Goal: Task Accomplishment & Management: Use online tool/utility

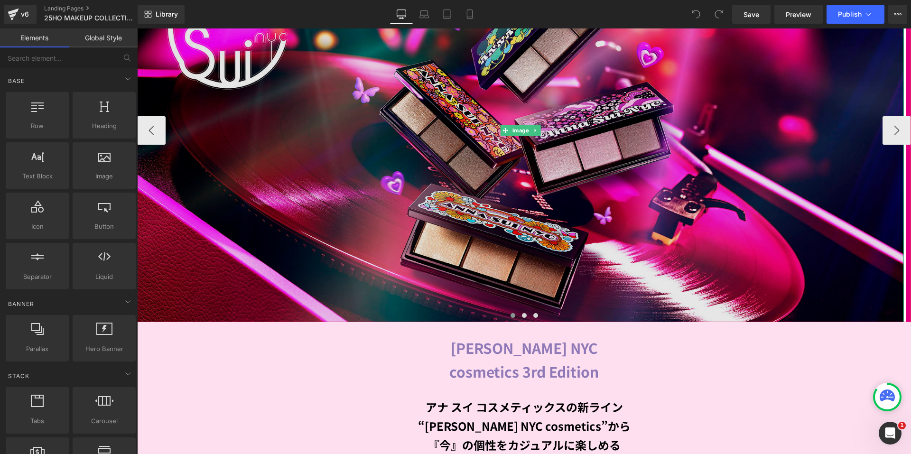
scroll to position [285, 0]
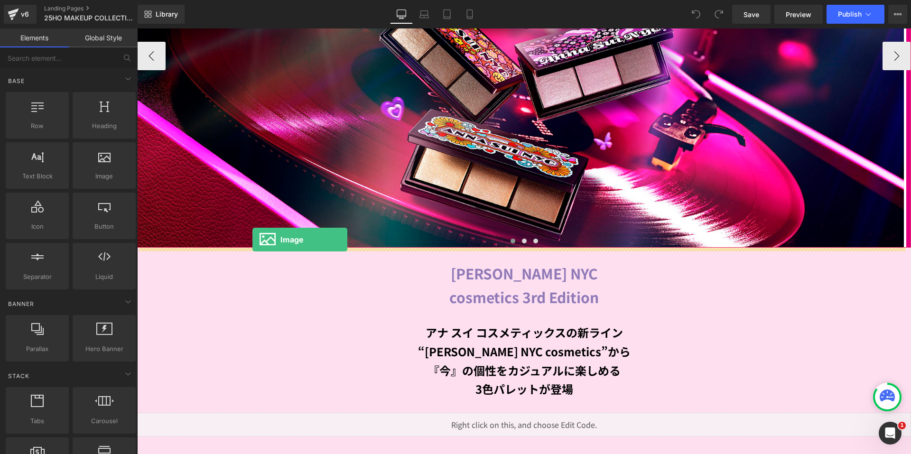
drag, startPoint x: 250, startPoint y: 203, endPoint x: 252, endPoint y: 240, distance: 36.6
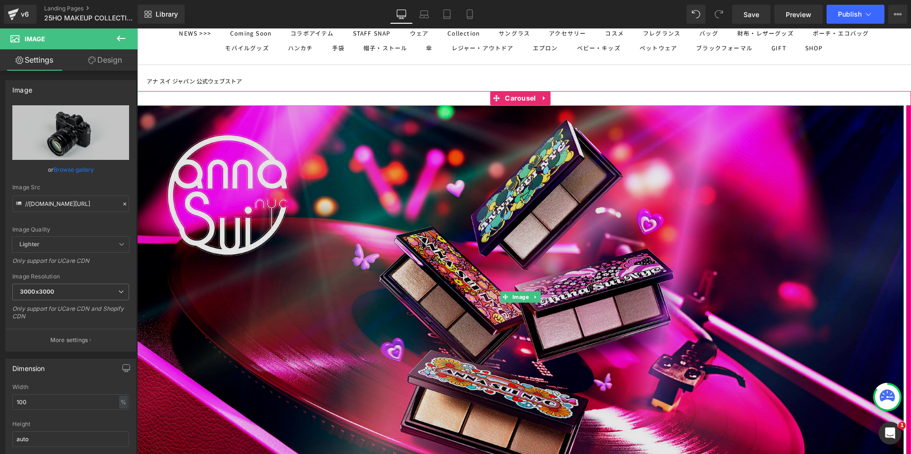
scroll to position [0, 0]
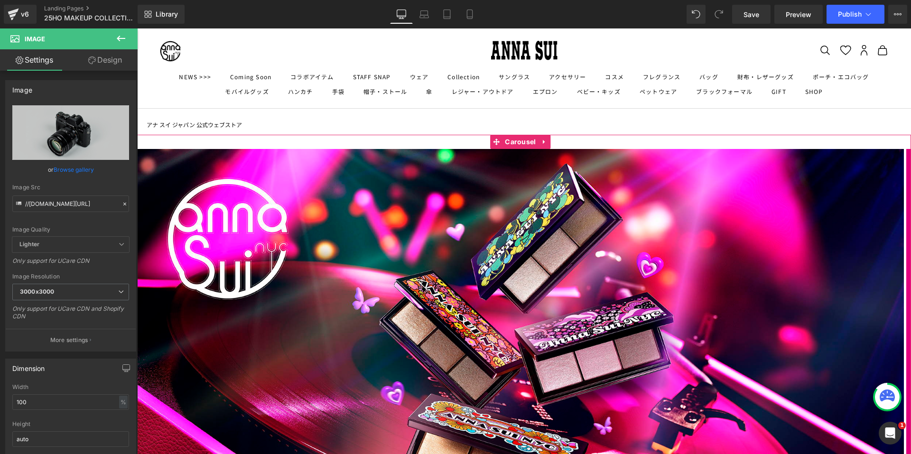
click at [542, 143] on icon at bounding box center [544, 142] width 7 height 7
click at [547, 142] on icon at bounding box center [550, 142] width 7 height 7
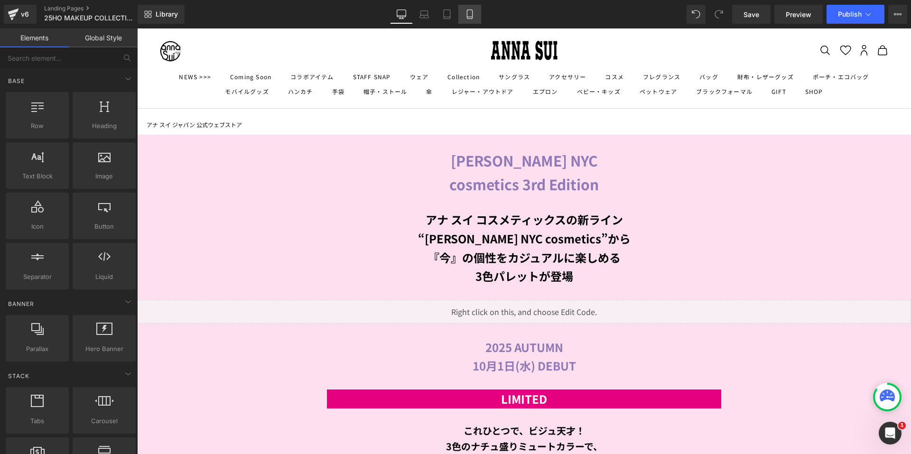
click at [468, 10] on icon at bounding box center [469, 14] width 5 height 9
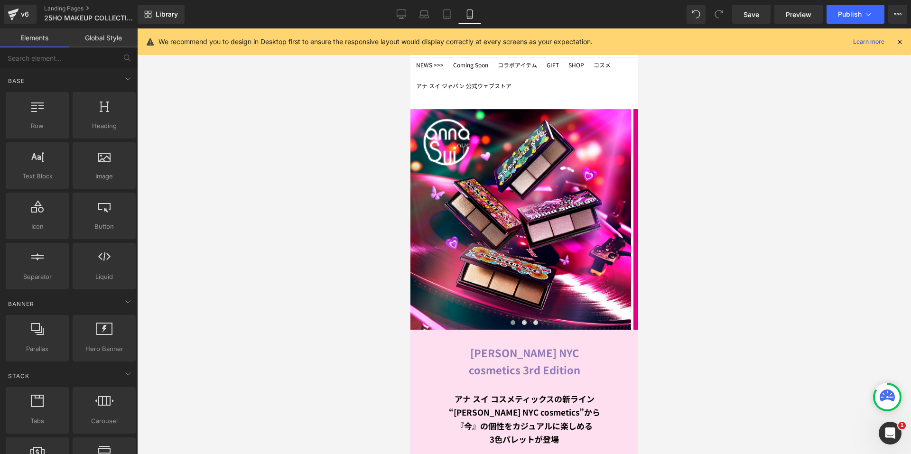
click at [472, 83] on link "アナ スイ ジャパン 公式ウェブストア" at bounding box center [463, 85] width 95 height 9
click at [547, 102] on icon at bounding box center [544, 101] width 7 height 7
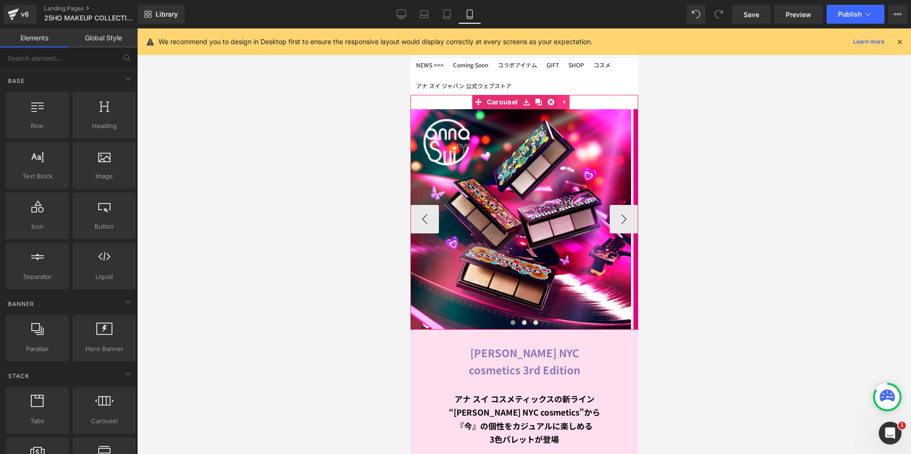
click at [547, 102] on icon at bounding box center [550, 102] width 7 height 7
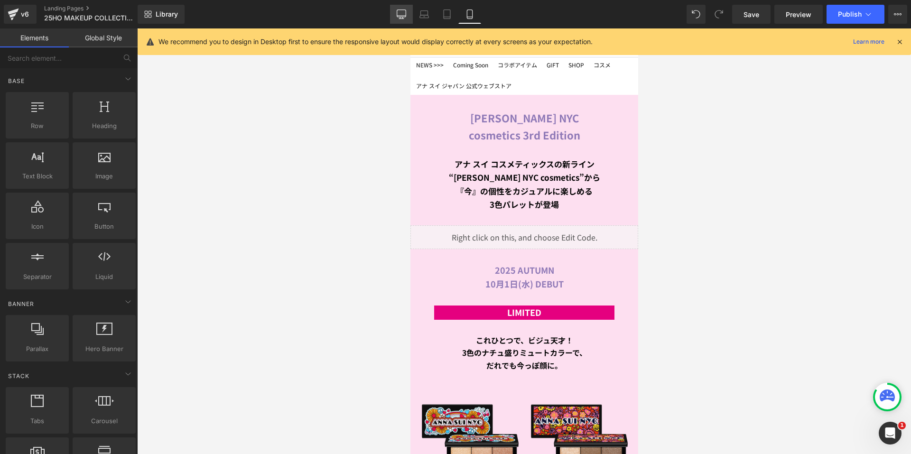
click at [406, 16] on icon at bounding box center [401, 13] width 9 height 7
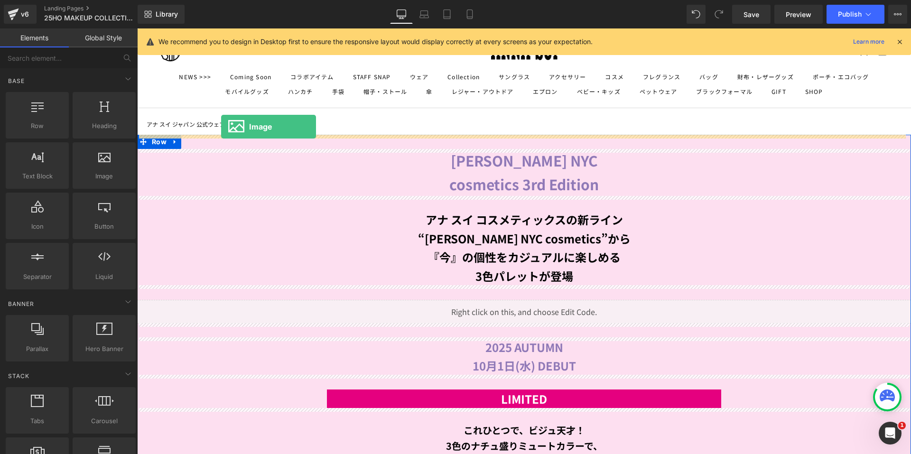
drag, startPoint x: 272, startPoint y: 191, endPoint x: 221, endPoint y: 127, distance: 82.4
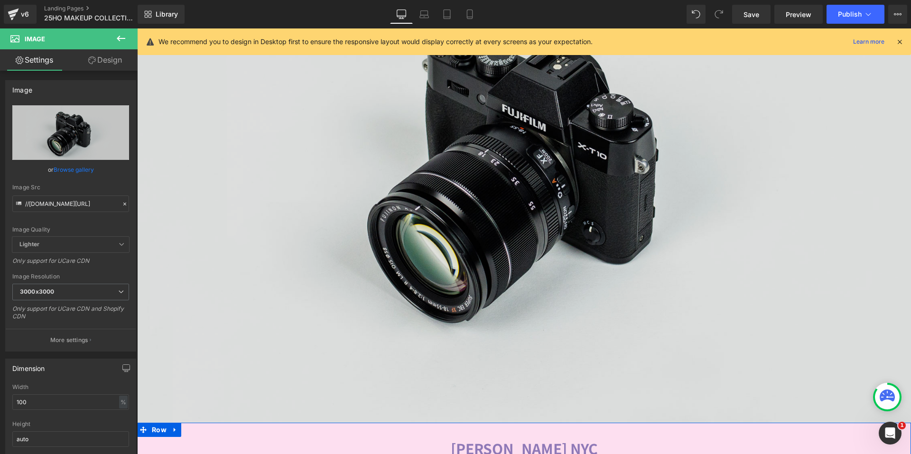
scroll to position [285, 0]
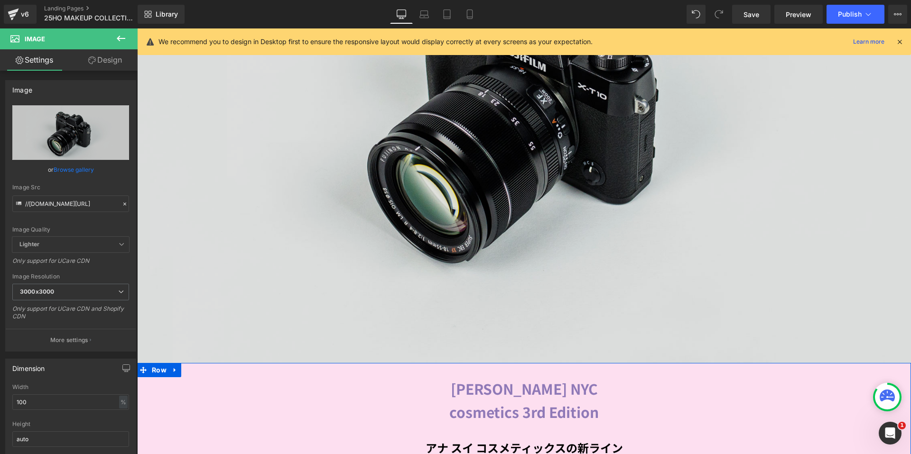
click at [515, 133] on img at bounding box center [524, 106] width 774 height 513
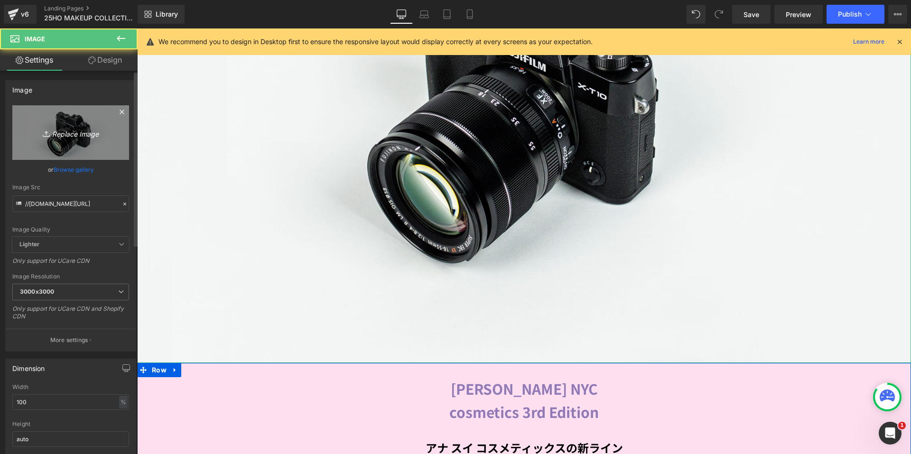
click at [75, 144] on link "Replace Image" at bounding box center [70, 132] width 117 height 55
type input "C:\fakepath\PowderSnow_2100x922px.jpg"
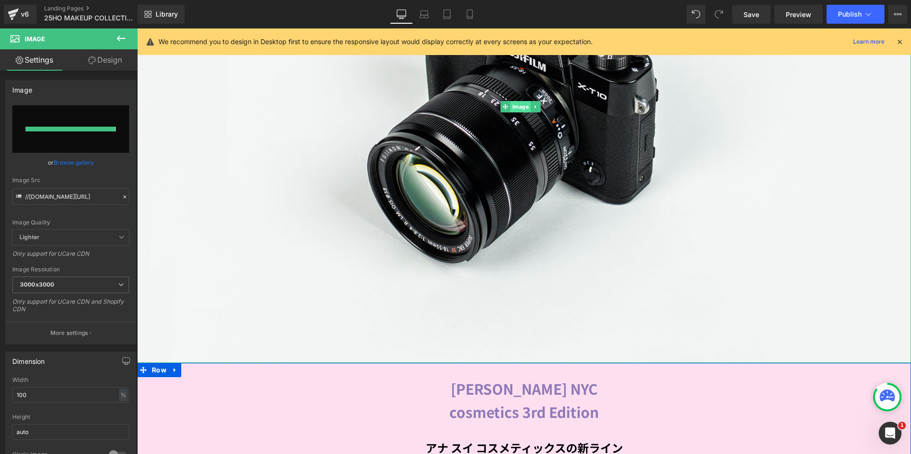
type input "https://ucarecdn.com/4716a9a5-c9a7-41c2-84c3-0cc26809d638/-/format/auto/-/previ…"
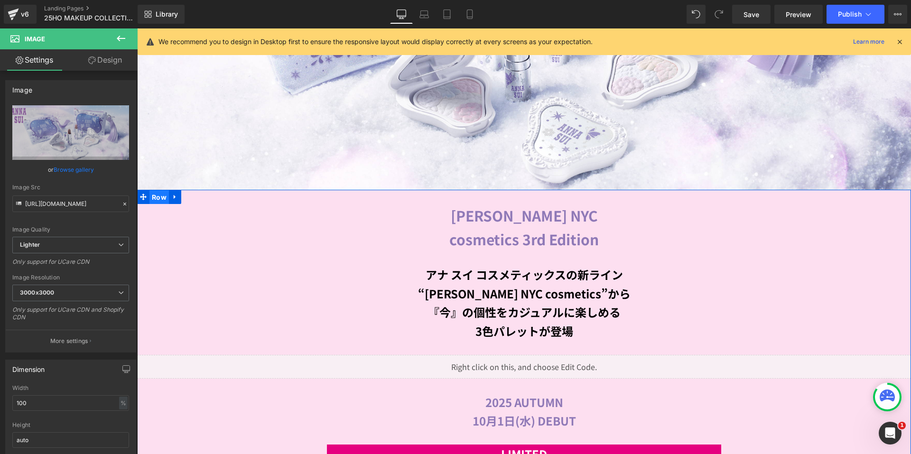
click at [149, 195] on span "Row" at bounding box center [158, 197] width 19 height 14
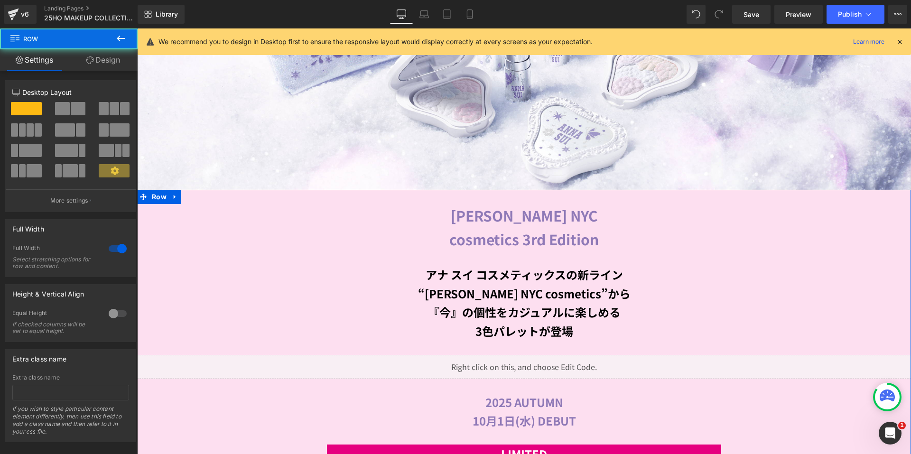
drag, startPoint x: 104, startPoint y: 66, endPoint x: 58, endPoint y: 145, distance: 91.6
click at [104, 66] on link "Design" at bounding box center [103, 59] width 69 height 21
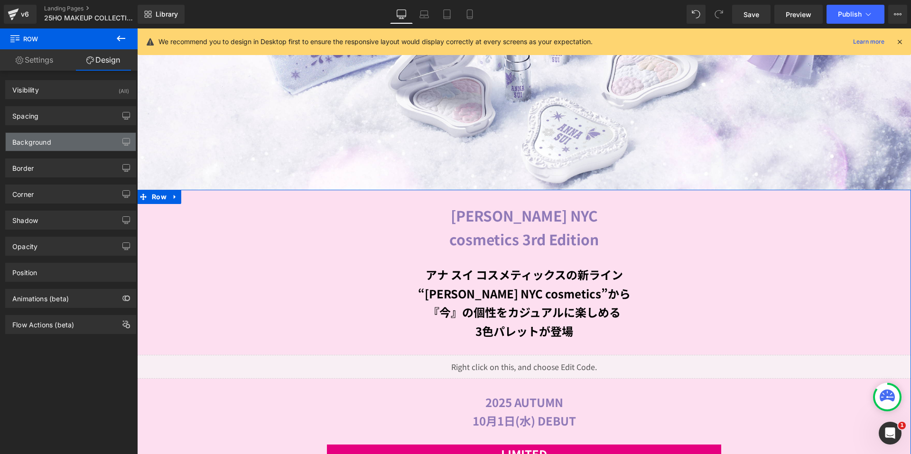
type input "#fddff0"
type input "100"
click at [58, 145] on div "Background" at bounding box center [71, 142] width 130 height 18
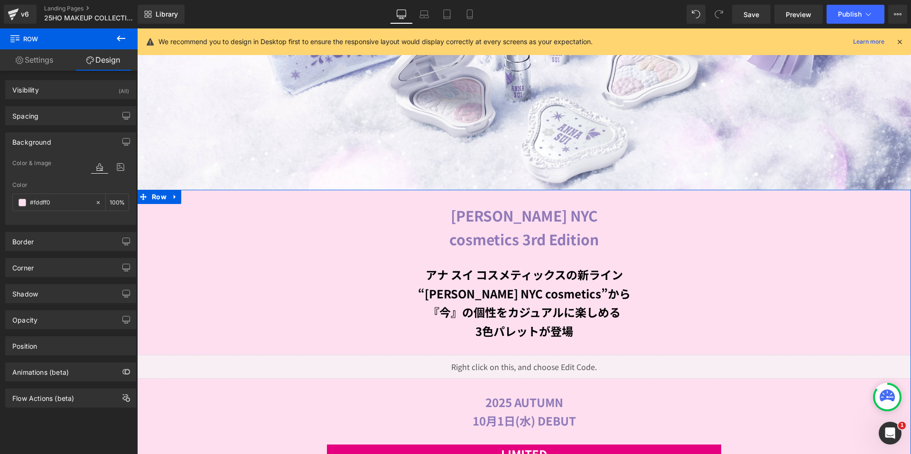
paste input "DCEAF7"
type input "#DCEAF7"
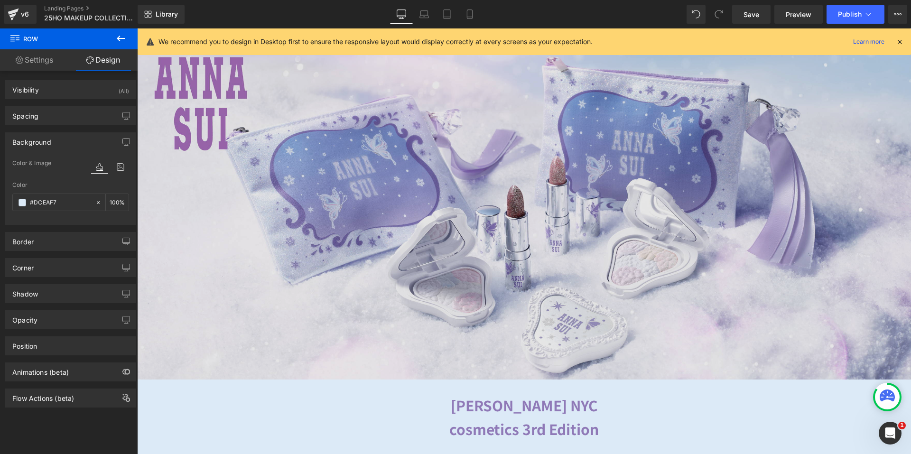
scroll to position [0, 0]
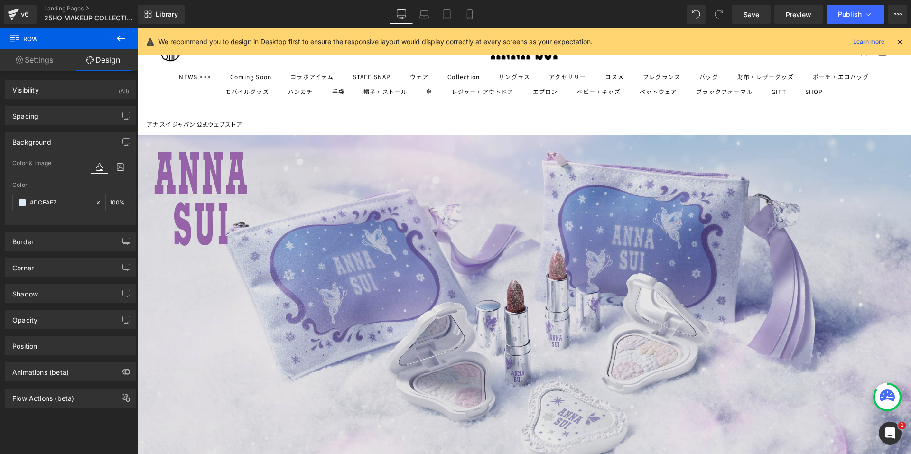
click at [390, 203] on img at bounding box center [524, 305] width 774 height 340
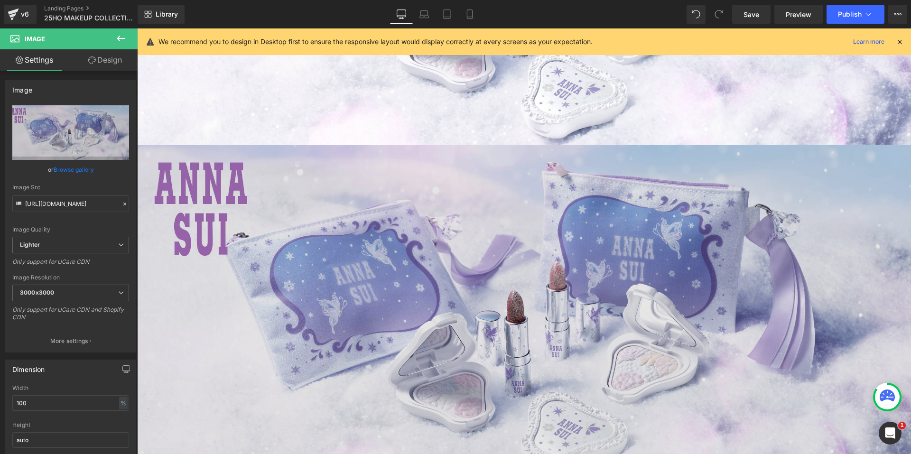
scroll to position [215, 0]
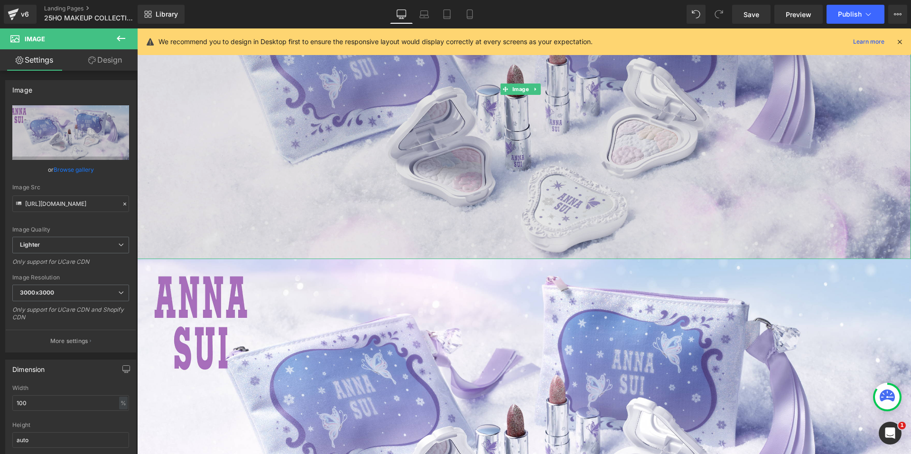
click at [419, 142] on img at bounding box center [524, 89] width 774 height 340
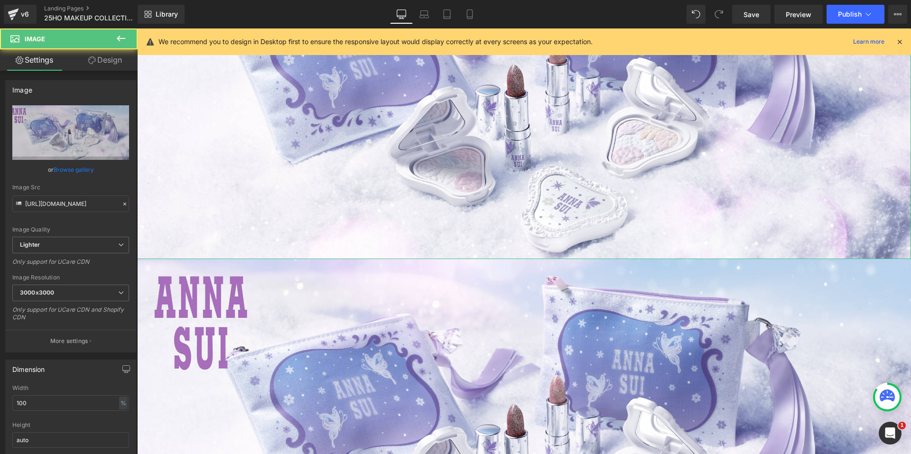
click at [109, 62] on link "Design" at bounding box center [105, 59] width 69 height 21
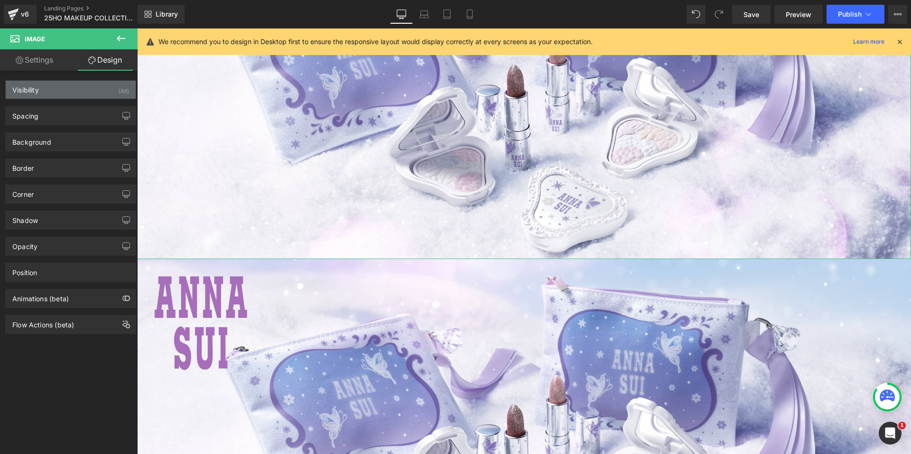
click at [93, 93] on div "Visibility (All)" at bounding box center [71, 90] width 130 height 18
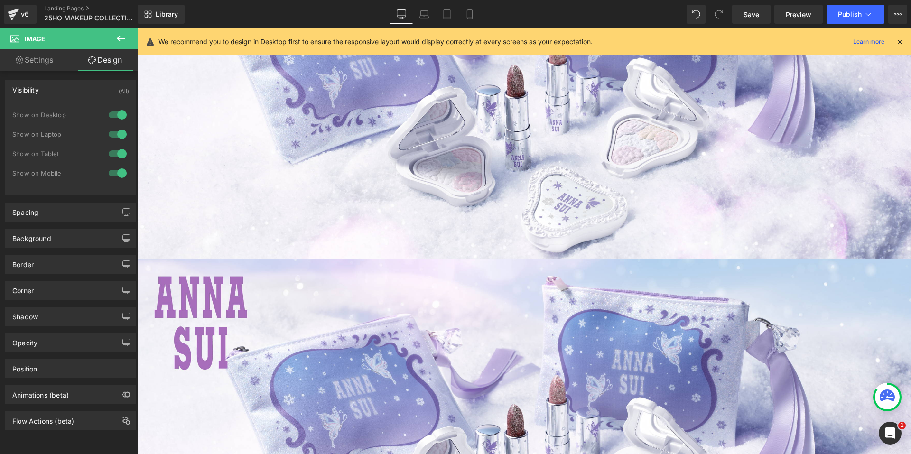
click at [114, 151] on div at bounding box center [117, 153] width 23 height 15
click at [120, 174] on div at bounding box center [117, 173] width 23 height 15
click at [479, 19] on link "Mobile" at bounding box center [469, 14] width 23 height 19
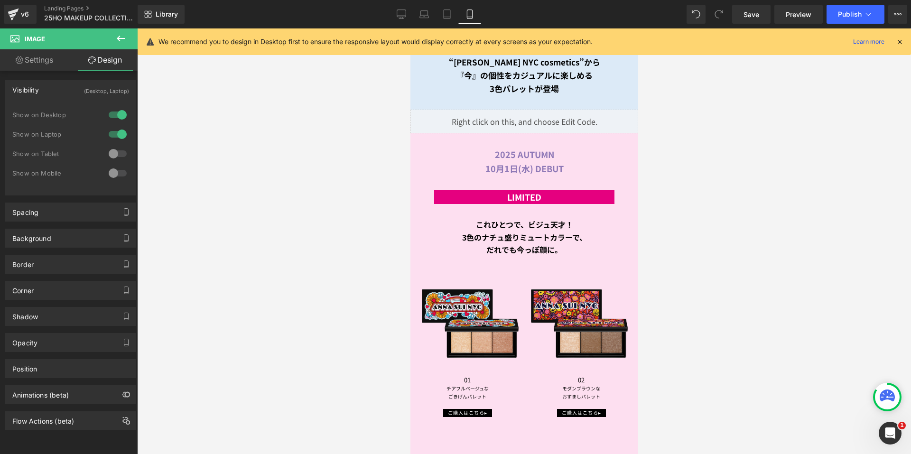
scroll to position [0, 0]
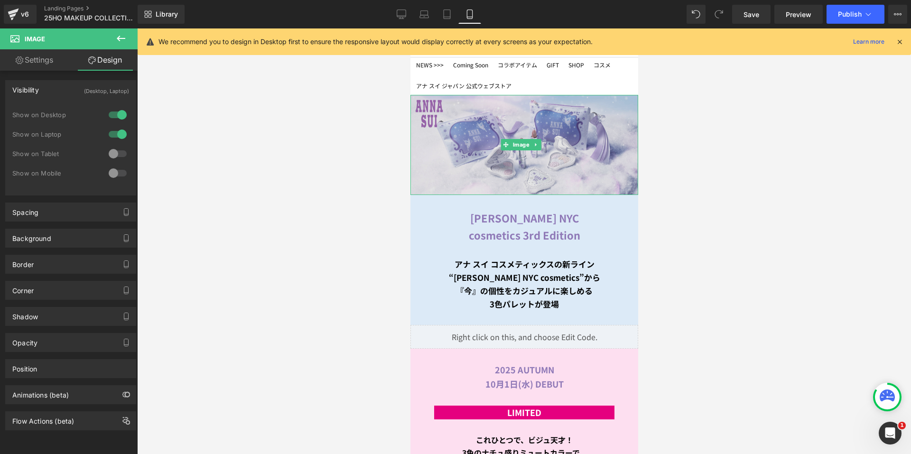
click at [471, 144] on img at bounding box center [524, 145] width 228 height 100
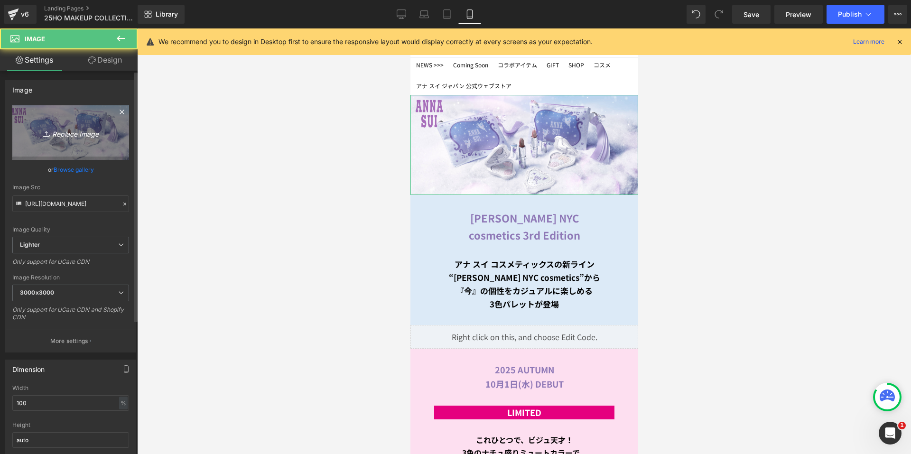
click at [83, 125] on link "Replace Image" at bounding box center [70, 132] width 117 height 55
type input "C:\fakepath\PowderSnow_1080x1080px.jpg"
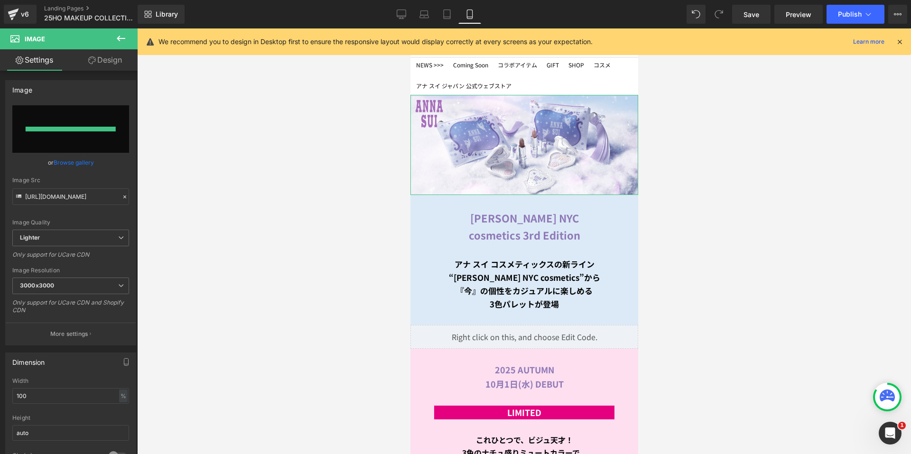
type input "https://ucarecdn.com/76a8fd7d-1ff7-4e43-afb5-1fa9c96fe937/-/format/auto/-/previ…"
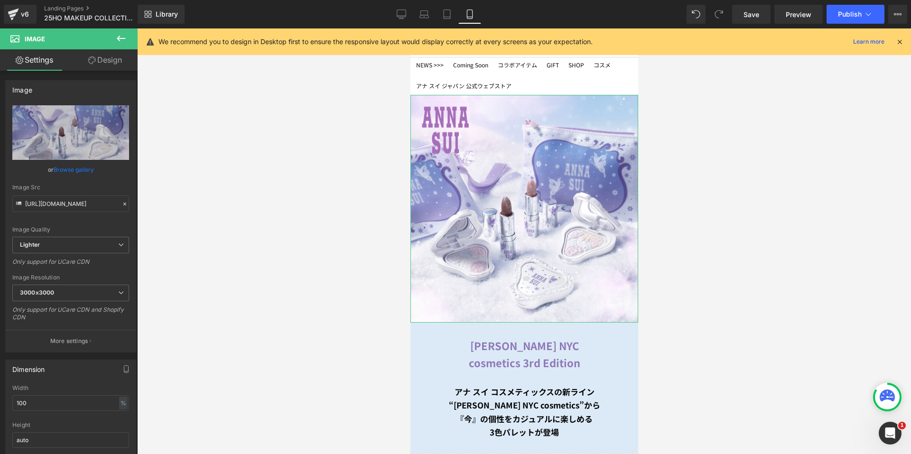
click at [114, 58] on link "Design" at bounding box center [105, 59] width 69 height 21
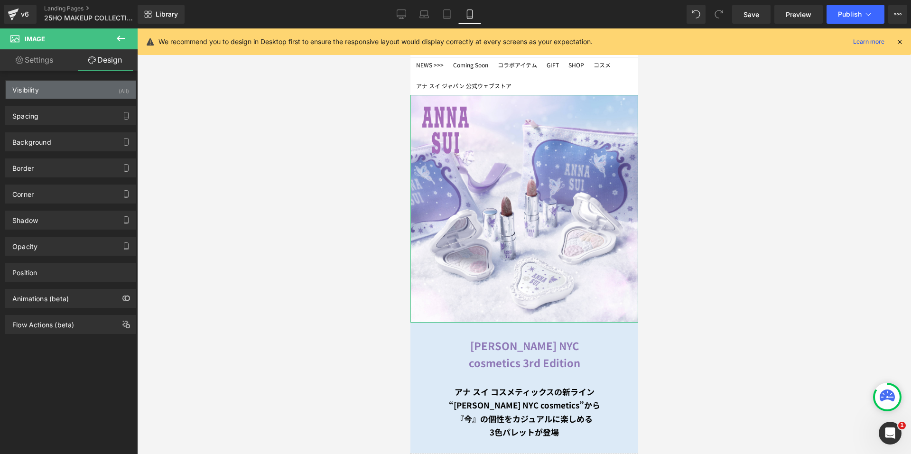
click at [81, 95] on div "Visibility (All)" at bounding box center [71, 90] width 130 height 18
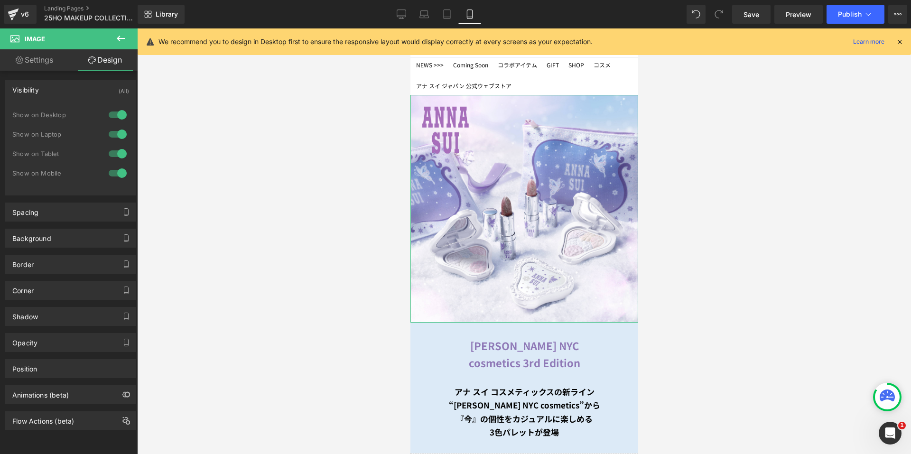
click at [120, 116] on div at bounding box center [117, 114] width 23 height 15
click at [116, 142] on div "Show on Laptop" at bounding box center [70, 139] width 117 height 19
click at [116, 137] on div at bounding box center [117, 134] width 23 height 15
click at [403, 19] on icon at bounding box center [401, 19] width 5 height 0
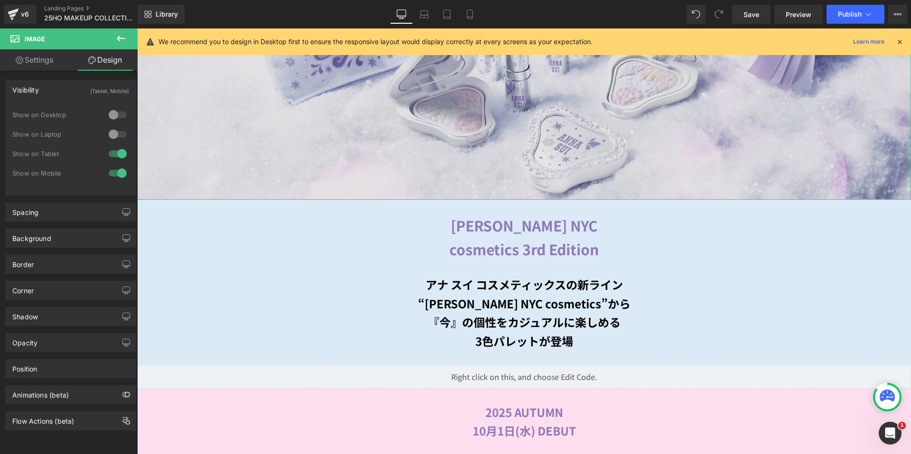
scroll to position [285, 0]
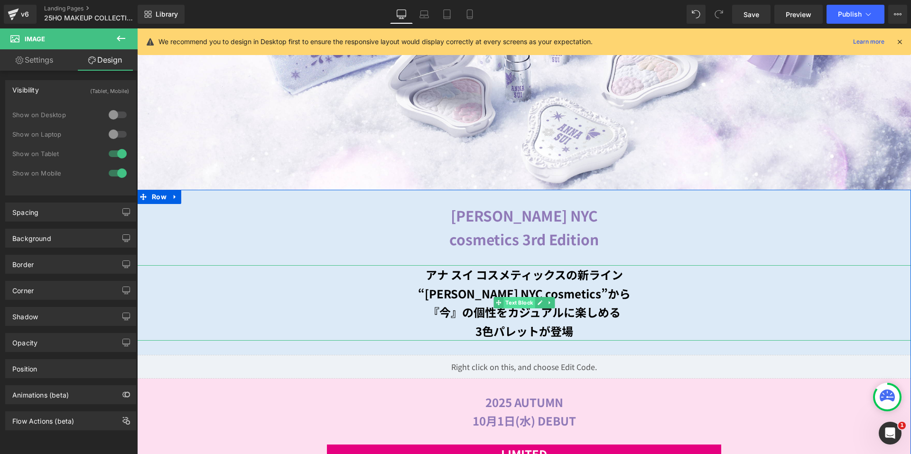
click at [510, 299] on span "Text Block" at bounding box center [518, 302] width 31 height 11
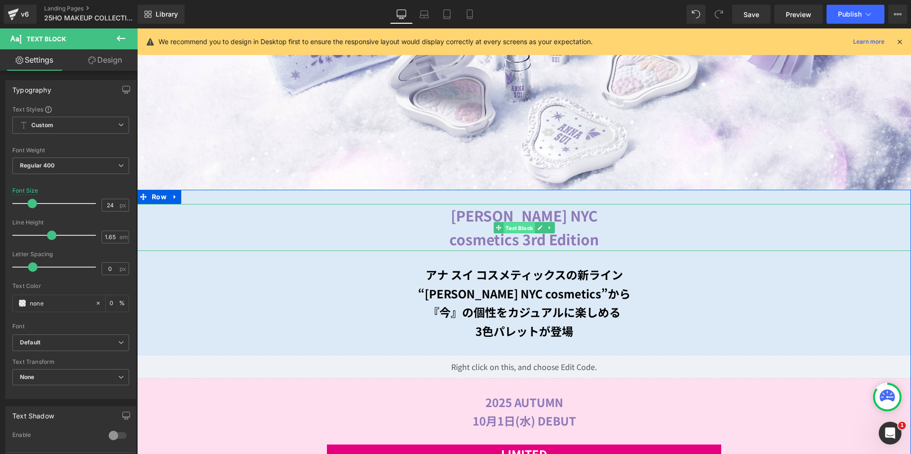
click at [507, 227] on span "Text Block" at bounding box center [518, 228] width 31 height 11
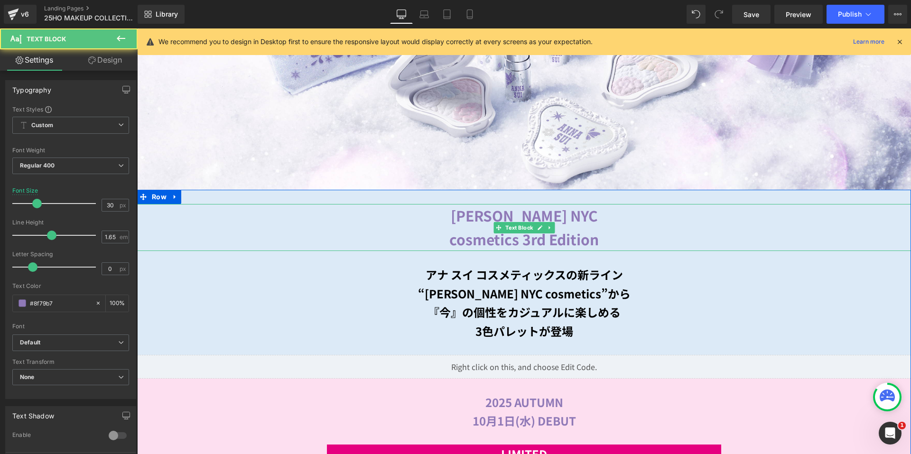
click at [439, 211] on div "ANNA SUI NYC cosmetics 3rd Edition" at bounding box center [524, 227] width 774 height 47
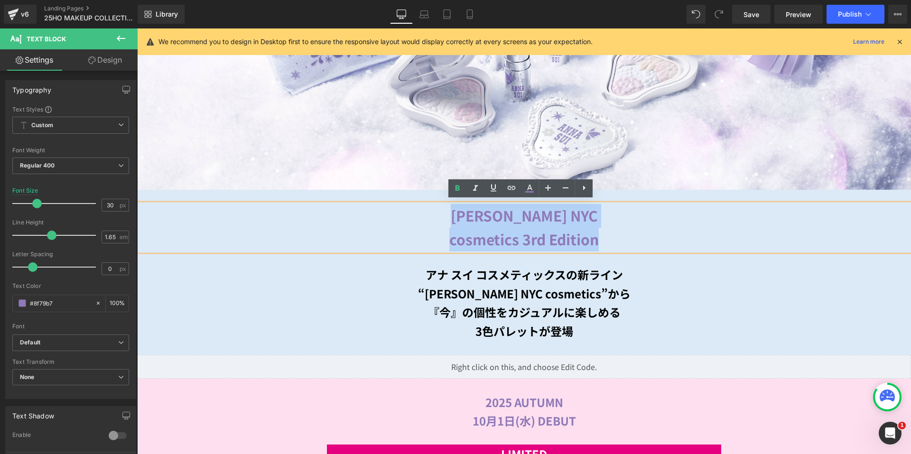
drag, startPoint x: 450, startPoint y: 210, endPoint x: 619, endPoint y: 230, distance: 170.0
click at [619, 230] on div "ANNA SUI NYC cosmetics 3rd Edition" at bounding box center [524, 227] width 774 height 47
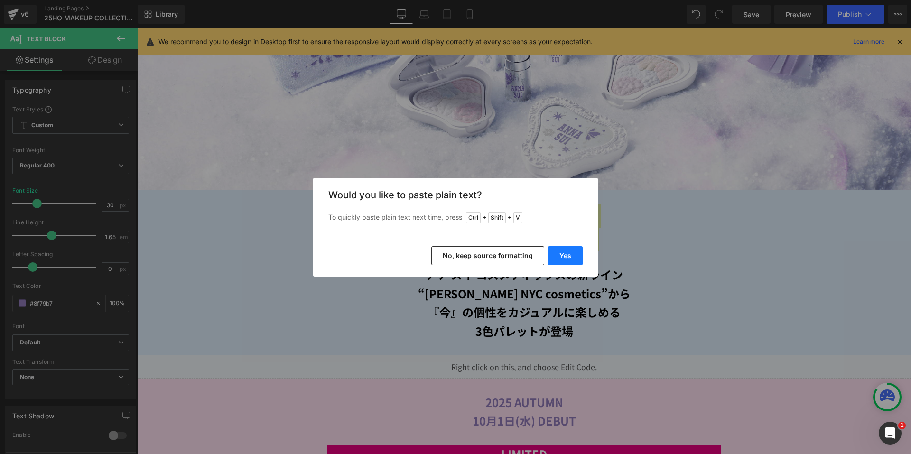
click at [571, 260] on button "Yes" at bounding box center [565, 255] width 35 height 19
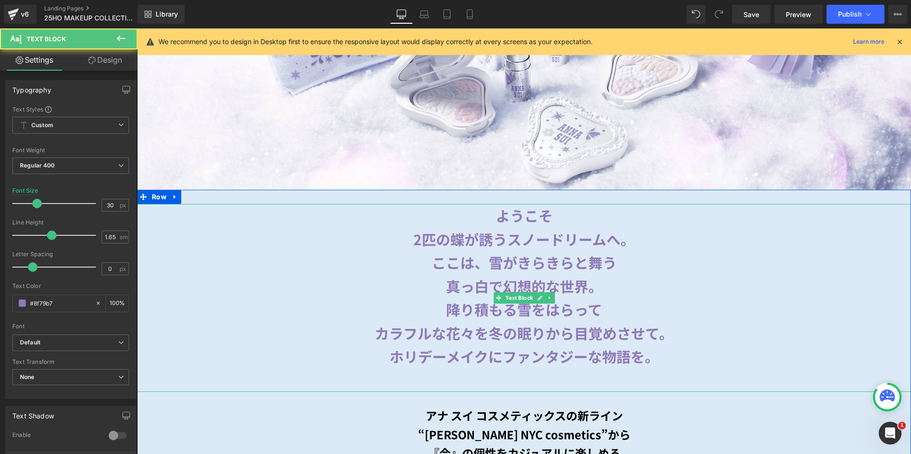
click at [564, 369] on div at bounding box center [524, 381] width 774 height 24
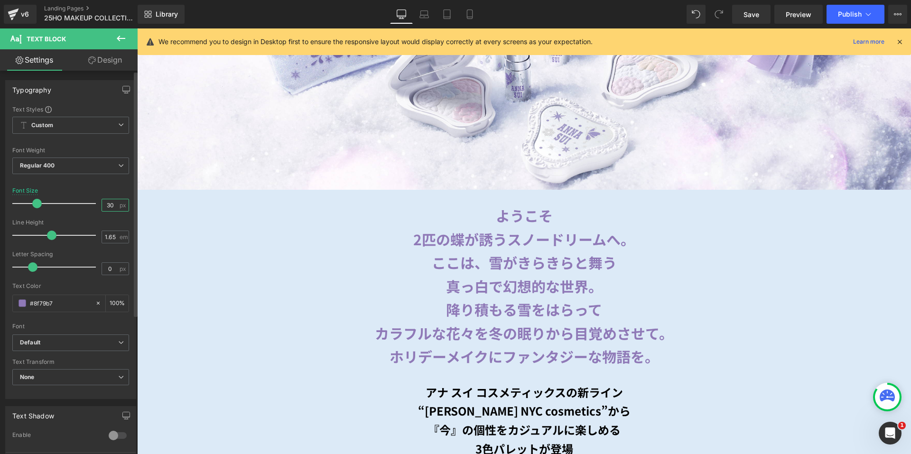
drag, startPoint x: 110, startPoint y: 206, endPoint x: 100, endPoint y: 206, distance: 9.5
click at [102, 206] on input "30" at bounding box center [110, 205] width 17 height 12
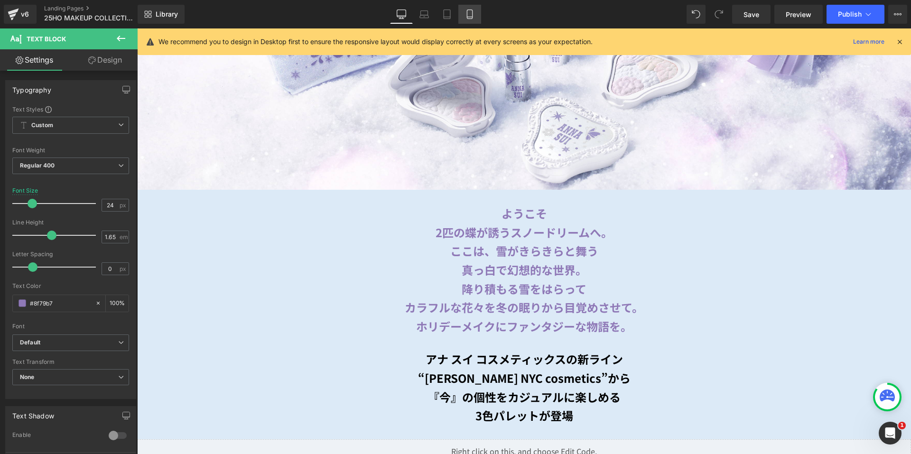
click at [469, 13] on icon at bounding box center [469, 13] width 9 height 9
type input "22"
type input "100"
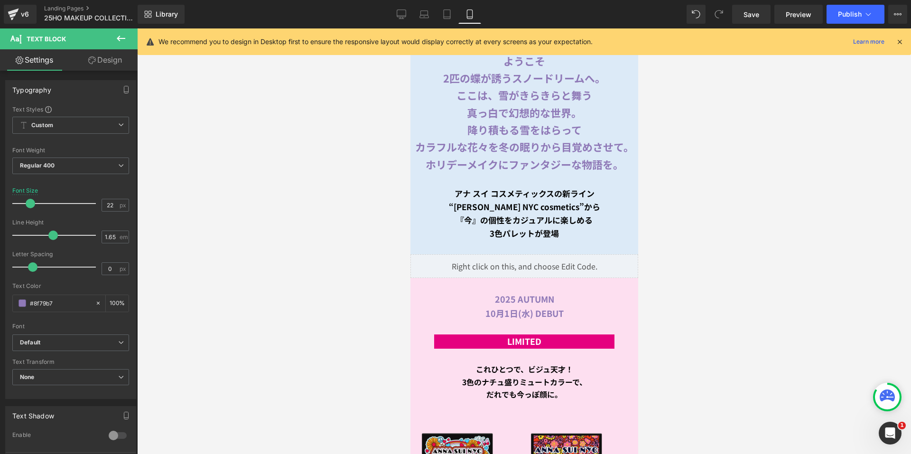
scroll to position [129, 0]
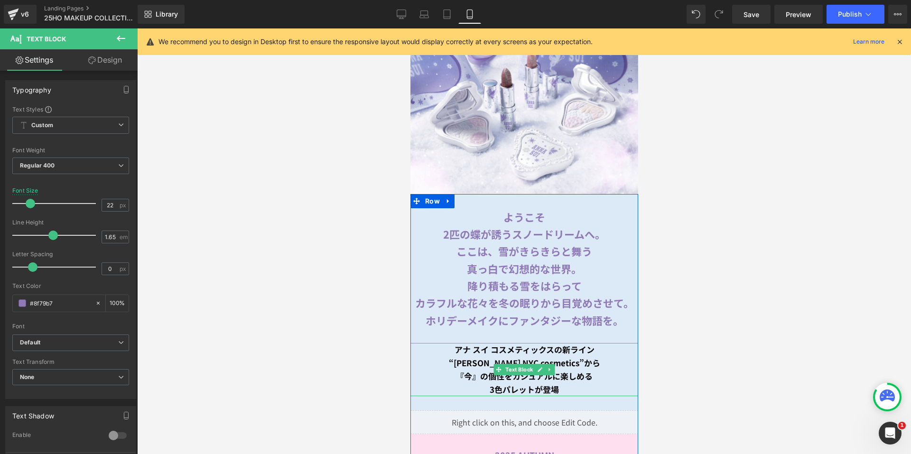
click at [513, 370] on b "『今』の個性をカジュアルに楽しめる" at bounding box center [523, 376] width 137 height 12
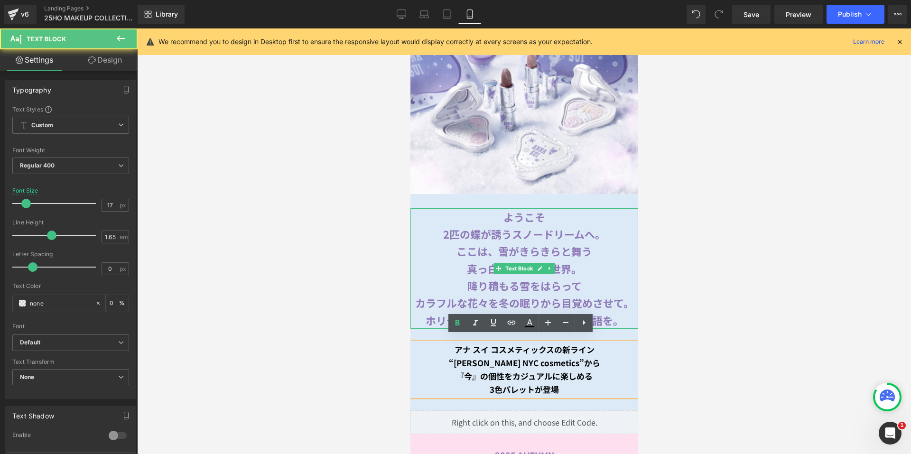
click at [541, 282] on b "降り積もる雪をはらって" at bounding box center [524, 285] width 114 height 15
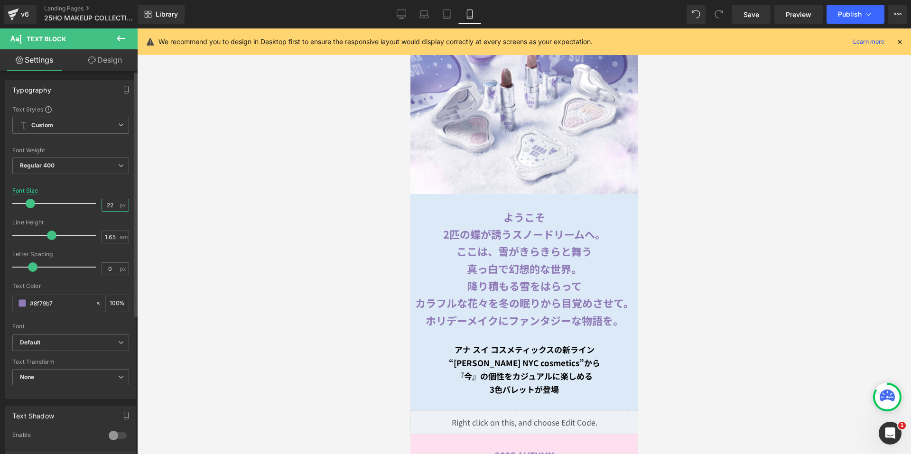
drag, startPoint x: 112, startPoint y: 204, endPoint x: 74, endPoint y: 204, distance: 38.4
click at [74, 204] on div "Font Size 22 px" at bounding box center [70, 203] width 117 height 32
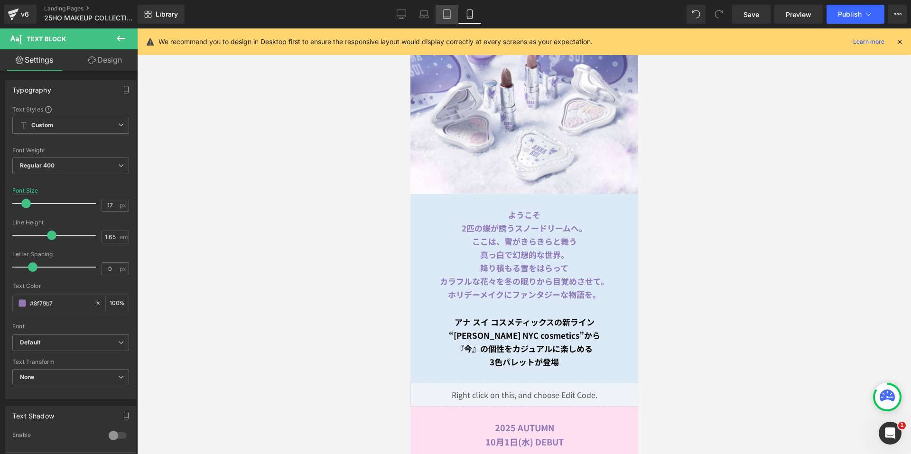
click at [450, 19] on link "Tablet" at bounding box center [447, 14] width 23 height 19
type input "24"
type input "100"
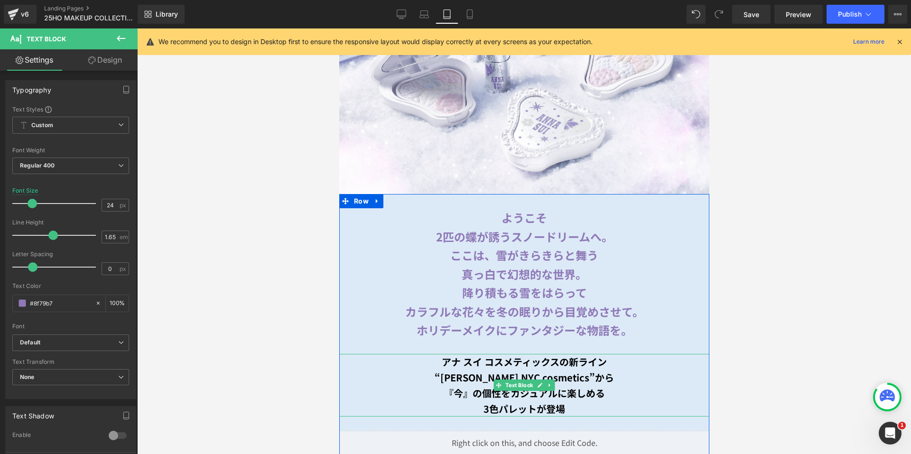
click at [517, 357] on b "アナ スイ コスメティックスの新ライン" at bounding box center [523, 362] width 165 height 14
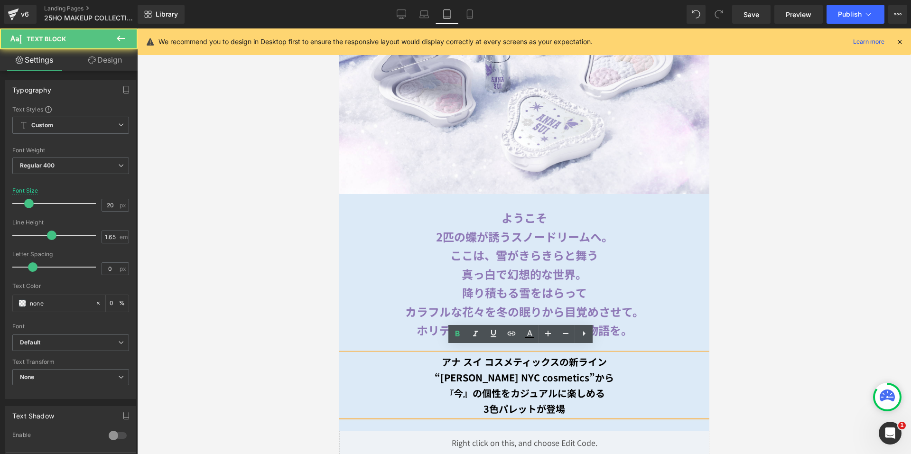
click at [518, 284] on b "降り積もる雪をはらって" at bounding box center [524, 292] width 125 height 17
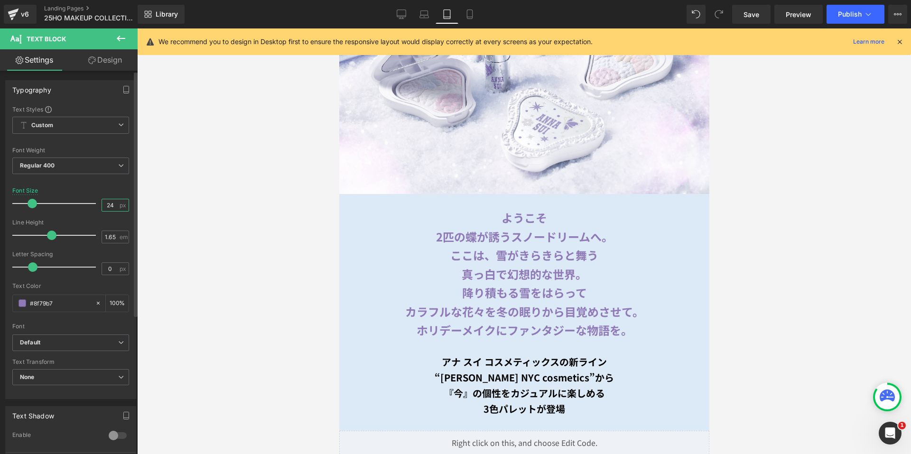
click at [113, 209] on input "24" at bounding box center [110, 205] width 17 height 12
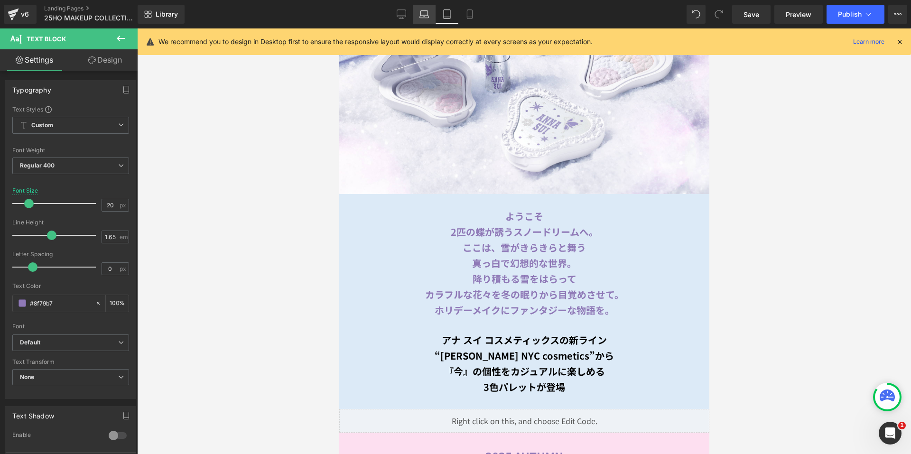
click at [426, 12] on icon at bounding box center [423, 13] width 9 height 9
type input "30"
type input "100"
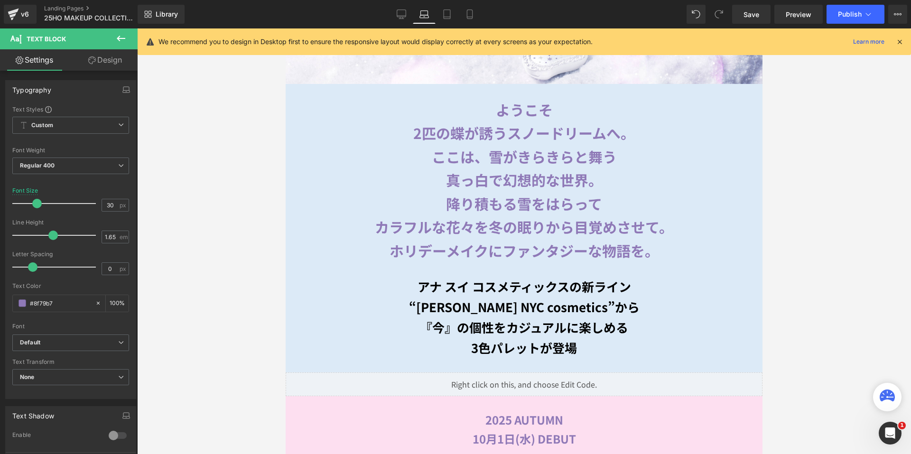
scroll to position [168, 0]
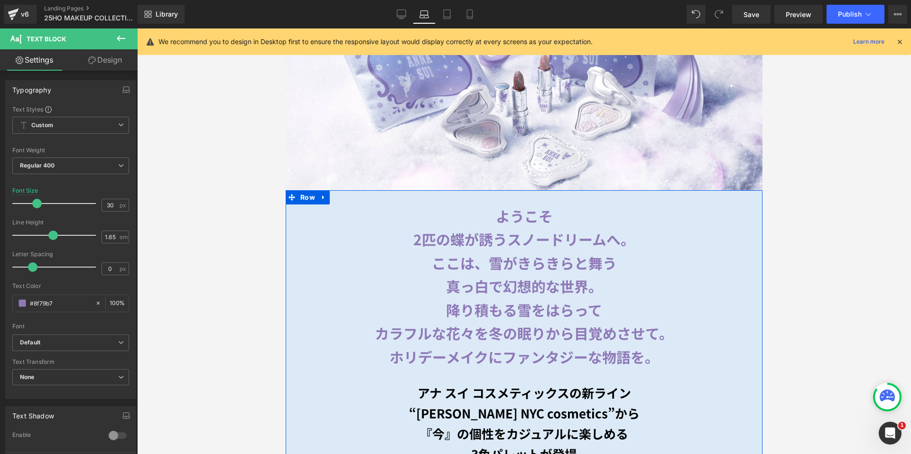
click at [494, 407] on b "“ANNA SUI NYC cosmetics”から" at bounding box center [524, 413] width 231 height 18
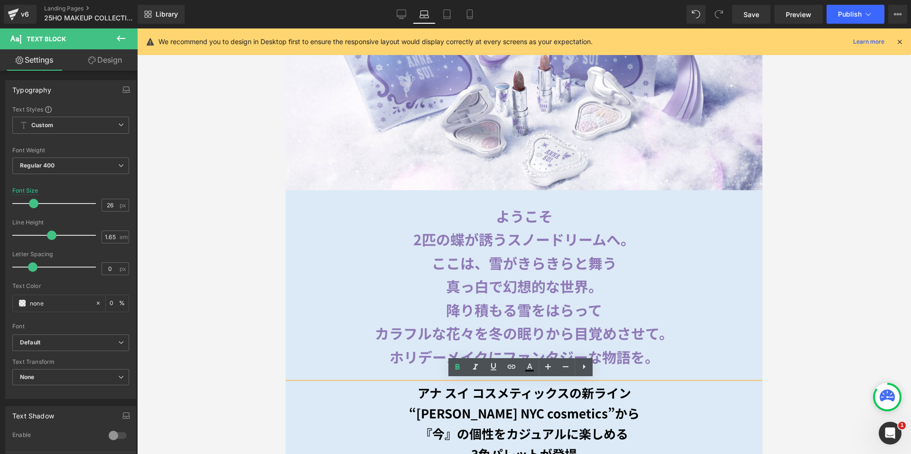
click at [485, 397] on b "アナ スイ コスメティックスの新ライン" at bounding box center [523, 393] width 213 height 18
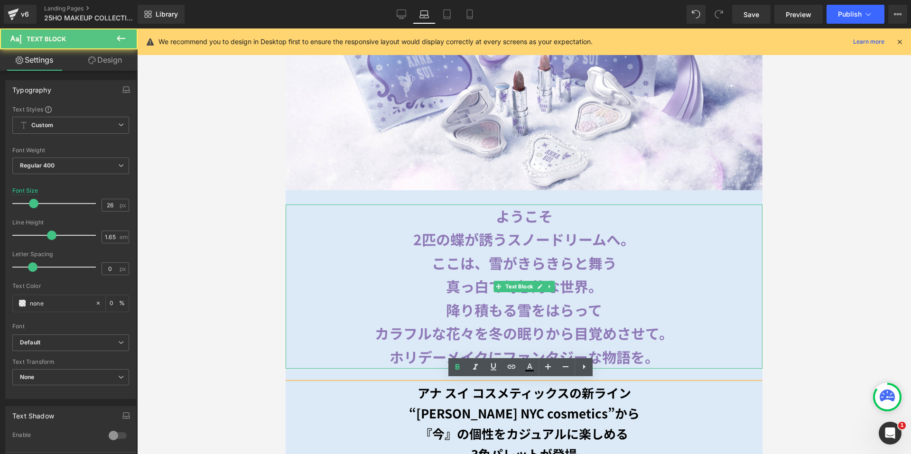
click at [492, 328] on b "カラフルな花々を冬の眠りから目覚めさせて。" at bounding box center [524, 333] width 298 height 21
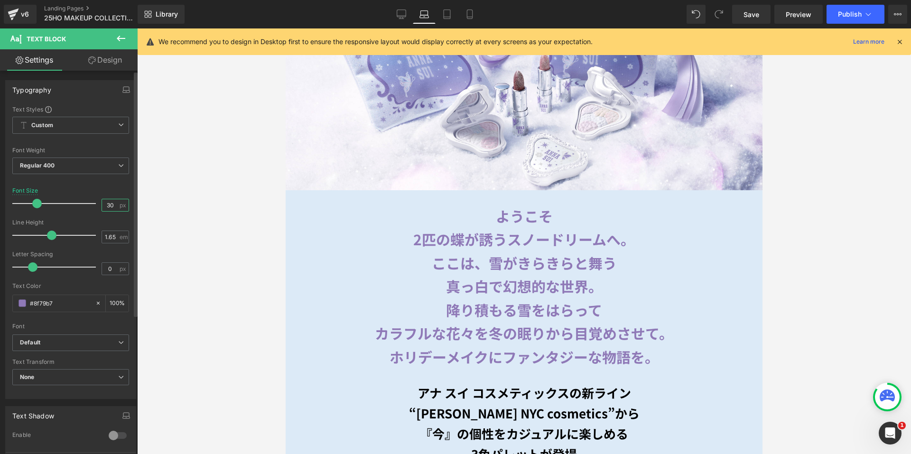
drag, startPoint x: 109, startPoint y: 203, endPoint x: 90, endPoint y: 202, distance: 18.6
click at [90, 202] on div "Font Size 30 px" at bounding box center [70, 203] width 117 height 32
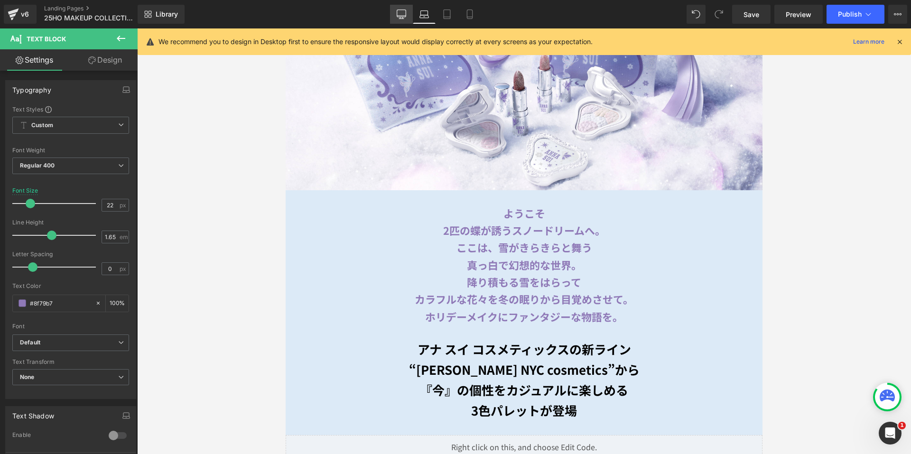
click at [403, 19] on link "Desktop" at bounding box center [401, 14] width 23 height 19
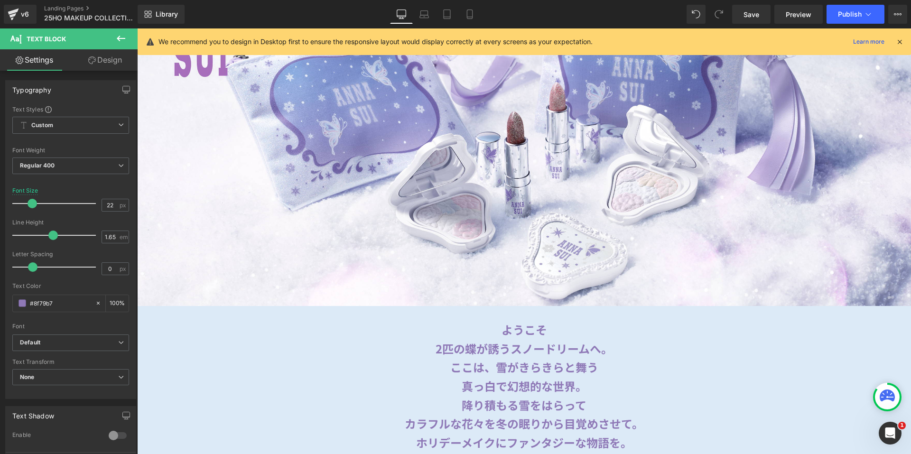
type input "24"
type input "100"
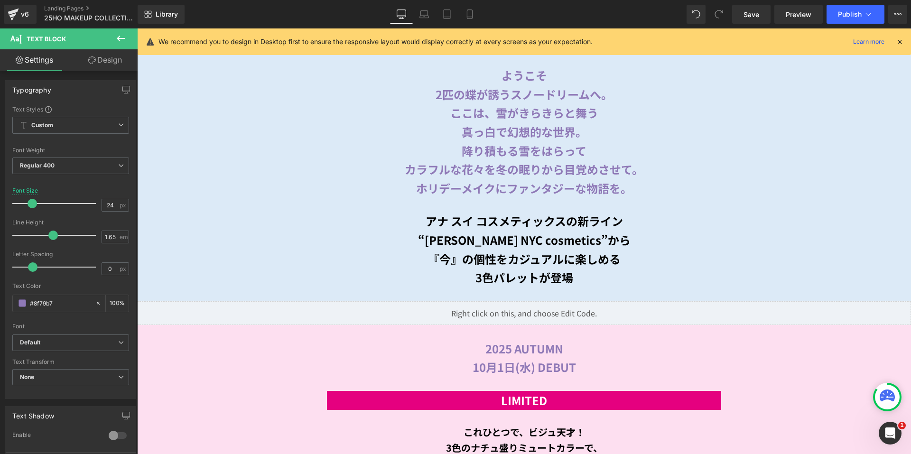
scroll to position [426, 0]
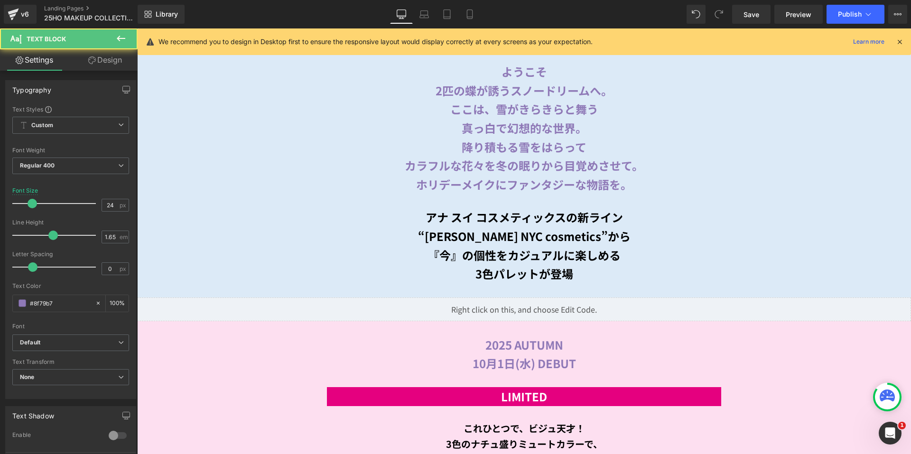
click at [491, 120] on b "真っ白で幻想的な世界。" at bounding box center [524, 128] width 125 height 17
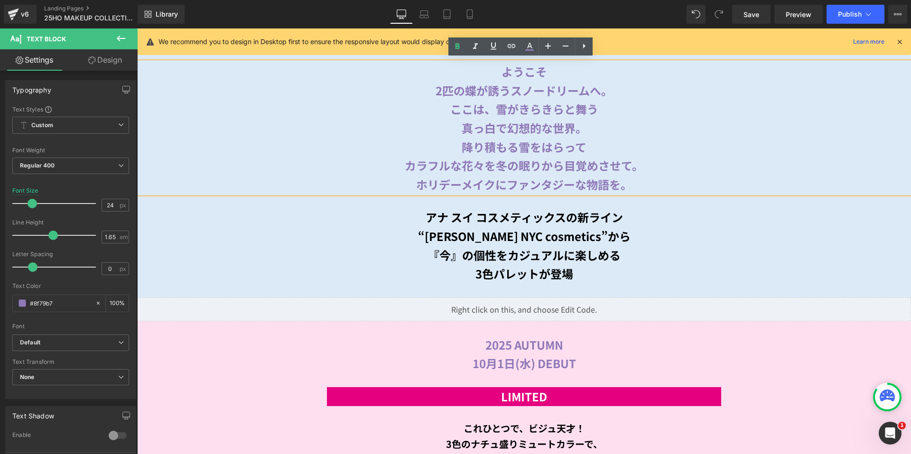
click at [502, 213] on b "アナ スイ コスメティックスの新ライン" at bounding box center [524, 217] width 197 height 17
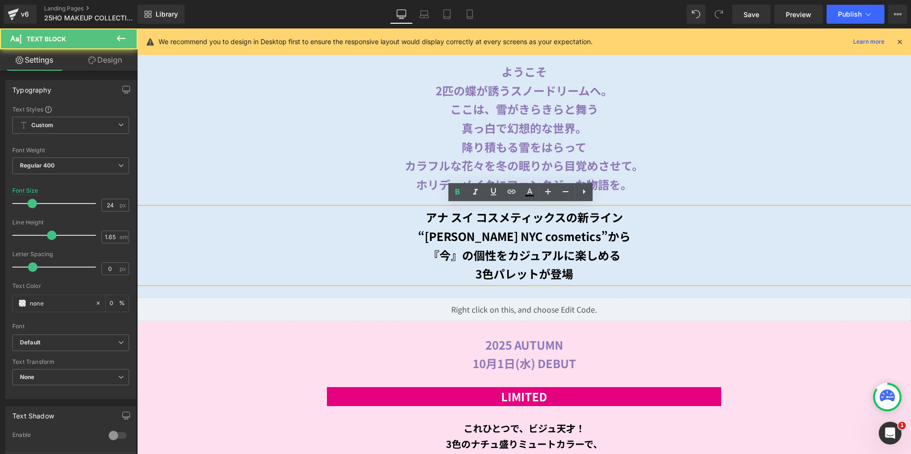
drag, startPoint x: 513, startPoint y: 135, endPoint x: 526, endPoint y: 169, distance: 35.9
click at [513, 139] on b "降り積もる雪をはらって" at bounding box center [524, 147] width 125 height 17
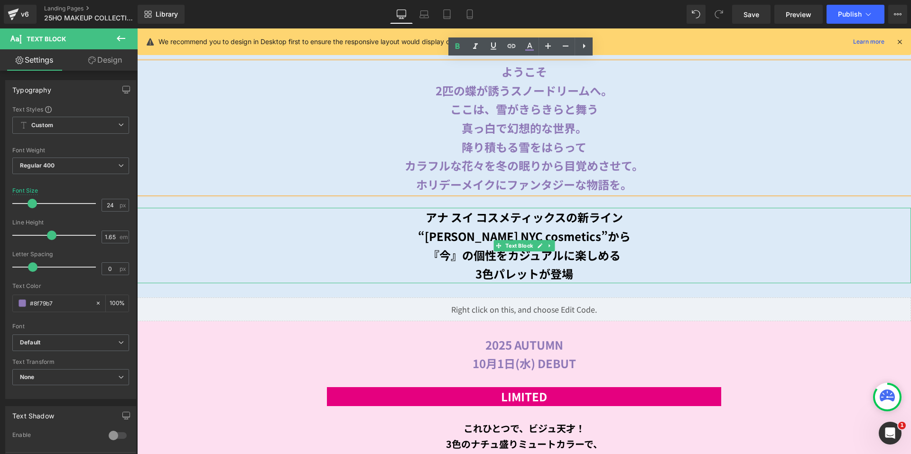
click at [548, 245] on icon at bounding box center [549, 246] width 5 height 6
click at [554, 243] on link at bounding box center [555, 245] width 10 height 11
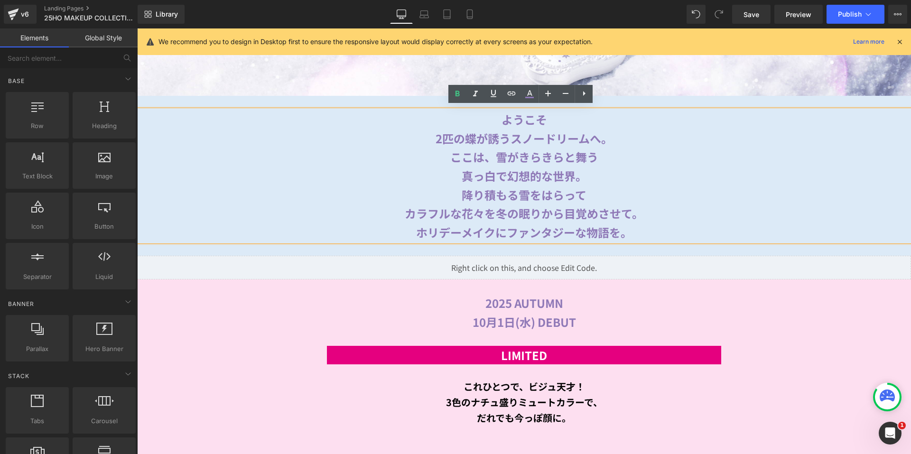
scroll to position [379, 0]
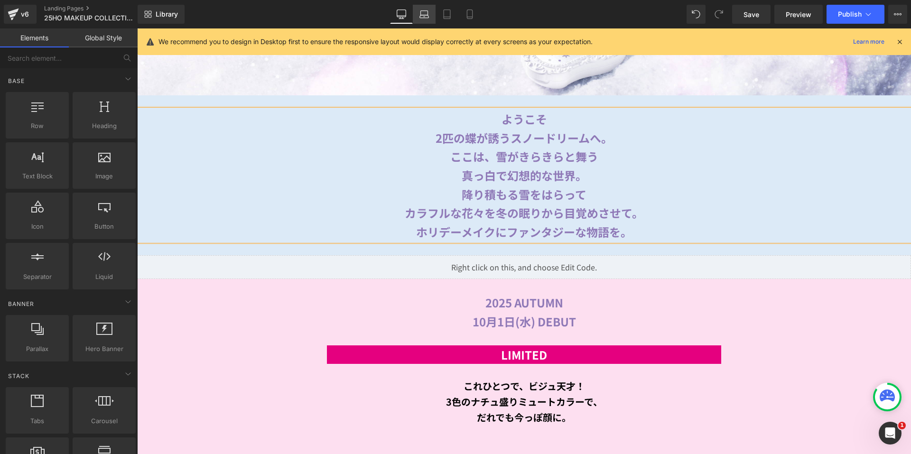
click at [429, 15] on link "Laptop" at bounding box center [424, 14] width 23 height 19
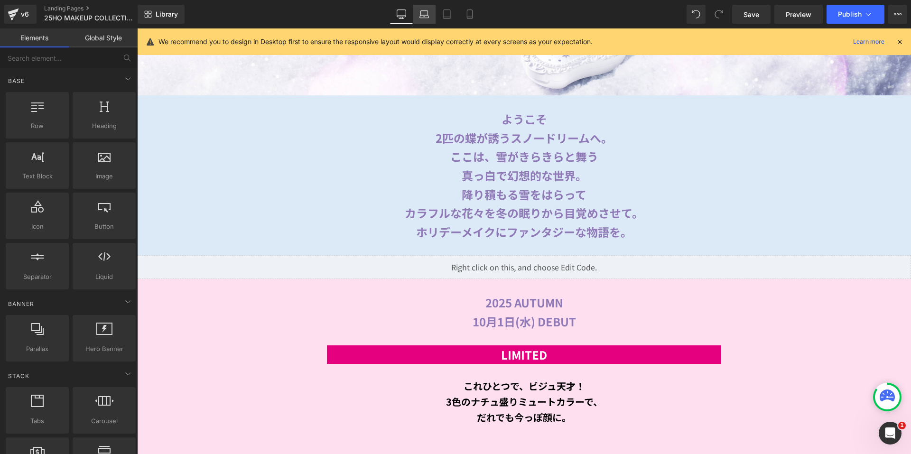
scroll to position [327, 0]
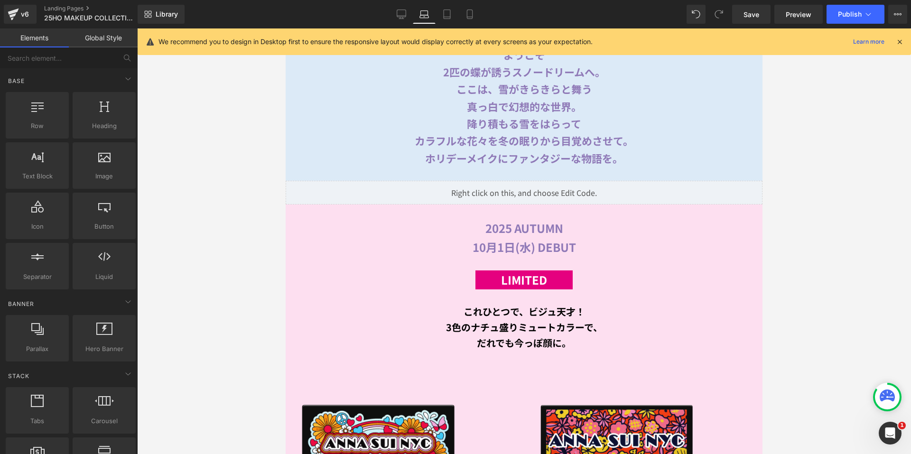
click at [480, 103] on b "真っ白で幻想的な世界。" at bounding box center [524, 106] width 115 height 15
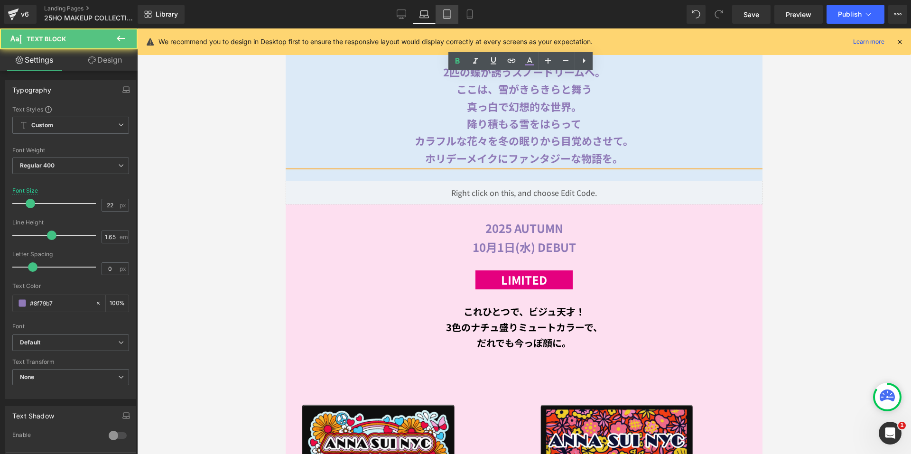
click at [451, 11] on icon at bounding box center [446, 13] width 9 height 9
type input "20"
type input "100"
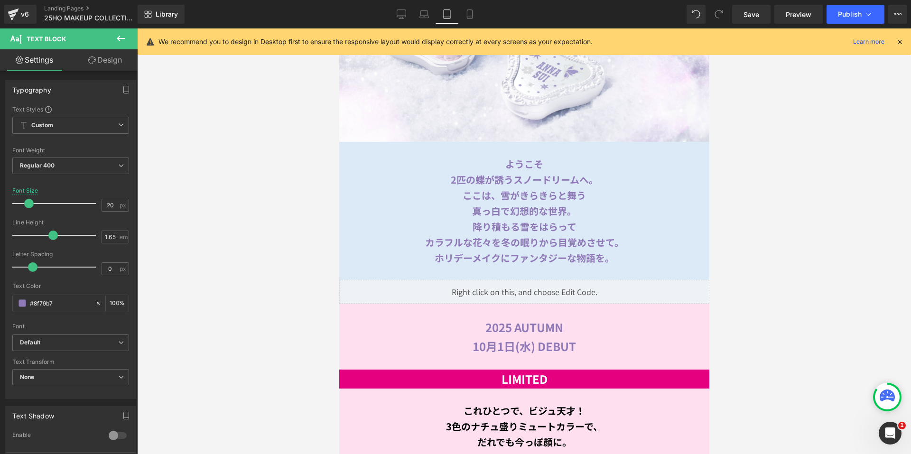
scroll to position [433, 0]
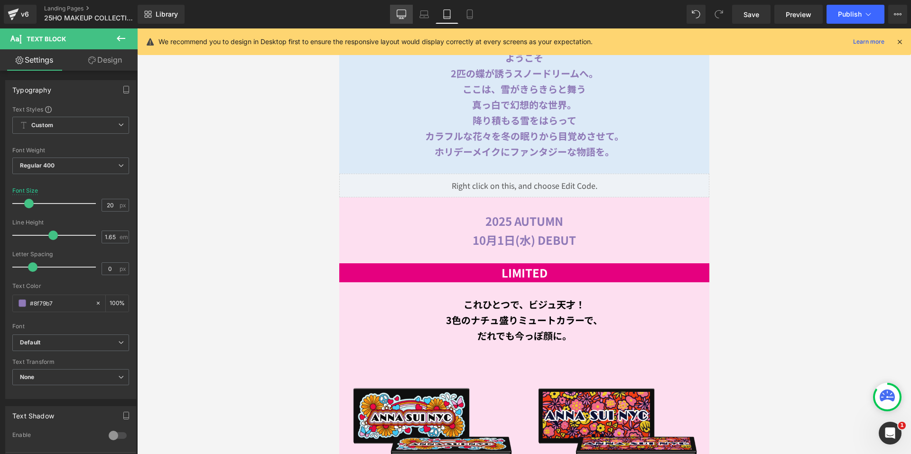
click at [401, 13] on icon at bounding box center [401, 13] width 9 height 9
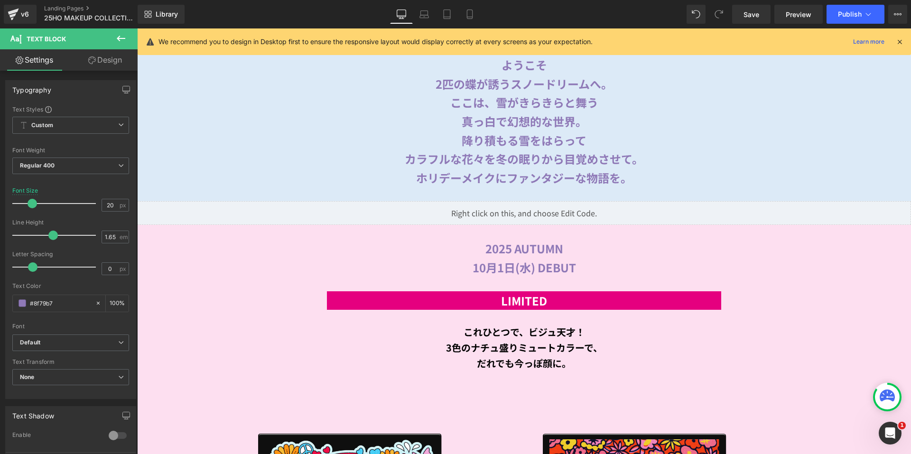
type input "24"
type input "100"
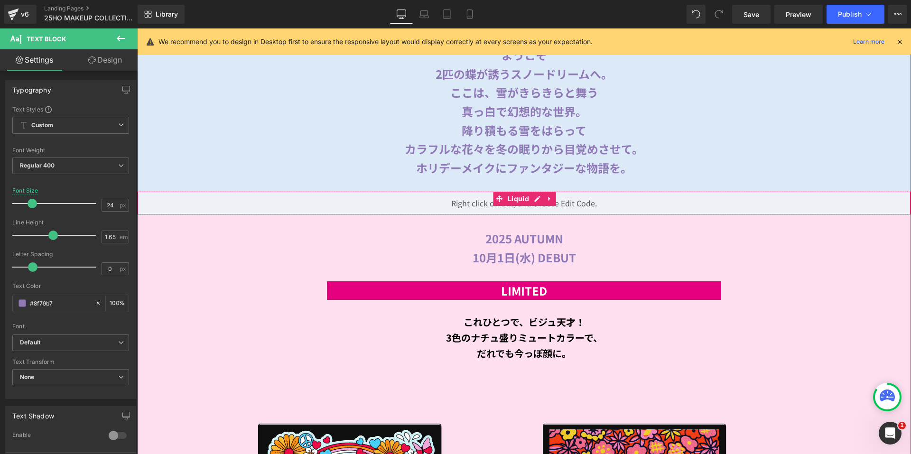
click at [532, 195] on div "Liquid" at bounding box center [524, 203] width 774 height 24
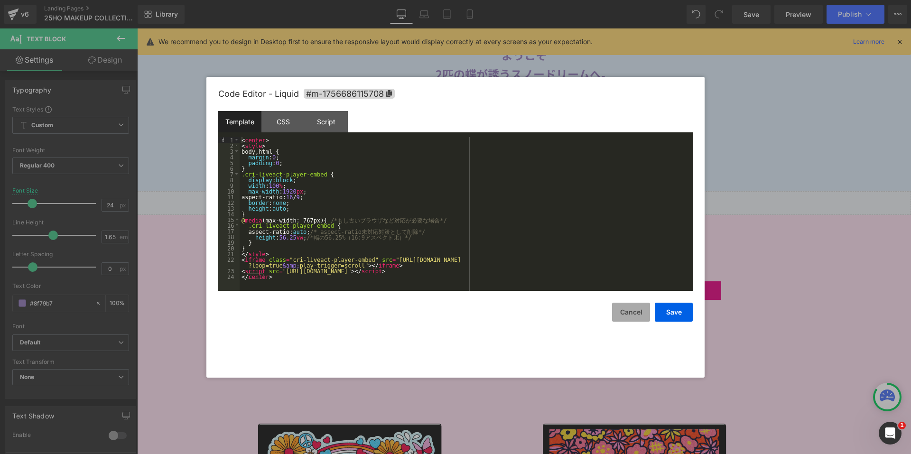
click at [624, 314] on button "Cancel" at bounding box center [631, 312] width 38 height 19
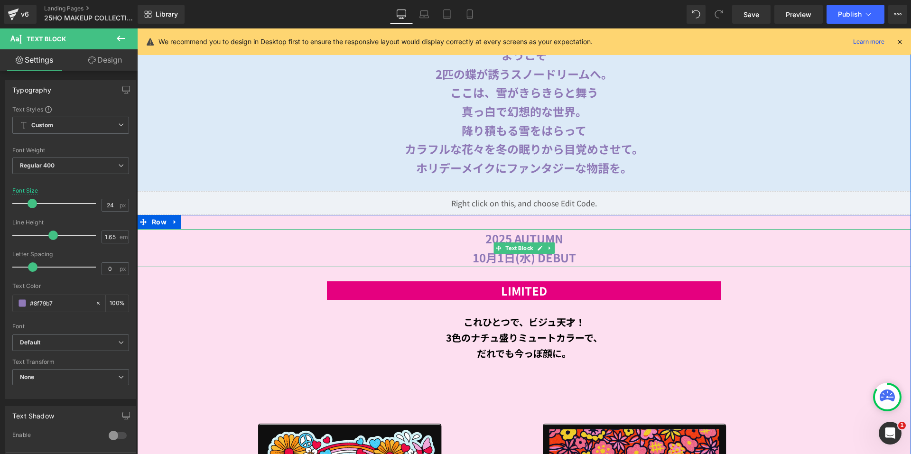
click at [577, 236] on div "2025 AUTUMN 10月1日(水) DEBUT" at bounding box center [524, 247] width 774 height 37
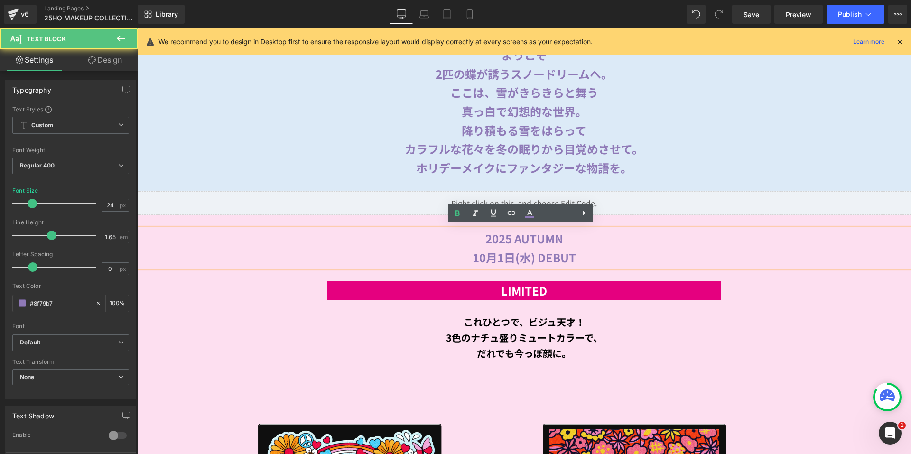
click at [563, 236] on b "2025 AUTUMN" at bounding box center [524, 238] width 78 height 17
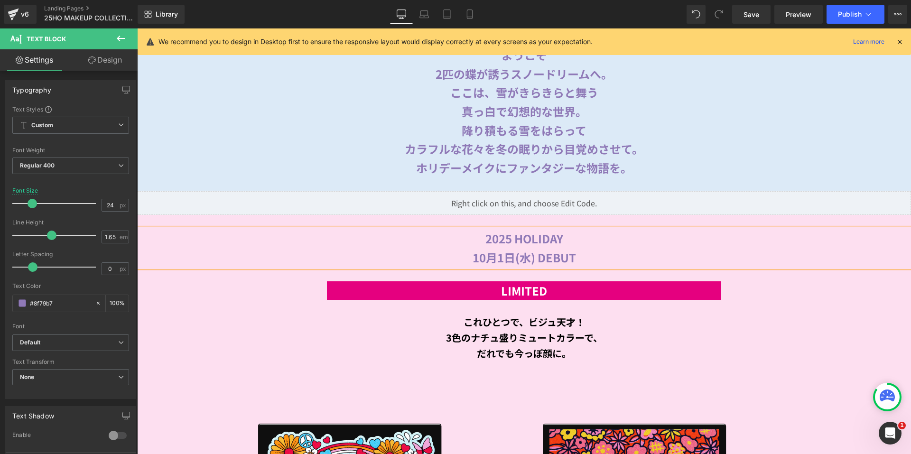
click at [476, 251] on b "10月1日(水) DEBUT" at bounding box center [524, 257] width 103 height 17
click at [522, 249] on b "11月1日(土) DEBUT" at bounding box center [524, 257] width 103 height 17
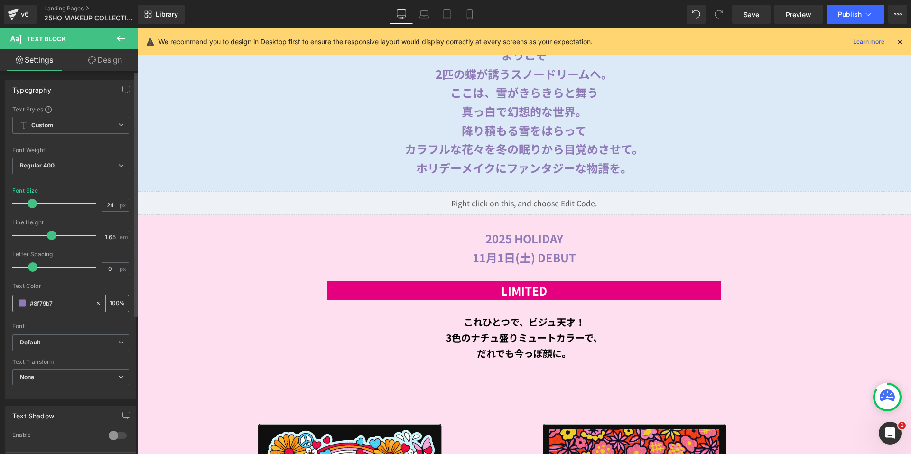
drag, startPoint x: 59, startPoint y: 304, endPoint x: 25, endPoint y: 304, distance: 34.2
click at [25, 304] on div "#8f79b7" at bounding box center [54, 303] width 82 height 17
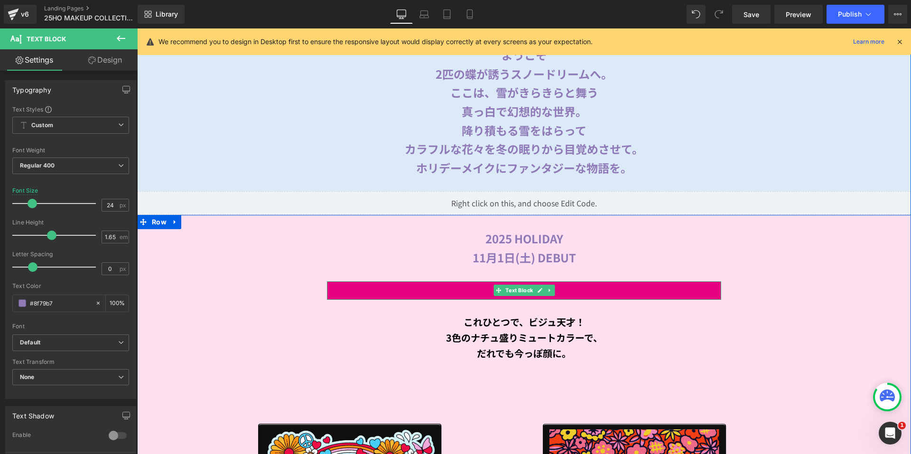
click at [372, 285] on div "LIMITED" at bounding box center [524, 290] width 394 height 19
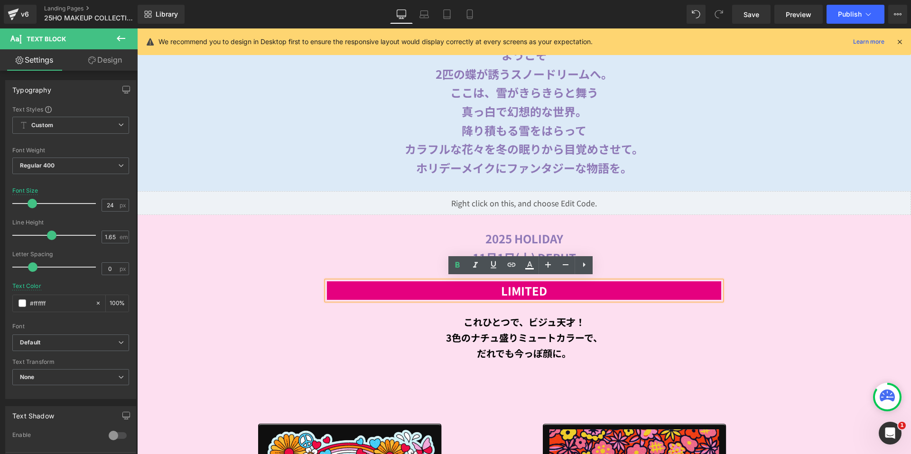
click at [105, 62] on link "Design" at bounding box center [105, 59] width 69 height 21
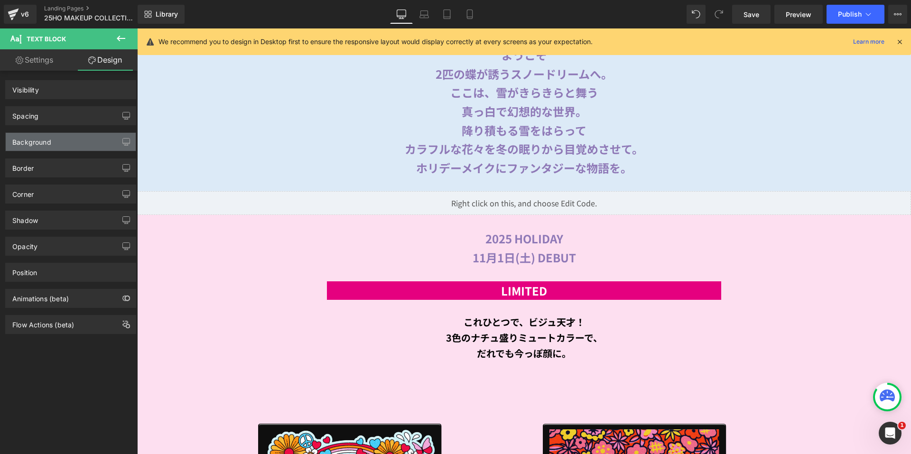
click at [60, 139] on div "Background" at bounding box center [71, 142] width 130 height 18
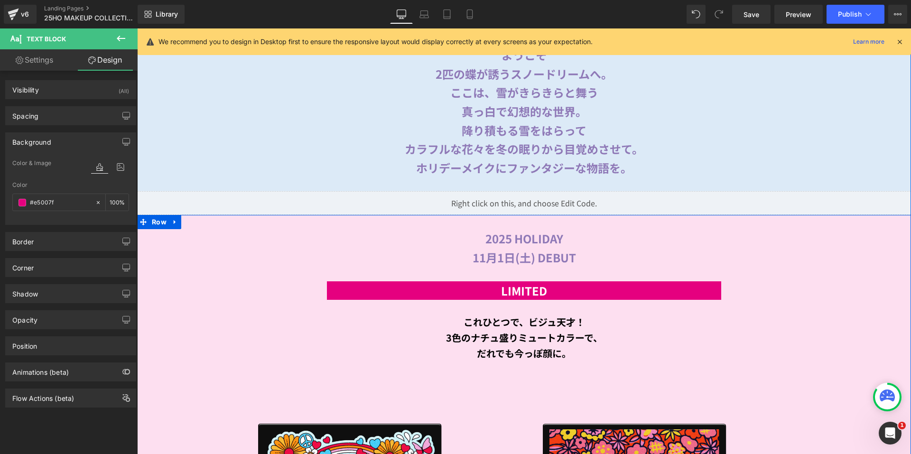
click at [437, 283] on div "LIMITED" at bounding box center [524, 290] width 394 height 19
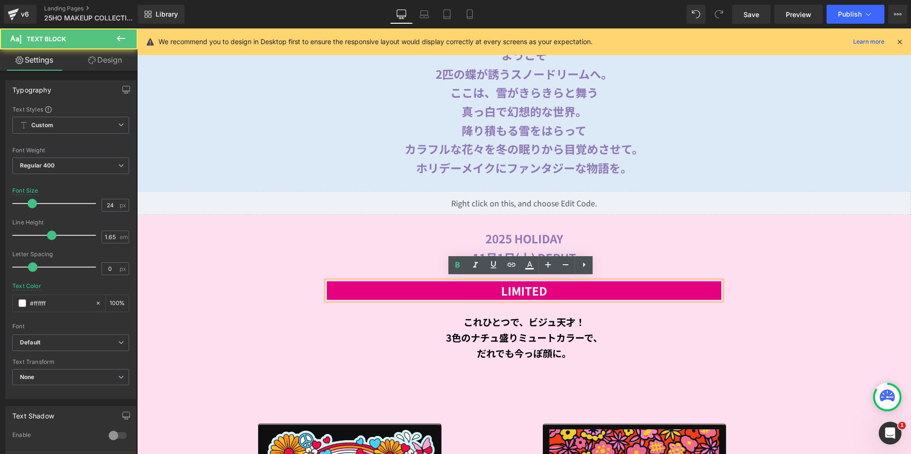
click at [346, 281] on div "LIMITED" at bounding box center [524, 290] width 394 height 19
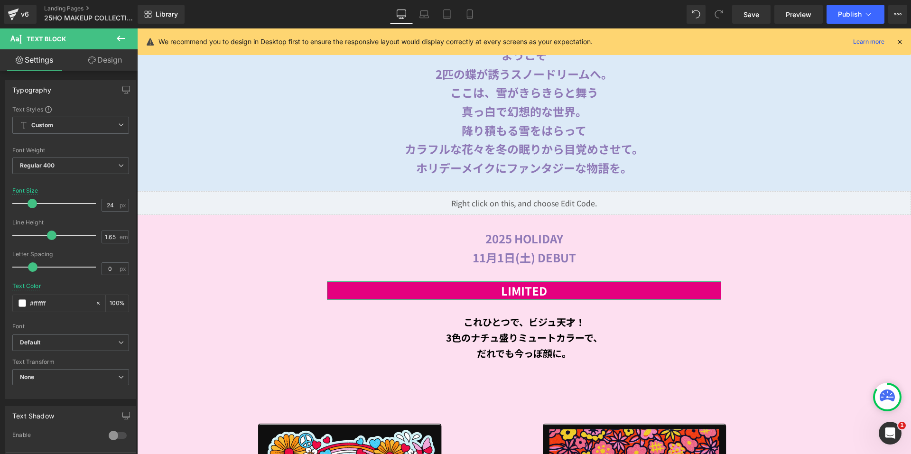
click at [98, 60] on link "Design" at bounding box center [105, 59] width 69 height 21
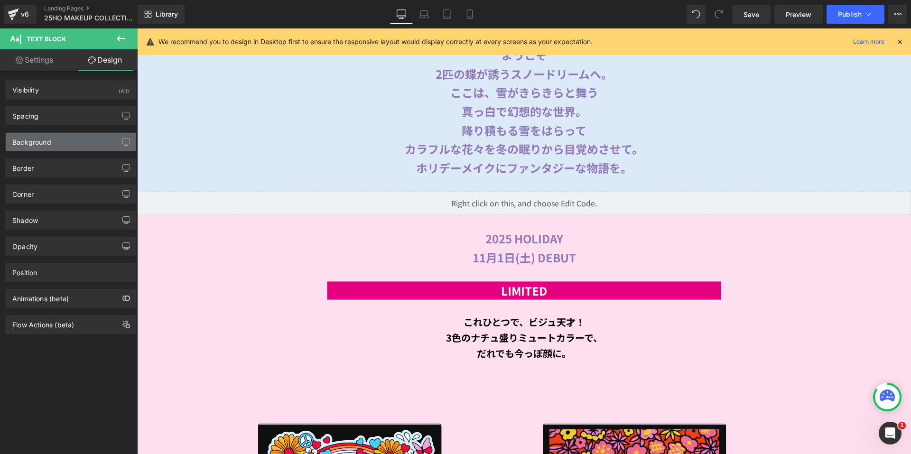
type input "#e5007f"
type input "100"
click at [58, 141] on div "Background" at bounding box center [71, 142] width 130 height 18
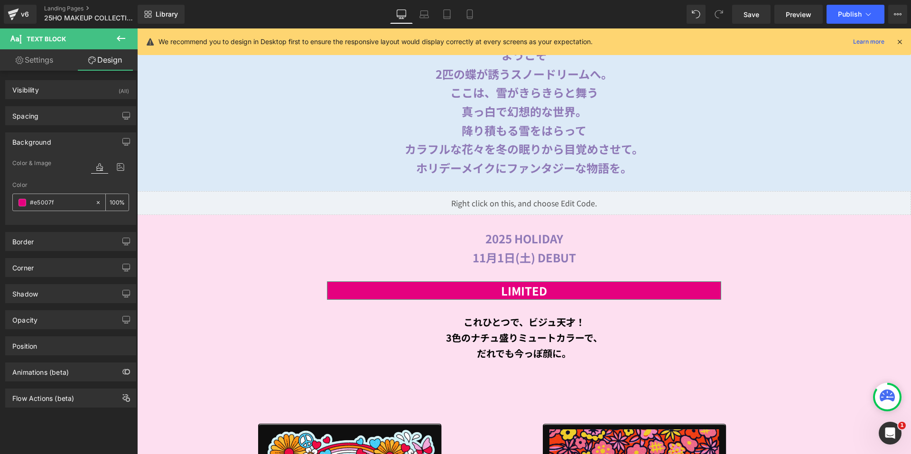
paste input "8f79b7"
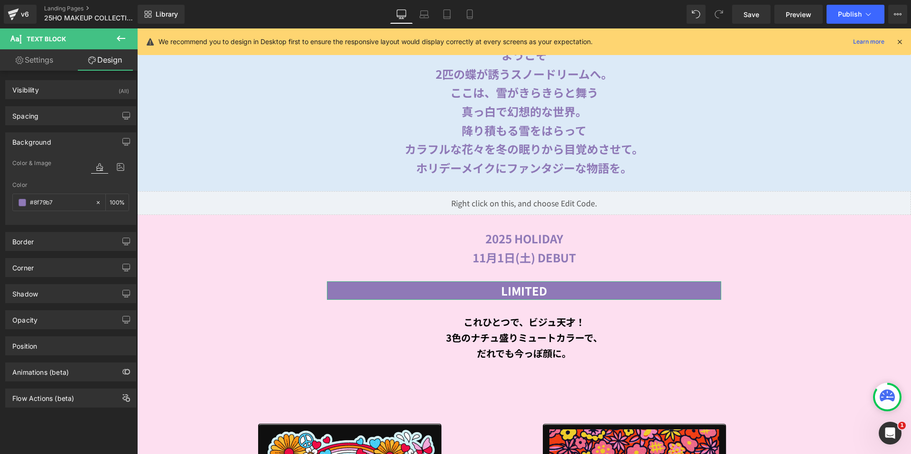
type input "#8f79b7"
click at [102, 128] on div "Background Color & Image color rgb(143, 121, 183) Color #8f79b7 100 % Image Rep…" at bounding box center [71, 175] width 142 height 100
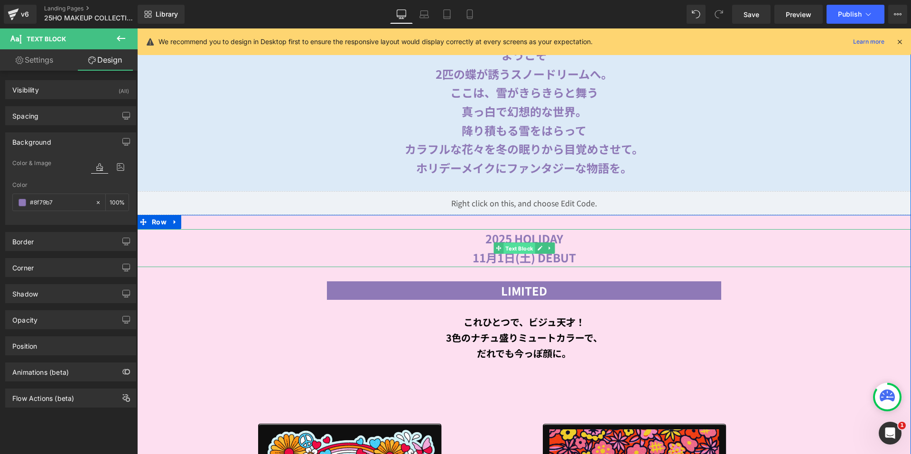
click at [515, 243] on span "Text Block" at bounding box center [518, 248] width 31 height 11
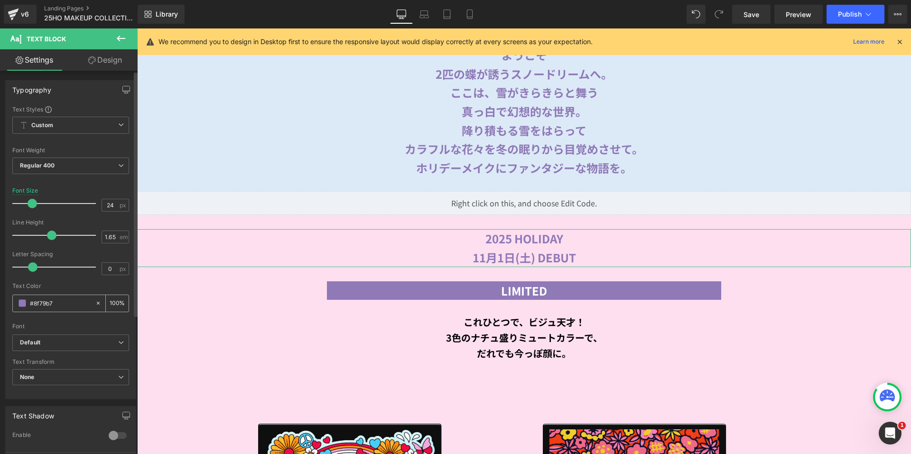
click at [95, 305] on icon at bounding box center [98, 303] width 7 height 7
type input "none"
type input "0"
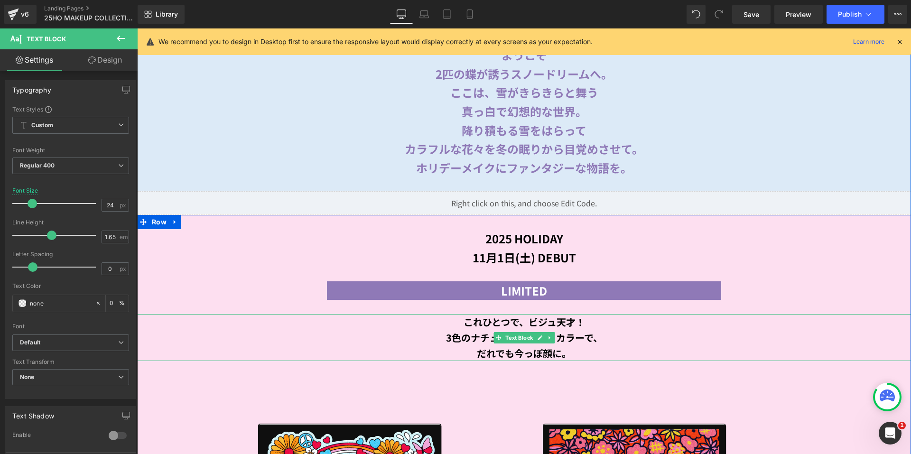
click at [416, 326] on div "これひとつで、ビジュ天才！ 3色のナチュ盛りミュートカラーで、 だれでも今っぽ顔に。" at bounding box center [524, 337] width 774 height 47
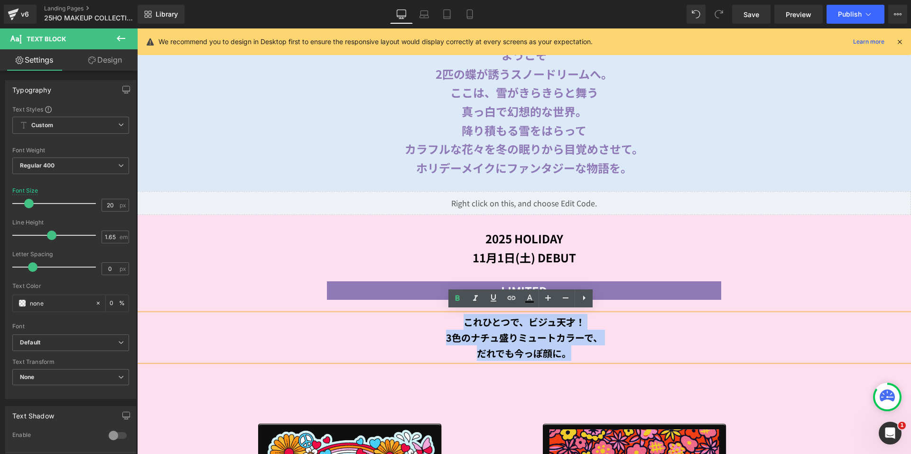
drag, startPoint x: 430, startPoint y: 319, endPoint x: 588, endPoint y: 345, distance: 160.7
click at [588, 345] on div "これひとつで、ビジュ天才！ 3色のナチュ盛りミュートカラーで、 だれでも今っぽ顔に。" at bounding box center [524, 337] width 774 height 47
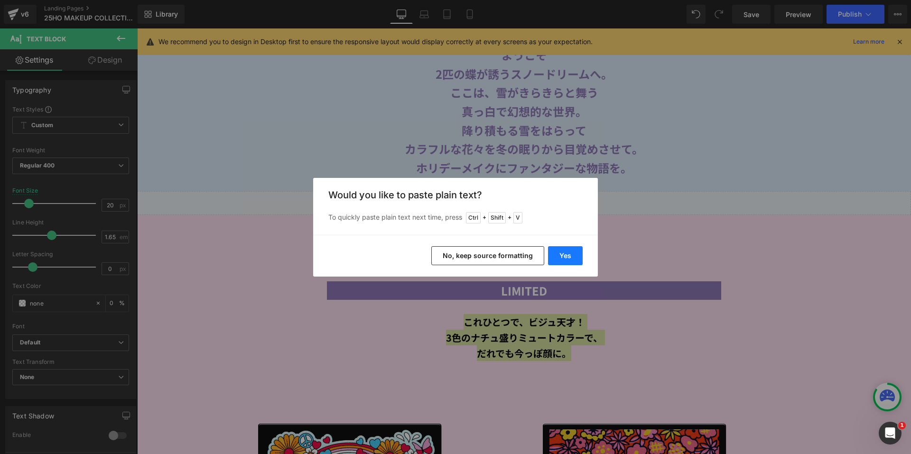
click at [571, 254] on button "Yes" at bounding box center [565, 255] width 35 height 19
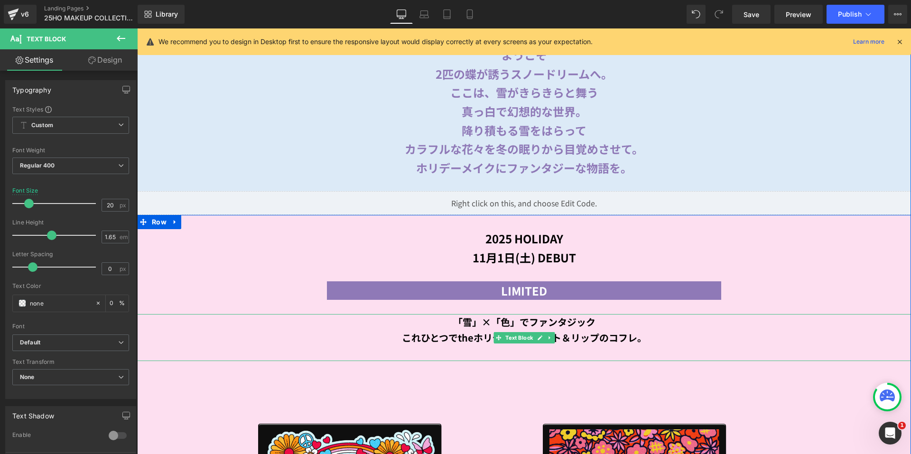
click at [552, 349] on div at bounding box center [524, 353] width 774 height 16
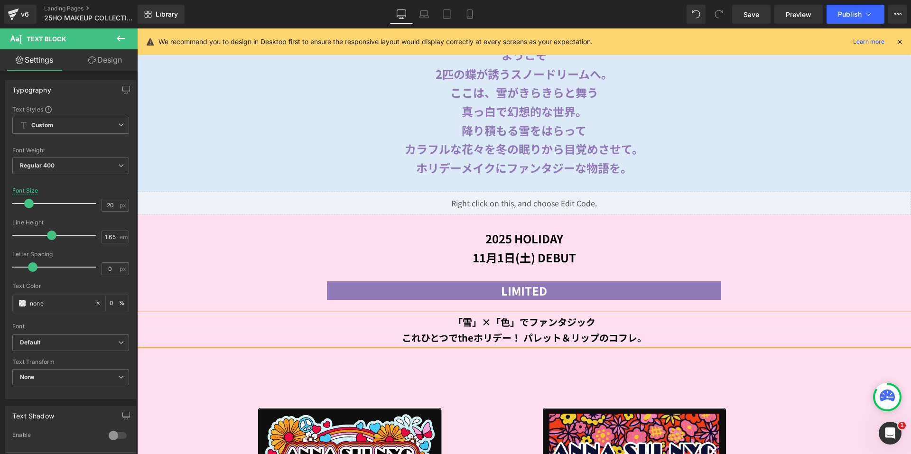
click at [520, 333] on b "これひとつでtheホリデー！ パレット＆リップのコフレ。" at bounding box center [524, 338] width 245 height 14
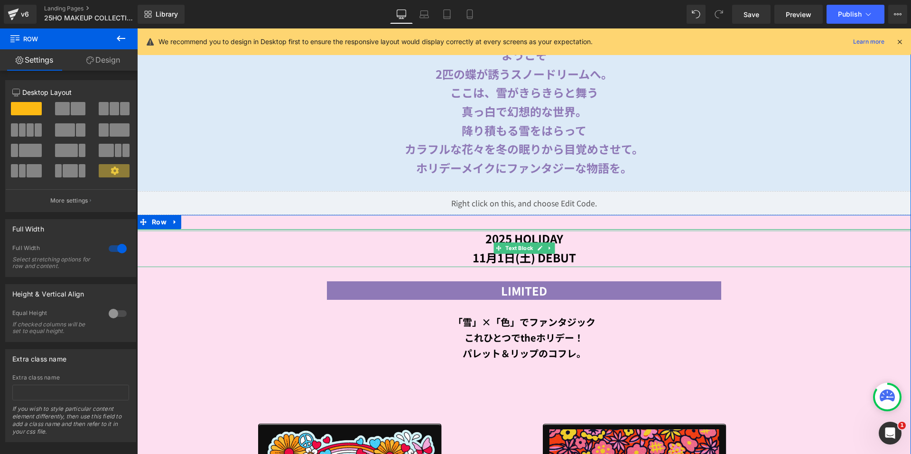
click at [164, 229] on div at bounding box center [524, 230] width 774 height 2
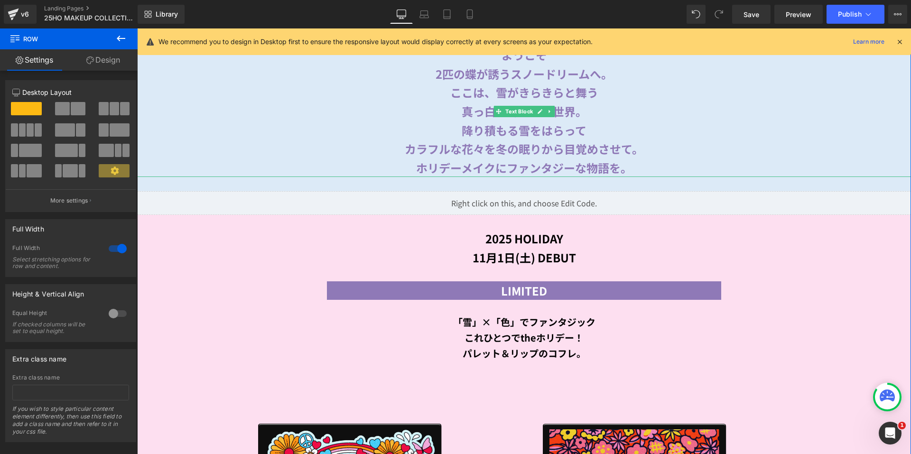
click at [210, 132] on div "降り積もる雪をはらって" at bounding box center [524, 130] width 774 height 19
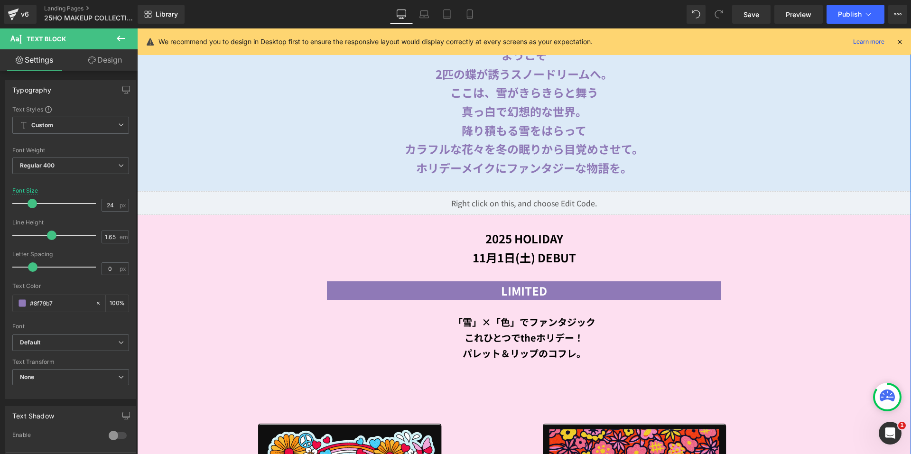
drag, startPoint x: 161, startPoint y: 185, endPoint x: 157, endPoint y: 181, distance: 5.0
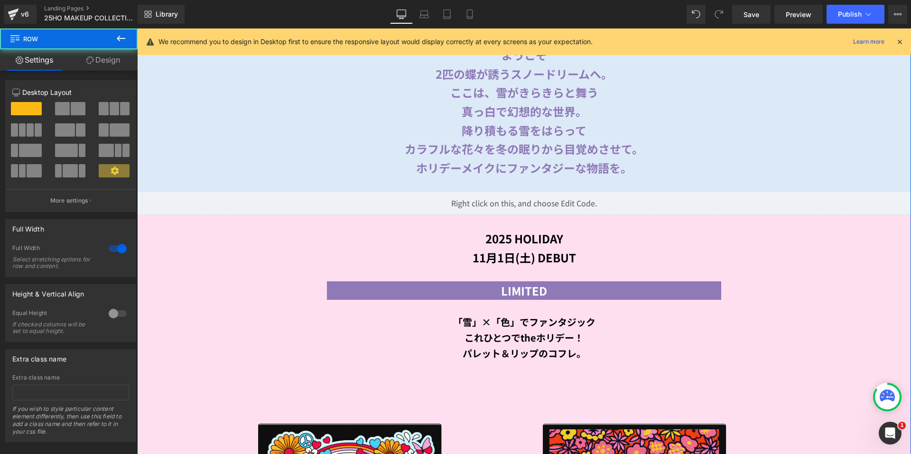
click at [107, 63] on link "Design" at bounding box center [103, 59] width 69 height 21
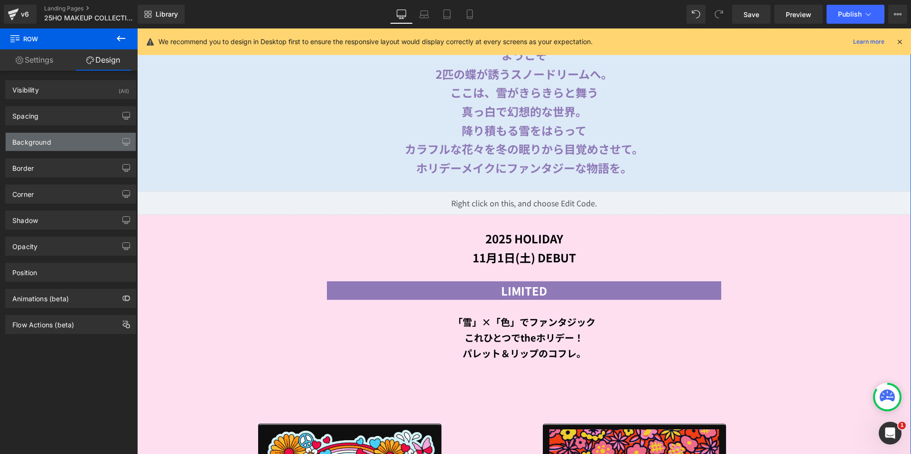
click at [72, 138] on div "Background" at bounding box center [71, 142] width 130 height 18
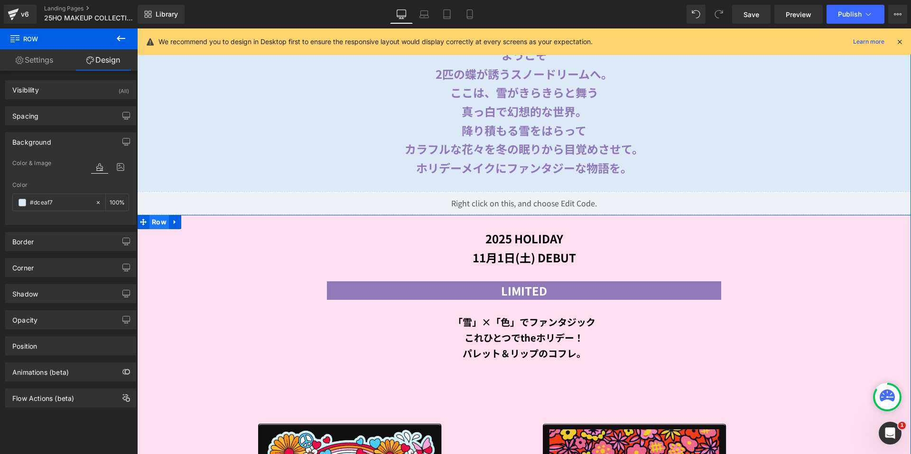
click at [154, 215] on span "Row" at bounding box center [158, 222] width 19 height 14
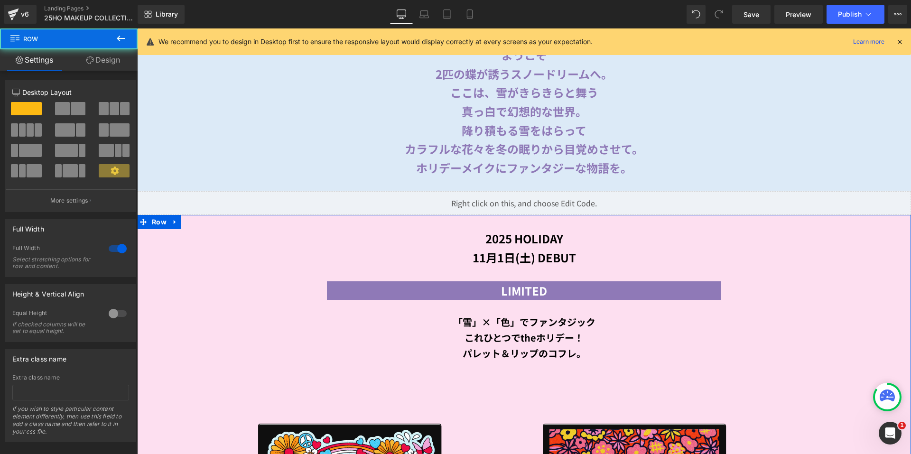
click at [100, 59] on link "Design" at bounding box center [103, 59] width 69 height 21
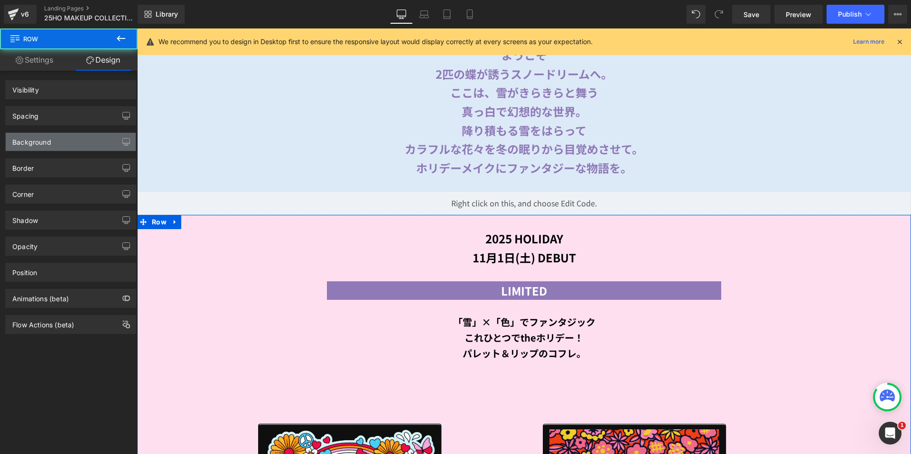
click at [66, 140] on div "Background" at bounding box center [71, 142] width 130 height 18
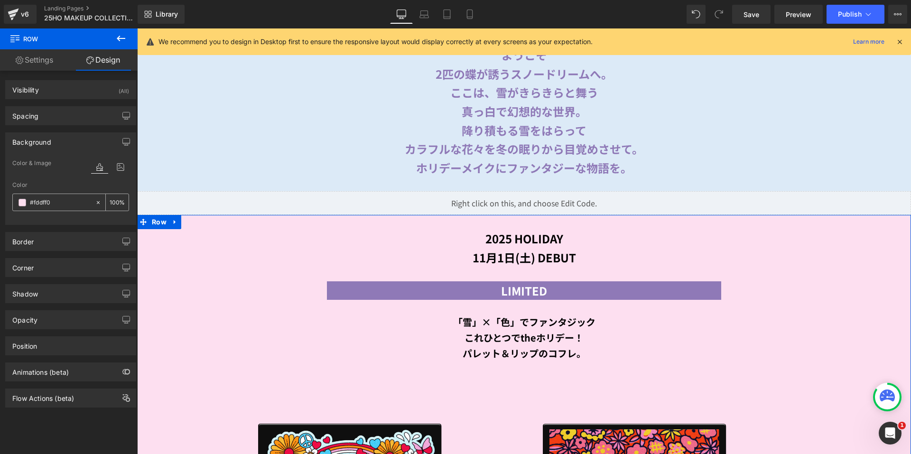
paste input "dceaf7"
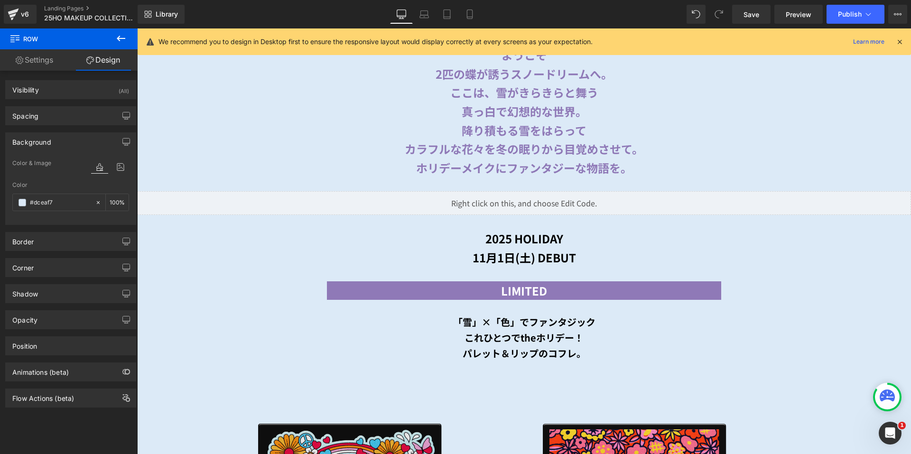
type input "#dceaf7"
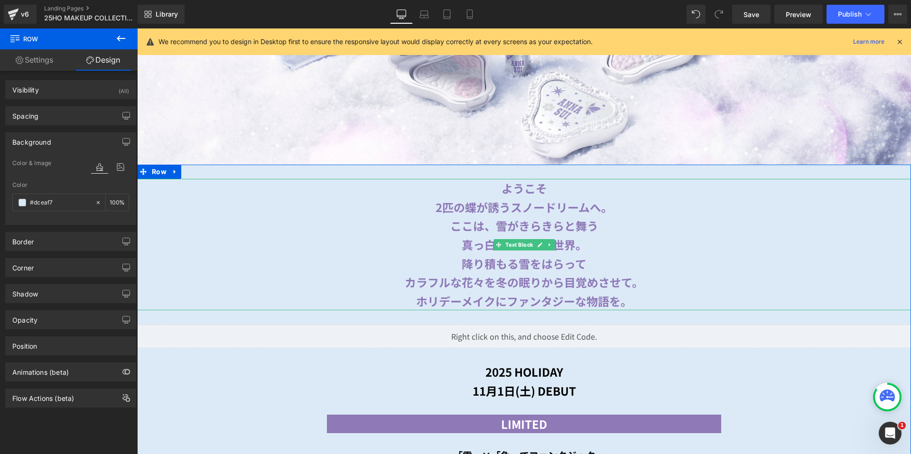
scroll to position [396, 0]
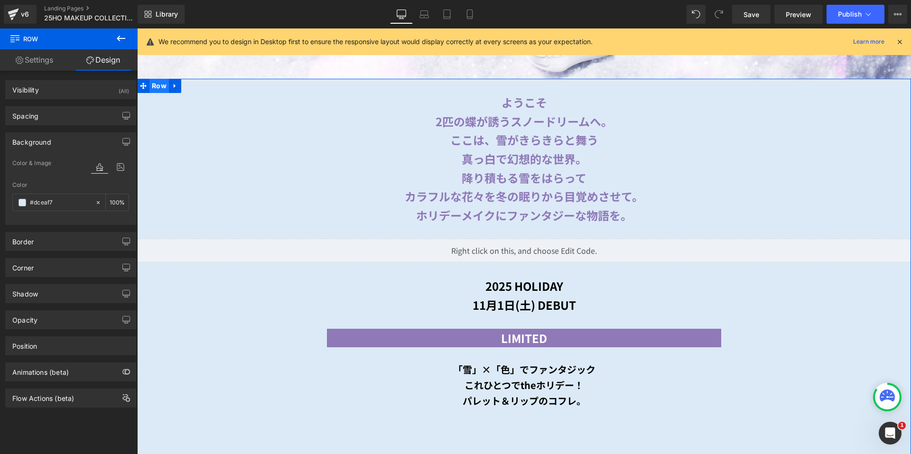
click at [158, 86] on span "Row" at bounding box center [158, 86] width 19 height 14
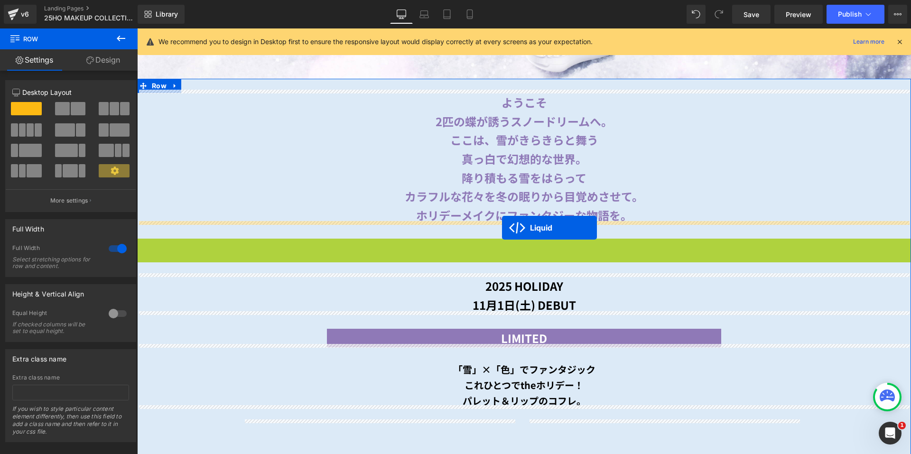
drag, startPoint x: 494, startPoint y: 242, endPoint x: 502, endPoint y: 228, distance: 16.1
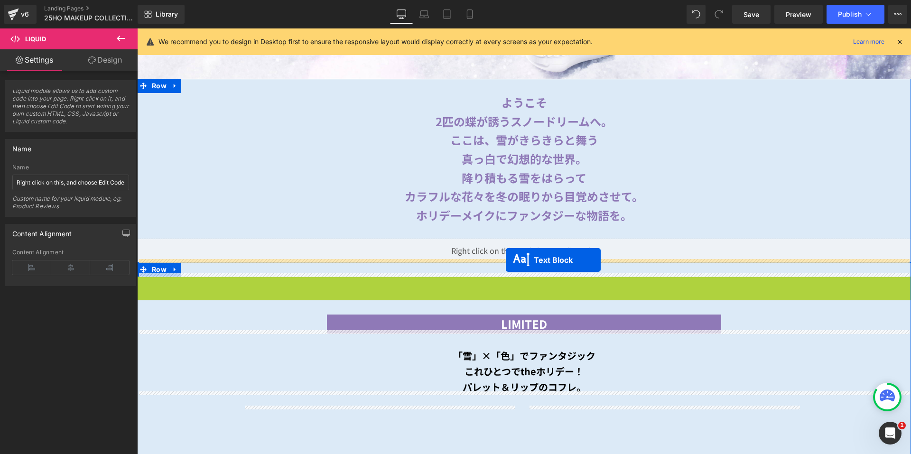
drag, startPoint x: 492, startPoint y: 289, endPoint x: 506, endPoint y: 260, distance: 32.0
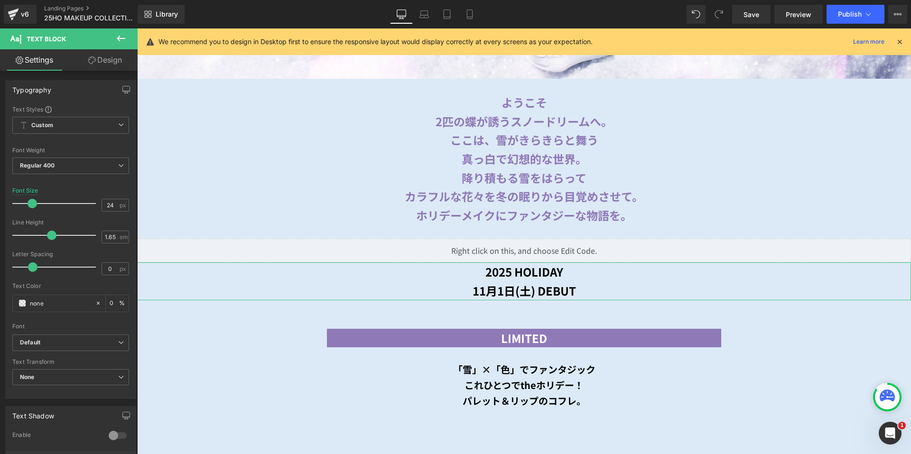
drag, startPoint x: 114, startPoint y: 64, endPoint x: 48, endPoint y: 114, distance: 82.8
click at [114, 64] on link "Design" at bounding box center [105, 59] width 69 height 21
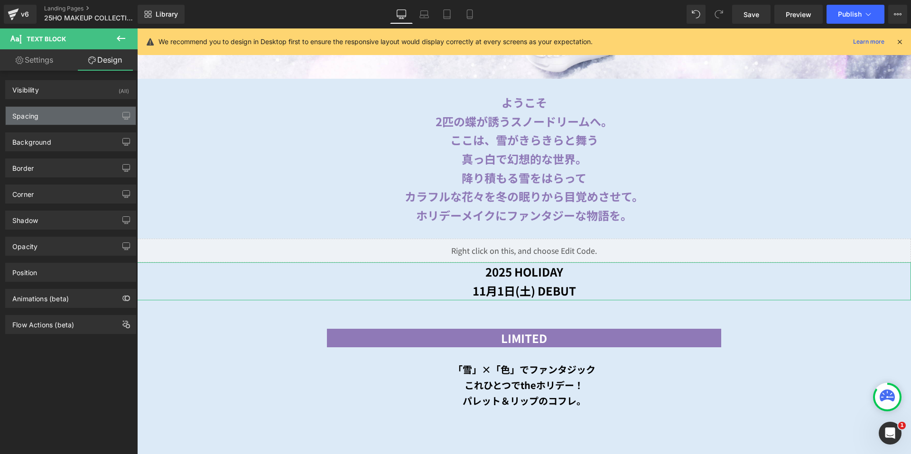
click at [49, 114] on div "Spacing" at bounding box center [71, 116] width 130 height 18
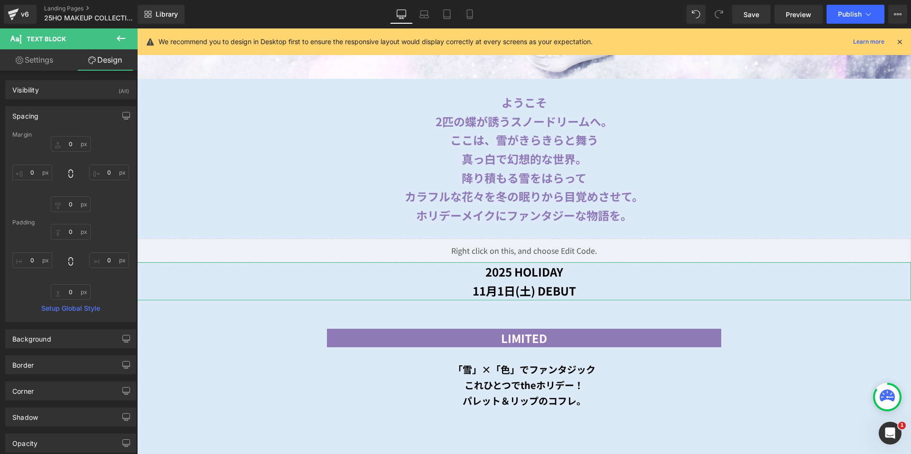
type input "0"
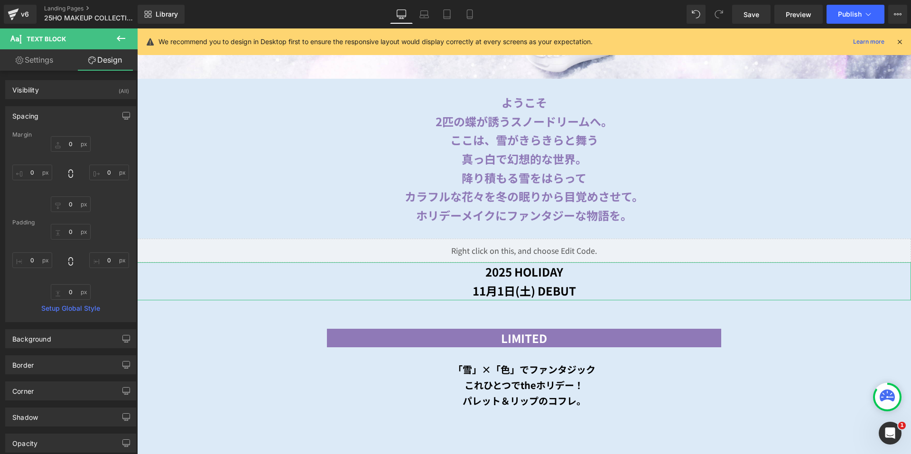
type input "0"
click at [63, 141] on input "0" at bounding box center [71, 144] width 40 height 16
type input "３０"
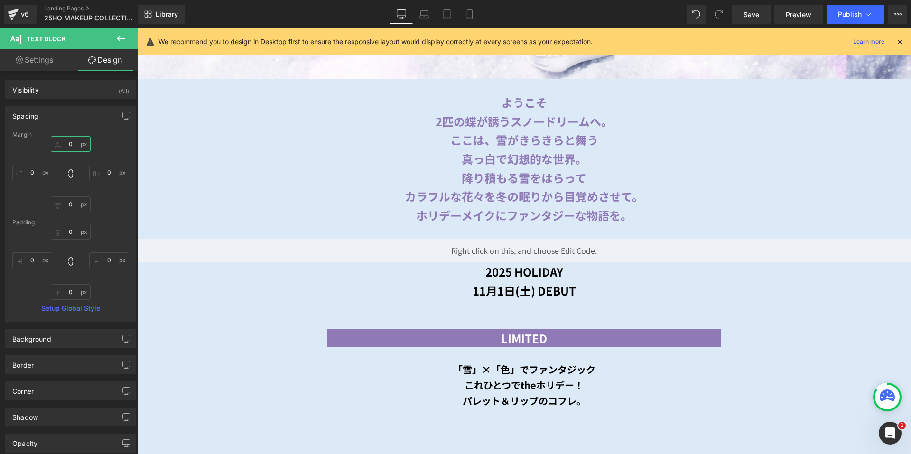
type input "３"
type input "30"
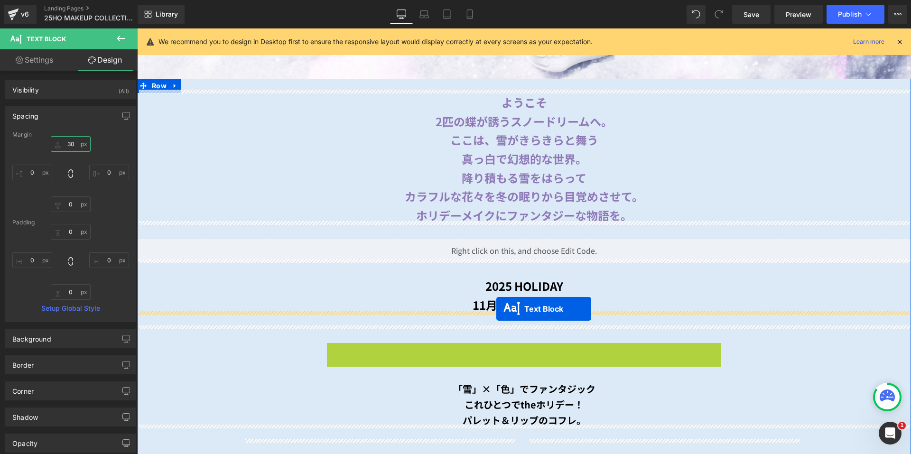
drag, startPoint x: 495, startPoint y: 350, endPoint x: 496, endPoint y: 309, distance: 41.3
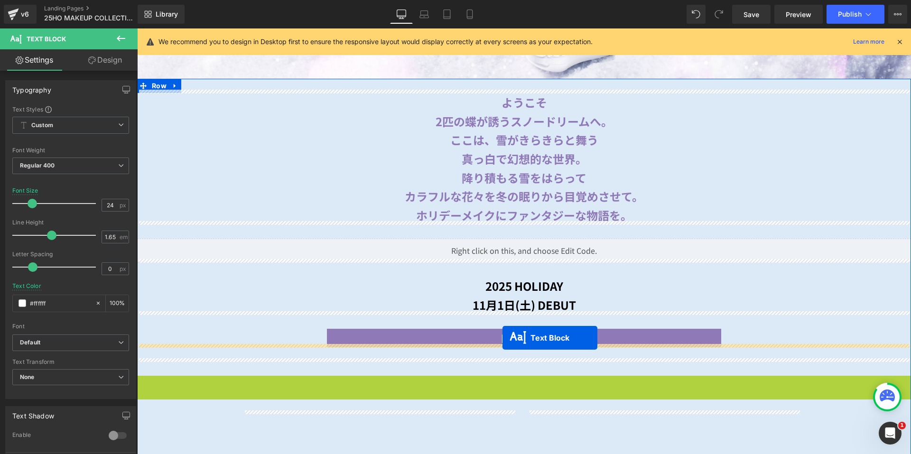
drag, startPoint x: 494, startPoint y: 395, endPoint x: 502, endPoint y: 338, distance: 58.0
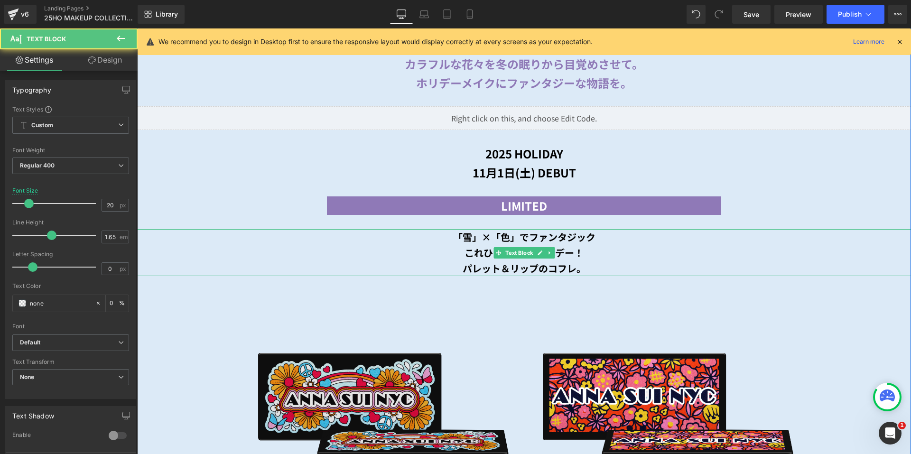
scroll to position [538, 0]
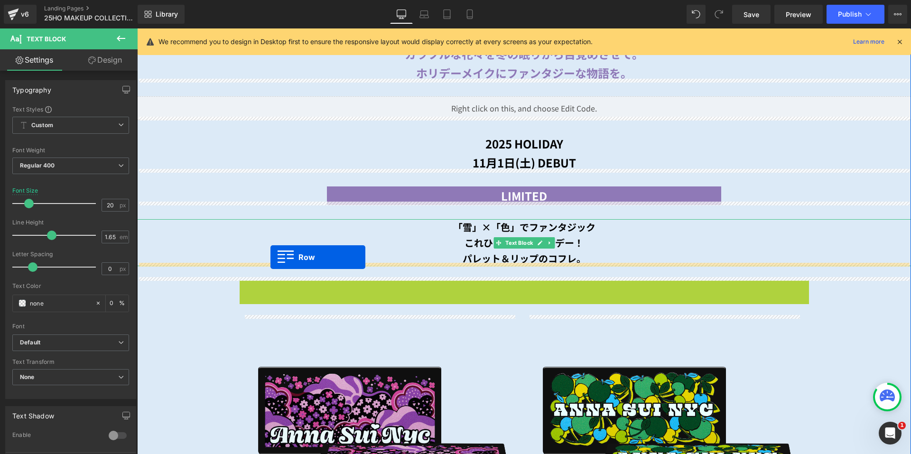
drag, startPoint x: 241, startPoint y: 283, endPoint x: 270, endPoint y: 257, distance: 39.4
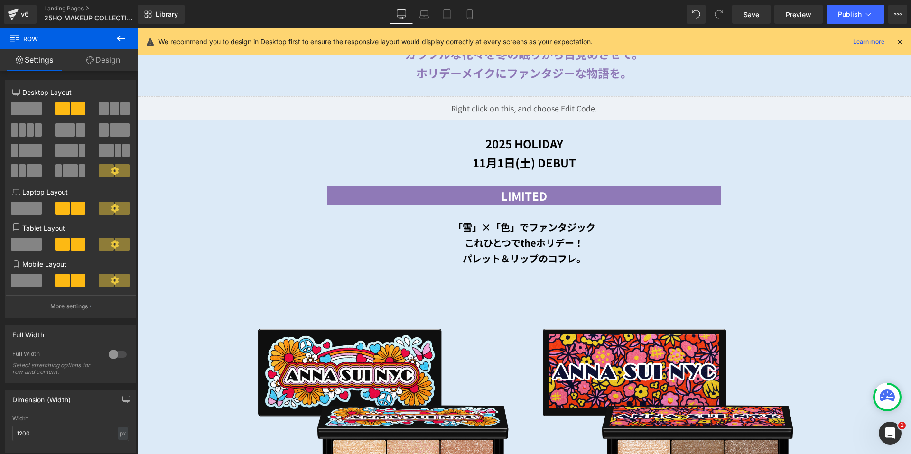
click at [114, 39] on button at bounding box center [120, 38] width 33 height 21
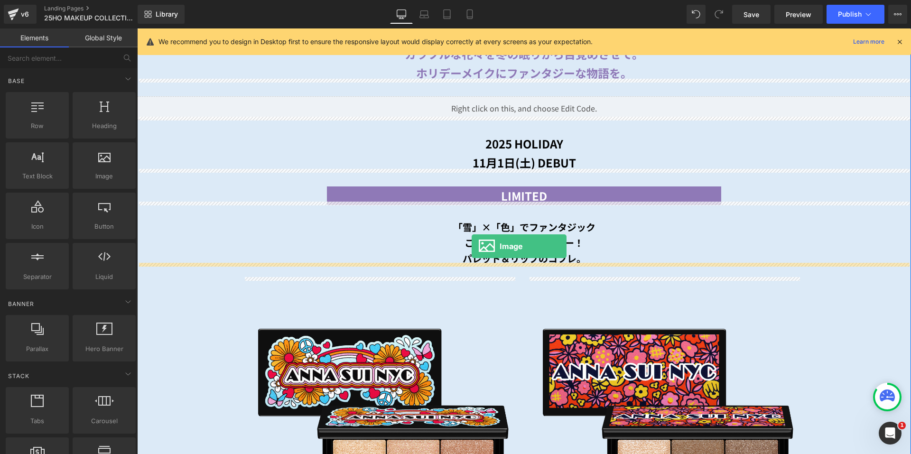
drag, startPoint x: 237, startPoint y: 195, endPoint x: 472, endPoint y: 246, distance: 240.4
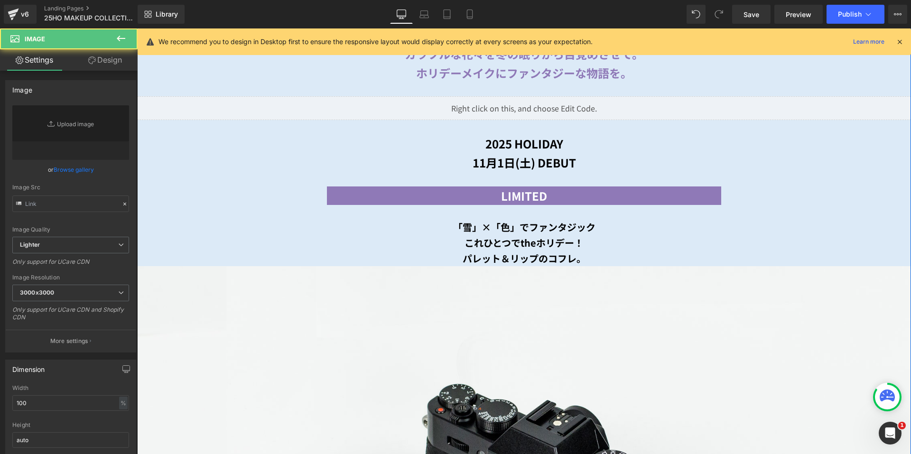
type input "//d1um8515vdn9kb.cloudfront.net/images/parallax.jpg"
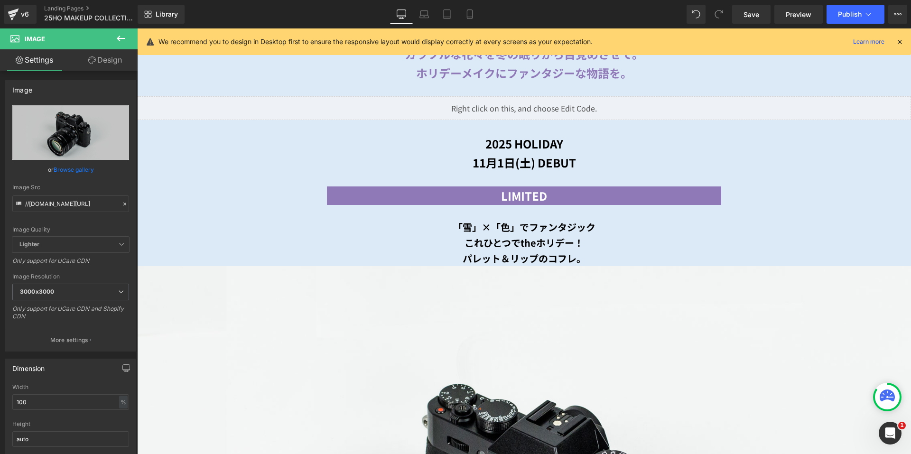
click at [124, 42] on icon at bounding box center [120, 38] width 11 height 11
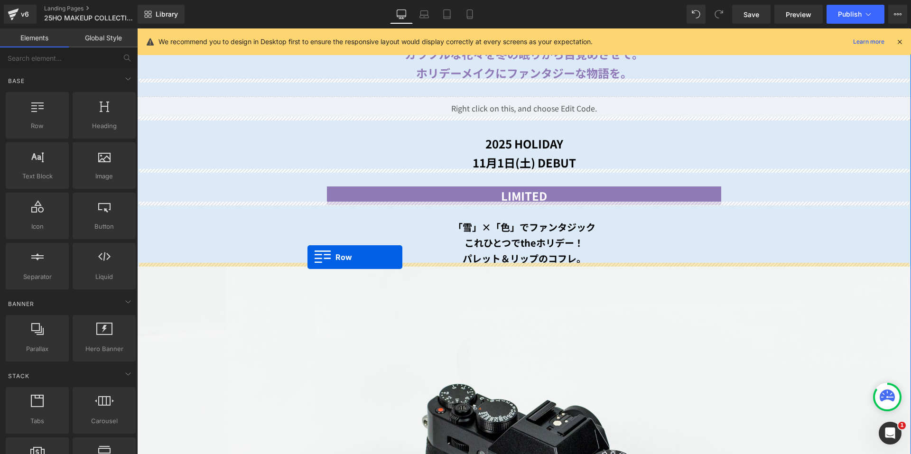
drag, startPoint x: 179, startPoint y: 152, endPoint x: 307, endPoint y: 257, distance: 165.5
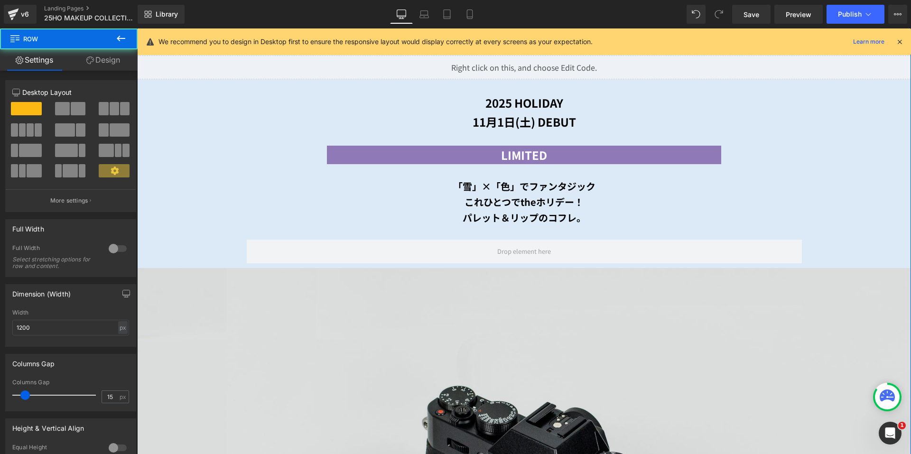
scroll to position [633, 0]
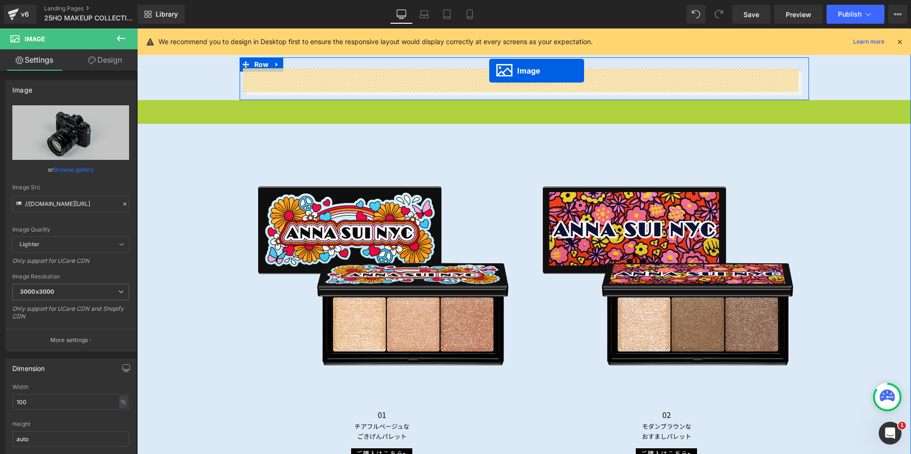
scroll to position [718, 0]
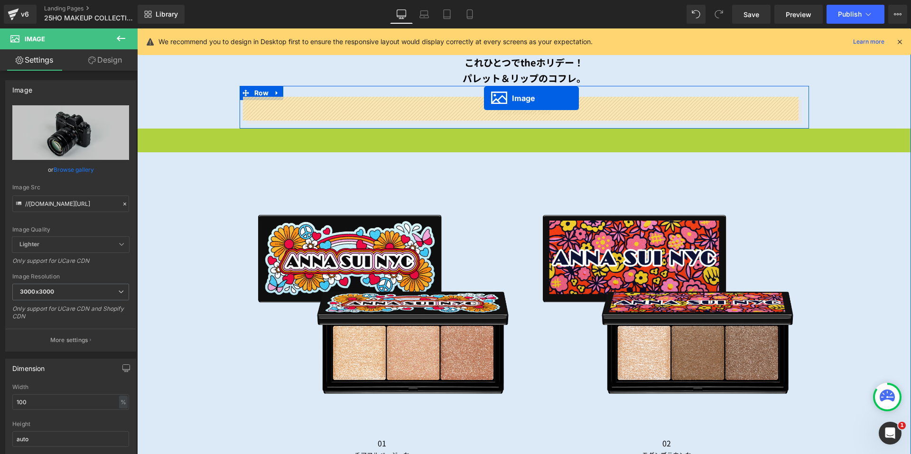
drag, startPoint x: 503, startPoint y: 278, endPoint x: 484, endPoint y: 98, distance: 180.3
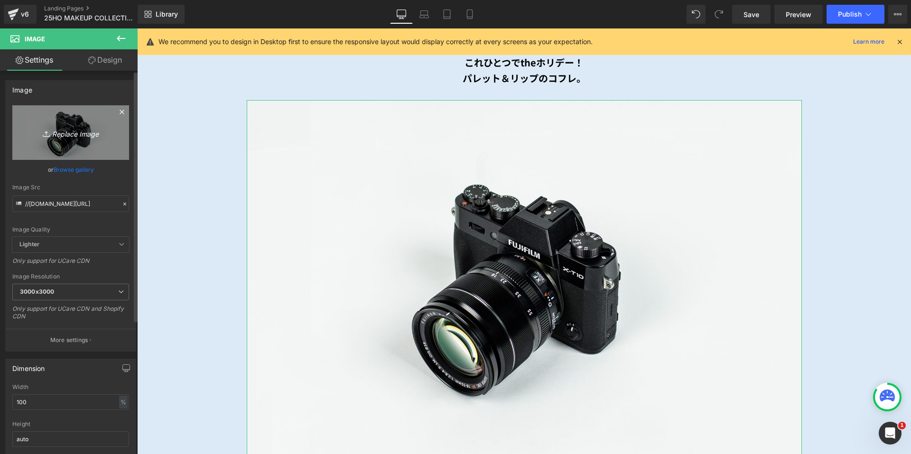
click at [63, 116] on link "Replace Image" at bounding box center [70, 132] width 117 height 55
type input "C:\fakepath\main_cutout.png"
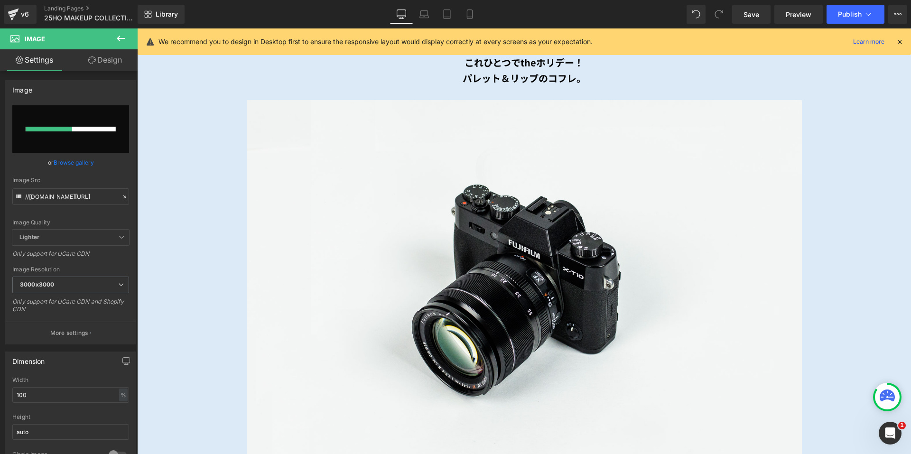
type input "[URL][DOMAIN_NAME]"
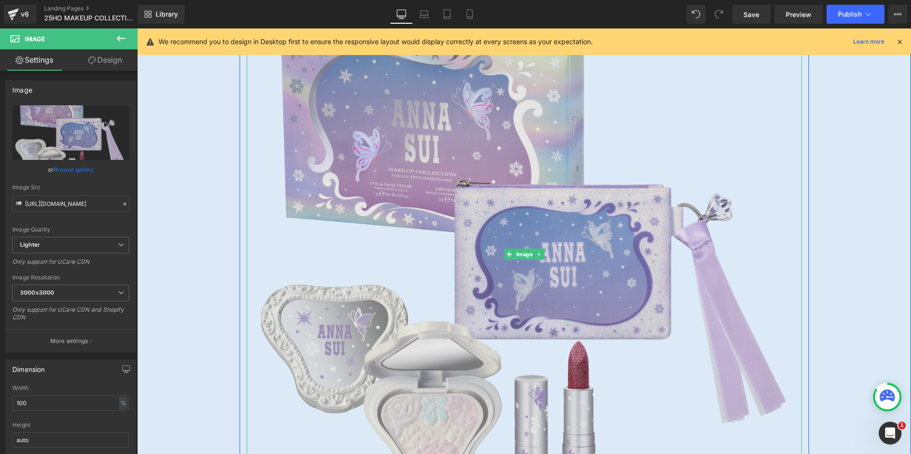
scroll to position [861, 0]
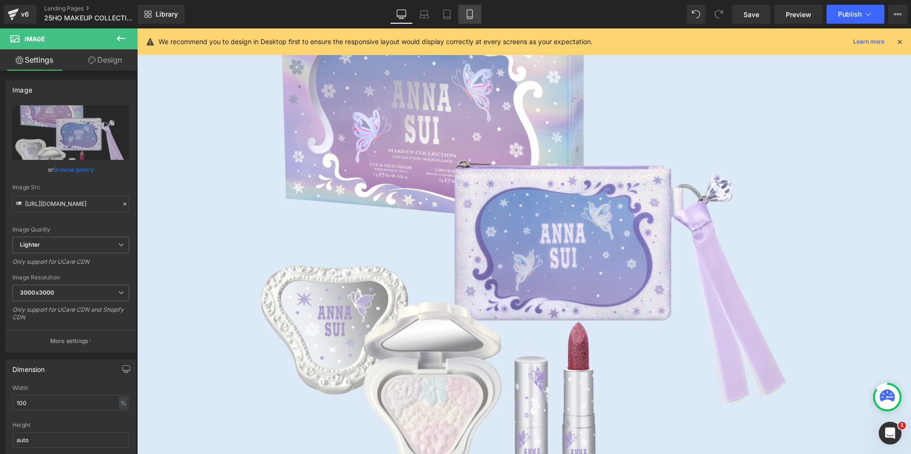
click at [474, 17] on icon at bounding box center [469, 13] width 9 height 9
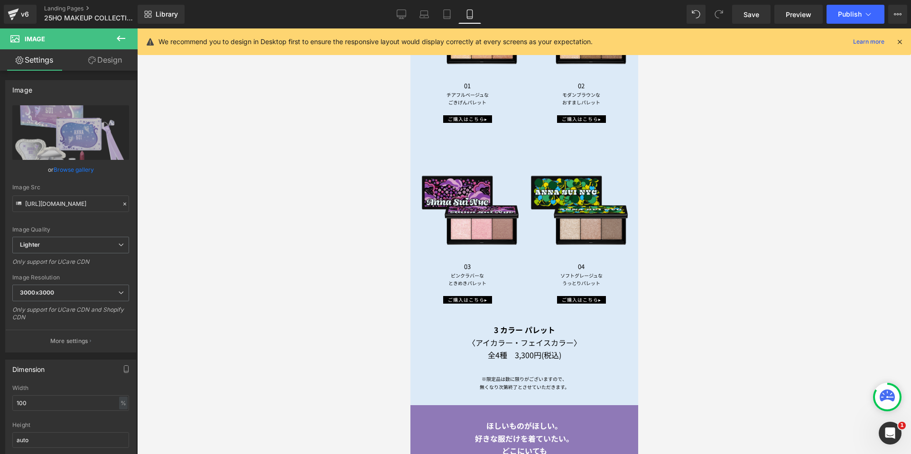
scroll to position [426, 0]
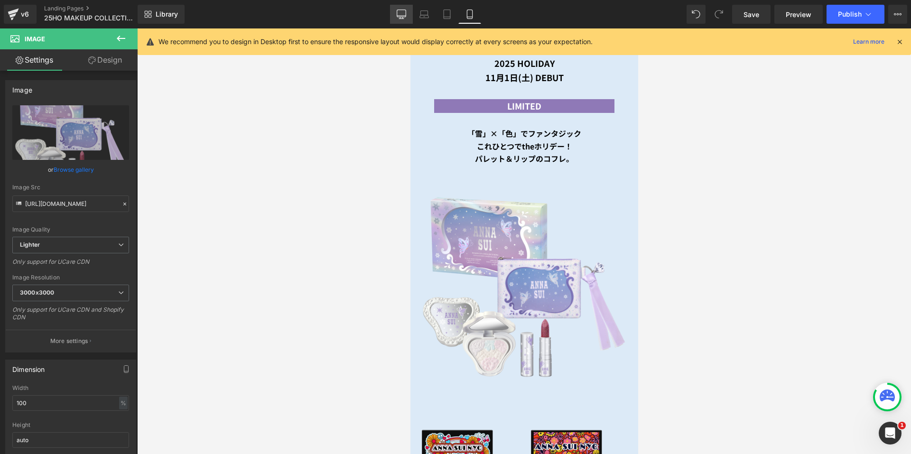
click at [402, 19] on link "Desktop" at bounding box center [401, 14] width 23 height 19
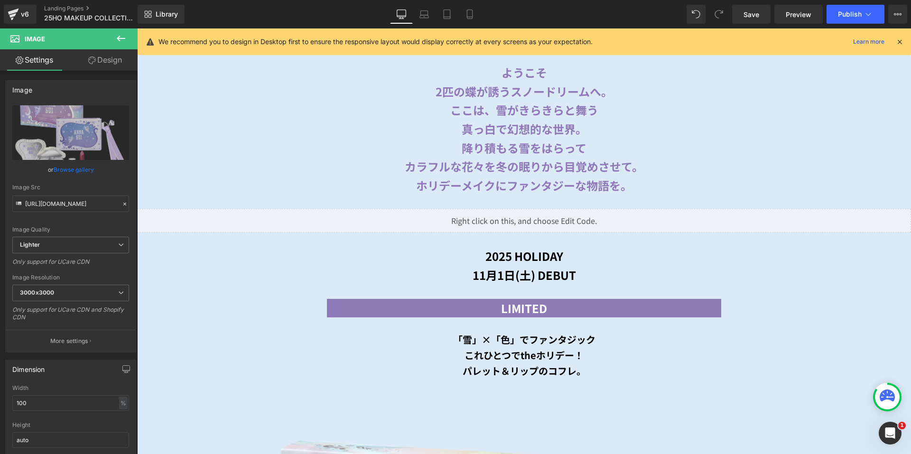
scroll to position [643, 0]
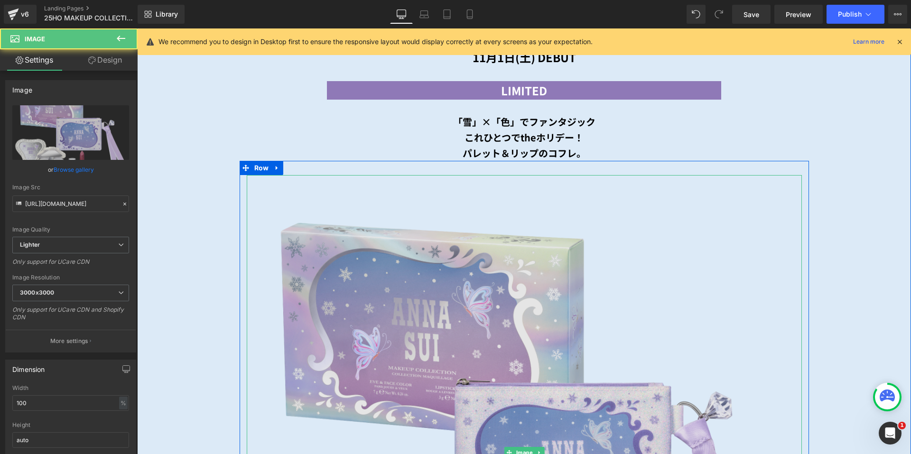
click at [456, 339] on img at bounding box center [524, 452] width 555 height 555
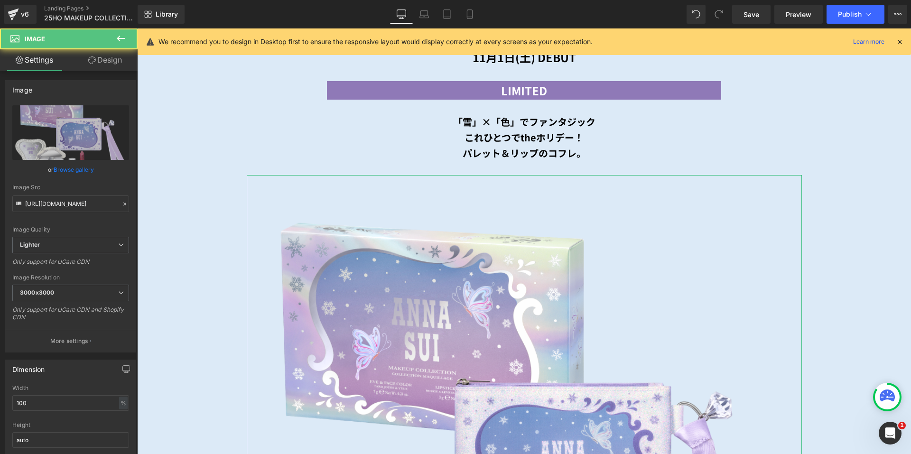
click at [91, 63] on icon at bounding box center [92, 60] width 8 height 8
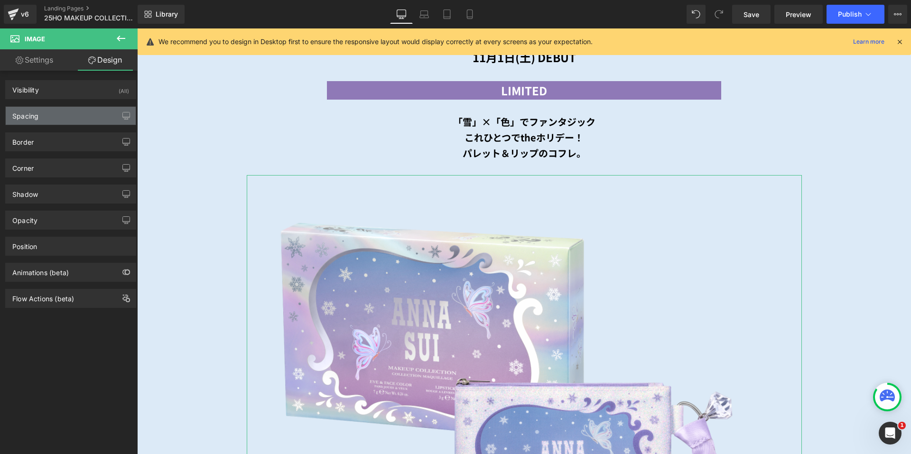
click at [59, 113] on div "Spacing" at bounding box center [71, 116] width 130 height 18
type input "0"
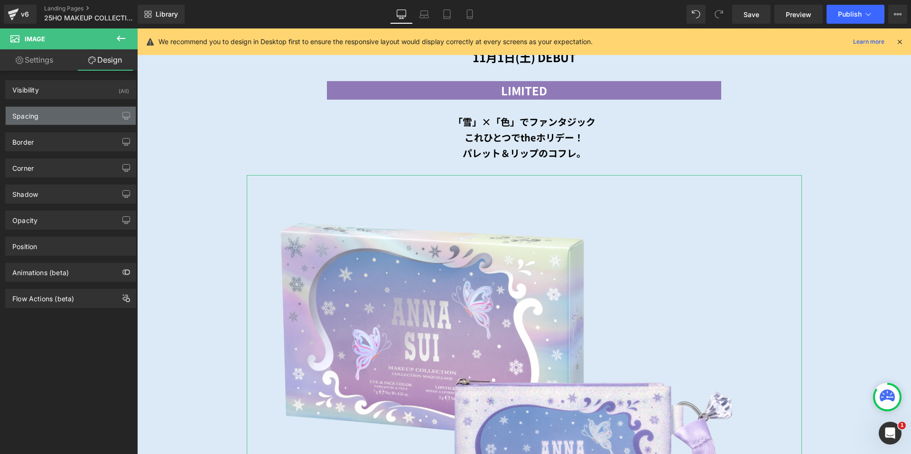
type input "0"
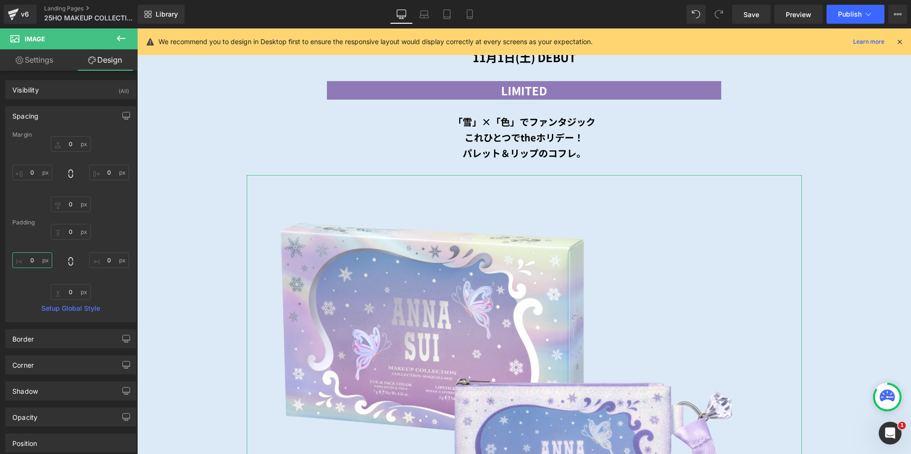
click at [26, 256] on input "0" at bounding box center [32, 260] width 40 height 16
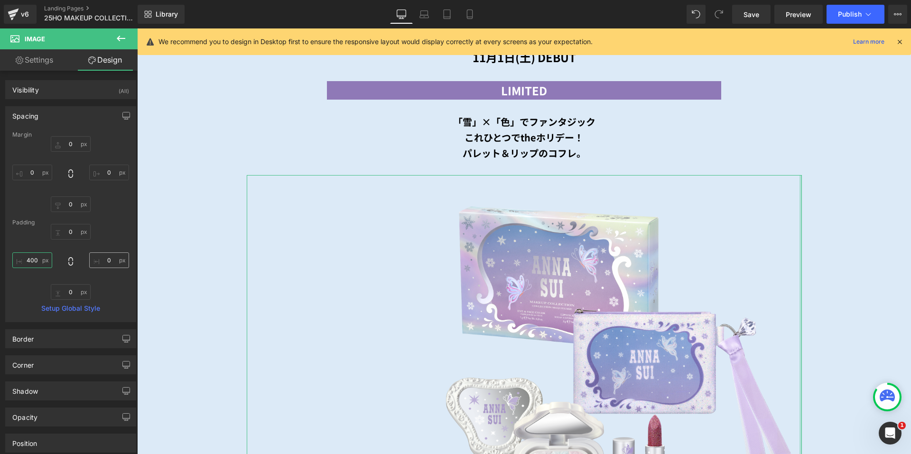
type input "400"
click at [97, 260] on input "0" at bounding box center [109, 260] width 40 height 16
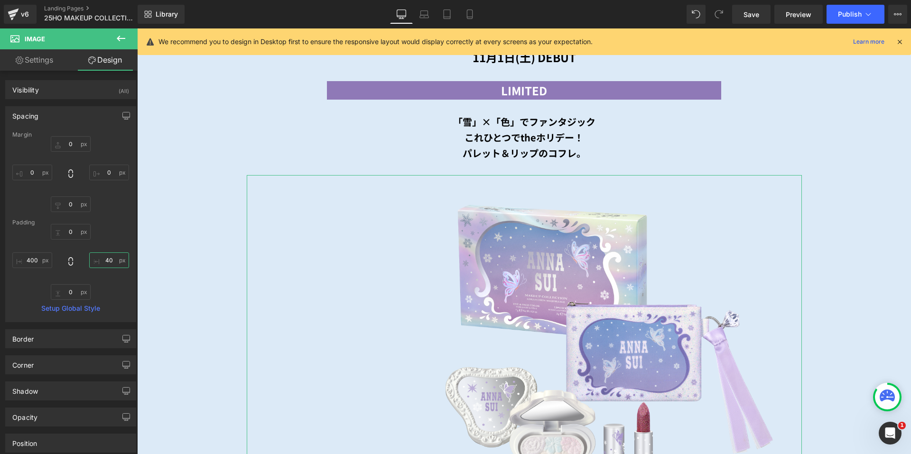
type input "4"
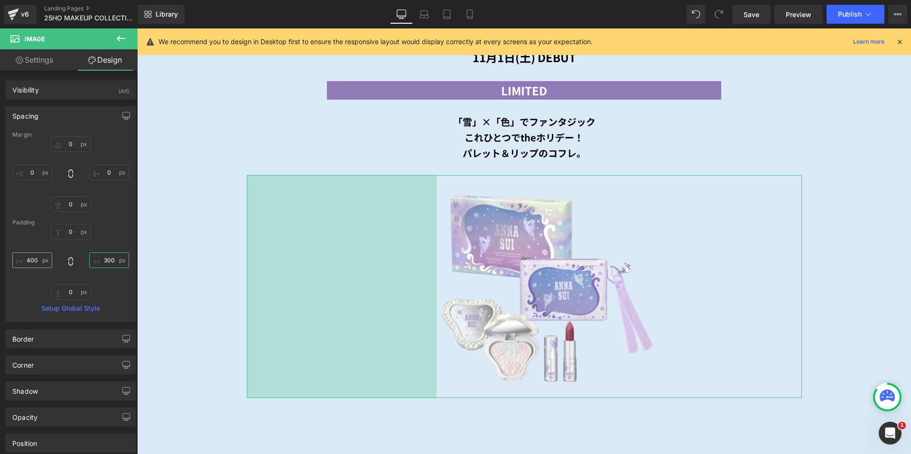
type input "300"
click at [32, 265] on input "400" at bounding box center [32, 260] width 40 height 16
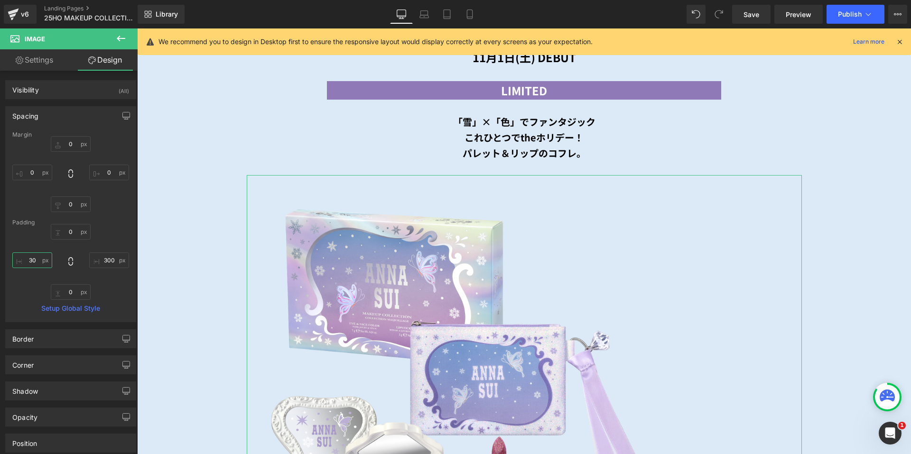
type input "300"
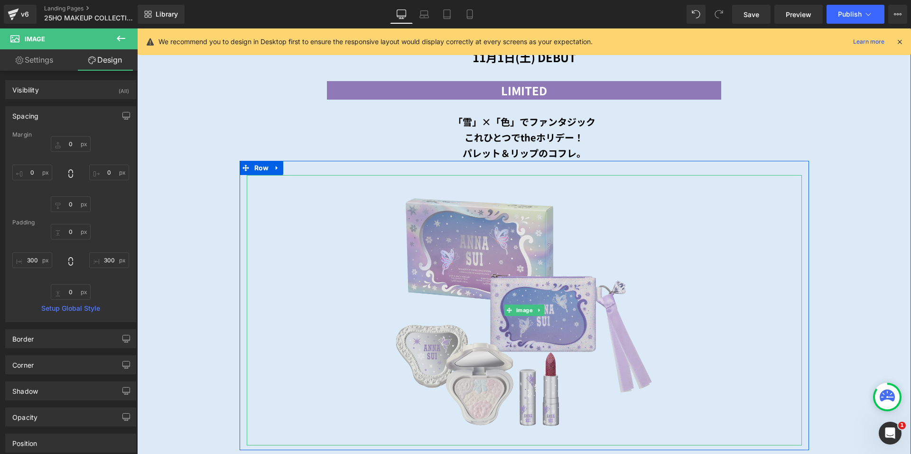
click at [438, 273] on img at bounding box center [524, 310] width 555 height 270
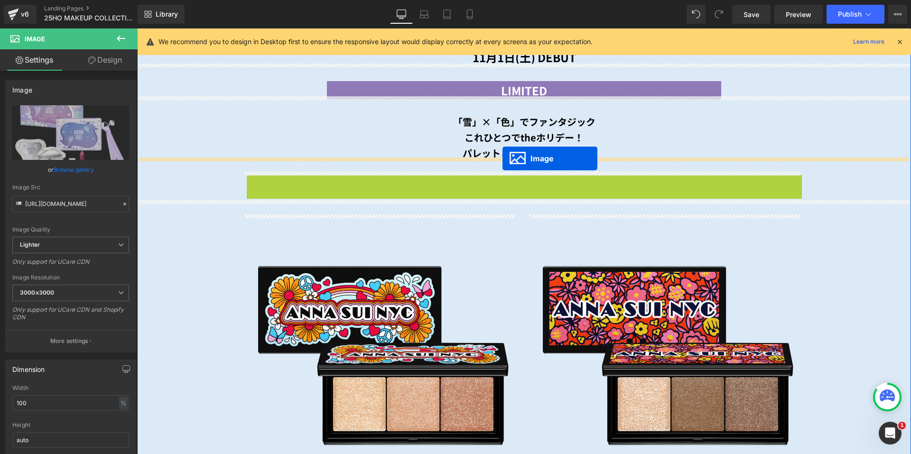
drag, startPoint x: 505, startPoint y: 307, endPoint x: 502, endPoint y: 158, distance: 148.5
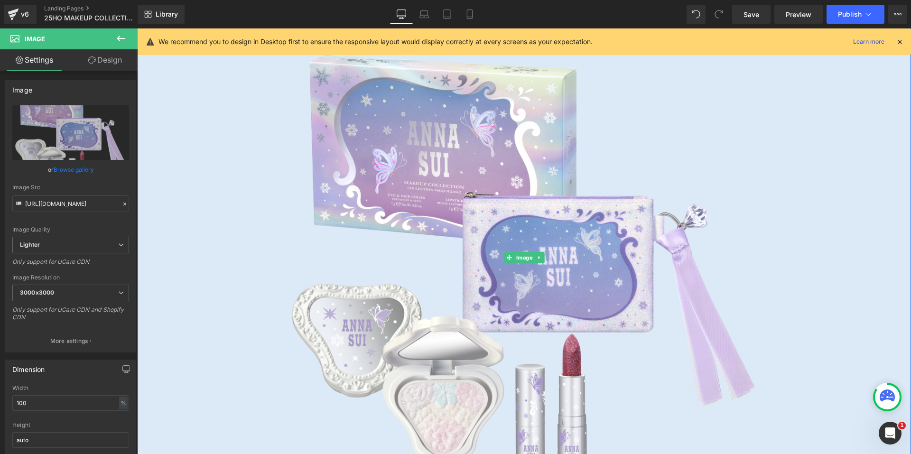
scroll to position [786, 0]
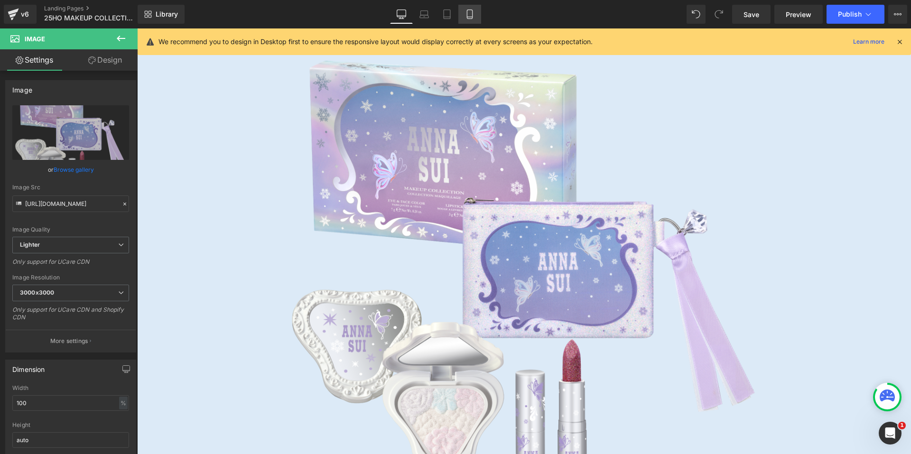
click at [473, 23] on link "Mobile" at bounding box center [469, 14] width 23 height 19
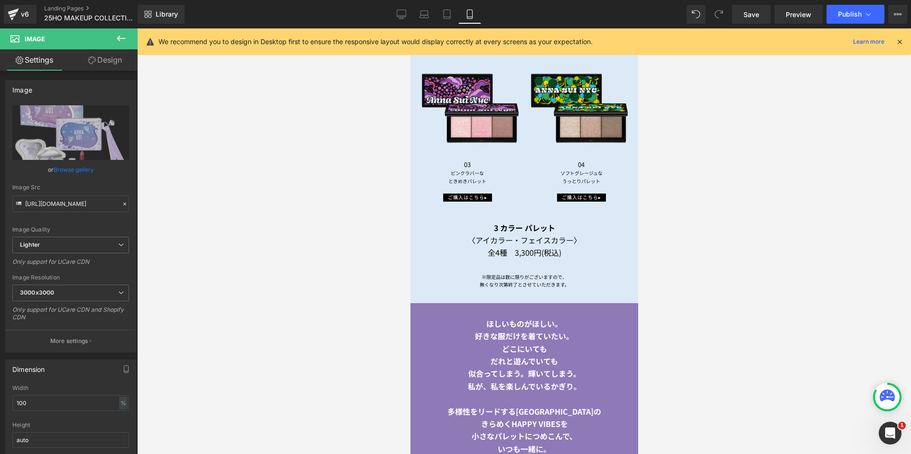
scroll to position [411, 0]
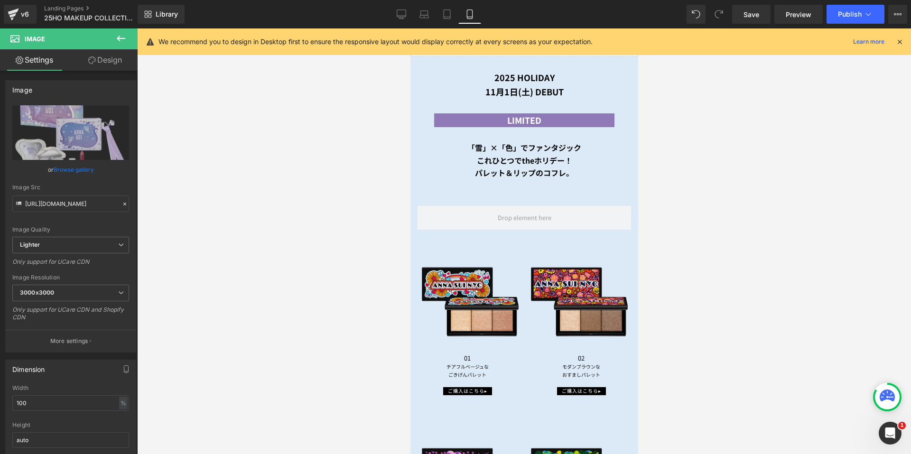
click at [471, 16] on icon at bounding box center [469, 13] width 9 height 9
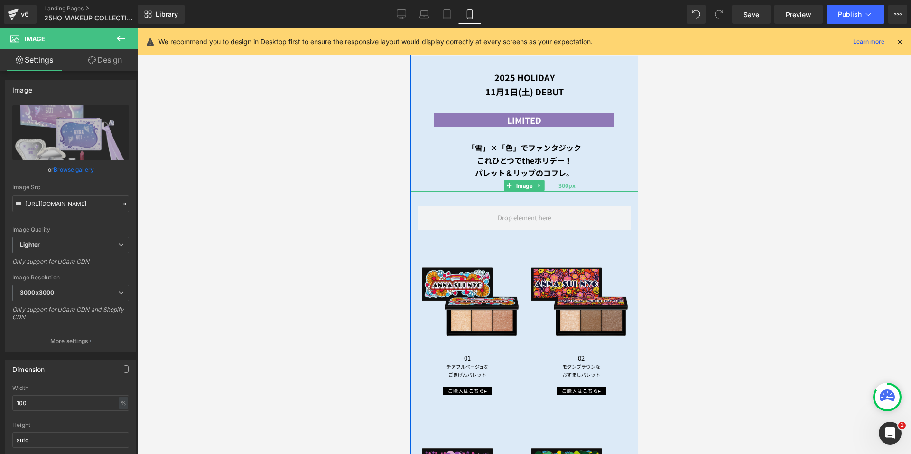
drag, startPoint x: 515, startPoint y: 178, endPoint x: 496, endPoint y: 178, distance: 18.5
click at [515, 180] on span "Image" at bounding box center [524, 185] width 20 height 11
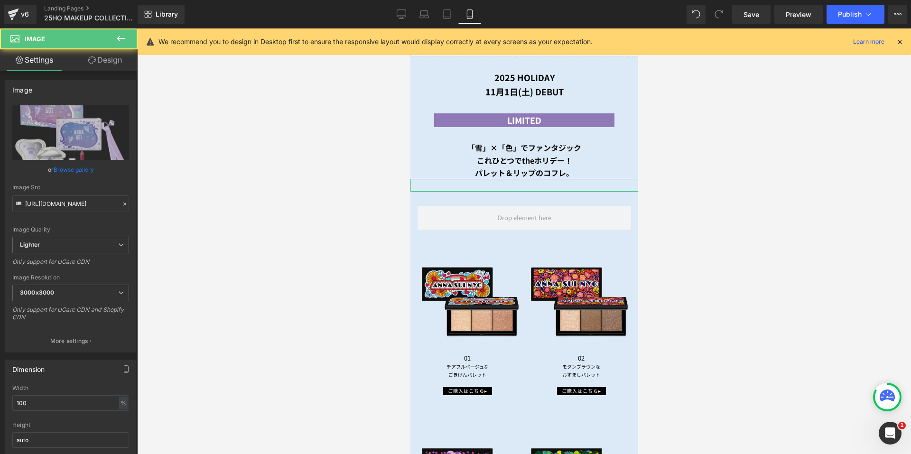
click at [113, 53] on link "Design" at bounding box center [105, 59] width 69 height 21
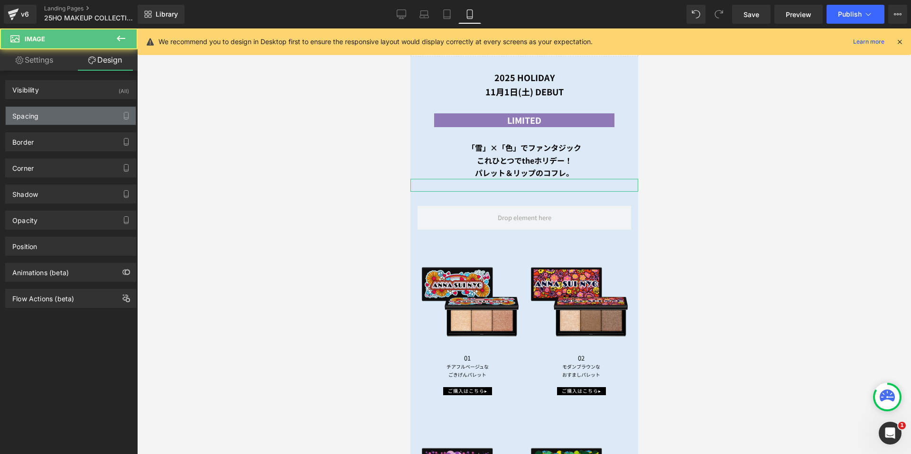
click at [68, 116] on div "Spacing" at bounding box center [71, 116] width 130 height 18
type input "0"
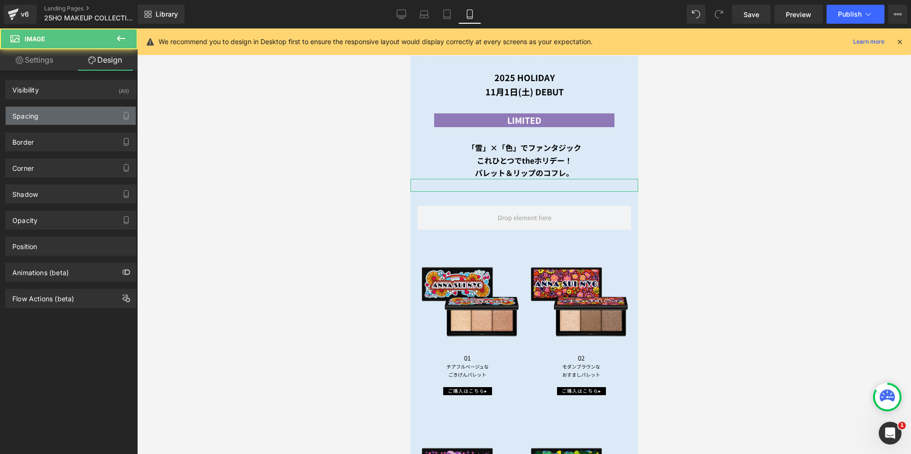
type input "0"
type input "300"
type input "0"
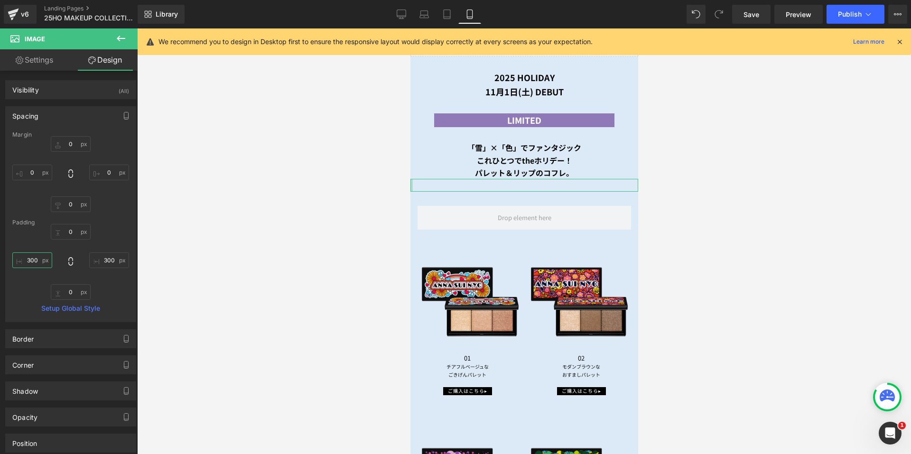
click at [37, 260] on input "300" at bounding box center [32, 260] width 40 height 16
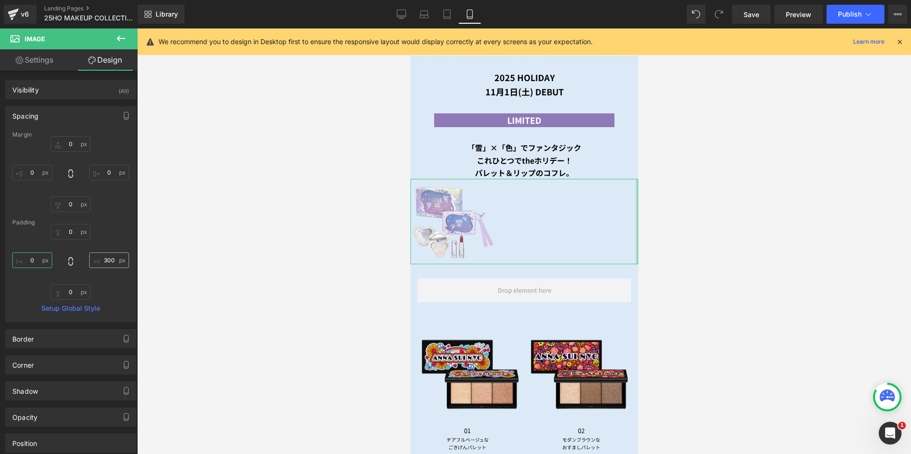
type input "0"
click at [102, 257] on input "300" at bounding box center [109, 260] width 40 height 16
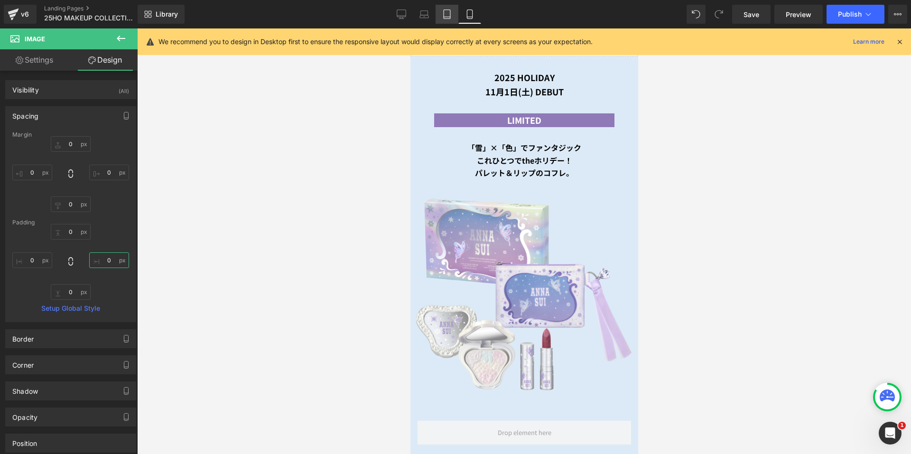
type input "0"
click at [441, 10] on link "Tablet" at bounding box center [447, 14] width 23 height 19
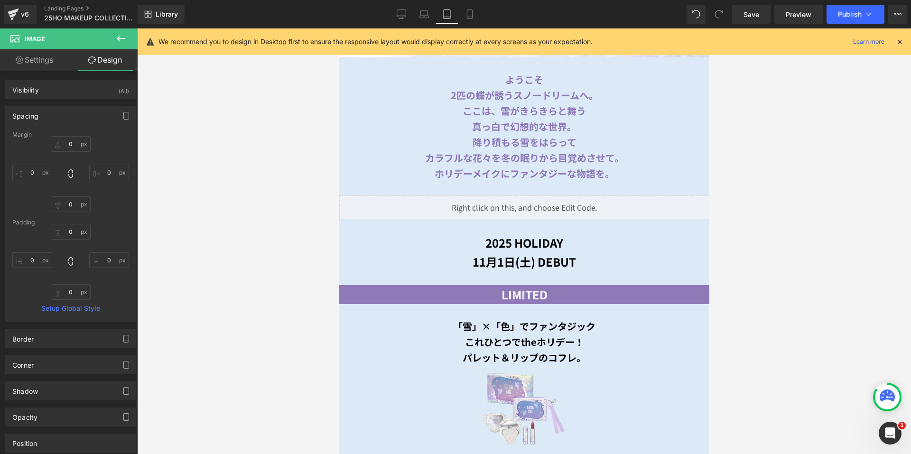
type input "0"
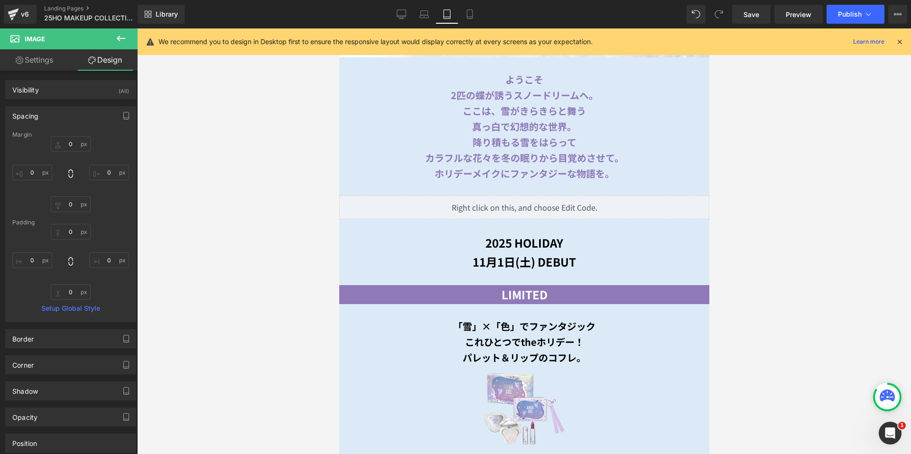
type input "103.659"
type input "0"
type input "103.659"
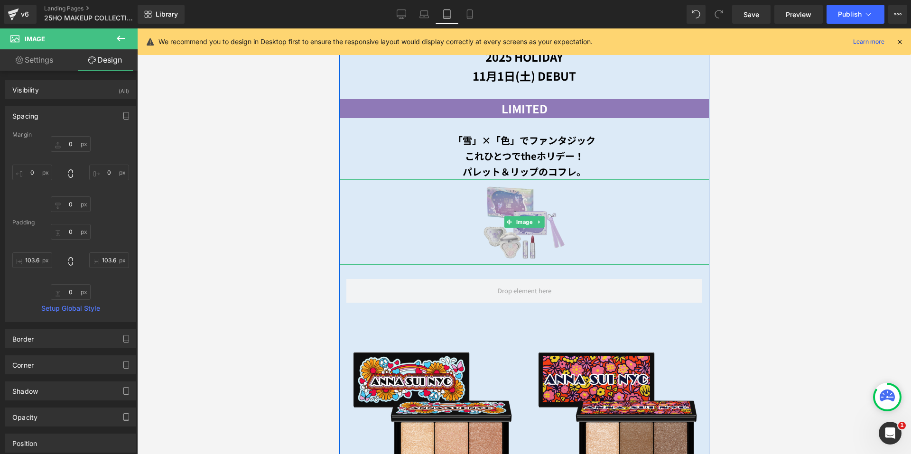
click at [492, 204] on img at bounding box center [524, 221] width 370 height 85
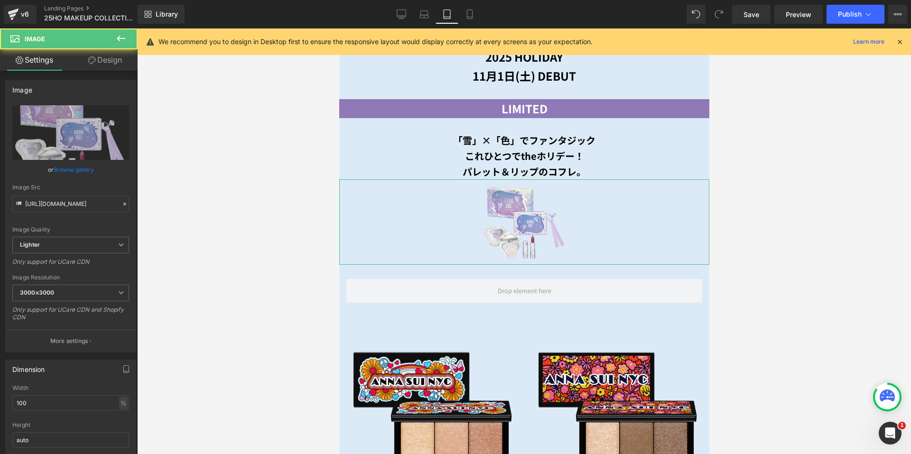
click at [111, 54] on link "Design" at bounding box center [105, 59] width 69 height 21
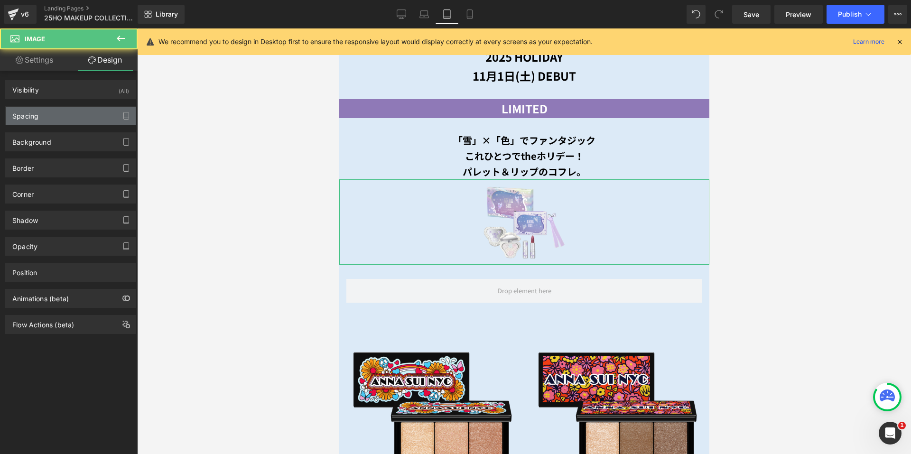
click at [66, 115] on div "Spacing" at bounding box center [71, 116] width 130 height 18
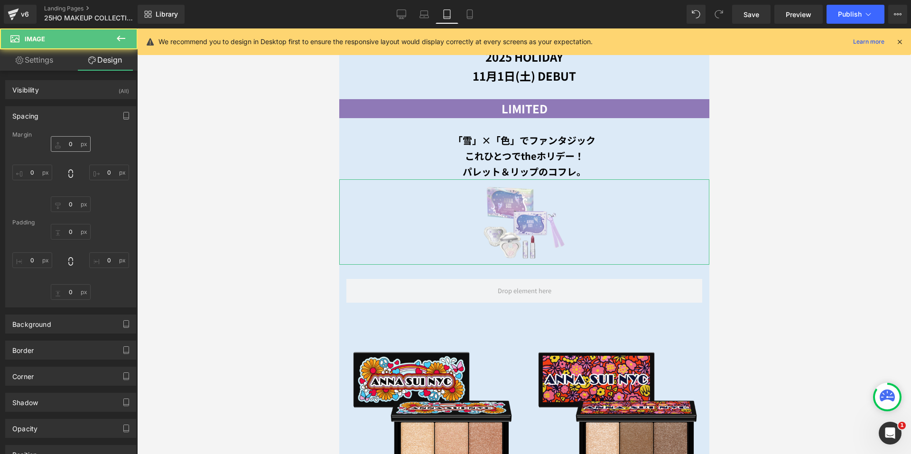
type input "0"
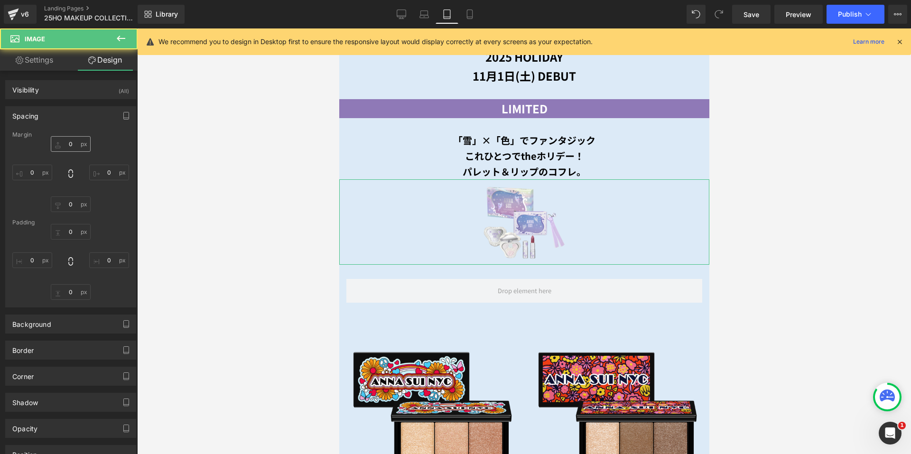
type input "300"
type input "0"
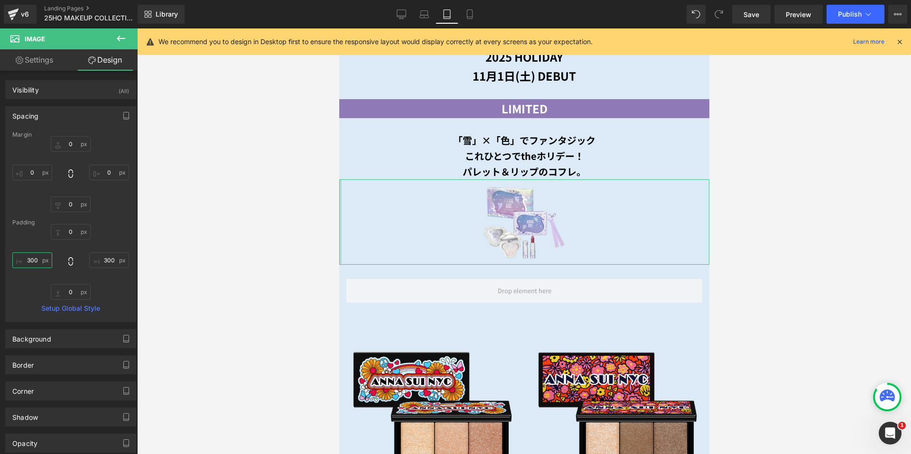
click at [28, 256] on input "300" at bounding box center [32, 260] width 40 height 16
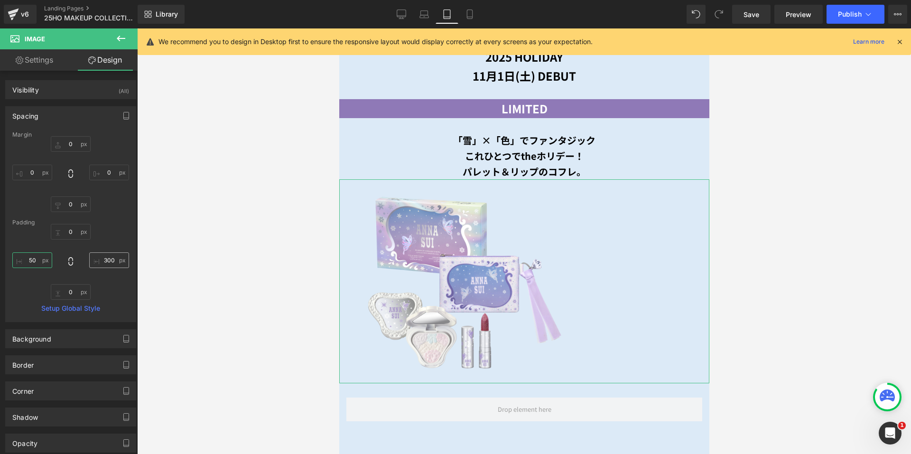
type input "50"
click at [98, 259] on input "300" at bounding box center [109, 260] width 40 height 16
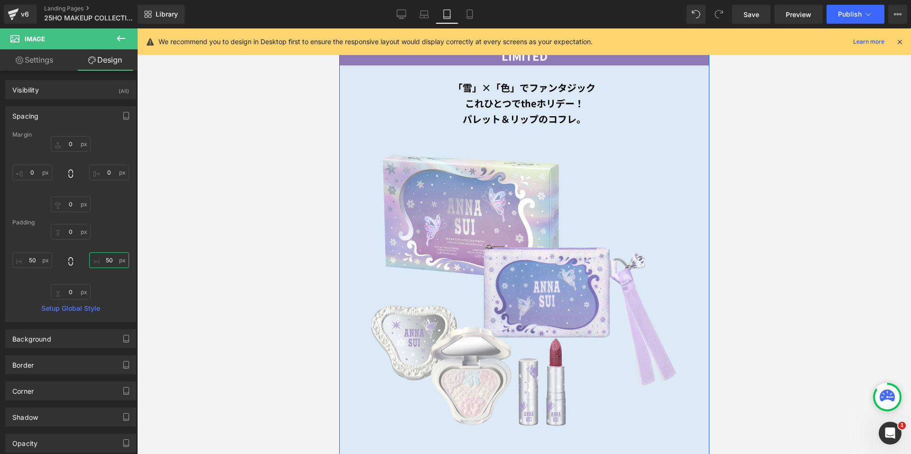
scroll to position [740, 0]
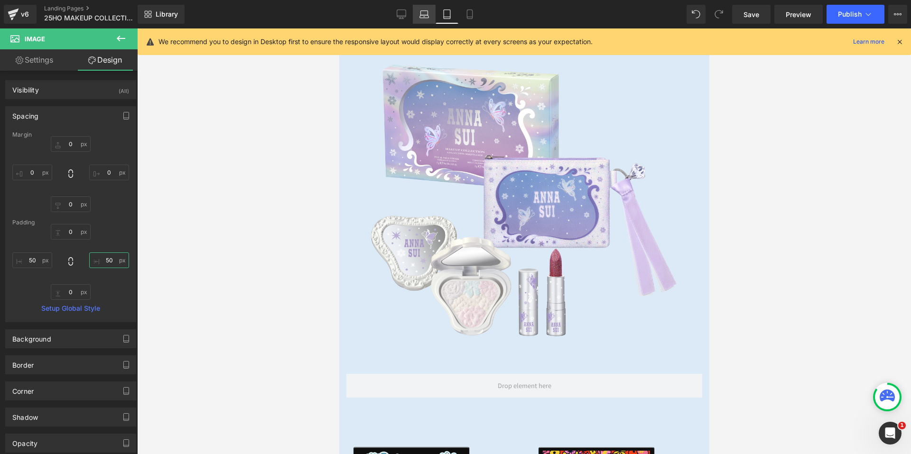
type input "50"
click at [423, 16] on icon at bounding box center [423, 13] width 9 height 9
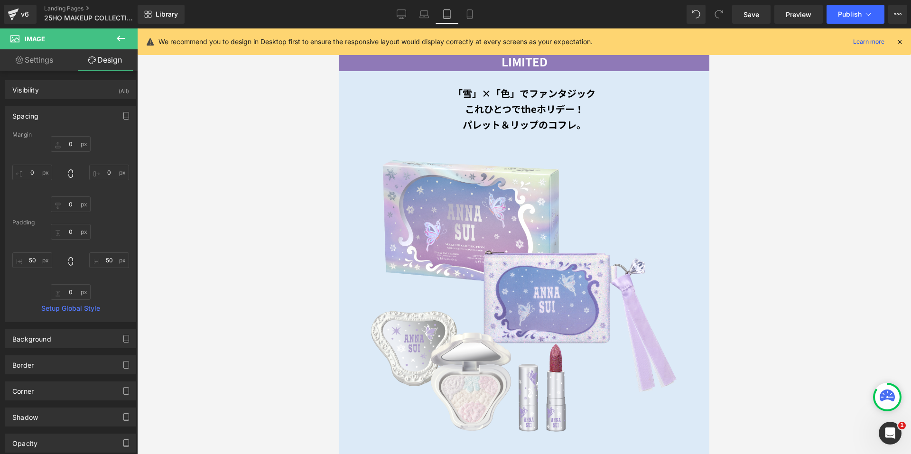
type input "0"
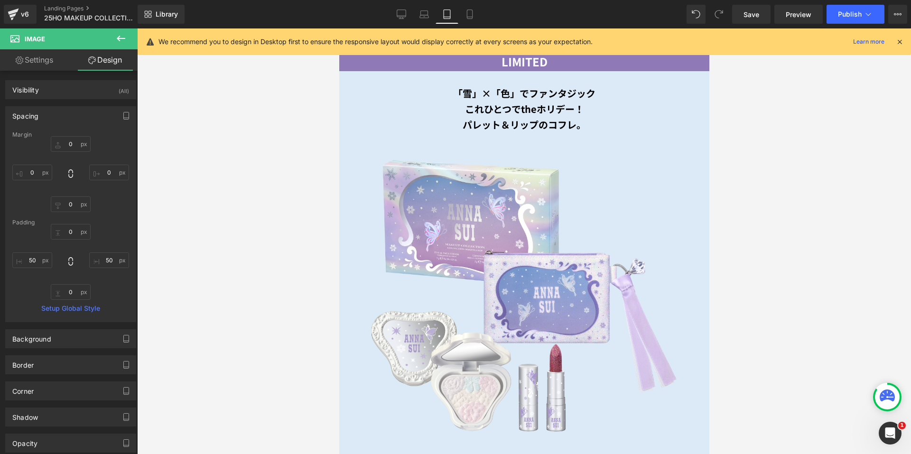
type input "167.001"
type input "0"
type input "167.001"
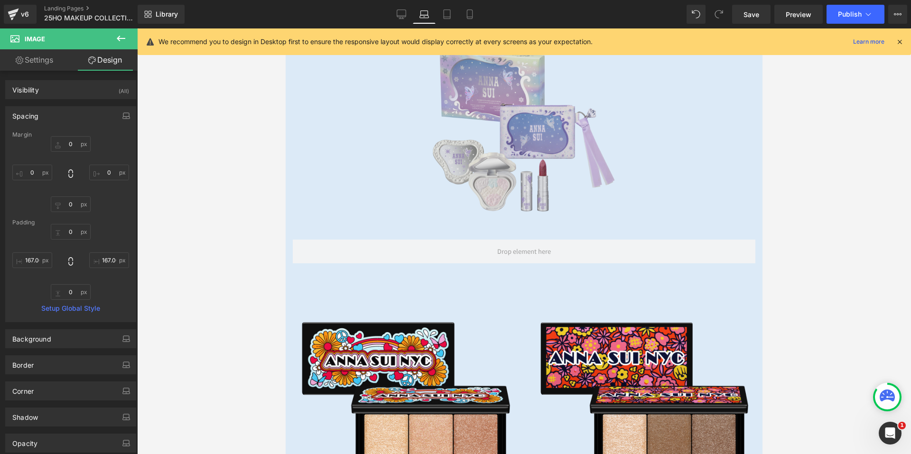
click at [436, 117] on img at bounding box center [524, 129] width 477 height 192
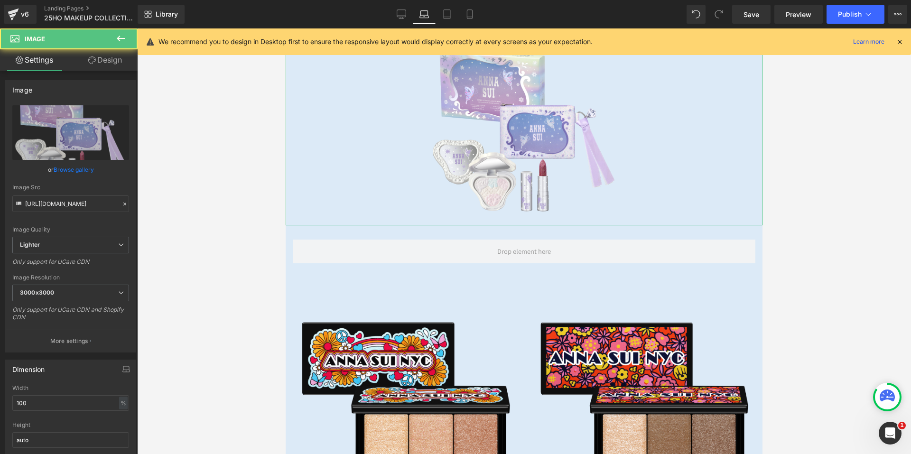
click at [114, 60] on link "Design" at bounding box center [105, 59] width 69 height 21
click at [0, 0] on div "Spacing" at bounding box center [0, 0] width 0 height 0
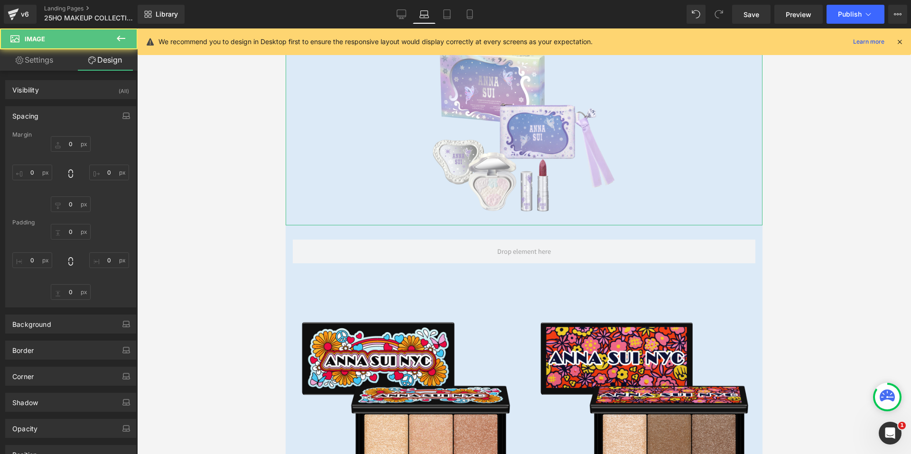
type input "0"
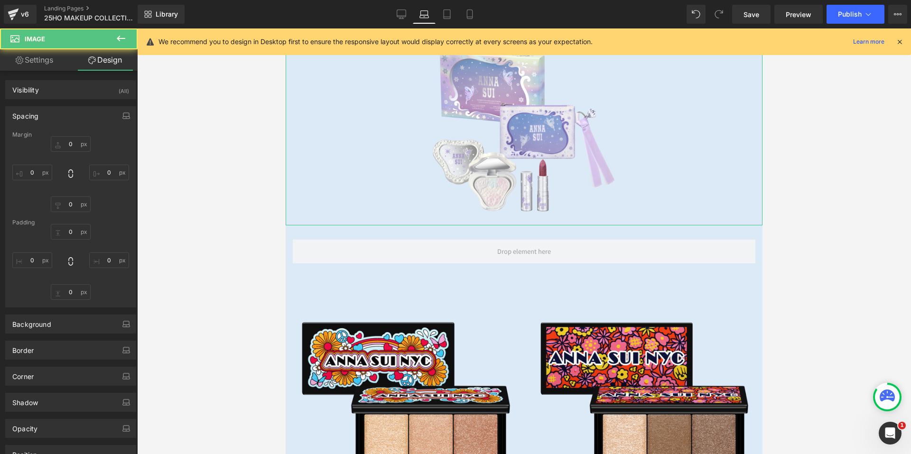
type input "300"
type input "0"
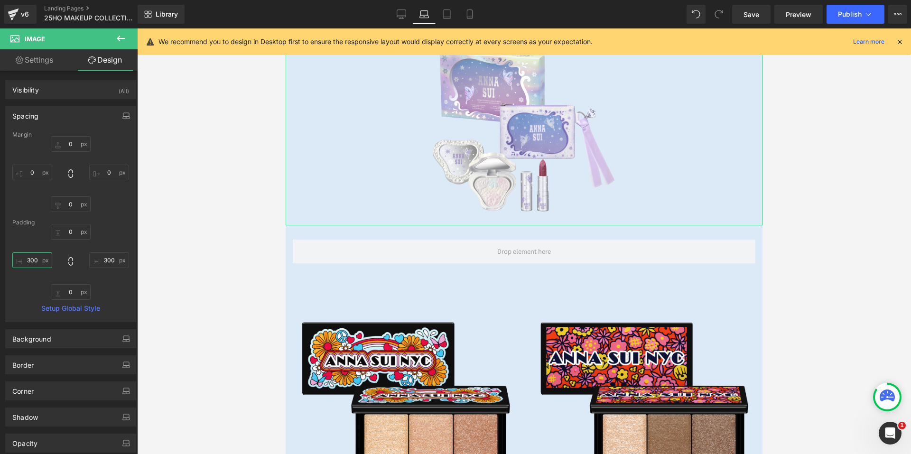
click at [29, 256] on input "300" at bounding box center [32, 260] width 40 height 16
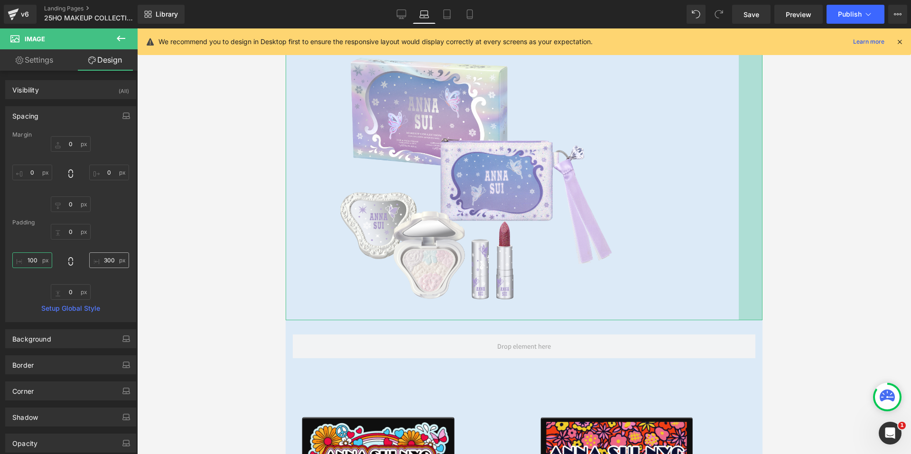
type input "100"
click at [101, 256] on input "300" at bounding box center [109, 260] width 40 height 16
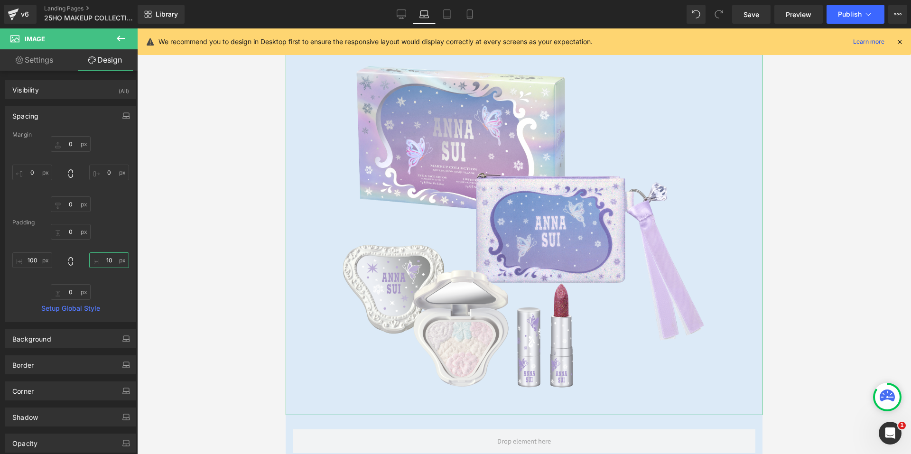
type input "1"
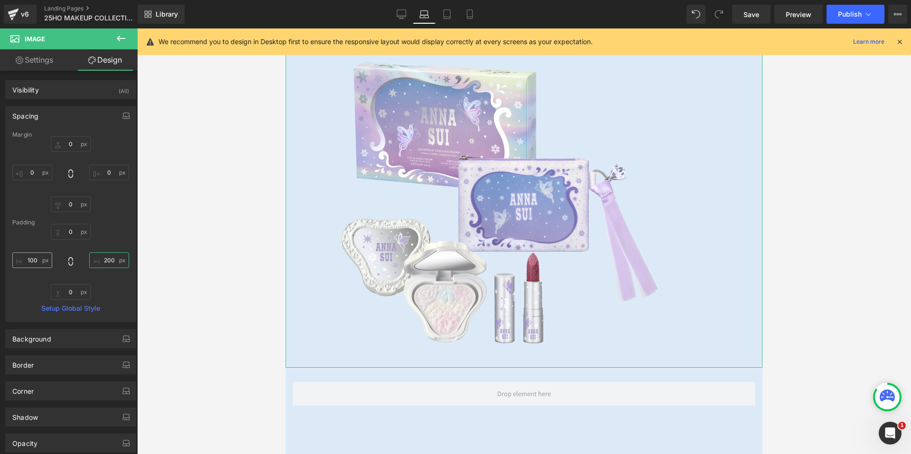
type input "200"
click at [34, 255] on input "100" at bounding box center [32, 260] width 40 height 16
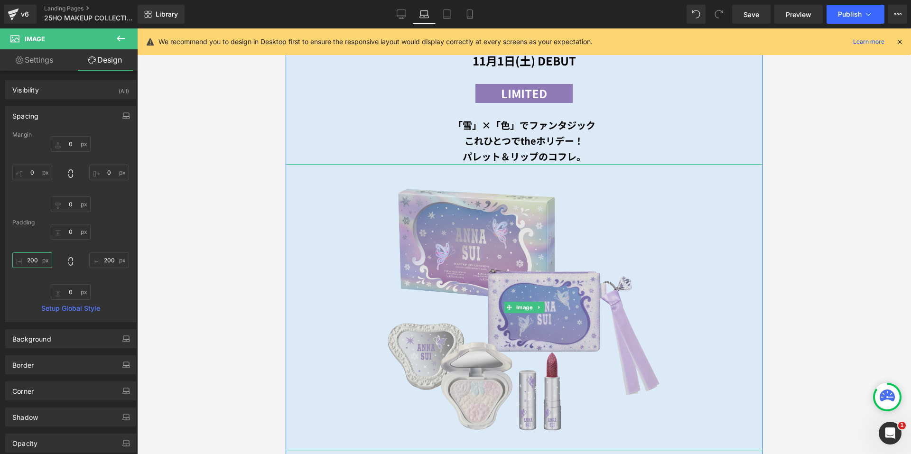
scroll to position [502, 0]
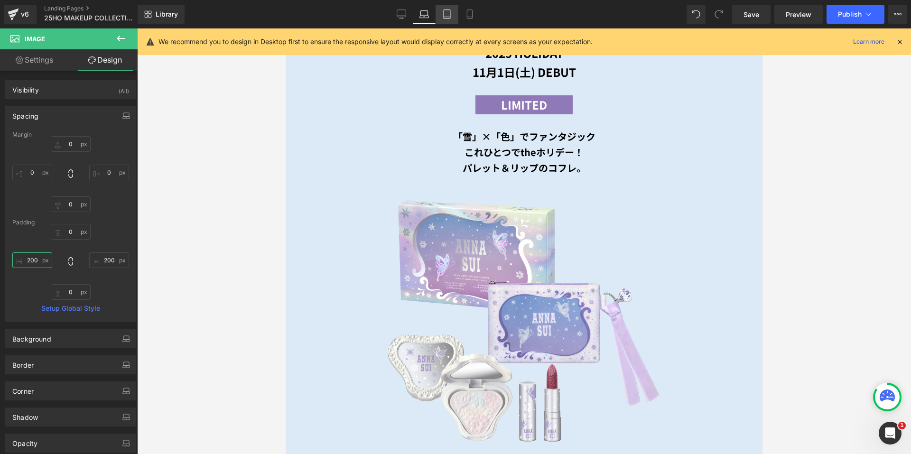
type input "200"
click at [445, 13] on icon at bounding box center [446, 13] width 9 height 9
type input "0"
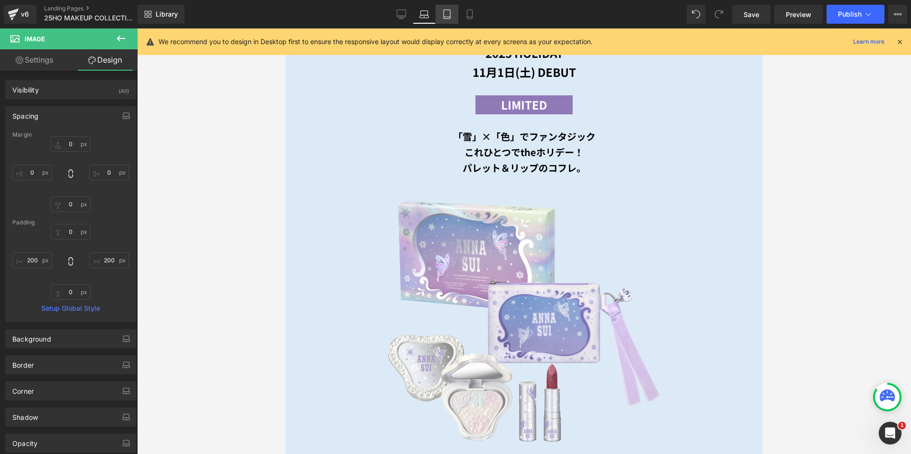
type input "0"
type input "129.8"
type input "0"
type input "129.8"
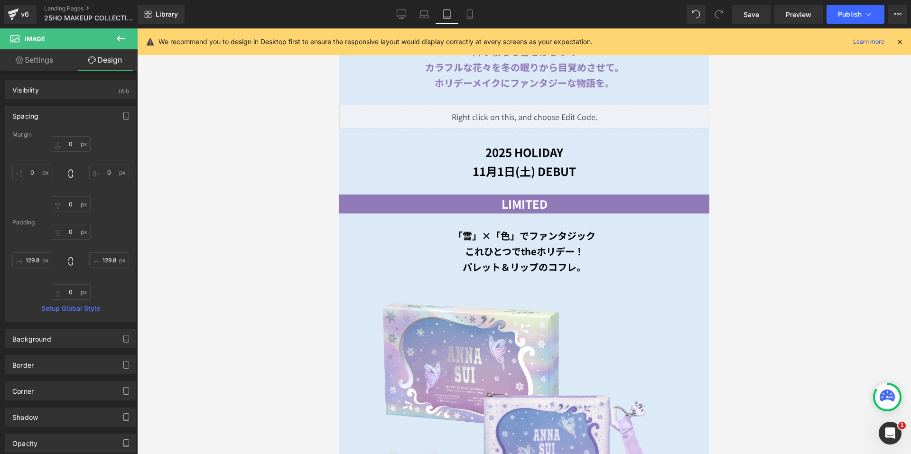
scroll to position [597, 0]
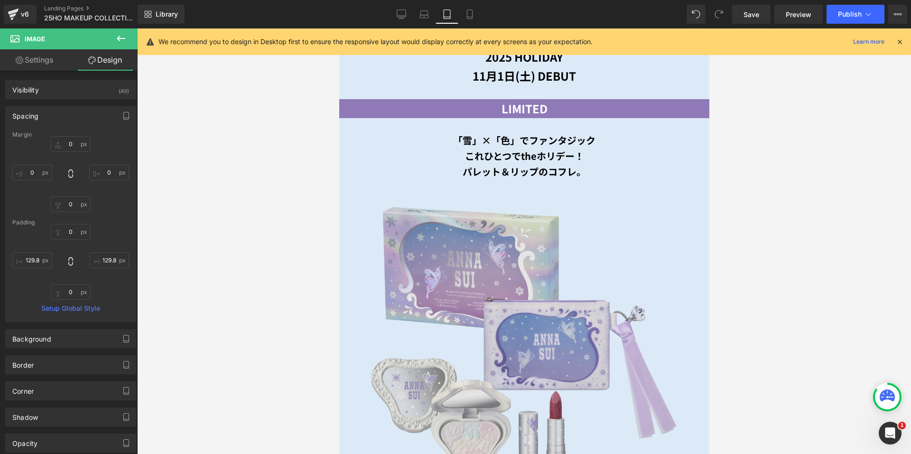
click at [446, 228] on img at bounding box center [524, 340] width 370 height 323
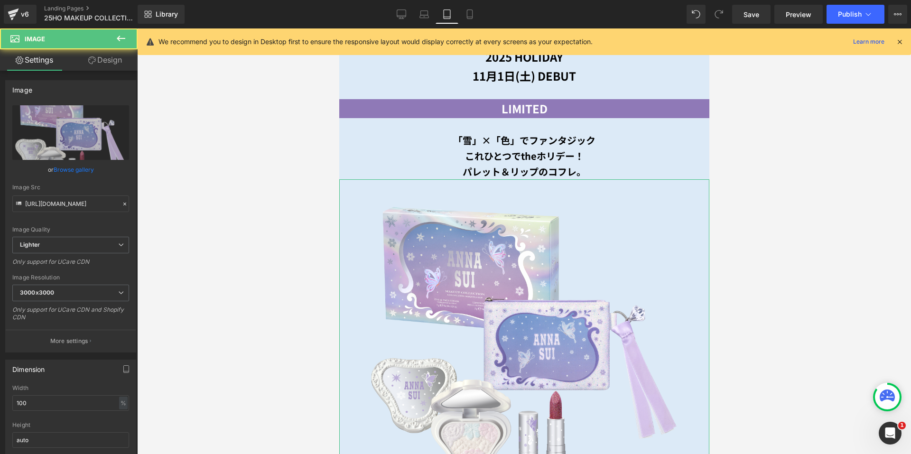
drag, startPoint x: 110, startPoint y: 66, endPoint x: 71, endPoint y: 124, distance: 70.4
click at [110, 65] on link "Design" at bounding box center [105, 59] width 69 height 21
click at [0, 0] on div "Spacing" at bounding box center [0, 0] width 0 height 0
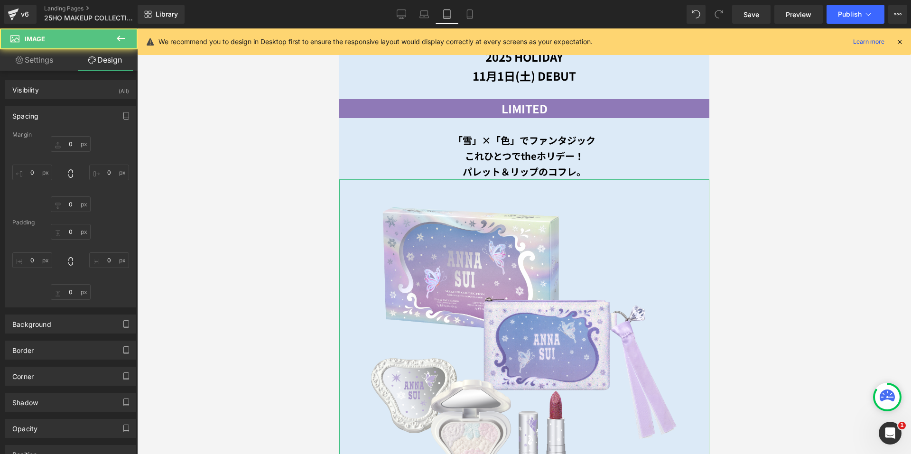
type input "0"
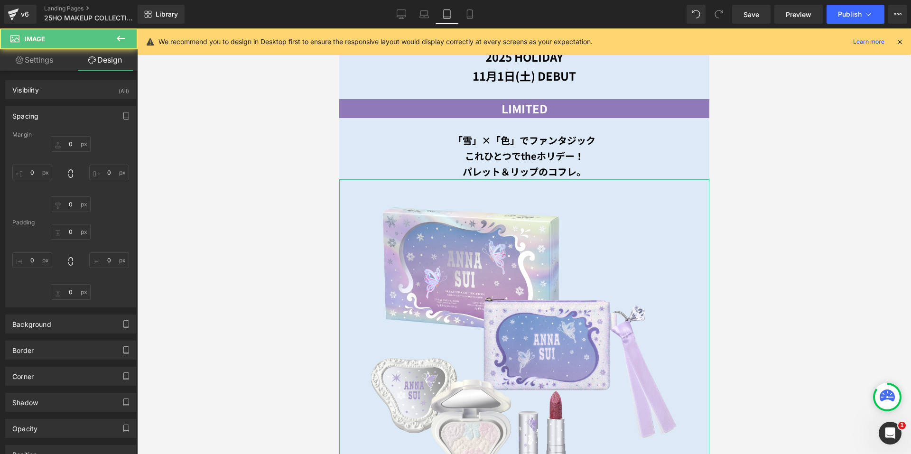
type input "50"
type input "0"
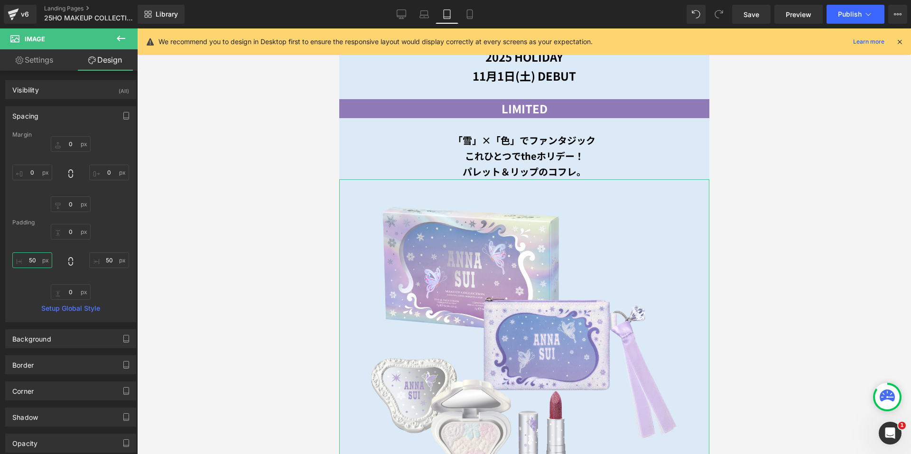
click at [37, 256] on input "50" at bounding box center [32, 260] width 40 height 16
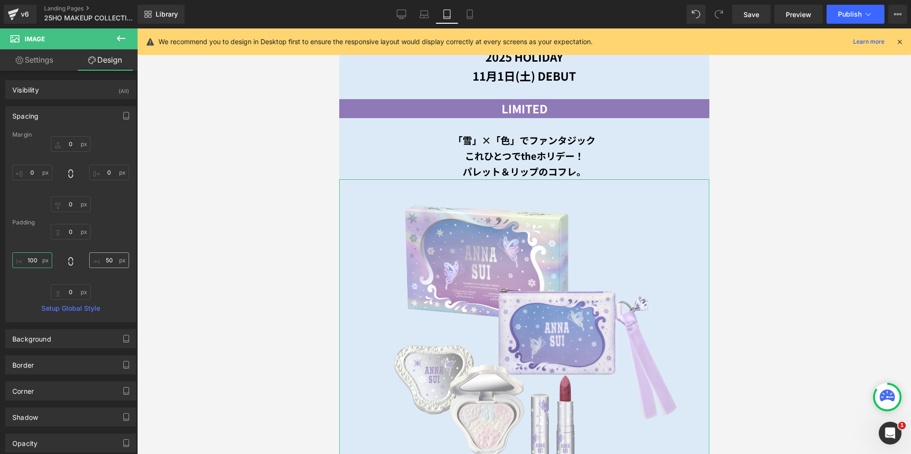
type input "100"
drag, startPoint x: 104, startPoint y: 259, endPoint x: 101, endPoint y: 250, distance: 9.2
click at [104, 259] on input "50" at bounding box center [109, 260] width 40 height 16
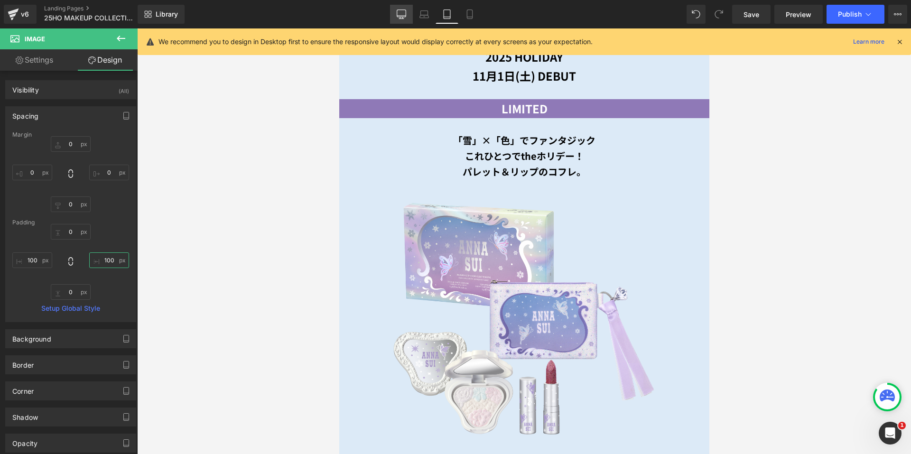
type input "100"
click at [400, 15] on icon at bounding box center [401, 13] width 9 height 9
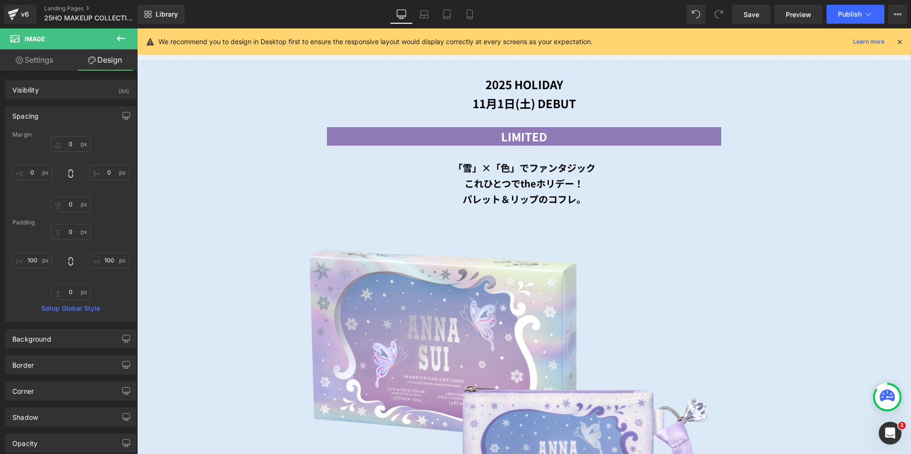
type input "0"
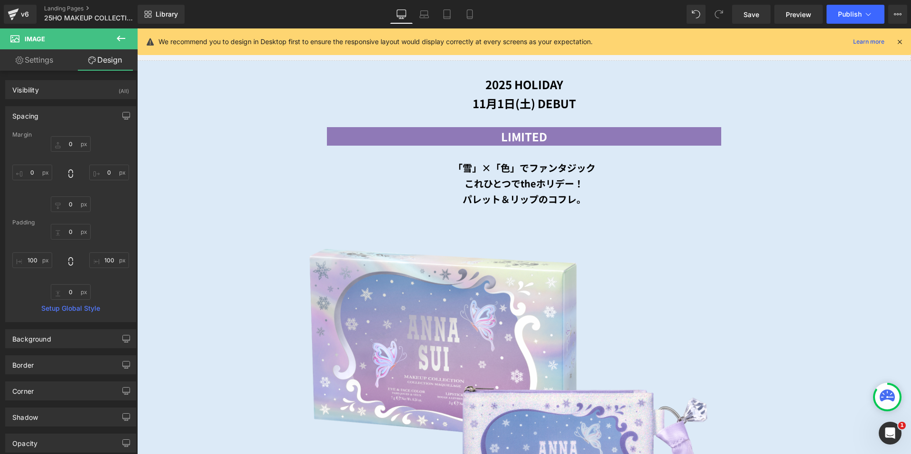
type input "215.054"
type input "0"
type input "215.054"
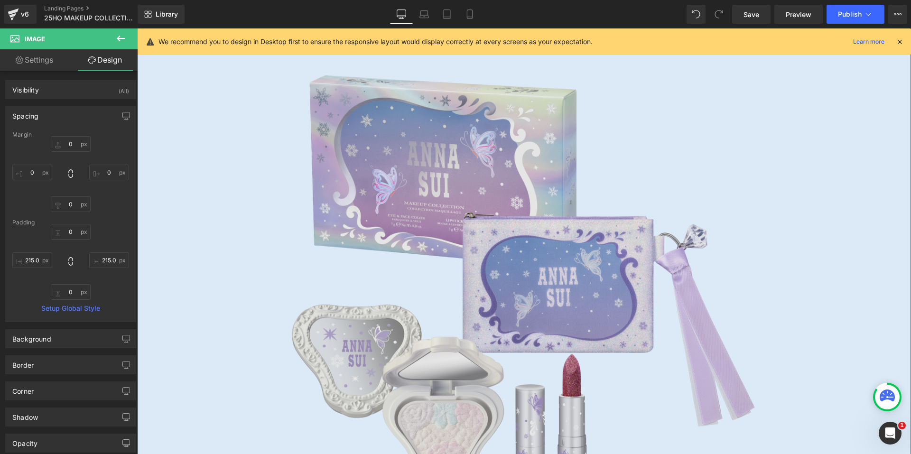
scroll to position [771, 0]
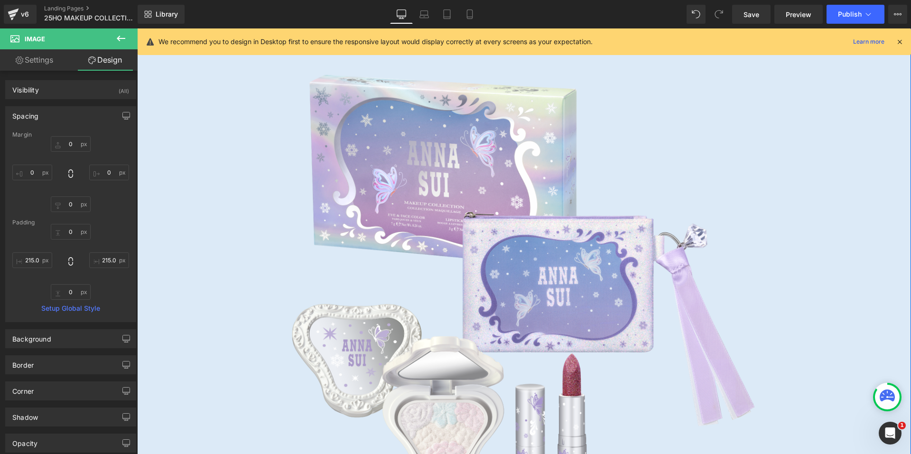
click at [514, 191] on img at bounding box center [524, 277] width 774 height 489
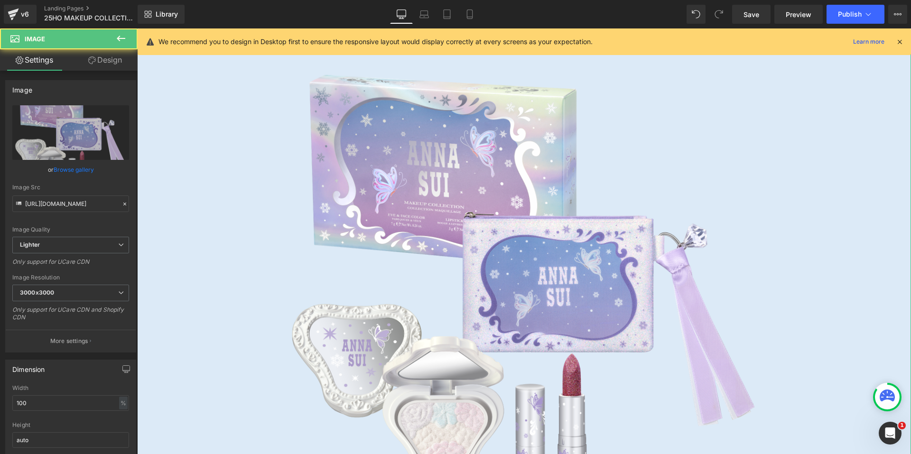
click at [101, 64] on link "Design" at bounding box center [105, 59] width 69 height 21
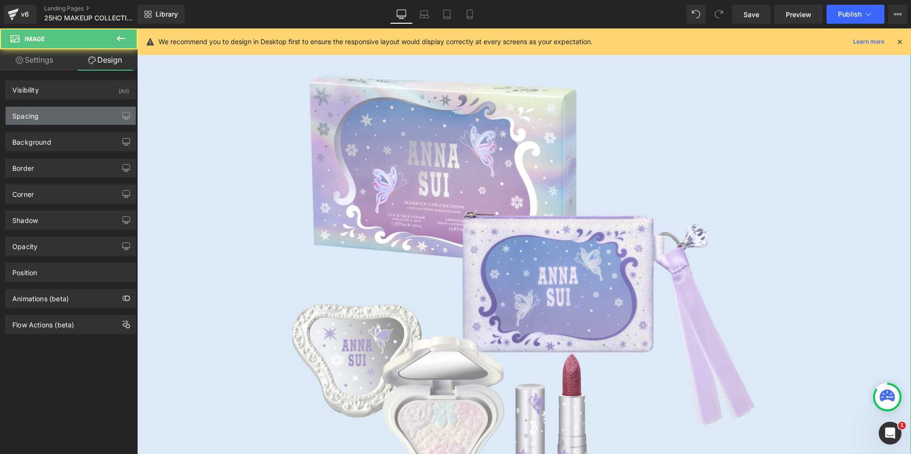
click at [56, 114] on div "Spacing" at bounding box center [71, 116] width 130 height 18
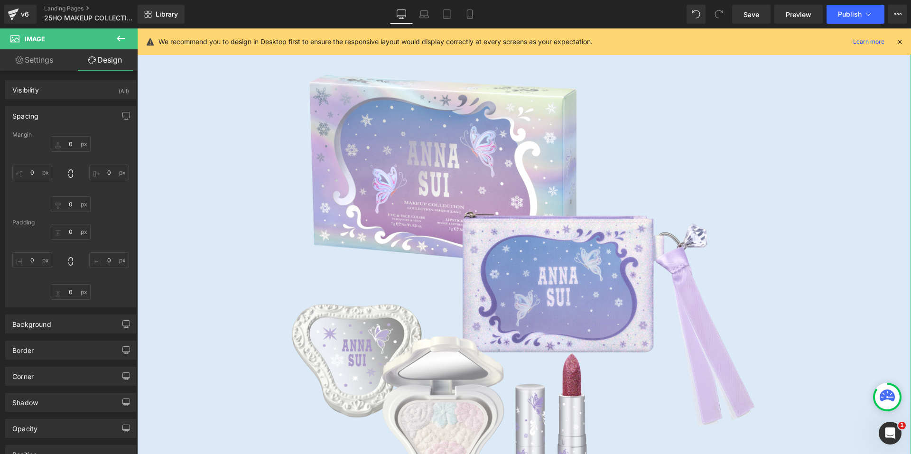
type input "0"
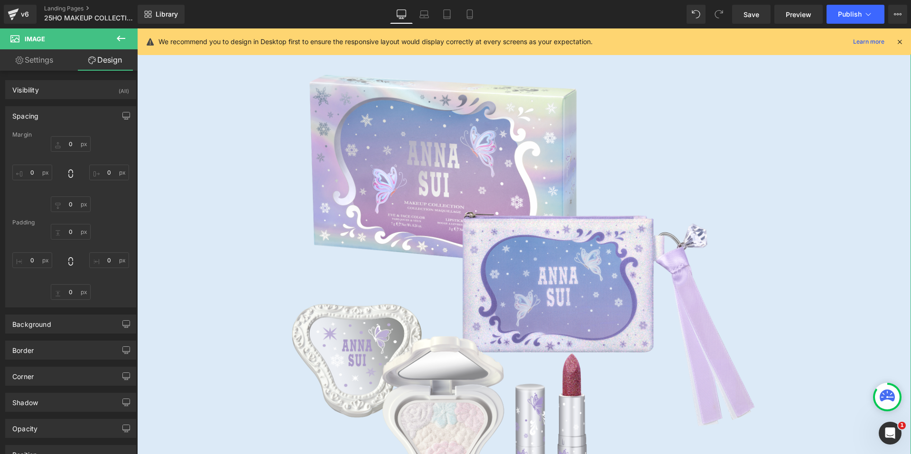
type input "300"
type input "0"
click at [30, 257] on input "300" at bounding box center [32, 260] width 40 height 16
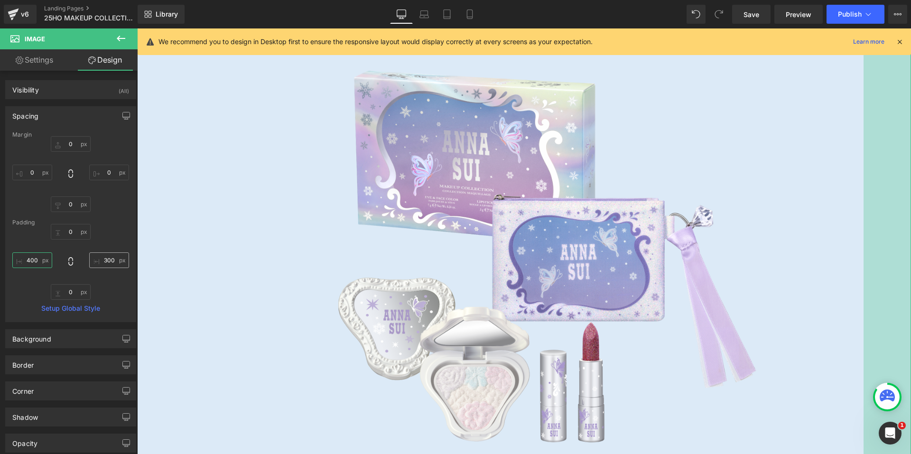
type input "400"
click at [99, 257] on input "300" at bounding box center [109, 260] width 40 height 16
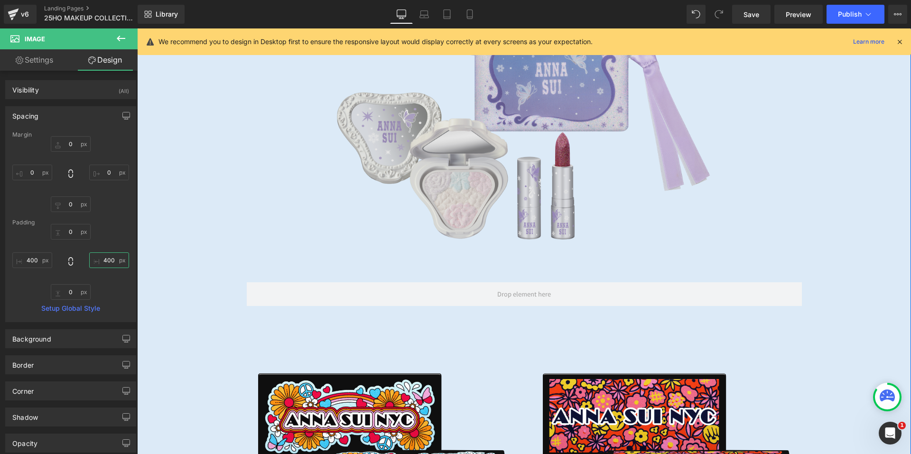
scroll to position [961, 0]
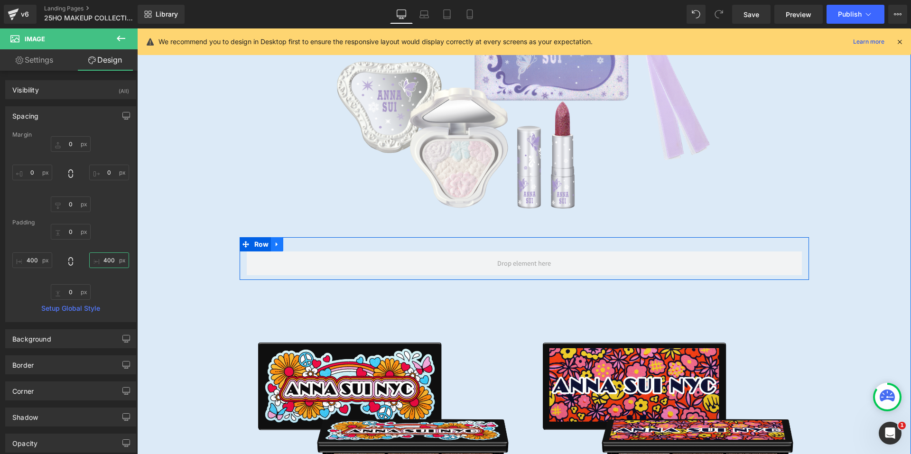
type input "400"
click at [274, 243] on icon at bounding box center [277, 244] width 7 height 7
click at [298, 244] on icon at bounding box center [301, 244] width 7 height 7
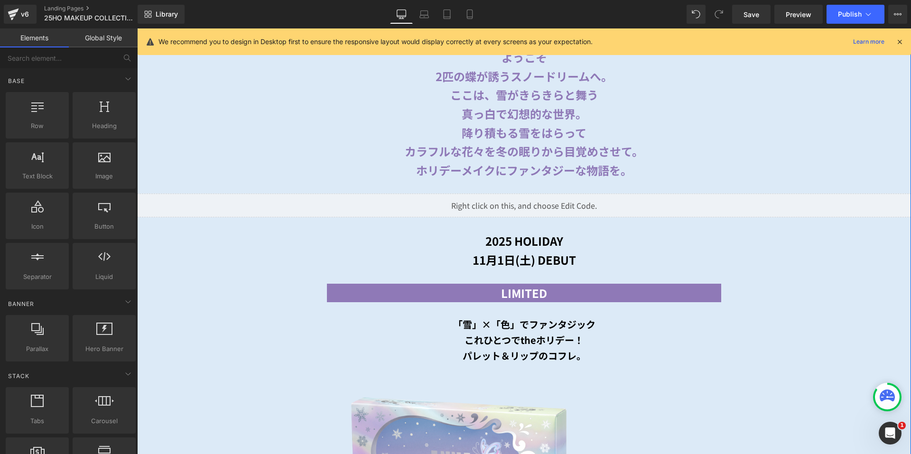
scroll to position [392, 0]
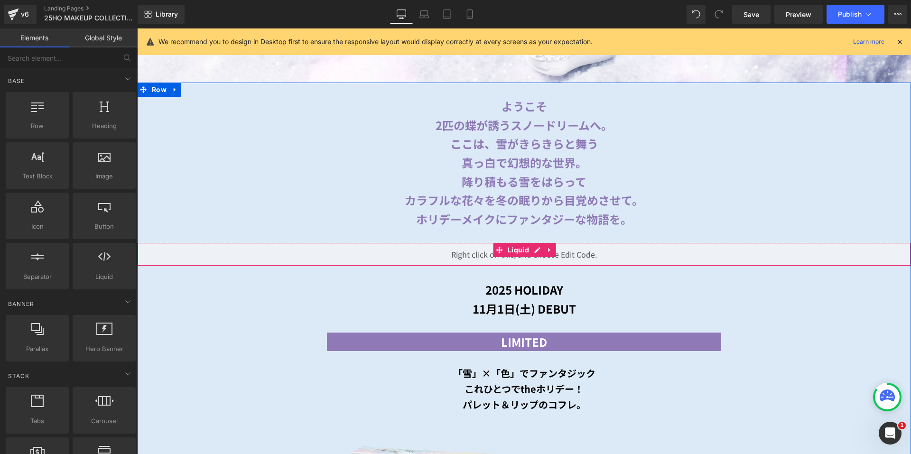
click at [534, 249] on div "Liquid" at bounding box center [524, 254] width 774 height 24
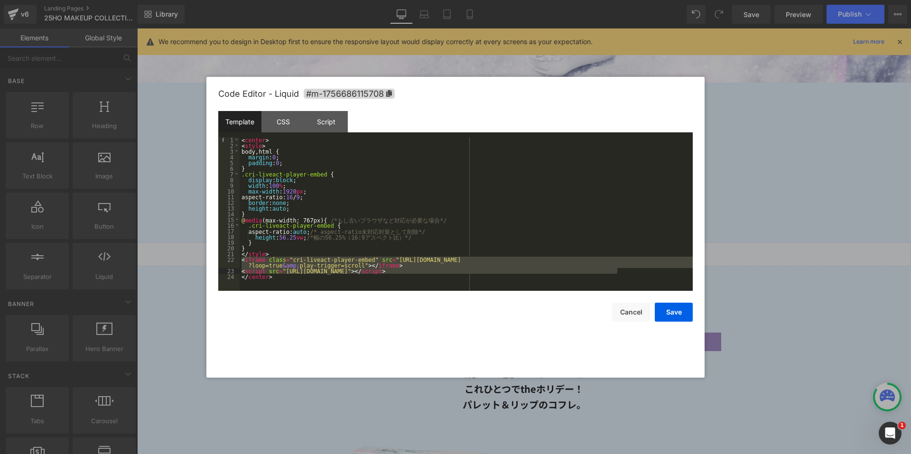
drag, startPoint x: 241, startPoint y: 260, endPoint x: 622, endPoint y: 271, distance: 380.6
click at [622, 271] on div "< center > < style > body , html { margin : 0 ; padding : 0 ; } .cri-liveact-pl…" at bounding box center [466, 219] width 453 height 165
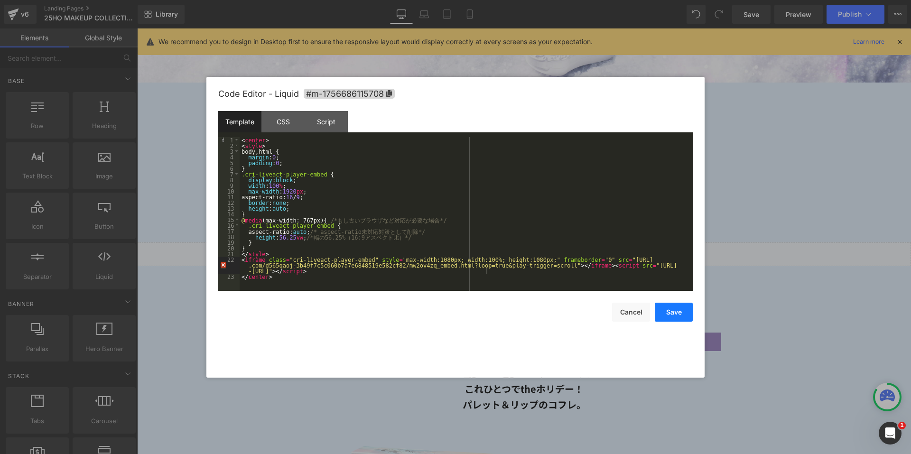
click at [670, 312] on button "Save" at bounding box center [674, 312] width 38 height 19
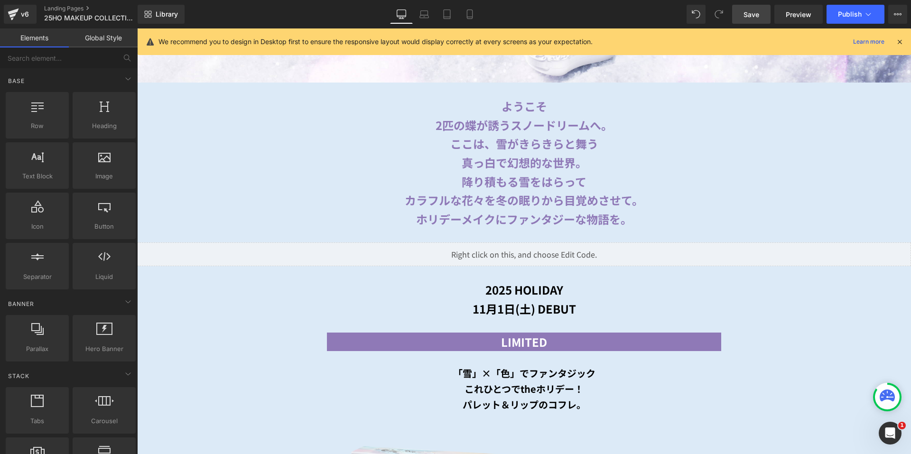
click at [754, 15] on span "Save" at bounding box center [751, 14] width 16 height 10
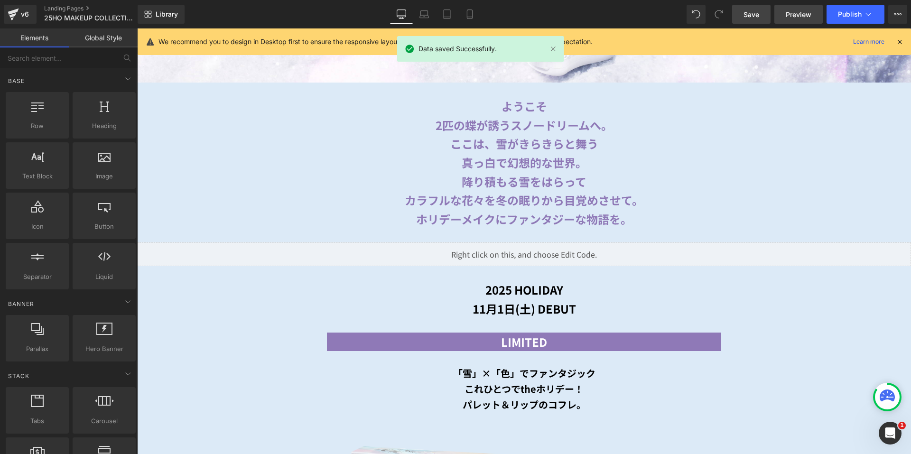
click at [794, 13] on span "Preview" at bounding box center [799, 14] width 26 height 10
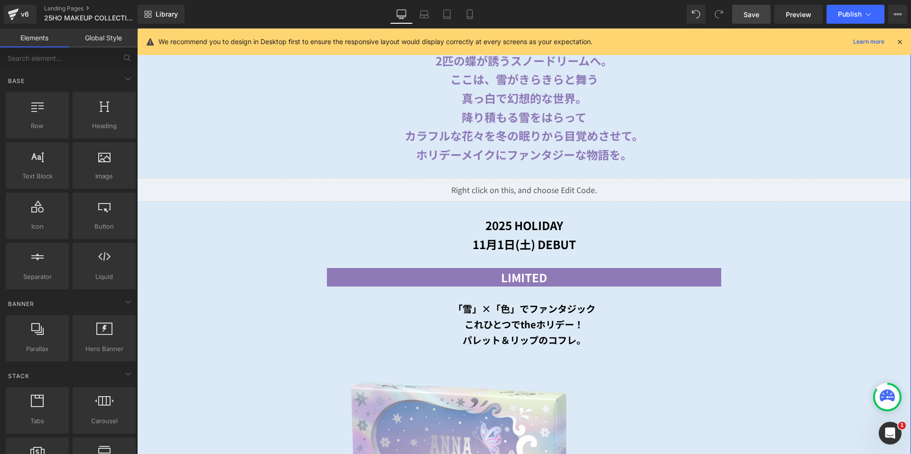
scroll to position [439, 0]
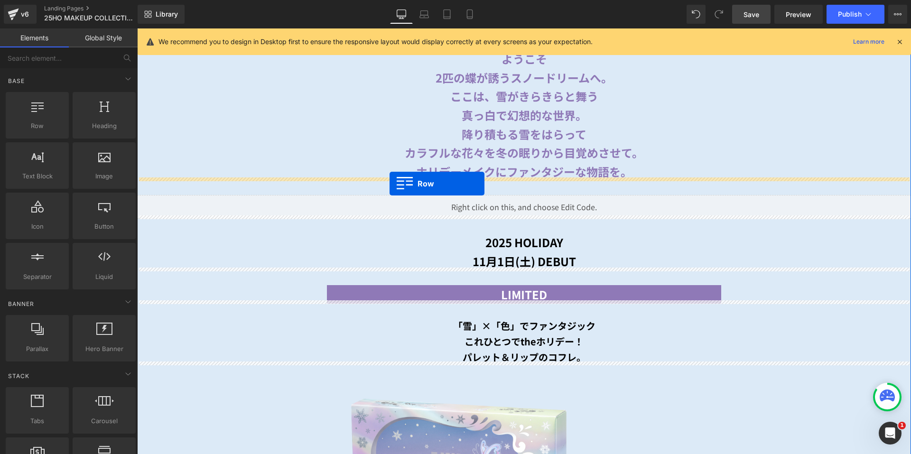
drag, startPoint x: 176, startPoint y: 148, endPoint x: 389, endPoint y: 184, distance: 215.9
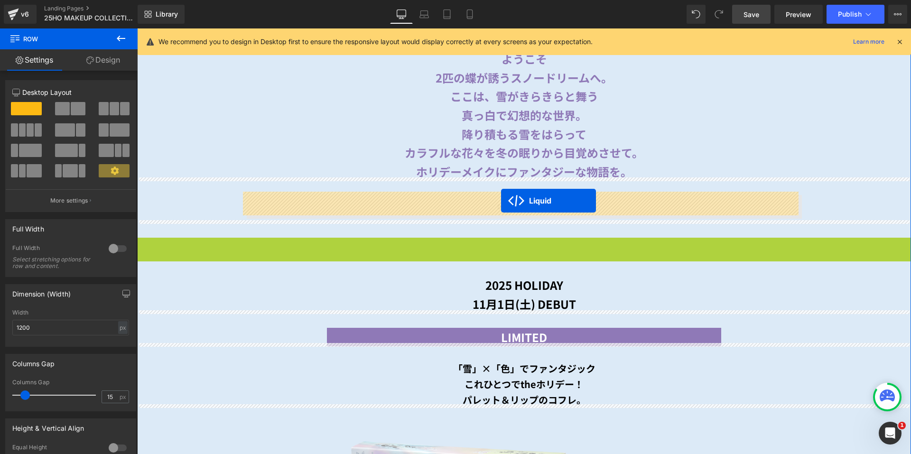
drag, startPoint x: 493, startPoint y: 241, endPoint x: 501, endPoint y: 201, distance: 41.1
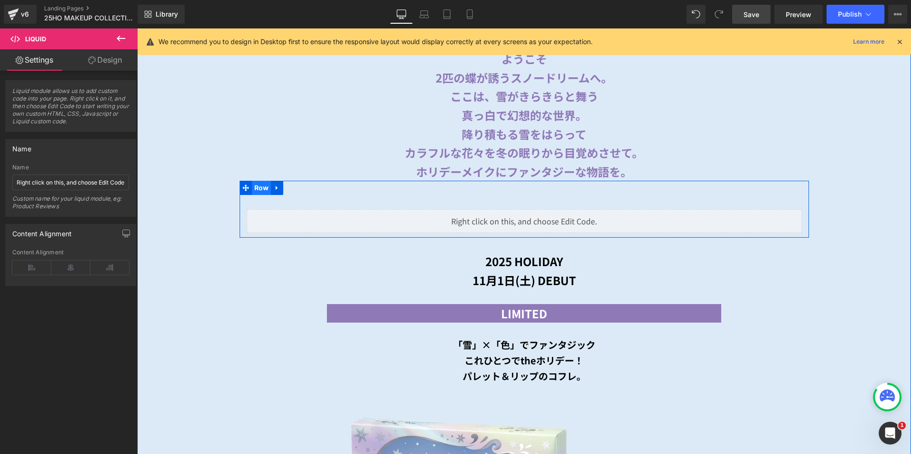
click at [259, 185] on span "Row" at bounding box center [261, 188] width 19 height 14
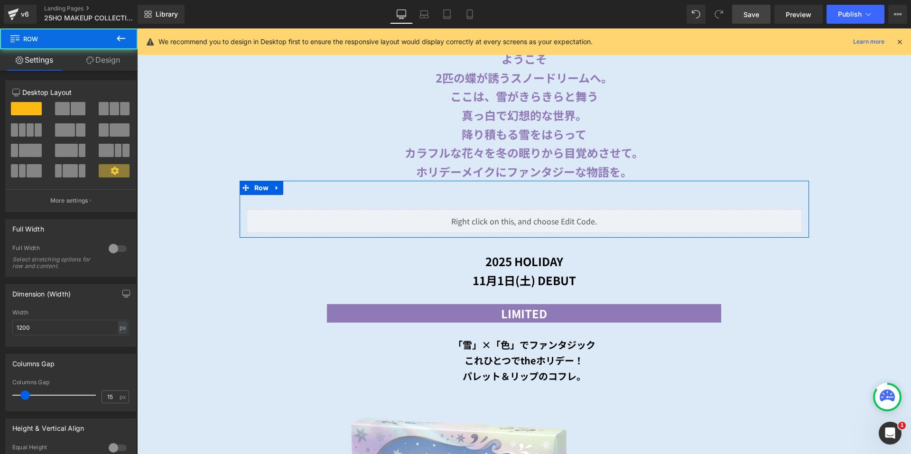
click at [109, 53] on link "Design" at bounding box center [103, 59] width 69 height 21
click at [0, 0] on div "Spacing" at bounding box center [0, 0] width 0 height 0
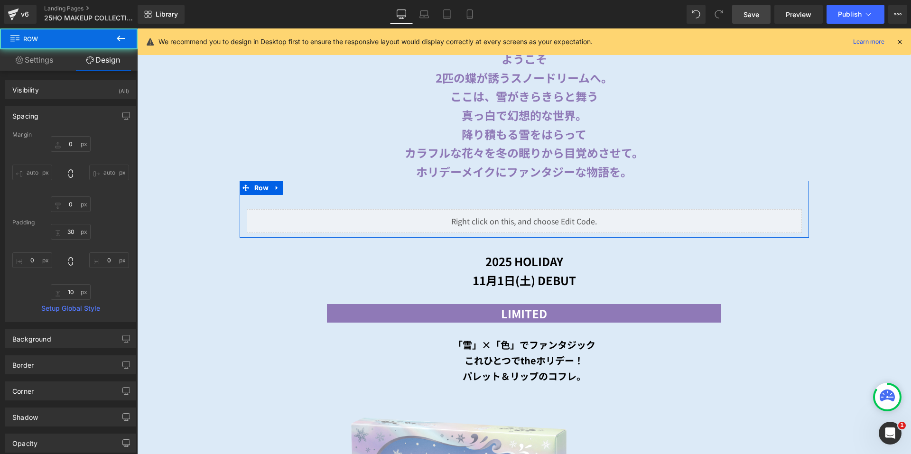
type input "0"
type input "30"
type input "0"
type input "10"
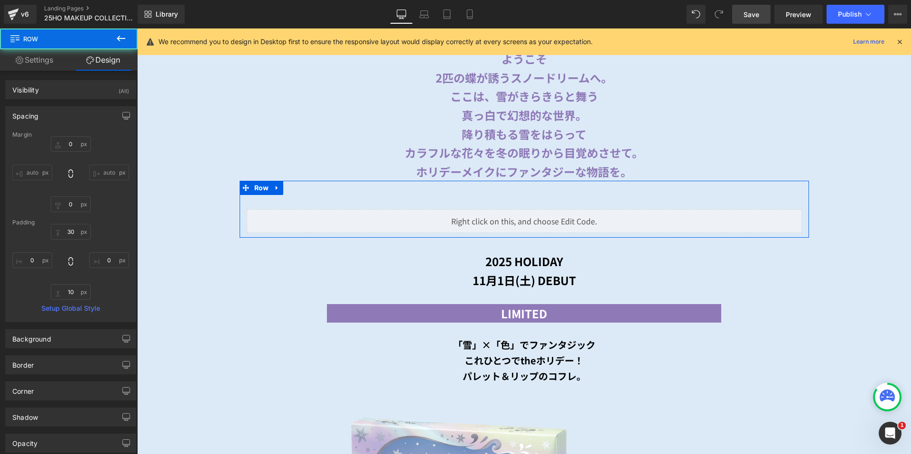
type input "0"
click at [68, 233] on input "30" at bounding box center [71, 232] width 40 height 16
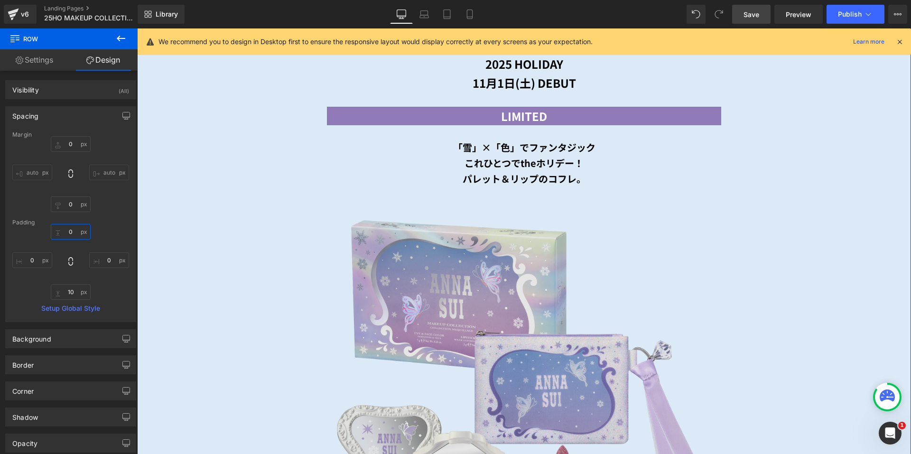
scroll to position [629, 0]
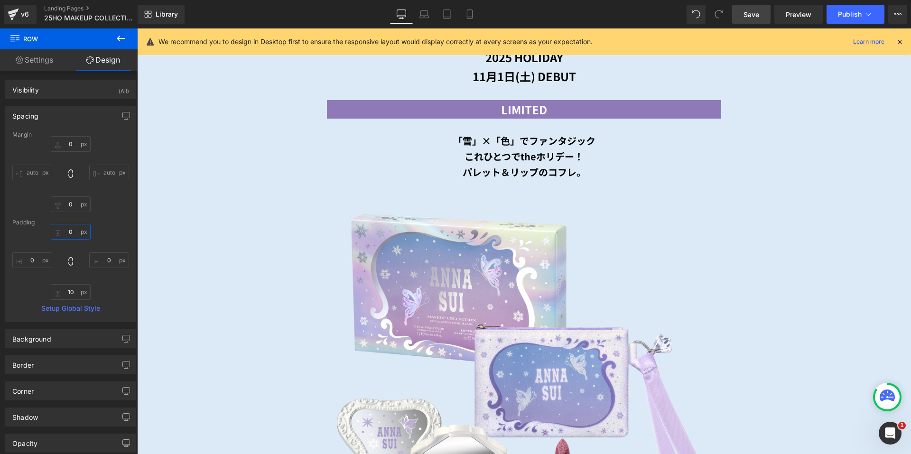
type input "0"
click at [116, 43] on icon at bounding box center [120, 38] width 11 height 11
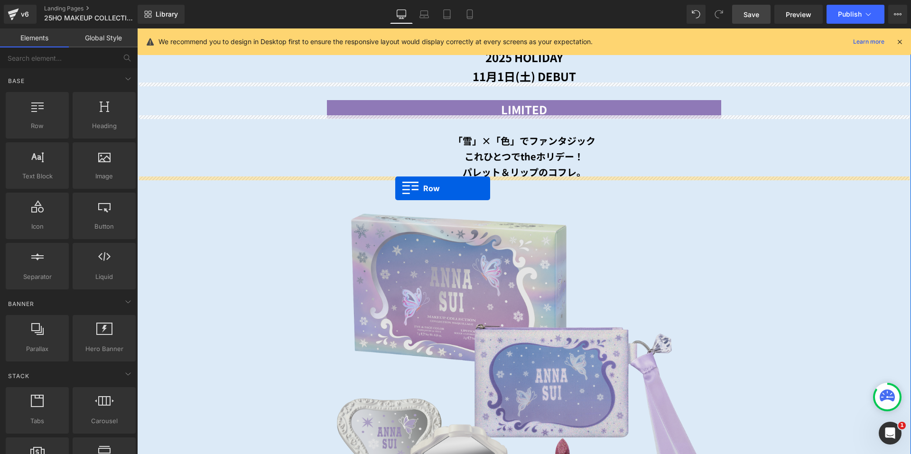
drag, startPoint x: 172, startPoint y: 148, endPoint x: 395, endPoint y: 189, distance: 227.1
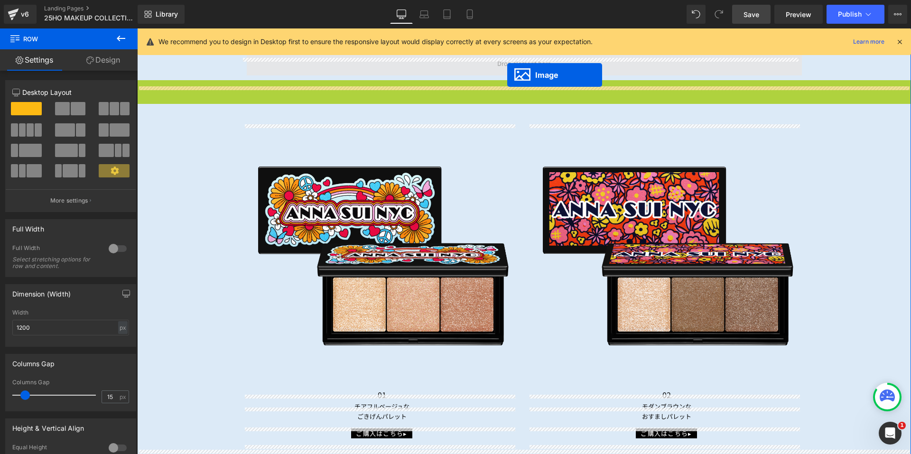
scroll to position [762, 0]
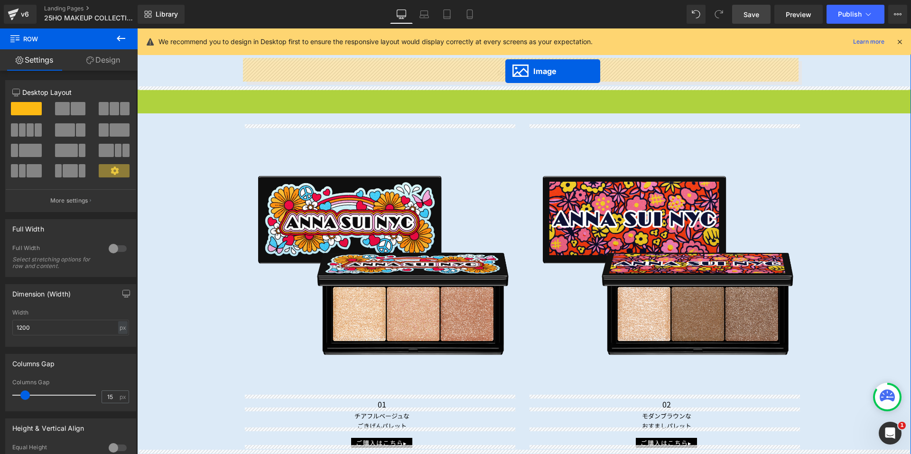
drag, startPoint x: 502, startPoint y: 271, endPoint x: 505, endPoint y: 71, distance: 200.2
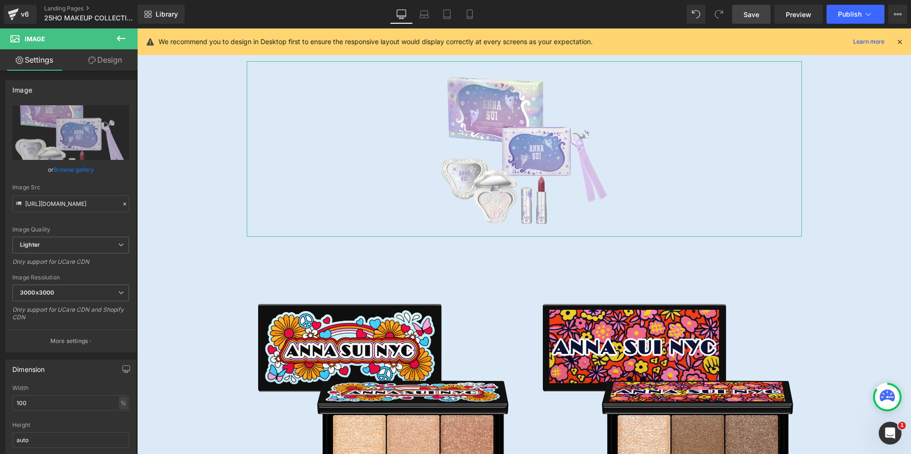
click at [117, 54] on link "Design" at bounding box center [105, 59] width 69 height 21
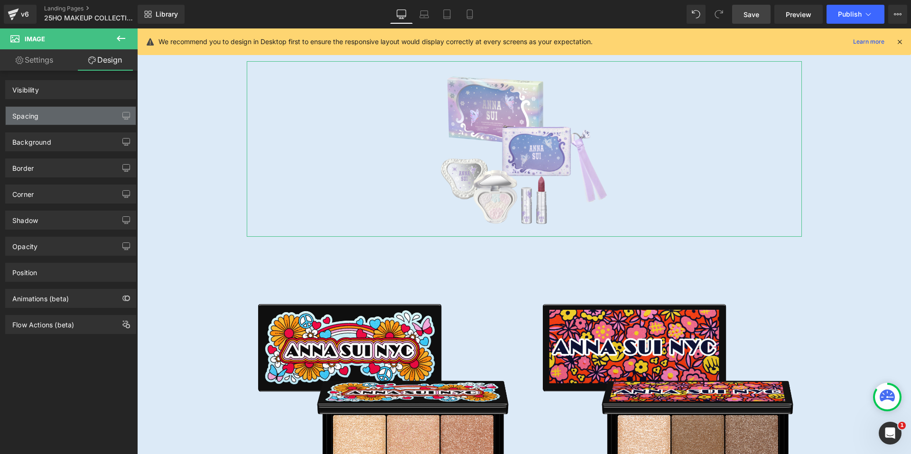
click at [50, 113] on div "Spacing" at bounding box center [71, 116] width 130 height 18
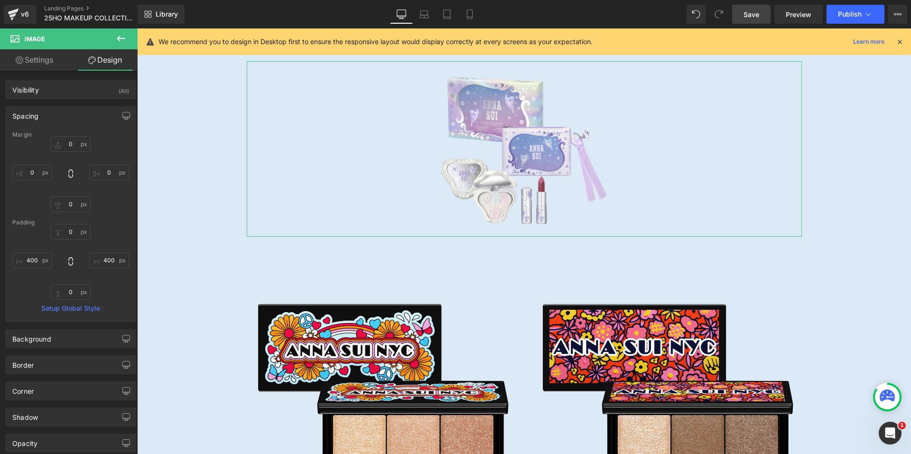
type input "0"
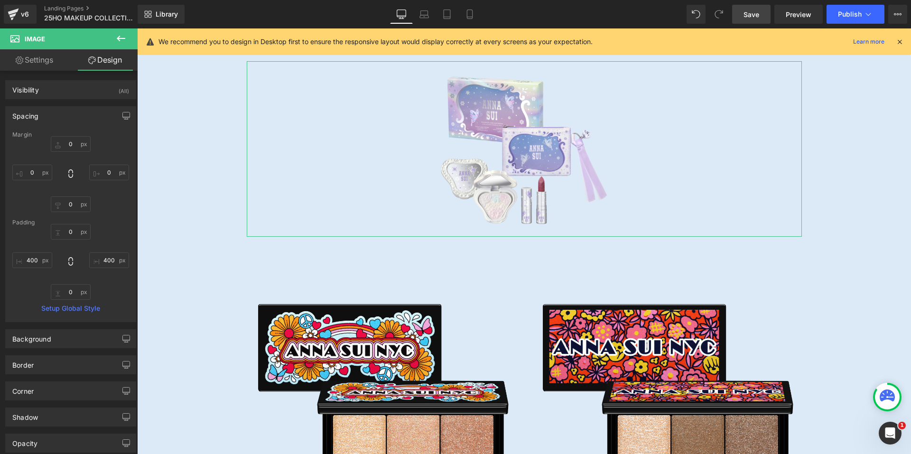
type input "400"
type input "0"
click at [30, 258] on input "400" at bounding box center [32, 260] width 40 height 16
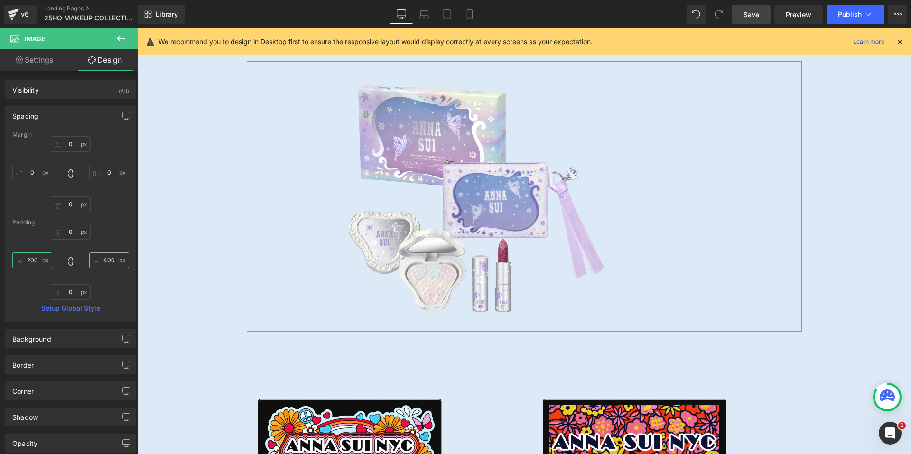
type input "200"
click at [98, 258] on input "400" at bounding box center [109, 260] width 40 height 16
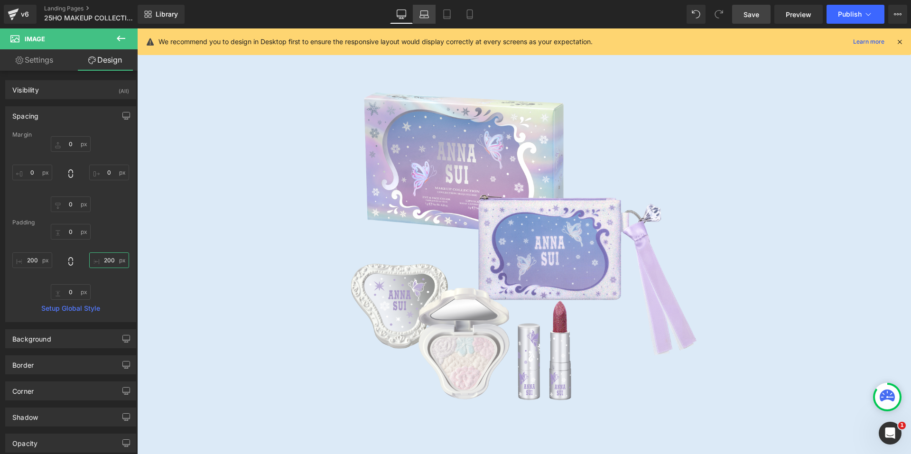
type input "200"
click at [428, 15] on icon at bounding box center [424, 16] width 9 height 3
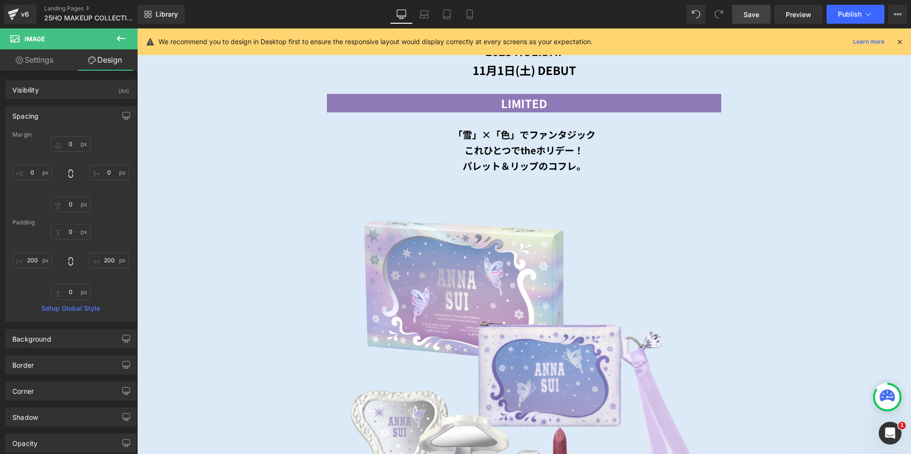
type input "0"
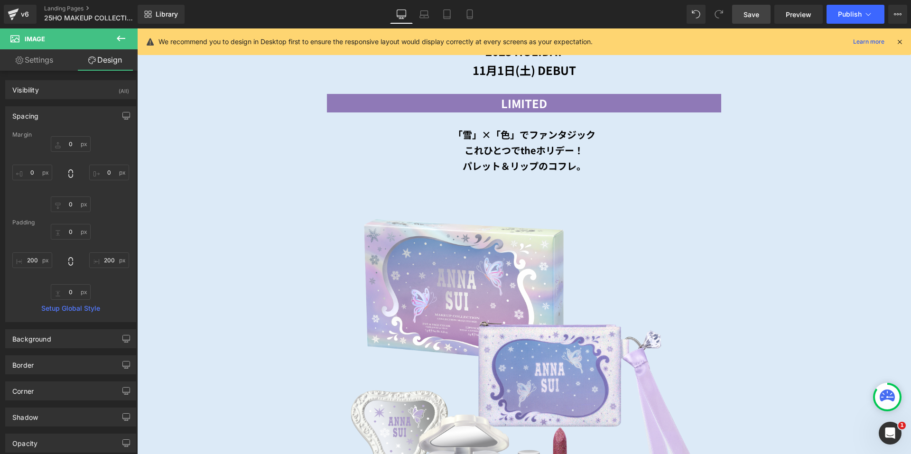
type input "200"
type input "0"
type input "200"
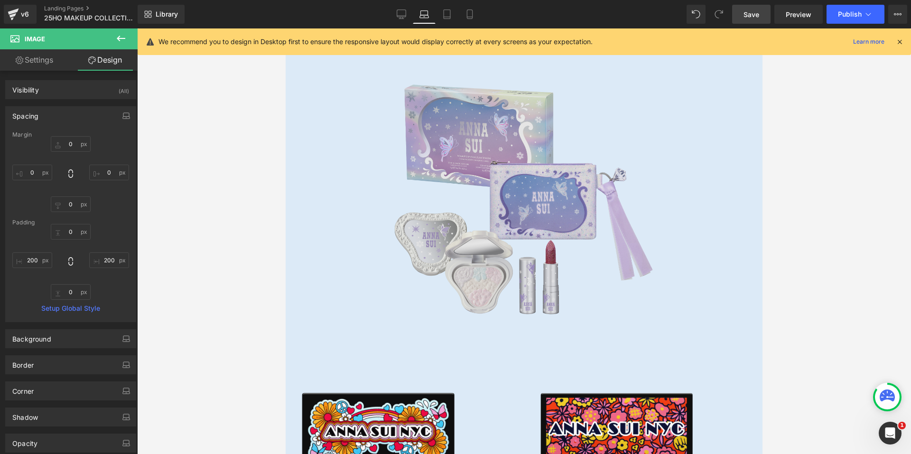
click at [478, 185] on img at bounding box center [524, 197] width 463 height 273
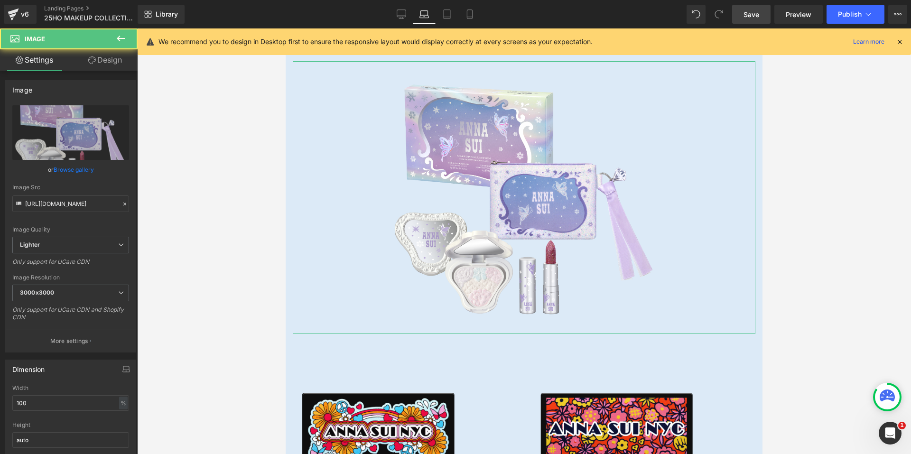
click at [94, 58] on icon at bounding box center [92, 60] width 8 height 8
click at [0, 0] on div "Spacing" at bounding box center [0, 0] width 0 height 0
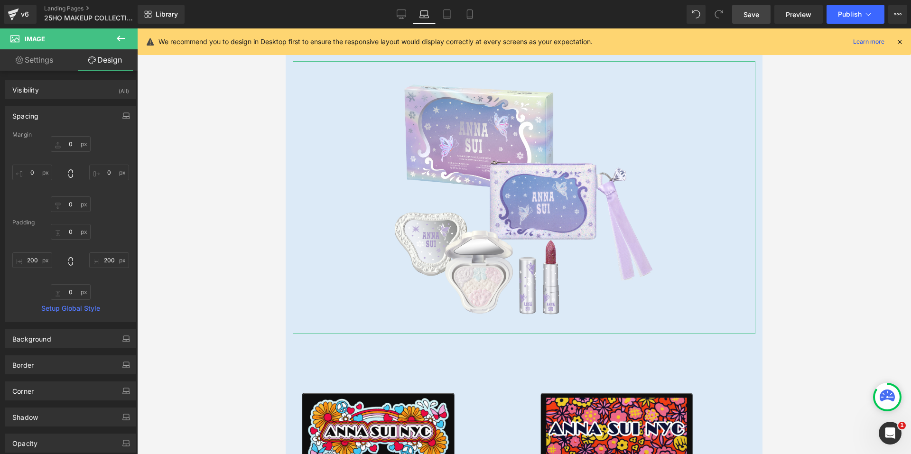
type input "0"
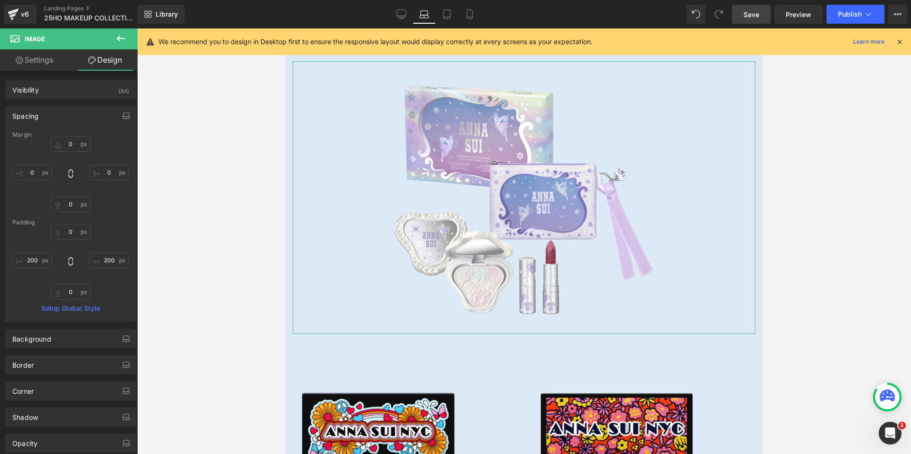
type input "200"
type input "0"
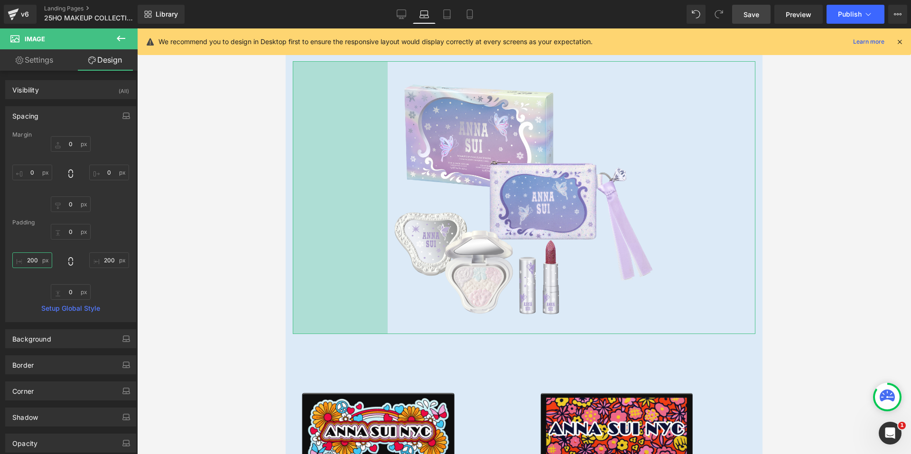
click at [35, 260] on input "200" at bounding box center [32, 260] width 40 height 16
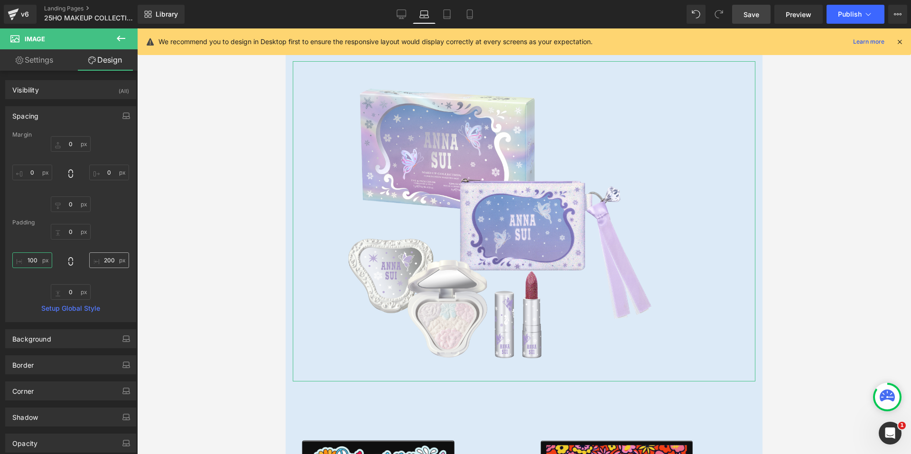
type input "100"
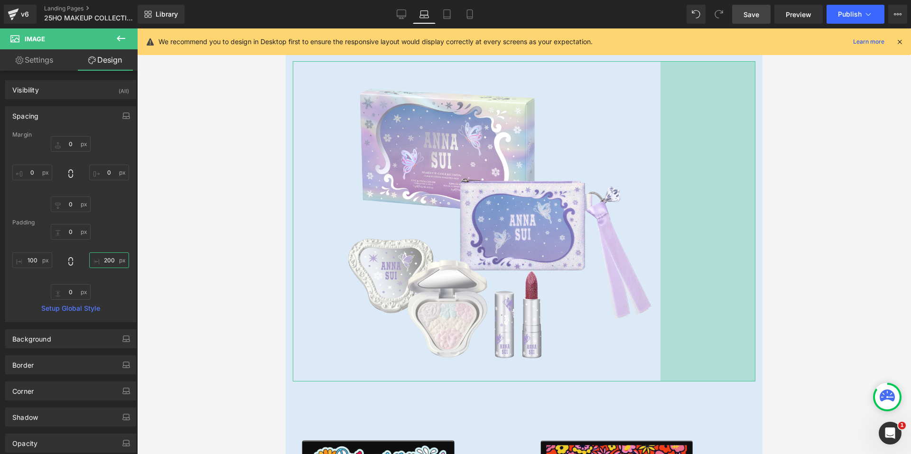
click at [102, 264] on input "200" at bounding box center [109, 260] width 40 height 16
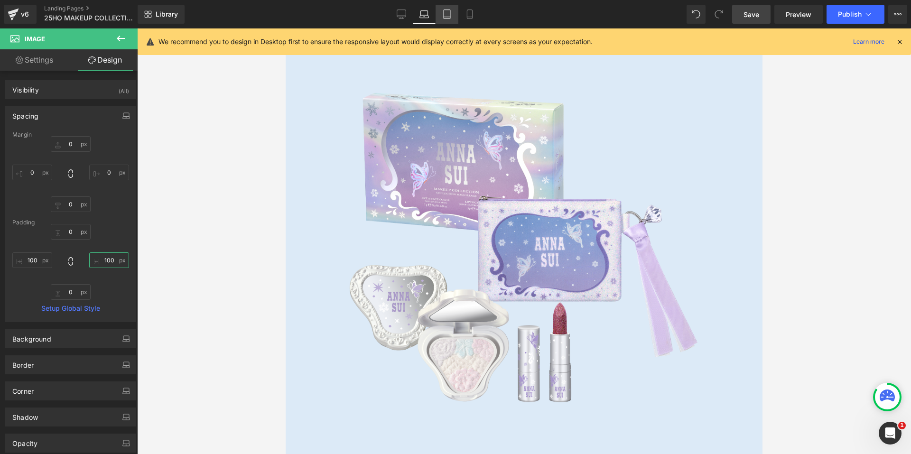
type input "100"
click at [449, 14] on icon at bounding box center [446, 13] width 9 height 9
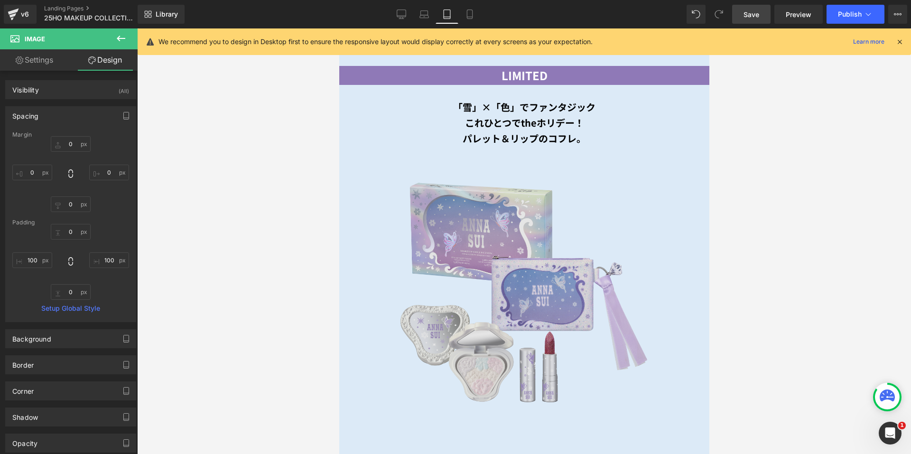
type input "0"
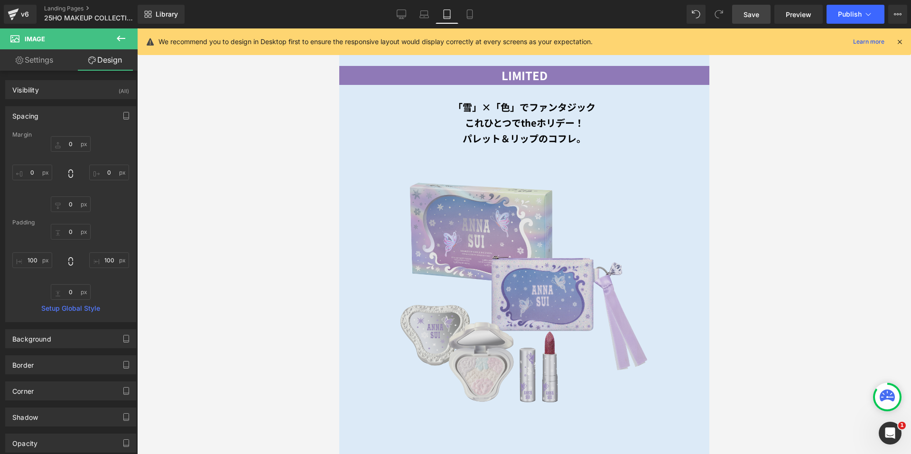
type input "100"
type input "0"
type input "100"
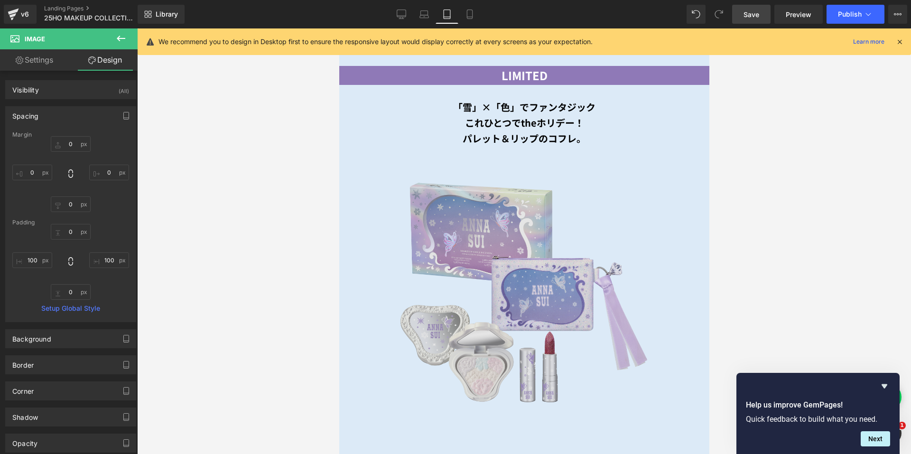
scroll to position [731, 0]
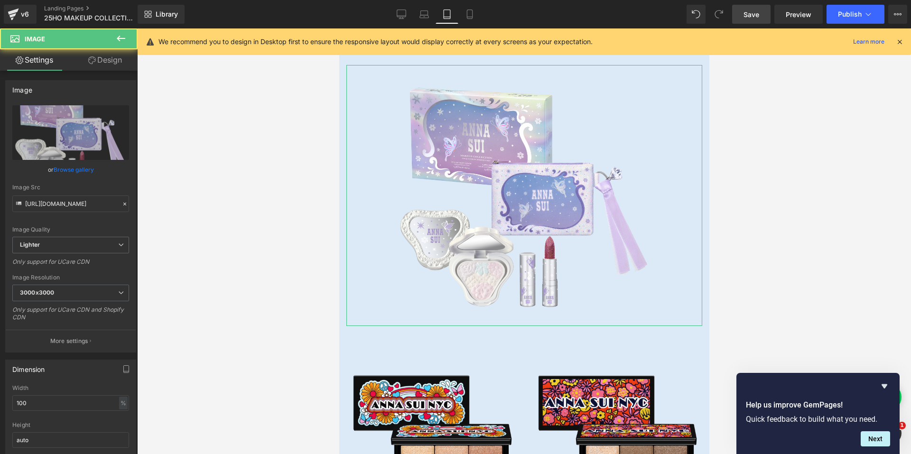
click at [115, 58] on link "Design" at bounding box center [105, 59] width 69 height 21
click at [0, 0] on div "Spacing" at bounding box center [0, 0] width 0 height 0
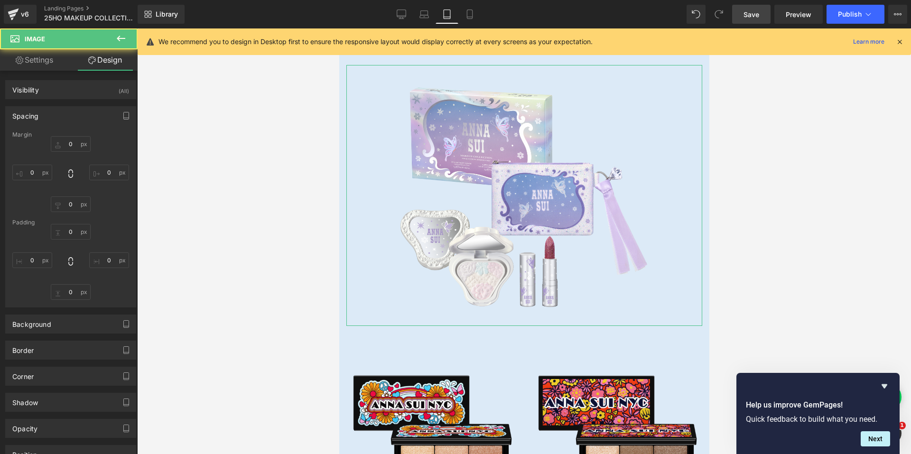
type input "0"
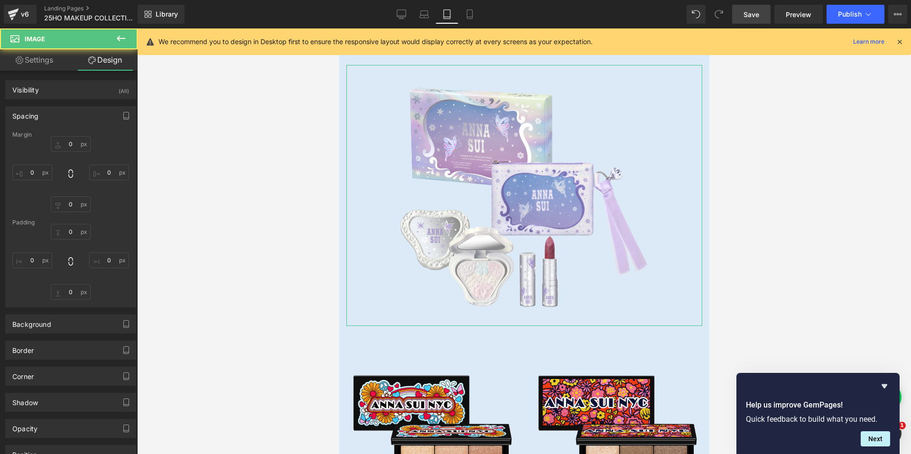
type input "100"
type input "0"
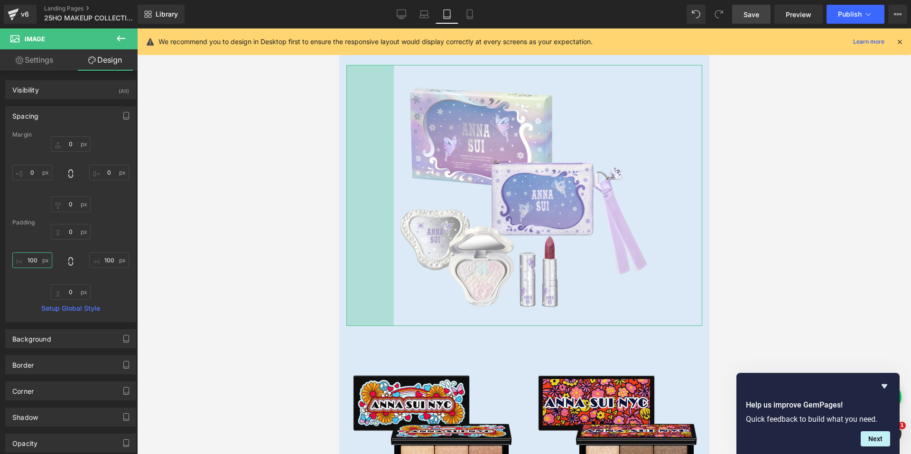
click at [35, 257] on input "100" at bounding box center [32, 260] width 40 height 16
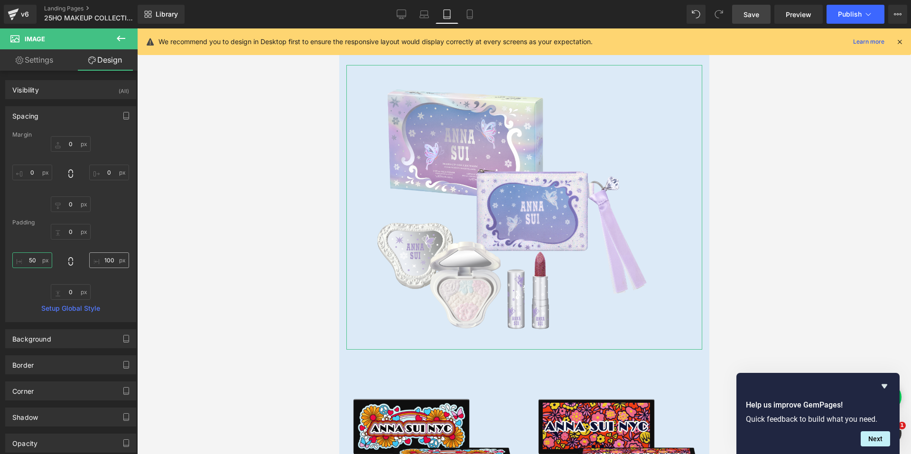
type input "50"
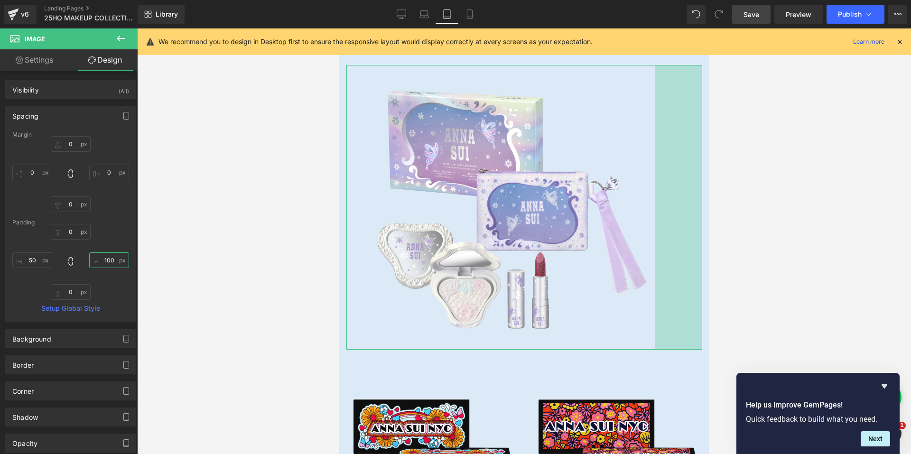
click at [103, 258] on input "100" at bounding box center [109, 260] width 40 height 16
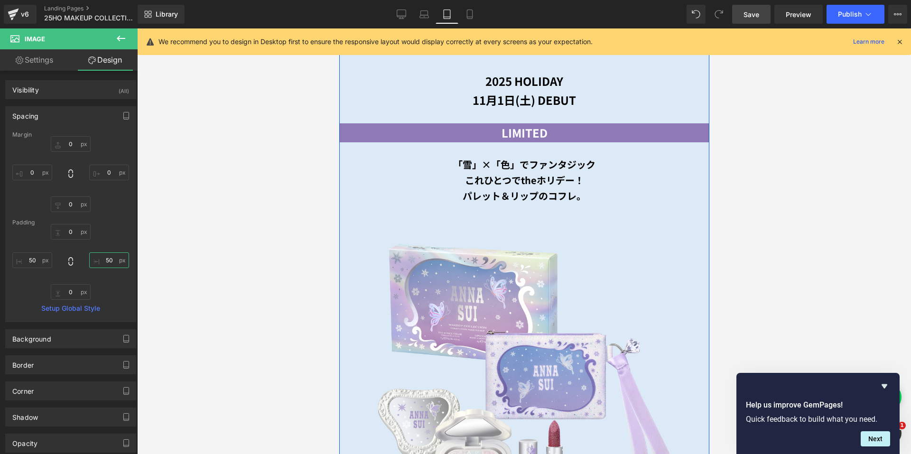
scroll to position [541, 0]
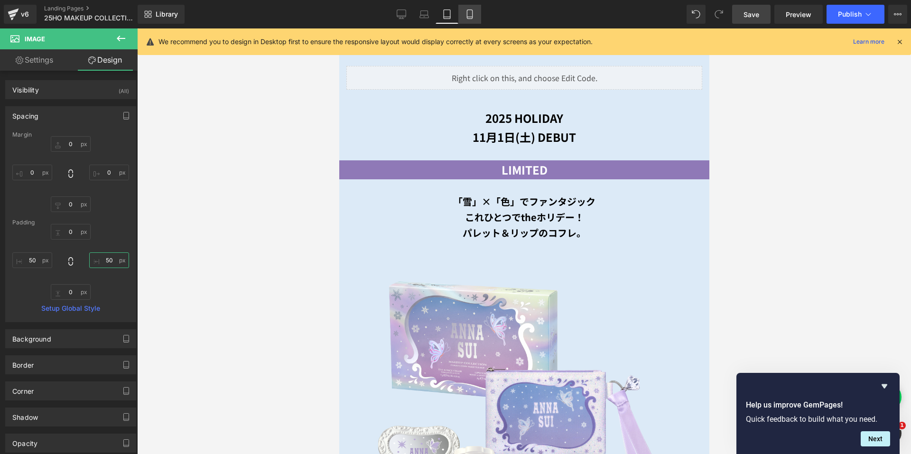
type input "50"
click at [470, 10] on icon at bounding box center [469, 13] width 9 height 9
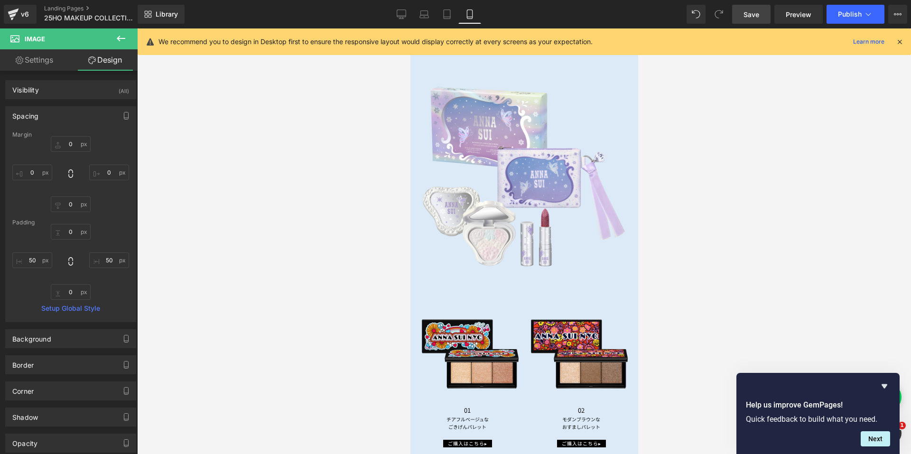
type input "0"
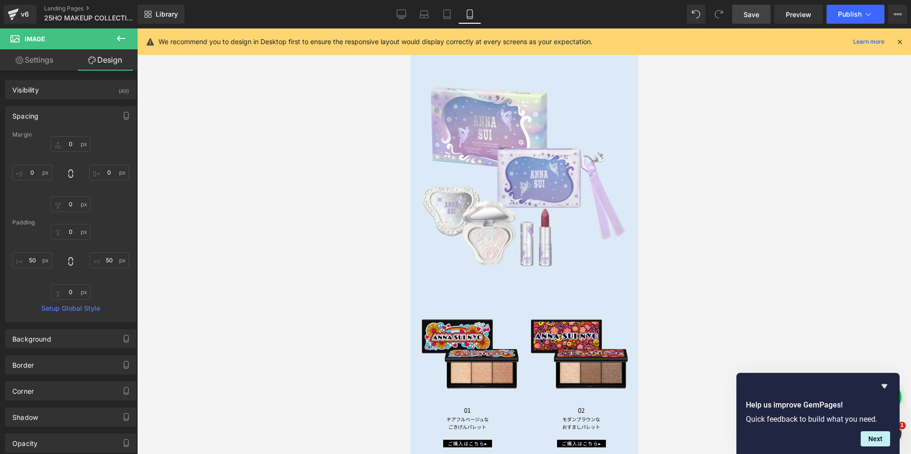
type input "26.6347"
type input "0"
type input "26.6347"
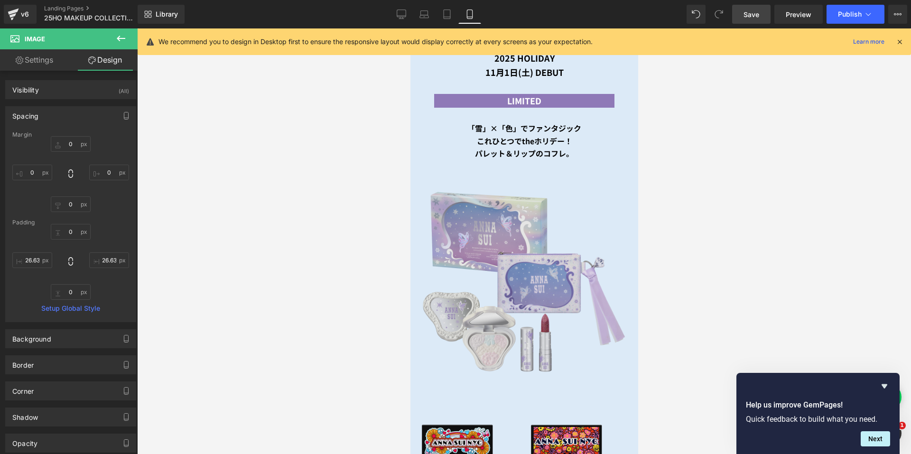
scroll to position [450, 0]
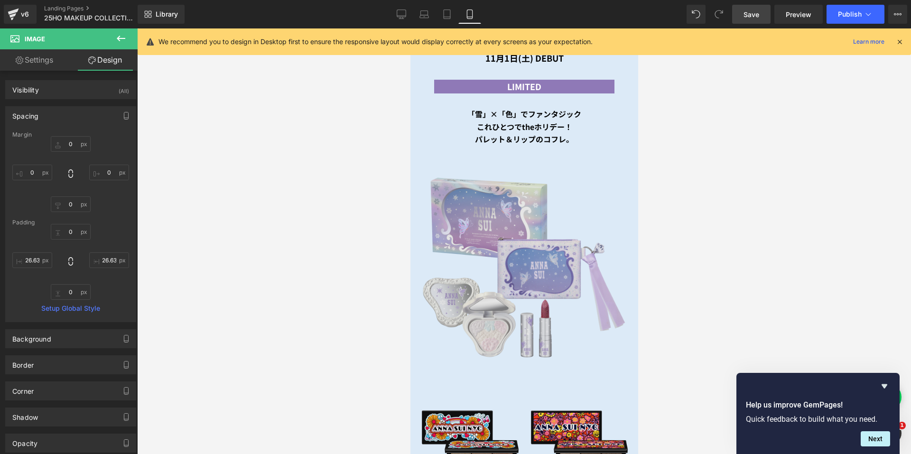
click at [482, 219] on img at bounding box center [523, 265] width 213 height 213
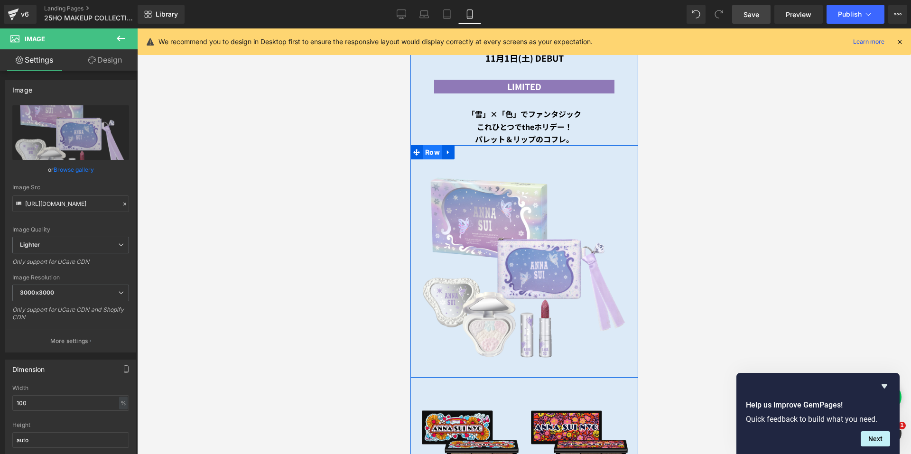
click at [432, 146] on span "Row" at bounding box center [431, 152] width 19 height 14
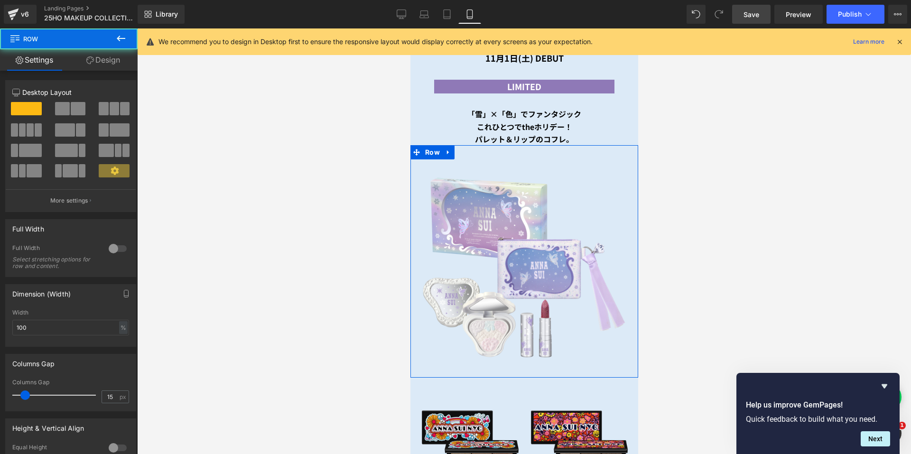
click at [102, 58] on link "Design" at bounding box center [103, 59] width 69 height 21
click at [0, 0] on div "Spacing" at bounding box center [0, 0] width 0 height 0
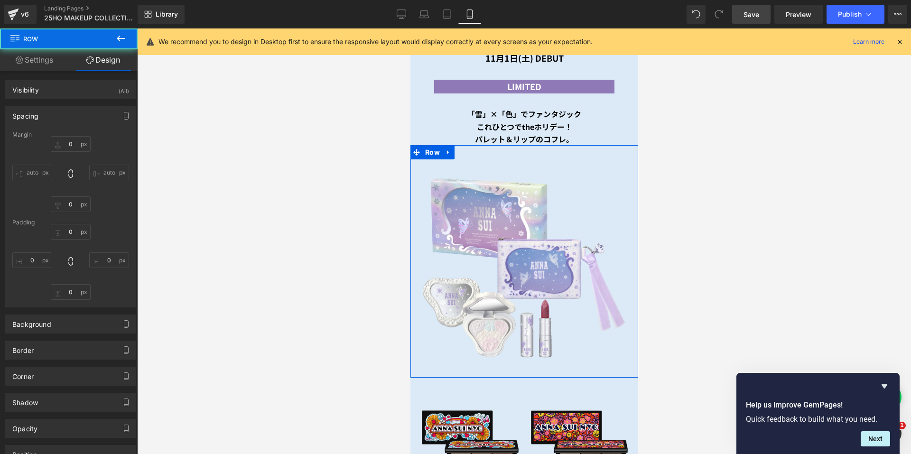
click at [52, 110] on div "Spacing" at bounding box center [71, 116] width 130 height 18
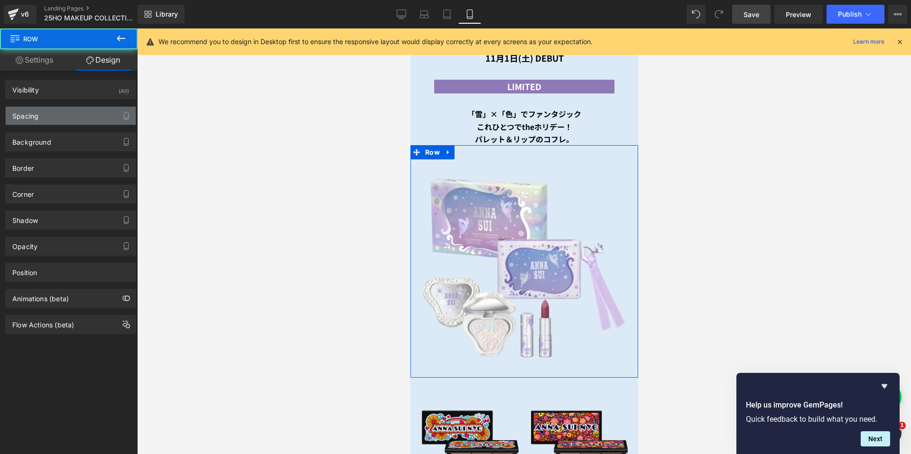
type input "0"
type input "30"
type input "0"
type input "10"
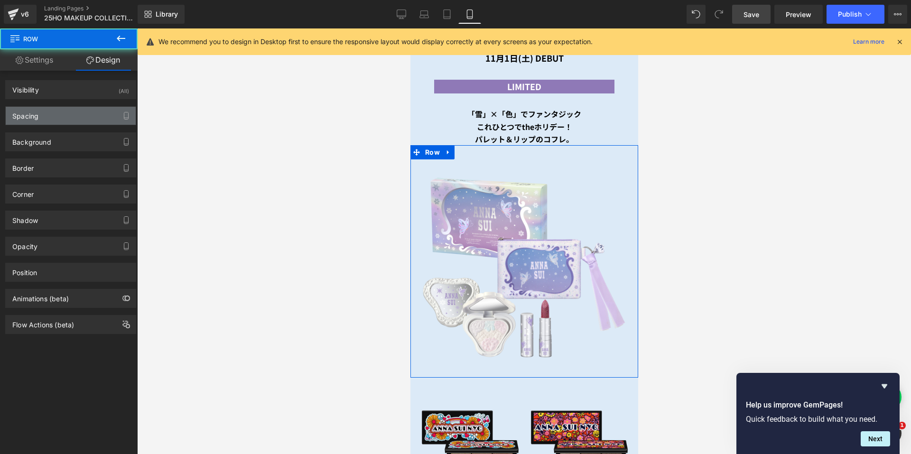
type input "0"
click at [65, 119] on div "Spacing" at bounding box center [71, 116] width 130 height 18
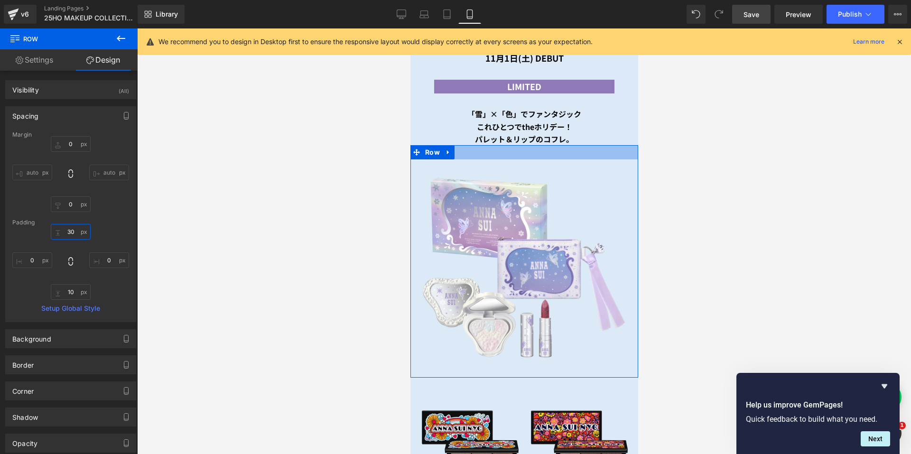
click at [62, 229] on input "30" at bounding box center [71, 232] width 40 height 16
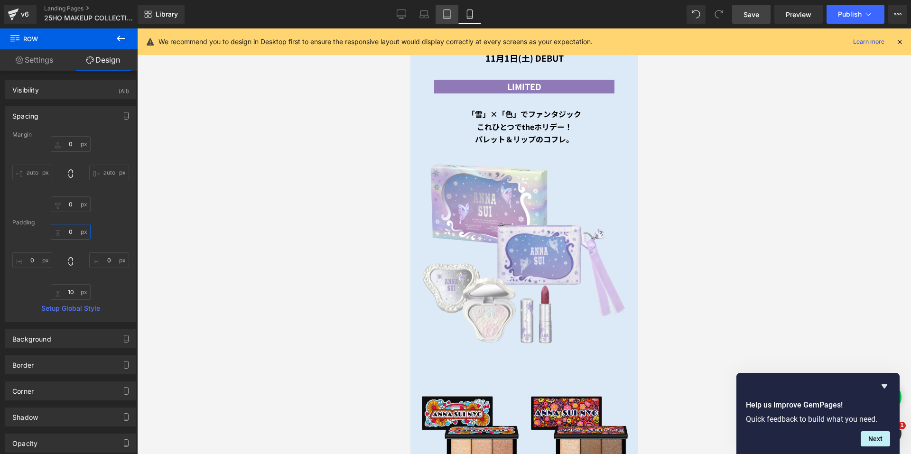
type input "0"
click at [446, 18] on icon at bounding box center [446, 13] width 9 height 9
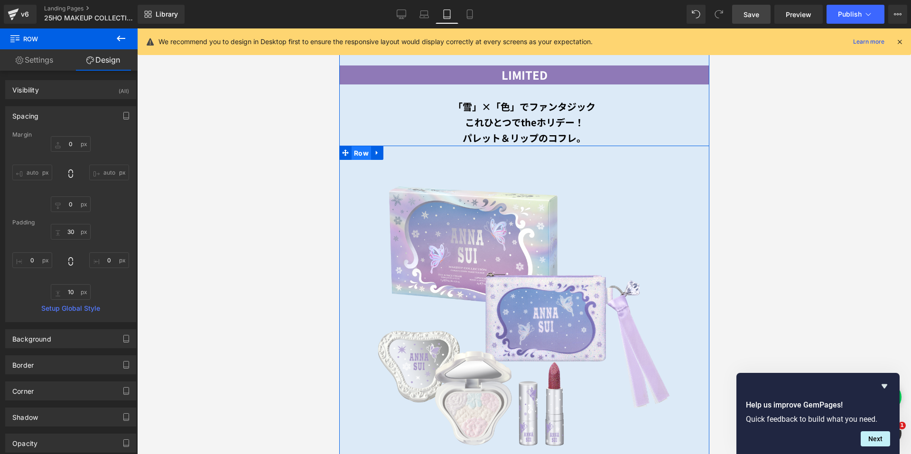
drag, startPoint x: 352, startPoint y: 152, endPoint x: 546, endPoint y: 134, distance: 194.4
click at [352, 152] on span "Row" at bounding box center [360, 153] width 19 height 14
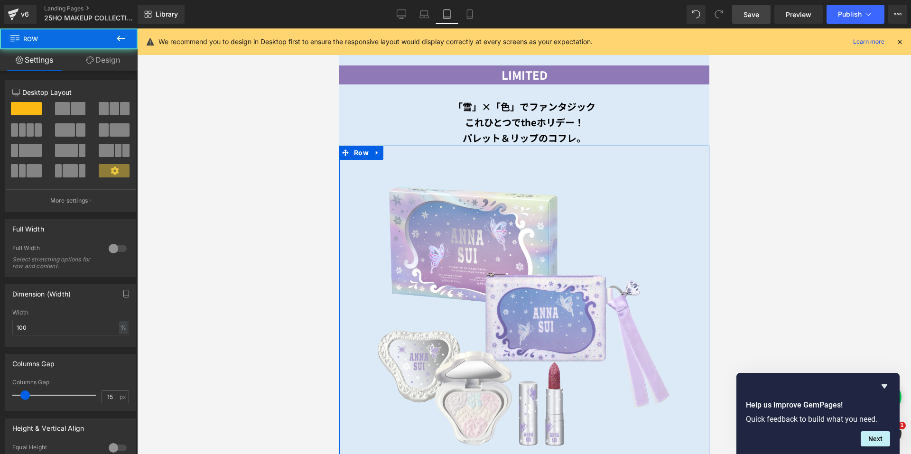
click at [120, 67] on link "Design" at bounding box center [103, 59] width 69 height 21
click at [0, 0] on div "Spacing" at bounding box center [0, 0] width 0 height 0
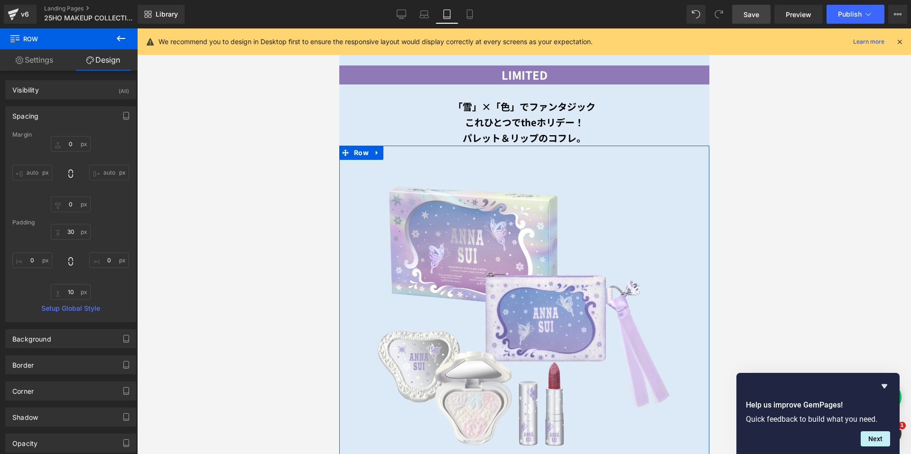
click at [64, 152] on div "0px 0 auto auto 0px 0 auto auto" at bounding box center [70, 174] width 117 height 76
click at [57, 228] on input "30" at bounding box center [71, 232] width 40 height 16
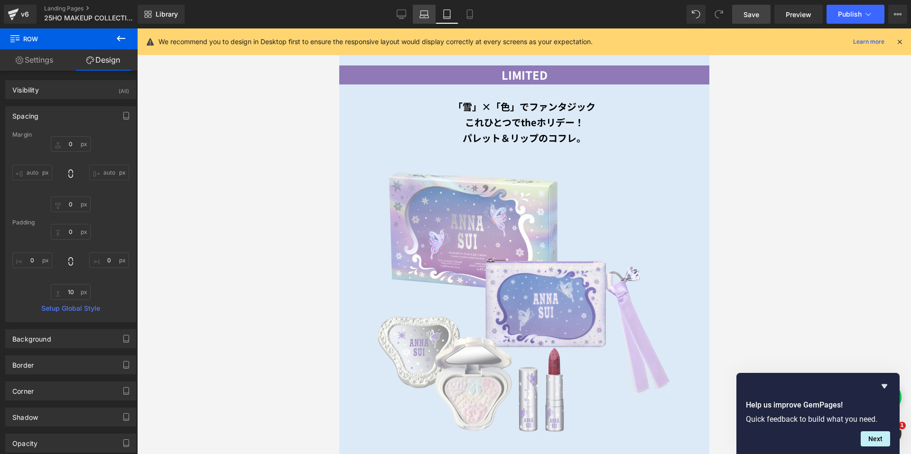
click at [417, 13] on link "Laptop" at bounding box center [424, 14] width 23 height 19
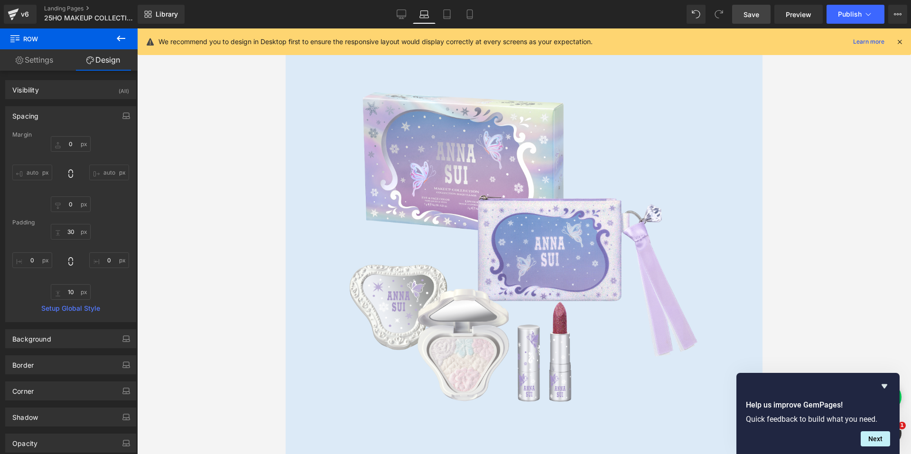
scroll to position [540, 0]
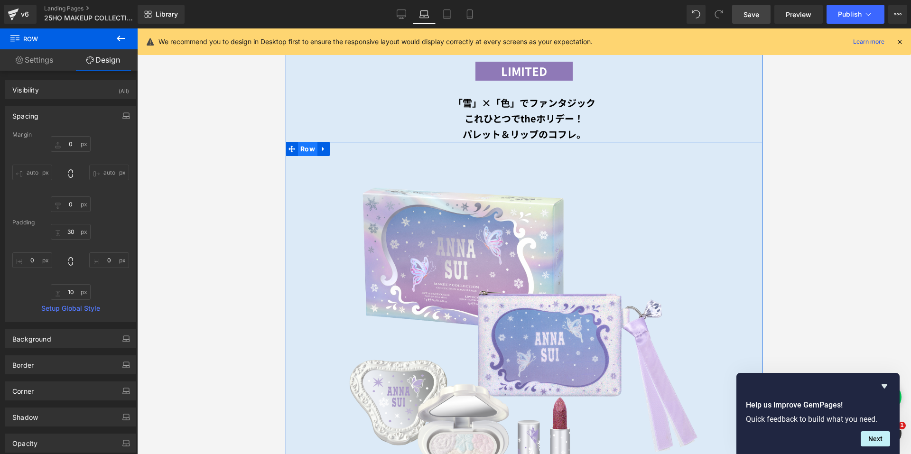
click at [303, 145] on span "Row" at bounding box center [307, 149] width 19 height 14
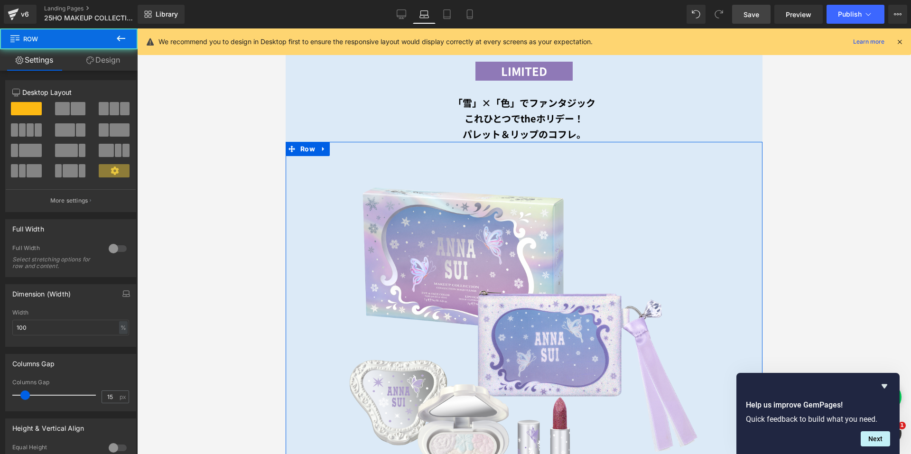
click at [112, 58] on link "Design" at bounding box center [103, 59] width 69 height 21
click at [0, 0] on div "Spacing" at bounding box center [0, 0] width 0 height 0
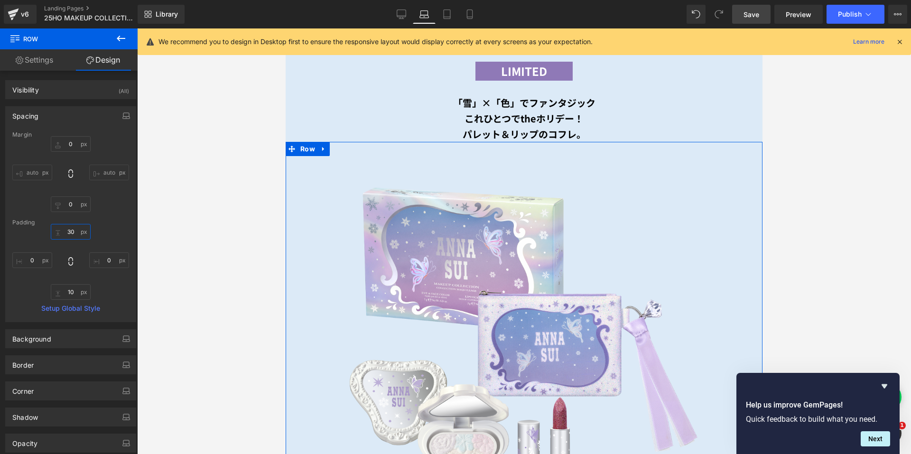
click at [62, 230] on input "30" at bounding box center [71, 232] width 40 height 16
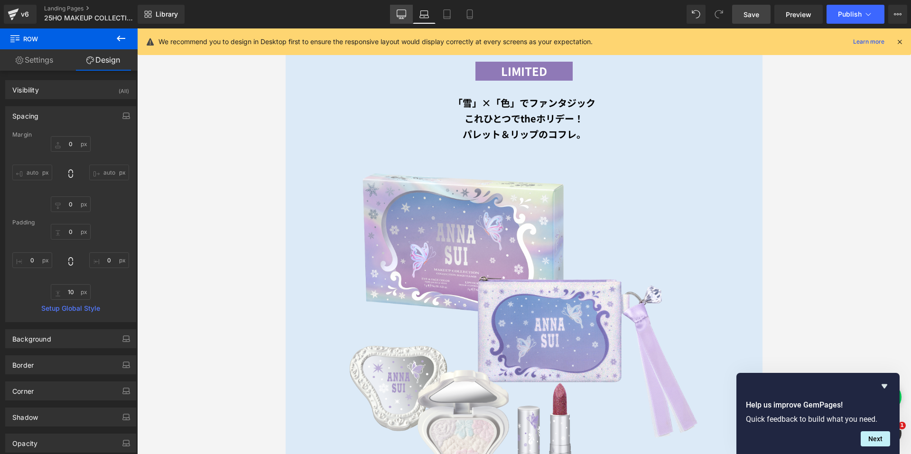
click at [397, 12] on icon at bounding box center [401, 13] width 9 height 9
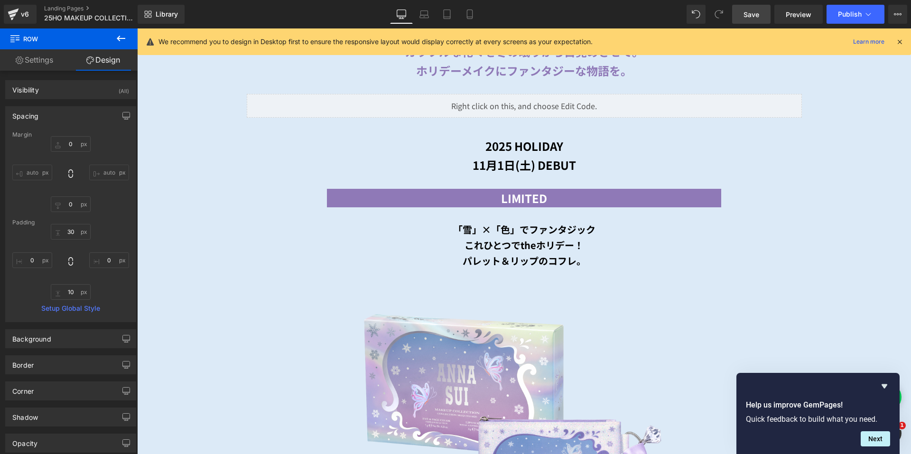
scroll to position [668, 0]
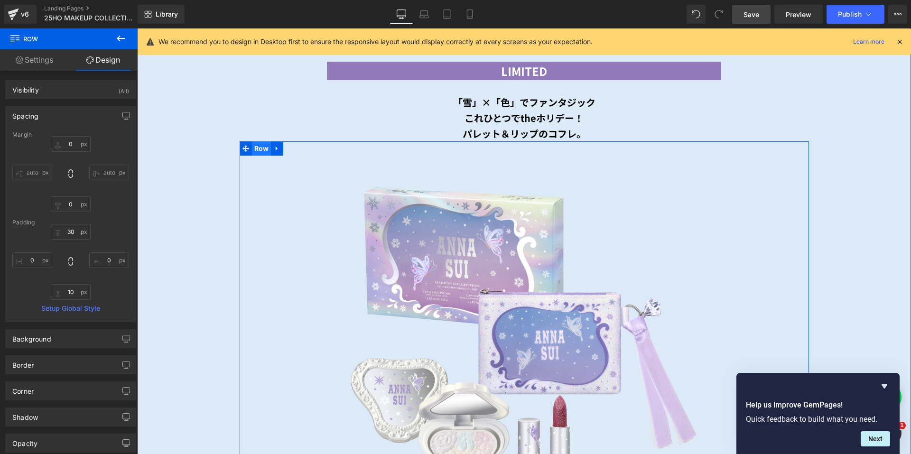
click at [255, 144] on span "Row" at bounding box center [261, 148] width 19 height 14
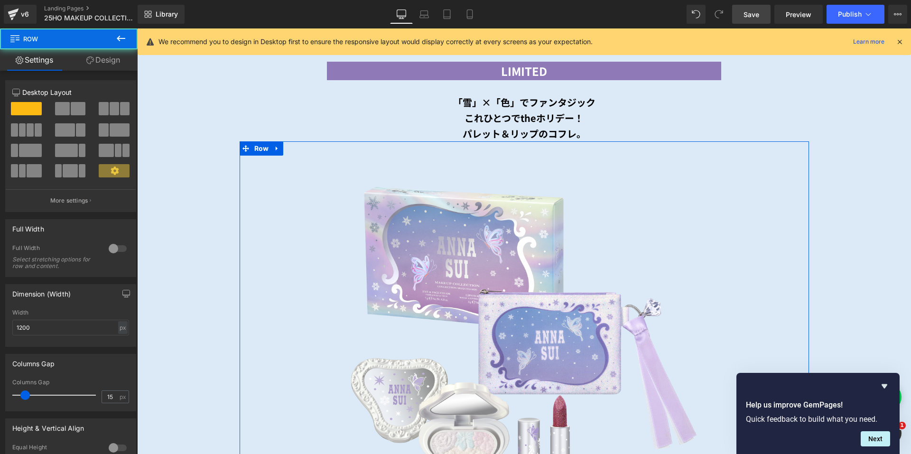
click at [108, 59] on link "Design" at bounding box center [103, 59] width 69 height 21
click at [0, 0] on div "Spacing" at bounding box center [0, 0] width 0 height 0
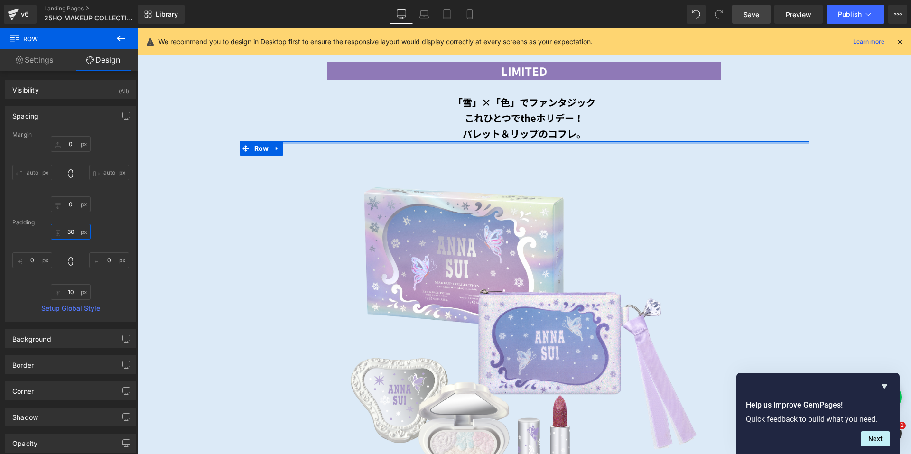
click at [63, 233] on input "30" at bounding box center [71, 232] width 40 height 16
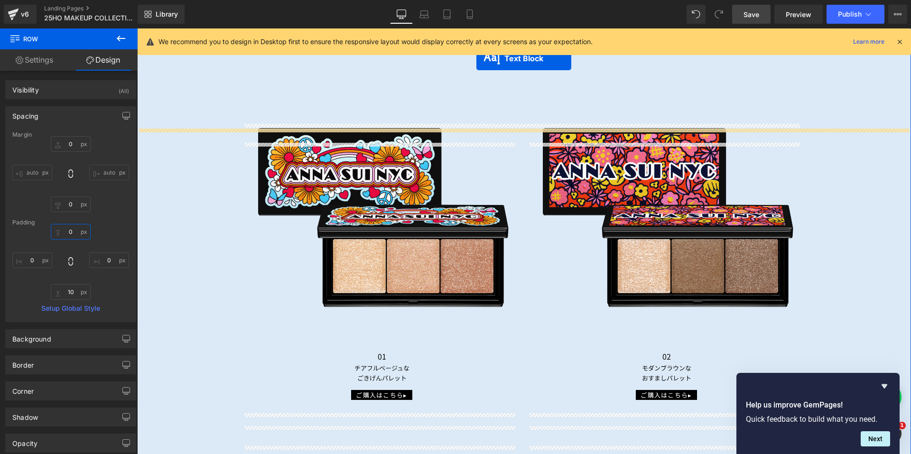
scroll to position [933, 0]
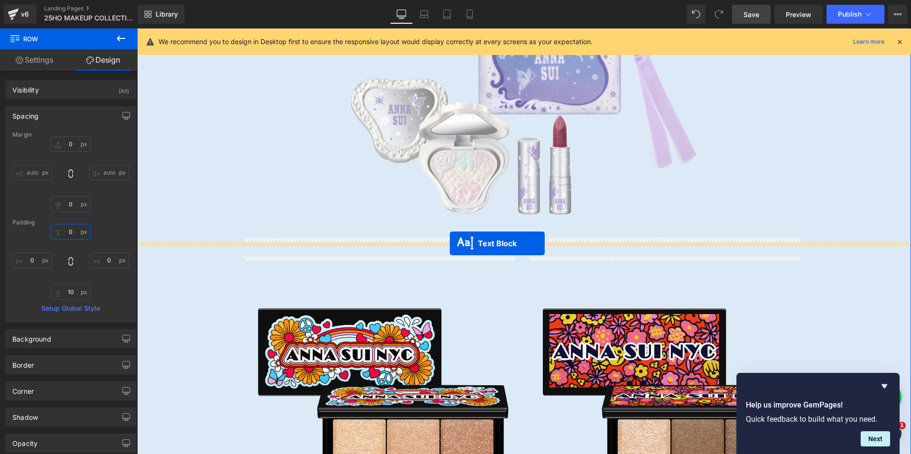
drag, startPoint x: 495, startPoint y: 337, endPoint x: 450, endPoint y: 243, distance: 103.8
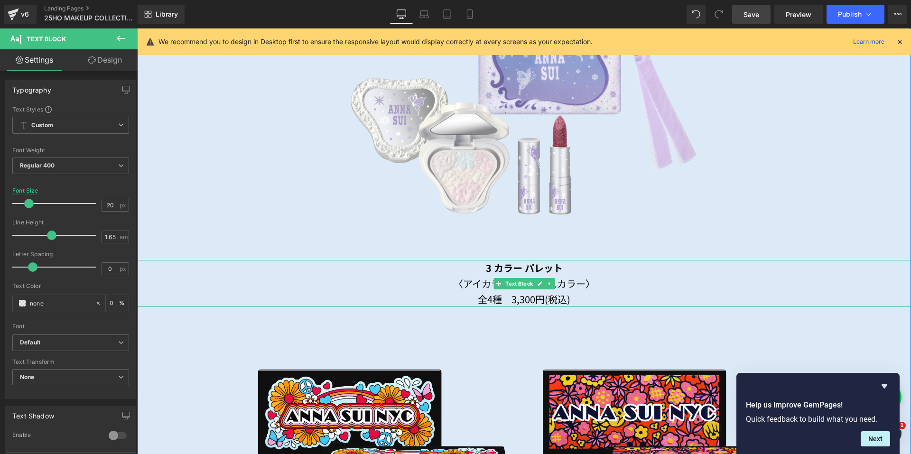
click at [463, 264] on div "3 カラー パレット 〈アイカラー・フェイスカラー〉 全4種　3,300円(税込)" at bounding box center [524, 283] width 774 height 47
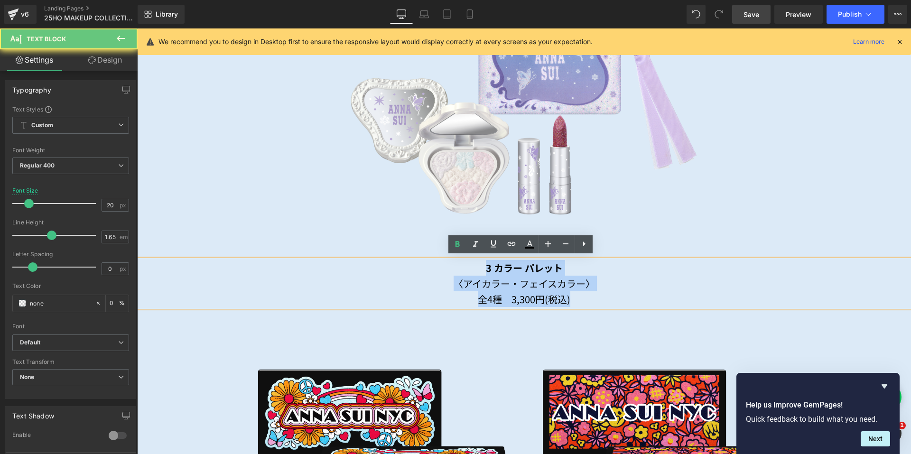
drag, startPoint x: 464, startPoint y: 264, endPoint x: 614, endPoint y: 294, distance: 153.4
click at [614, 294] on div "3 カラー パレット 〈アイカラー・フェイスカラー〉 全4種　3,300円(税込)" at bounding box center [524, 283] width 774 height 47
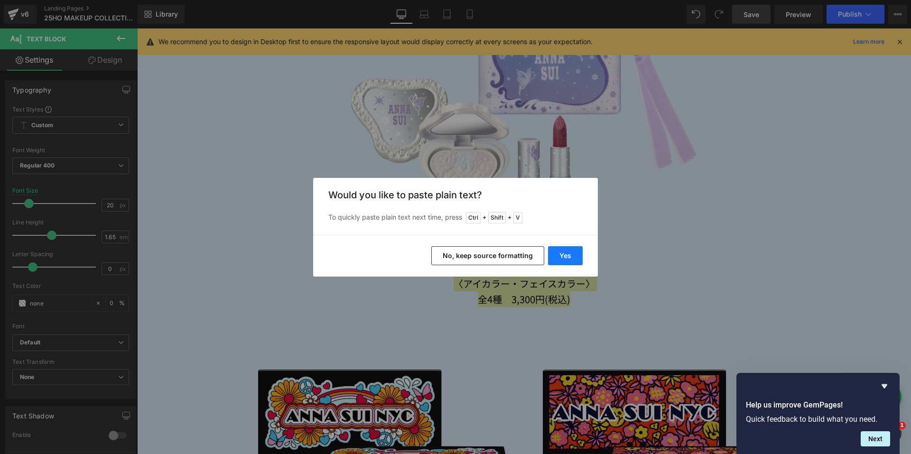
click at [573, 257] on button "Yes" at bounding box center [565, 255] width 35 height 19
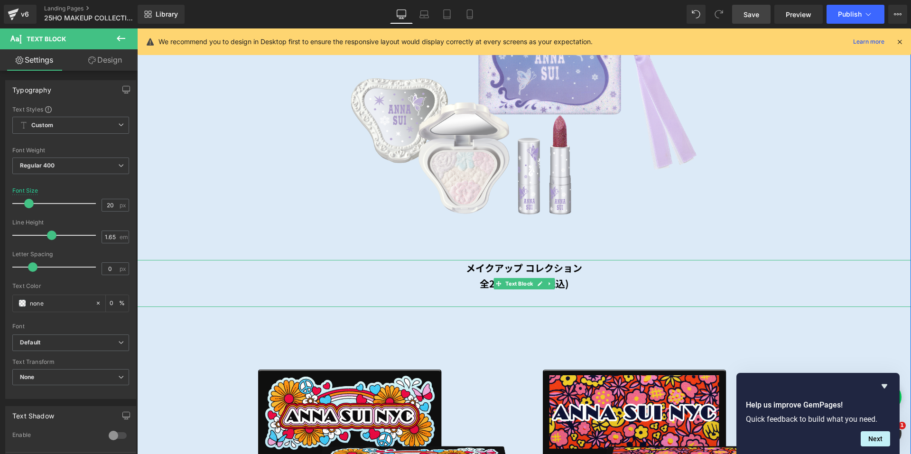
click at [573, 297] on div at bounding box center [524, 299] width 774 height 16
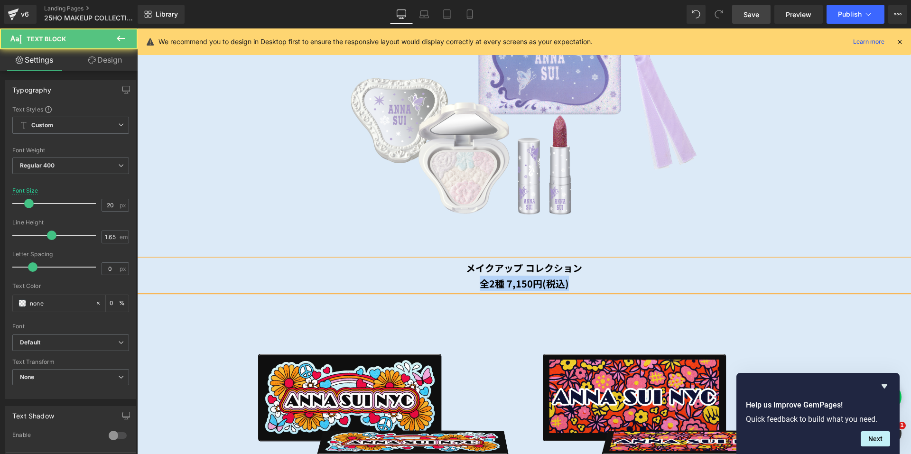
drag, startPoint x: 579, startPoint y: 281, endPoint x: 469, endPoint y: 280, distance: 109.6
click at [469, 280] on div "全2種 7,150円(税込)" at bounding box center [524, 284] width 774 height 16
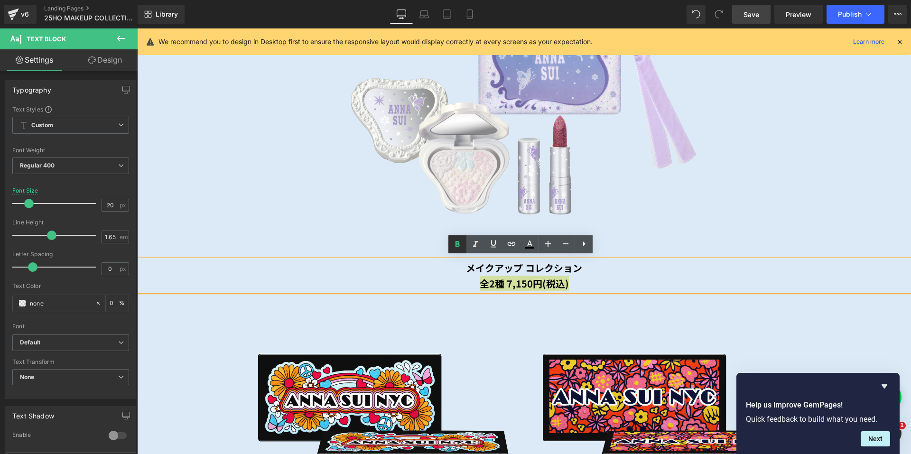
click at [458, 242] on icon at bounding box center [457, 244] width 11 height 11
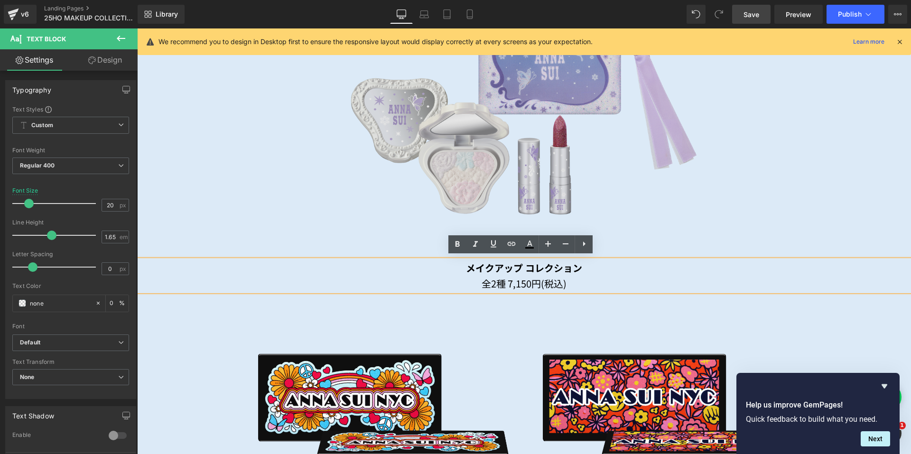
click at [744, 223] on img at bounding box center [524, 58] width 555 height 365
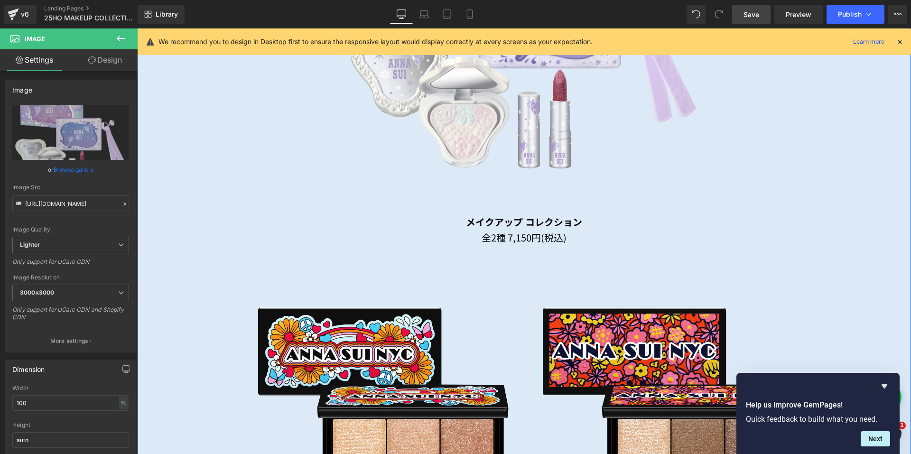
scroll to position [981, 0]
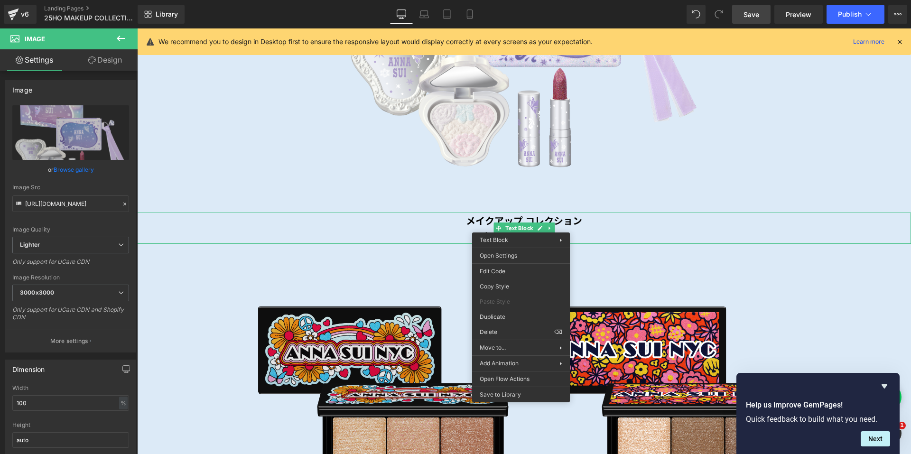
drag, startPoint x: 630, startPoint y: 346, endPoint x: 494, endPoint y: 317, distance: 139.1
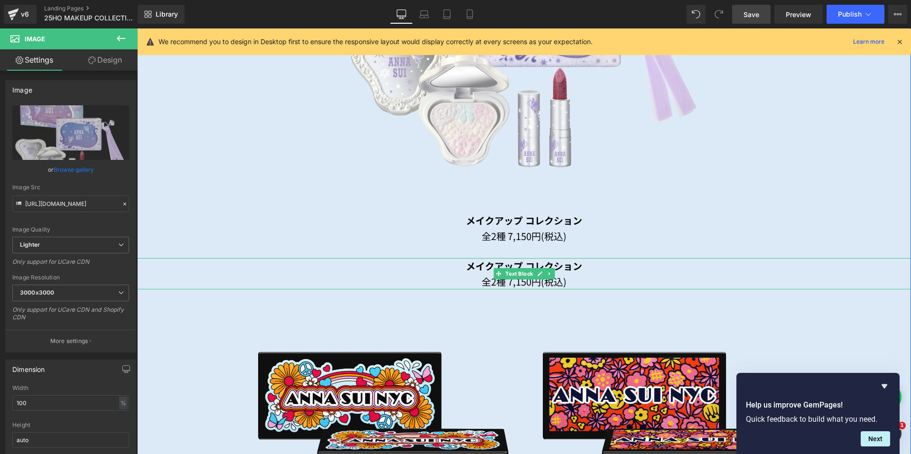
click at [466, 259] on b "メイクアップ コレクション" at bounding box center [524, 266] width 116 height 14
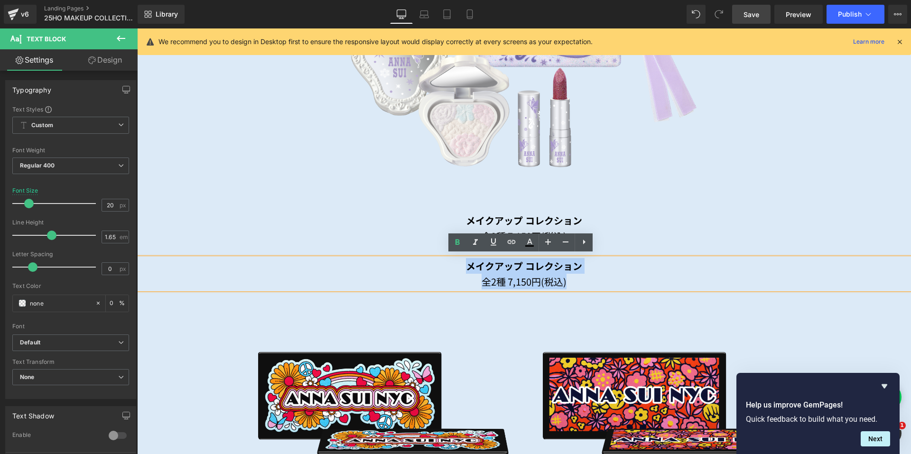
drag, startPoint x: 455, startPoint y: 264, endPoint x: 583, endPoint y: 279, distance: 128.1
click at [583, 279] on div "メイクアップ コレクション 全2種 7,150円(税込)" at bounding box center [524, 273] width 774 height 31
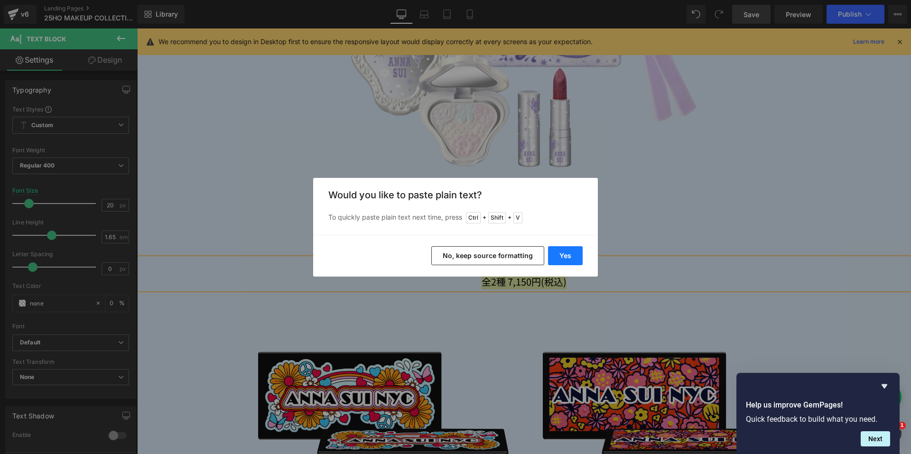
click at [580, 253] on button "Yes" at bounding box center [565, 255] width 35 height 19
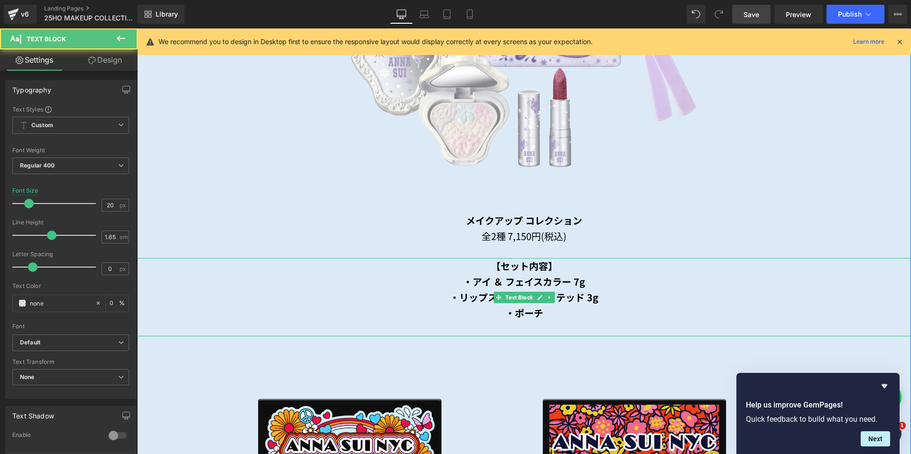
click at [552, 307] on div "・ポーチ" at bounding box center [524, 313] width 774 height 16
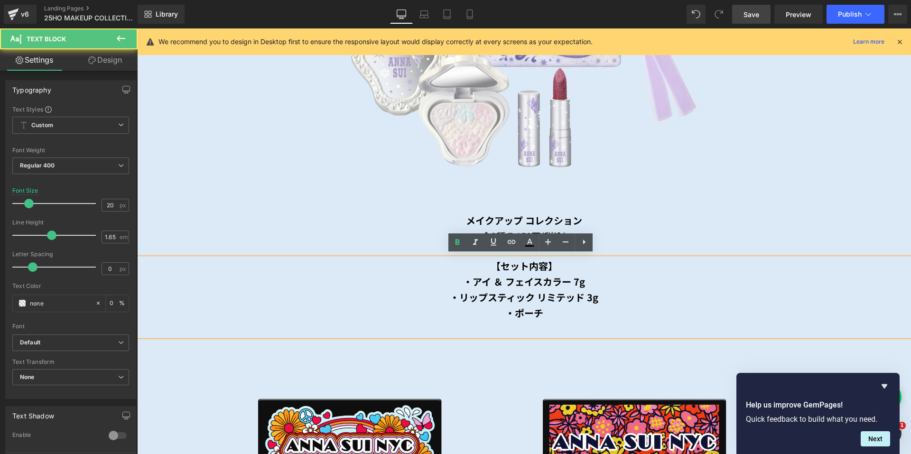
click at [537, 327] on div at bounding box center [524, 329] width 774 height 16
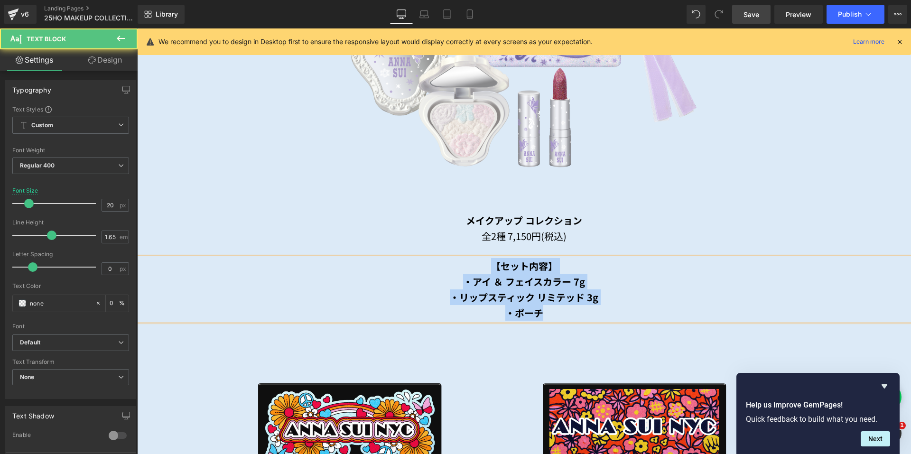
drag, startPoint x: 545, startPoint y: 311, endPoint x: 476, endPoint y: 268, distance: 81.9
click at [476, 268] on div "【セット内容】 ・アイ ＆ フェイスカラー 7g ・リップスティック リミテッド 3g ・ポーチ" at bounding box center [524, 289] width 774 height 63
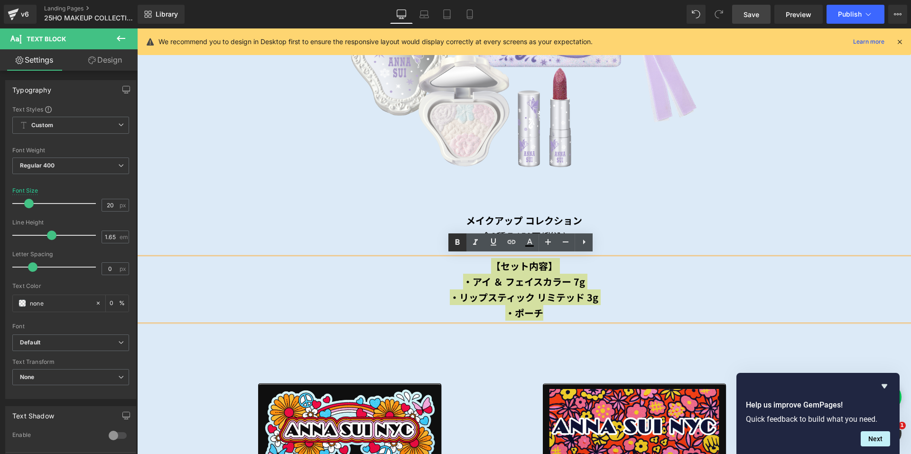
click at [458, 242] on icon at bounding box center [457, 242] width 4 height 6
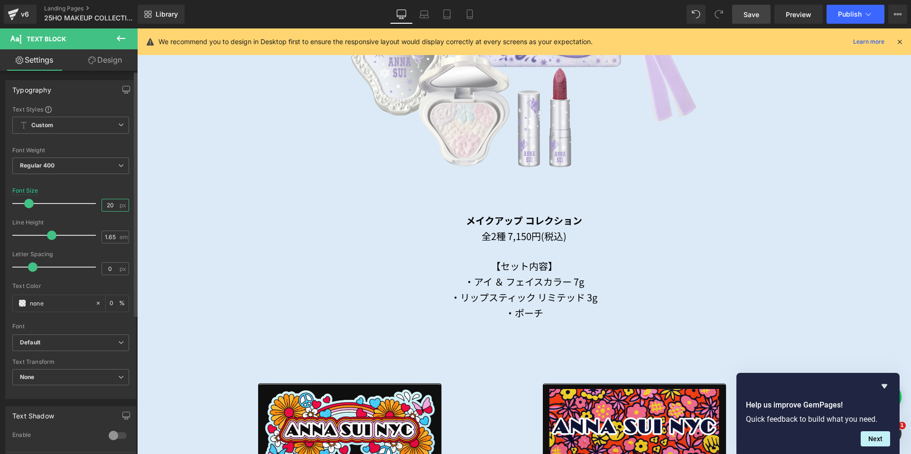
drag, startPoint x: 111, startPoint y: 205, endPoint x: 98, endPoint y: 204, distance: 12.4
click at [102, 204] on input "20" at bounding box center [110, 205] width 17 height 12
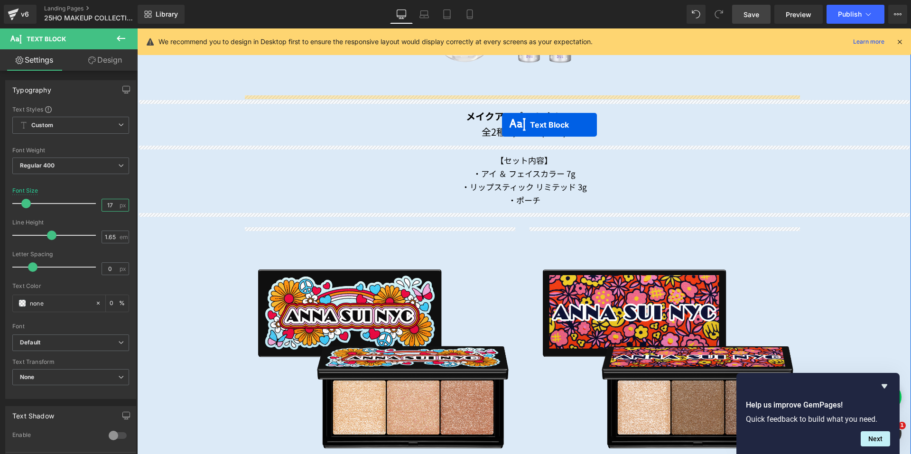
scroll to position [1075, 0]
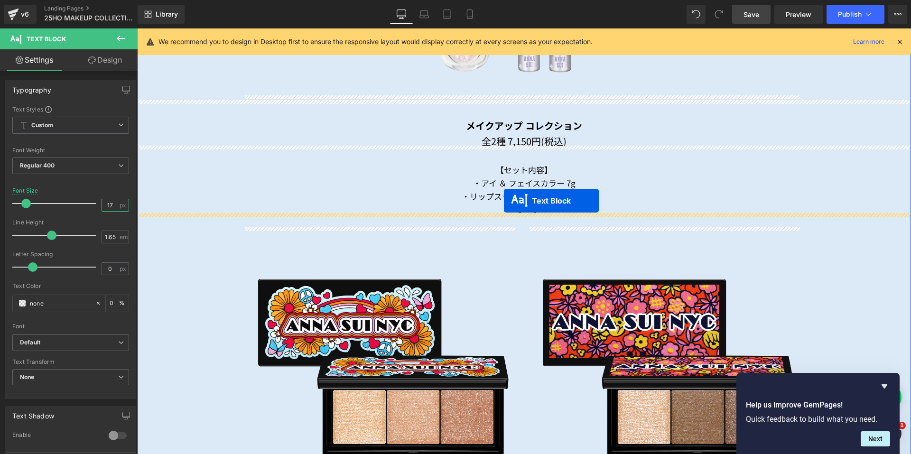
drag, startPoint x: 493, startPoint y: 267, endPoint x: 504, endPoint y: 201, distance: 67.3
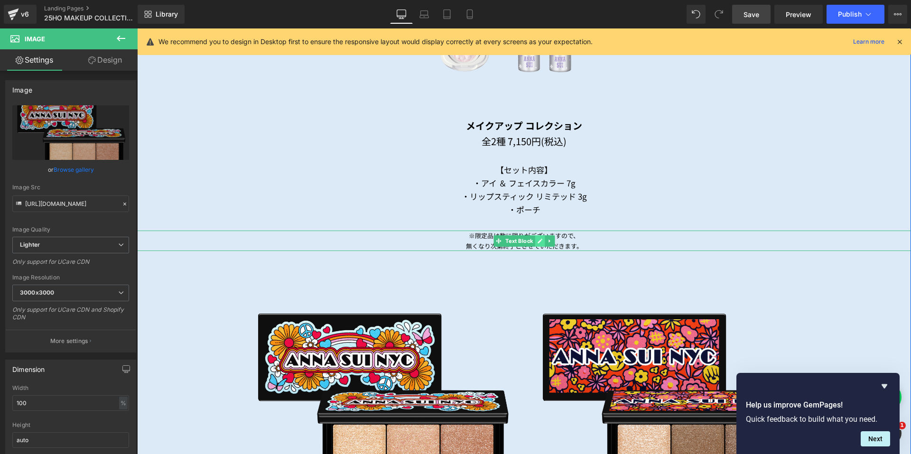
click at [538, 240] on icon at bounding box center [540, 241] width 5 height 5
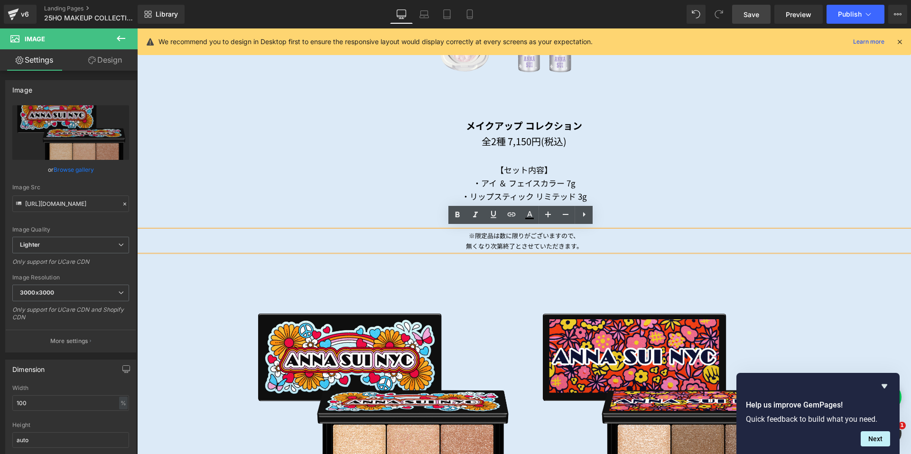
click at [590, 241] on div "無くなり次第終了とさせていただきます。" at bounding box center [524, 246] width 774 height 10
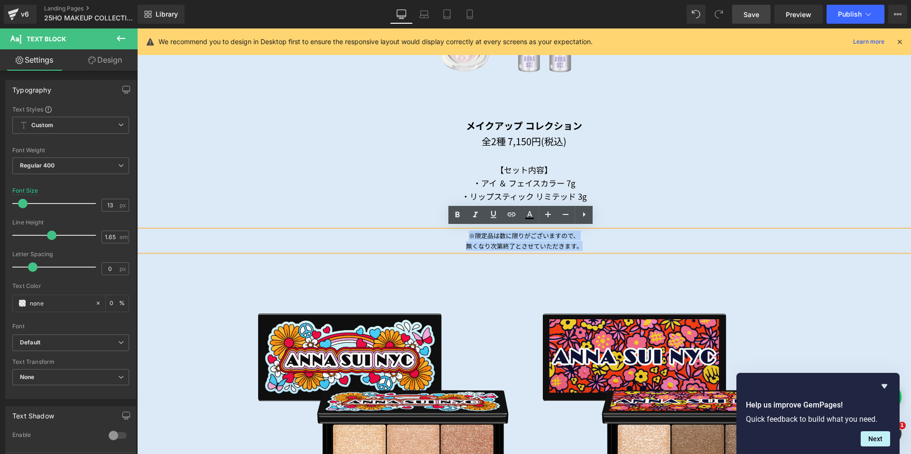
drag, startPoint x: 590, startPoint y: 241, endPoint x: 464, endPoint y: 232, distance: 127.0
click at [464, 232] on div "※限定品は数に限りがございますので、 無くなり次第終了とさせていただきます。" at bounding box center [524, 241] width 774 height 20
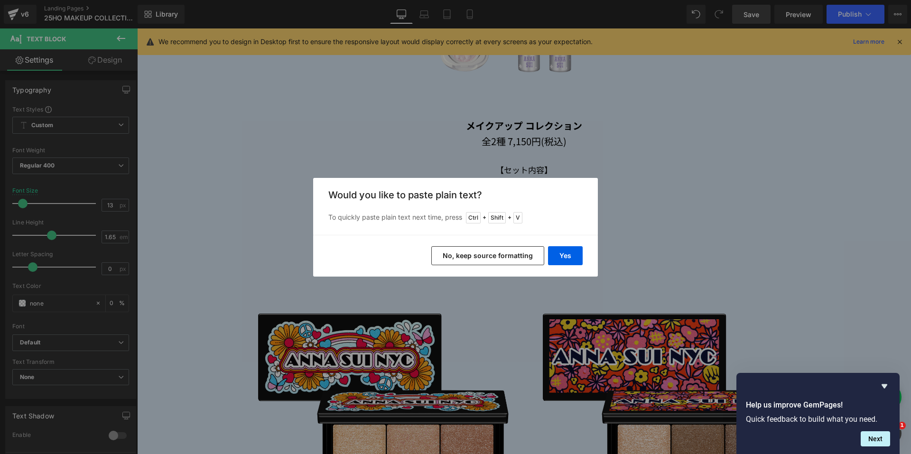
click at [547, 252] on div "Yes No, keep source formatting" at bounding box center [455, 256] width 285 height 42
click at [558, 253] on button "Yes" at bounding box center [565, 255] width 35 height 19
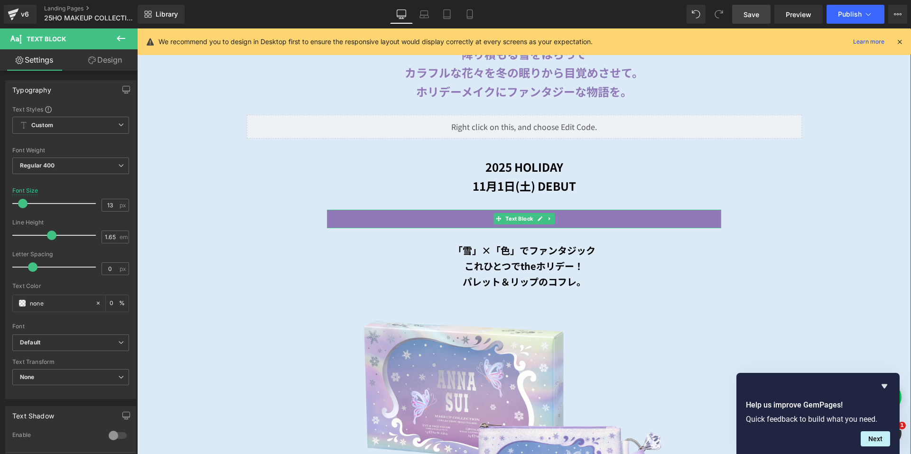
scroll to position [554, 0]
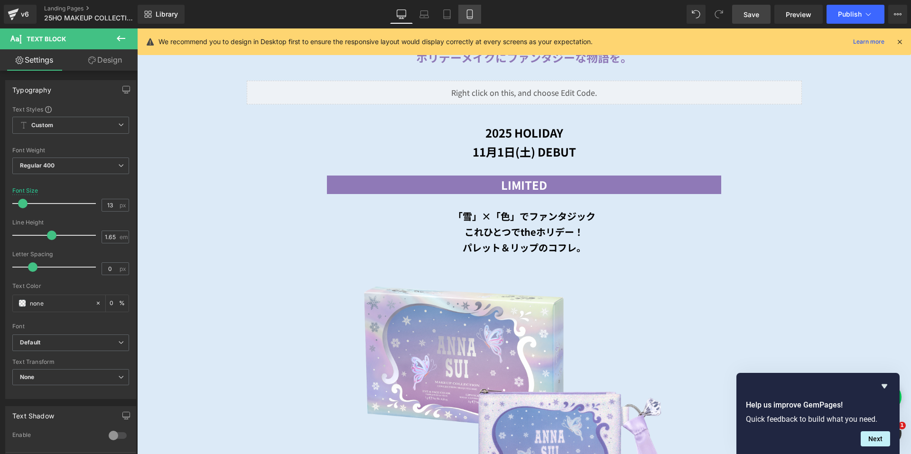
click at [467, 9] on link "Mobile" at bounding box center [469, 14] width 23 height 19
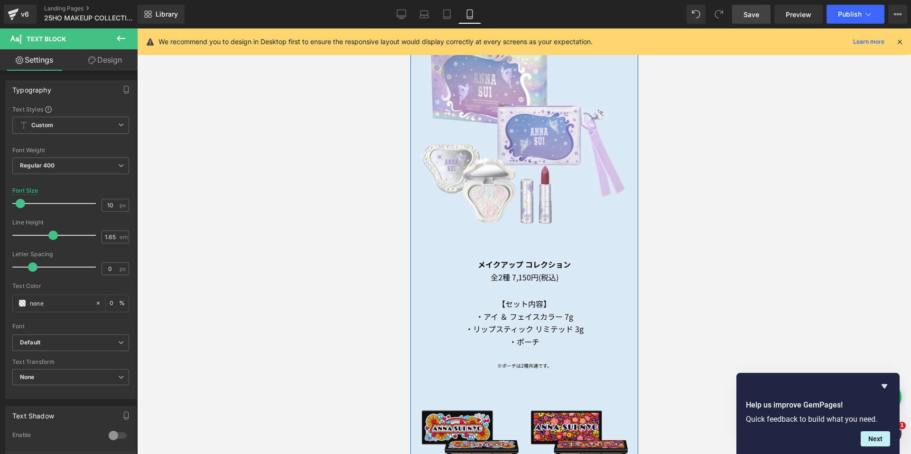
scroll to position [617, 0]
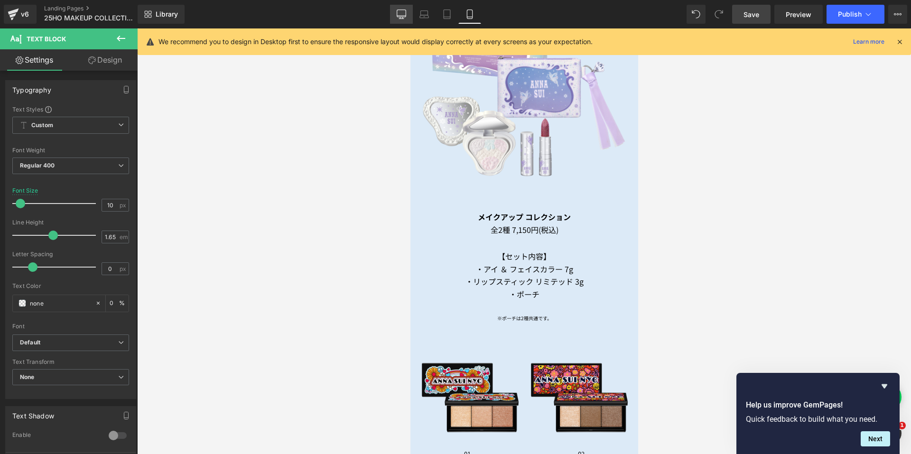
click at [394, 16] on link "Desktop" at bounding box center [401, 14] width 23 height 19
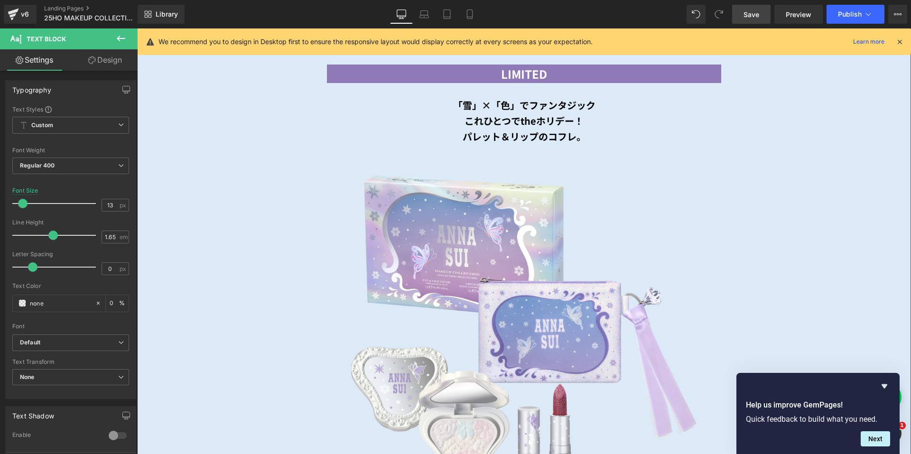
scroll to position [664, 0]
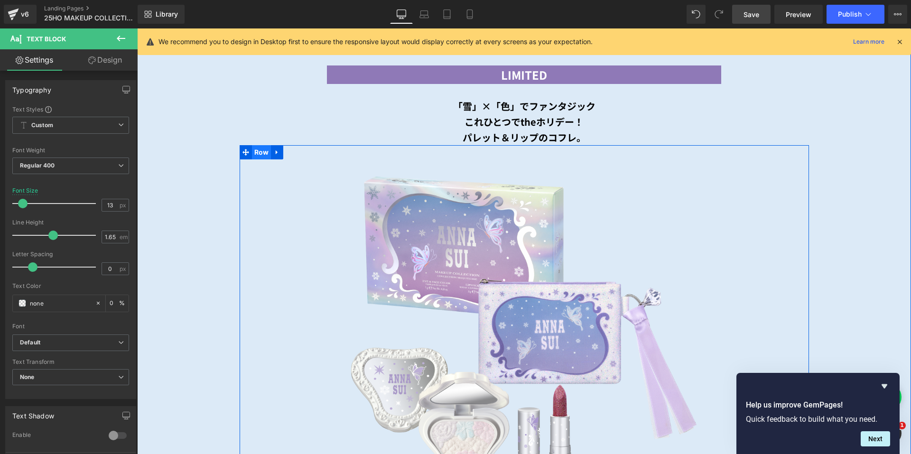
click at [254, 152] on span "Row" at bounding box center [261, 152] width 19 height 14
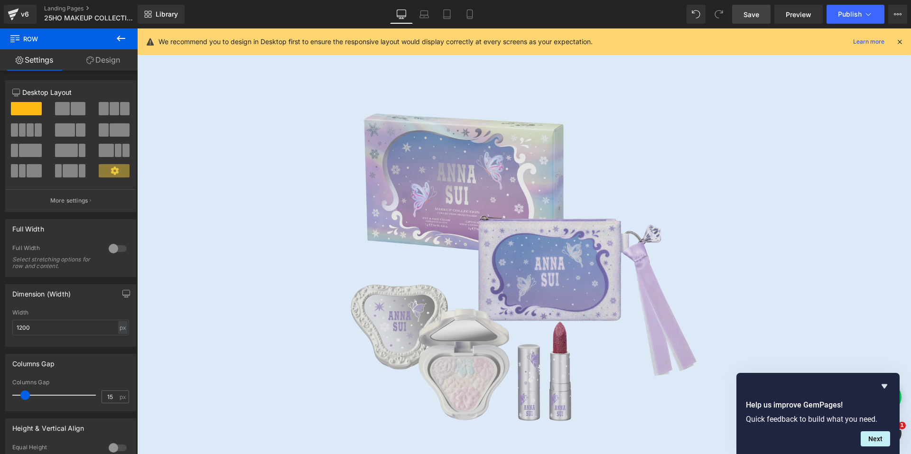
scroll to position [1110, 0]
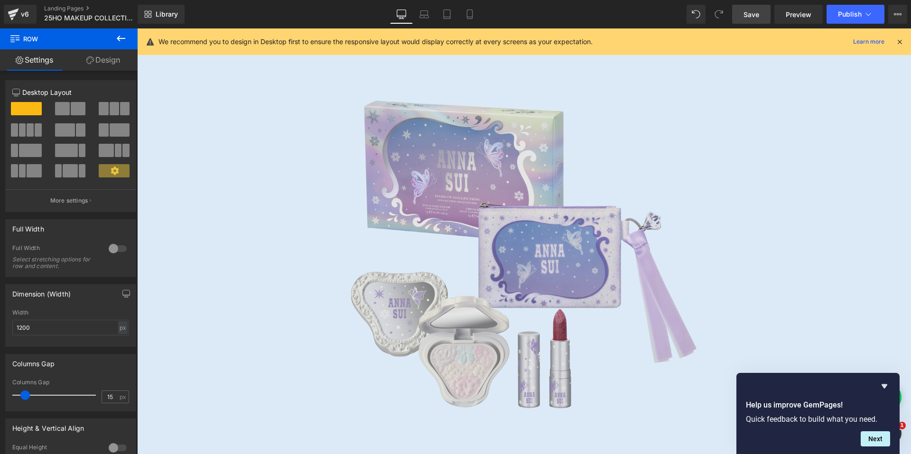
click at [288, 69] on div "Image Row" at bounding box center [524, 254] width 569 height 370
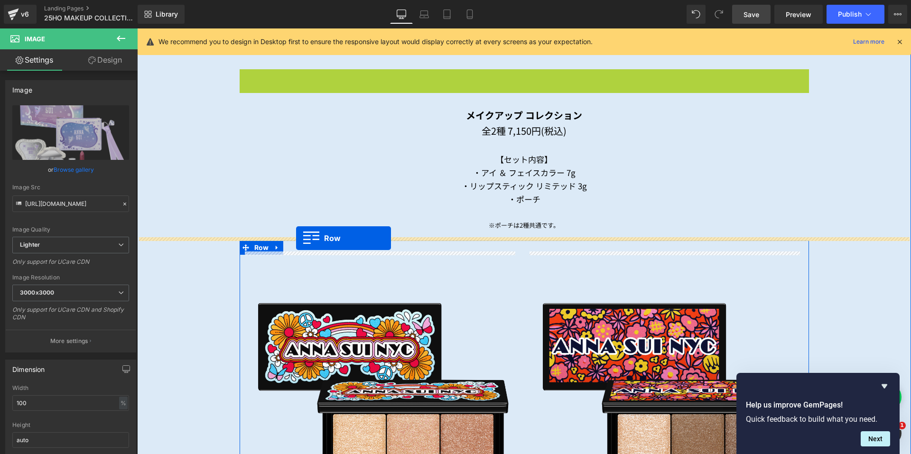
drag, startPoint x: 242, startPoint y: 73, endPoint x: 296, endPoint y: 238, distance: 173.7
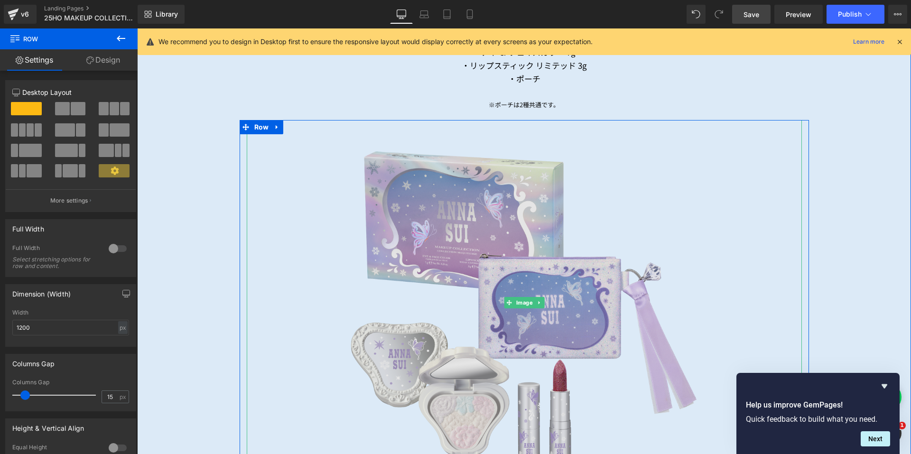
scroll to position [1205, 0]
click at [424, 277] on img at bounding box center [524, 304] width 555 height 365
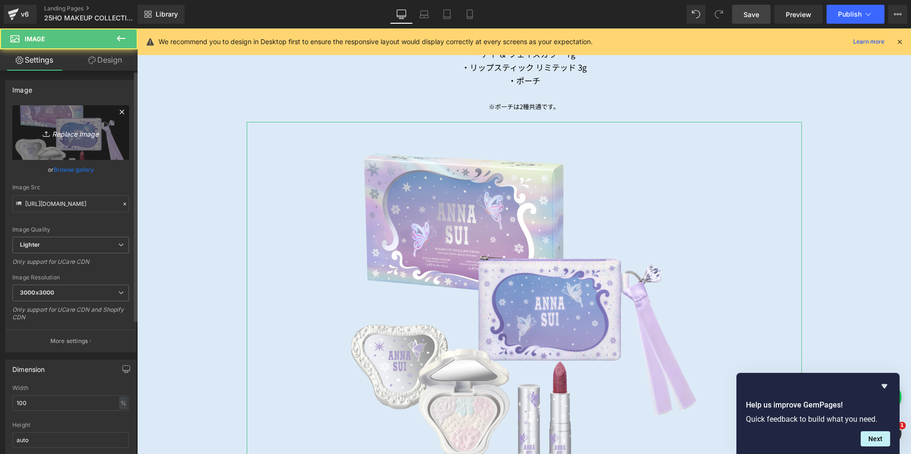
click at [74, 143] on link "Replace Image" at bounding box center [70, 132] width 117 height 55
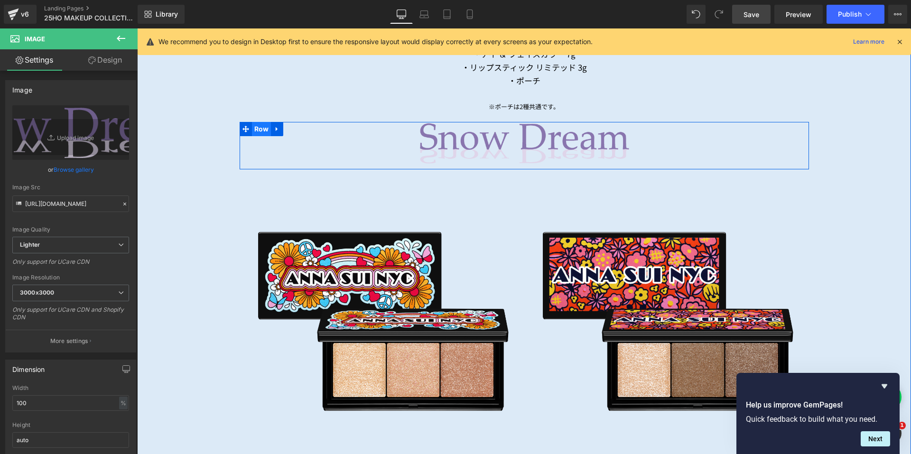
click at [255, 126] on span "Row" at bounding box center [261, 129] width 19 height 14
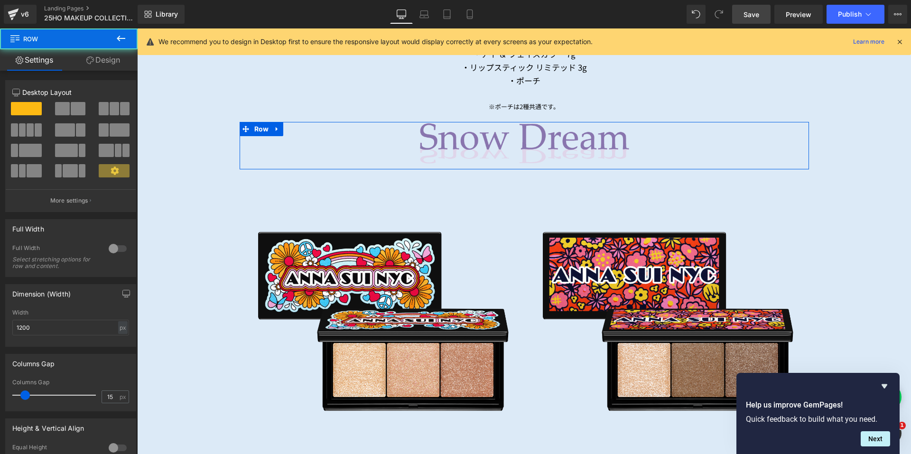
click at [94, 61] on link "Design" at bounding box center [103, 59] width 69 height 21
click at [0, 0] on div "Spacing" at bounding box center [0, 0] width 0 height 0
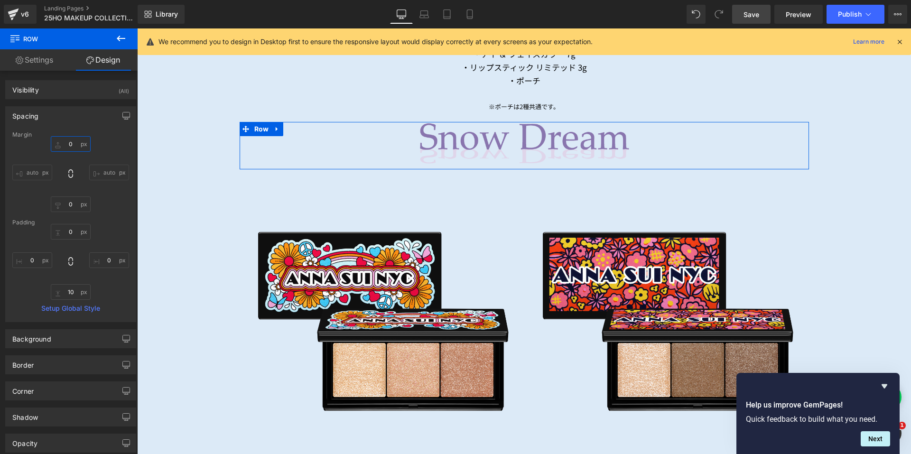
click at [62, 148] on input "0" at bounding box center [71, 144] width 40 height 16
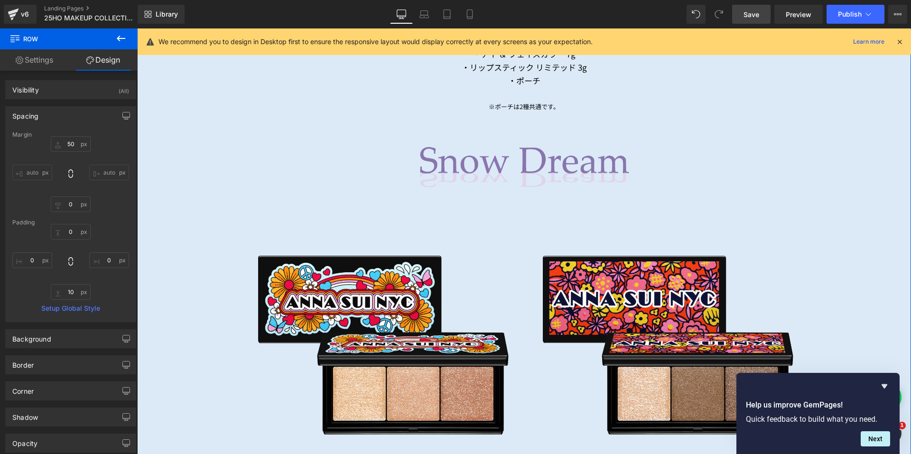
click at [513, 157] on img at bounding box center [524, 167] width 555 height 43
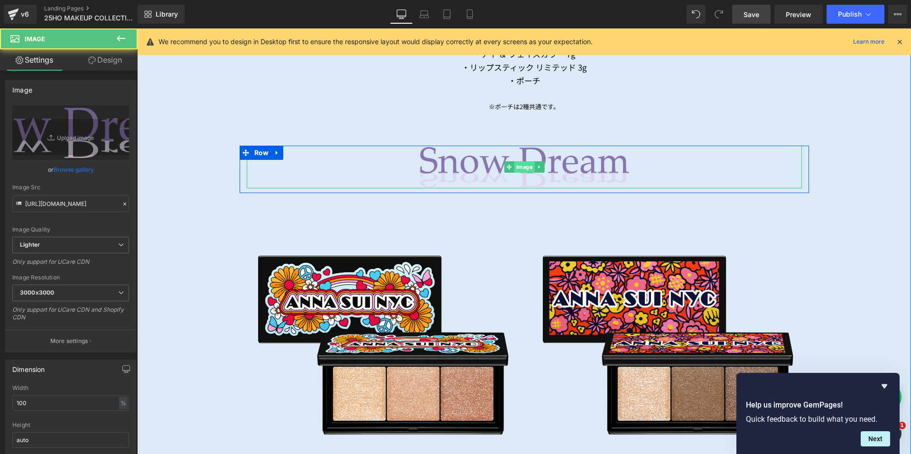
click at [514, 162] on span "Image" at bounding box center [524, 166] width 20 height 11
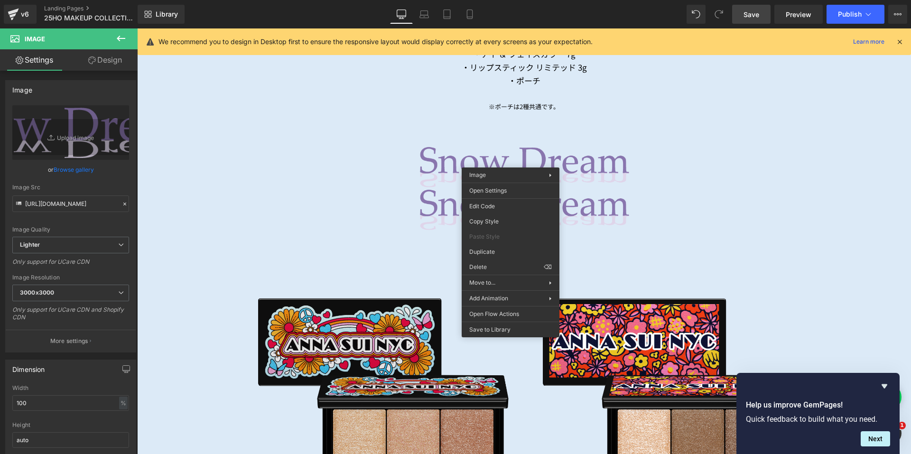
drag, startPoint x: 617, startPoint y: 278, endPoint x: 488, endPoint y: 250, distance: 132.7
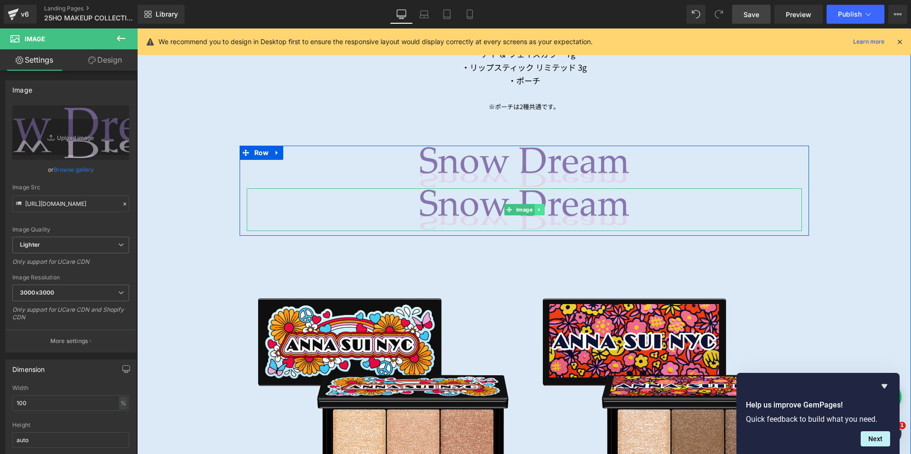
click at [538, 207] on link at bounding box center [539, 209] width 10 height 11
click at [541, 207] on icon at bounding box center [543, 209] width 5 height 5
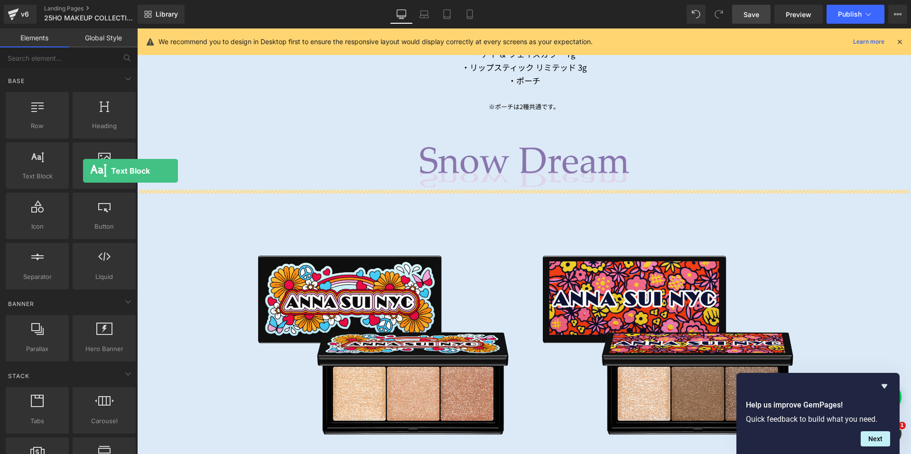
drag, startPoint x: 85, startPoint y: 169, endPoint x: 0, endPoint y: 171, distance: 85.4
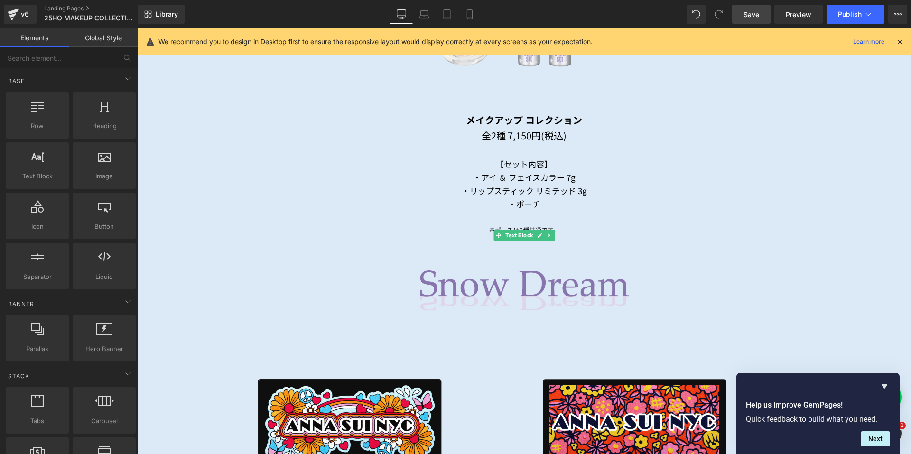
scroll to position [1062, 0]
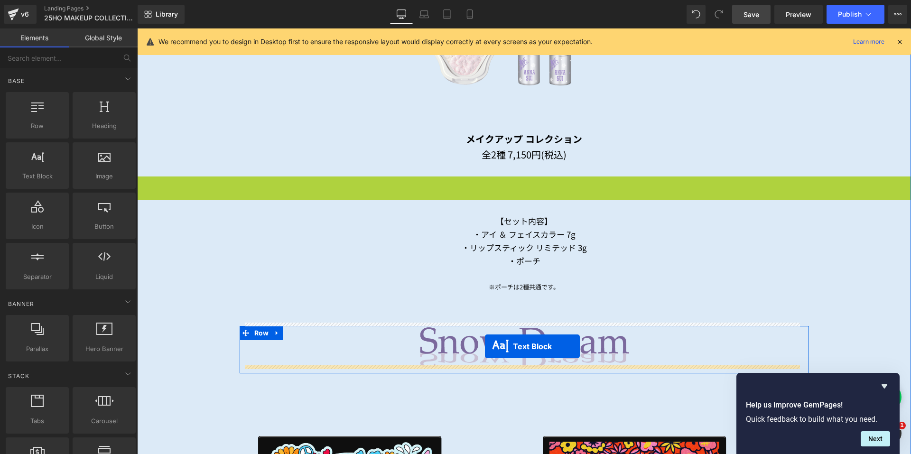
drag, startPoint x: 493, startPoint y: 188, endPoint x: 485, endPoint y: 346, distance: 158.2
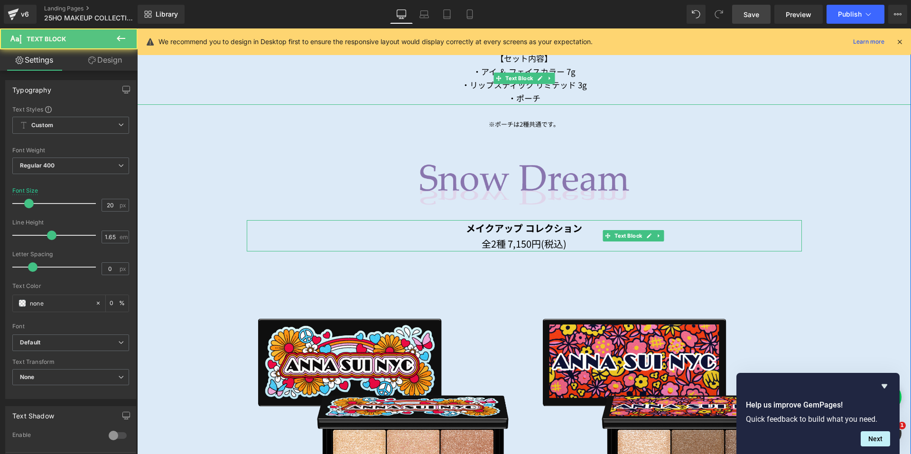
scroll to position [1205, 0]
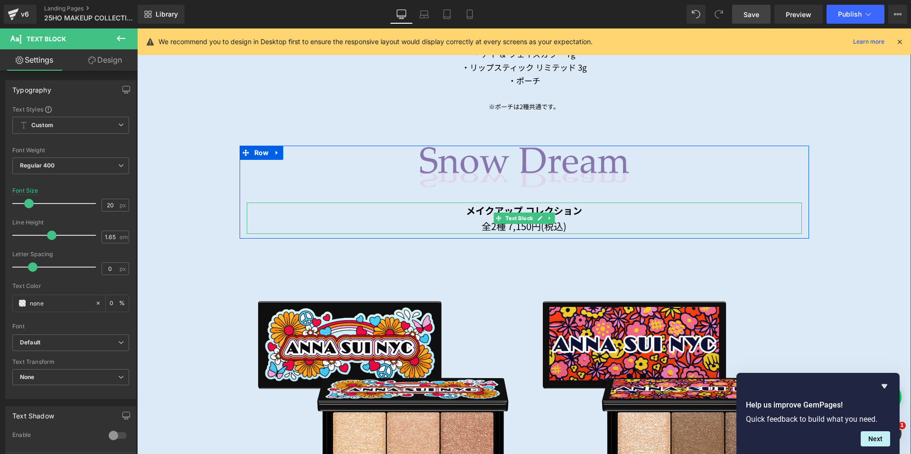
click at [578, 221] on div "全2種 7,150円(税込)" at bounding box center [524, 226] width 555 height 16
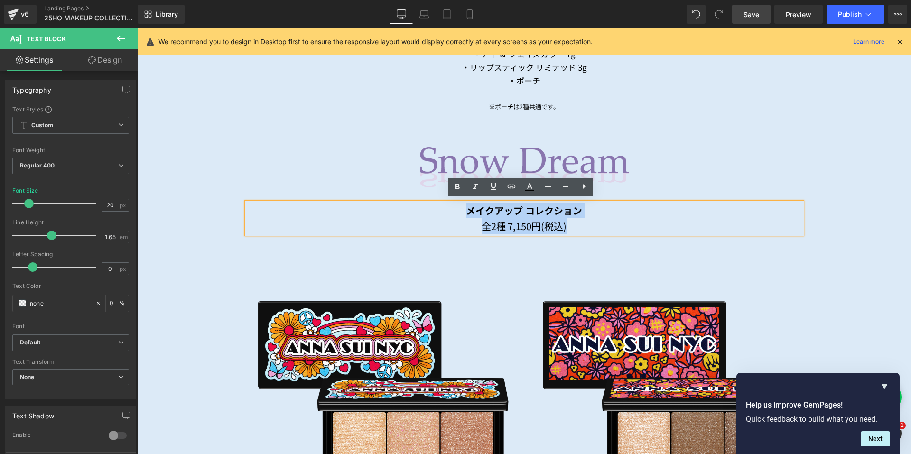
drag, startPoint x: 578, startPoint y: 221, endPoint x: 461, endPoint y: 209, distance: 117.8
click at [461, 209] on div "メイクアップ コレクション 全2種 7,150円(税込)" at bounding box center [524, 218] width 555 height 31
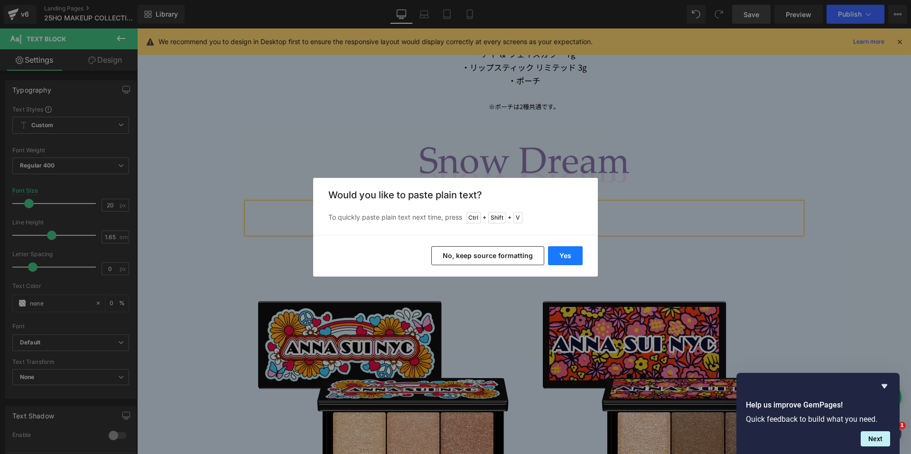
click at [565, 259] on button "Yes" at bounding box center [565, 255] width 35 height 19
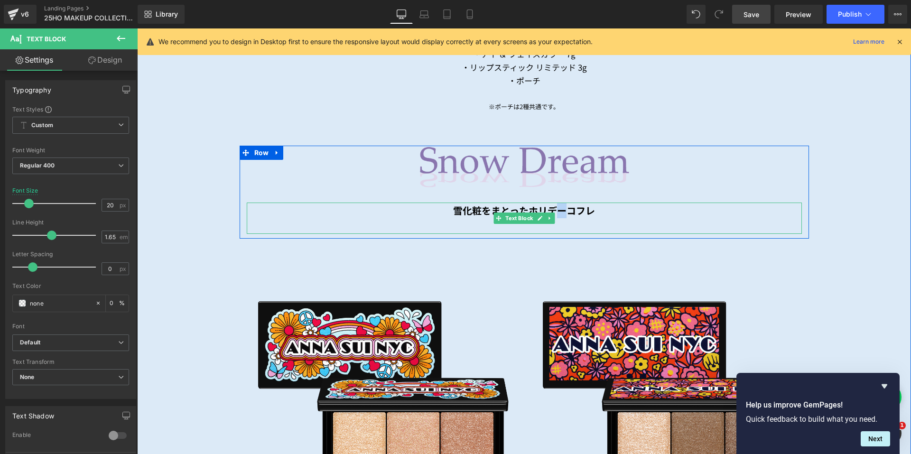
click at [558, 215] on div "雪化粧をまとったホリデーコフレ" at bounding box center [524, 218] width 555 height 31
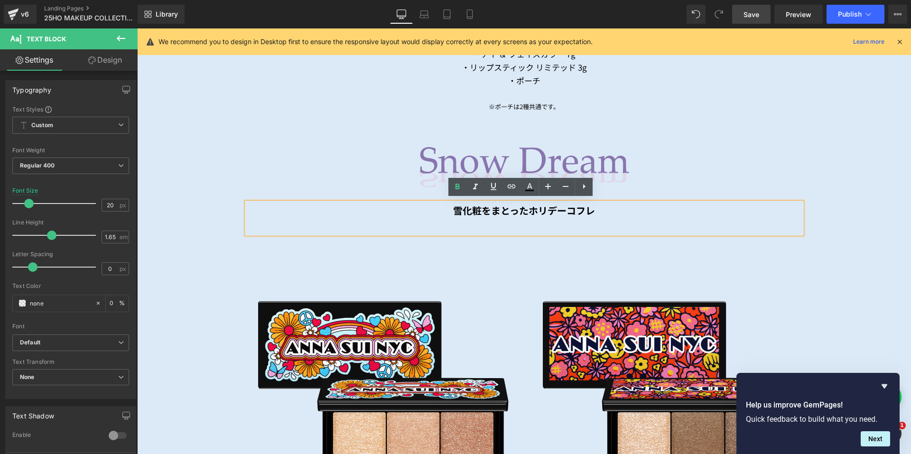
click at [563, 224] on div at bounding box center [524, 226] width 555 height 16
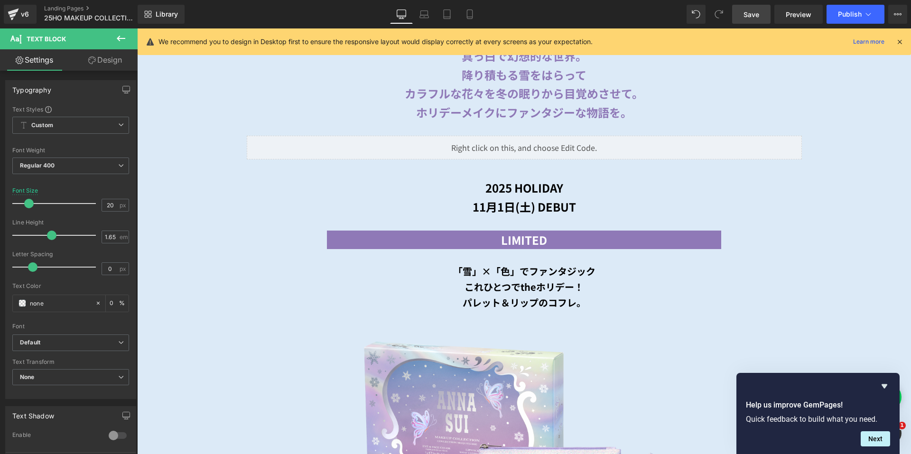
scroll to position [493, 0]
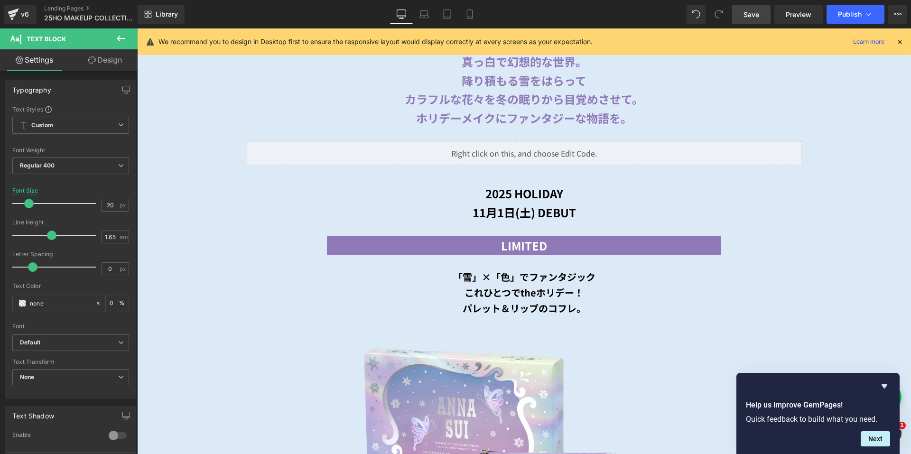
click at [478, 83] on b "降り積もる雪をはらって" at bounding box center [524, 80] width 125 height 17
drag, startPoint x: 60, startPoint y: 305, endPoint x: 23, endPoint y: 305, distance: 36.5
click at [23, 305] on div "#8f79b7" at bounding box center [54, 303] width 82 height 17
click at [63, 278] on div at bounding box center [70, 280] width 117 height 6
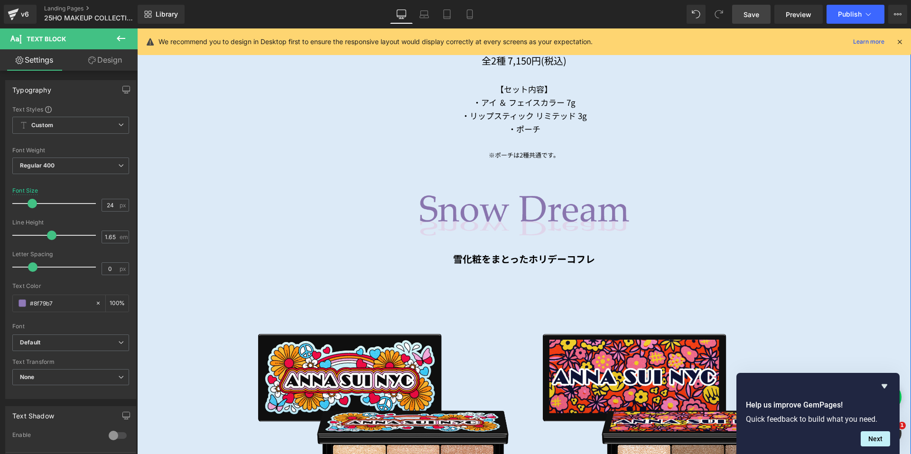
scroll to position [1157, 0]
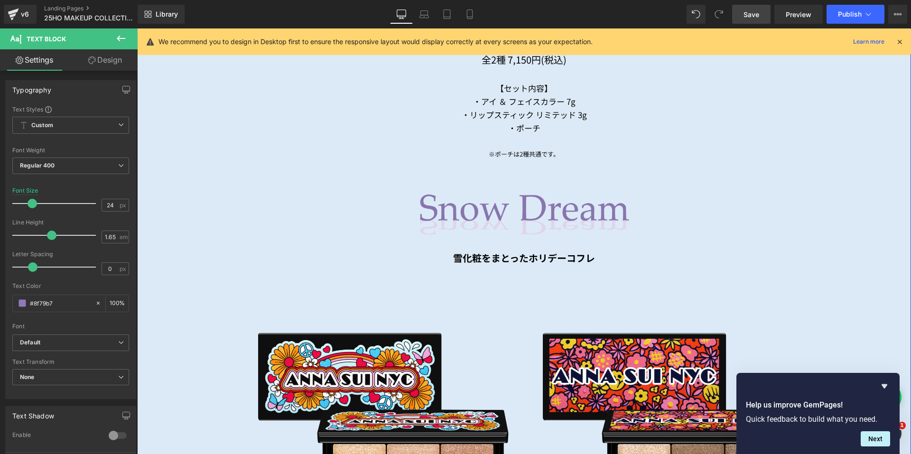
click at [560, 260] on div "雪化粧をまとったホリデーコフレ Text Block" at bounding box center [524, 258] width 555 height 16
drag, startPoint x: 58, startPoint y: 310, endPoint x: 17, endPoint y: 309, distance: 40.8
click at [17, 309] on div "none" at bounding box center [54, 303] width 82 height 17
drag, startPoint x: 54, startPoint y: 306, endPoint x: 10, endPoint y: 305, distance: 43.2
click at [10, 305] on div "Text Styles Custom Custom Setup Global Style Custom Setup Global Style Thin 100…" at bounding box center [71, 251] width 130 height 293
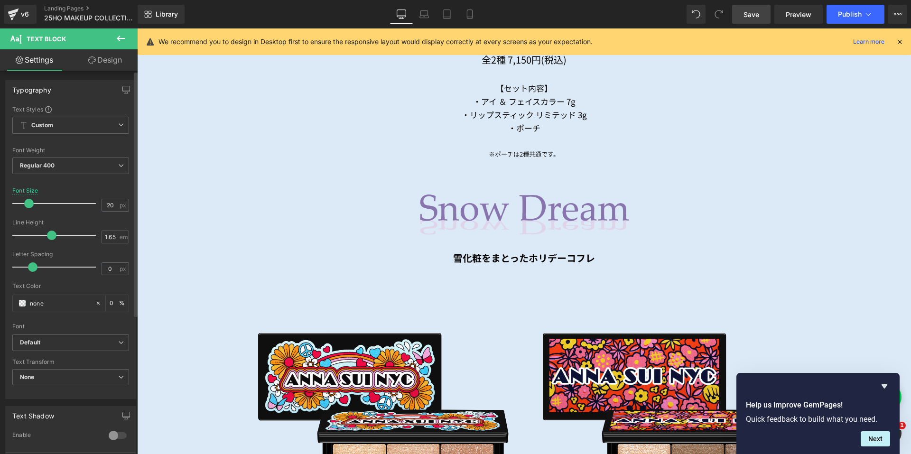
paste input "#8f79b7"
click at [101, 64] on link "Design" at bounding box center [105, 59] width 69 height 21
click at [0, 0] on div "Spacing" at bounding box center [0, 0] width 0 height 0
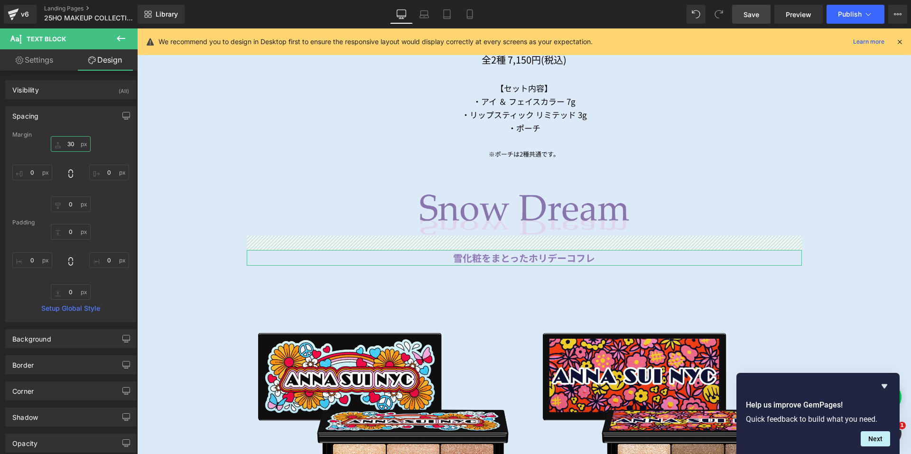
click at [63, 146] on input "30" at bounding box center [71, 144] width 40 height 16
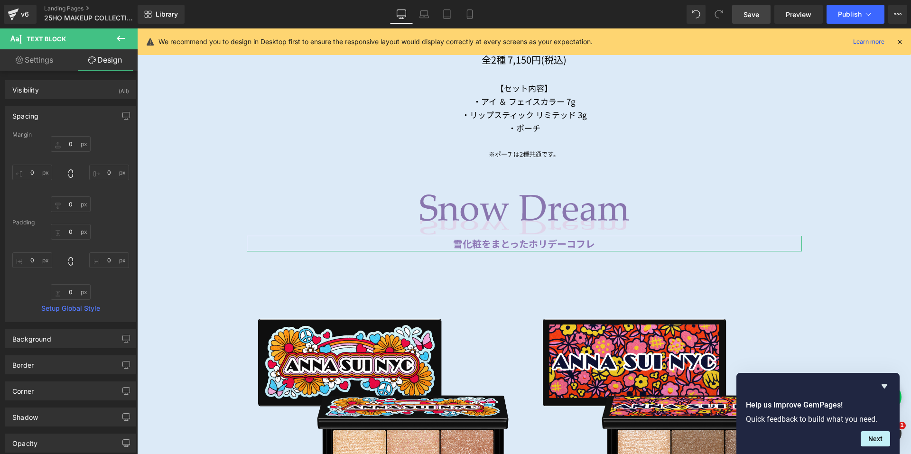
click at [92, 112] on div "Spacing" at bounding box center [71, 116] width 130 height 18
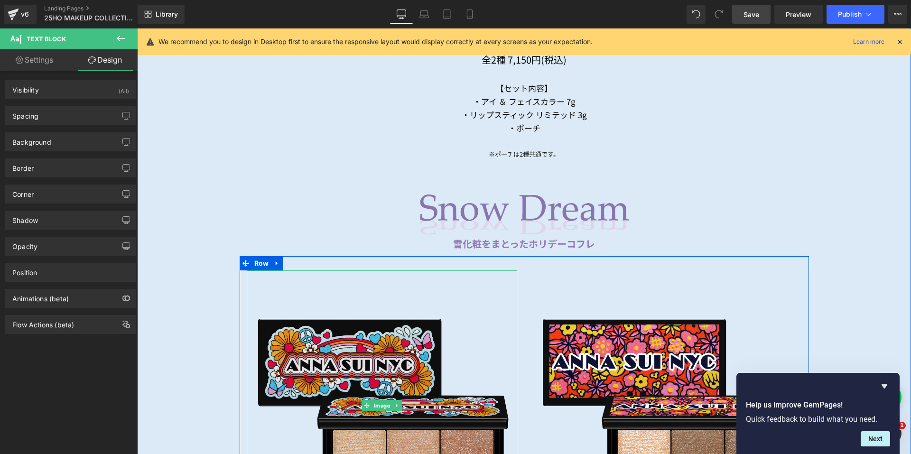
click at [323, 357] on img at bounding box center [382, 405] width 270 height 270
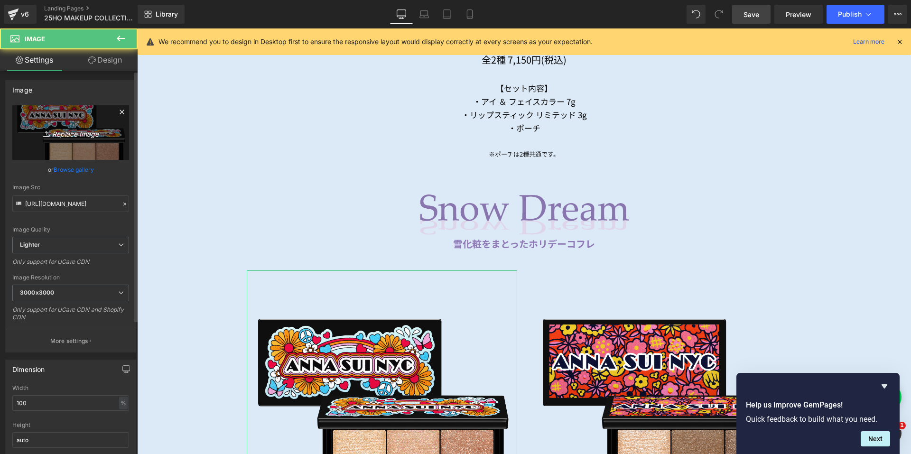
click at [46, 149] on link "Replace Image" at bounding box center [70, 132] width 117 height 55
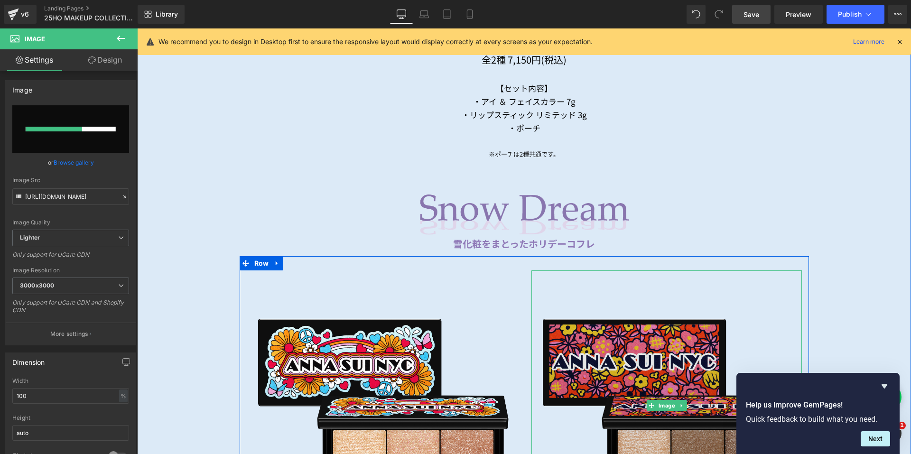
scroll to position [1252, 0]
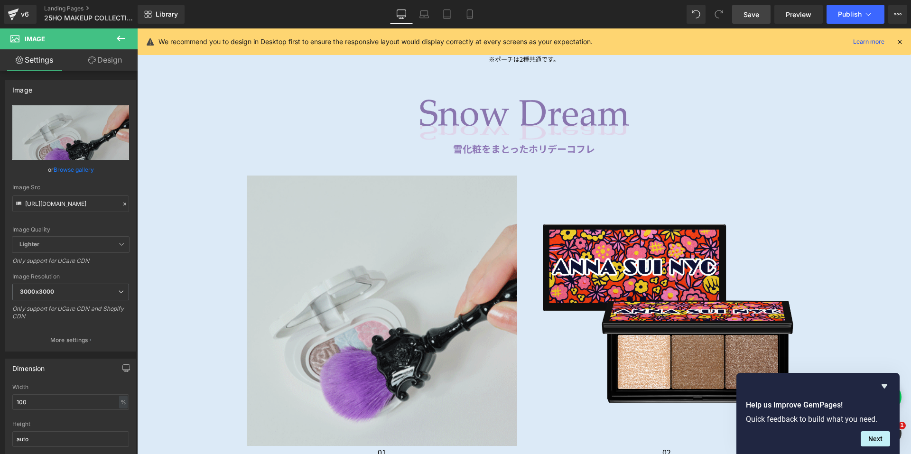
click at [585, 260] on img at bounding box center [666, 311] width 270 height 270
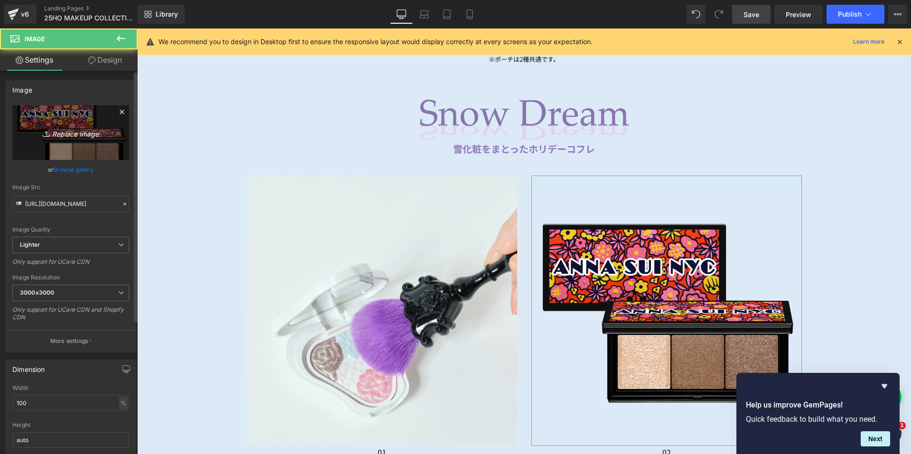
click at [85, 139] on link "Replace Image" at bounding box center [70, 132] width 117 height 55
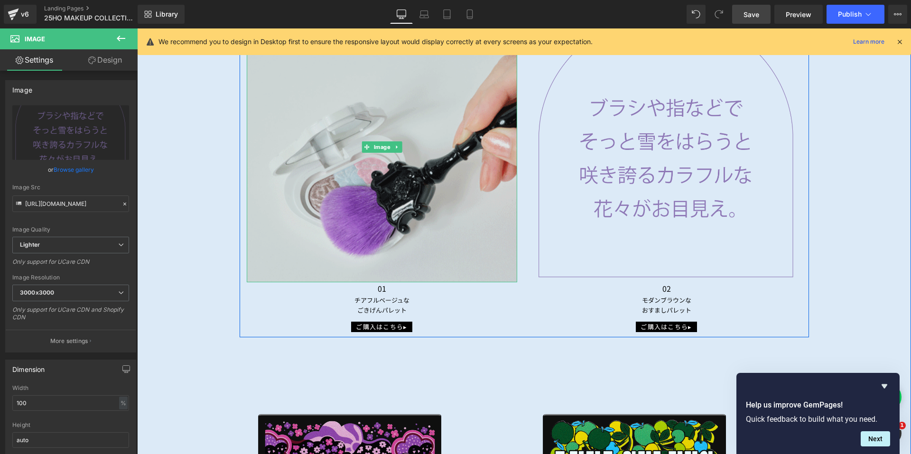
scroll to position [1394, 0]
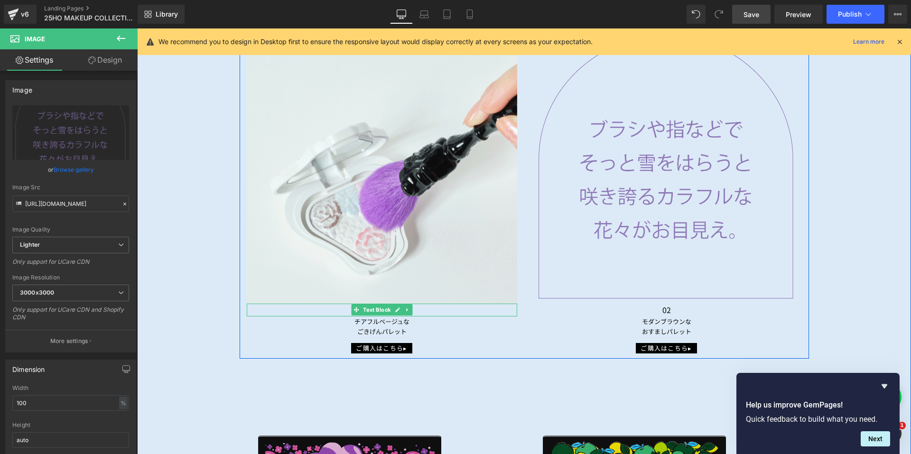
click at [406, 308] on icon at bounding box center [406, 309] width 1 height 3
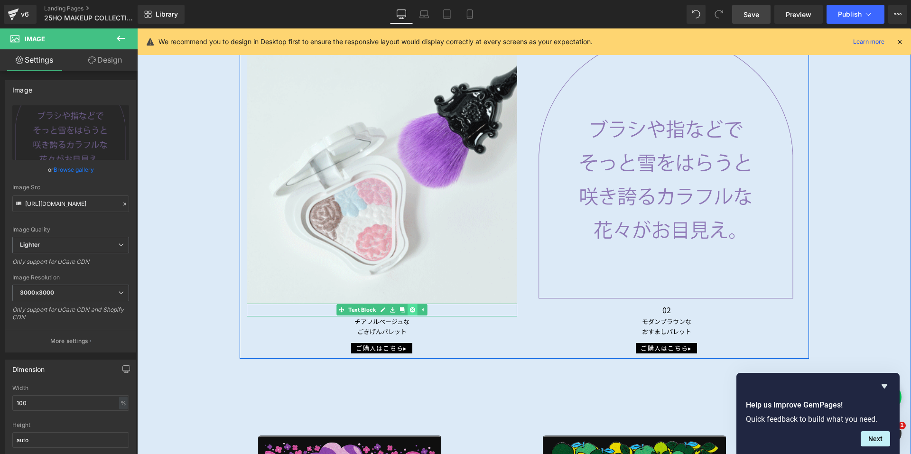
click at [408, 306] on link at bounding box center [413, 309] width 10 height 11
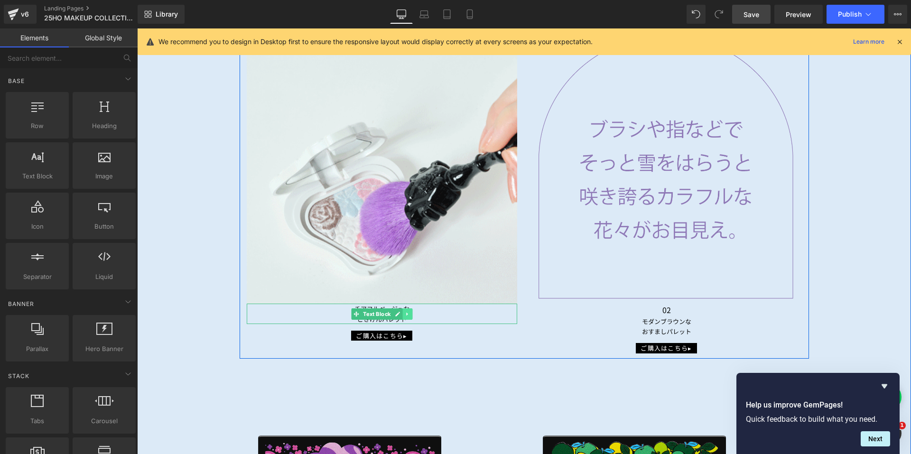
click at [406, 311] on icon at bounding box center [407, 314] width 5 height 6
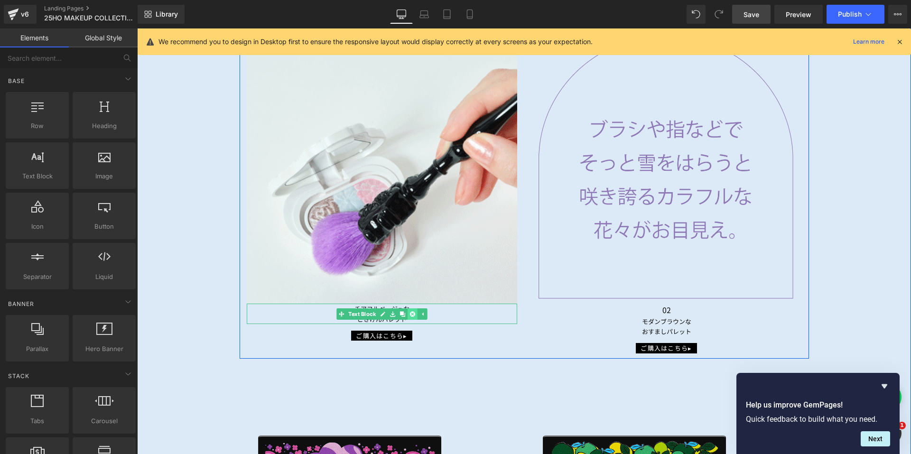
click at [409, 311] on icon at bounding box center [411, 313] width 5 height 5
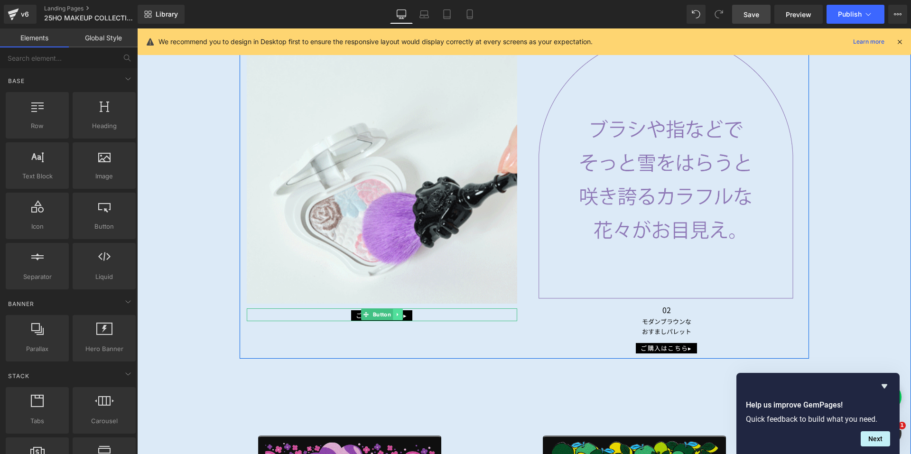
click at [396, 313] on icon at bounding box center [396, 314] width 1 height 3
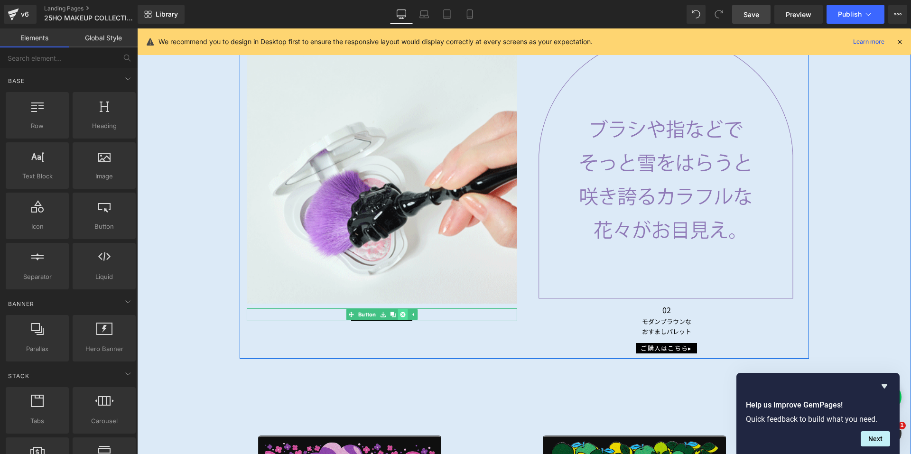
click at [400, 312] on icon at bounding box center [402, 315] width 5 height 6
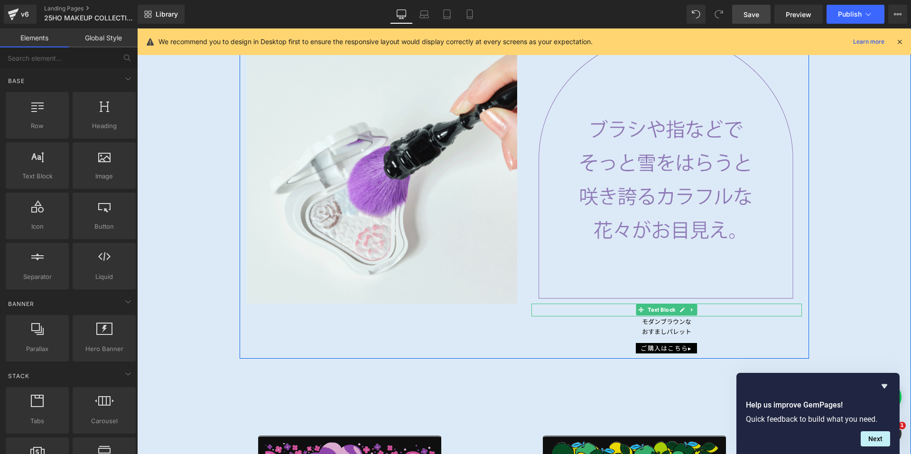
click at [689, 308] on icon at bounding box center [691, 310] width 5 height 6
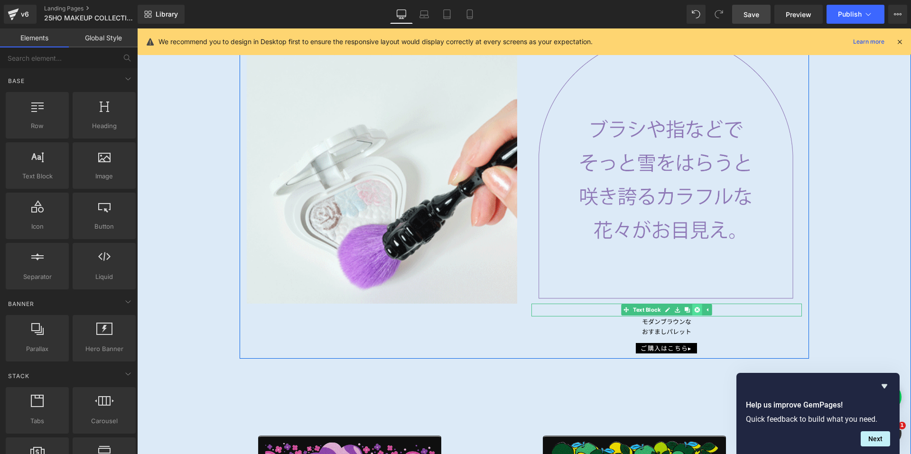
click at [694, 308] on icon at bounding box center [696, 309] width 5 height 5
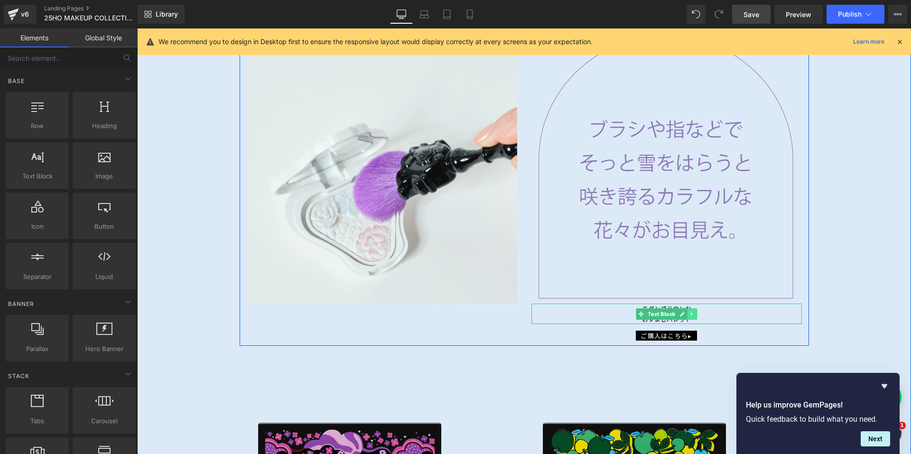
click at [691, 312] on icon at bounding box center [691, 313] width 1 height 3
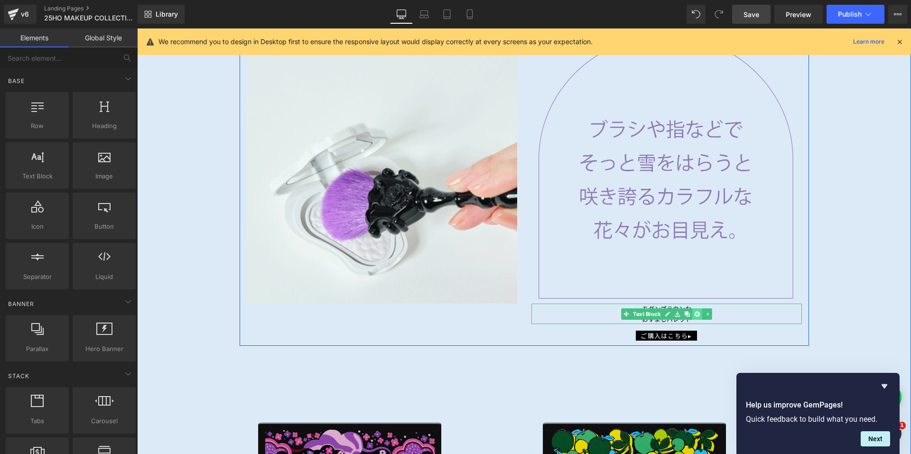
click at [694, 311] on icon at bounding box center [696, 314] width 5 height 6
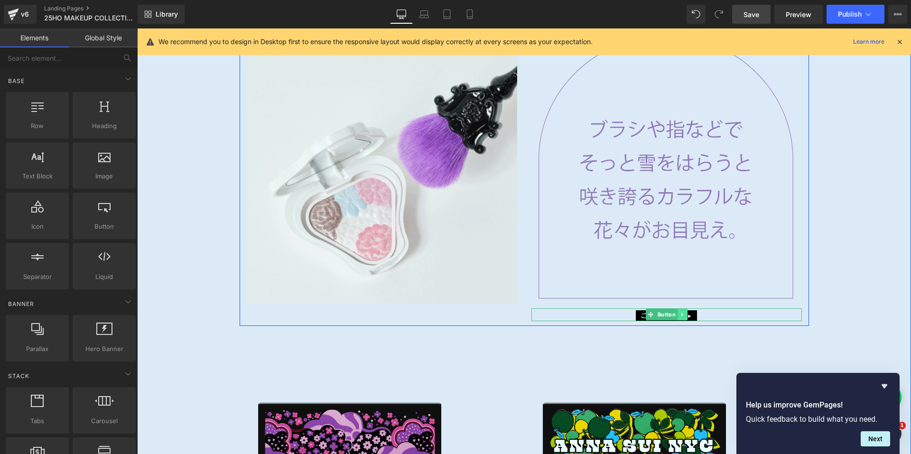
click at [682, 311] on link at bounding box center [682, 314] width 10 height 11
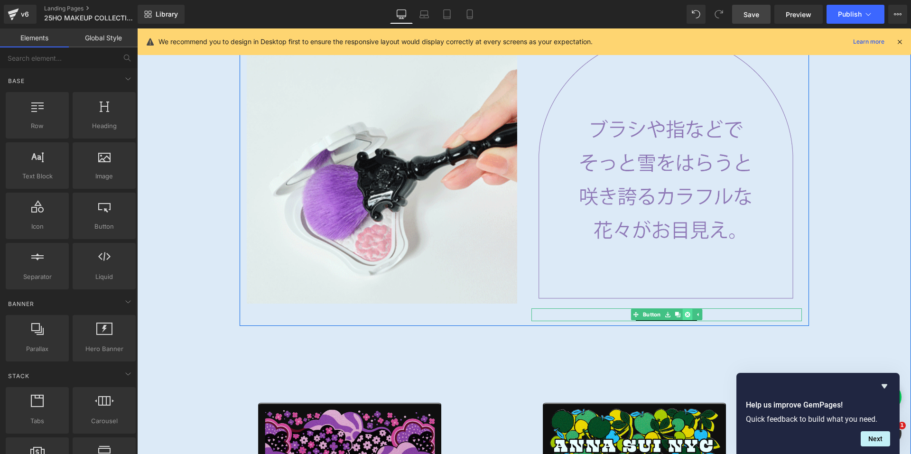
click at [685, 312] on icon at bounding box center [687, 314] width 5 height 5
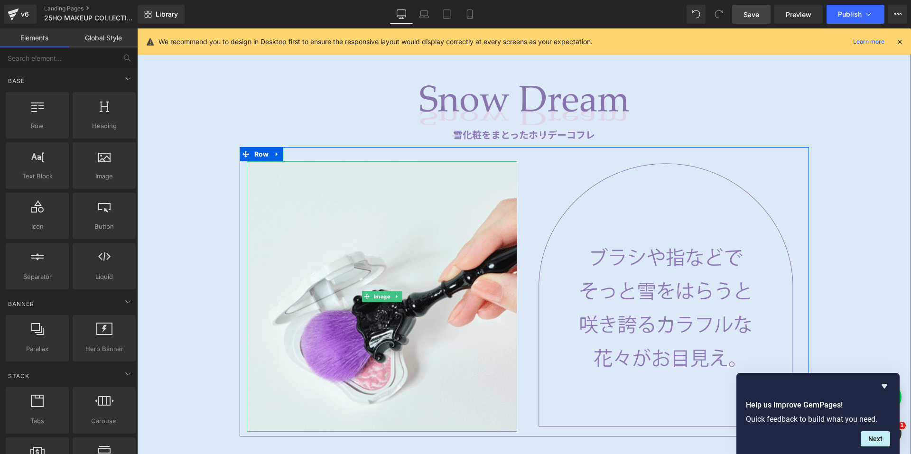
scroll to position [1252, 0]
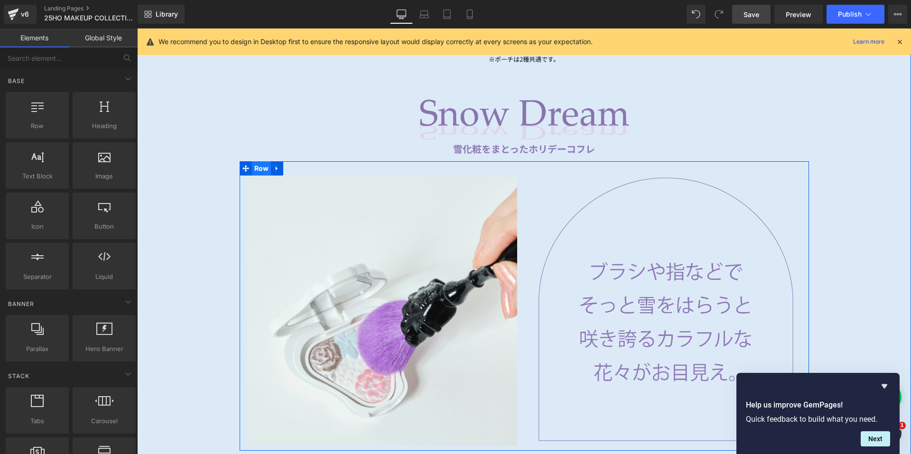
click at [257, 166] on span "Row" at bounding box center [261, 168] width 19 height 14
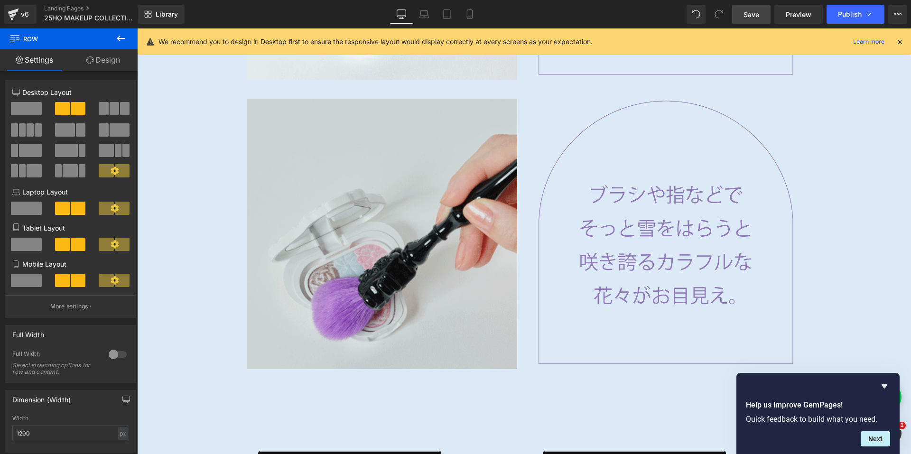
scroll to position [1633, 0]
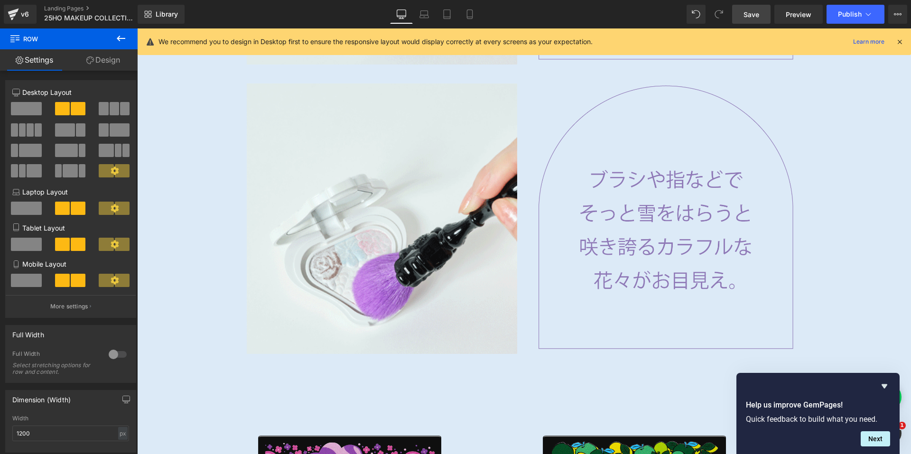
drag, startPoint x: 345, startPoint y: 249, endPoint x: 182, endPoint y: 206, distance: 169.0
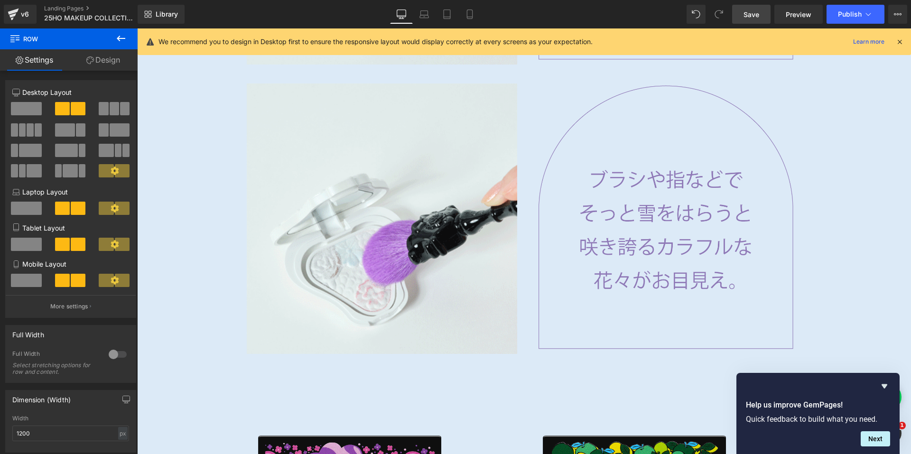
click at [346, 248] on img at bounding box center [382, 218] width 270 height 270
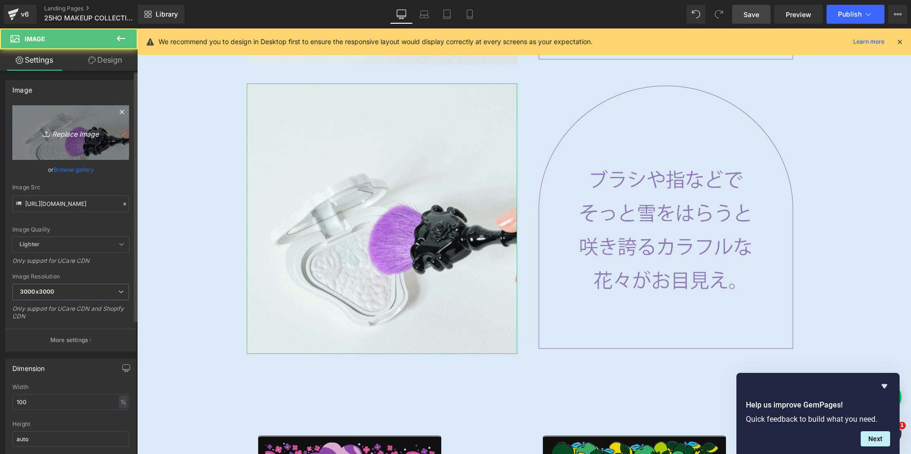
click at [84, 147] on link "Replace Image" at bounding box center [70, 132] width 117 height 55
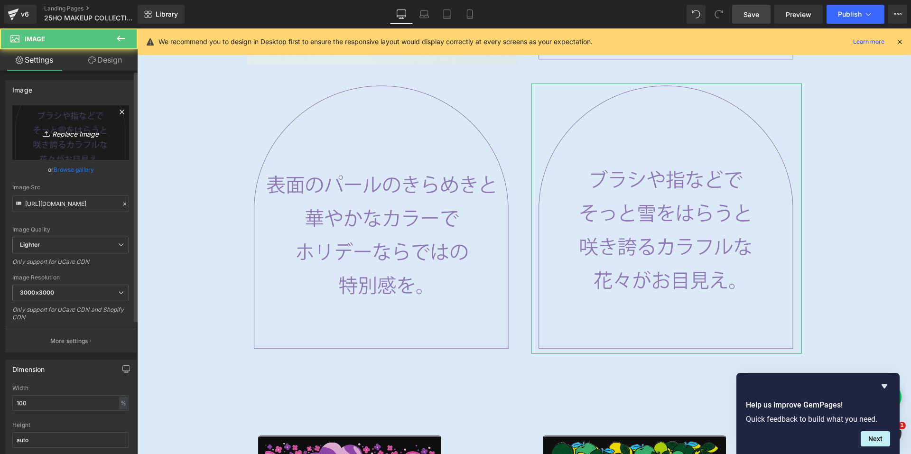
click at [68, 137] on icon "Replace Image" at bounding box center [71, 133] width 76 height 12
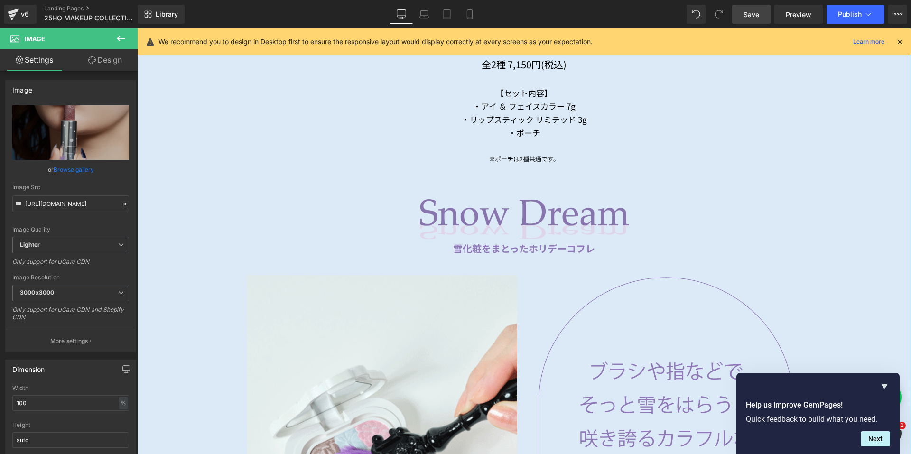
scroll to position [1112, 0]
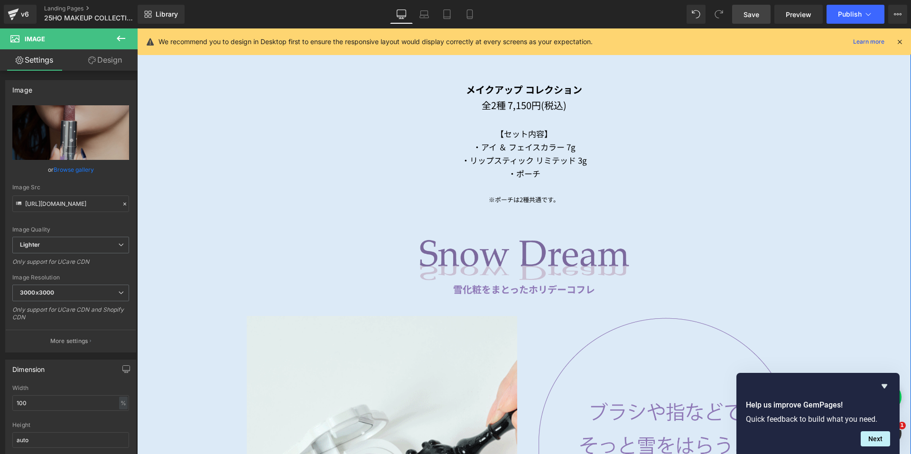
drag, startPoint x: 367, startPoint y: 238, endPoint x: 351, endPoint y: 242, distance: 16.8
click at [367, 239] on div "Image 雪化粧をまとったホリデーコフレ Text Block Row" at bounding box center [524, 270] width 569 height 63
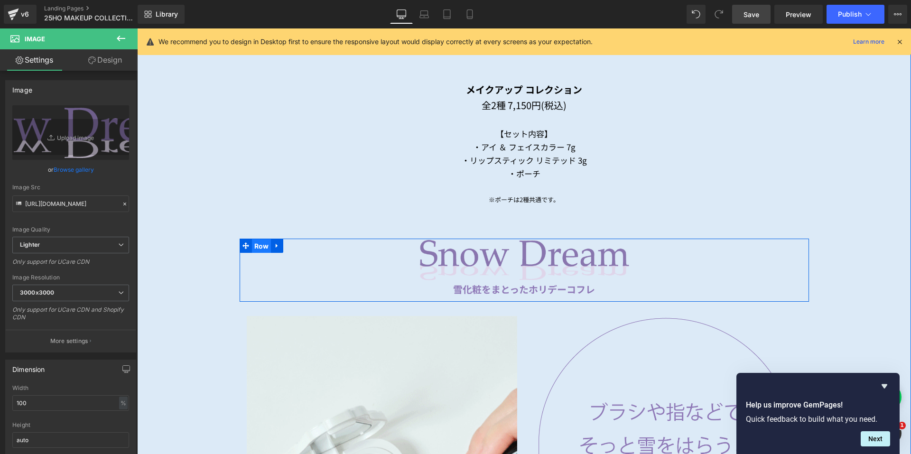
drag, startPoint x: 250, startPoint y: 241, endPoint x: 251, endPoint y: 246, distance: 4.8
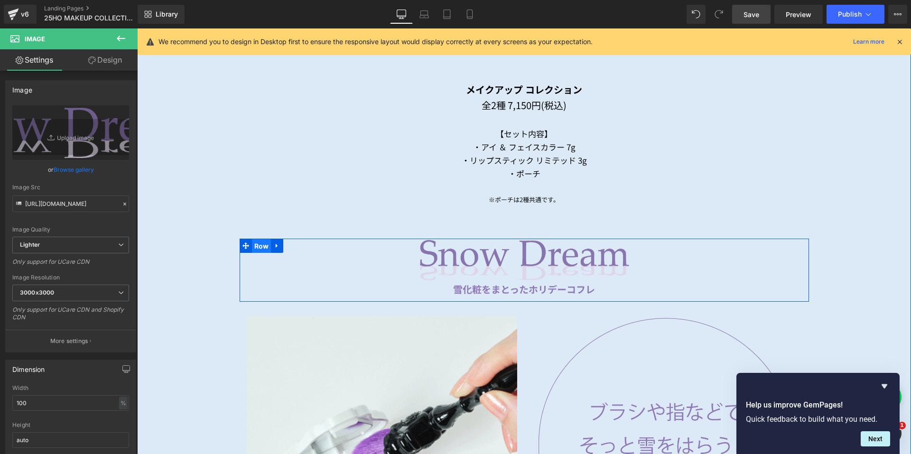
click at [252, 241] on span "Row" at bounding box center [261, 246] width 19 height 14
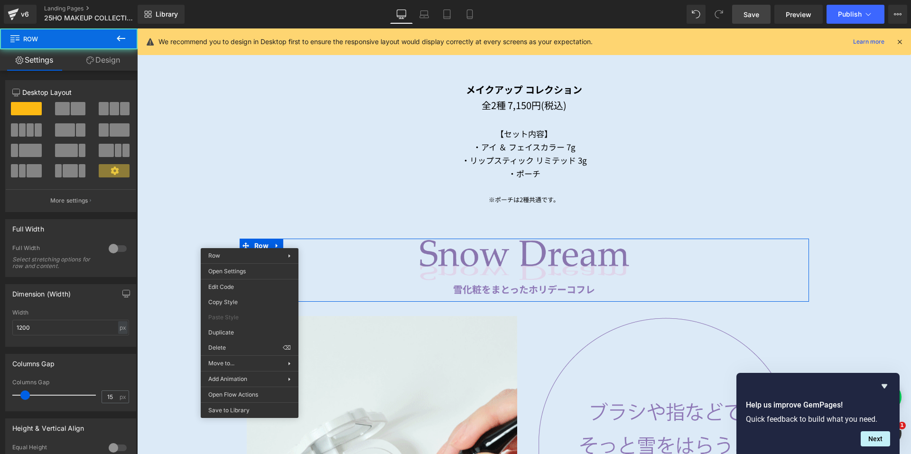
drag, startPoint x: 368, startPoint y: 360, endPoint x: 231, endPoint y: 320, distance: 142.2
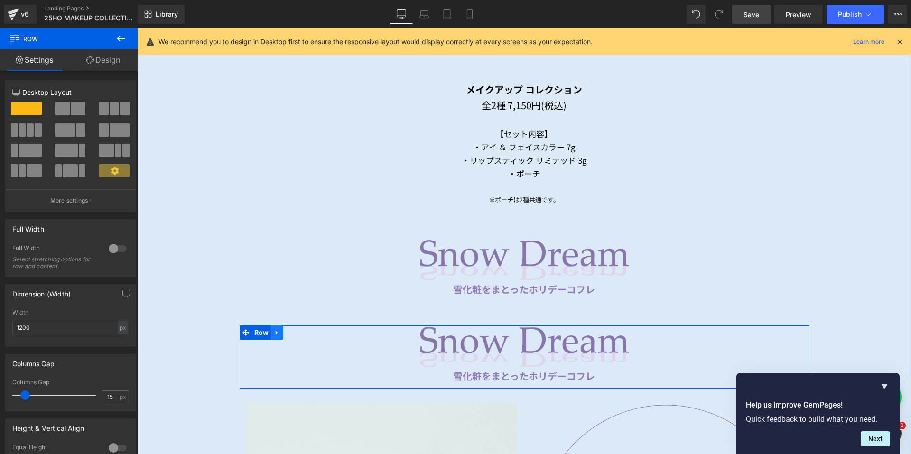
click at [271, 325] on link at bounding box center [277, 332] width 12 height 14
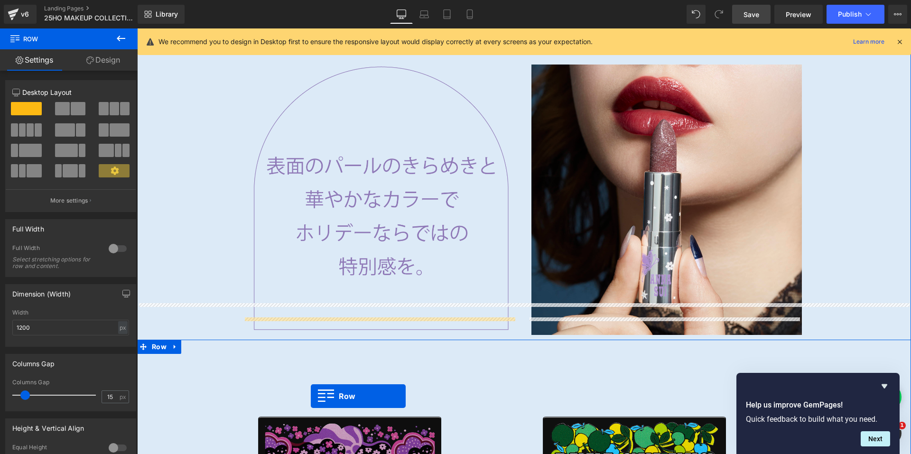
scroll to position [1747, 0]
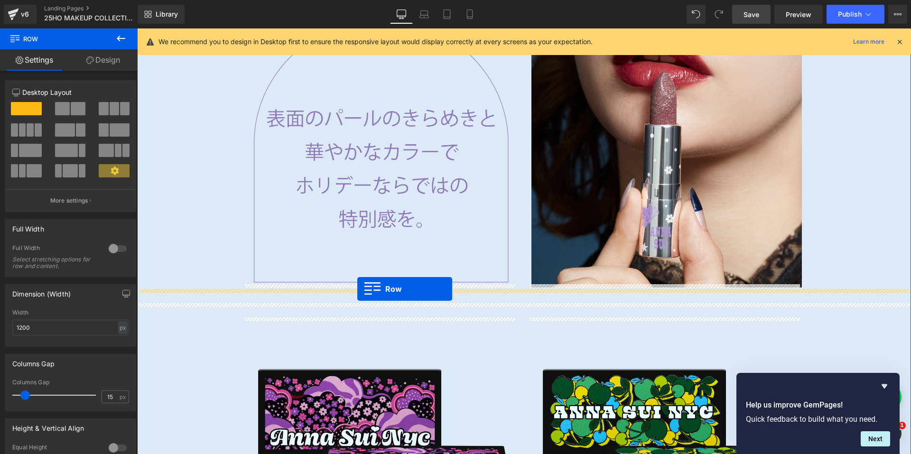
drag, startPoint x: 241, startPoint y: 329, endPoint x: 357, endPoint y: 289, distance: 123.5
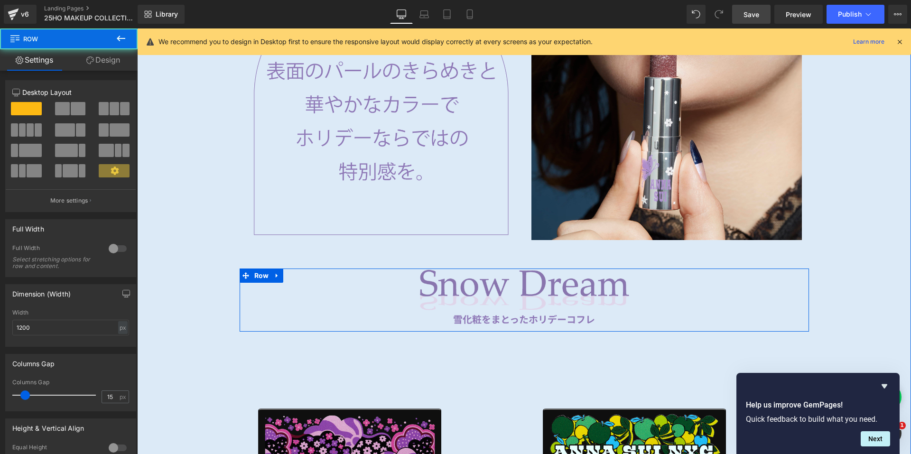
scroll to position [1700, 0]
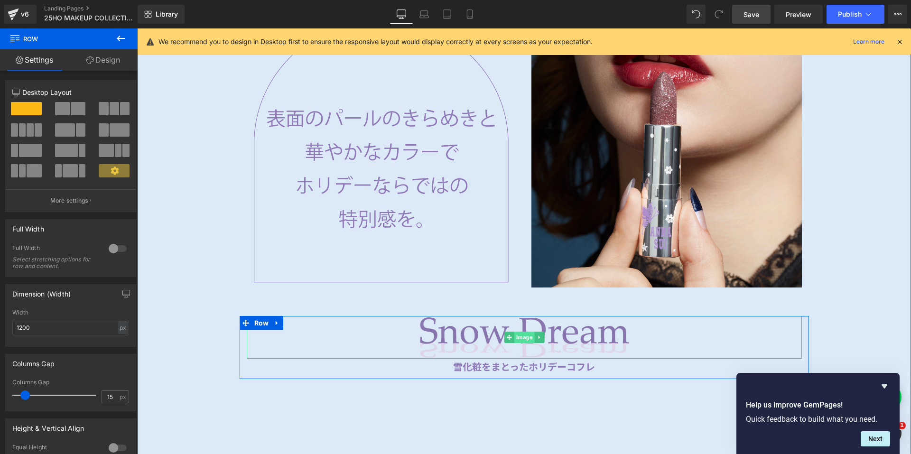
click at [515, 333] on span "Image" at bounding box center [524, 337] width 20 height 11
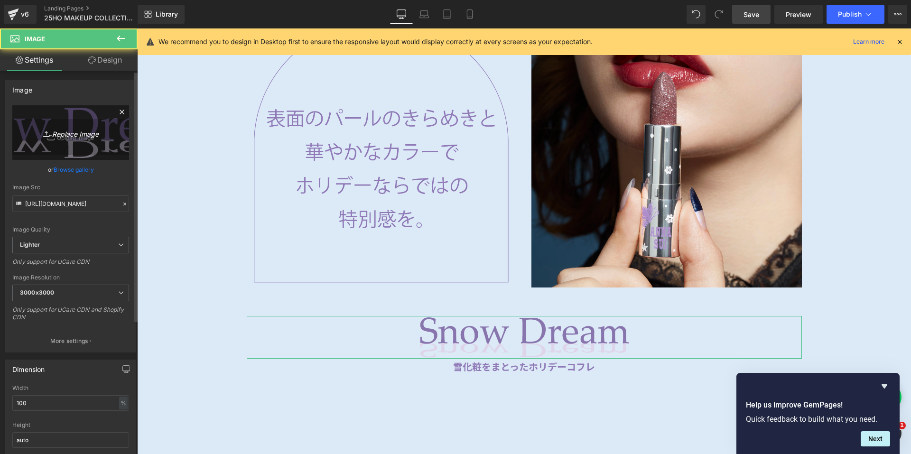
click at [95, 141] on link "Replace Image" at bounding box center [70, 132] width 117 height 55
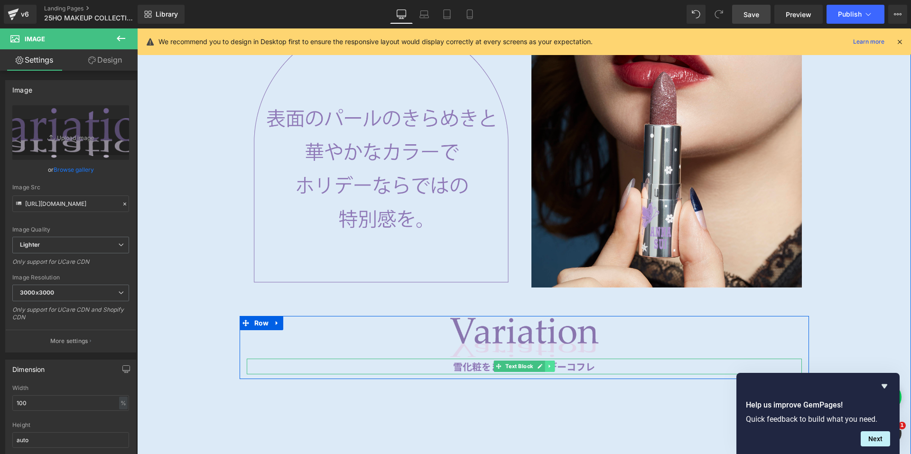
click at [548, 365] on icon at bounding box center [548, 366] width 1 height 3
click at [552, 364] on icon at bounding box center [554, 366] width 5 height 5
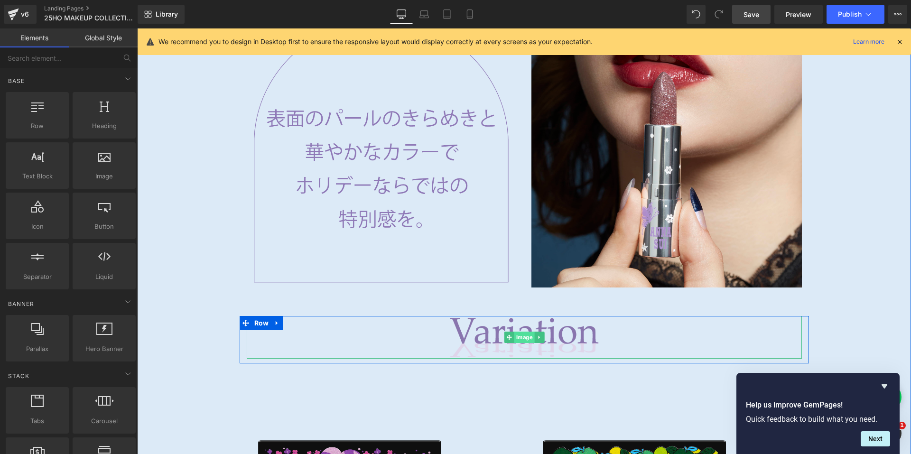
click at [519, 332] on span "Image" at bounding box center [524, 337] width 20 height 11
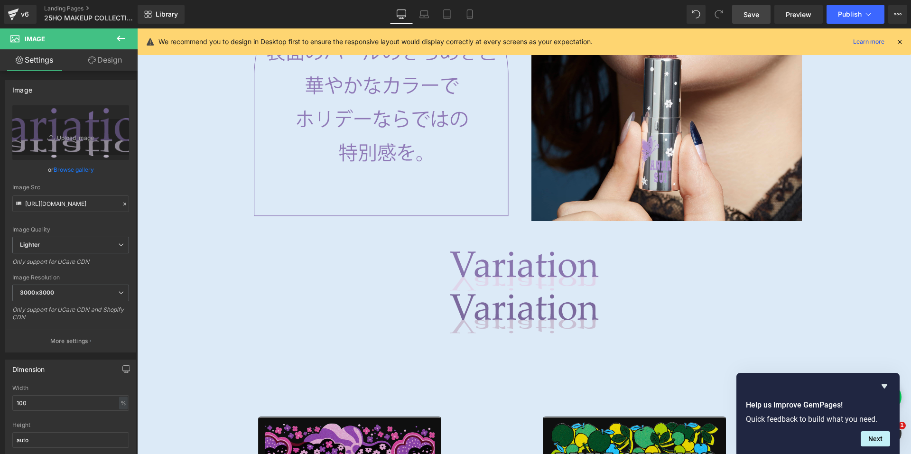
scroll to position [1752, 0]
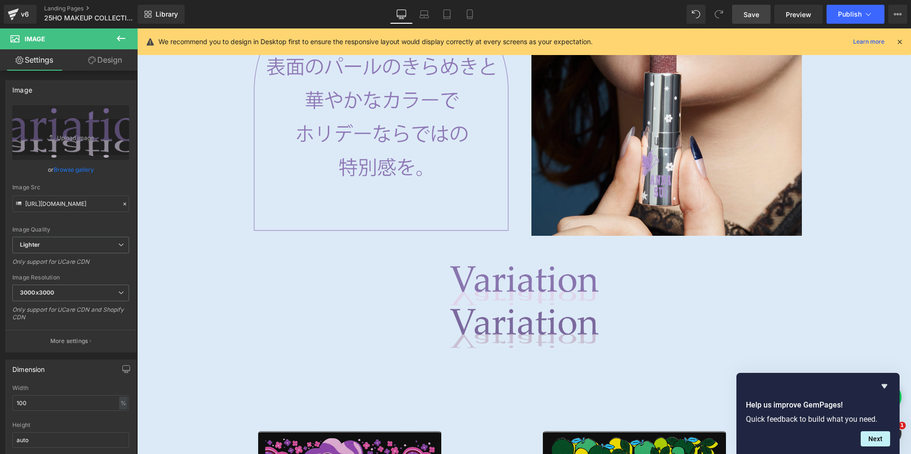
click at [510, 321] on div "Image" at bounding box center [524, 328] width 555 height 43
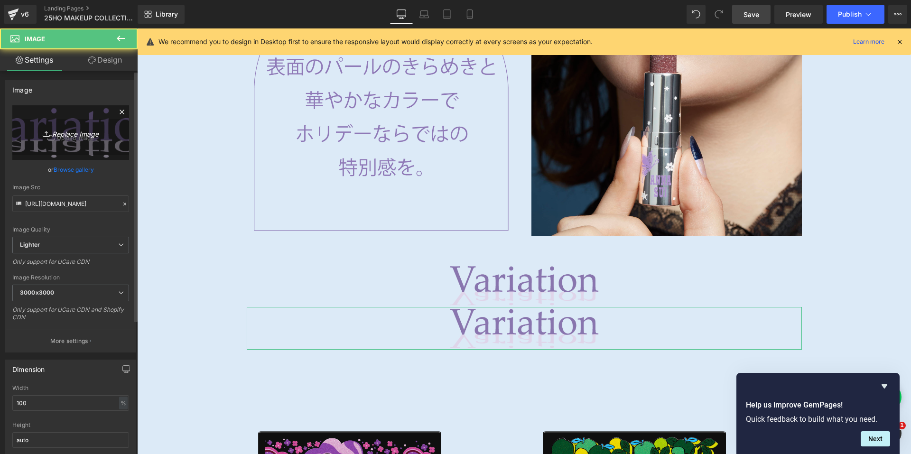
click at [56, 142] on link "Replace Image" at bounding box center [70, 132] width 117 height 55
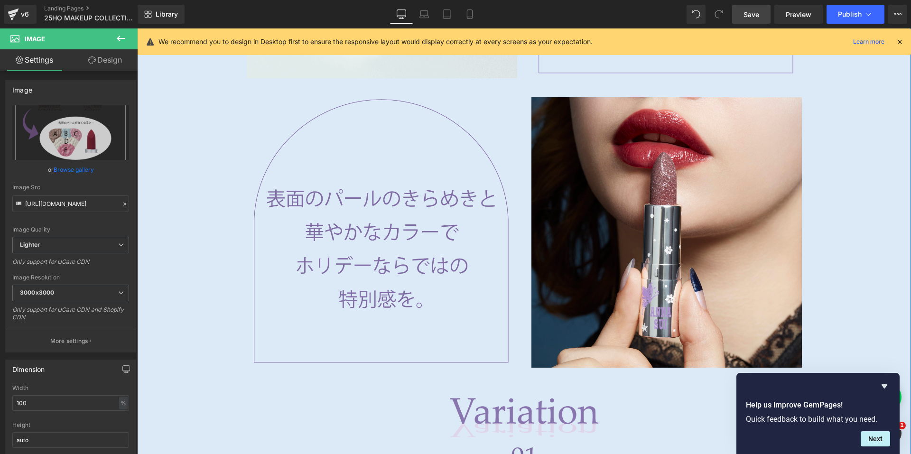
scroll to position [1799, 0]
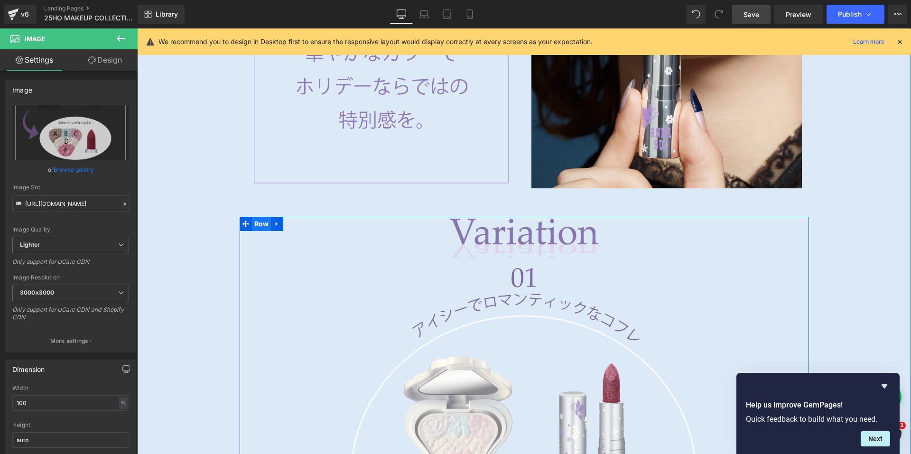
click at [253, 221] on span "Row" at bounding box center [261, 224] width 19 height 14
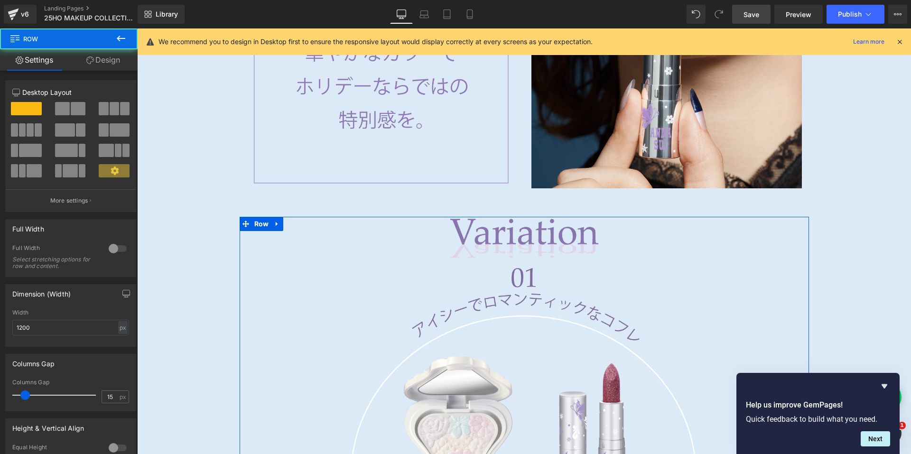
click at [89, 65] on link "Design" at bounding box center [103, 59] width 69 height 21
click at [0, 0] on div "Spacing" at bounding box center [0, 0] width 0 height 0
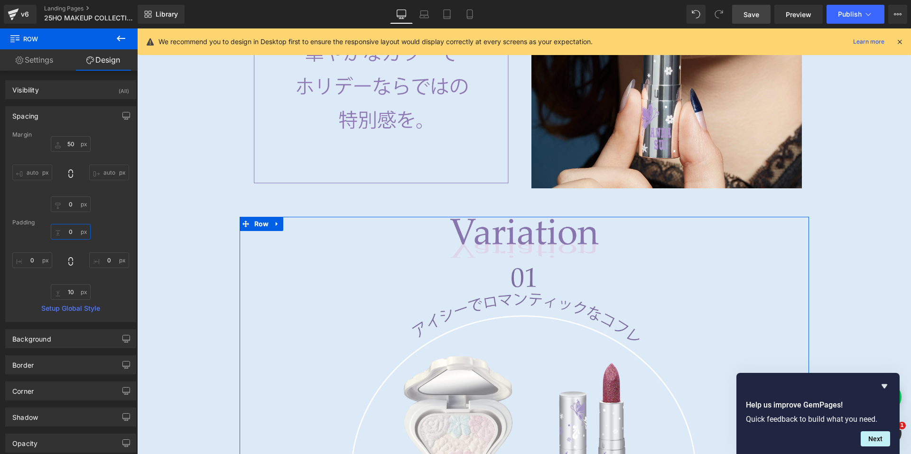
click at [63, 229] on input "0" at bounding box center [71, 232] width 40 height 16
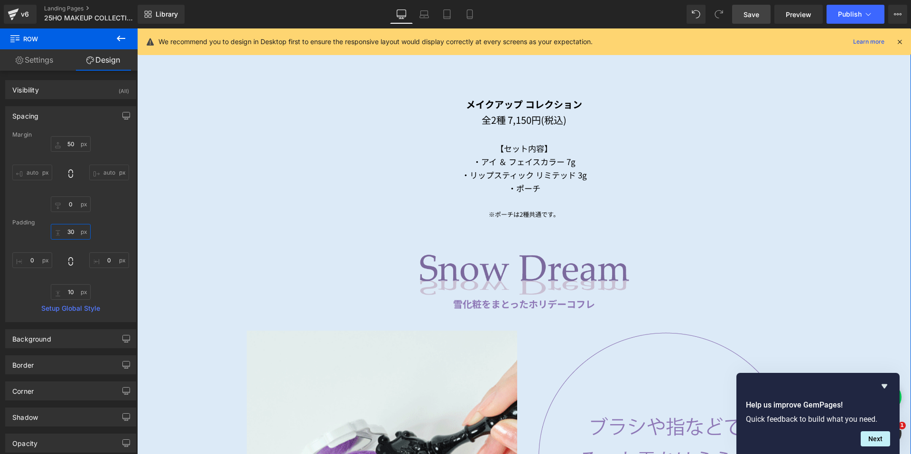
scroll to position [1135, 0]
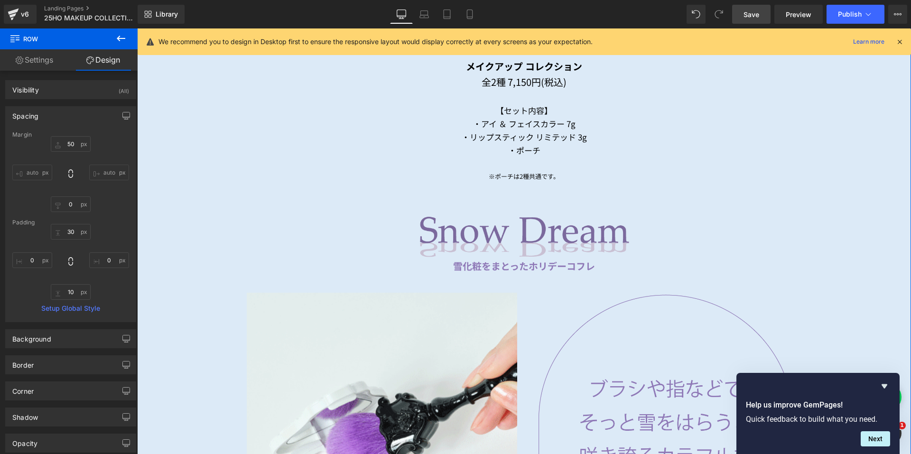
click at [421, 223] on img at bounding box center [524, 236] width 555 height 43
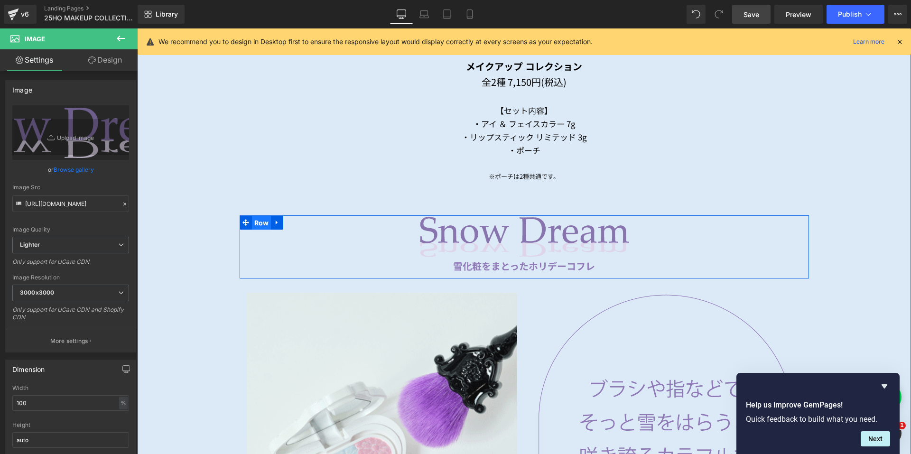
click at [261, 216] on span "Row" at bounding box center [261, 223] width 19 height 14
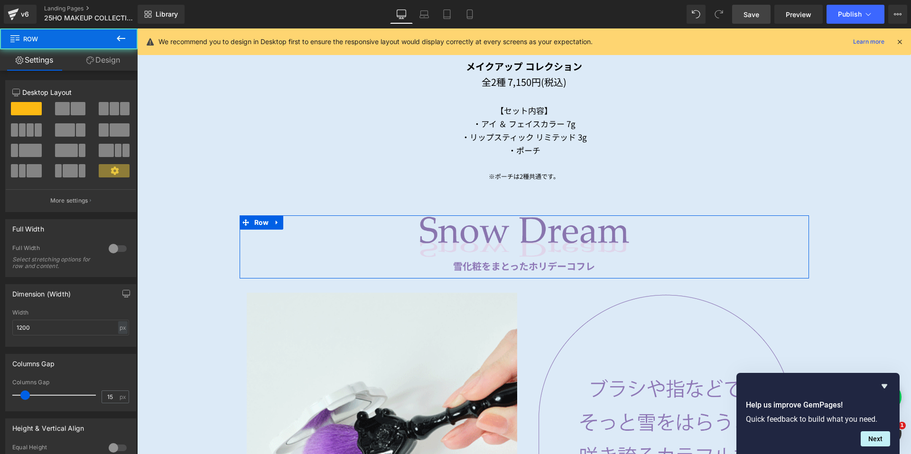
click at [113, 61] on link "Design" at bounding box center [103, 59] width 69 height 21
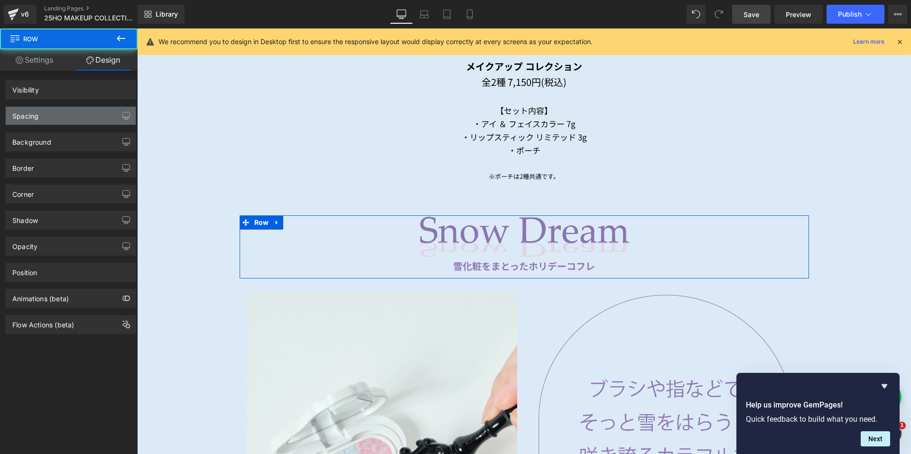
click at [63, 115] on div "Spacing" at bounding box center [71, 116] width 130 height 18
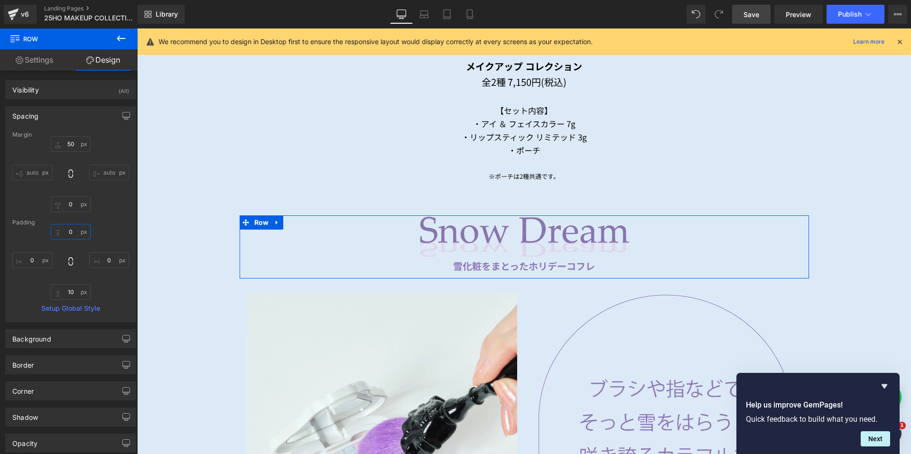
click at [61, 231] on input "0" at bounding box center [71, 232] width 40 height 16
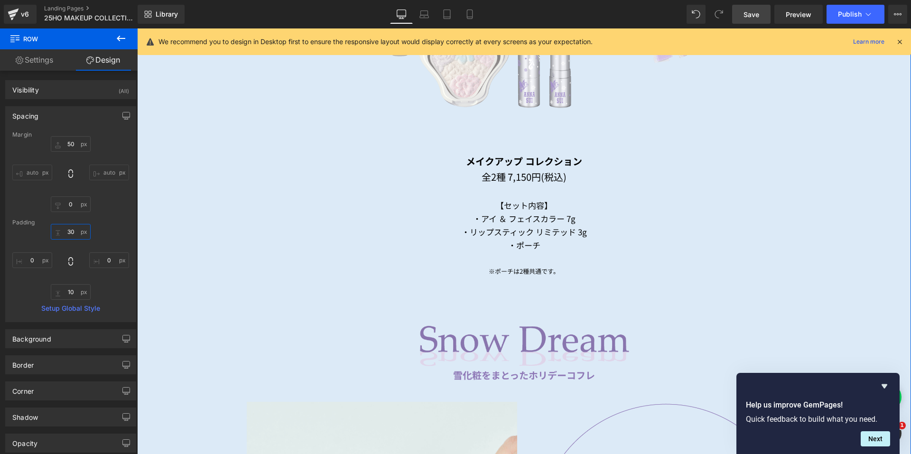
scroll to position [1182, 0]
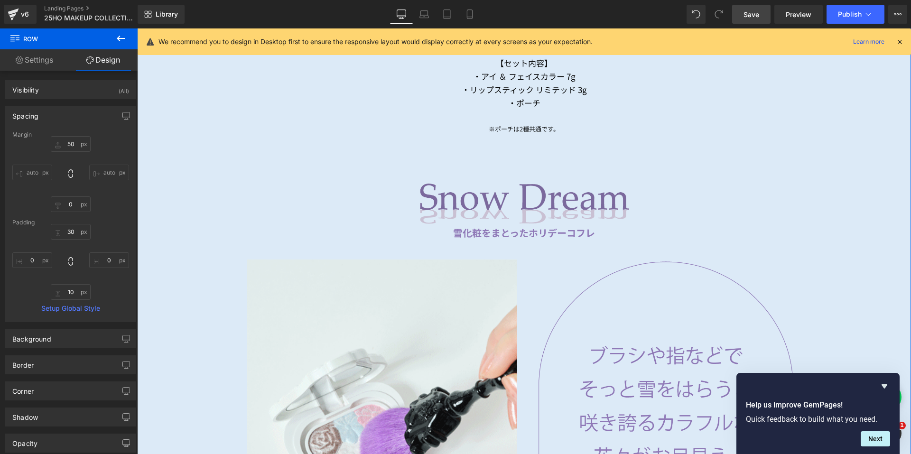
click at [501, 198] on div "Image" at bounding box center [524, 203] width 555 height 43
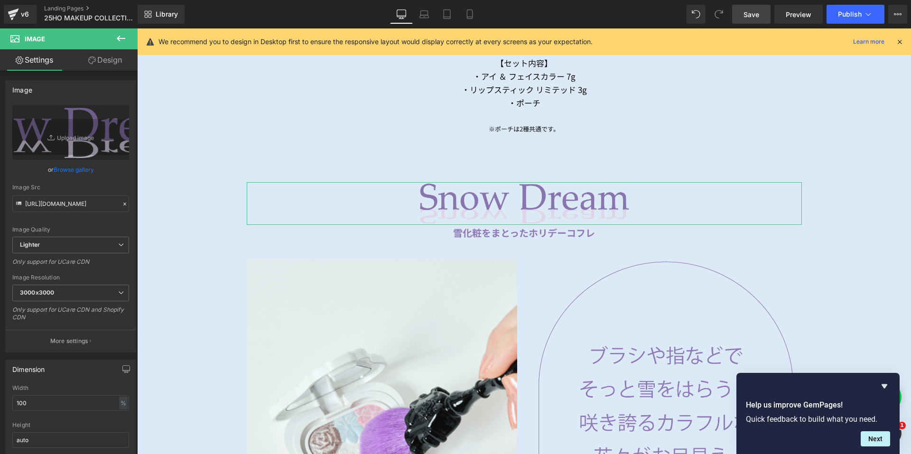
click at [102, 55] on link "Design" at bounding box center [105, 59] width 69 height 21
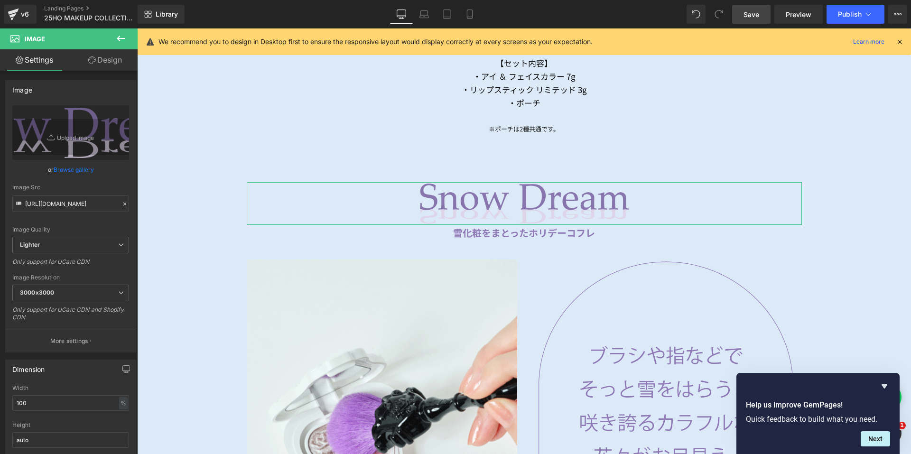
click at [0, 0] on div "Spacing" at bounding box center [0, 0] width 0 height 0
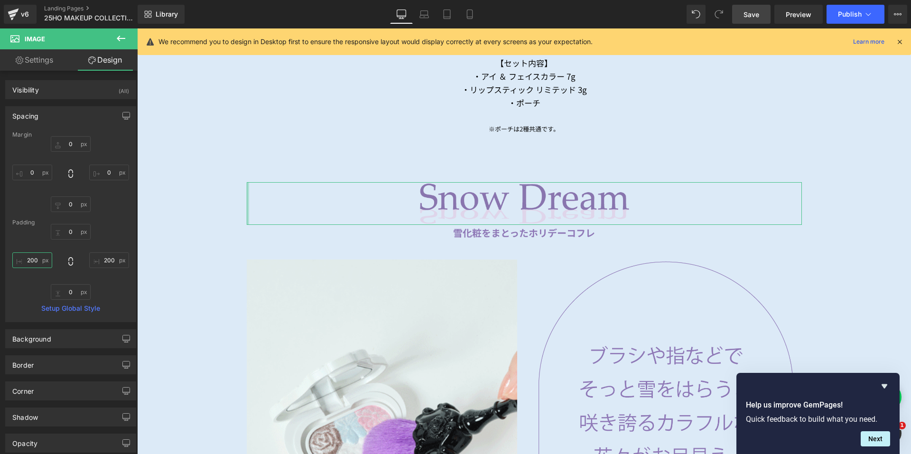
click at [21, 262] on input "200" at bounding box center [32, 260] width 40 height 16
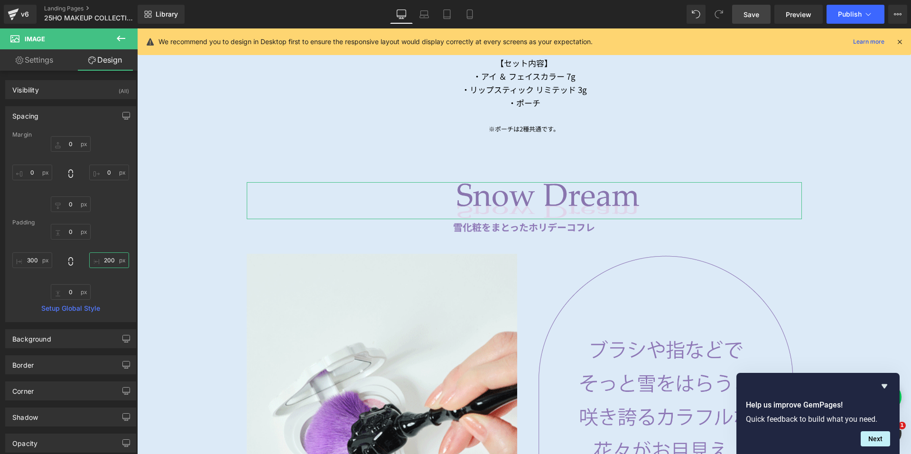
click at [105, 260] on input "200" at bounding box center [109, 260] width 40 height 16
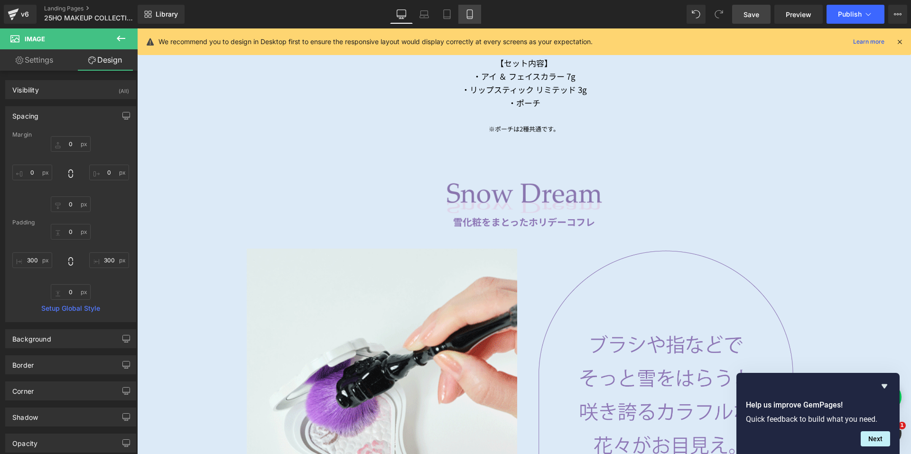
click at [471, 17] on icon at bounding box center [469, 17] width 5 height 0
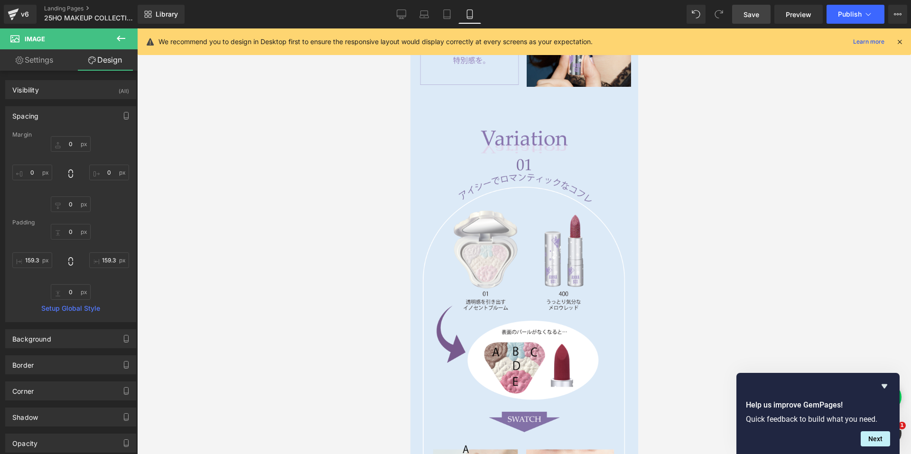
scroll to position [798, 0]
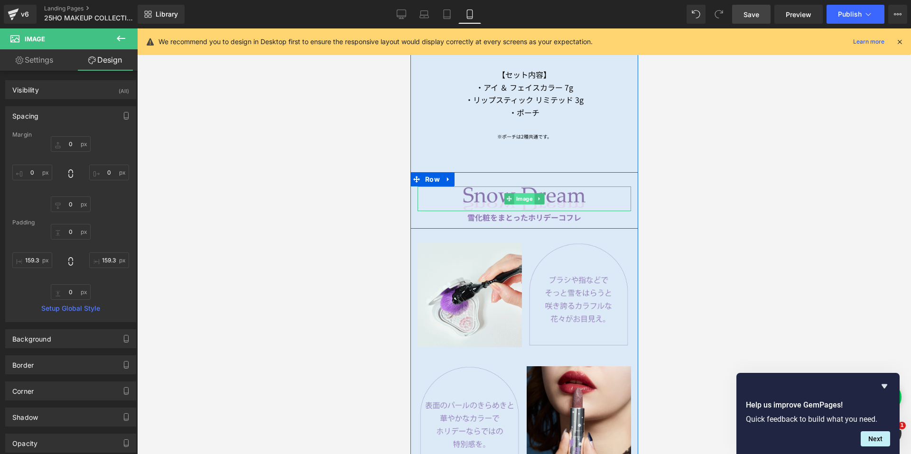
drag, startPoint x: 549, startPoint y: 110, endPoint x: 510, endPoint y: 189, distance: 88.3
click at [510, 193] on link "Image" at bounding box center [519, 198] width 30 height 11
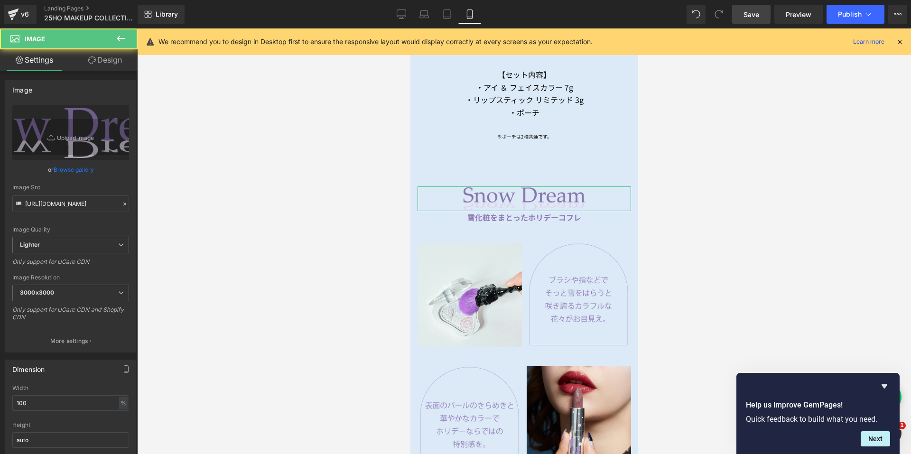
click at [110, 64] on link "Design" at bounding box center [105, 59] width 69 height 21
click at [0, 0] on div "Spacing" at bounding box center [0, 0] width 0 height 0
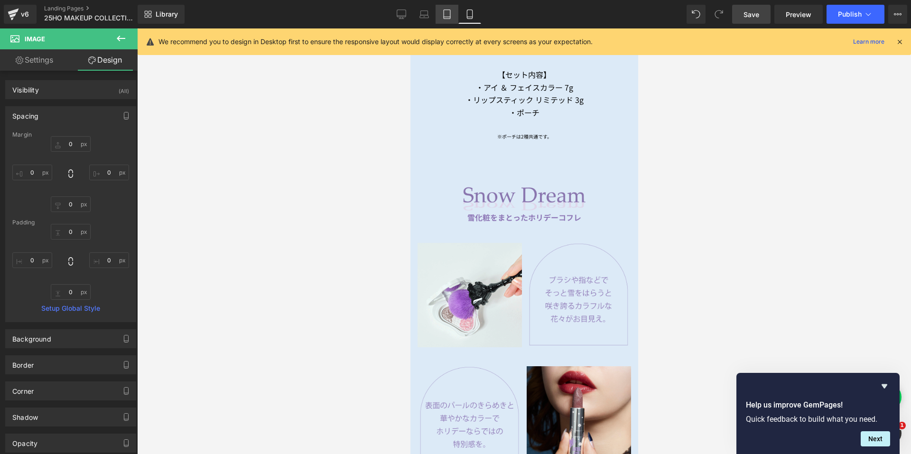
click at [445, 16] on icon at bounding box center [446, 13] width 9 height 9
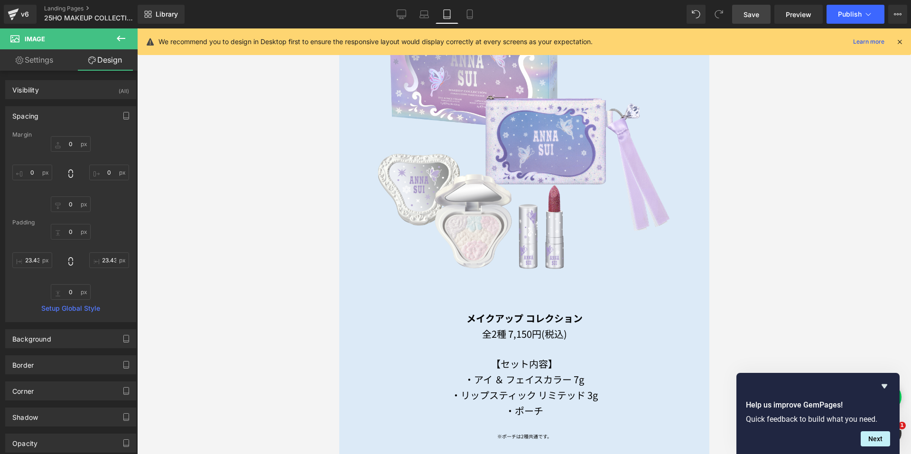
scroll to position [1098, 0]
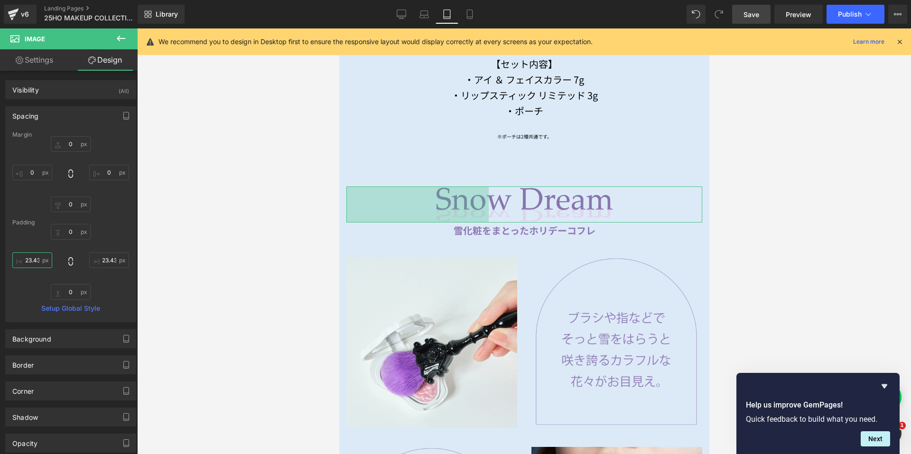
click at [36, 262] on input "23.4349" at bounding box center [32, 260] width 40 height 16
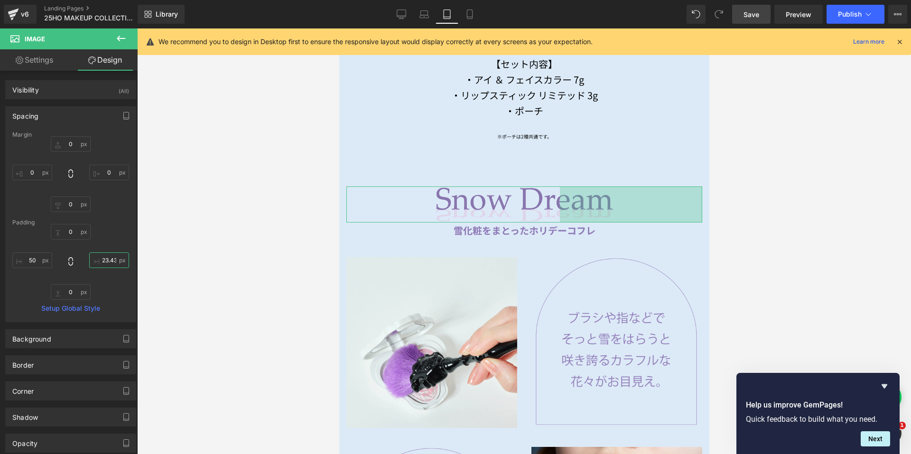
click at [102, 265] on input "23.4349" at bounding box center [109, 260] width 40 height 16
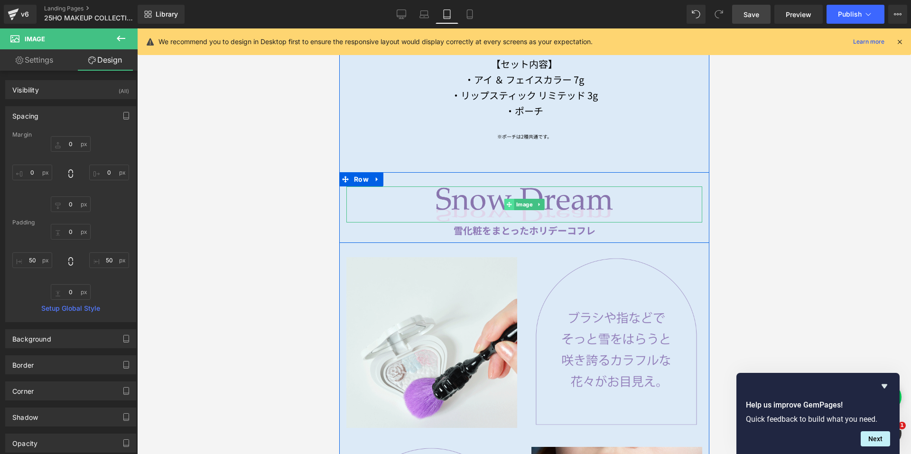
click at [507, 199] on span at bounding box center [509, 204] width 10 height 11
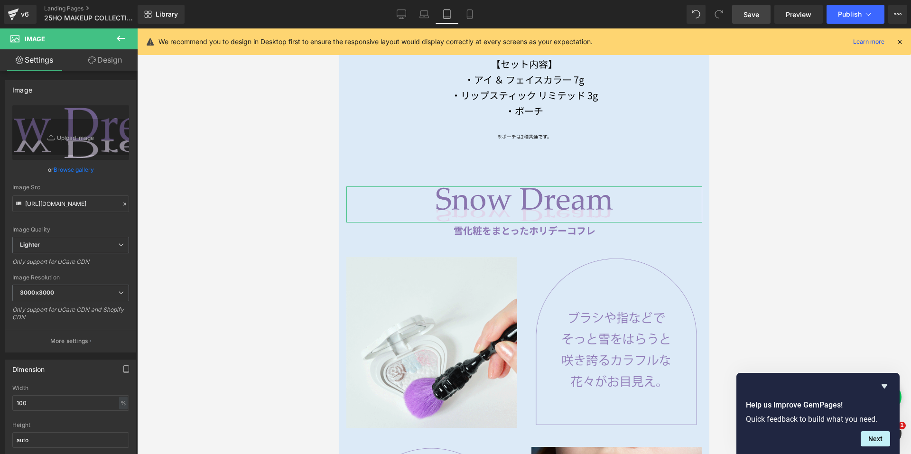
click at [101, 64] on link "Design" at bounding box center [105, 59] width 69 height 21
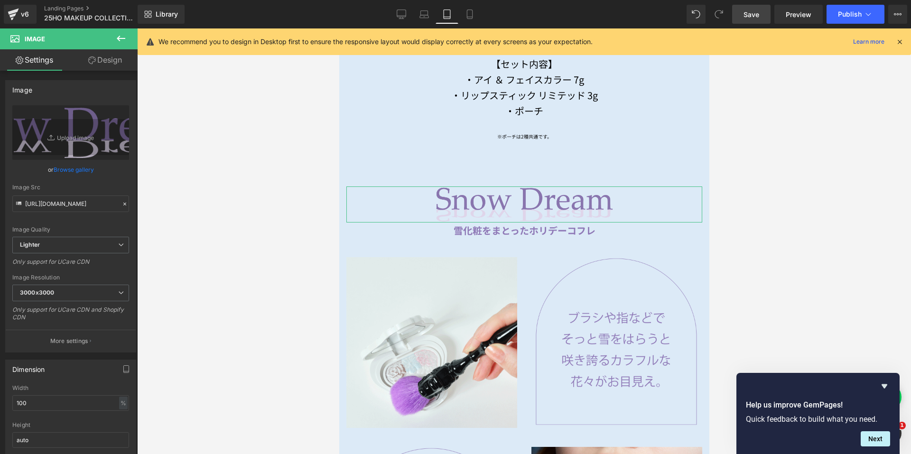
click at [0, 0] on div "Spacing" at bounding box center [0, 0] width 0 height 0
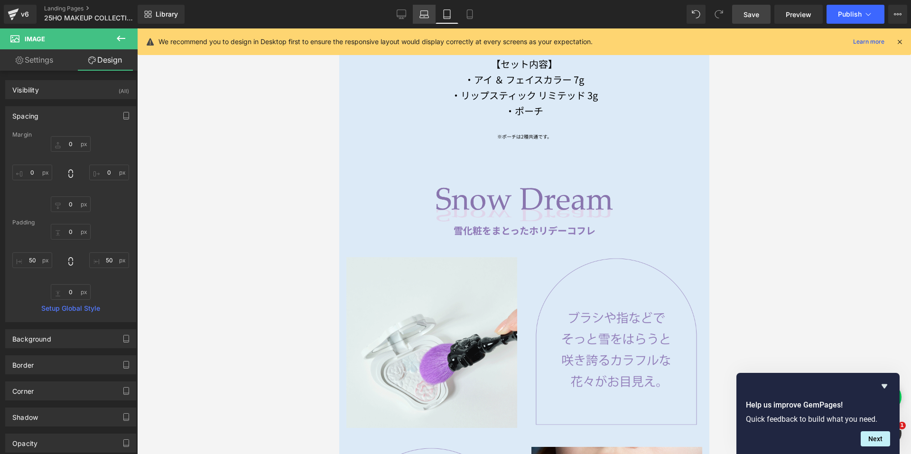
click at [424, 12] on icon at bounding box center [423, 13] width 9 height 9
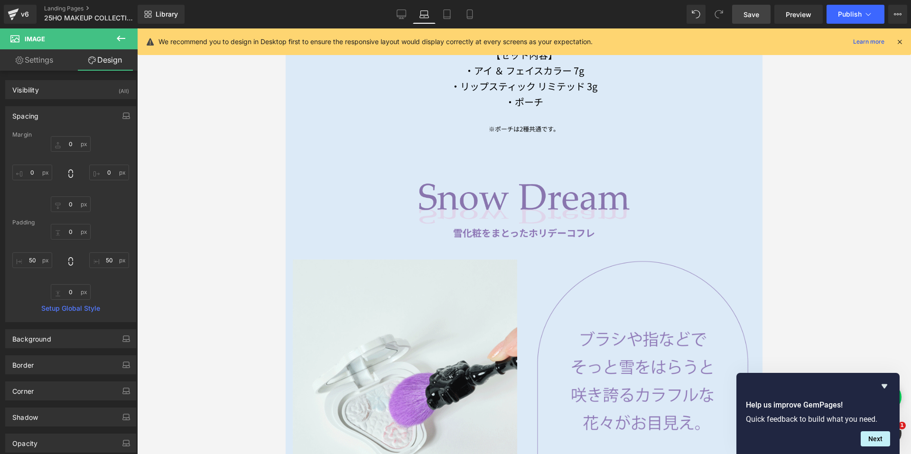
scroll to position [1067, 0]
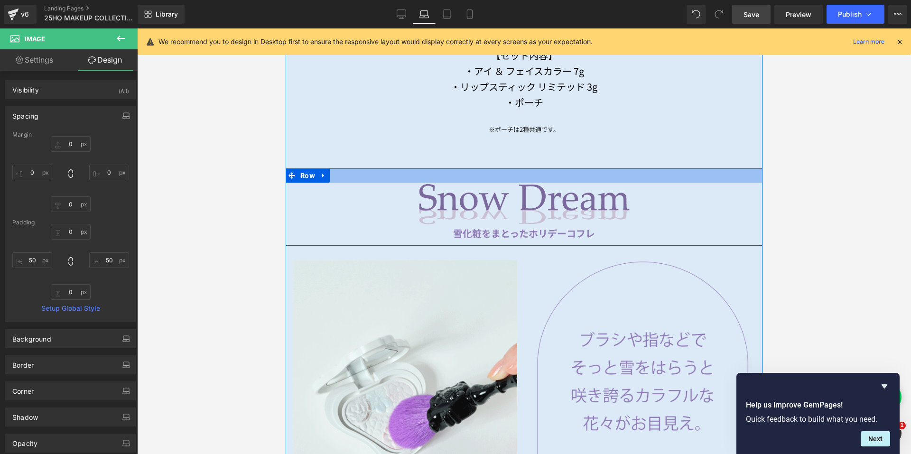
click at [455, 179] on div at bounding box center [524, 175] width 477 height 14
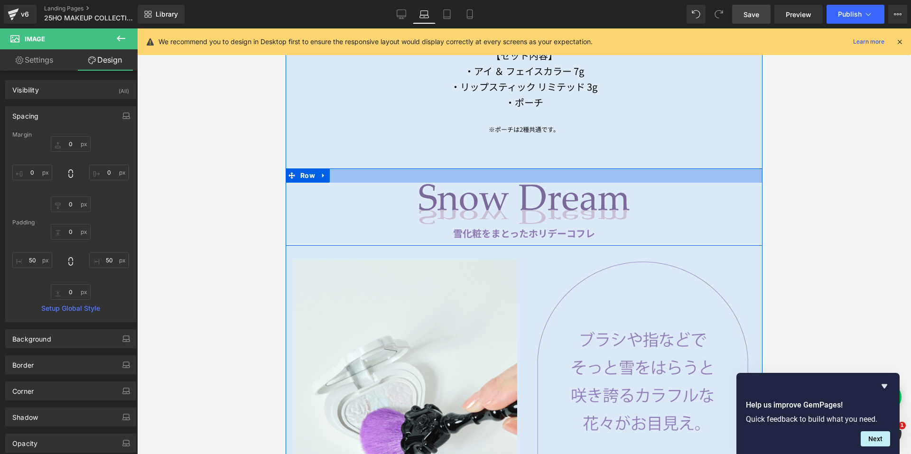
drag, startPoint x: 446, startPoint y: 195, endPoint x: 446, endPoint y: 203, distance: 7.1
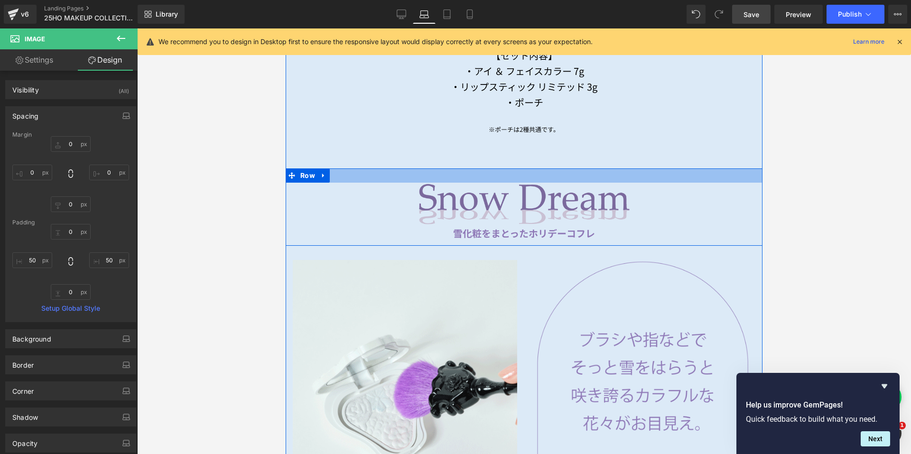
click at [446, 195] on img at bounding box center [524, 204] width 463 height 43
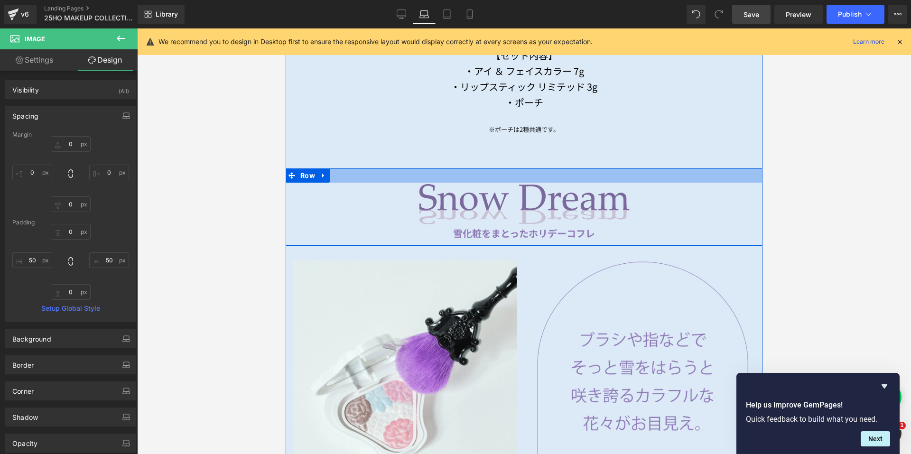
click at [446, 203] on img at bounding box center [524, 204] width 463 height 43
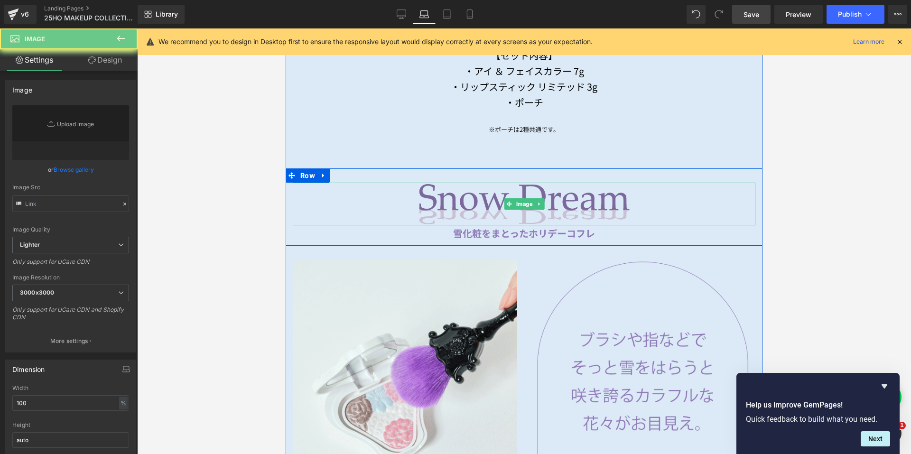
click at [478, 203] on img at bounding box center [524, 204] width 463 height 43
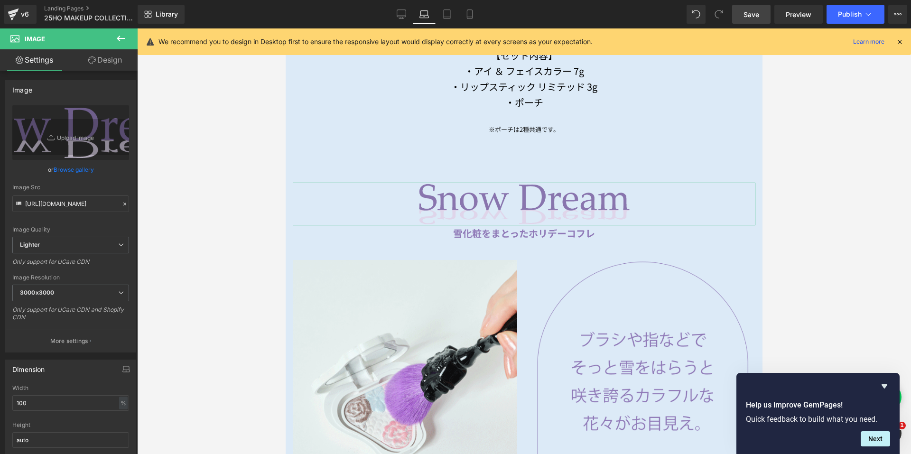
click at [105, 62] on link "Design" at bounding box center [105, 59] width 69 height 21
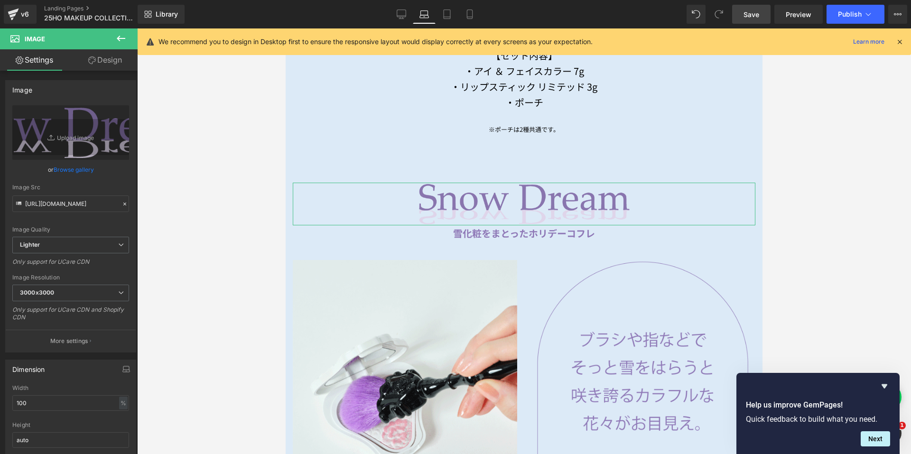
click at [0, 0] on div "Spacing" at bounding box center [0, 0] width 0 height 0
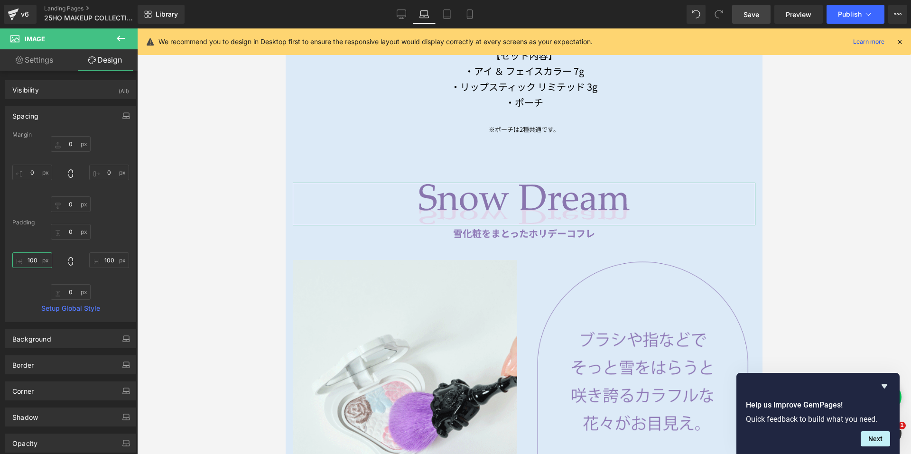
click at [35, 255] on input "100" at bounding box center [32, 260] width 40 height 16
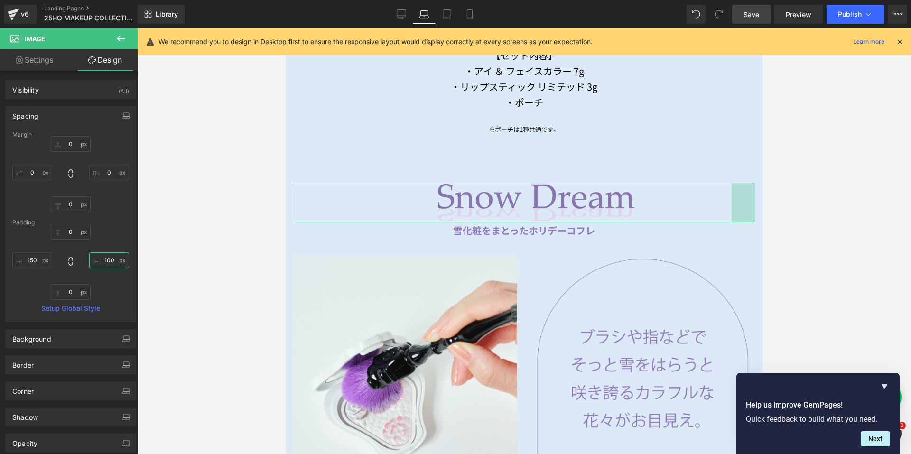
click at [101, 257] on input "100" at bounding box center [109, 260] width 40 height 16
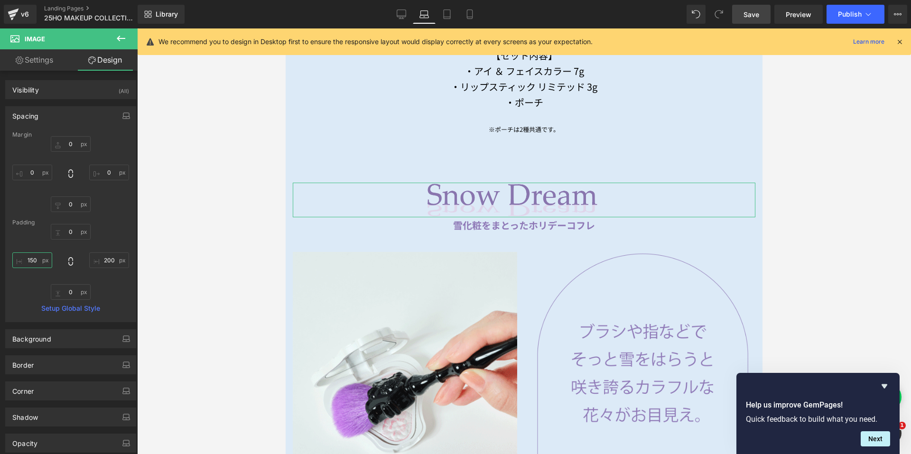
click at [30, 257] on input "150" at bounding box center [32, 260] width 40 height 16
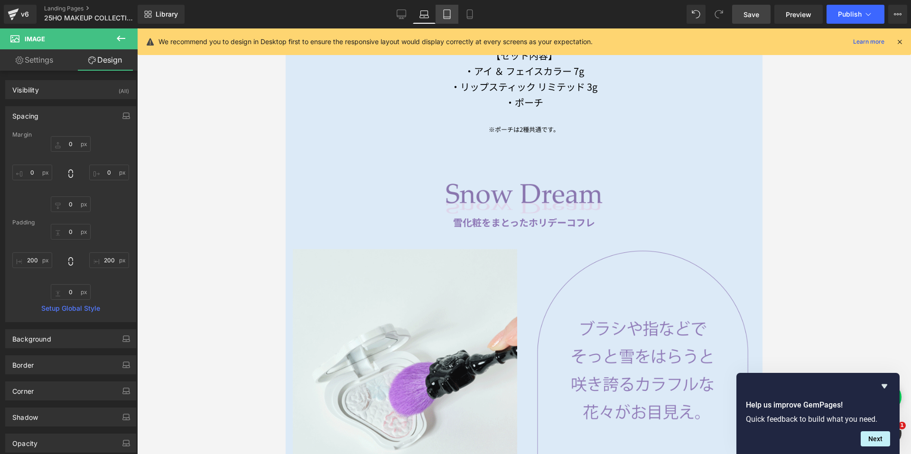
click at [446, 12] on icon at bounding box center [446, 13] width 9 height 9
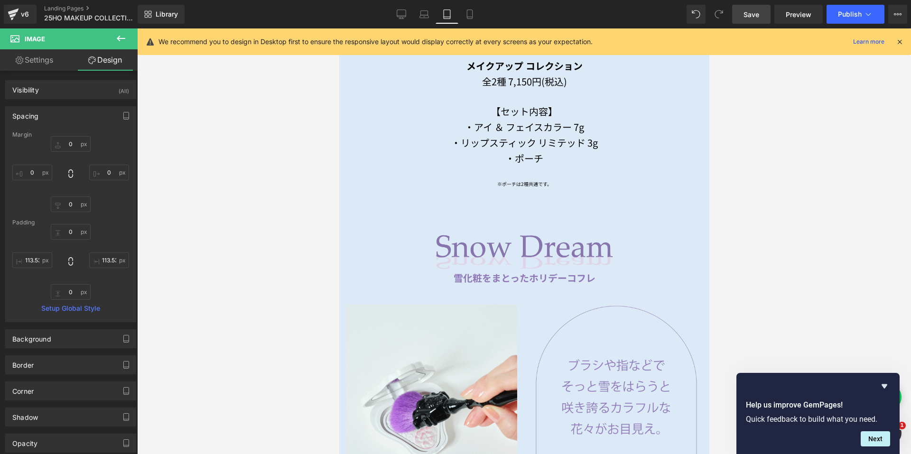
scroll to position [1098, 0]
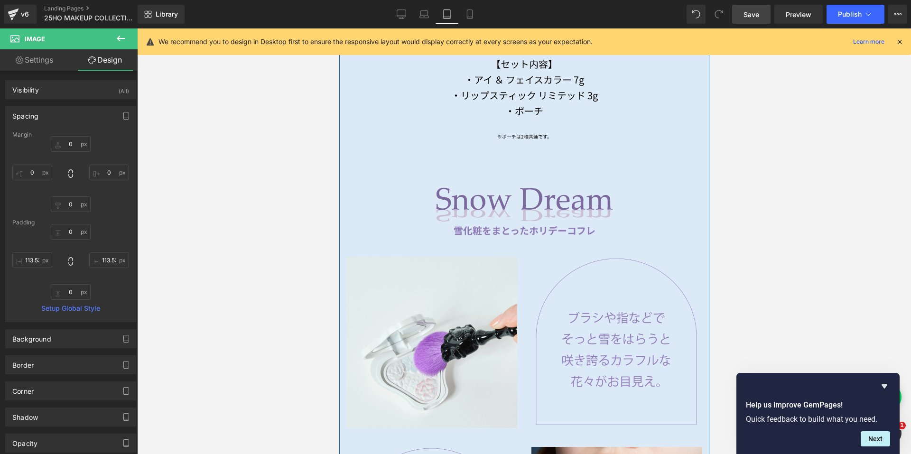
click at [466, 186] on img at bounding box center [524, 204] width 356 height 36
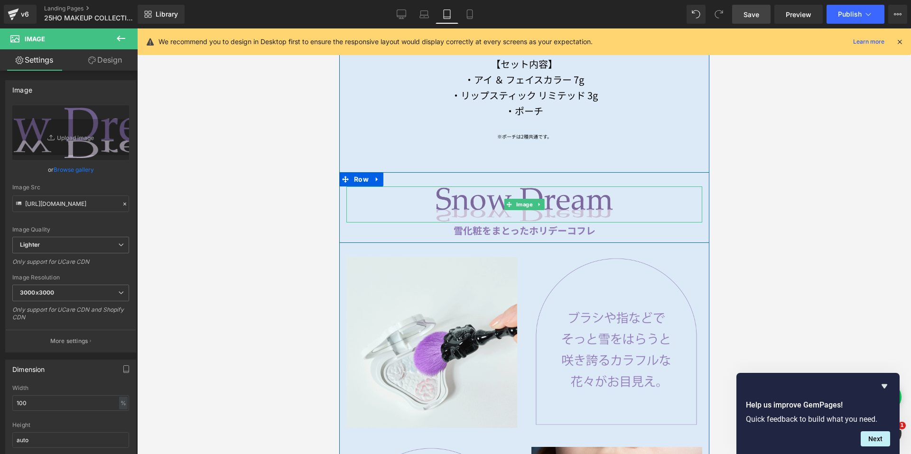
click at [491, 188] on img at bounding box center [524, 204] width 356 height 36
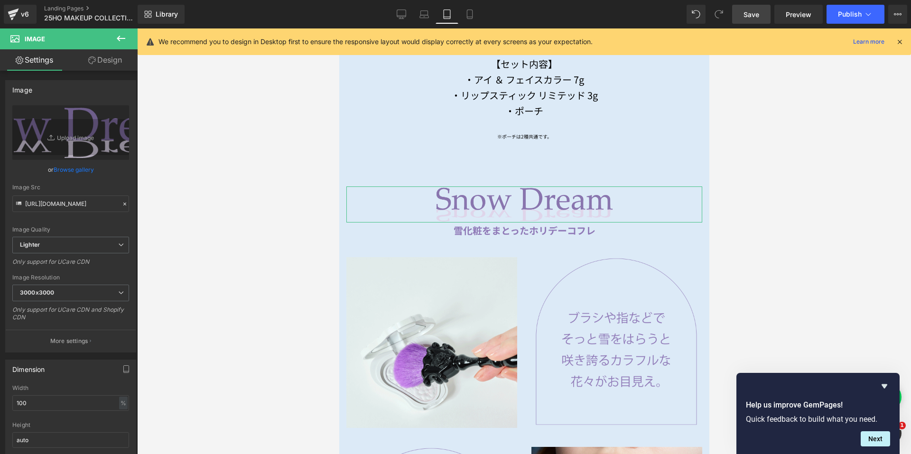
click at [104, 58] on link "Design" at bounding box center [105, 59] width 69 height 21
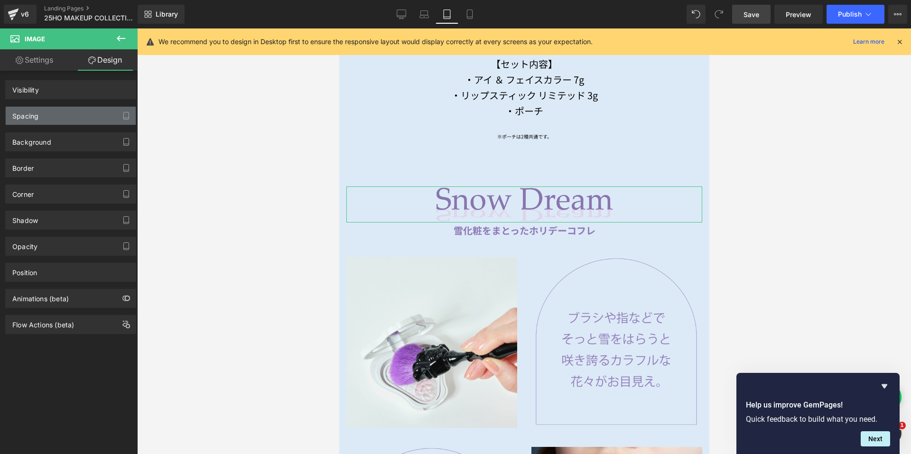
click at [63, 116] on div "Spacing" at bounding box center [71, 116] width 130 height 18
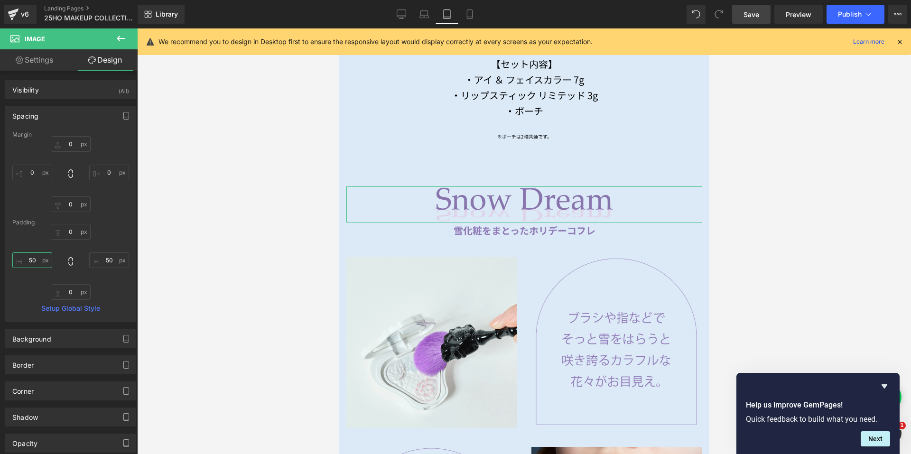
click at [31, 256] on input "50" at bounding box center [32, 260] width 40 height 16
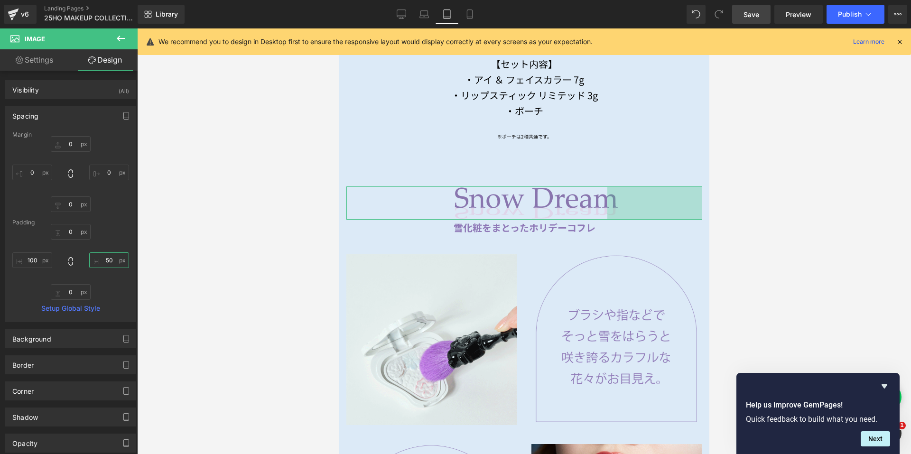
click at [99, 258] on input "50" at bounding box center [109, 260] width 40 height 16
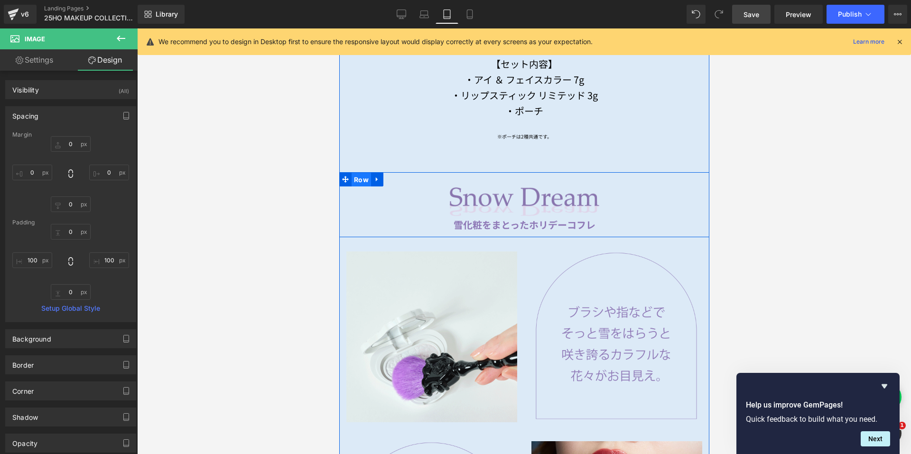
click at [357, 175] on span "Row" at bounding box center [360, 180] width 19 height 14
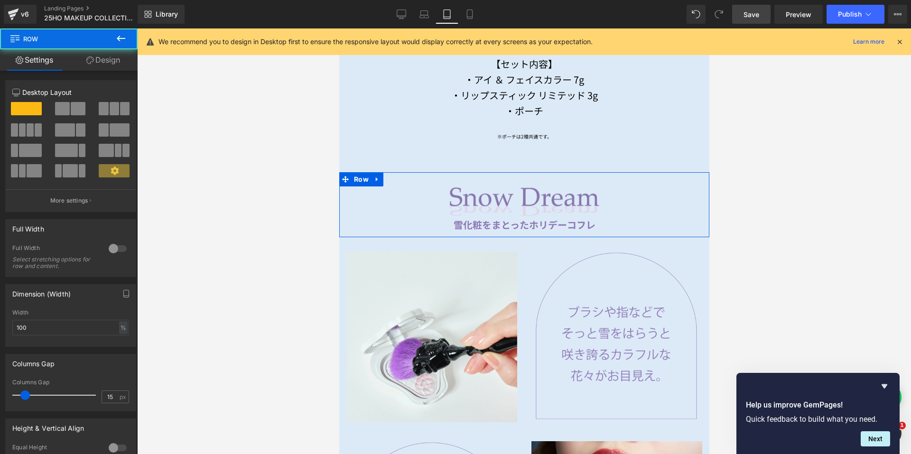
click at [96, 61] on link "Design" at bounding box center [103, 59] width 69 height 21
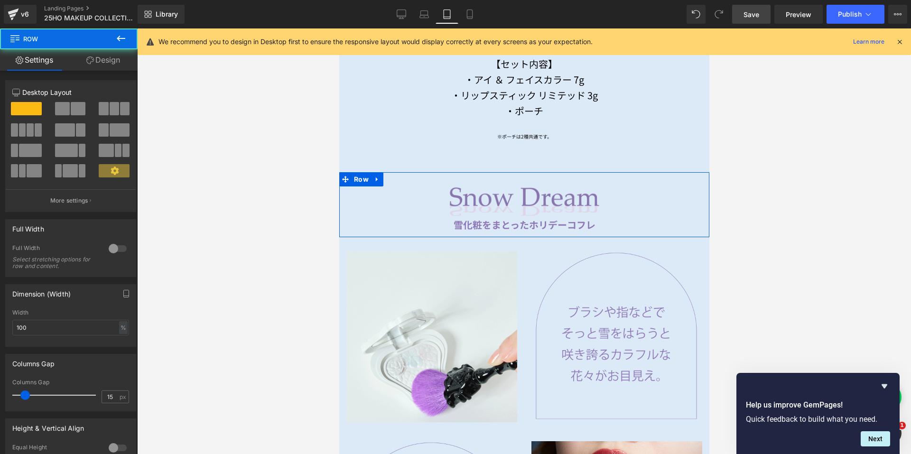
click at [0, 0] on div "Spacing" at bounding box center [0, 0] width 0 height 0
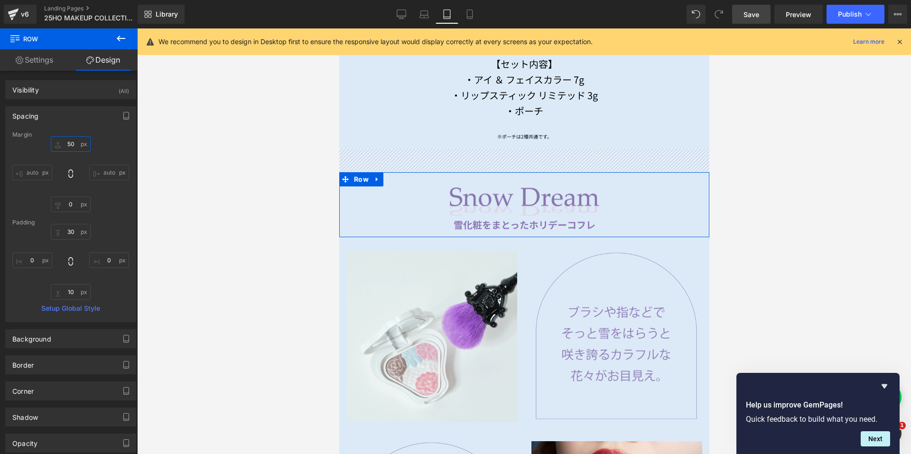
click at [68, 145] on input "50" at bounding box center [71, 144] width 40 height 16
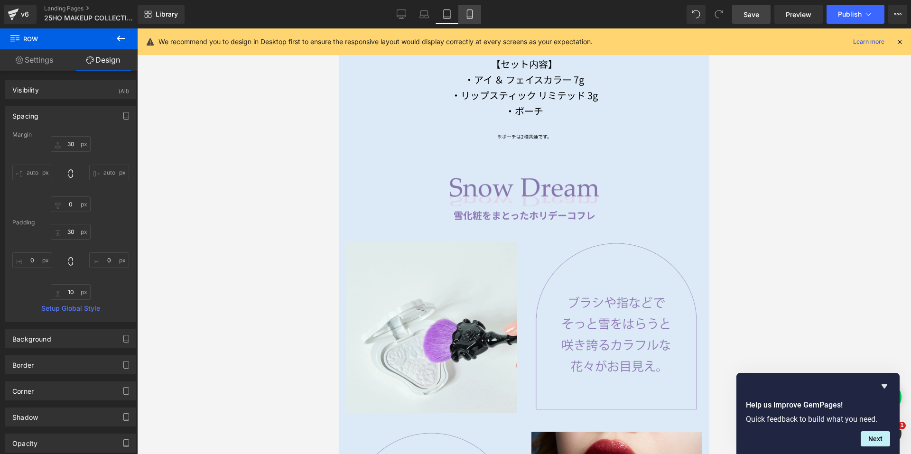
drag, startPoint x: 476, startPoint y: 14, endPoint x: 477, endPoint y: 19, distance: 5.8
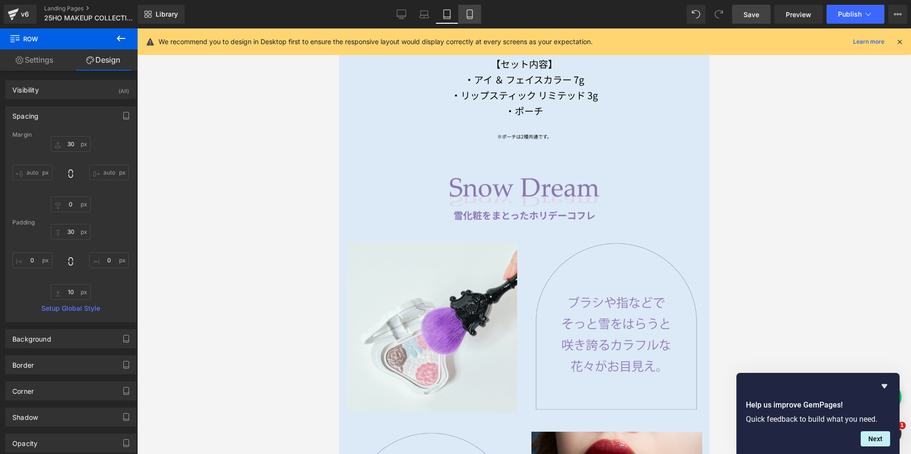
click at [476, 13] on link "Mobile" at bounding box center [469, 14] width 23 height 19
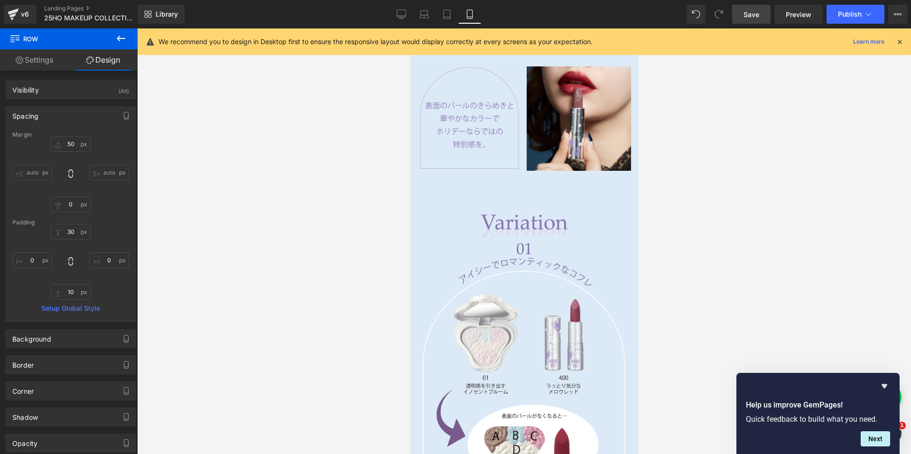
scroll to position [808, 0]
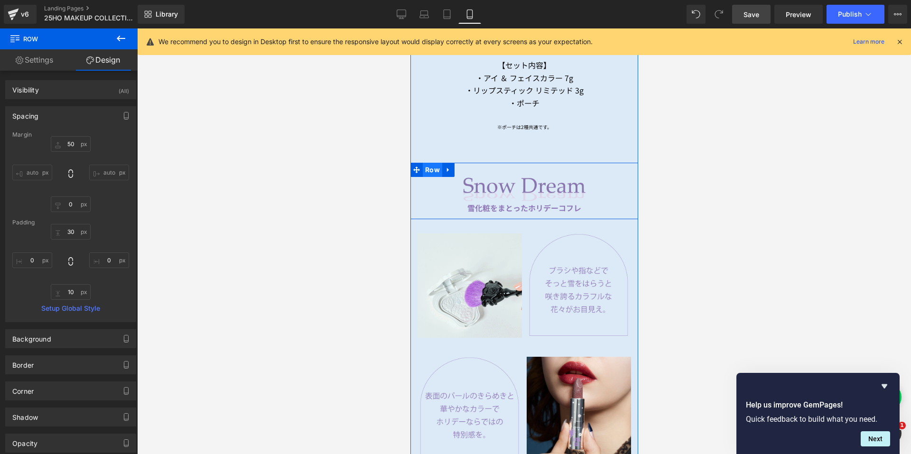
click at [427, 163] on span "Row" at bounding box center [431, 170] width 19 height 14
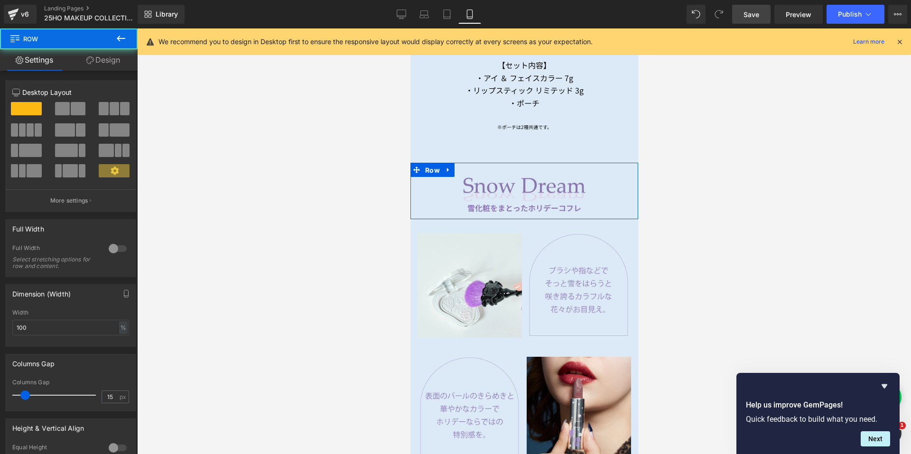
click at [119, 65] on link "Design" at bounding box center [103, 59] width 69 height 21
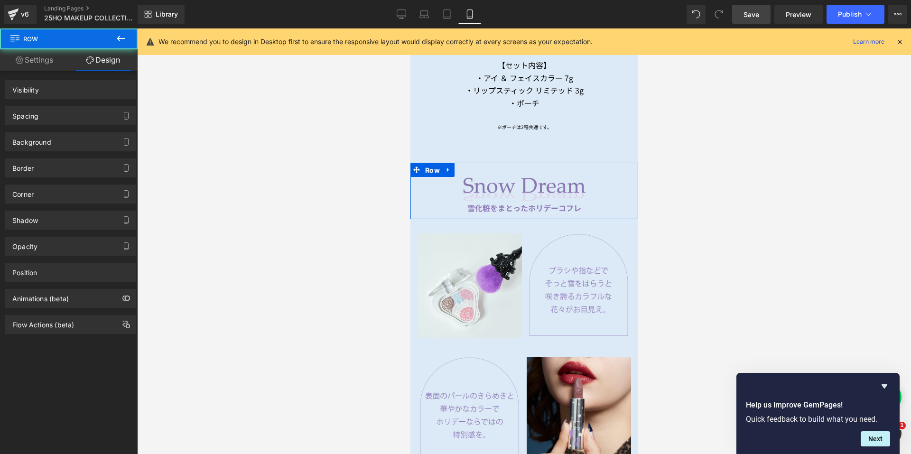
click at [65, 113] on div "Spacing" at bounding box center [71, 116] width 130 height 18
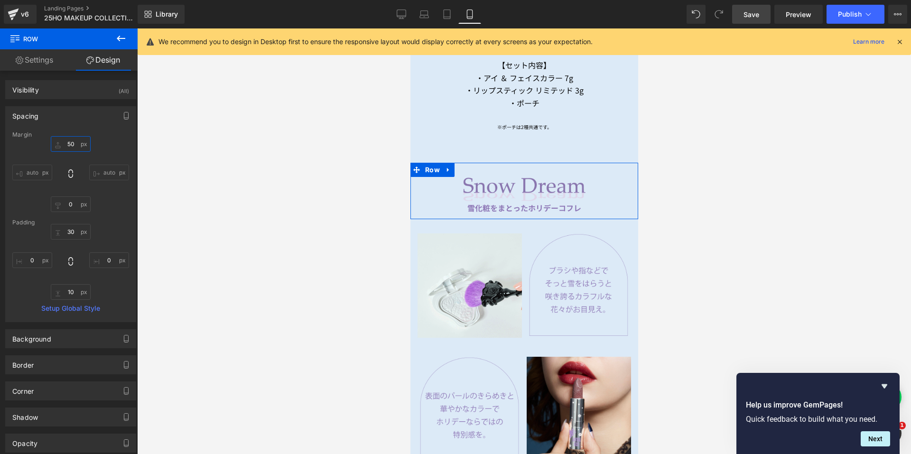
click at [59, 141] on input "50" at bounding box center [71, 144] width 40 height 16
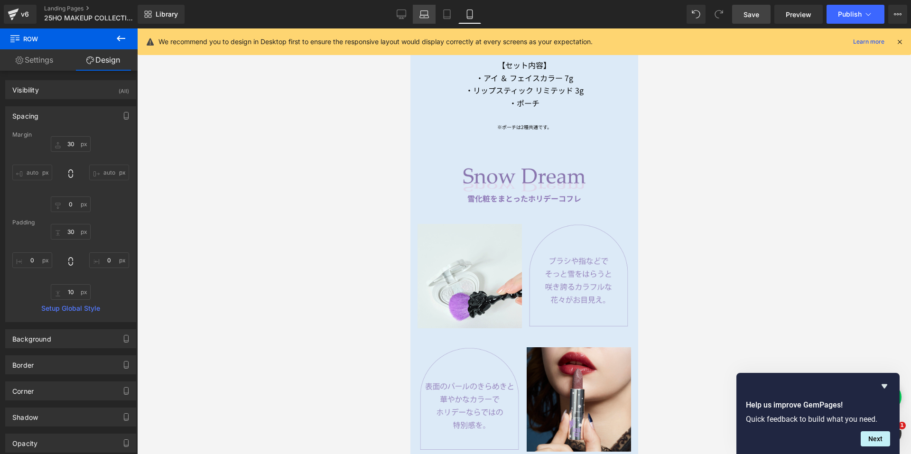
click at [425, 9] on link "Laptop" at bounding box center [424, 14] width 23 height 19
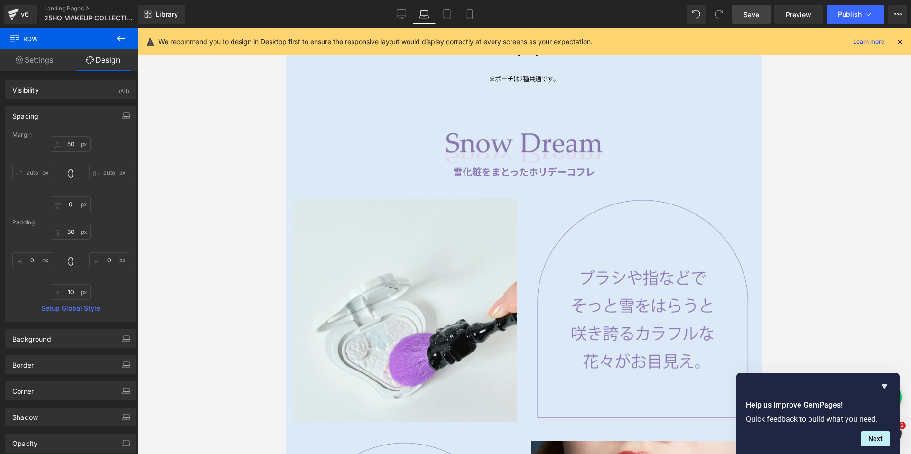
scroll to position [1086, 0]
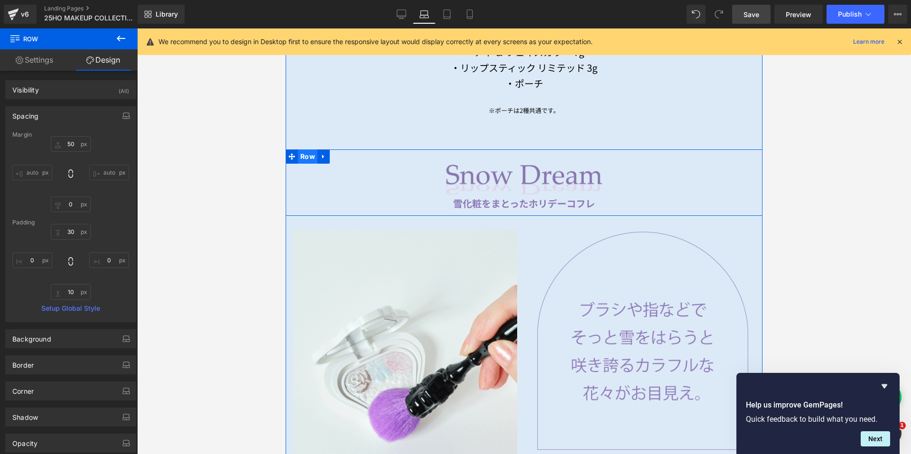
click at [306, 154] on span "Row" at bounding box center [307, 156] width 19 height 14
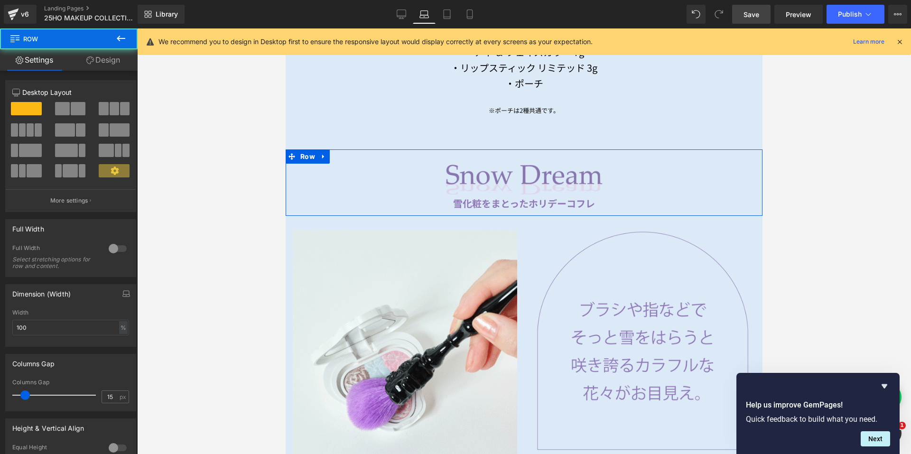
click at [101, 67] on link "Design" at bounding box center [103, 59] width 69 height 21
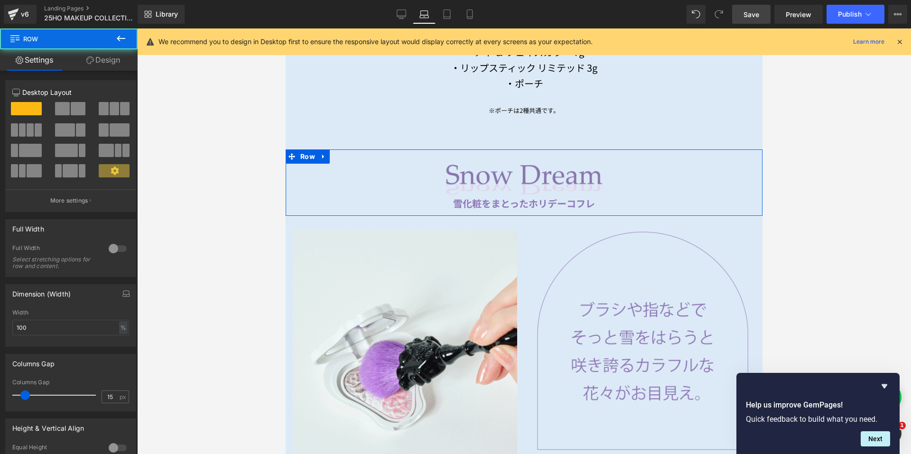
click at [0, 0] on div "Spacing" at bounding box center [0, 0] width 0 height 0
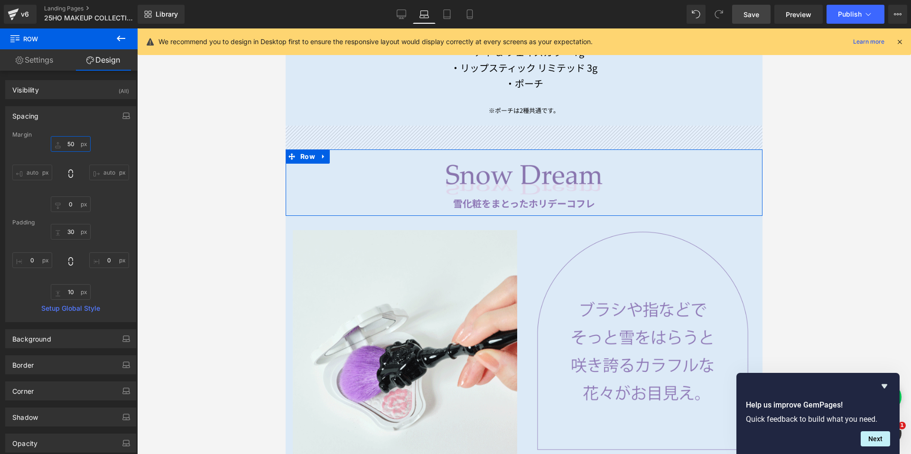
click at [73, 140] on input "50" at bounding box center [71, 144] width 40 height 16
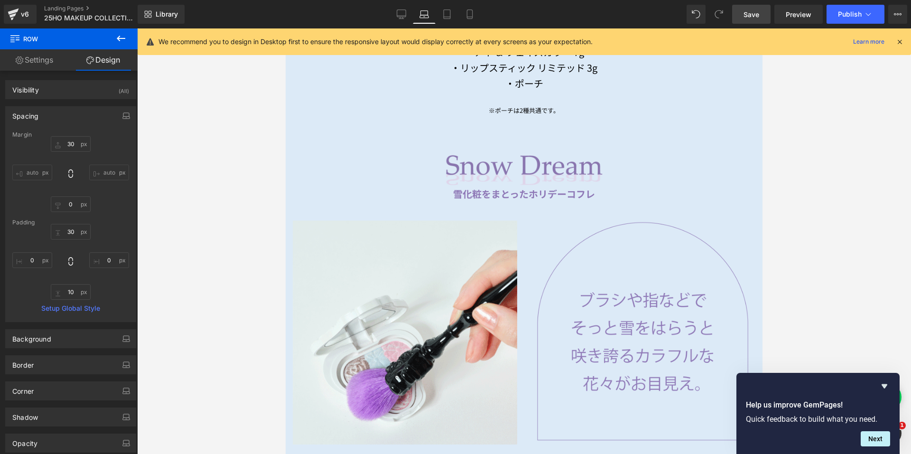
click at [401, 17] on icon at bounding box center [401, 13] width 9 height 7
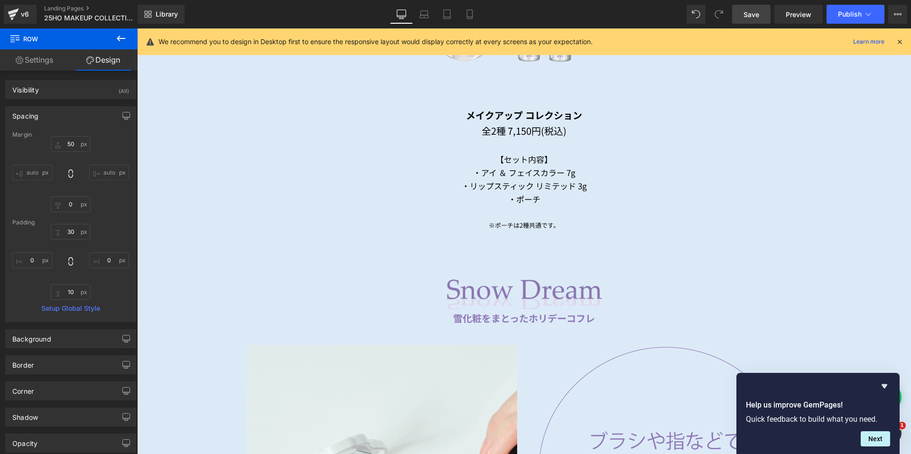
scroll to position [1211, 0]
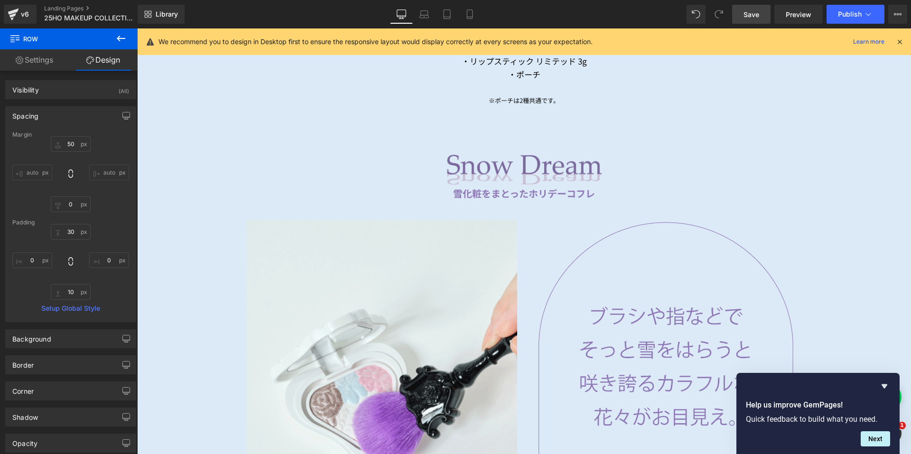
click at [466, 159] on img at bounding box center [524, 170] width 555 height 32
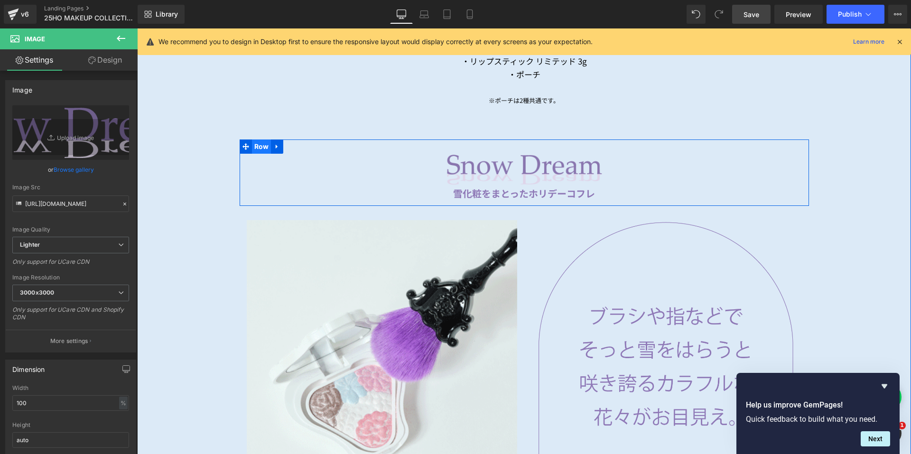
click at [257, 143] on span "Row" at bounding box center [261, 146] width 19 height 14
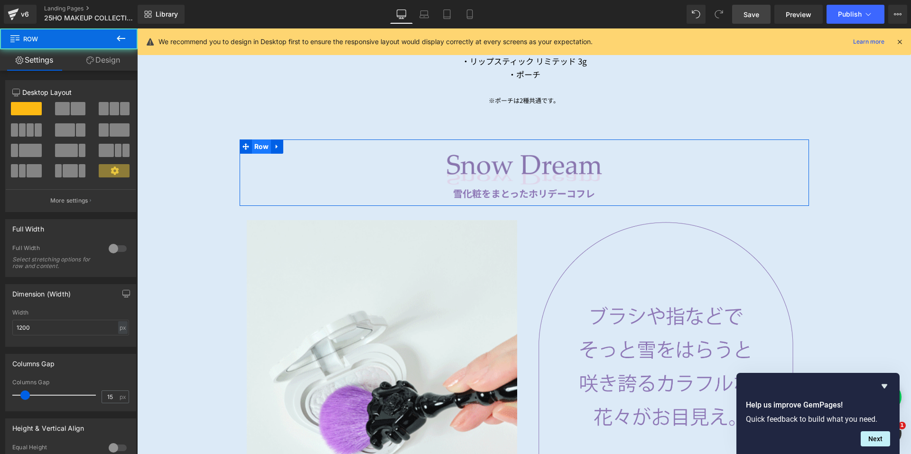
click at [121, 61] on link "Design" at bounding box center [103, 59] width 69 height 21
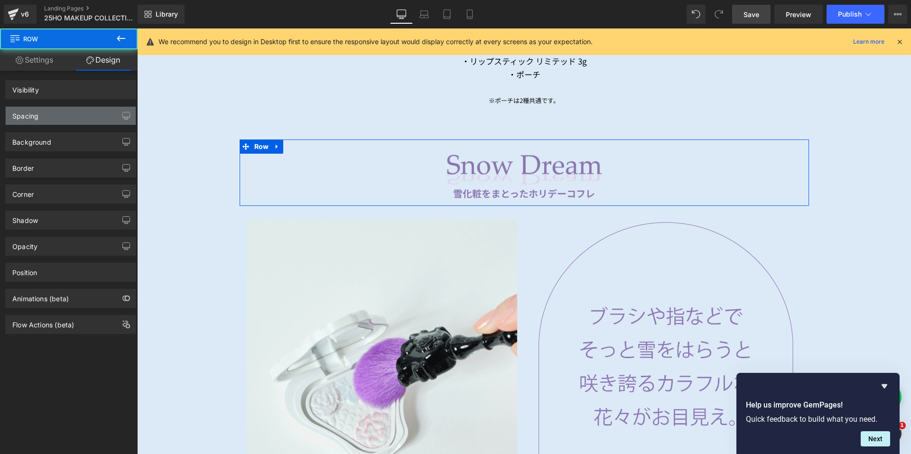
click at [72, 114] on div "Spacing" at bounding box center [71, 116] width 130 height 18
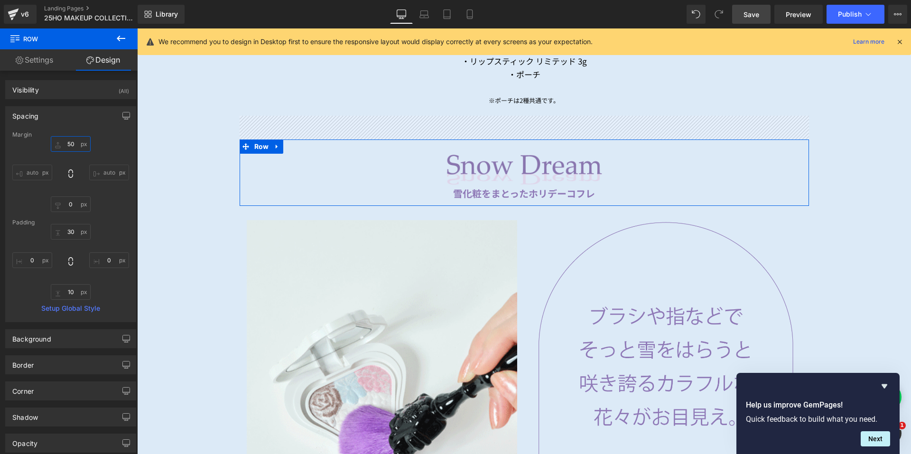
click at [70, 145] on input "50" at bounding box center [71, 144] width 40 height 16
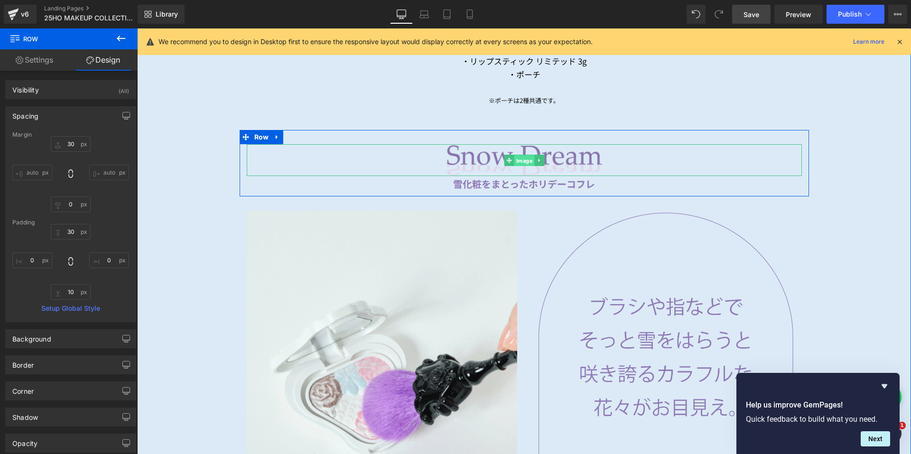
click at [520, 157] on span "Image" at bounding box center [524, 160] width 20 height 11
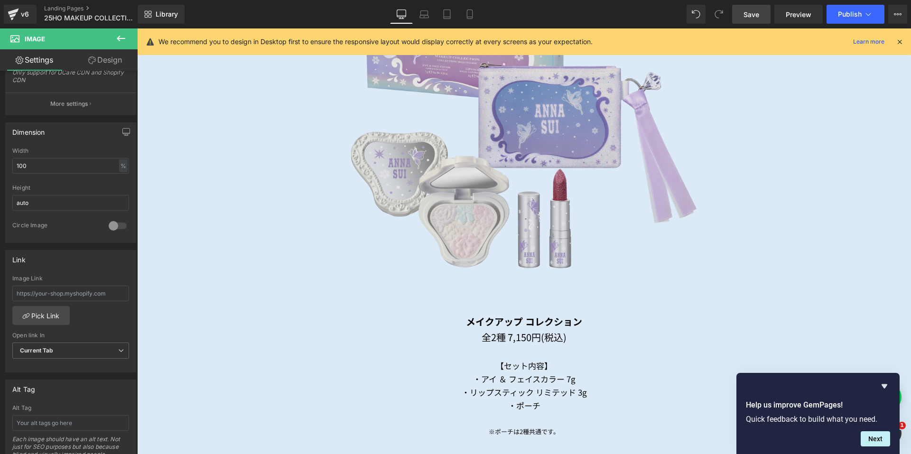
scroll to position [879, 0]
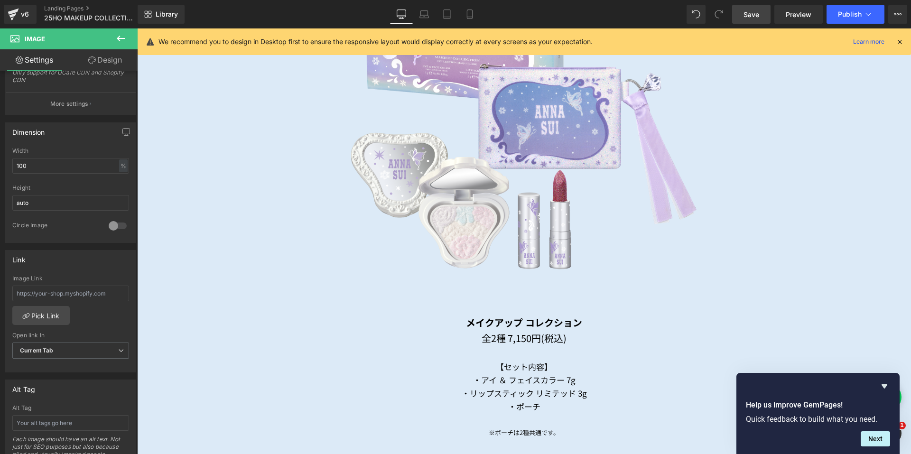
drag, startPoint x: 507, startPoint y: 168, endPoint x: 148, endPoint y: 193, distance: 360.0
click at [507, 167] on img at bounding box center [524, 112] width 555 height 365
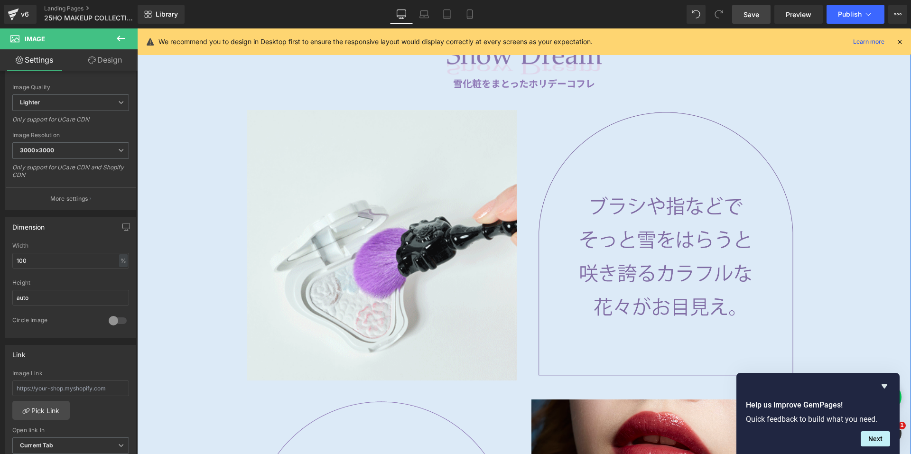
scroll to position [1400, 0]
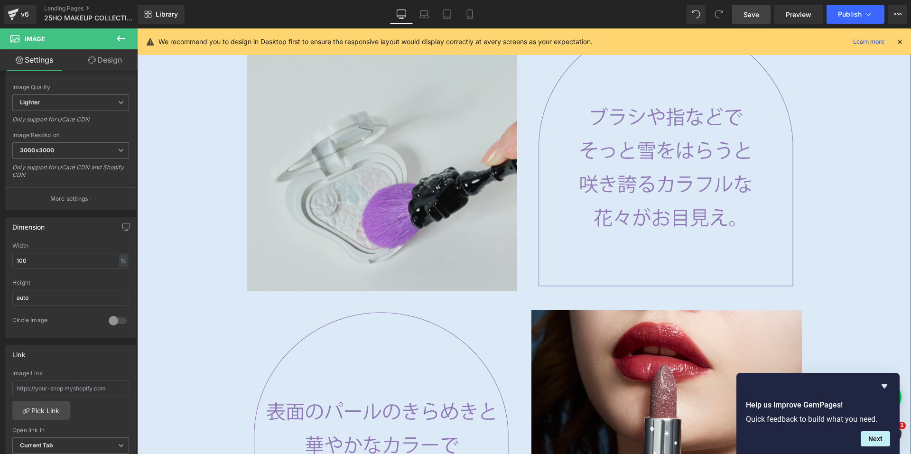
click at [433, 167] on img at bounding box center [382, 156] width 270 height 270
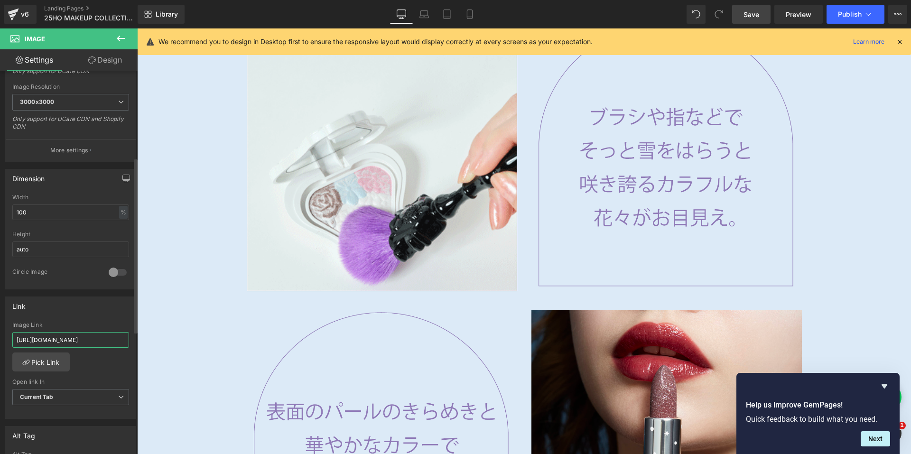
scroll to position [0, 5]
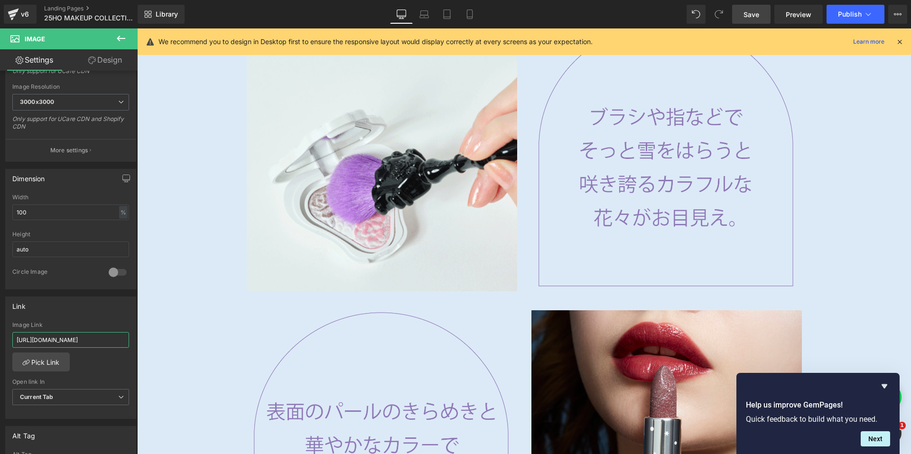
drag, startPoint x: 154, startPoint y: 370, endPoint x: 140, endPoint y: 341, distance: 31.6
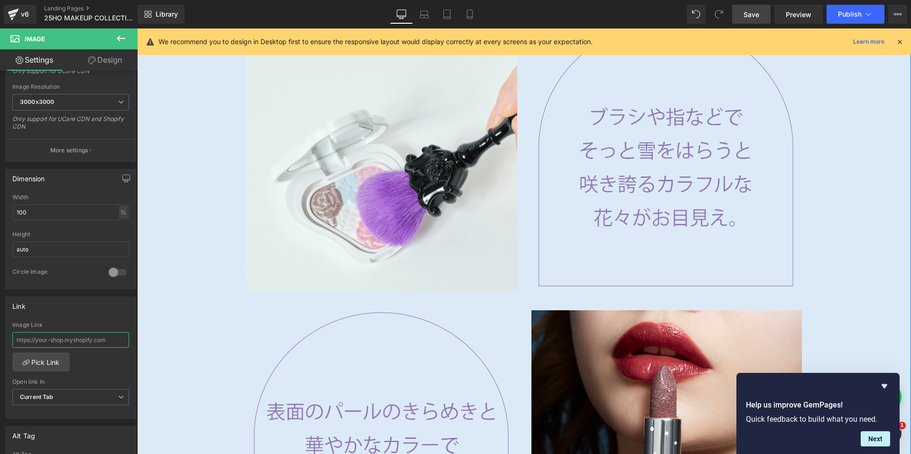
scroll to position [0, 0]
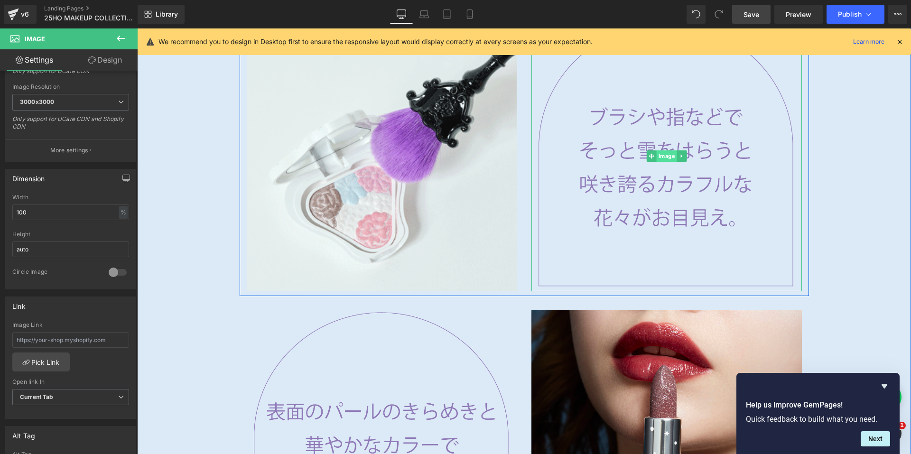
click at [665, 154] on span "Image" at bounding box center [666, 155] width 20 height 11
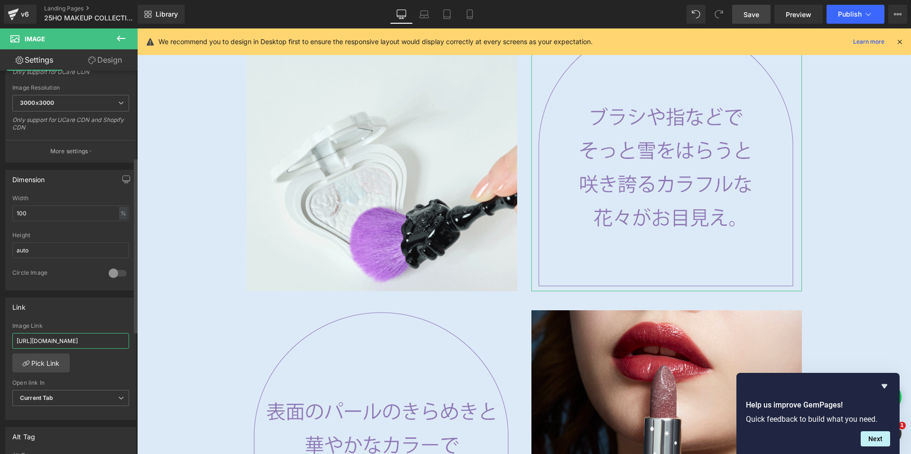
scroll to position [0, 7]
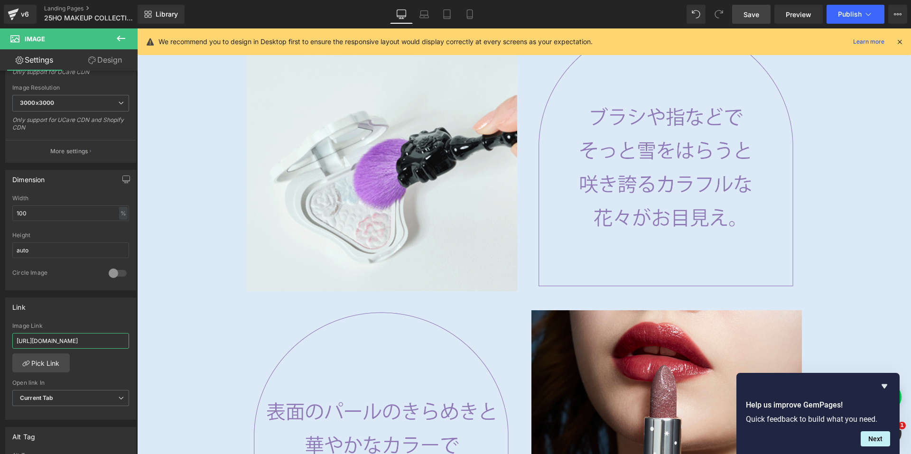
drag, startPoint x: 156, startPoint y: 370, endPoint x: 142, endPoint y: 322, distance: 49.5
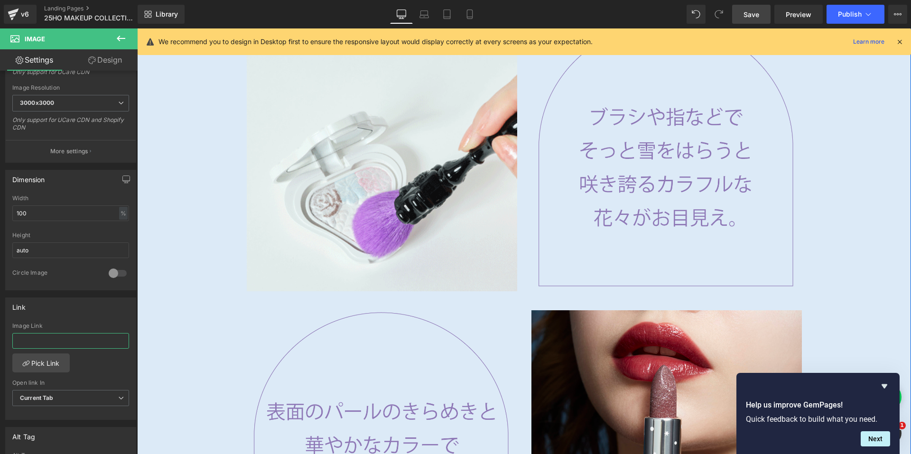
scroll to position [0, 0]
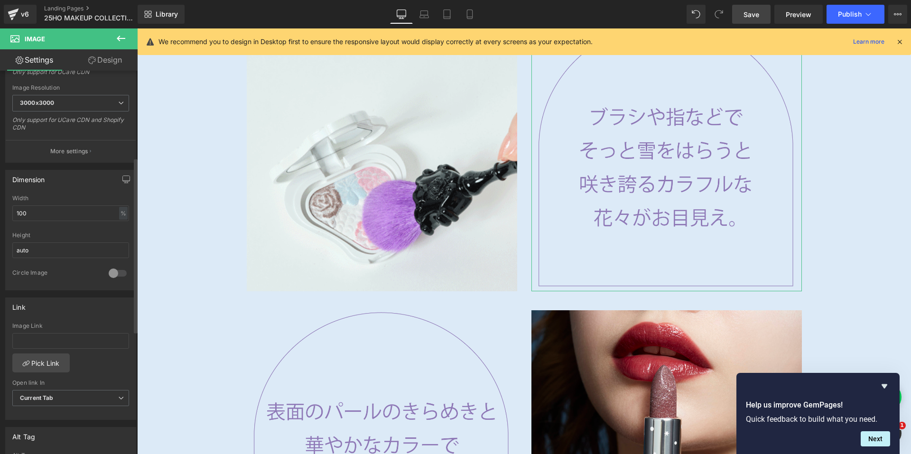
click at [48, 317] on div "Link Image Link Pick Link Current Tab New Tab Open link In Current Tab Current …" at bounding box center [70, 358] width 131 height 123
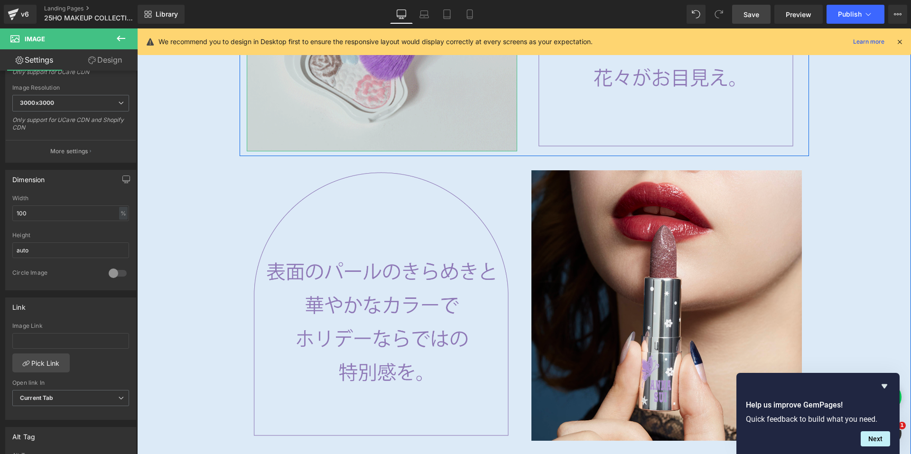
scroll to position [1543, 0]
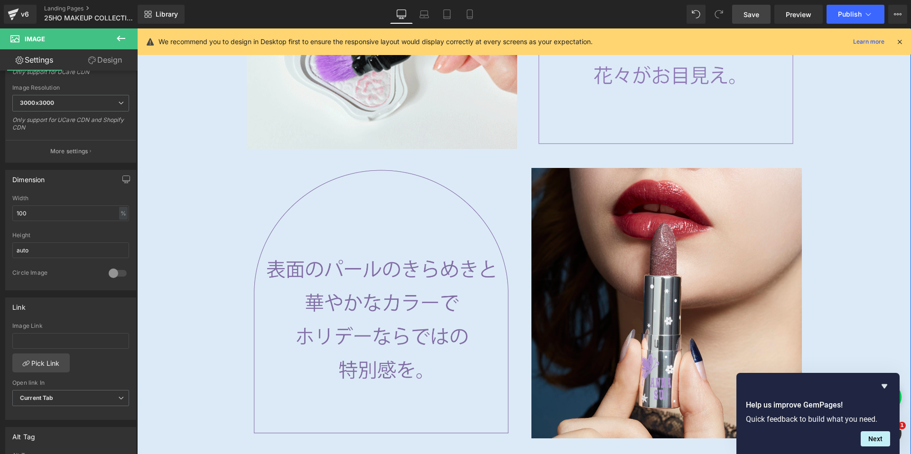
click at [345, 282] on img at bounding box center [382, 303] width 270 height 270
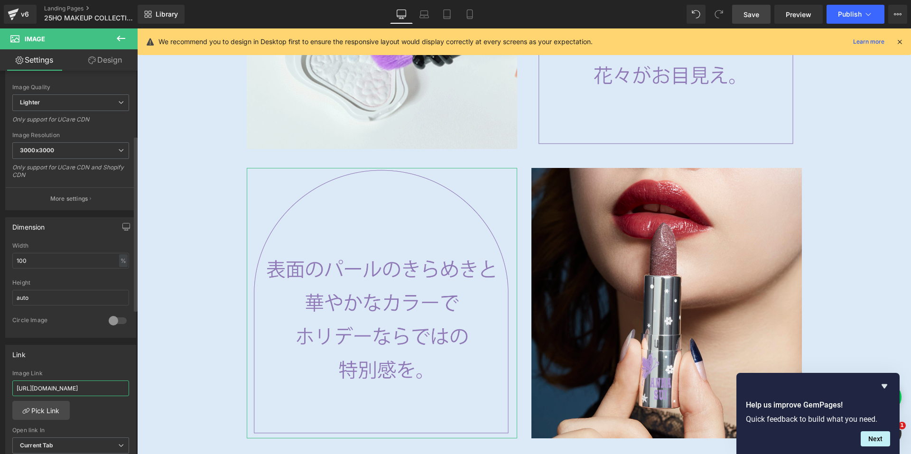
scroll to position [0, 5]
drag, startPoint x: 17, startPoint y: 389, endPoint x: 127, endPoint y: 393, distance: 110.6
click at [127, 393] on div "https://annasui.co.jp/products/asahek01 Image Link https://annasui.co.jp/produc…" at bounding box center [71, 418] width 130 height 97
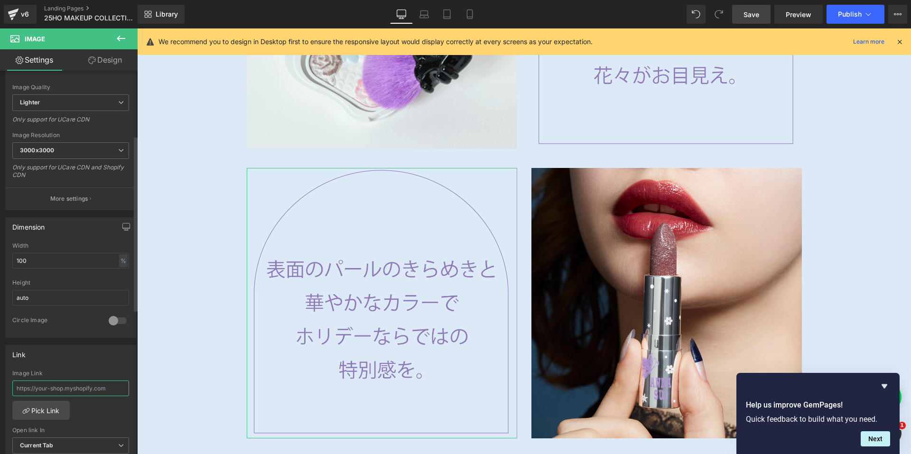
scroll to position [0, 0]
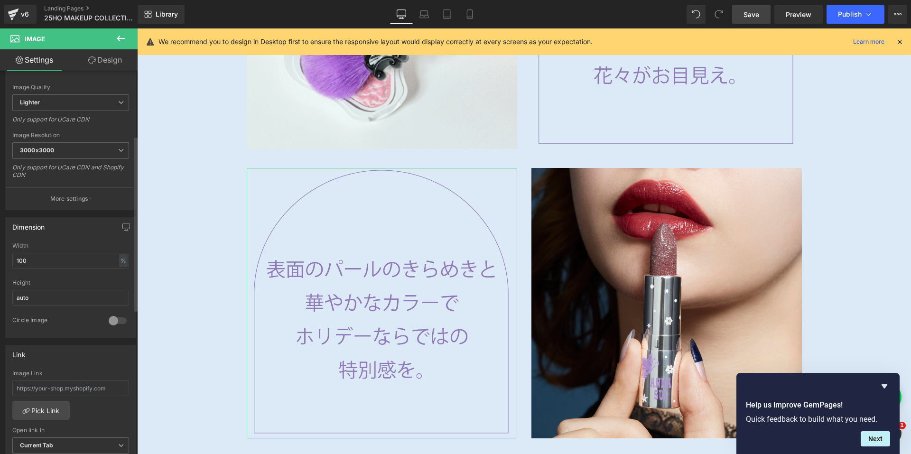
click at [97, 359] on div "Link" at bounding box center [71, 354] width 130 height 18
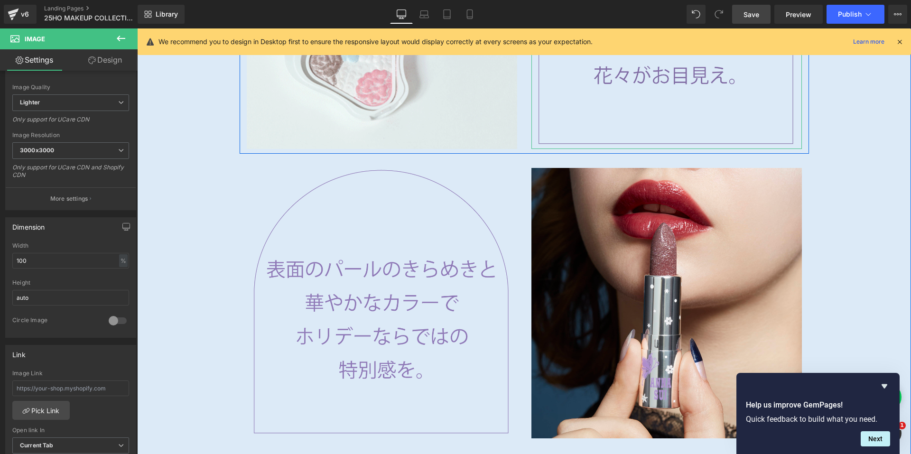
click at [601, 124] on img at bounding box center [666, 14] width 270 height 270
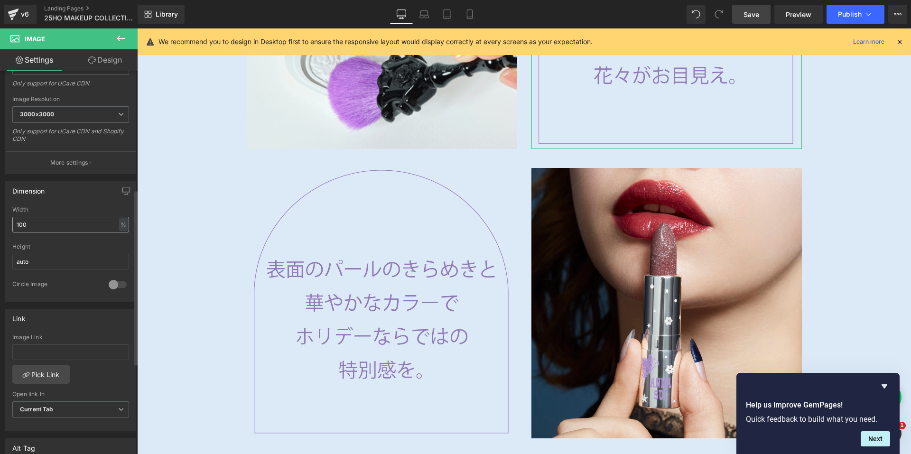
scroll to position [332, 0]
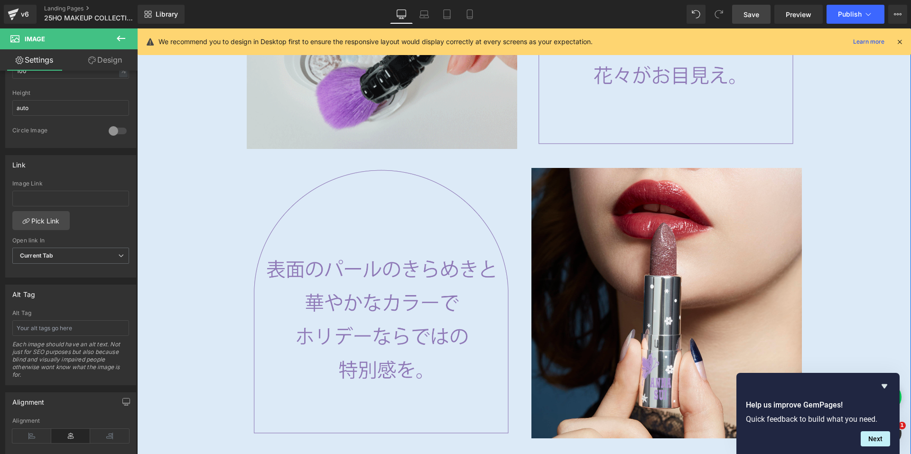
click at [137, 28] on div at bounding box center [137, 28] width 0 height 0
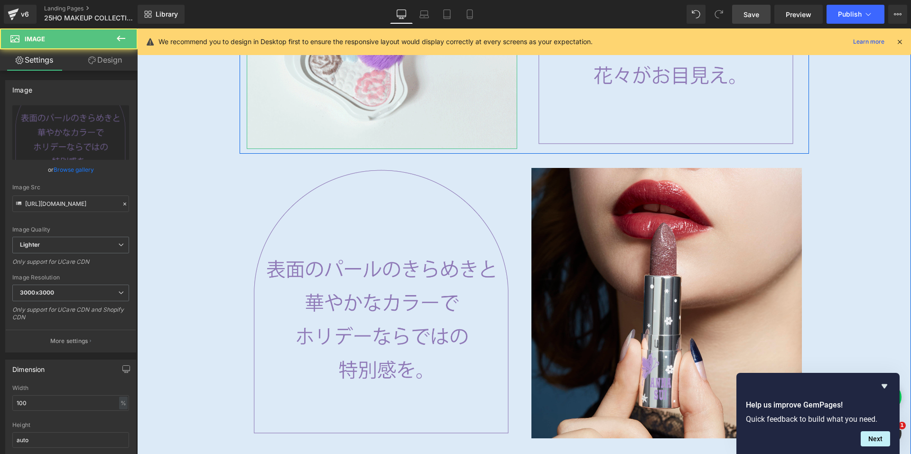
drag, startPoint x: 336, startPoint y: 113, endPoint x: 149, endPoint y: 247, distance: 229.9
click at [337, 113] on img at bounding box center [382, 14] width 270 height 270
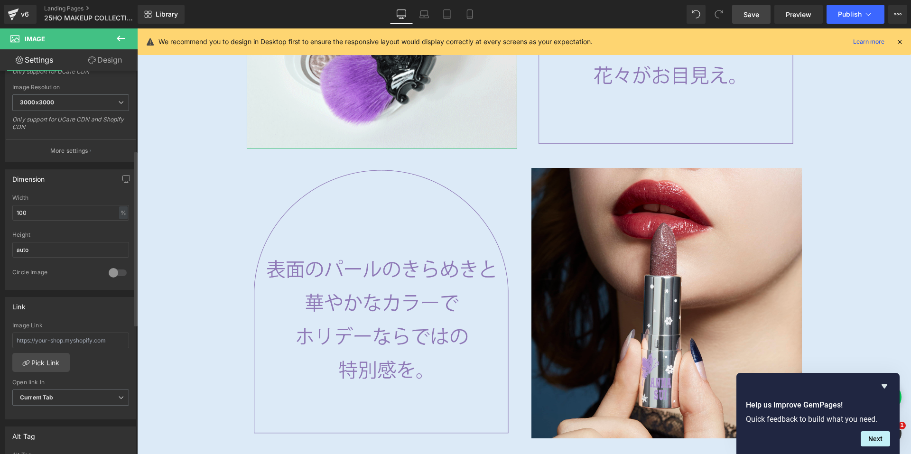
scroll to position [190, 0]
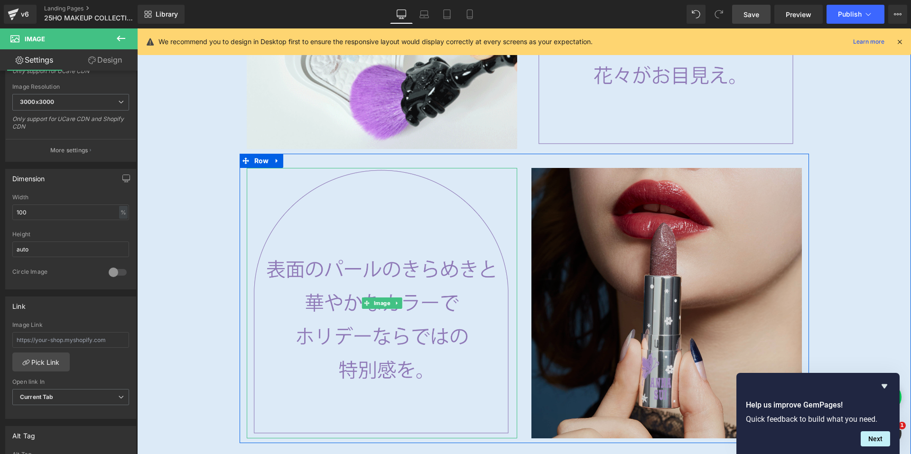
click at [473, 330] on img at bounding box center [382, 303] width 270 height 270
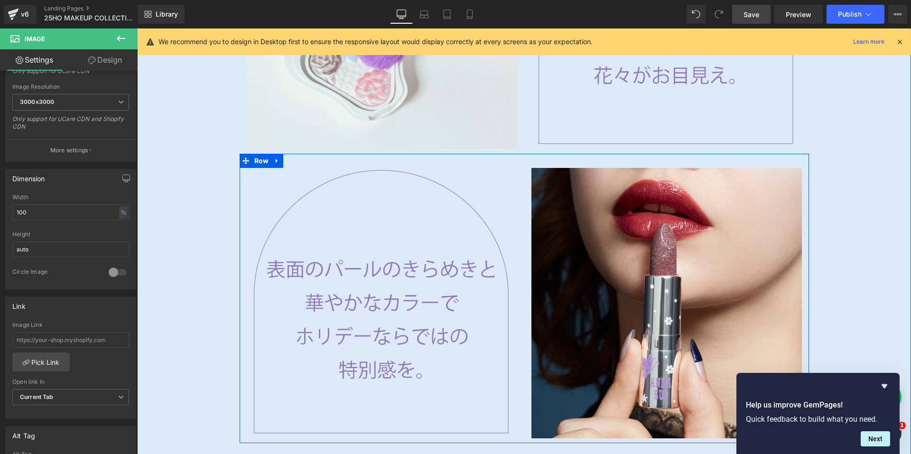
drag, startPoint x: 181, startPoint y: 337, endPoint x: 166, endPoint y: 333, distance: 16.4
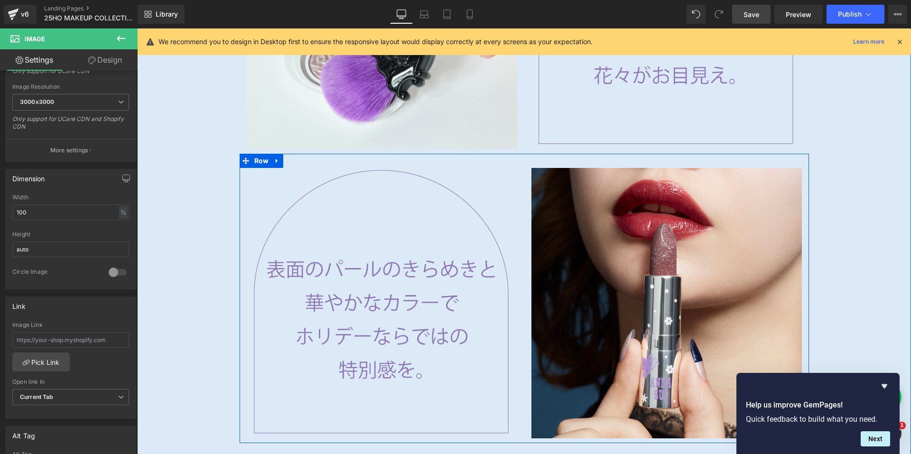
click at [601, 329] on img at bounding box center [666, 303] width 270 height 270
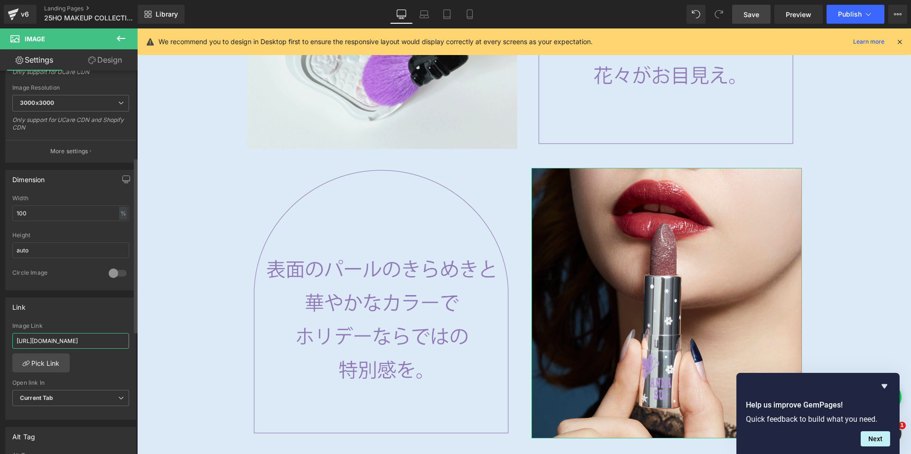
scroll to position [0, 7]
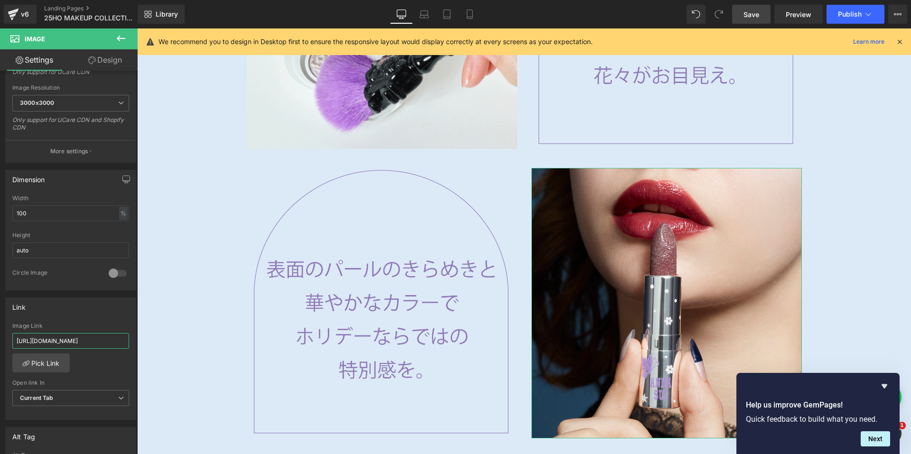
drag, startPoint x: 151, startPoint y: 366, endPoint x: 139, endPoint y: 342, distance: 26.9
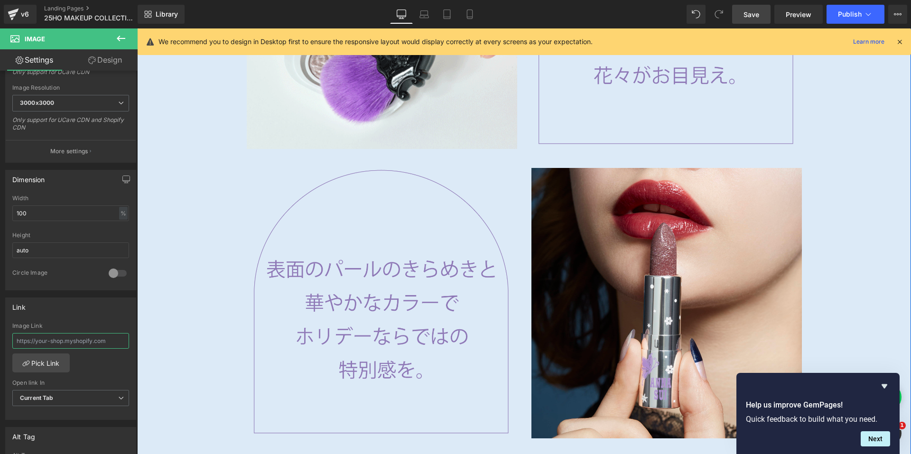
scroll to position [0, 0]
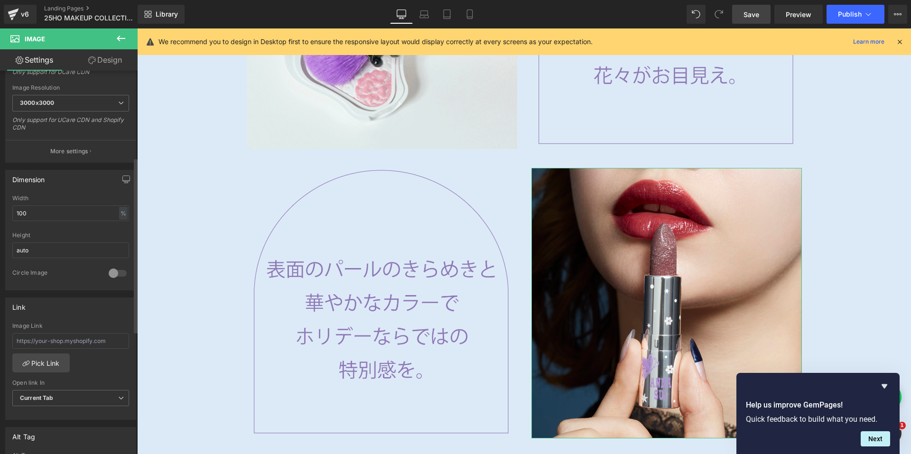
click at [109, 314] on div "Link" at bounding box center [71, 307] width 130 height 18
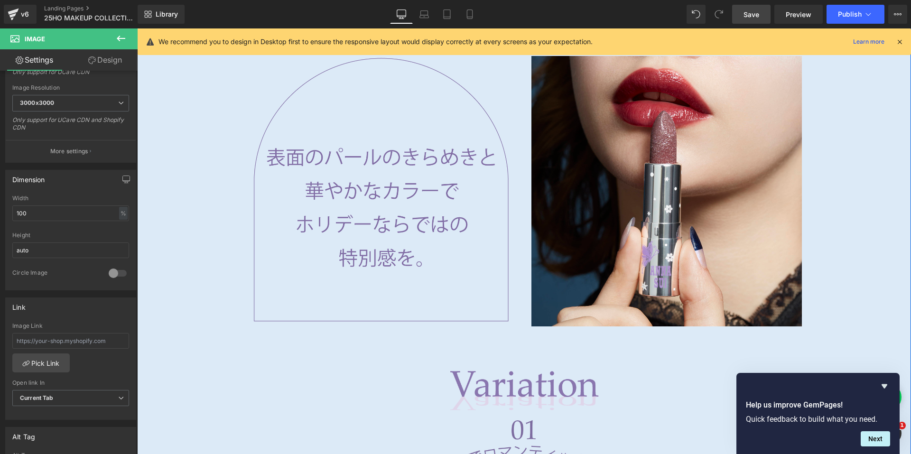
scroll to position [1638, 0]
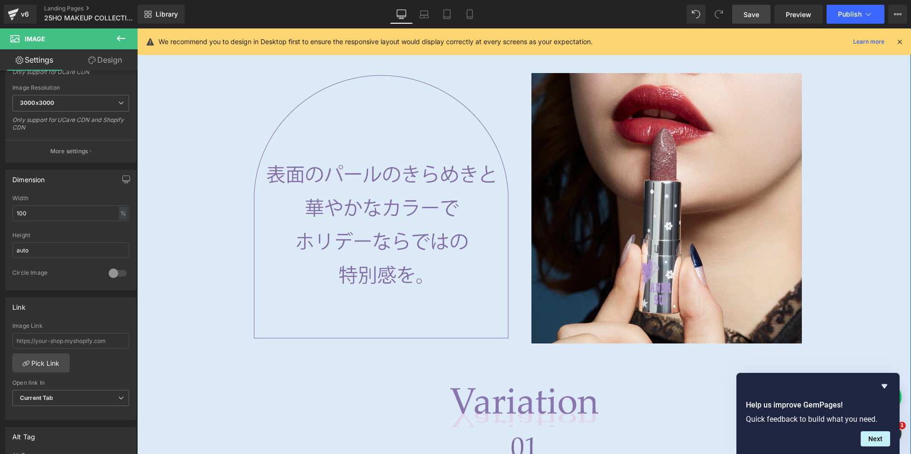
click at [363, 232] on img at bounding box center [382, 208] width 270 height 270
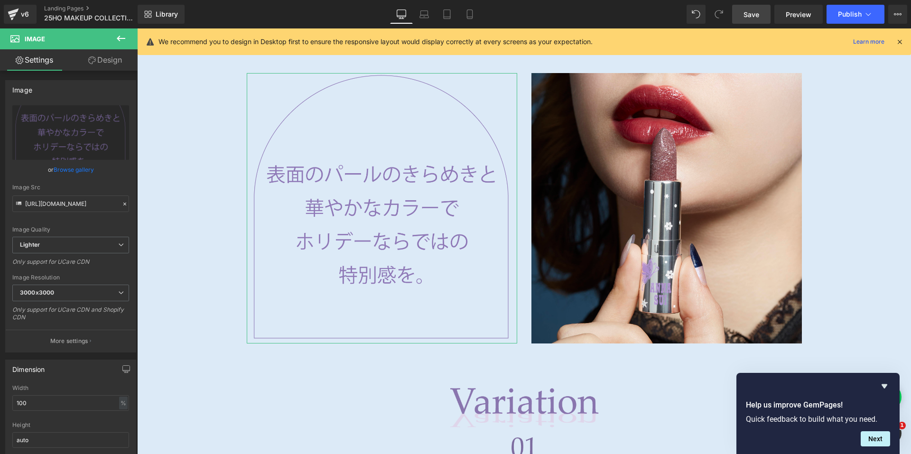
click at [104, 58] on link "Design" at bounding box center [105, 59] width 69 height 21
click at [0, 0] on div "Spacing" at bounding box center [0, 0] width 0 height 0
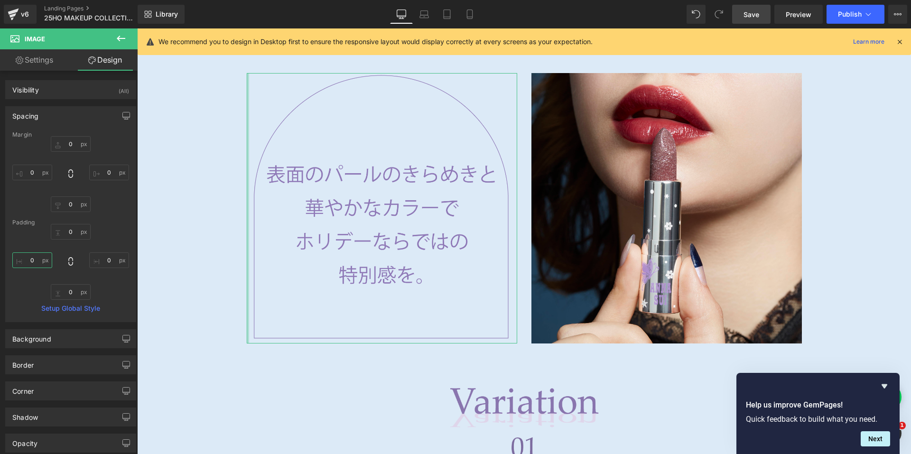
click at [18, 260] on input "0" at bounding box center [32, 260] width 40 height 16
click at [119, 212] on div "0px 0 0px 0 0px 0 0px 0" at bounding box center [70, 174] width 117 height 76
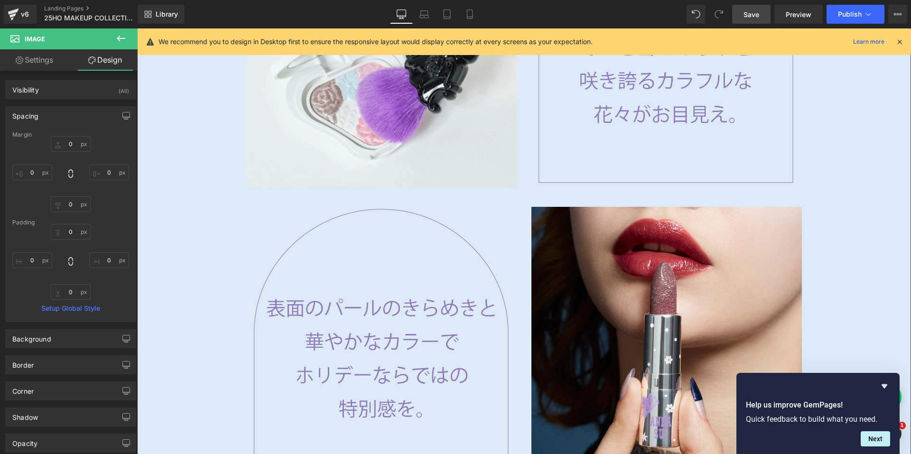
scroll to position [1590, 0]
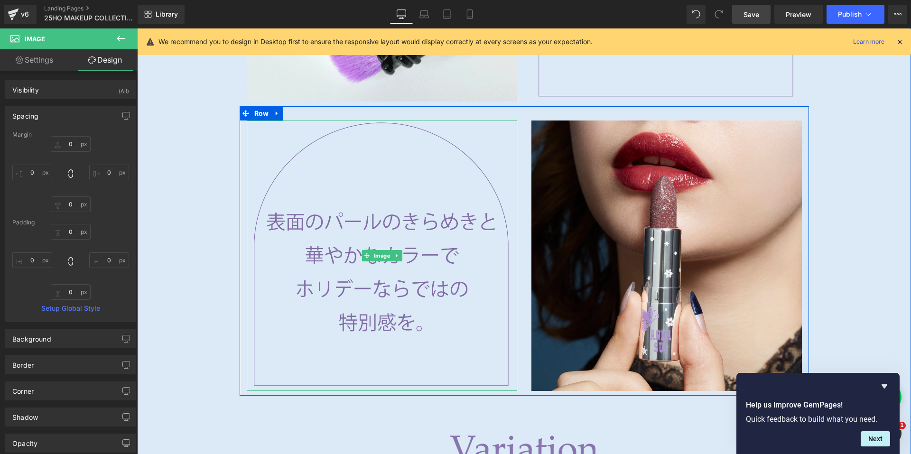
click at [364, 208] on img at bounding box center [382, 256] width 270 height 270
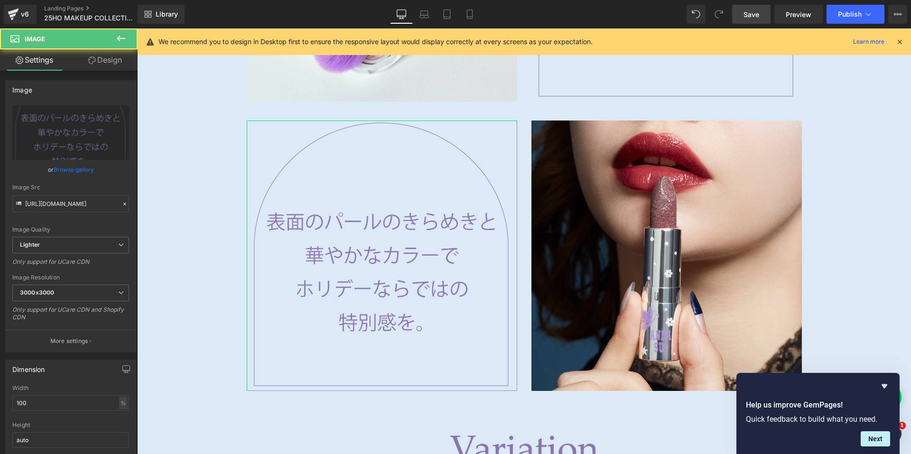
click at [97, 61] on link "Design" at bounding box center [105, 59] width 69 height 21
click at [0, 0] on div "Spacing" at bounding box center [0, 0] width 0 height 0
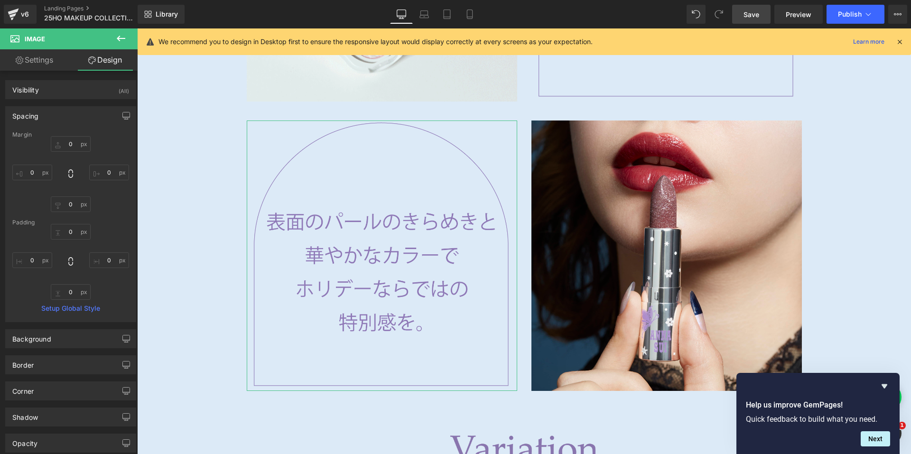
click at [115, 281] on div "0px 0 0px 0 0px 0 0px 0" at bounding box center [70, 262] width 117 height 76
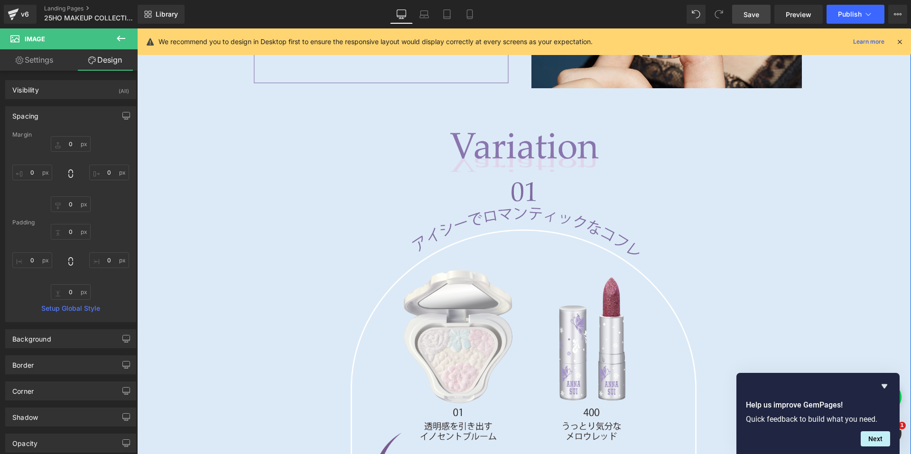
scroll to position [1922, 0]
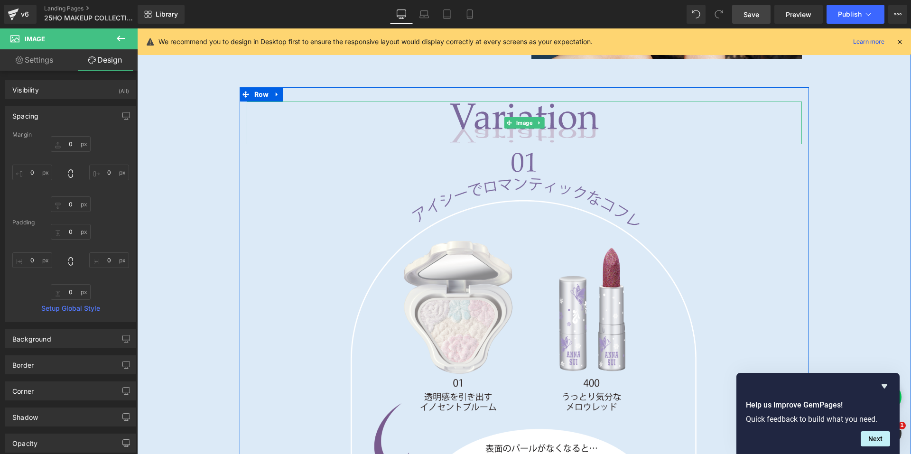
click at [492, 113] on img at bounding box center [524, 123] width 555 height 43
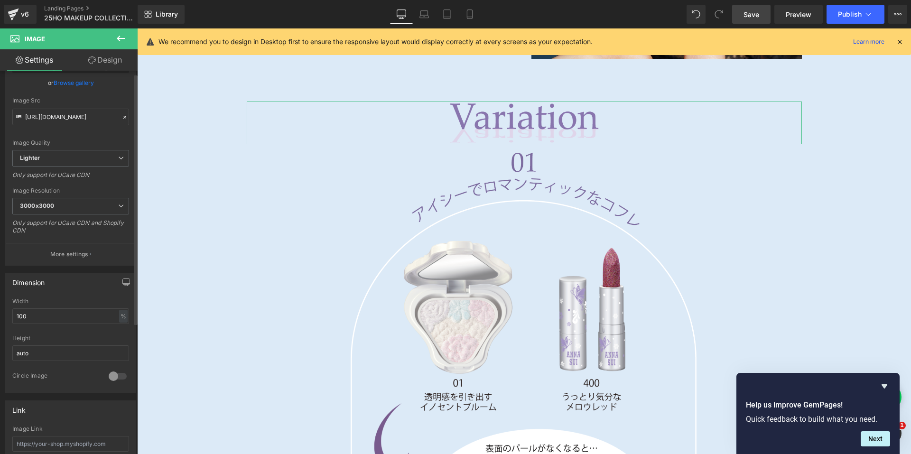
scroll to position [0, 0]
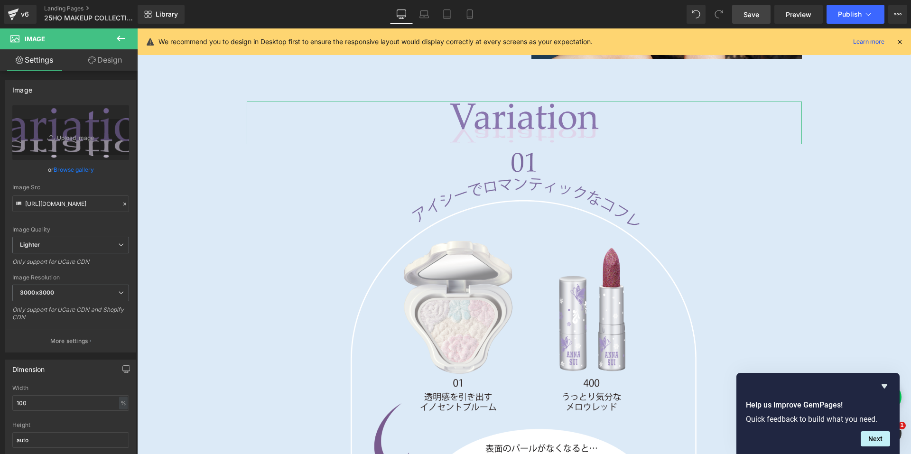
click at [97, 60] on link "Design" at bounding box center [105, 59] width 69 height 21
click at [0, 0] on div "Spacing" at bounding box center [0, 0] width 0 height 0
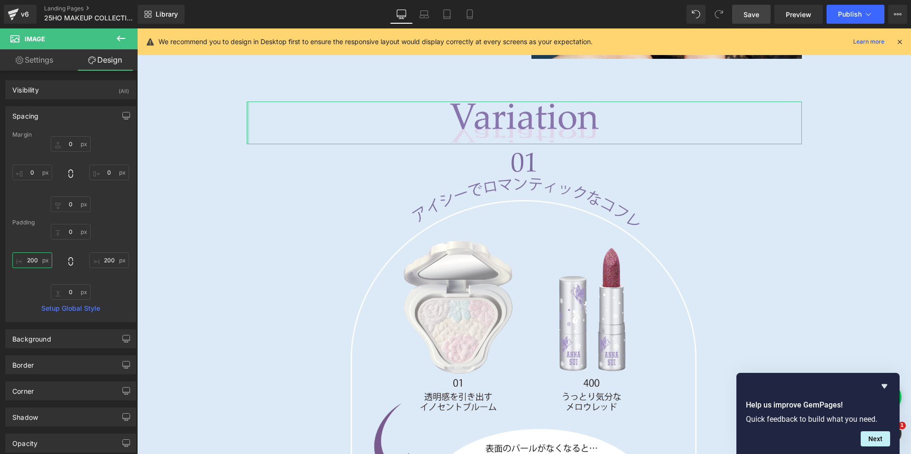
click at [30, 265] on input "200" at bounding box center [32, 260] width 40 height 16
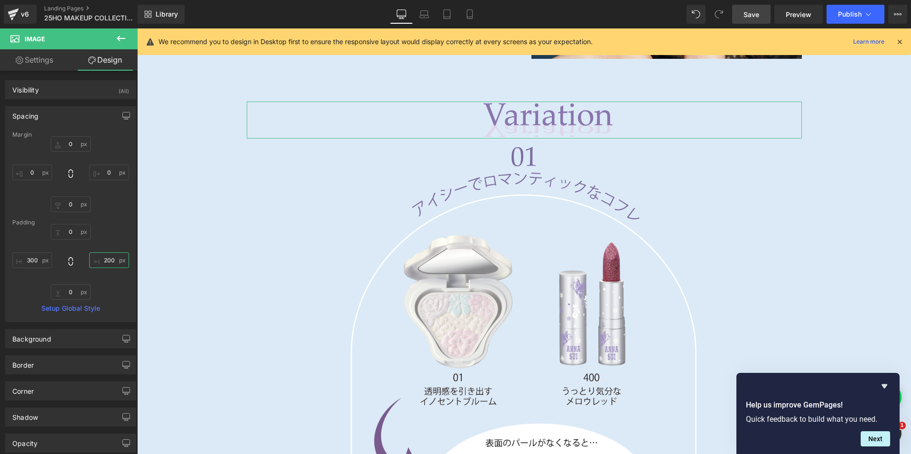
click at [100, 260] on input "200" at bounding box center [109, 260] width 40 height 16
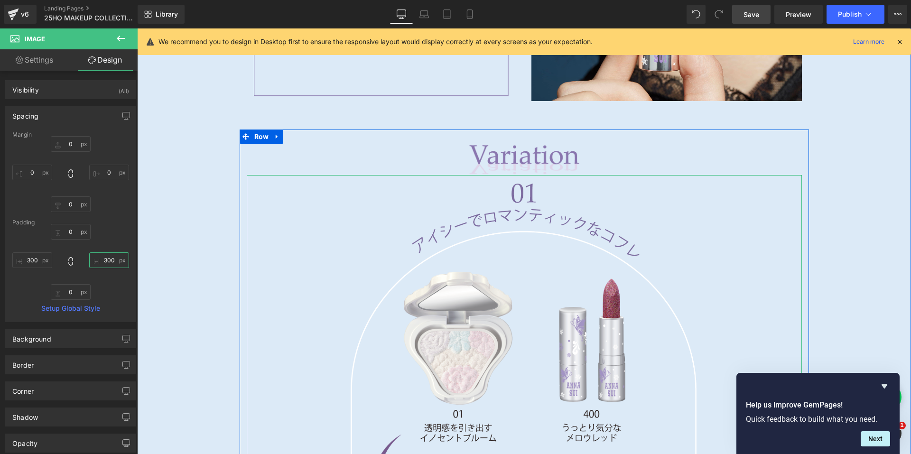
scroll to position [1780, 0]
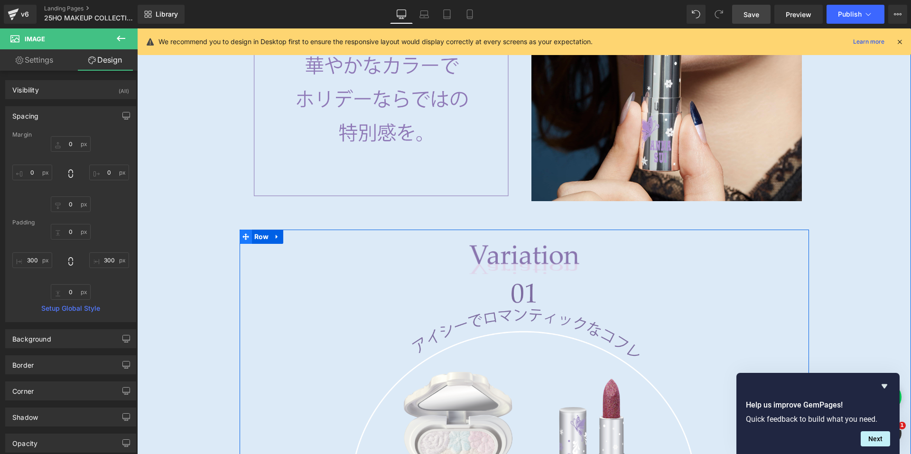
click at [245, 234] on span at bounding box center [246, 237] width 12 height 14
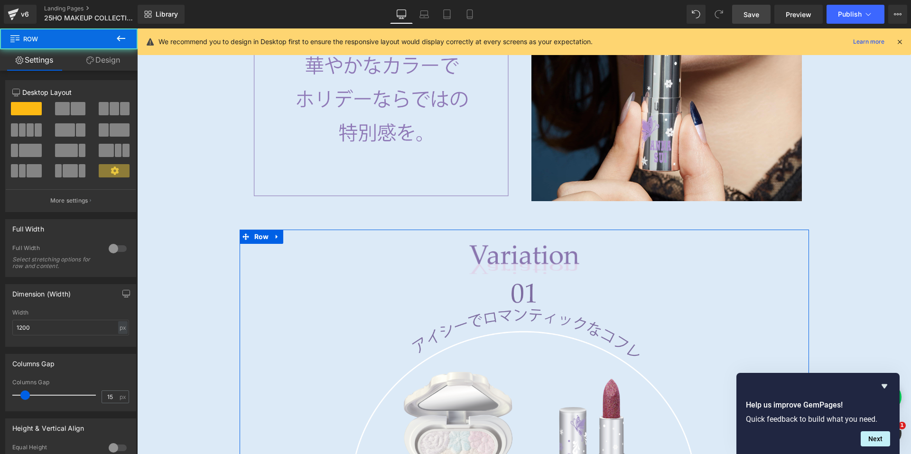
click at [105, 55] on link "Design" at bounding box center [103, 59] width 69 height 21
click at [0, 0] on div "Spacing" at bounding box center [0, 0] width 0 height 0
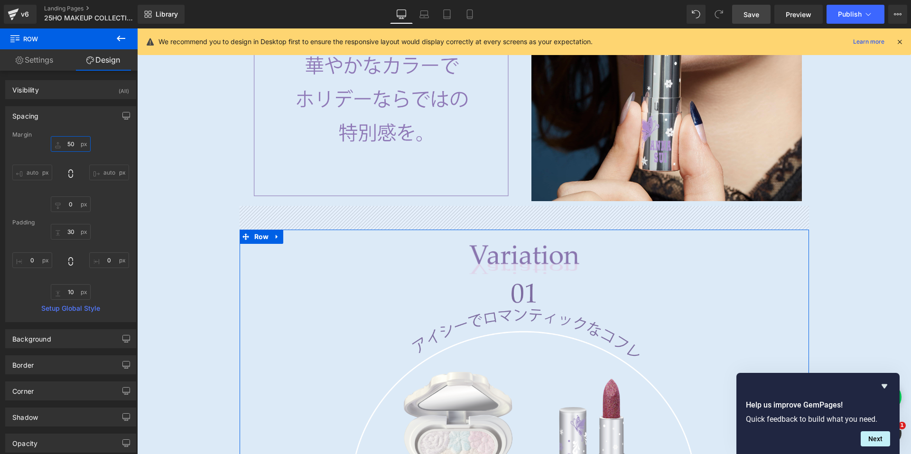
click at [62, 146] on input "50" at bounding box center [71, 144] width 40 height 16
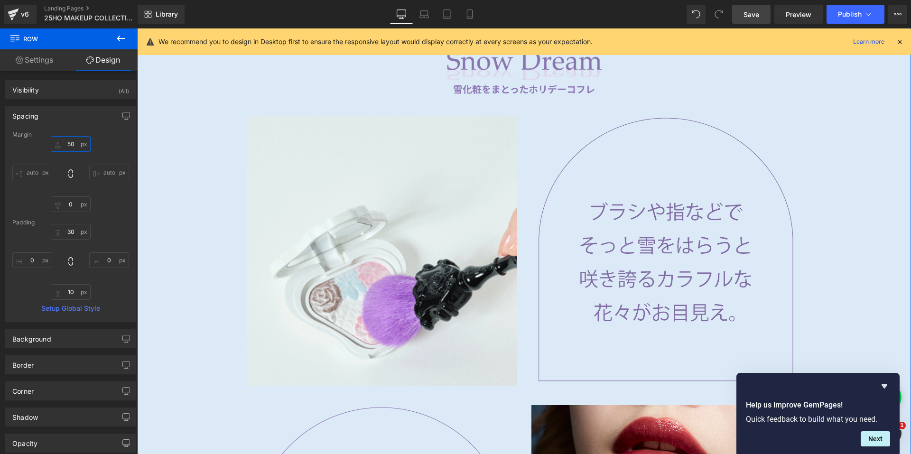
scroll to position [1163, 0]
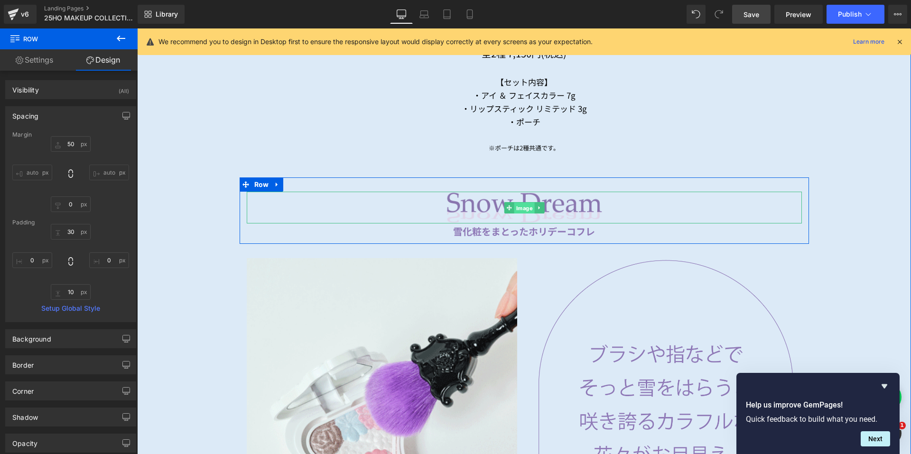
click at [514, 202] on span "Image" at bounding box center [524, 207] width 20 height 11
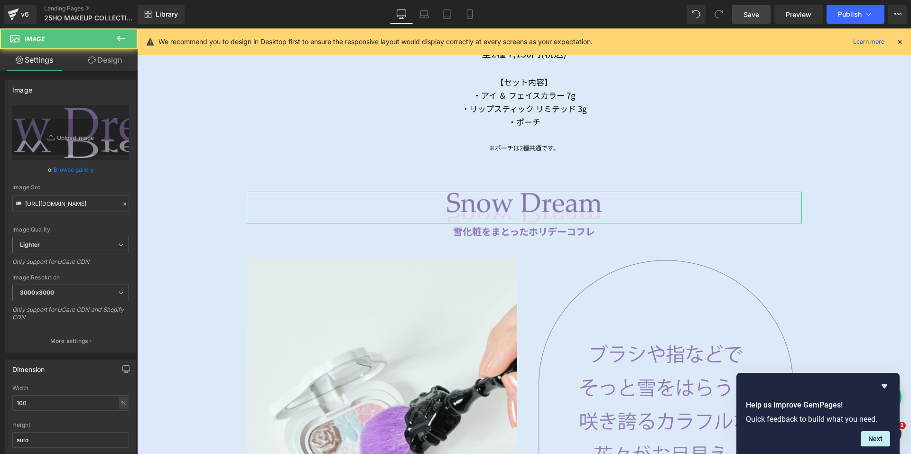
click at [97, 62] on link "Design" at bounding box center [105, 59] width 69 height 21
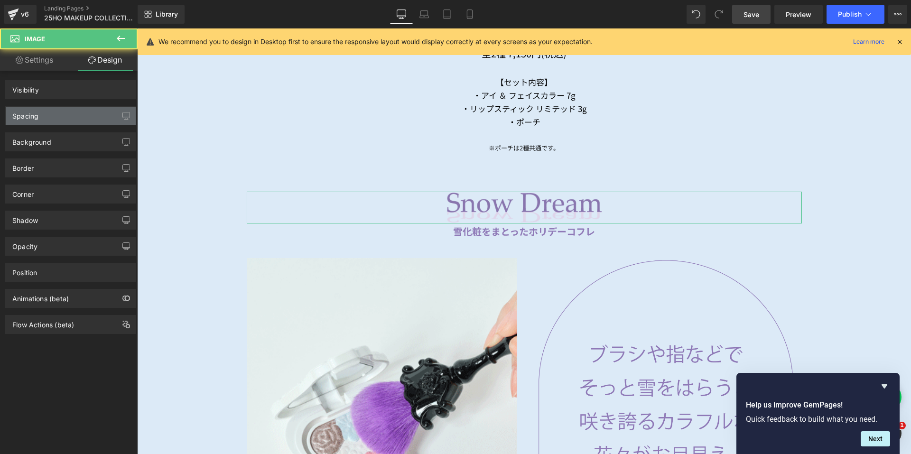
click at [57, 115] on div "Spacing" at bounding box center [71, 116] width 130 height 18
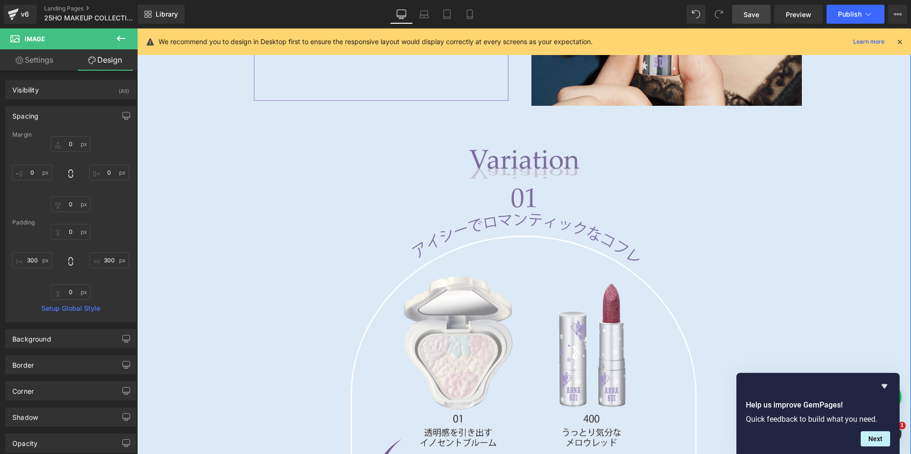
scroll to position [1875, 0]
click at [504, 160] on div "Image 300px 300px" at bounding box center [524, 165] width 555 height 32
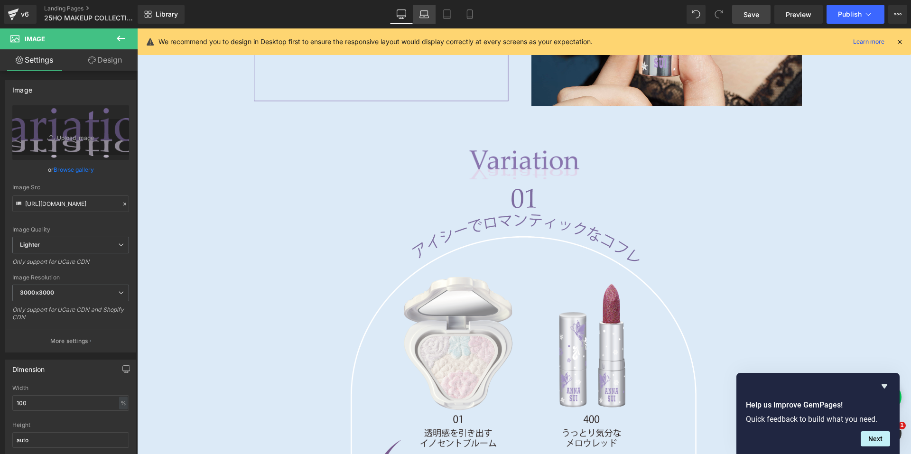
click at [417, 16] on link "Laptop" at bounding box center [424, 14] width 23 height 19
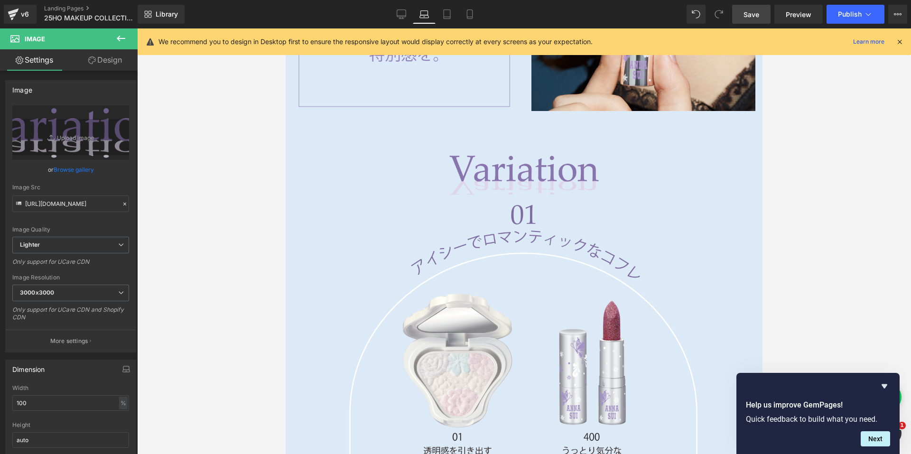
scroll to position [1668, 0]
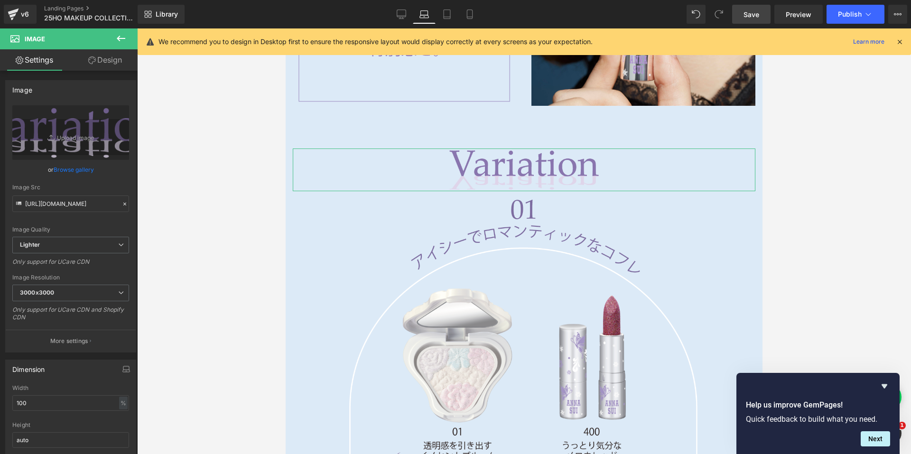
click at [105, 65] on link "Design" at bounding box center [105, 59] width 69 height 21
click at [0, 0] on div "Spacing" at bounding box center [0, 0] width 0 height 0
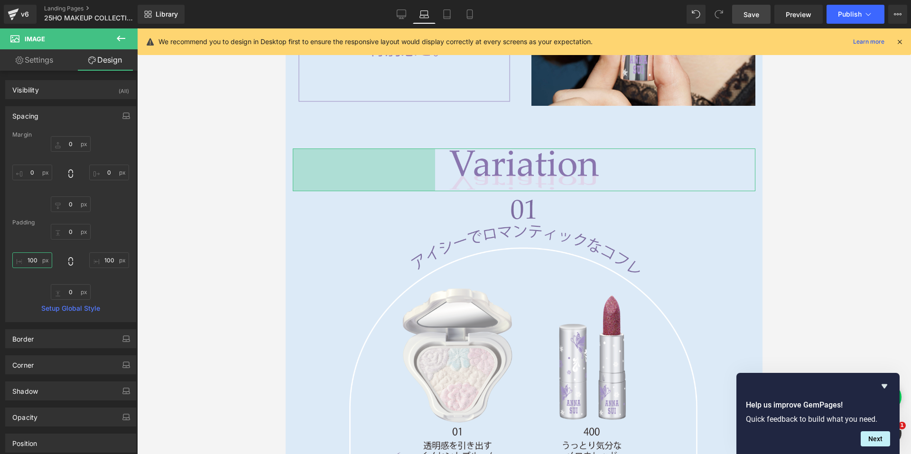
click at [37, 257] on input "100" at bounding box center [32, 260] width 40 height 16
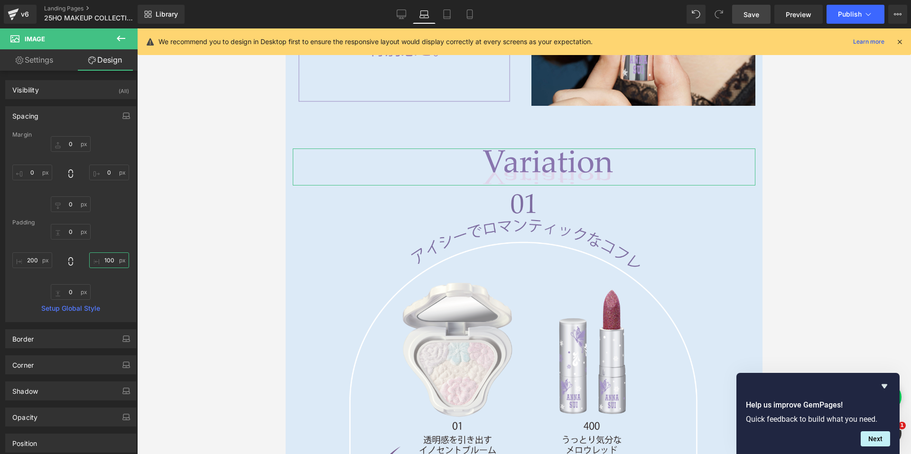
click at [102, 261] on input "100" at bounding box center [109, 260] width 40 height 16
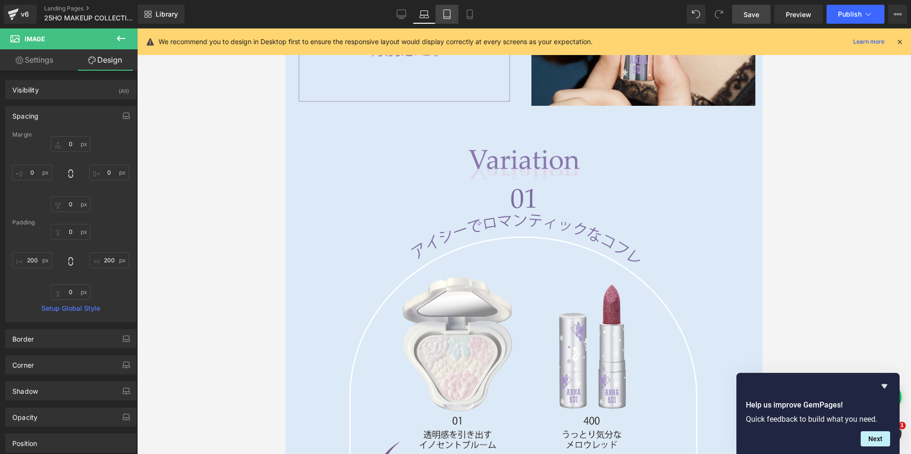
click at [451, 12] on icon at bounding box center [446, 13] width 9 height 9
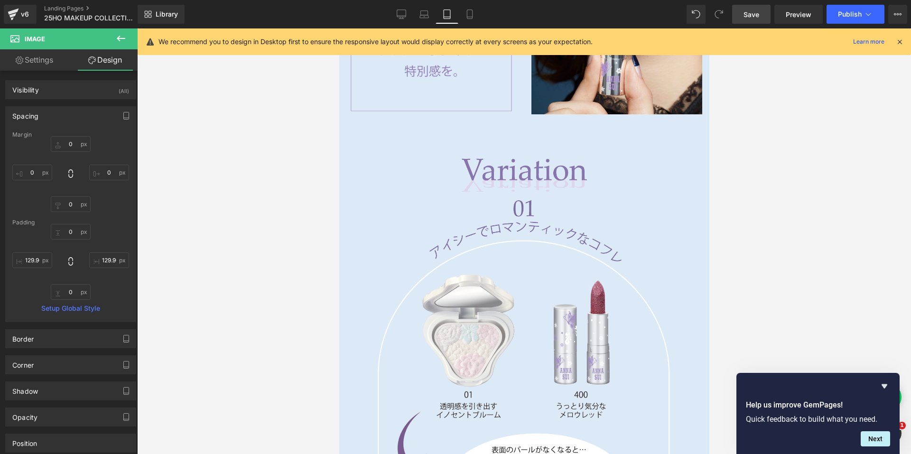
scroll to position [1591, 0]
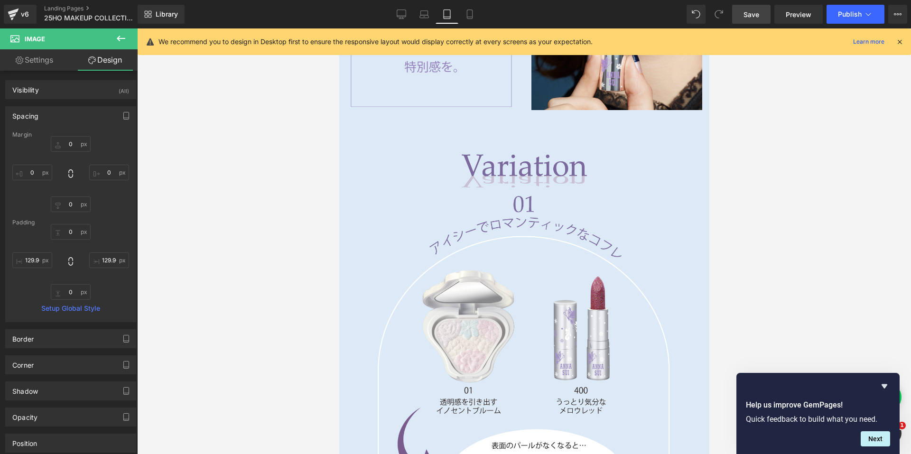
click at [488, 158] on img at bounding box center [524, 171] width 356 height 36
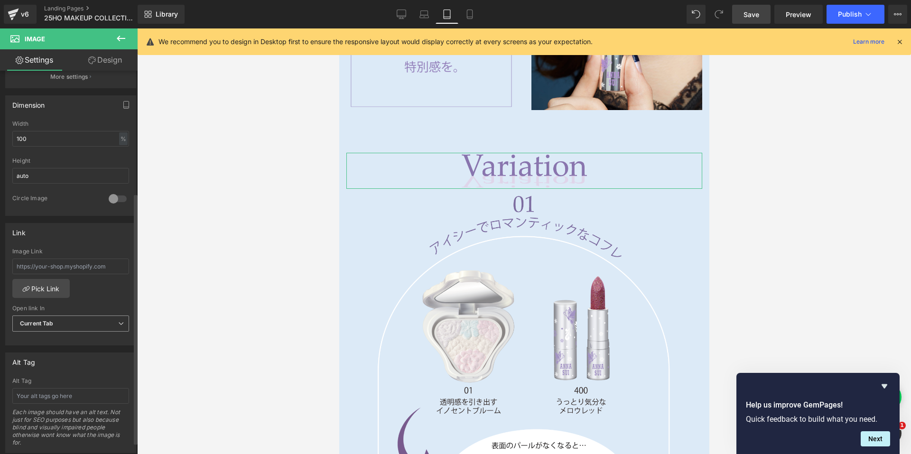
scroll to position [332, 0]
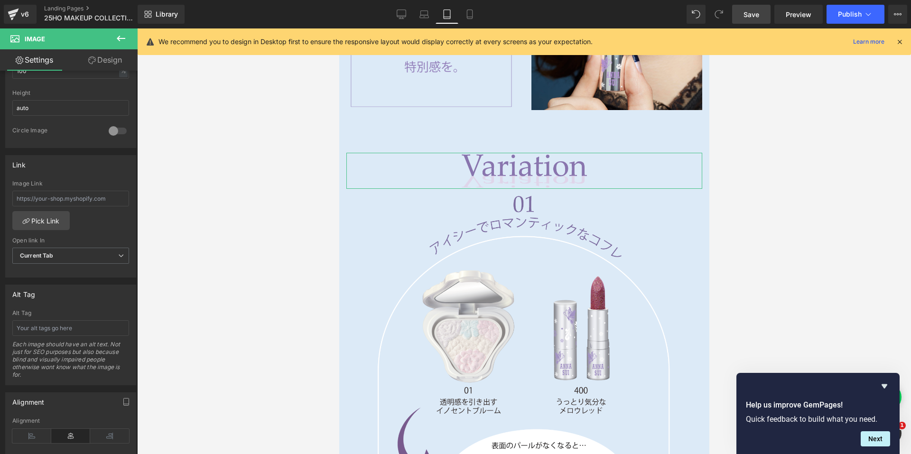
click at [121, 61] on link "Design" at bounding box center [105, 59] width 69 height 21
click at [0, 0] on div "Spacing [GEOGRAPHIC_DATA] [GEOGRAPHIC_DATA]" at bounding box center [0, 0] width 0 height 0
click at [0, 0] on div "Spacing" at bounding box center [0, 0] width 0 height 0
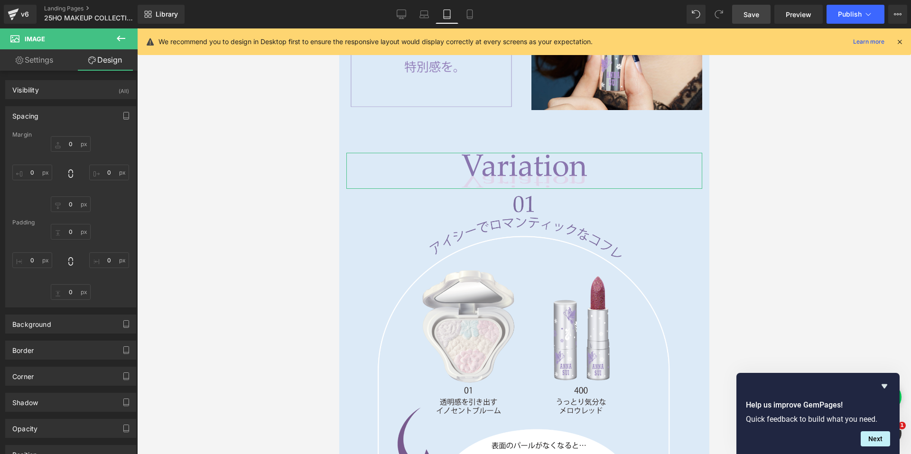
click at [50, 113] on div "Spacing" at bounding box center [71, 116] width 130 height 18
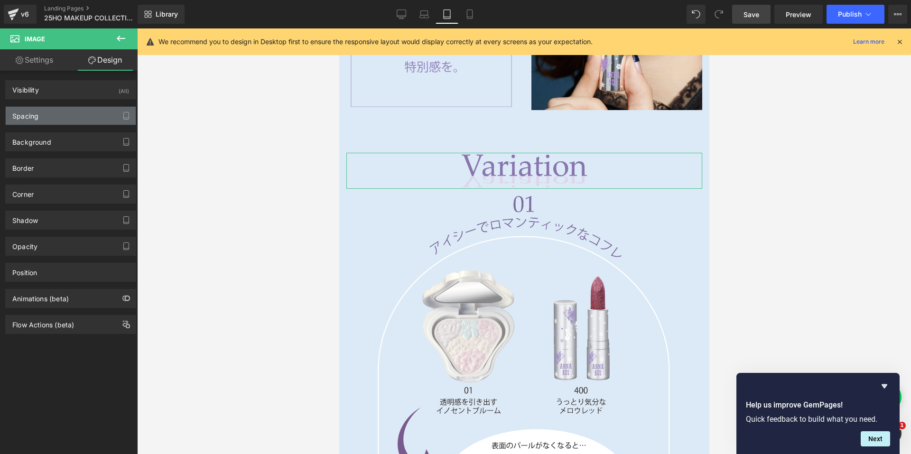
click at [57, 118] on div "Spacing" at bounding box center [71, 116] width 130 height 18
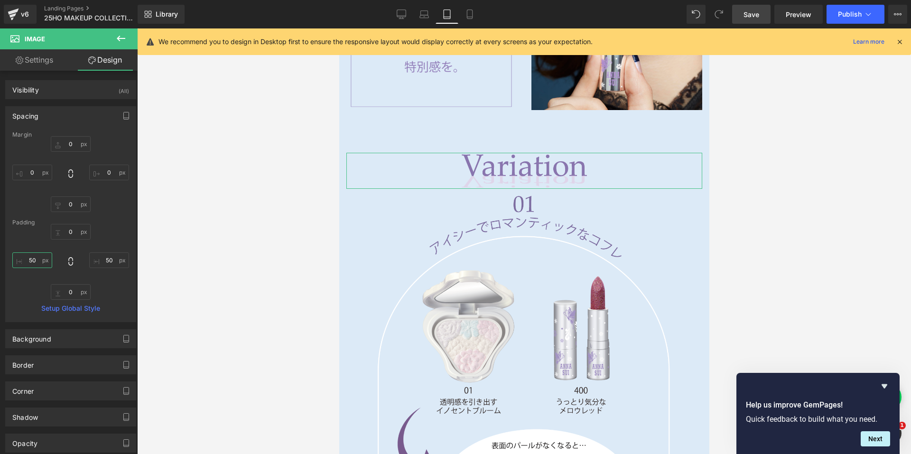
click at [22, 255] on input "50" at bounding box center [32, 260] width 40 height 16
click at [112, 259] on input "50" at bounding box center [109, 260] width 40 height 16
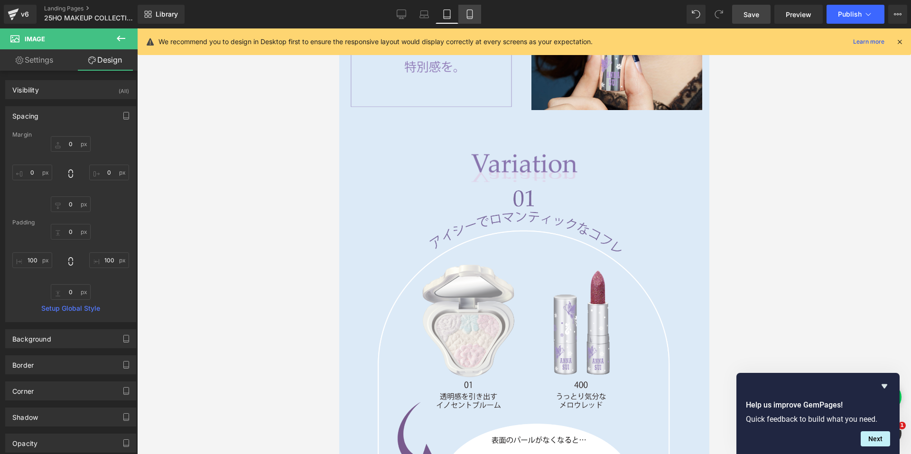
click at [476, 15] on link "Mobile" at bounding box center [469, 14] width 23 height 19
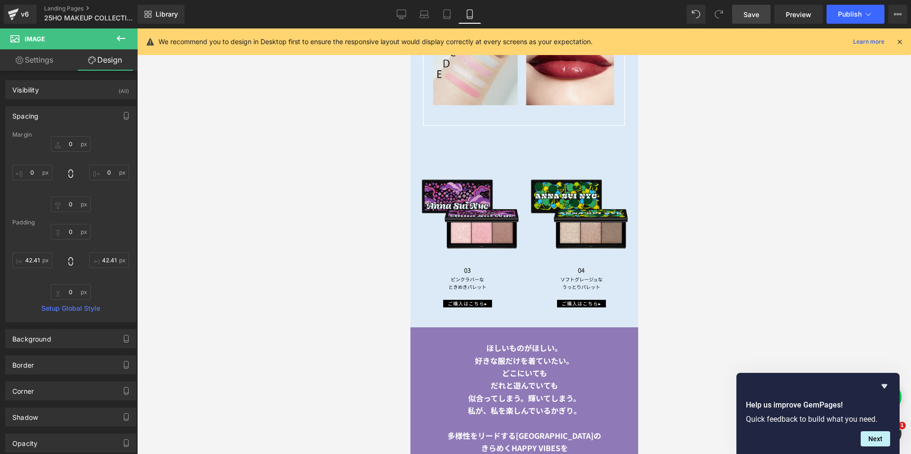
scroll to position [1150, 0]
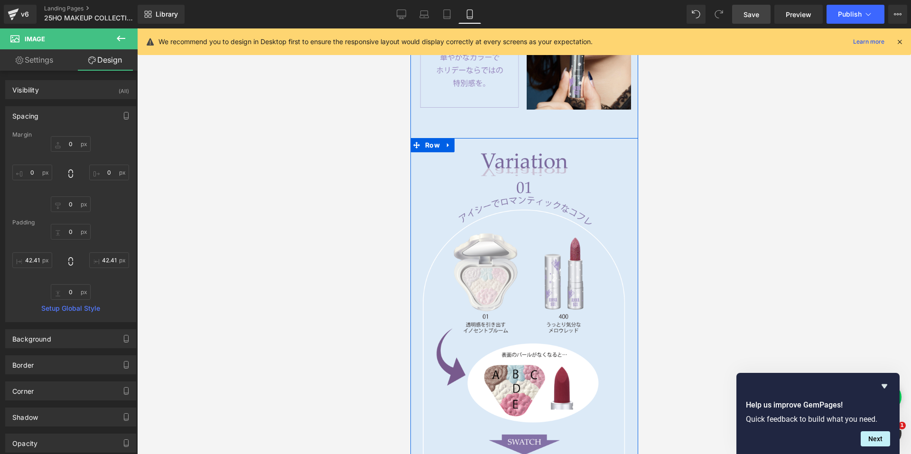
click at [504, 152] on img at bounding box center [523, 164] width 213 height 25
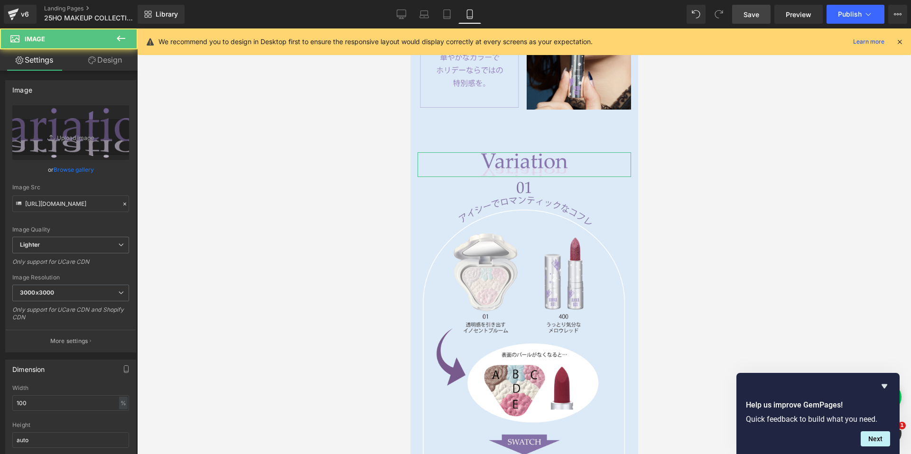
click at [93, 58] on icon at bounding box center [92, 60] width 8 height 8
click at [0, 0] on div "Spacing" at bounding box center [0, 0] width 0 height 0
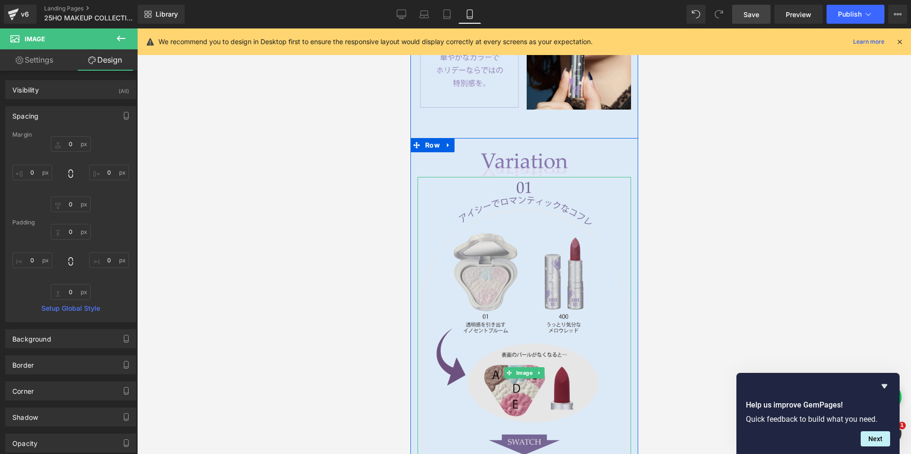
click at [494, 261] on img at bounding box center [523, 372] width 213 height 391
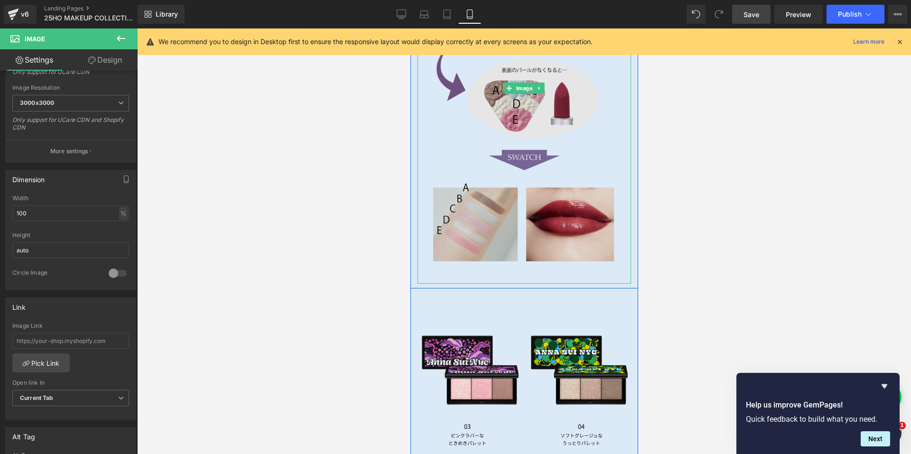
scroll to position [1482, 0]
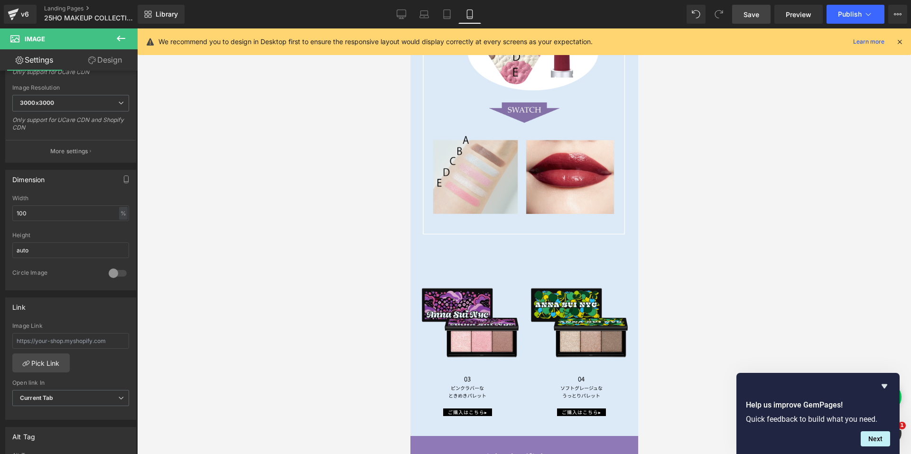
drag, startPoint x: 401, startPoint y: 13, endPoint x: 402, endPoint y: 34, distance: 20.9
click at [401, 13] on icon at bounding box center [401, 13] width 9 height 9
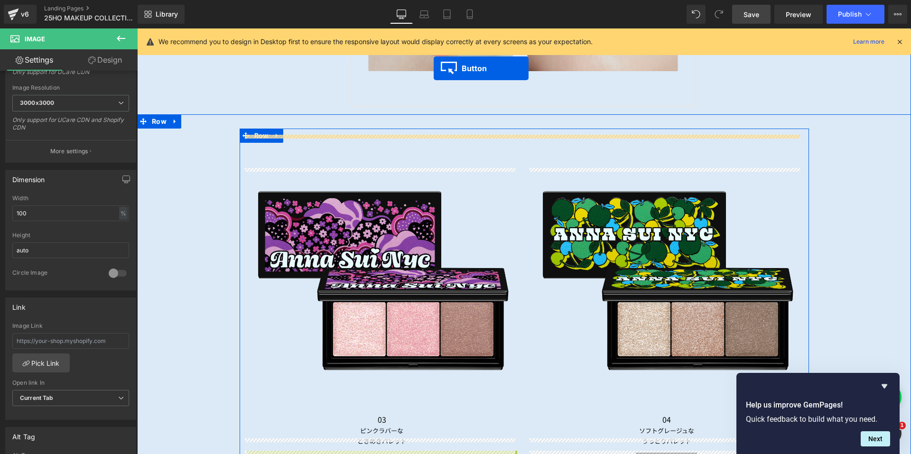
scroll to position [2587, 0]
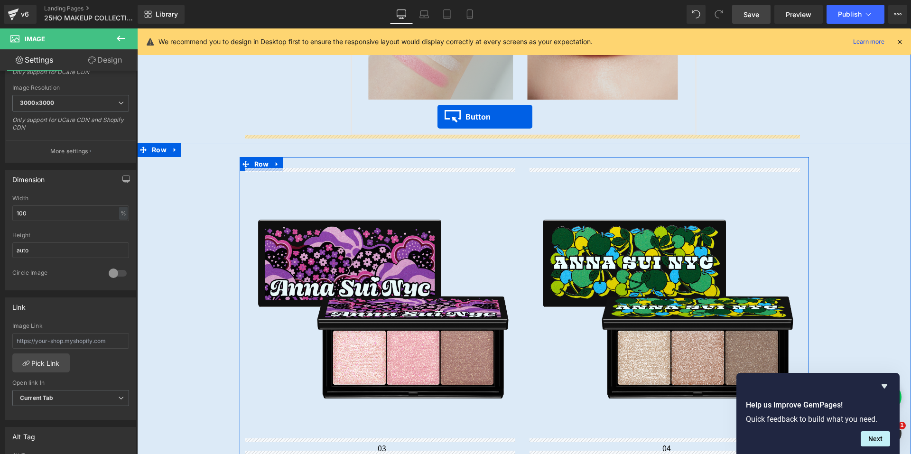
drag, startPoint x: 363, startPoint y: 441, endPoint x: 437, endPoint y: 117, distance: 332.9
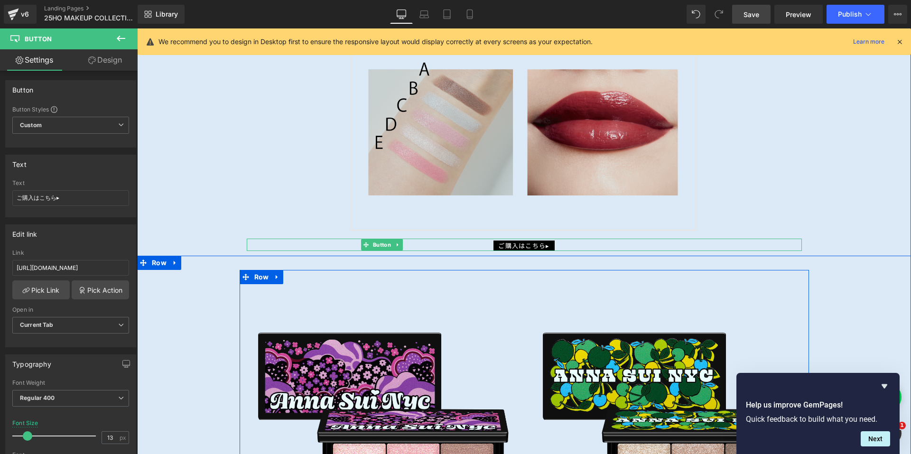
scroll to position [2445, 0]
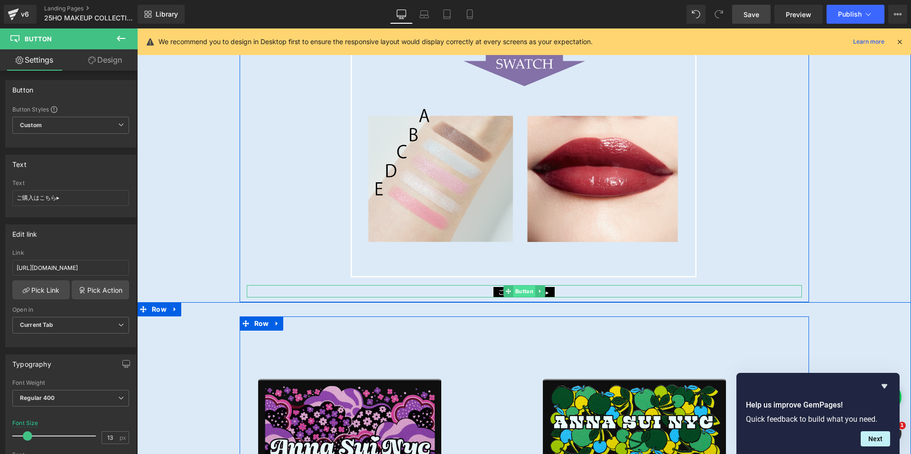
click at [513, 286] on span "Button" at bounding box center [524, 291] width 22 height 11
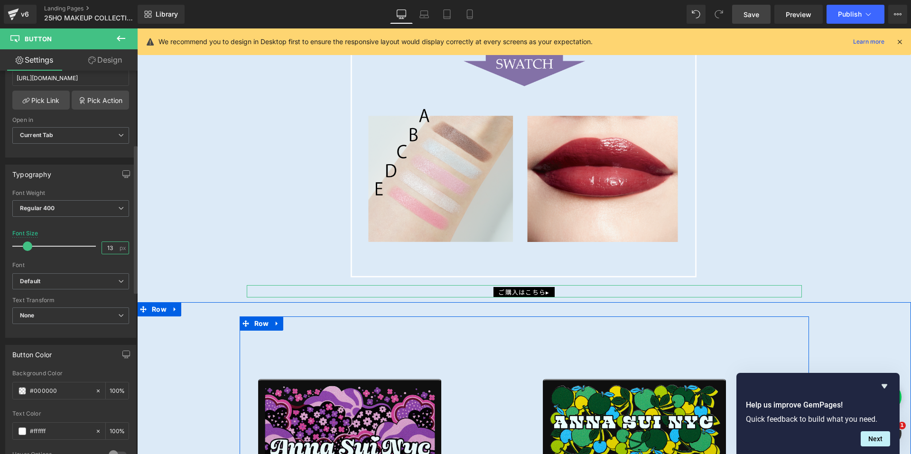
click at [111, 247] on input "13" at bounding box center [110, 248] width 17 height 12
click at [477, 17] on link "Mobile" at bounding box center [469, 14] width 23 height 19
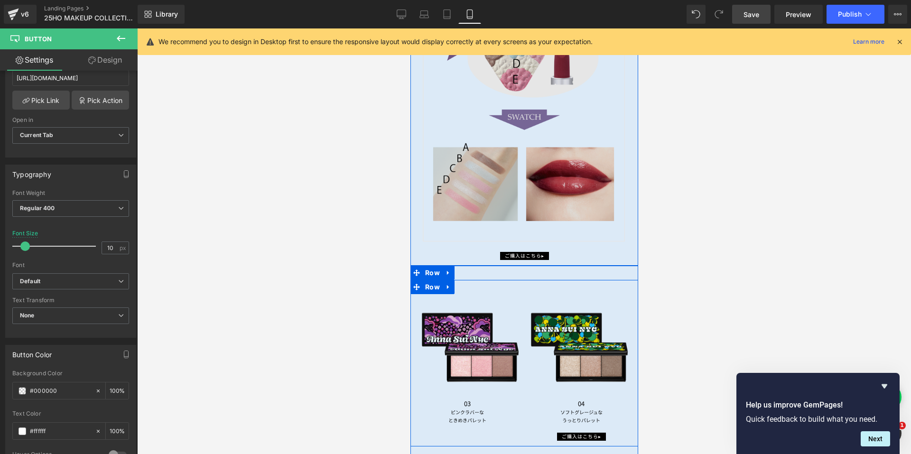
scroll to position [1548, 0]
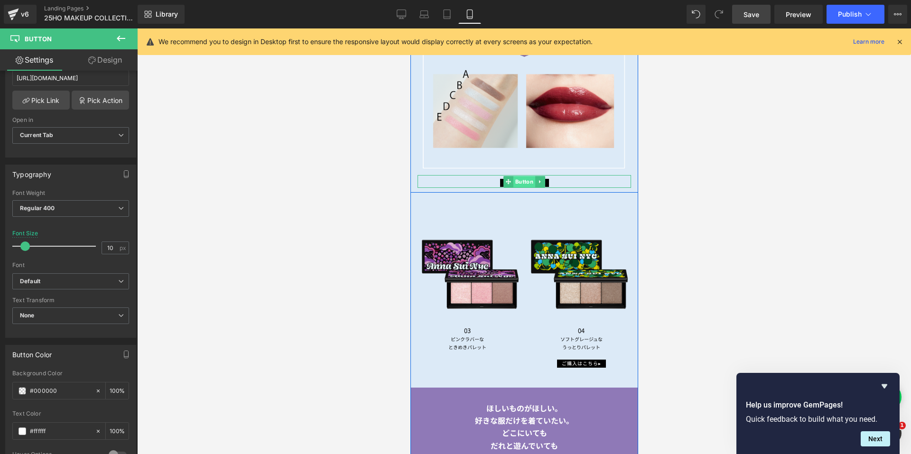
click at [513, 176] on span "Button" at bounding box center [524, 181] width 22 height 11
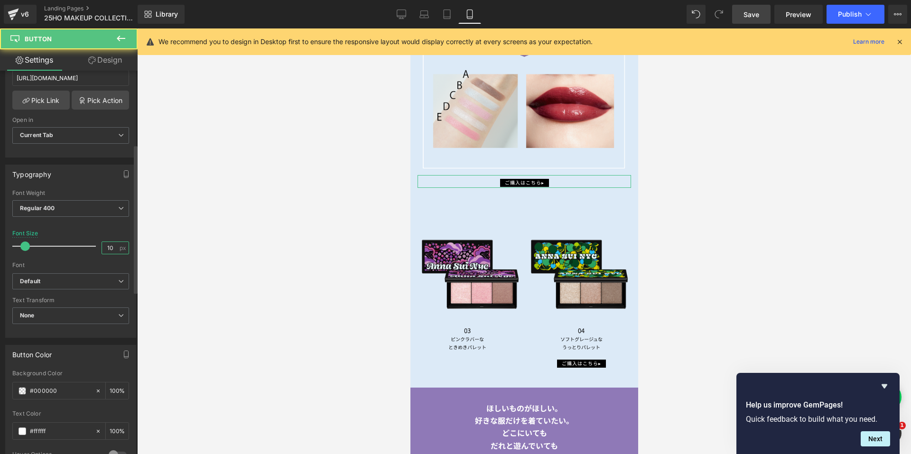
click at [112, 247] on input "10" at bounding box center [110, 248] width 17 height 12
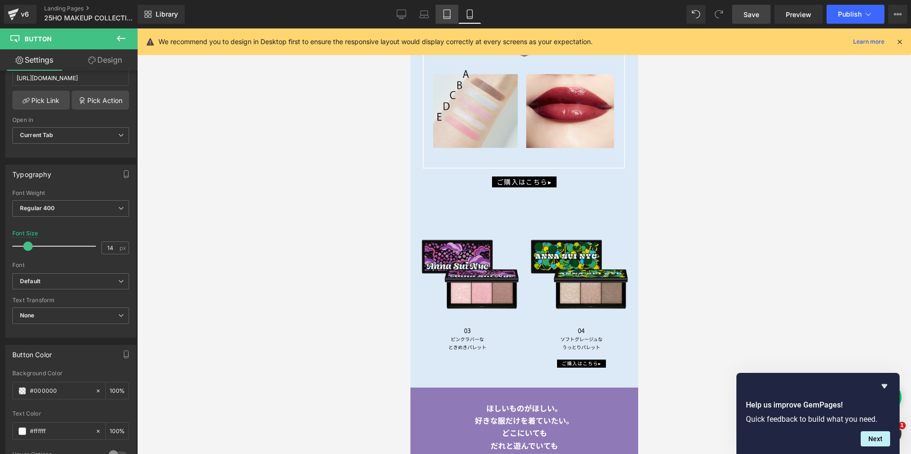
click at [446, 19] on link "Tablet" at bounding box center [447, 14] width 23 height 19
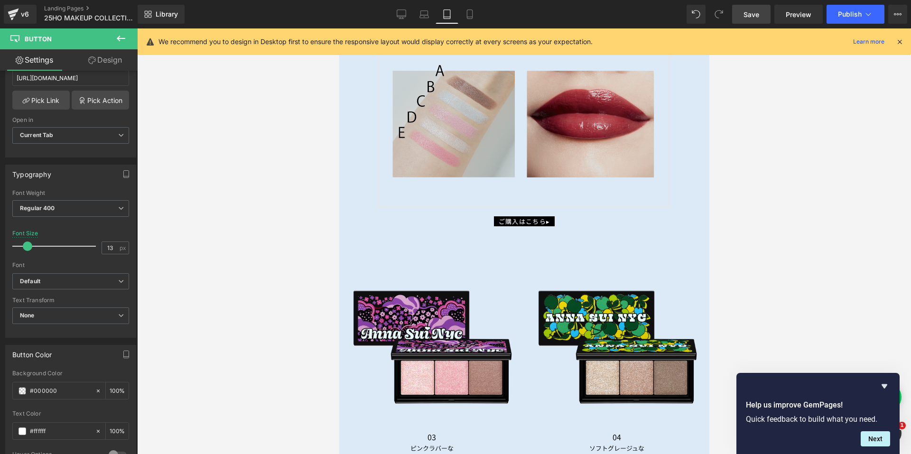
scroll to position [2123, 0]
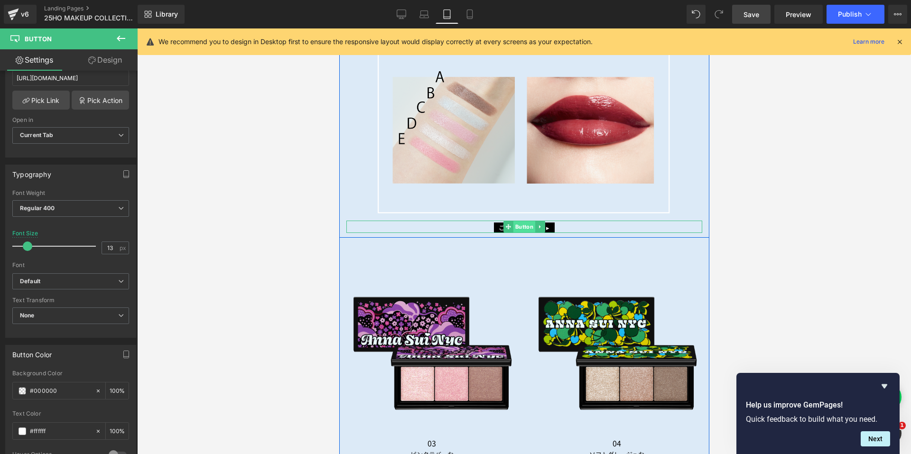
click at [513, 221] on span "Button" at bounding box center [524, 226] width 22 height 11
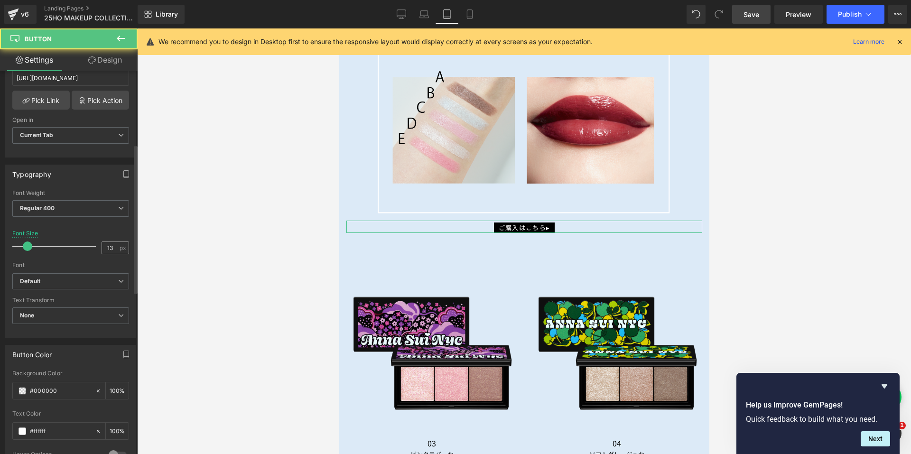
click at [115, 246] on div "13 px" at bounding box center [116, 247] width 28 height 13
click at [110, 248] on input "13" at bounding box center [110, 248] width 17 height 12
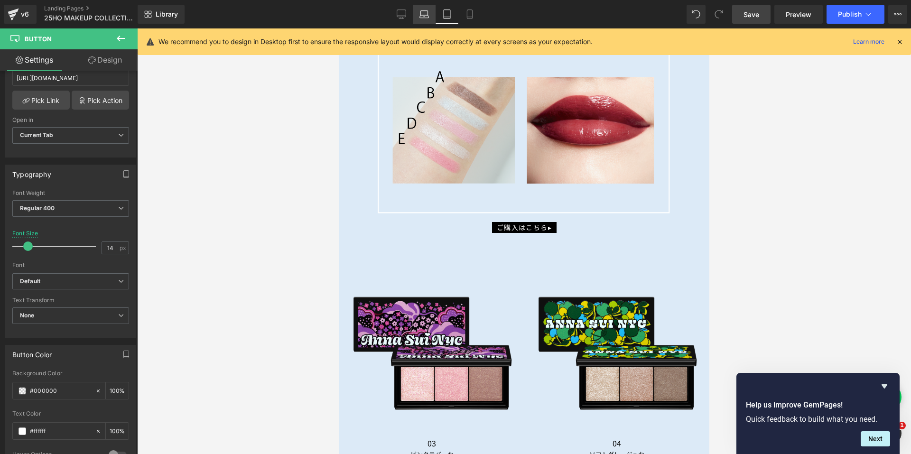
click at [418, 15] on link "Laptop" at bounding box center [424, 14] width 23 height 19
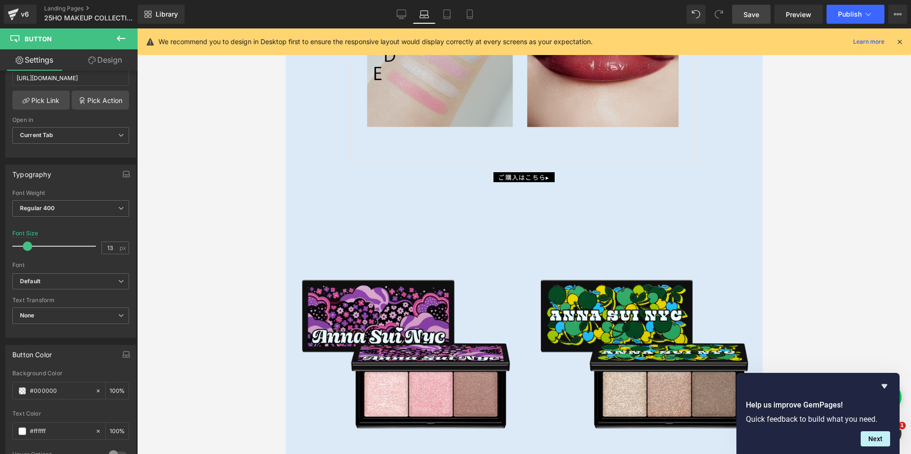
scroll to position [2325, 0]
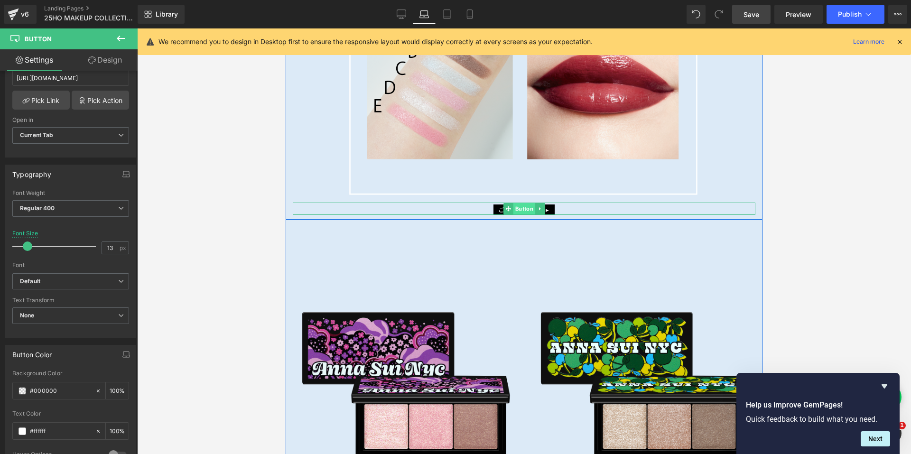
click at [515, 204] on span "Button" at bounding box center [524, 208] width 22 height 11
click at [113, 247] on input "13" at bounding box center [110, 248] width 17 height 12
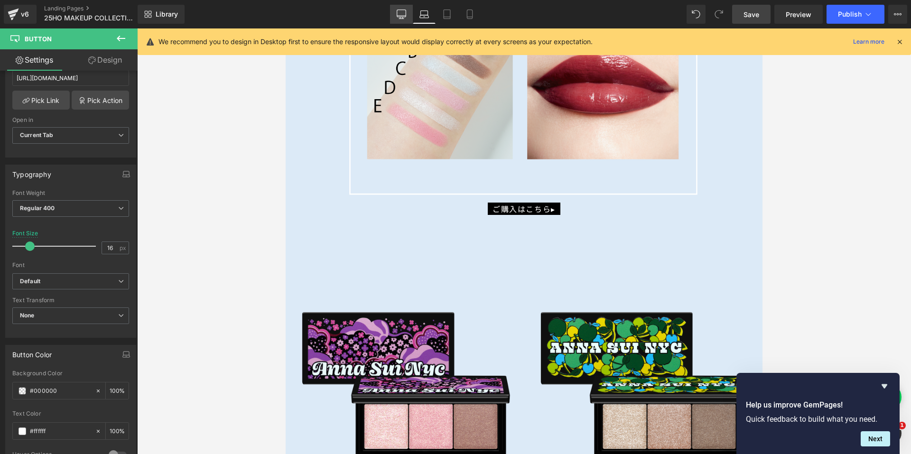
click at [403, 13] on icon at bounding box center [401, 13] width 9 height 9
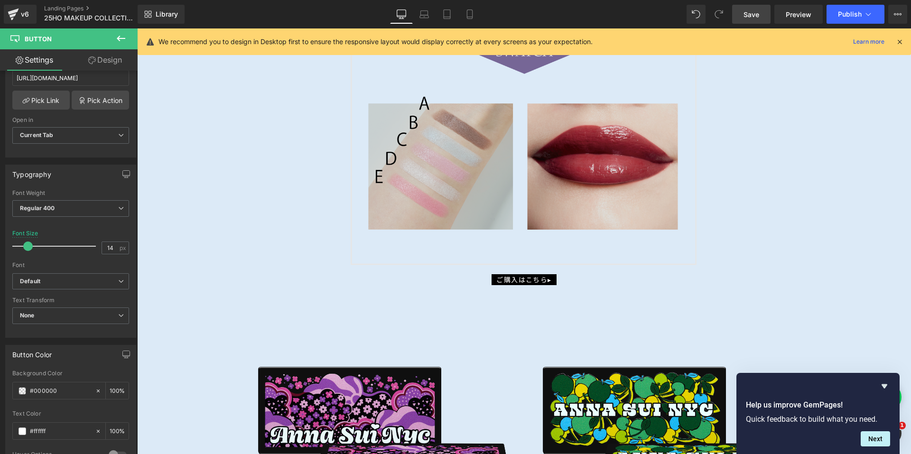
scroll to position [2411, 0]
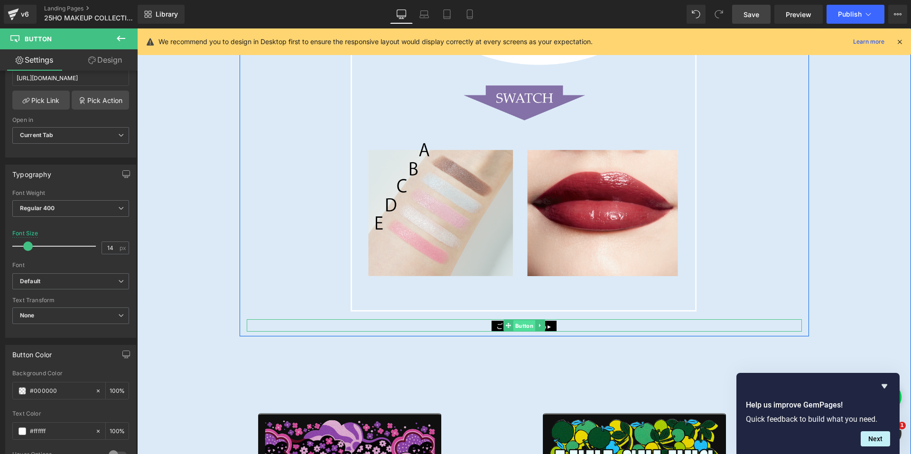
click at [513, 320] on span "Button" at bounding box center [524, 325] width 22 height 11
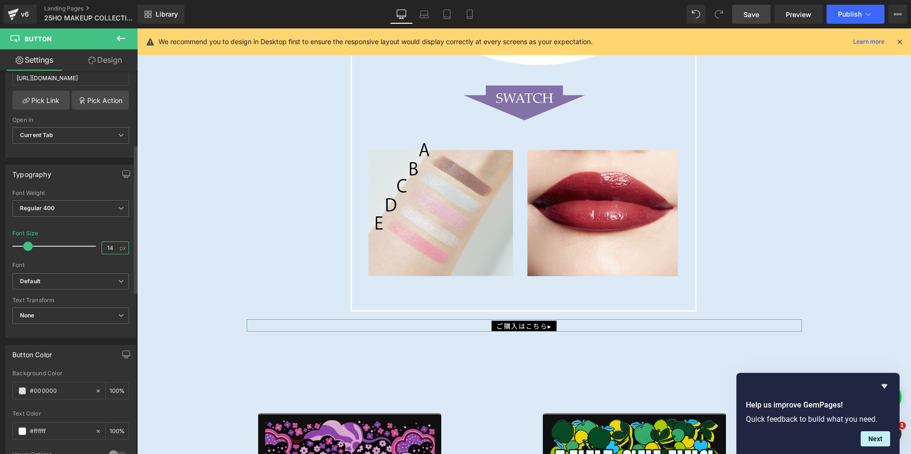
click at [110, 249] on input "14" at bounding box center [110, 248] width 17 height 12
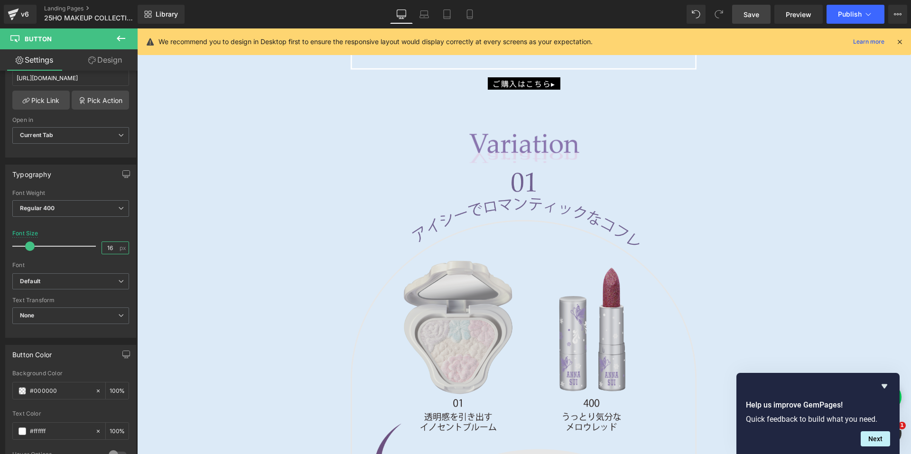
scroll to position [2559, 0]
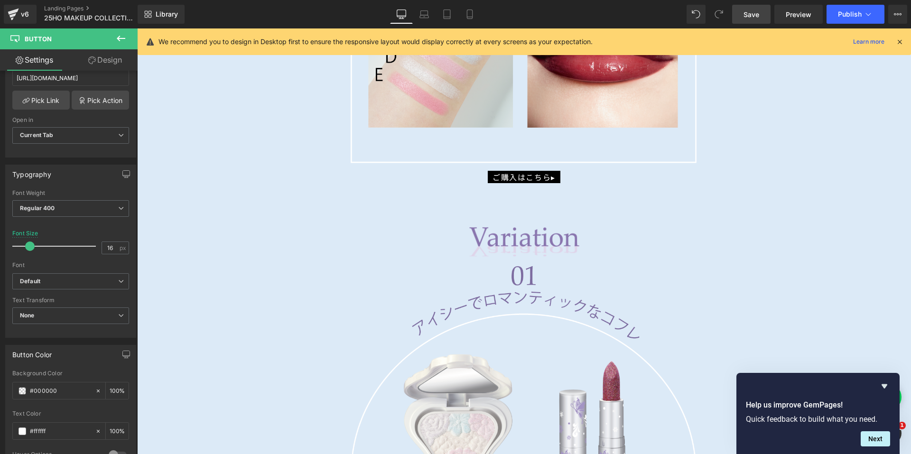
drag, startPoint x: 519, startPoint y: 236, endPoint x: 180, endPoint y: 231, distance: 338.8
click at [519, 236] on div "Image" at bounding box center [524, 242] width 555 height 32
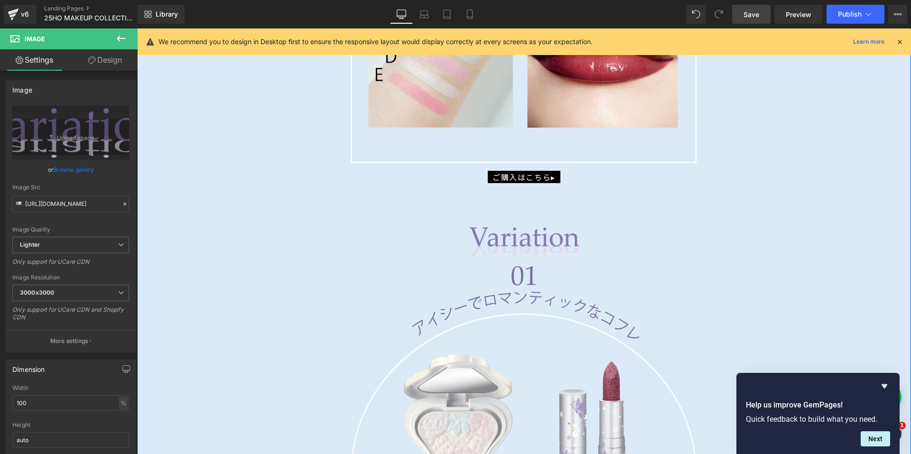
drag, startPoint x: 493, startPoint y: 329, endPoint x: 145, endPoint y: 228, distance: 363.0
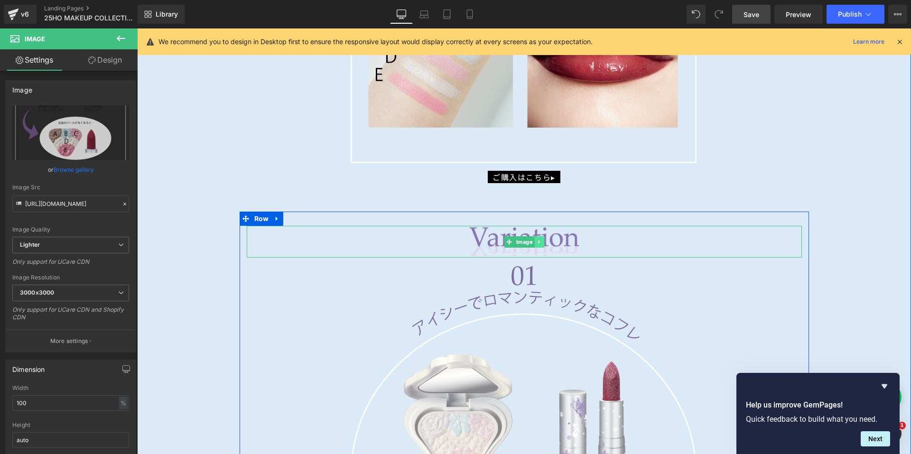
click at [539, 238] on link at bounding box center [539, 241] width 10 height 11
click at [541, 239] on icon at bounding box center [543, 241] width 5 height 5
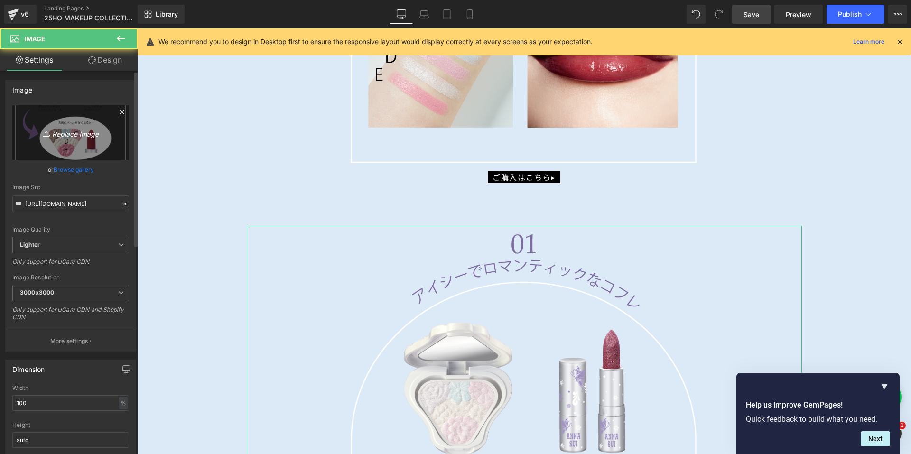
click at [77, 139] on link "Replace Image" at bounding box center [70, 132] width 117 height 55
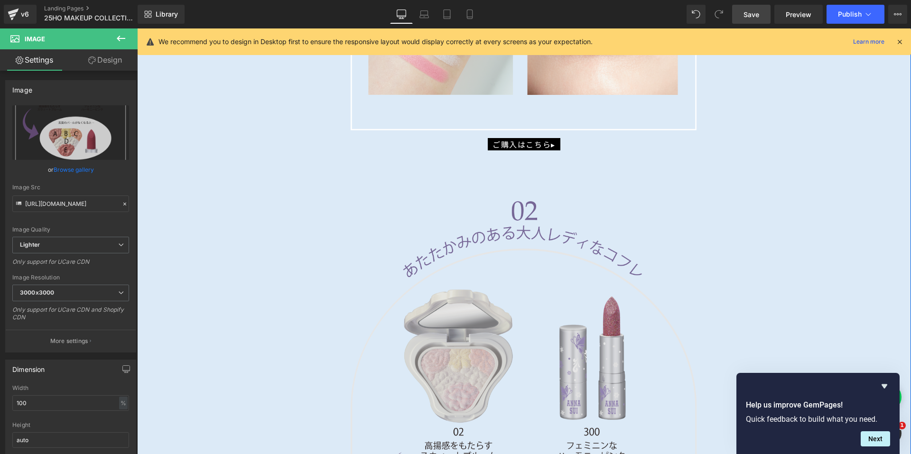
scroll to position [2606, 0]
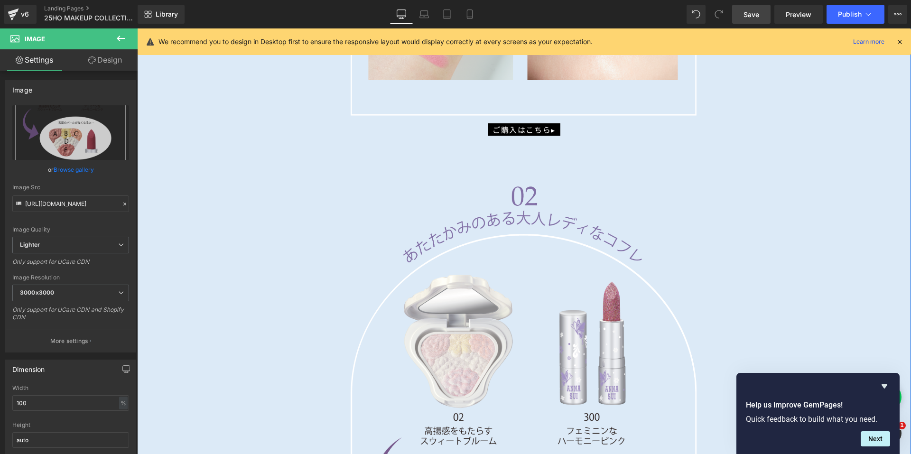
click at [517, 125] on span "Button" at bounding box center [524, 129] width 22 height 11
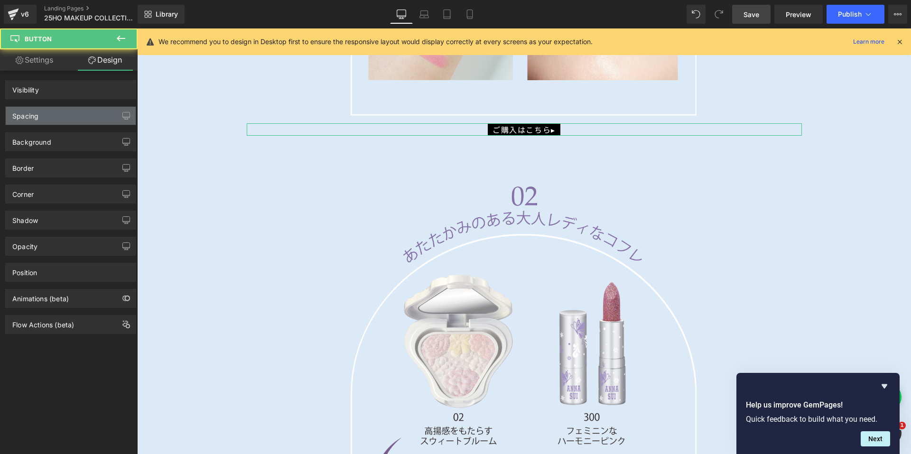
click at [57, 121] on div "Spacing" at bounding box center [71, 116] width 130 height 18
click at [63, 113] on div "Spacing" at bounding box center [71, 116] width 130 height 18
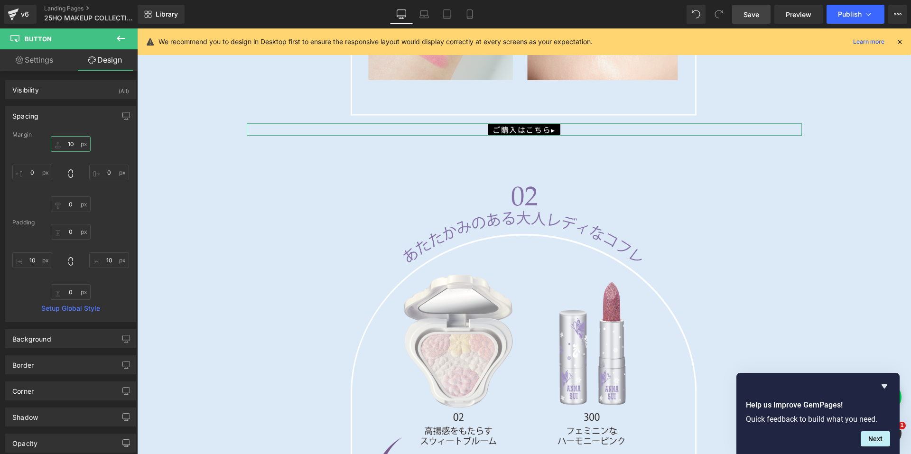
click at [57, 141] on input "10" at bounding box center [71, 144] width 40 height 16
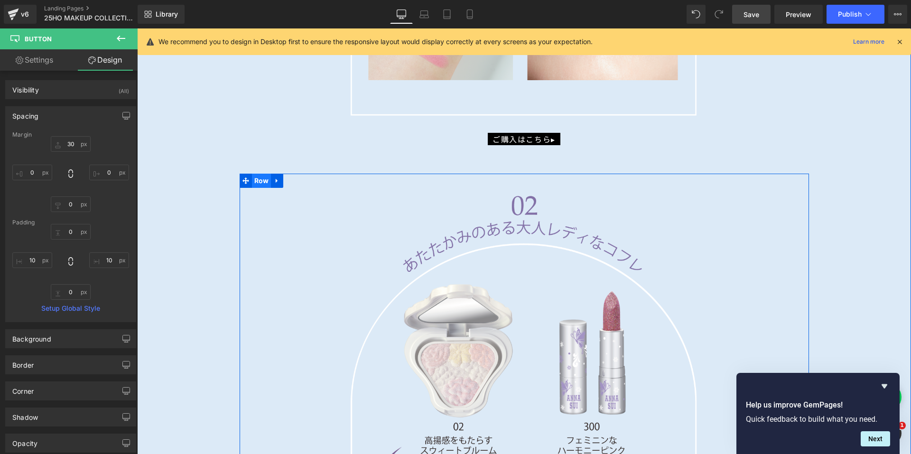
click at [255, 177] on span "Row" at bounding box center [261, 181] width 19 height 14
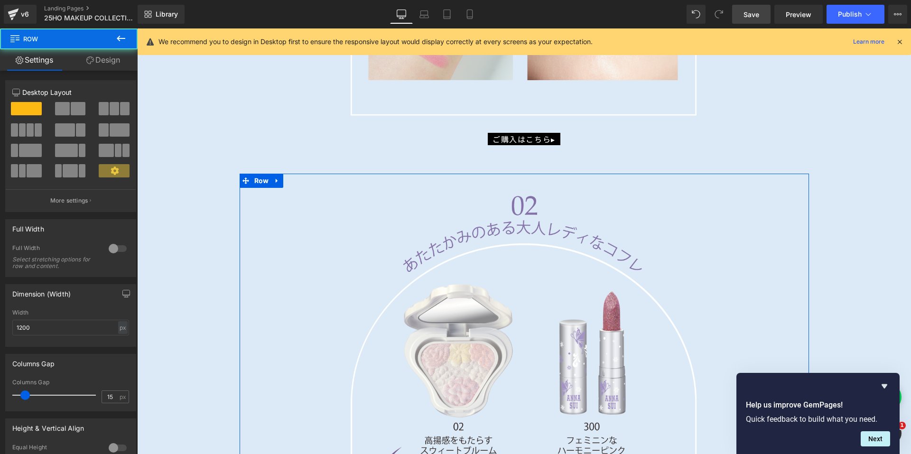
click at [102, 61] on link "Design" at bounding box center [103, 59] width 69 height 21
click at [0, 0] on div "Spacing" at bounding box center [0, 0] width 0 height 0
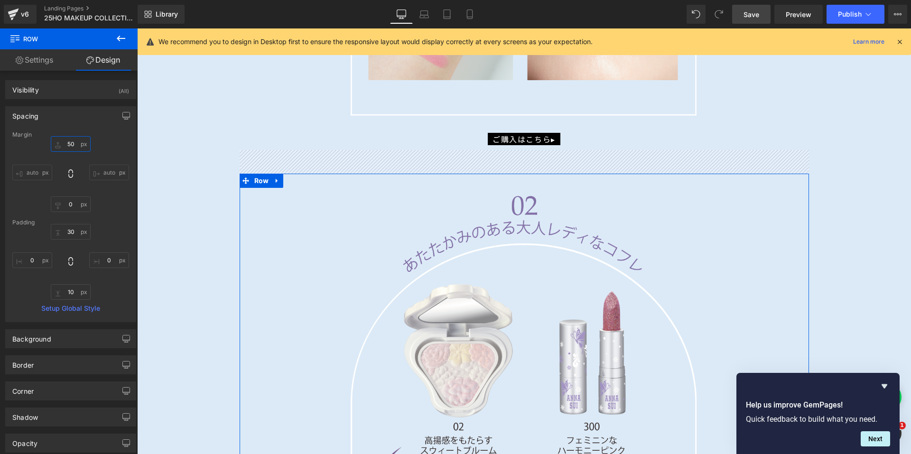
click at [75, 143] on input "50" at bounding box center [71, 144] width 40 height 16
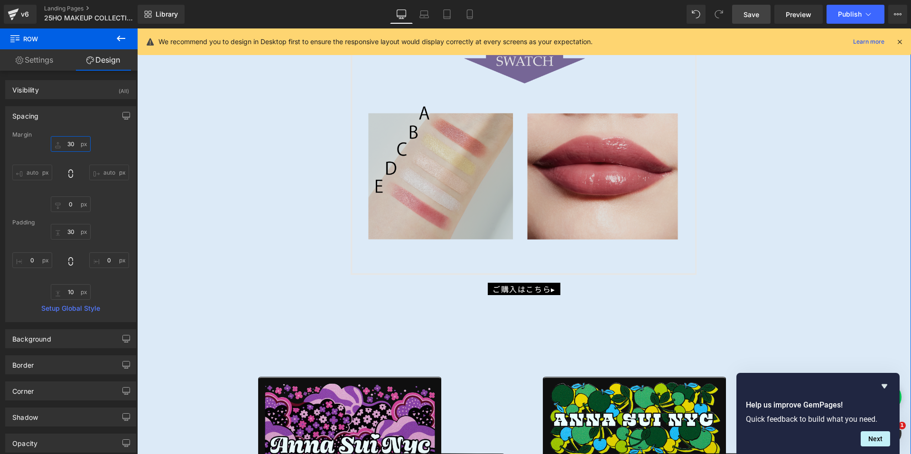
scroll to position [3176, 0]
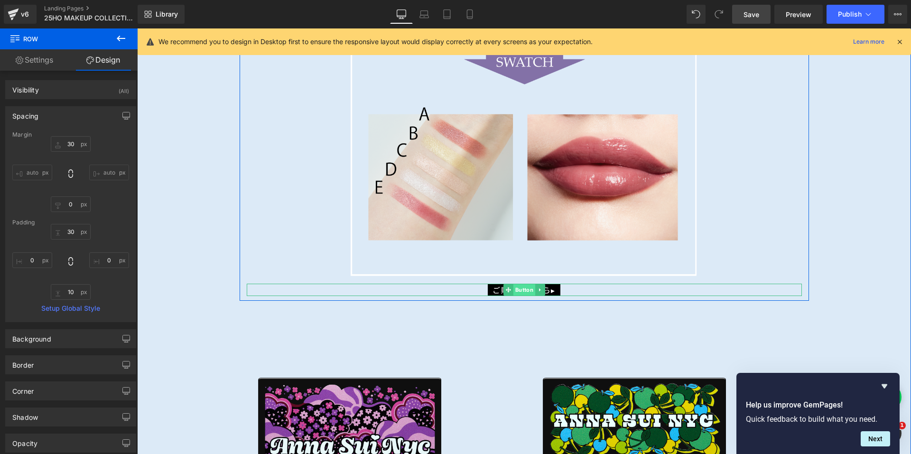
click at [516, 286] on span "Button" at bounding box center [524, 289] width 22 height 11
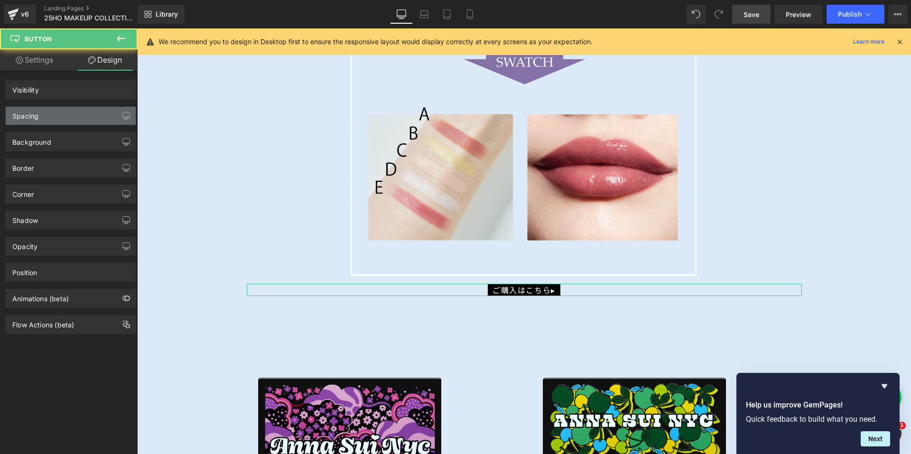
click at [70, 114] on div "Spacing" at bounding box center [71, 116] width 130 height 18
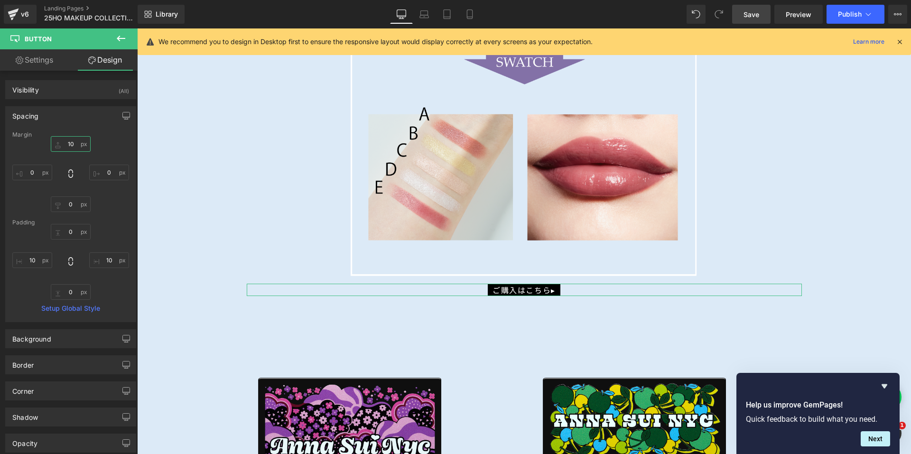
click at [53, 141] on input "10" at bounding box center [71, 144] width 40 height 16
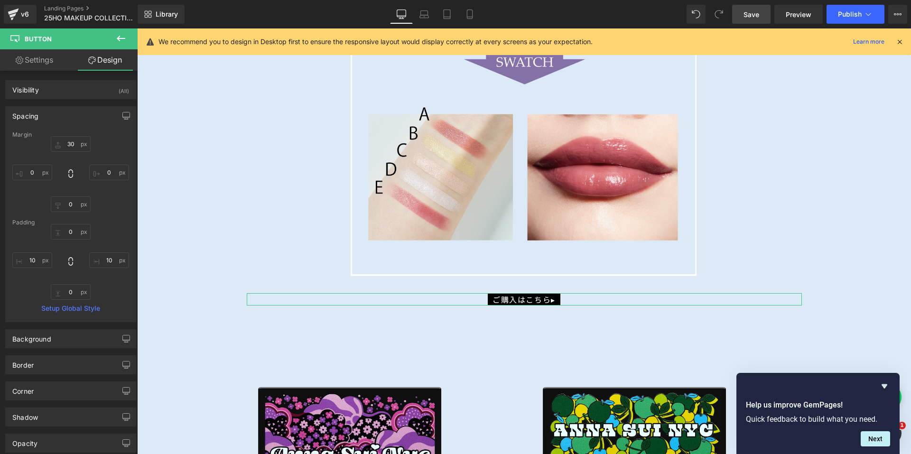
click at [80, 117] on div "Spacing" at bounding box center [71, 116] width 130 height 18
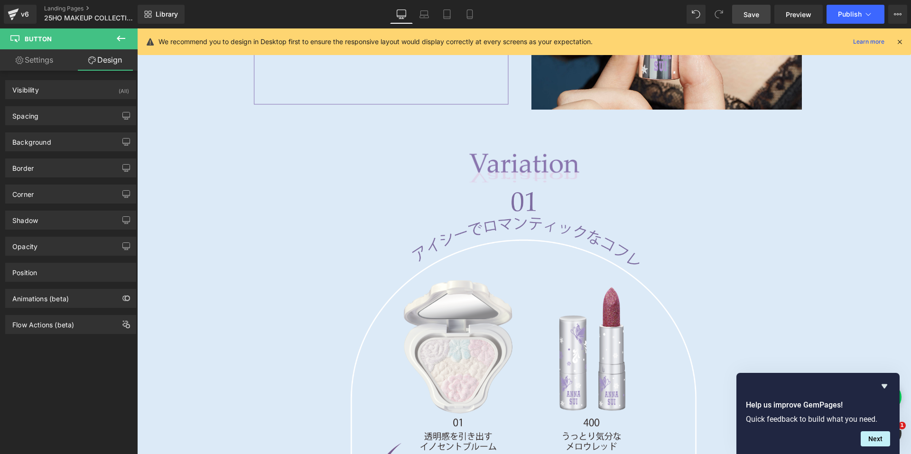
scroll to position [1800, 0]
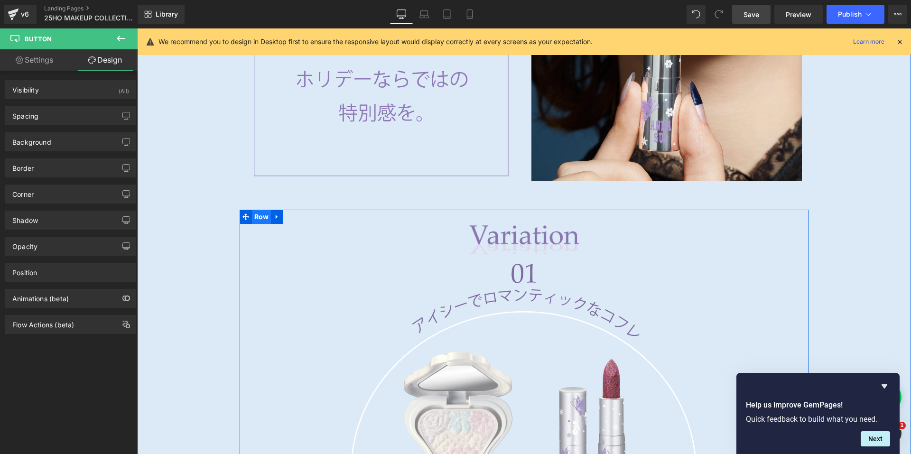
click at [262, 213] on span "Row" at bounding box center [261, 217] width 19 height 14
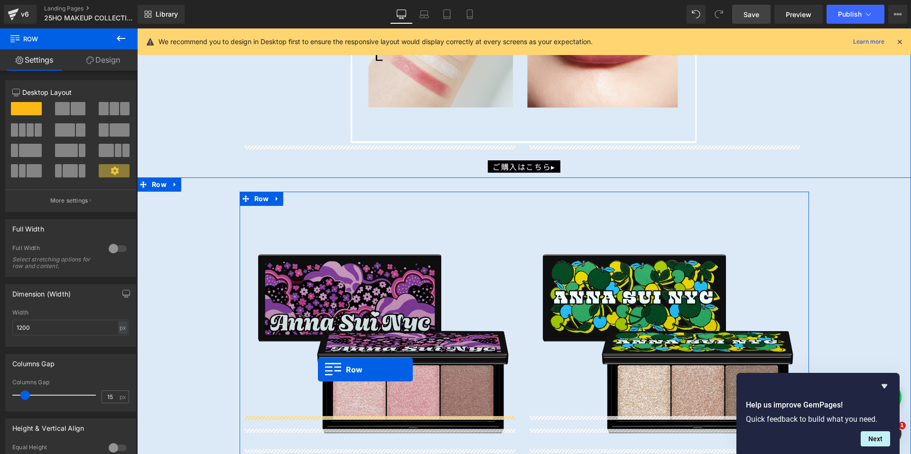
scroll to position [3413, 0]
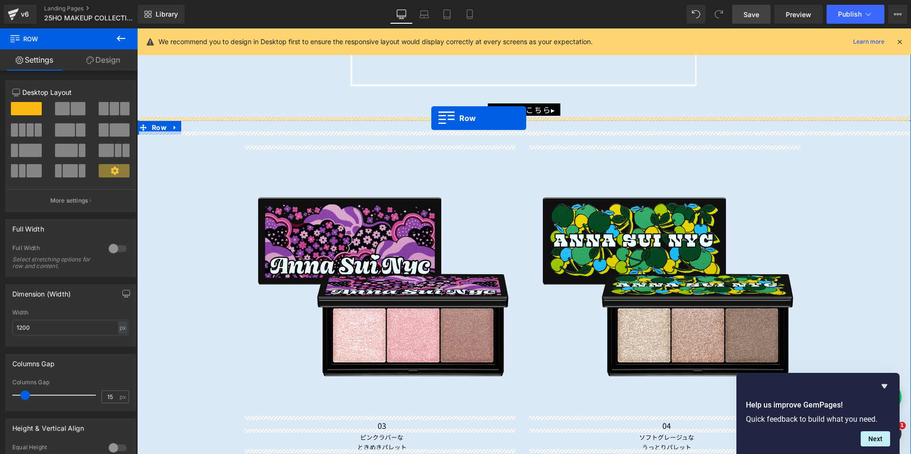
drag, startPoint x: 242, startPoint y: 167, endPoint x: 431, endPoint y: 118, distance: 195.4
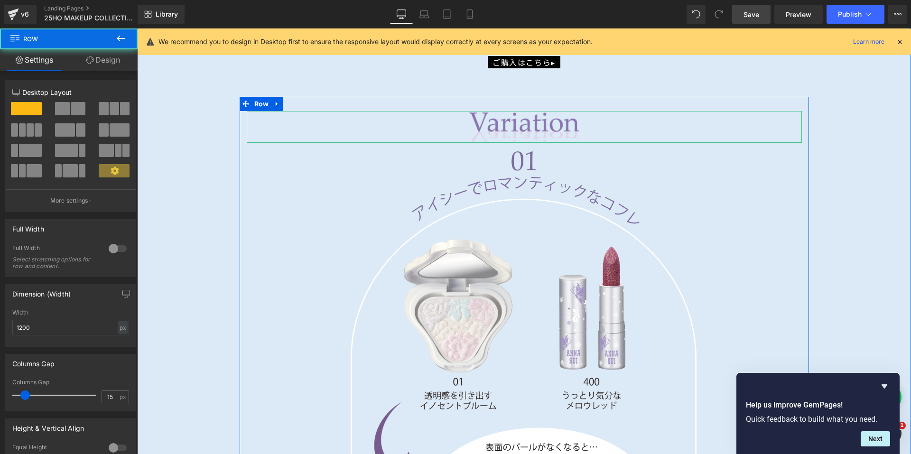
scroll to position [3365, 0]
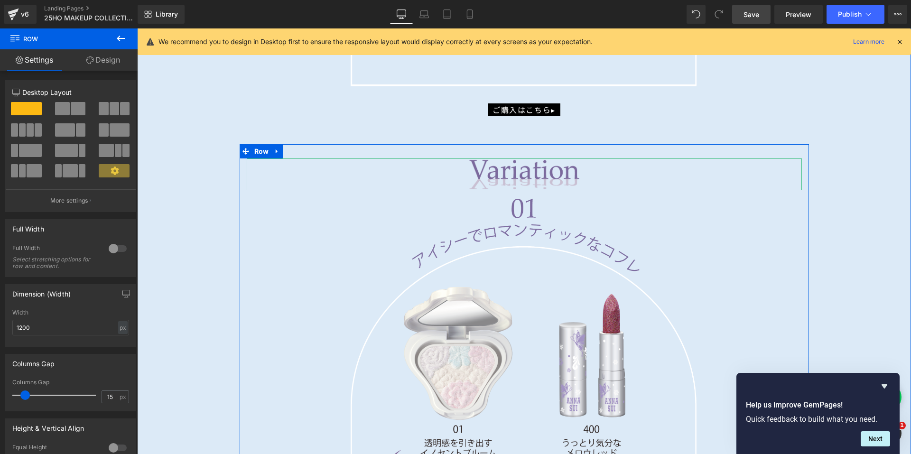
click at [510, 165] on img at bounding box center [524, 174] width 555 height 32
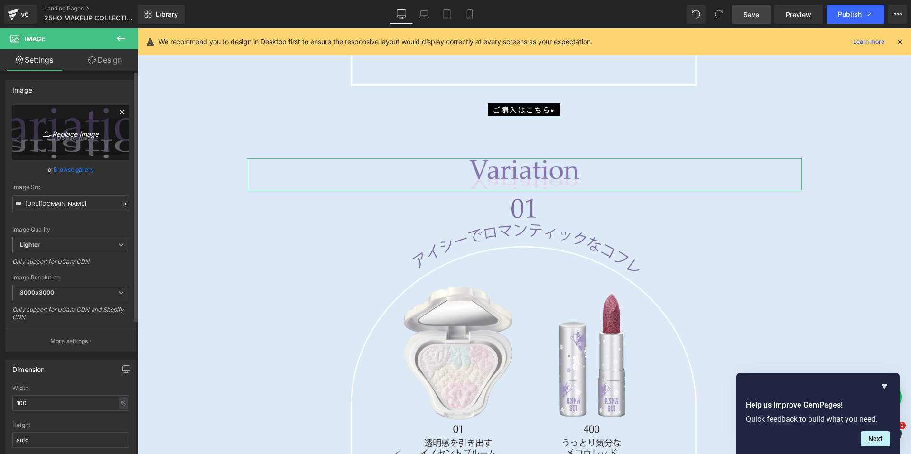
click at [61, 136] on icon "Replace Image" at bounding box center [71, 133] width 76 height 12
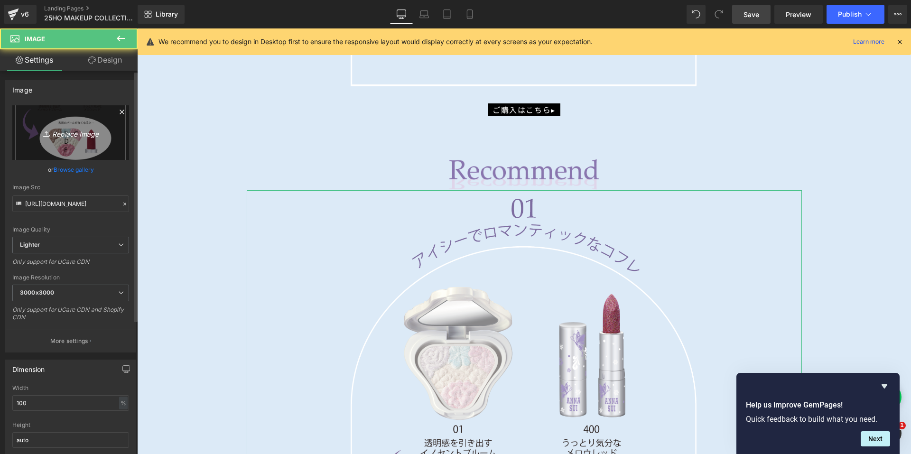
click at [89, 142] on link "Replace Image" at bounding box center [70, 132] width 117 height 55
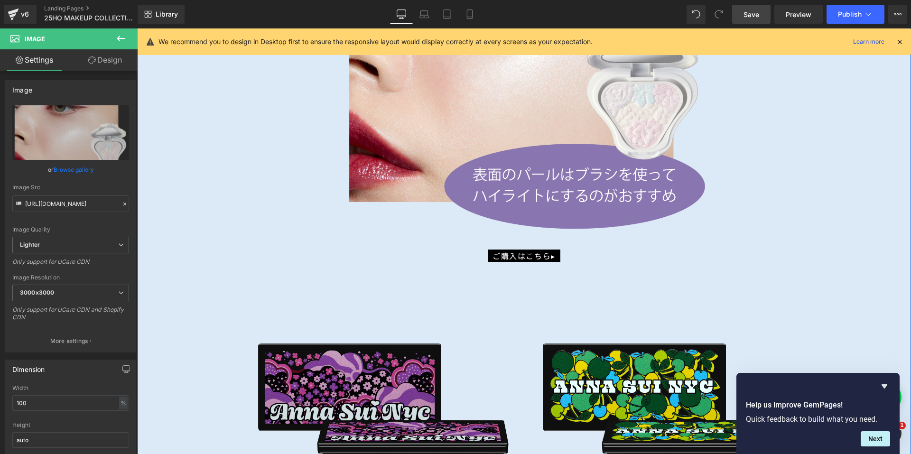
scroll to position [3745, 0]
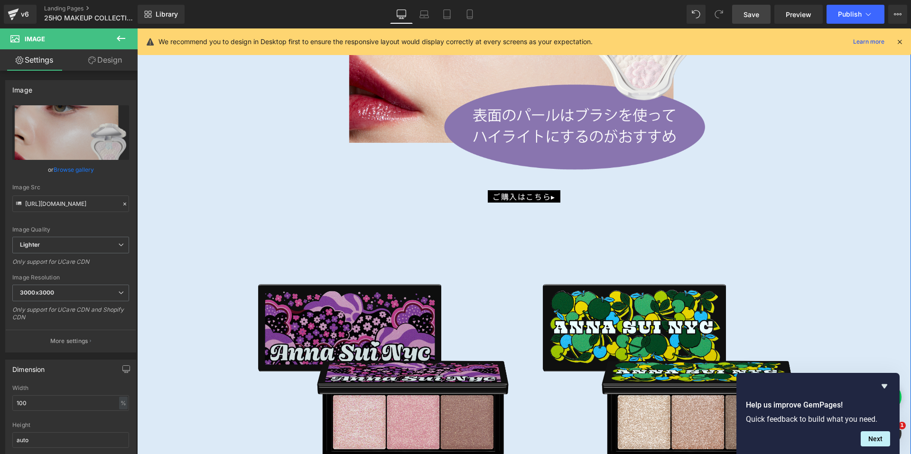
drag, startPoint x: 373, startPoint y: 348, endPoint x: 276, endPoint y: 269, distance: 125.1
click at [373, 348] on img at bounding box center [382, 371] width 270 height 270
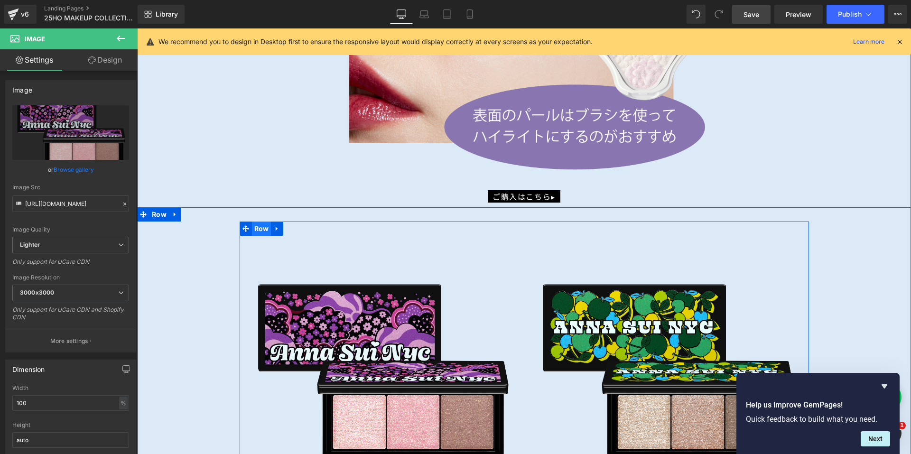
click at [257, 227] on span "Row" at bounding box center [261, 229] width 19 height 14
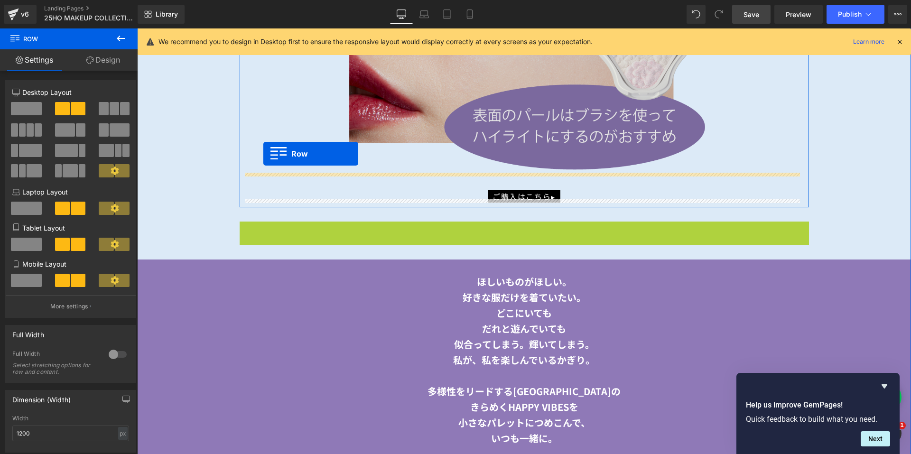
drag, startPoint x: 242, startPoint y: 227, endPoint x: 263, endPoint y: 154, distance: 76.4
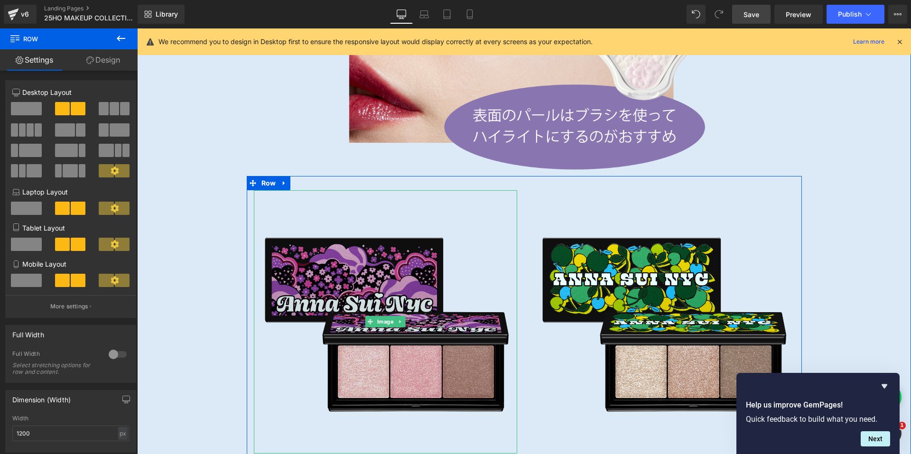
click at [366, 287] on img at bounding box center [385, 321] width 263 height 263
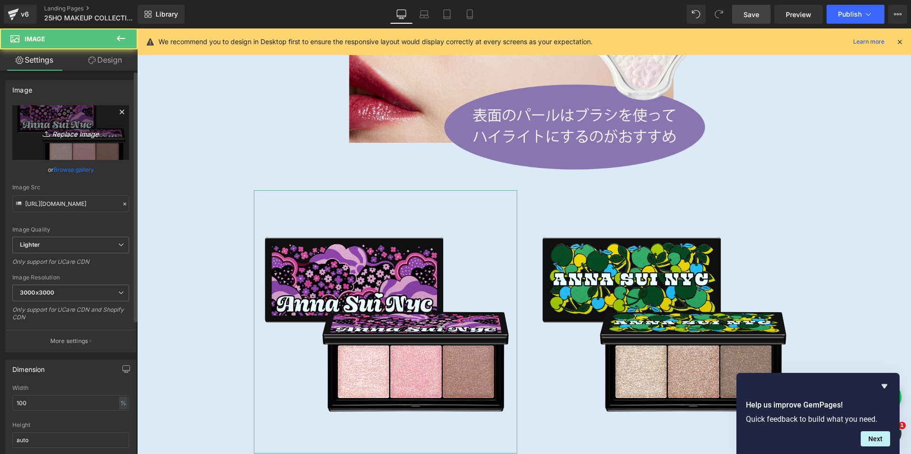
click at [85, 136] on icon "Replace Image" at bounding box center [71, 133] width 76 height 12
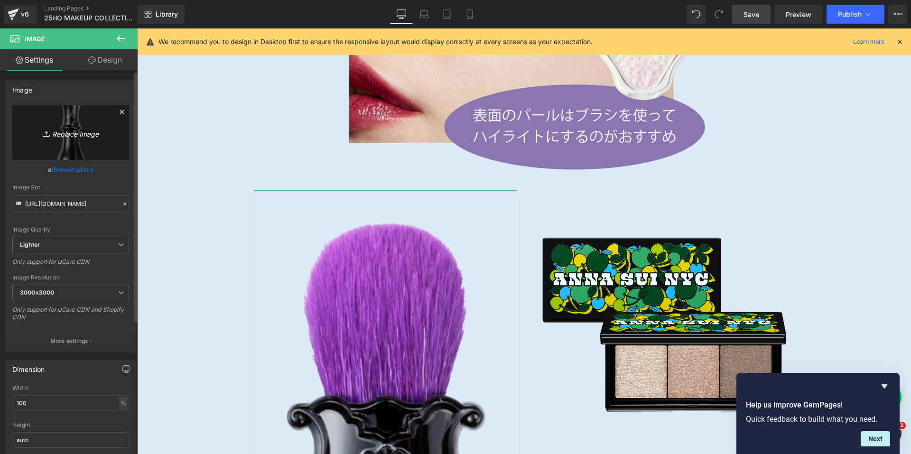
click at [93, 134] on icon "Replace Image" at bounding box center [71, 133] width 76 height 12
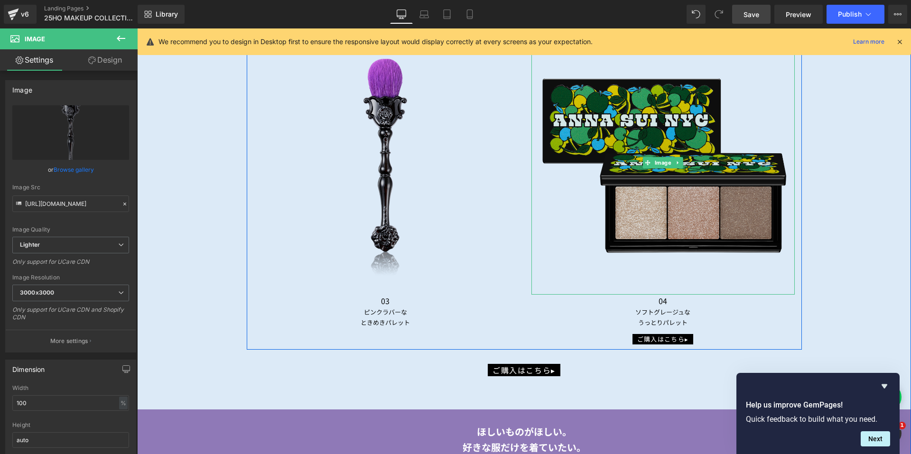
scroll to position [3887, 0]
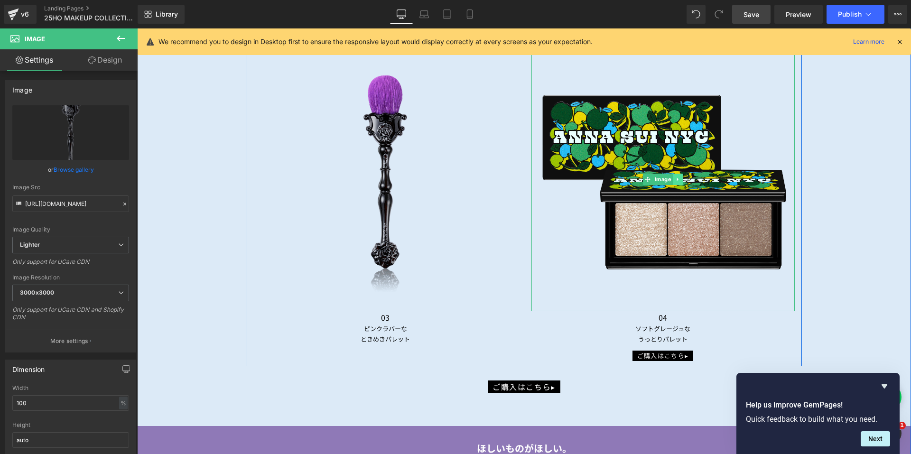
click at [677, 178] on icon at bounding box center [677, 179] width 1 height 3
click at [680, 176] on icon at bounding box center [682, 179] width 5 height 6
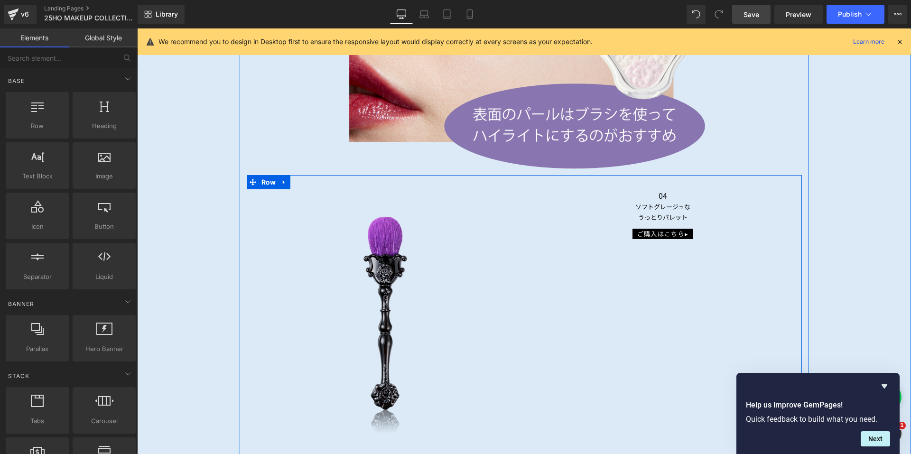
scroll to position [3745, 0]
click at [658, 211] on div "ソフトグレージュな うっとりパレット Text Block" at bounding box center [662, 213] width 263 height 20
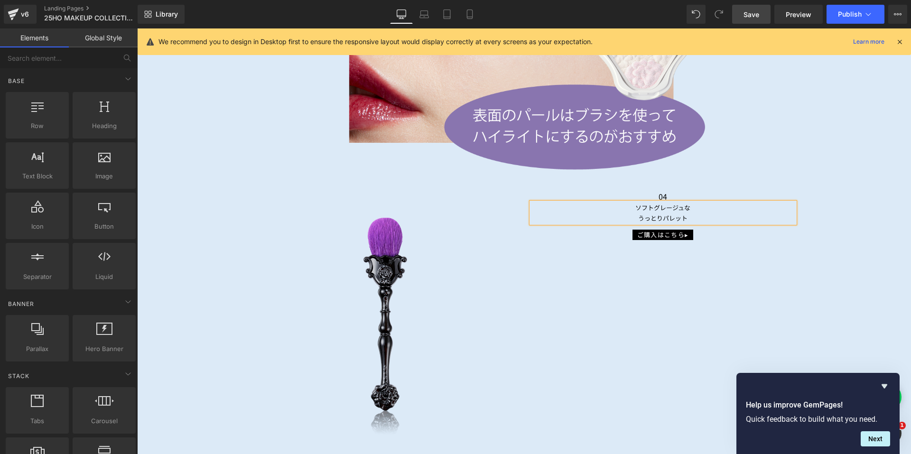
click at [656, 207] on p "ソフトグレージュな" at bounding box center [662, 208] width 263 height 10
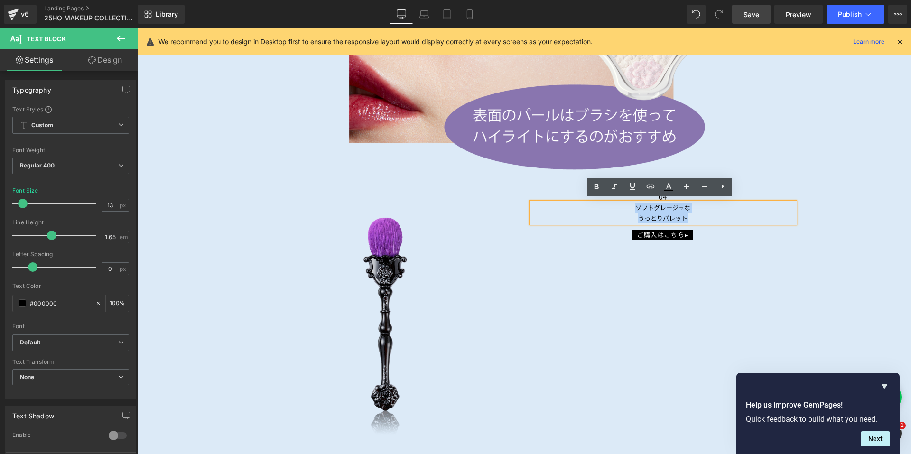
drag, startPoint x: 682, startPoint y: 214, endPoint x: 630, endPoint y: 206, distance: 51.9
click at [631, 206] on div "ソフトグレージュな うっとりパレット" at bounding box center [662, 213] width 263 height 20
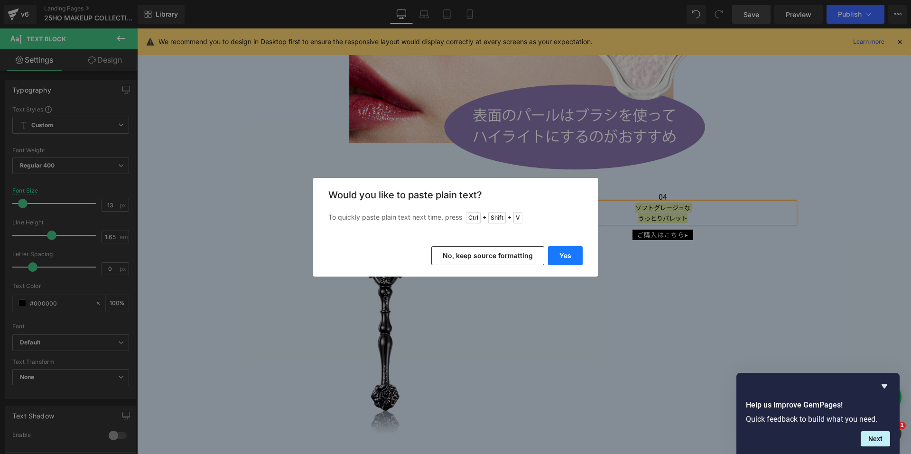
click at [570, 255] on button "Yes" at bounding box center [565, 255] width 35 height 19
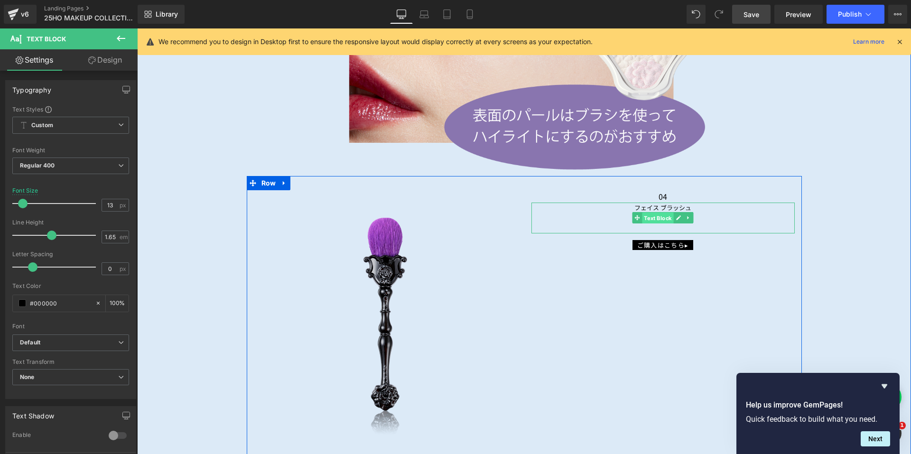
click at [648, 218] on span "Text Block" at bounding box center [657, 218] width 31 height 11
click at [648, 223] on p at bounding box center [662, 228] width 263 height 10
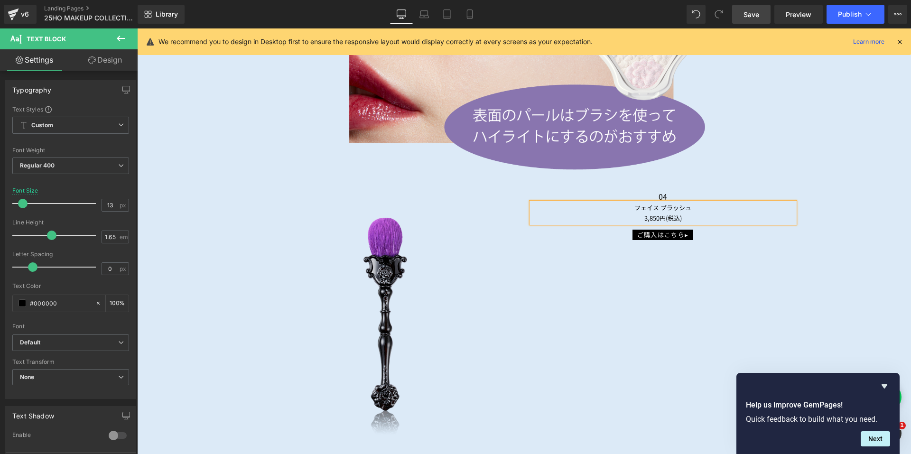
click at [662, 213] on p "3,850円(税込)" at bounding box center [662, 218] width 263 height 10
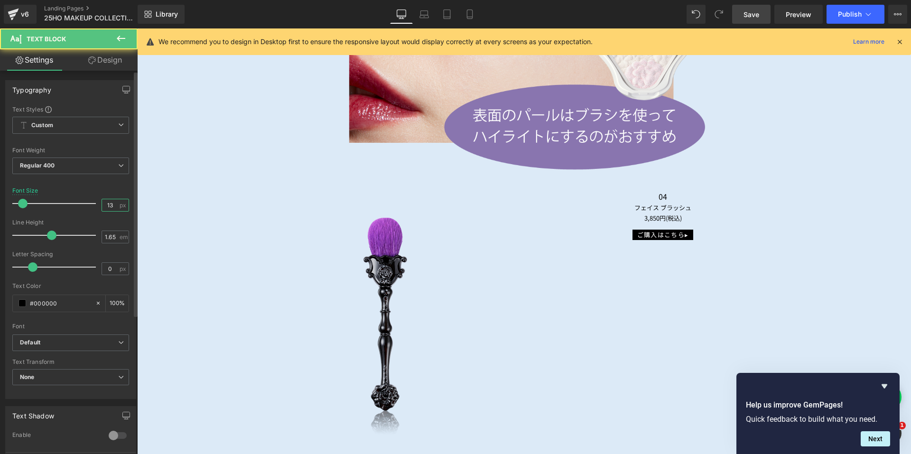
click at [111, 205] on input "13" at bounding box center [110, 205] width 17 height 12
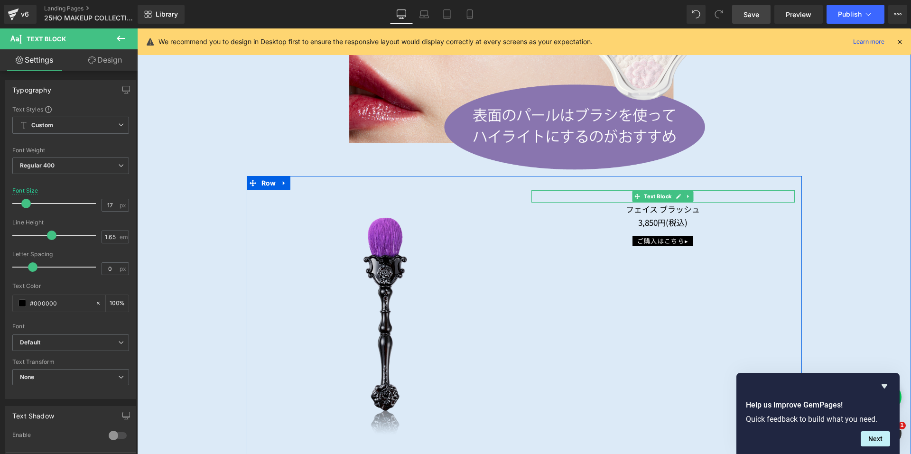
click at [687, 195] on icon at bounding box center [687, 196] width 1 height 3
click at [691, 194] on icon at bounding box center [693, 196] width 5 height 5
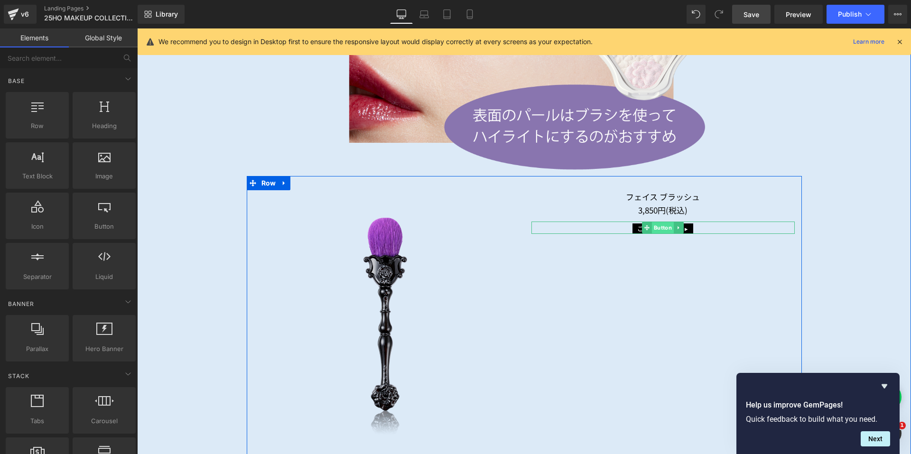
click at [652, 225] on span "Button" at bounding box center [663, 227] width 22 height 11
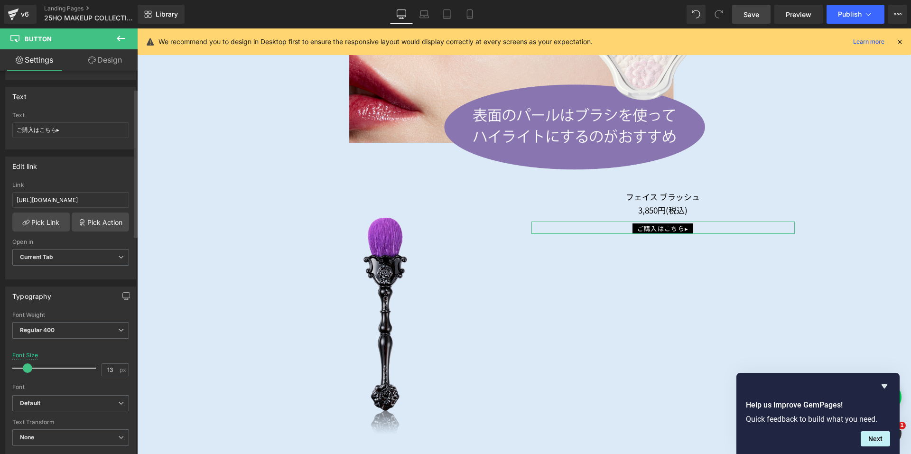
scroll to position [190, 0]
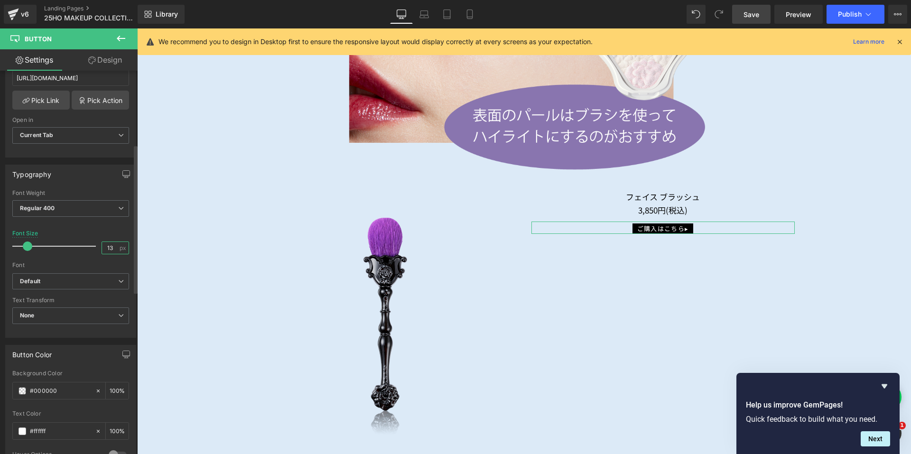
click at [110, 249] on input "13" at bounding box center [110, 248] width 17 height 12
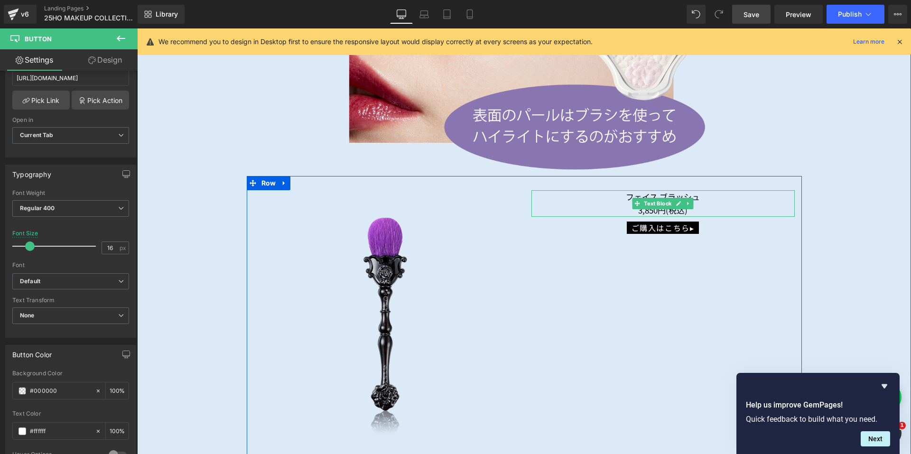
click at [655, 206] on p "3,850円(税込)" at bounding box center [662, 210] width 263 height 13
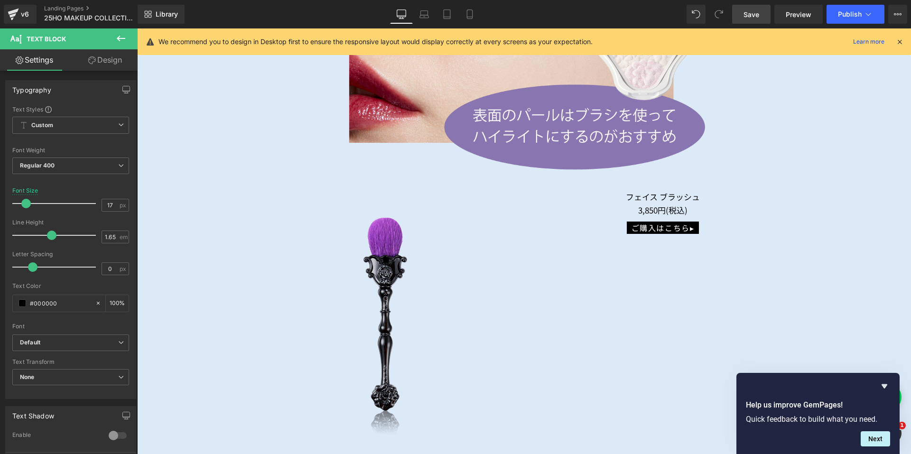
click at [98, 55] on link "Design" at bounding box center [105, 59] width 69 height 21
click at [0, 0] on div "Spacing" at bounding box center [0, 0] width 0 height 0
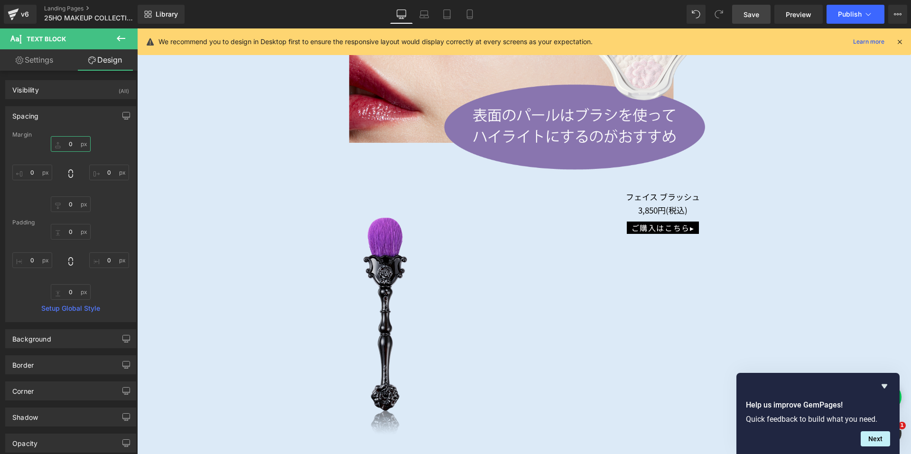
click at [62, 143] on input "0" at bounding box center [71, 144] width 40 height 16
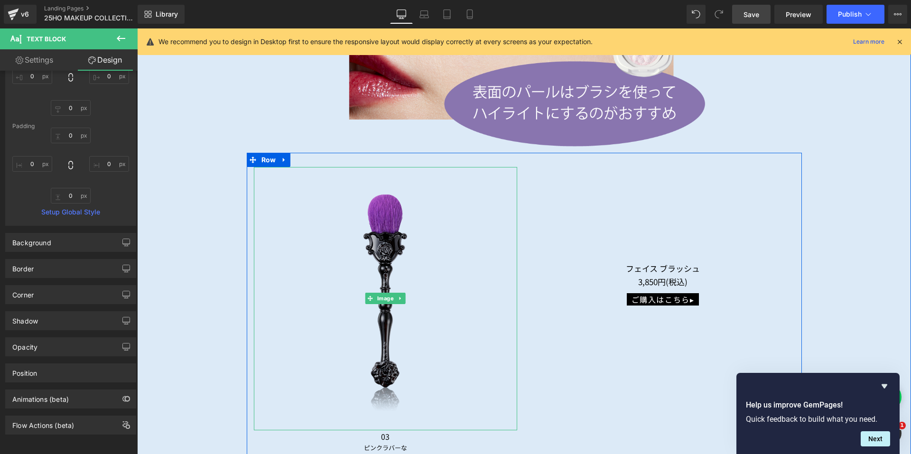
scroll to position [3840, 0]
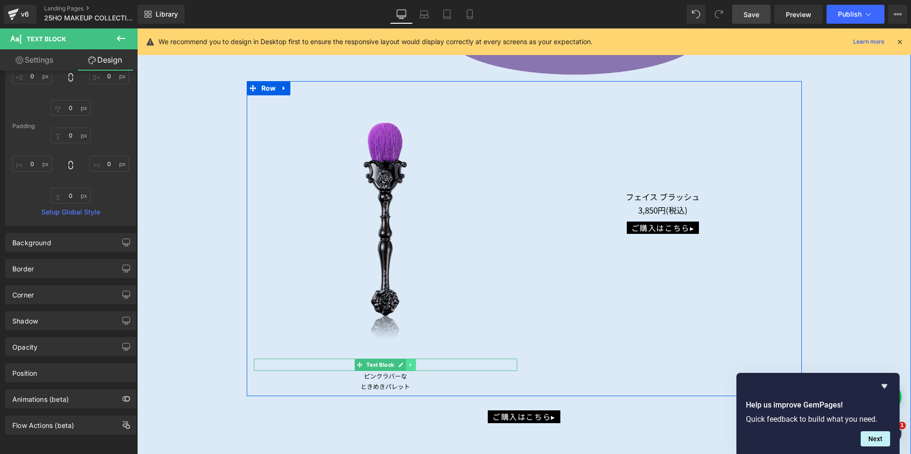
click at [406, 362] on link at bounding box center [411, 364] width 10 height 11
click at [415, 362] on icon at bounding box center [415, 364] width 5 height 5
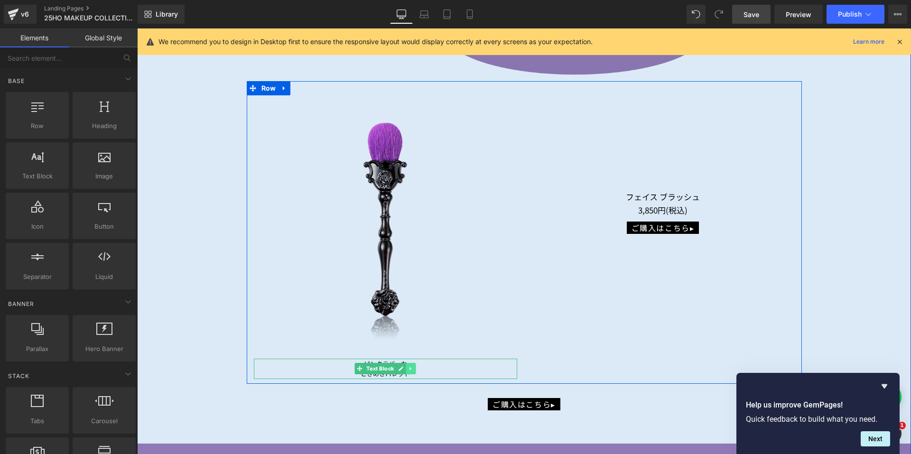
click at [410, 370] on link at bounding box center [411, 368] width 10 height 11
click at [414, 368] on icon at bounding box center [415, 368] width 5 height 5
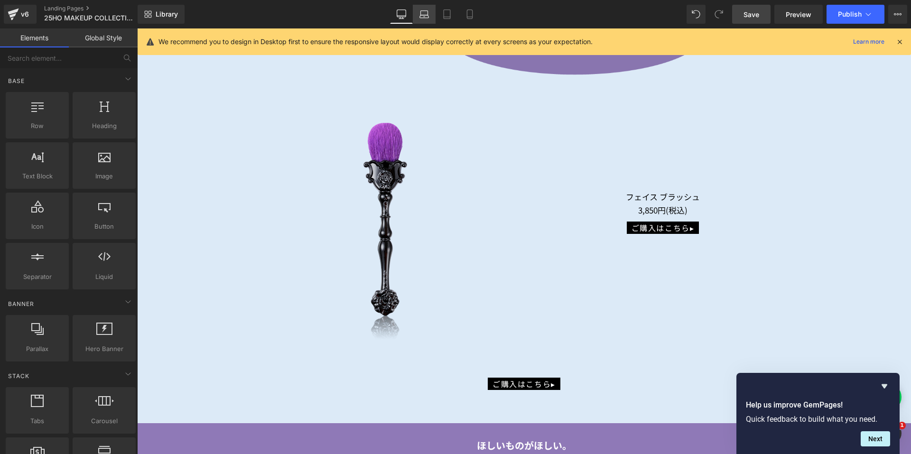
click at [426, 14] on icon at bounding box center [423, 13] width 9 height 9
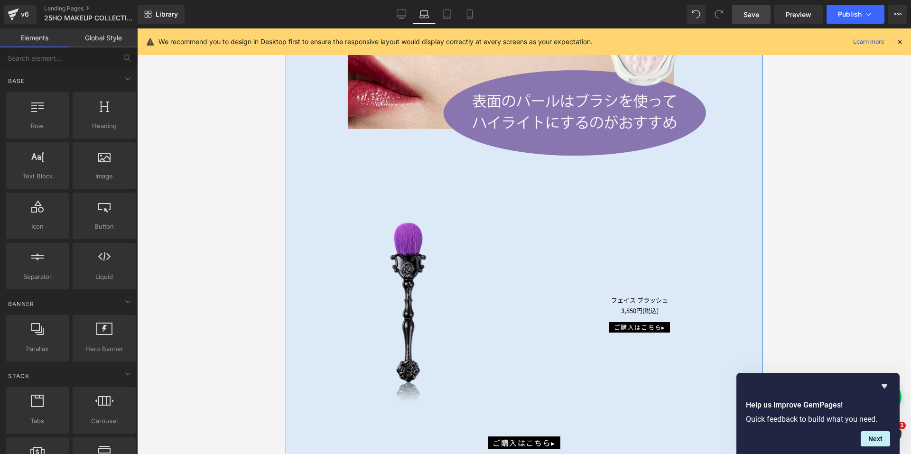
scroll to position [3636, 0]
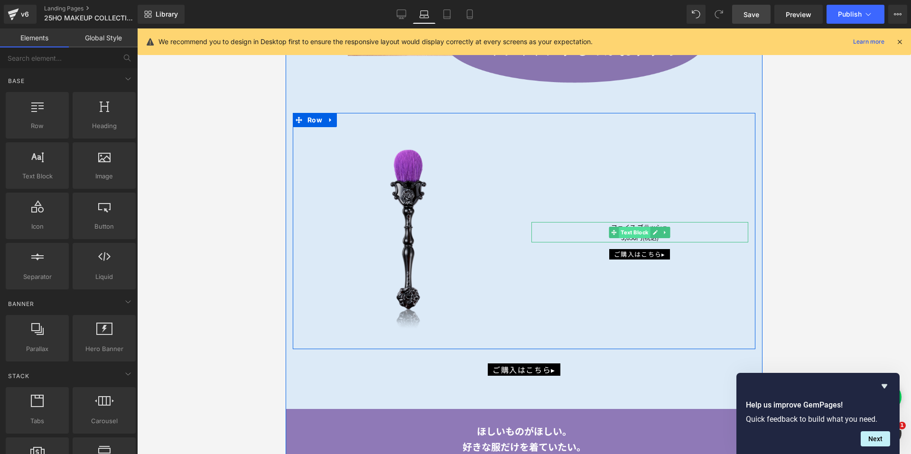
click at [634, 232] on span "Text Block" at bounding box center [634, 232] width 31 height 11
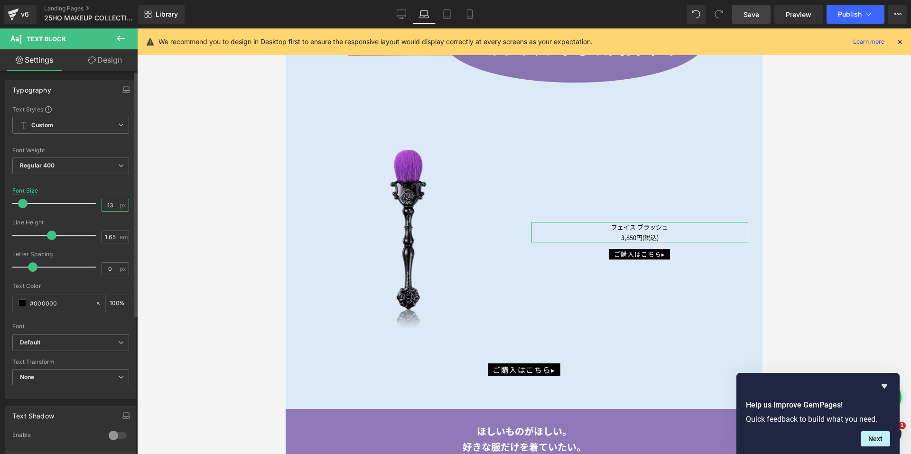
click at [109, 204] on input "13" at bounding box center [110, 205] width 17 height 12
click at [102, 56] on link "Design" at bounding box center [105, 59] width 69 height 21
click at [0, 0] on div "Spacing" at bounding box center [0, 0] width 0 height 0
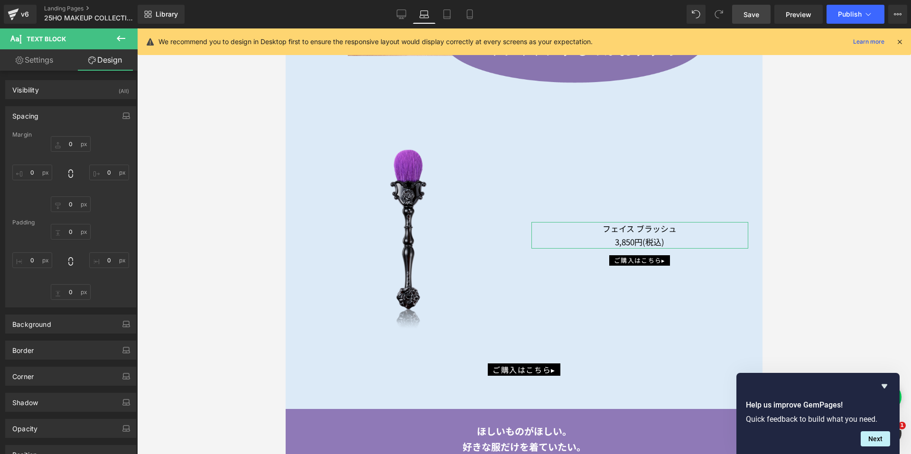
click at [65, 117] on div "Spacing" at bounding box center [71, 116] width 130 height 18
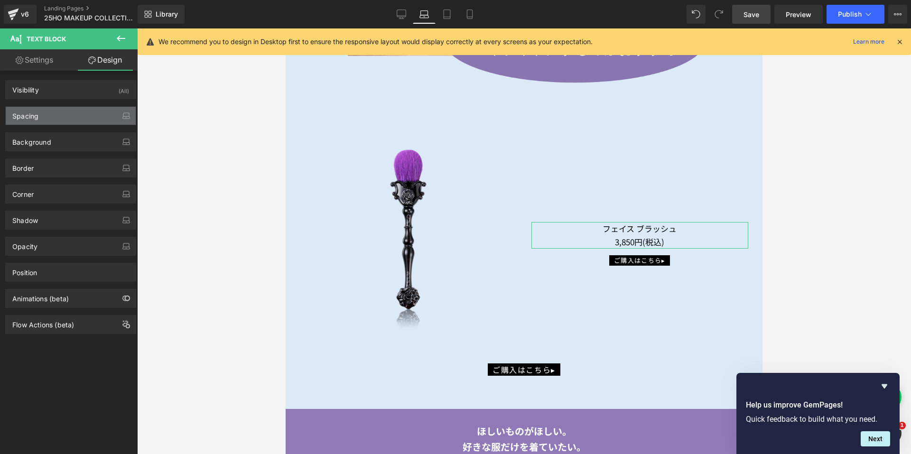
click at [63, 117] on div "Spacing" at bounding box center [71, 116] width 130 height 18
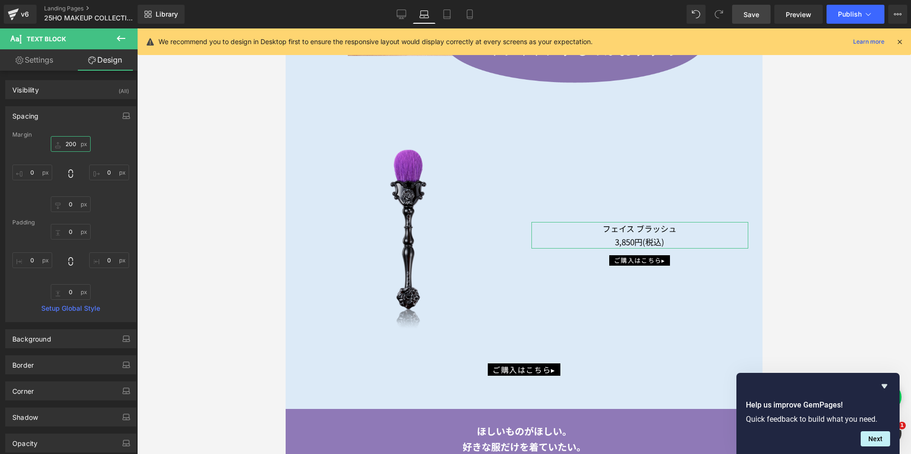
click at [69, 142] on input "200" at bounding box center [71, 144] width 40 height 16
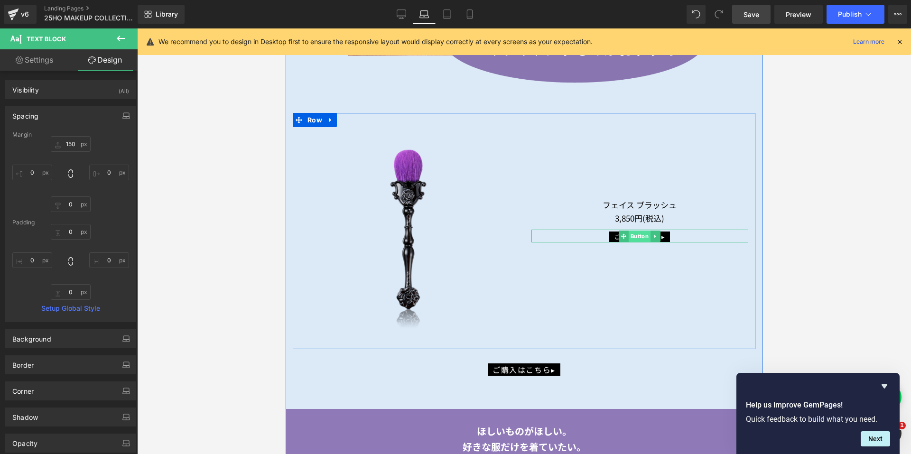
click at [630, 234] on span "Button" at bounding box center [640, 236] width 22 height 11
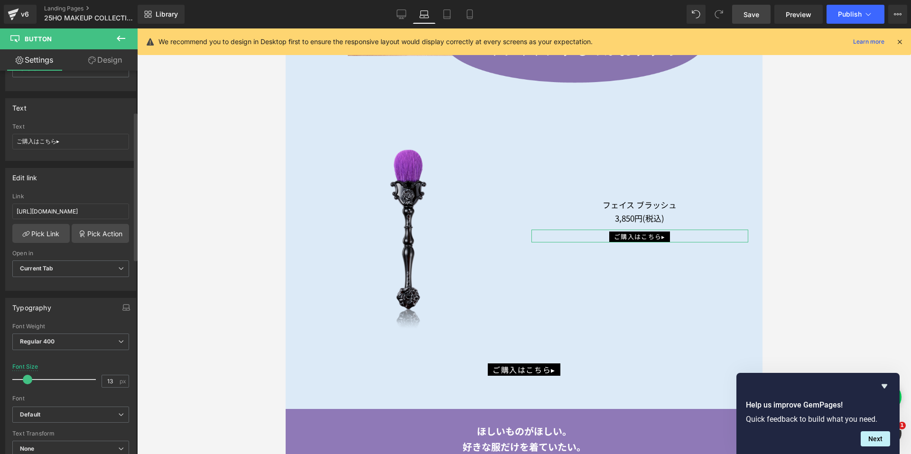
scroll to position [190, 0]
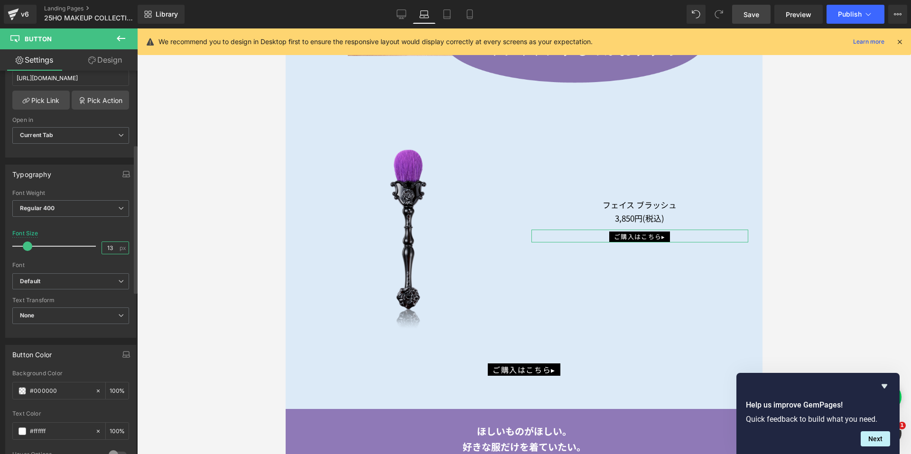
click at [112, 249] on input "13" at bounding box center [110, 248] width 17 height 12
click at [445, 18] on icon at bounding box center [446, 13] width 9 height 9
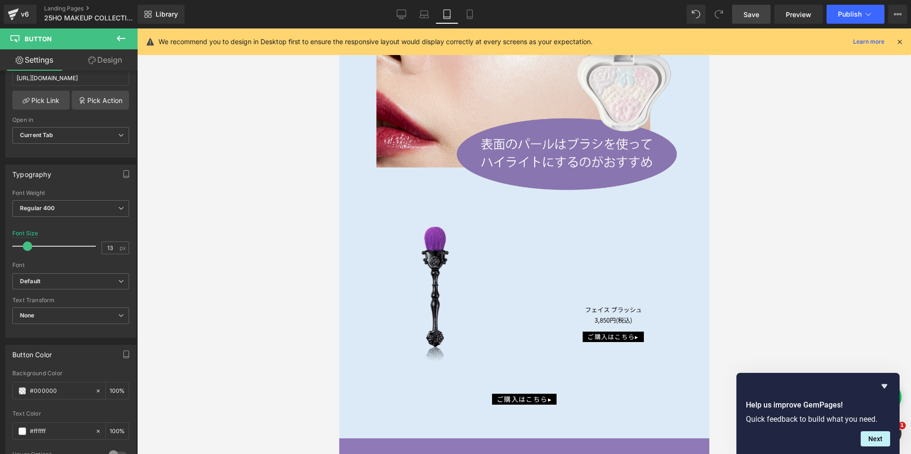
scroll to position [3274, 0]
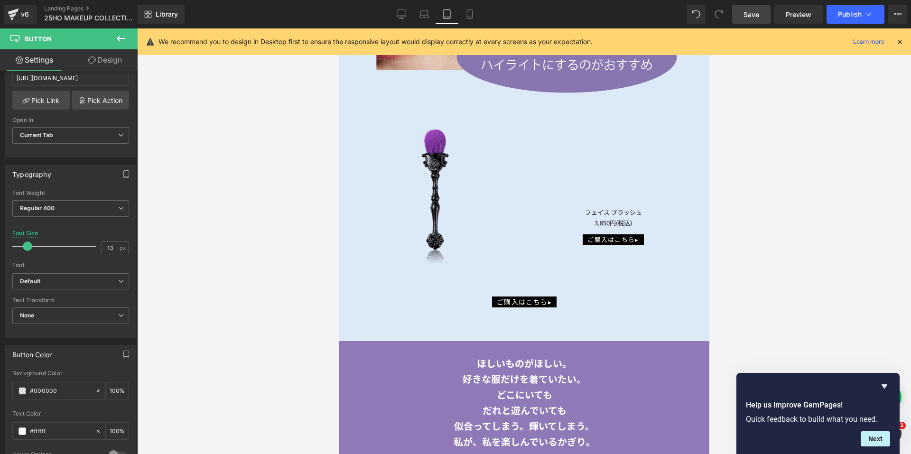
click at [431, 166] on img at bounding box center [435, 194] width 164 height 164
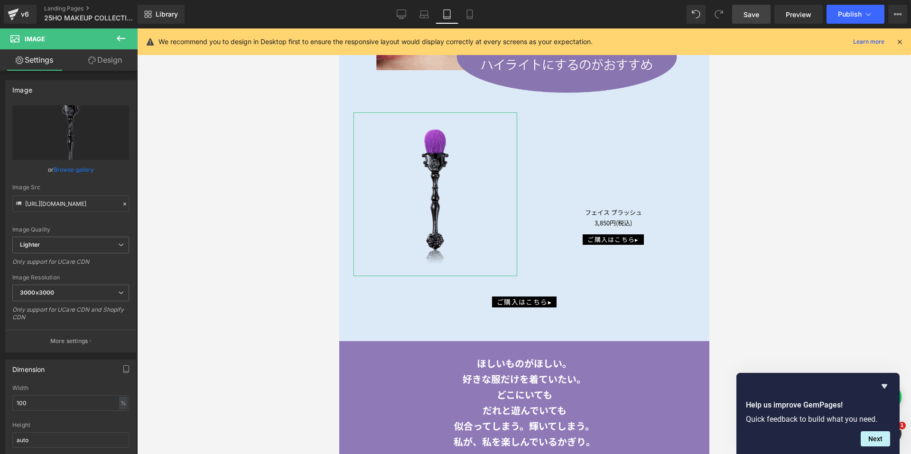
drag, startPoint x: 115, startPoint y: 65, endPoint x: 265, endPoint y: 180, distance: 189.8
click at [115, 65] on link "Design" at bounding box center [105, 59] width 69 height 21
click at [0, 0] on div "Spacing" at bounding box center [0, 0] width 0 height 0
click at [602, 207] on div "フェイス ブラッシュ 3,850円(税込) Text Block" at bounding box center [613, 217] width 164 height 20
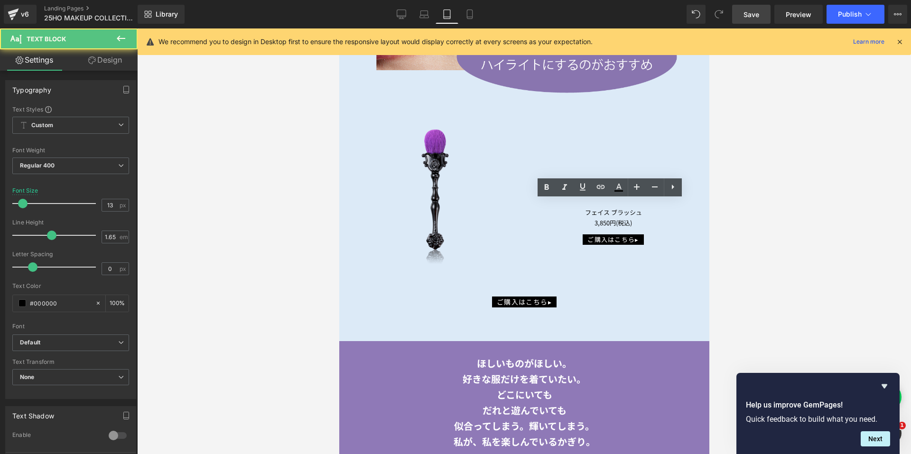
click at [602, 207] on p "フェイス ブラッシュ" at bounding box center [613, 212] width 164 height 10
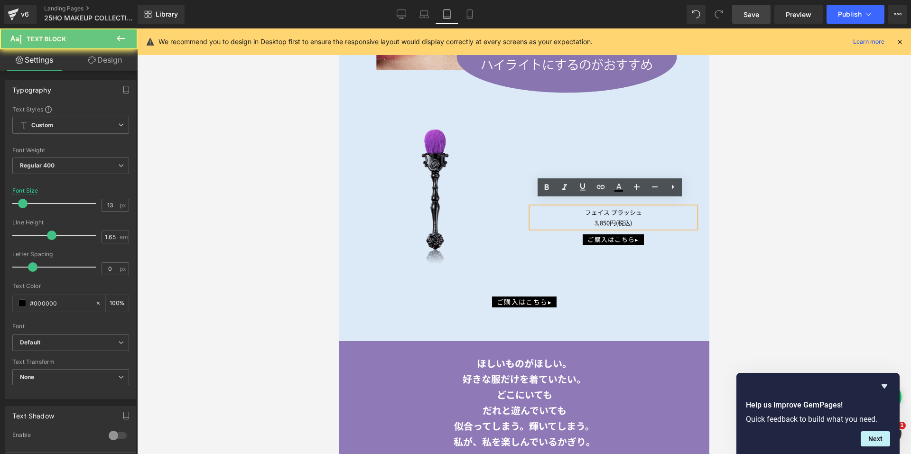
click at [602, 207] on p "フェイス ブラッシュ" at bounding box center [613, 212] width 164 height 10
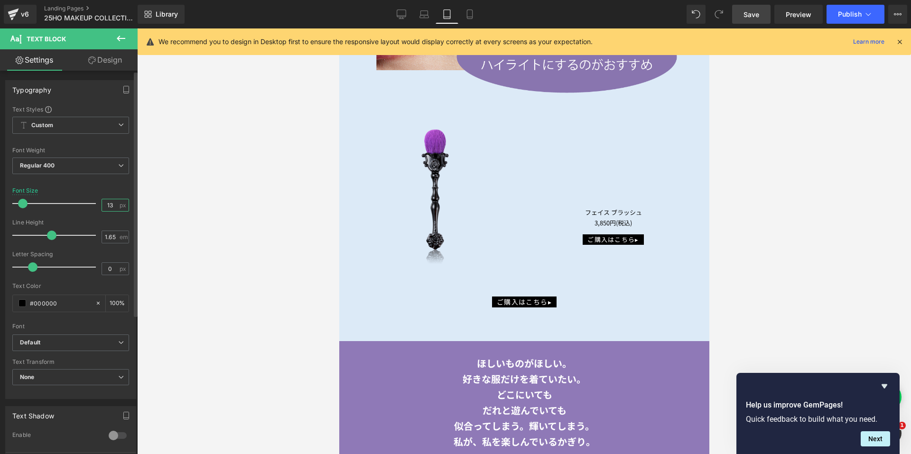
click at [114, 205] on input "13" at bounding box center [110, 205] width 17 height 12
click at [121, 67] on link "Design" at bounding box center [105, 59] width 69 height 21
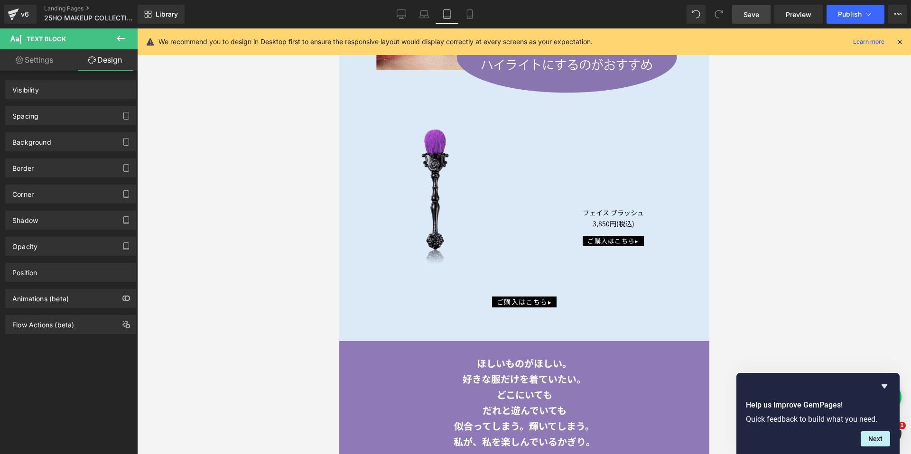
click at [64, 114] on div "Spacing" at bounding box center [71, 116] width 130 height 18
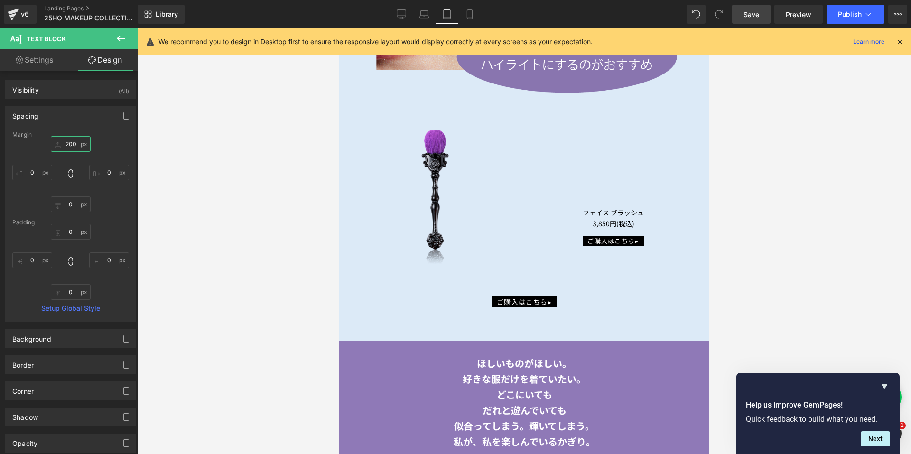
click at [70, 142] on input "200" at bounding box center [71, 144] width 40 height 16
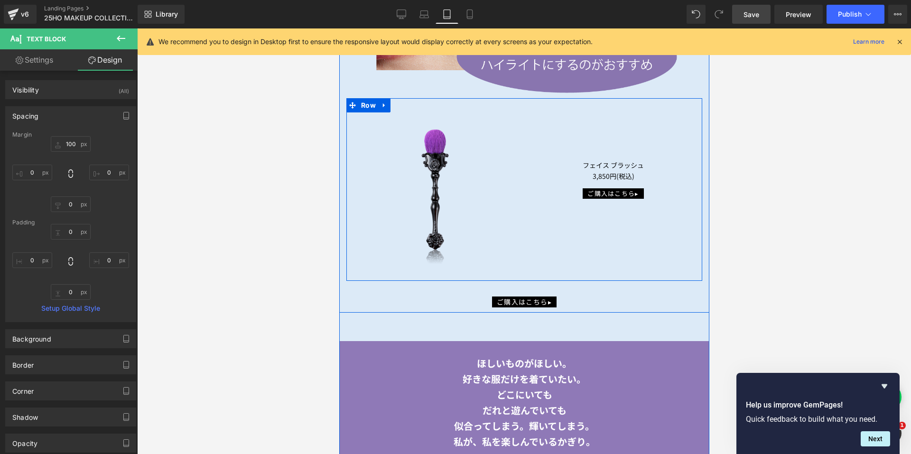
click at [629, 187] on span "Button" at bounding box center [640, 192] width 22 height 11
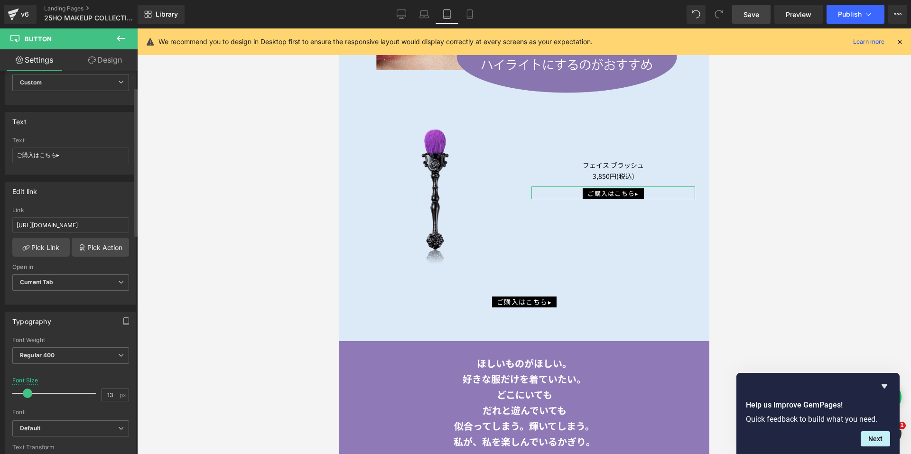
scroll to position [142, 0]
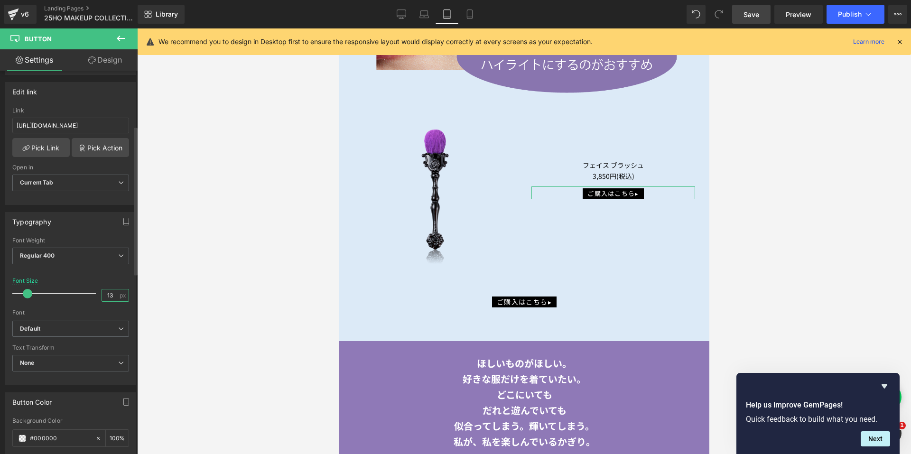
click at [109, 295] on input "13" at bounding box center [110, 295] width 17 height 12
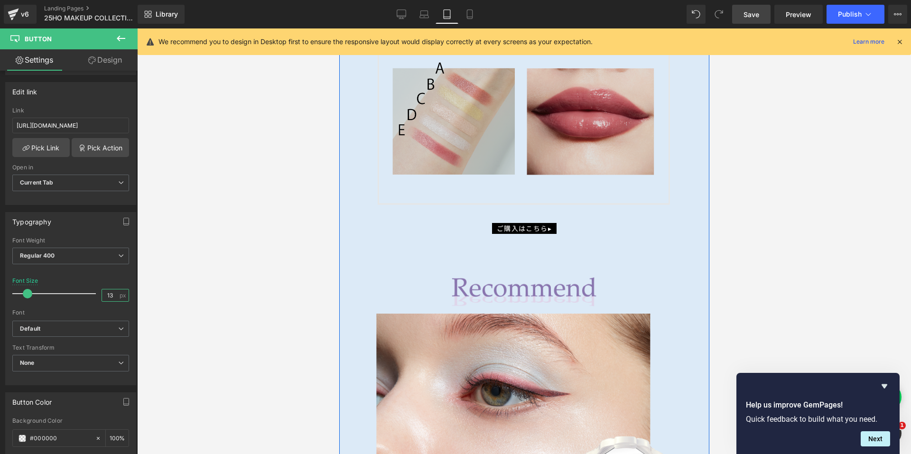
scroll to position [2753, 0]
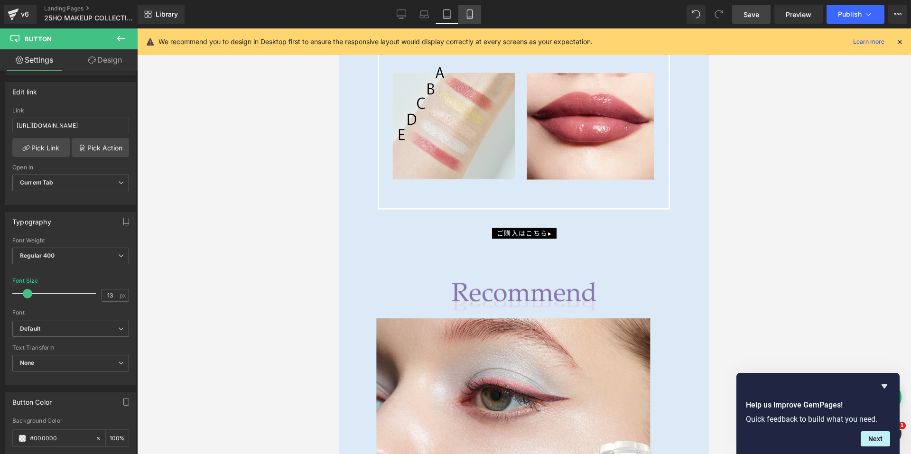
click at [478, 11] on link "Mobile" at bounding box center [469, 14] width 23 height 19
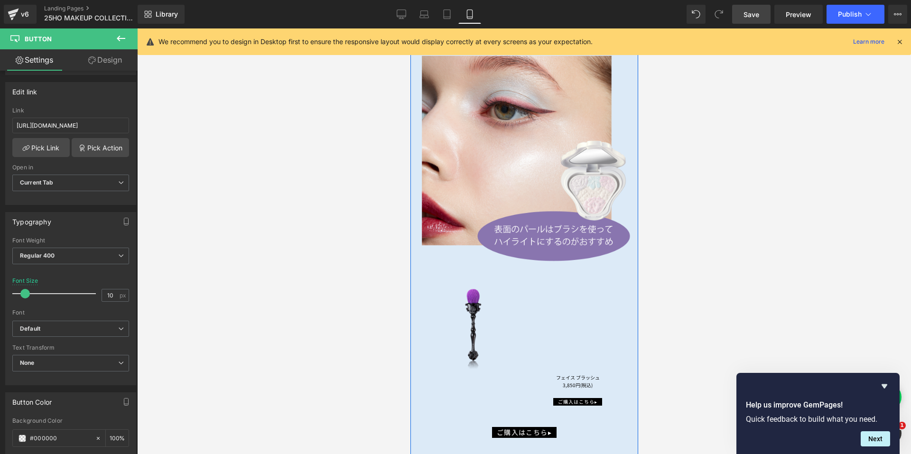
scroll to position [2308, 0]
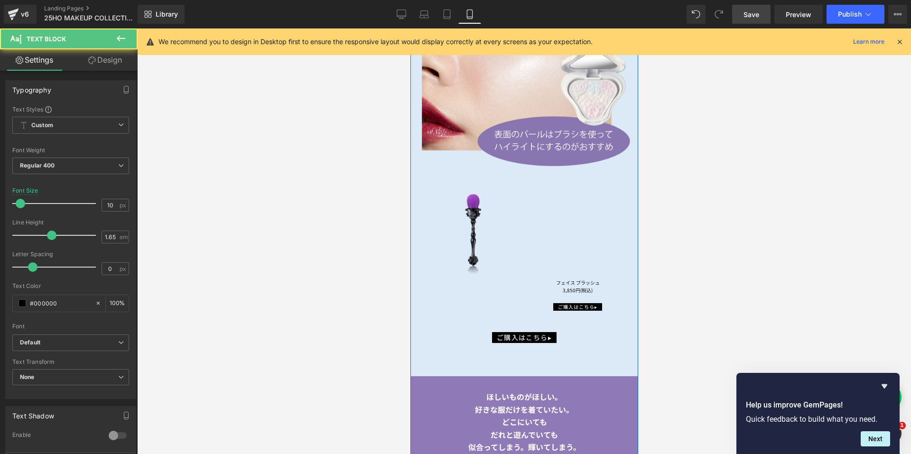
click at [569, 279] on div "フェイス ブラッシュ 3,850円(税込) Text Block" at bounding box center [576, 287] width 111 height 16
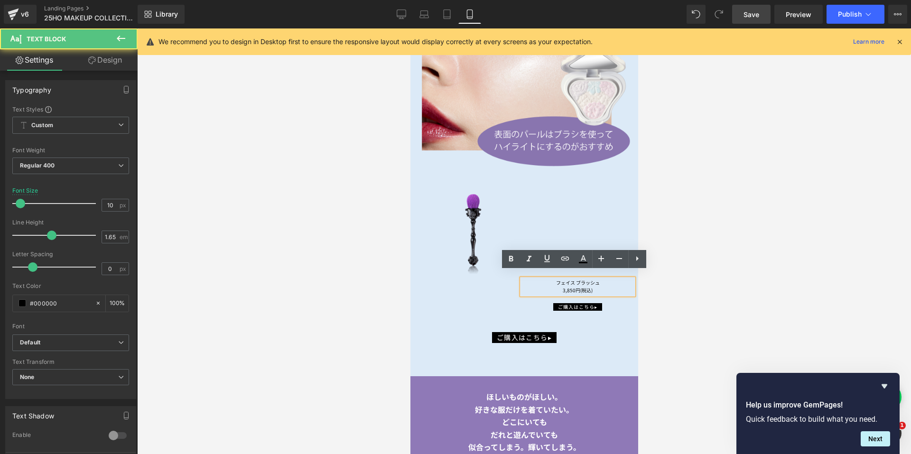
click at [568, 279] on p "フェイス ブラッシュ" at bounding box center [576, 283] width 111 height 8
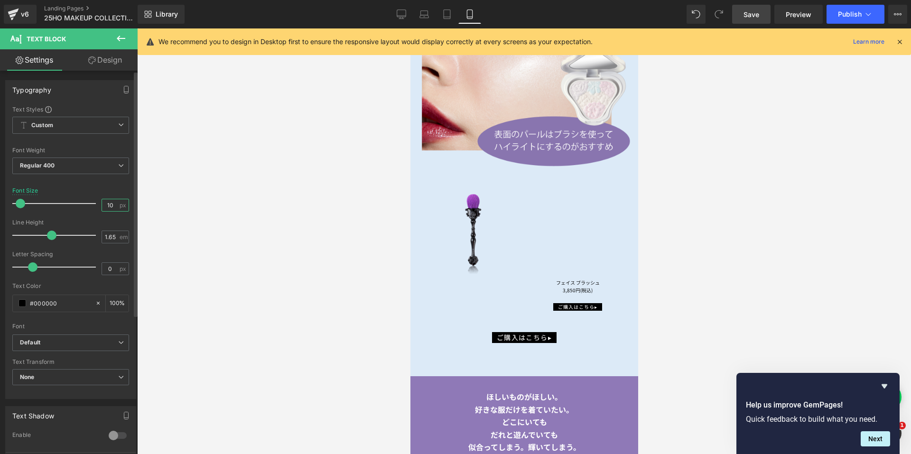
drag, startPoint x: 111, startPoint y: 204, endPoint x: 92, endPoint y: 204, distance: 19.0
click at [93, 206] on div "Font Size 10 px" at bounding box center [70, 203] width 117 height 32
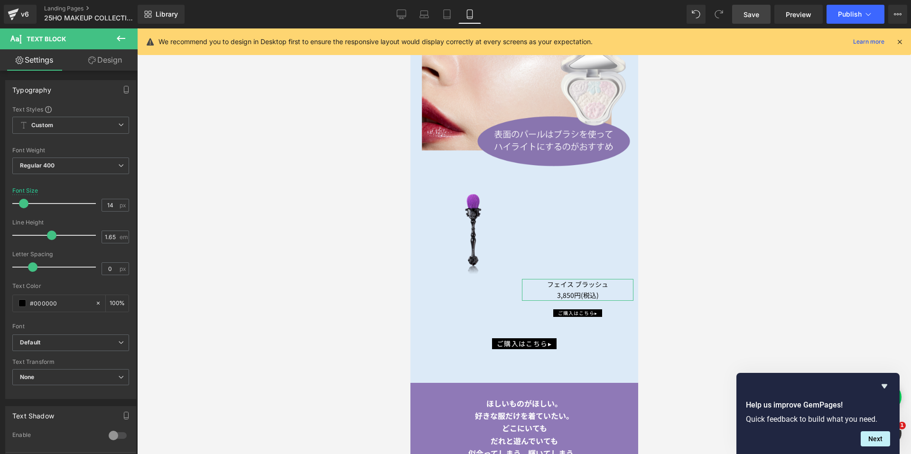
click at [97, 62] on link "Design" at bounding box center [105, 59] width 69 height 21
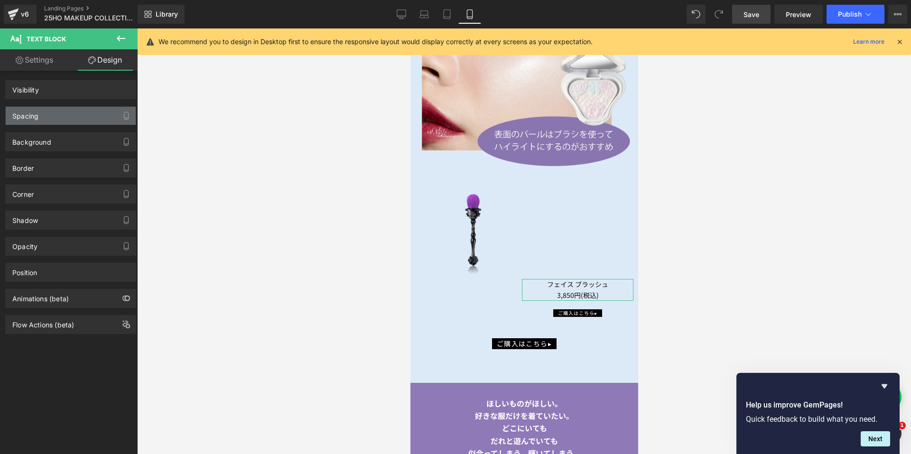
click at [73, 117] on div "Spacing" at bounding box center [71, 116] width 130 height 18
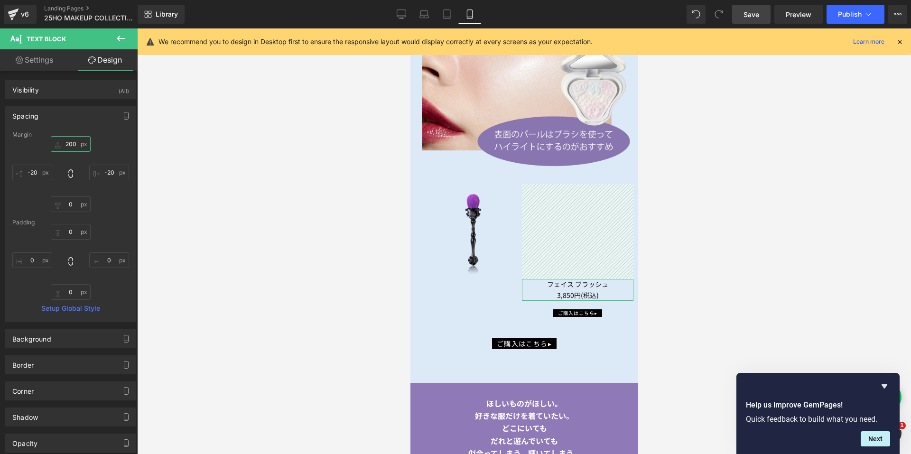
click at [66, 144] on input "200" at bounding box center [71, 144] width 40 height 16
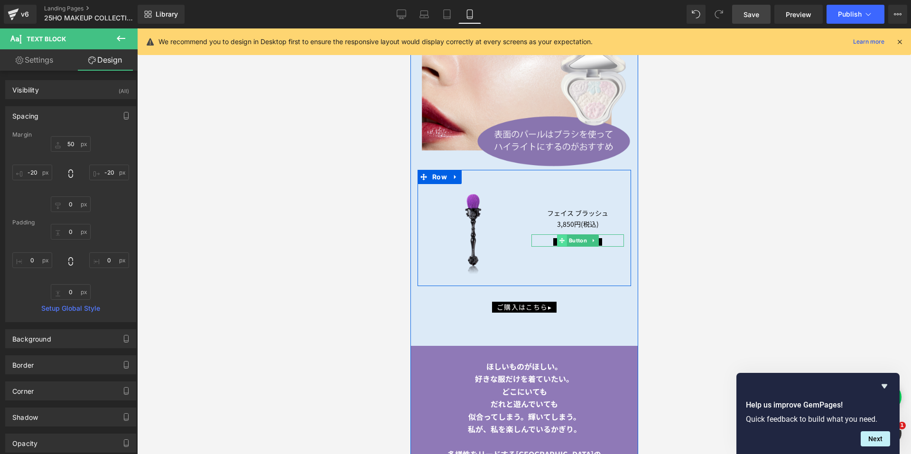
click at [559, 238] on icon at bounding box center [560, 240] width 5 height 5
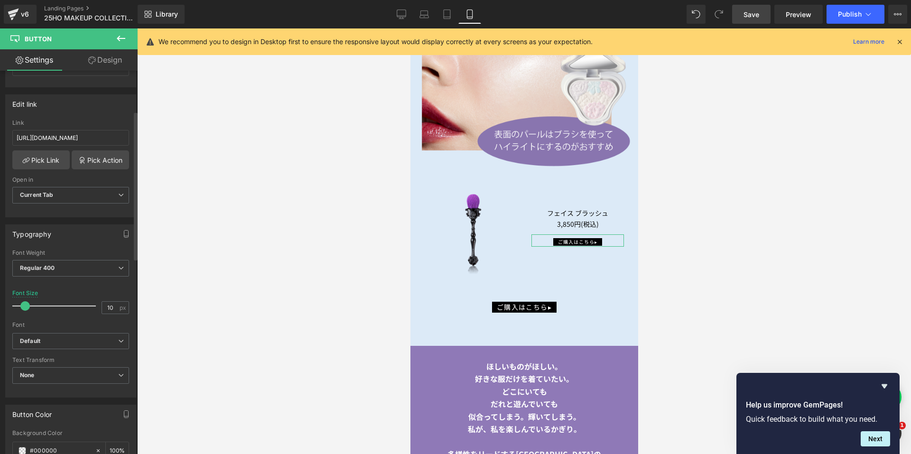
scroll to position [190, 0]
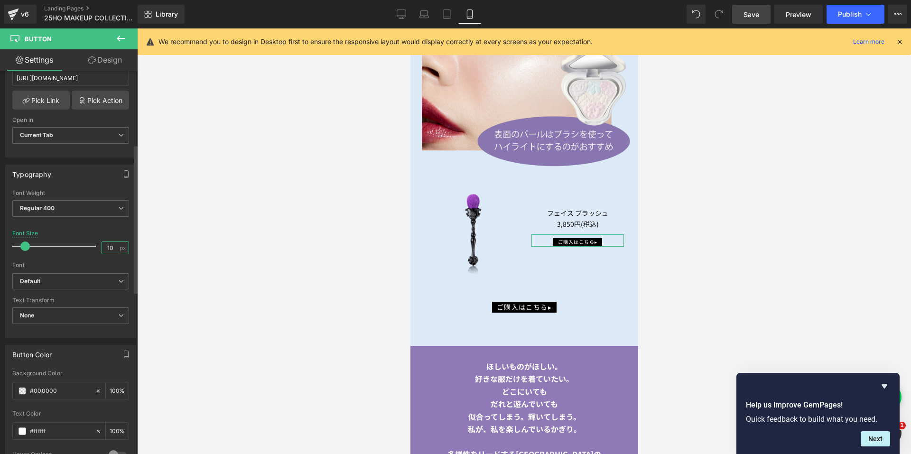
drag, startPoint x: 111, startPoint y: 247, endPoint x: 80, endPoint y: 241, distance: 32.5
click at [80, 241] on div "Font Size 10 px" at bounding box center [70, 246] width 117 height 32
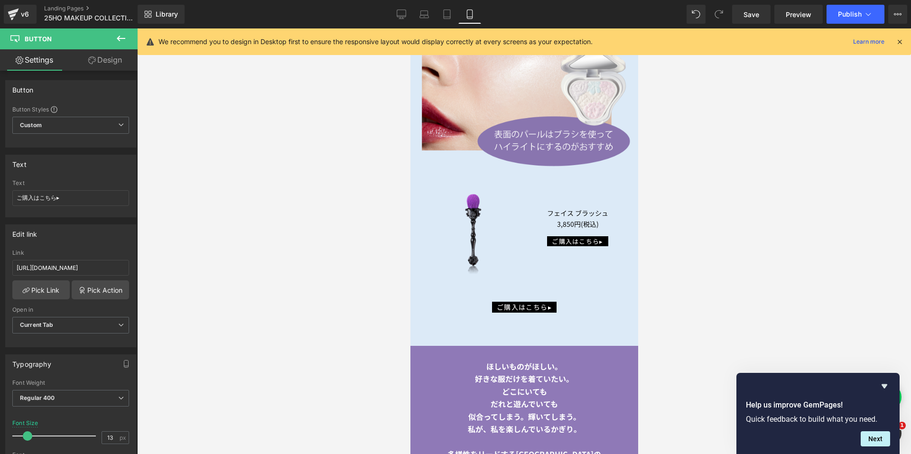
scroll to position [190, 0]
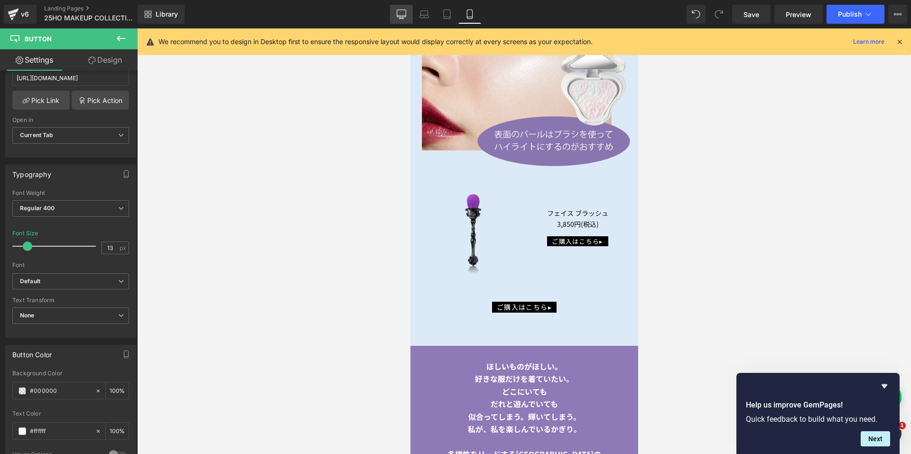
click at [405, 18] on icon at bounding box center [401, 13] width 9 height 9
type input "16"
type input "100"
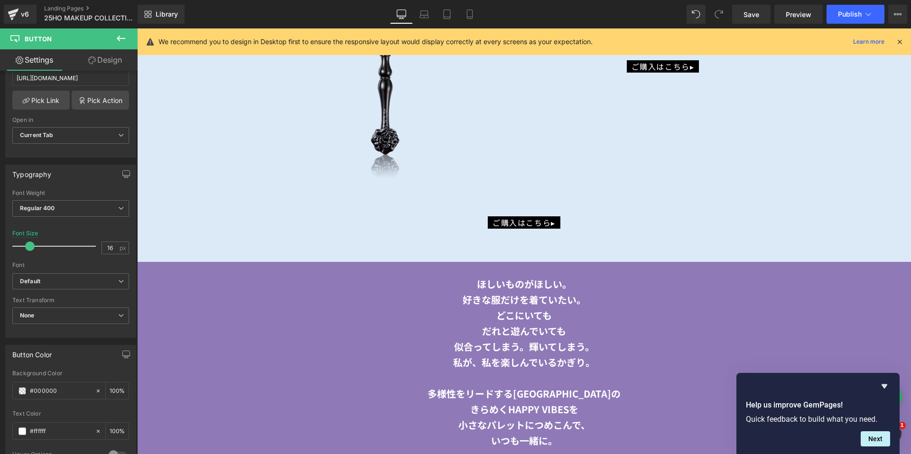
scroll to position [3867, 0]
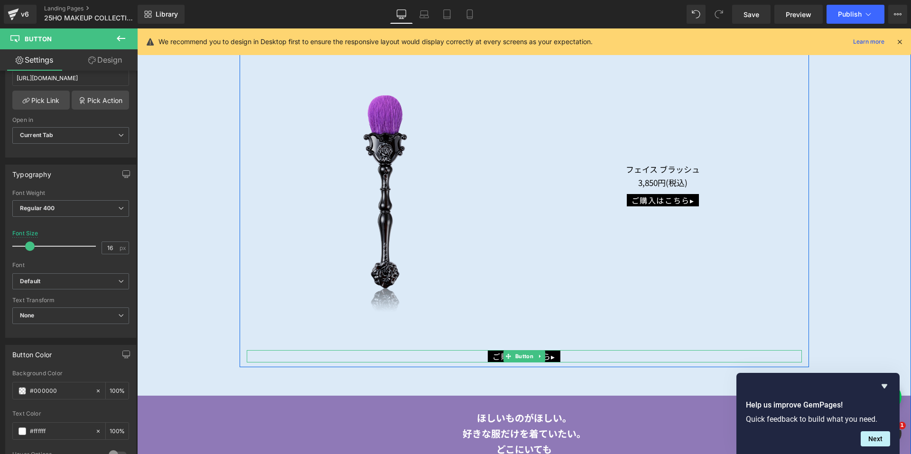
click at [538, 354] on icon at bounding box center [539, 356] width 5 height 6
click at [542, 353] on icon at bounding box center [544, 356] width 5 height 6
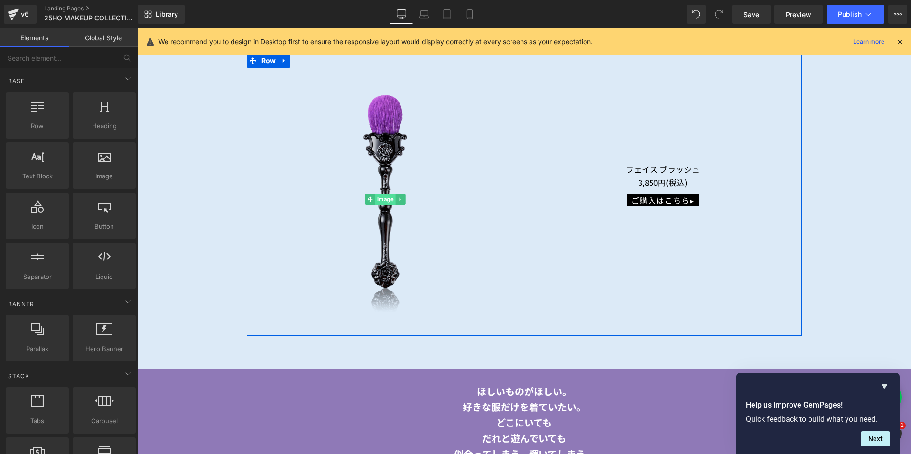
click at [378, 198] on span "Image" at bounding box center [385, 199] width 20 height 11
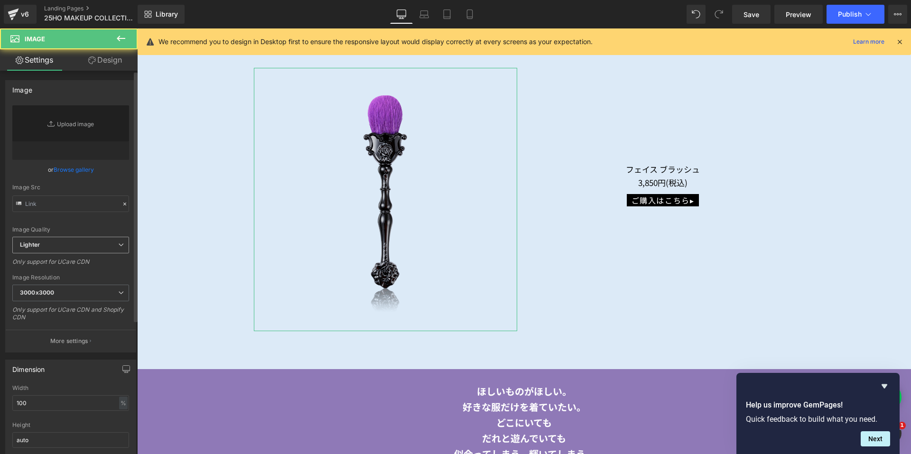
type input "[URL][DOMAIN_NAME]"
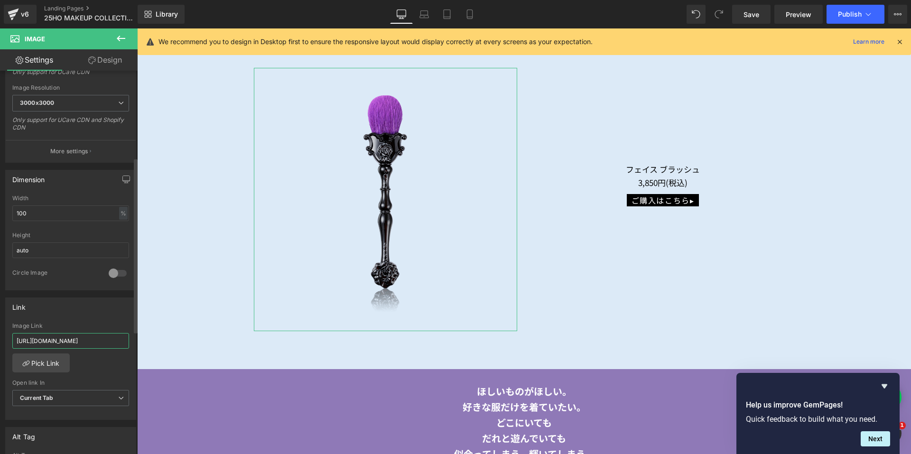
scroll to position [0, 8]
drag, startPoint x: 20, startPoint y: 338, endPoint x: 132, endPoint y: 341, distance: 112.0
click at [132, 341] on div "Link [URL][DOMAIN_NAME] Image Link [URL][DOMAIN_NAME] Pick Link Current Tab New…" at bounding box center [71, 355] width 142 height 130
paste input "eor"
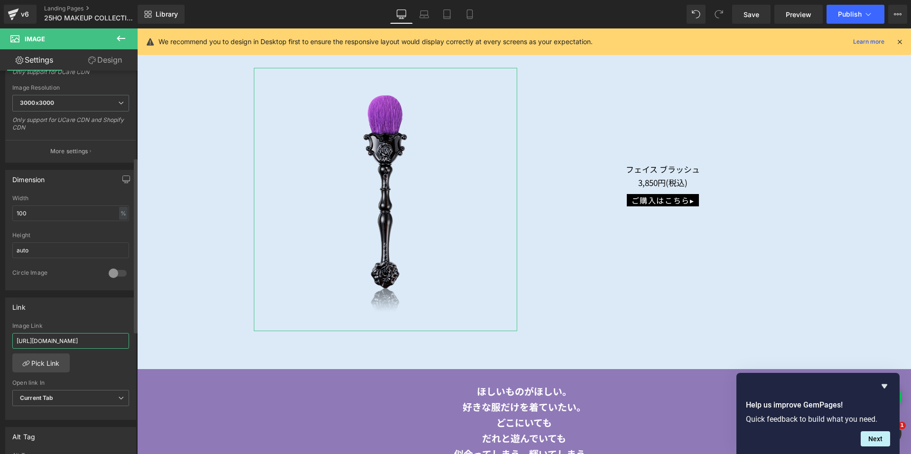
type input "[URL][DOMAIN_NAME]"
click at [119, 317] on div "Link [URL][DOMAIN_NAME] Image Link [URL][DOMAIN_NAME] Pick Link Current Tab New…" at bounding box center [70, 358] width 131 height 123
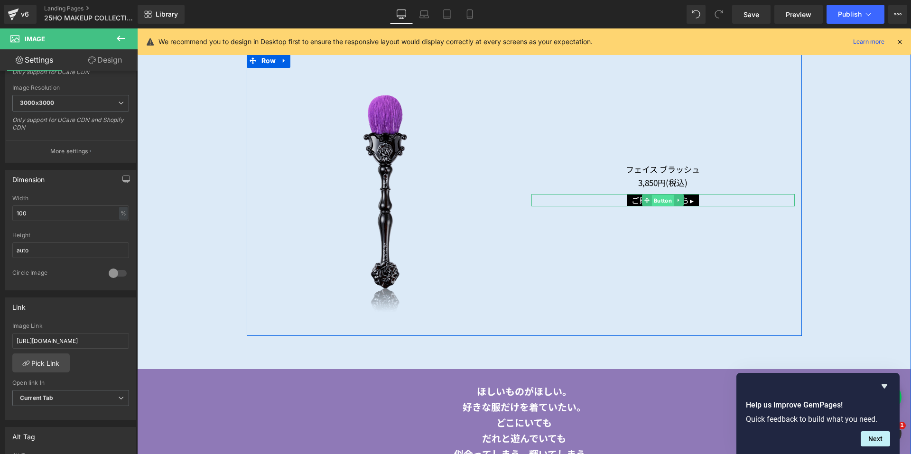
click at [659, 197] on span "Button" at bounding box center [663, 200] width 22 height 11
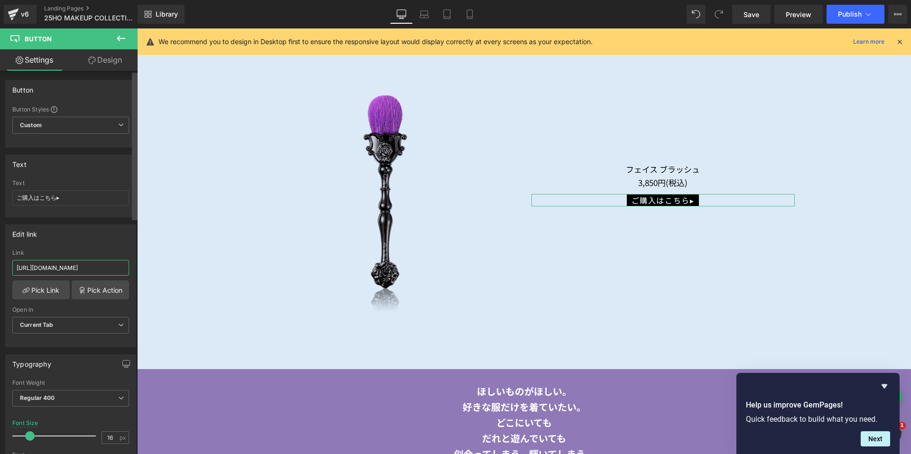
scroll to position [0, 7]
drag, startPoint x: 154, startPoint y: 297, endPoint x: 139, endPoint y: 269, distance: 30.6
paste input "[URL][DOMAIN_NAME]"
type input "[URL][DOMAIN_NAME]"
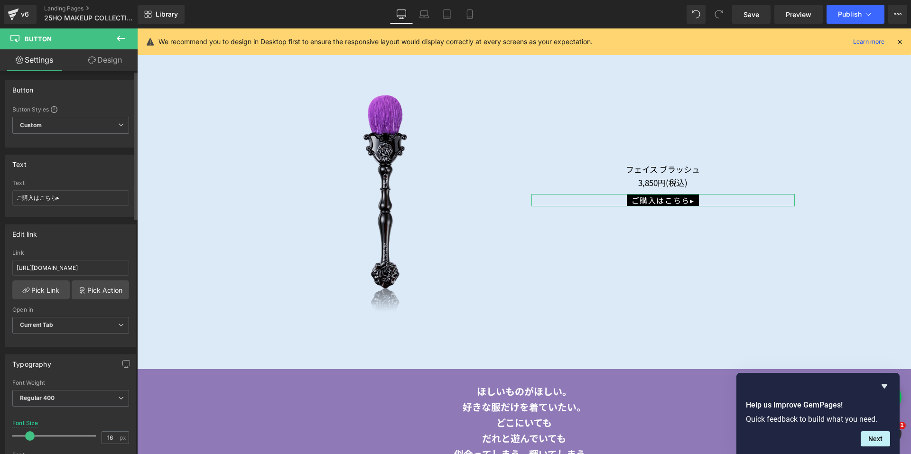
click at [98, 242] on div "Edit link" at bounding box center [71, 234] width 130 height 18
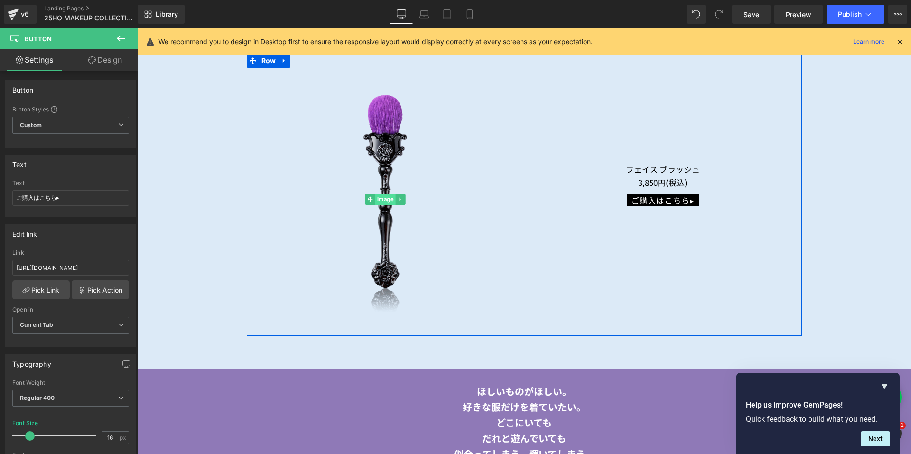
click at [376, 194] on span "Image" at bounding box center [385, 199] width 20 height 11
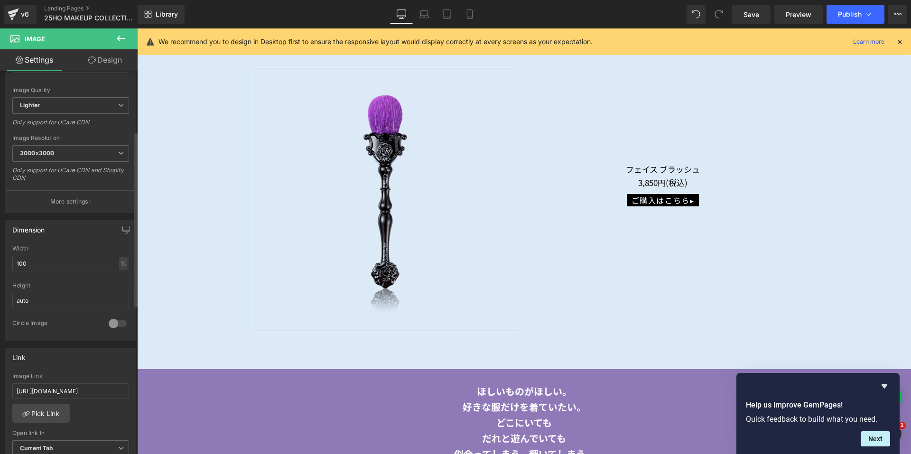
scroll to position [142, 0]
click at [22, 390] on input "[URL][DOMAIN_NAME]" at bounding box center [70, 388] width 117 height 16
click at [19, 390] on input "[URL][DOMAIN_NAME]" at bounding box center [70, 388] width 117 height 16
type input "[URL][DOMAIN_NAME]"
click at [78, 359] on div "Link" at bounding box center [71, 354] width 130 height 18
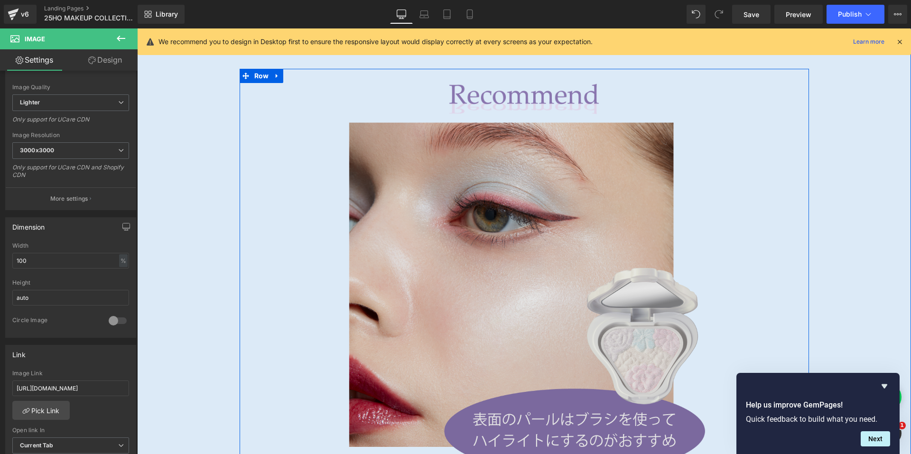
scroll to position [3440, 0]
click at [518, 234] on img at bounding box center [524, 297] width 555 height 365
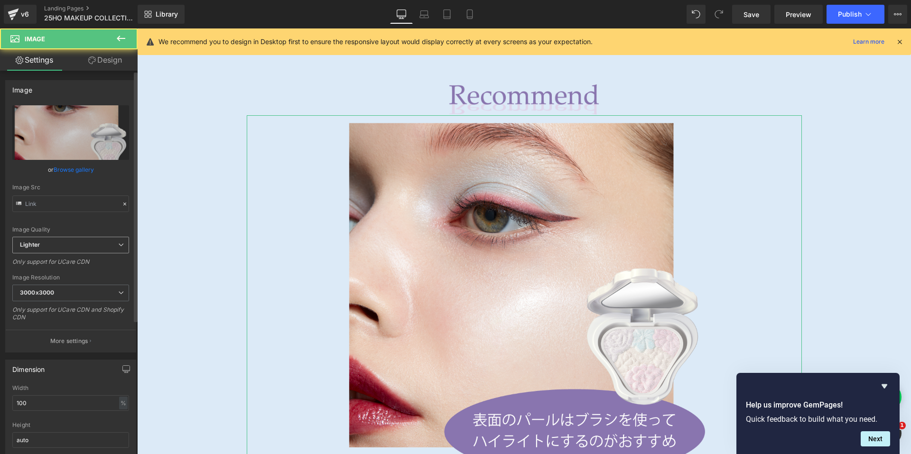
type input "[URL][DOMAIN_NAME]"
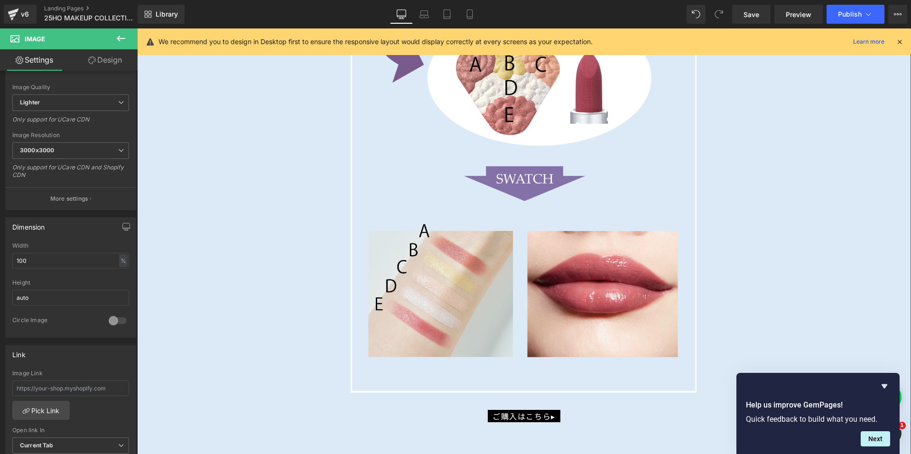
scroll to position [3061, 0]
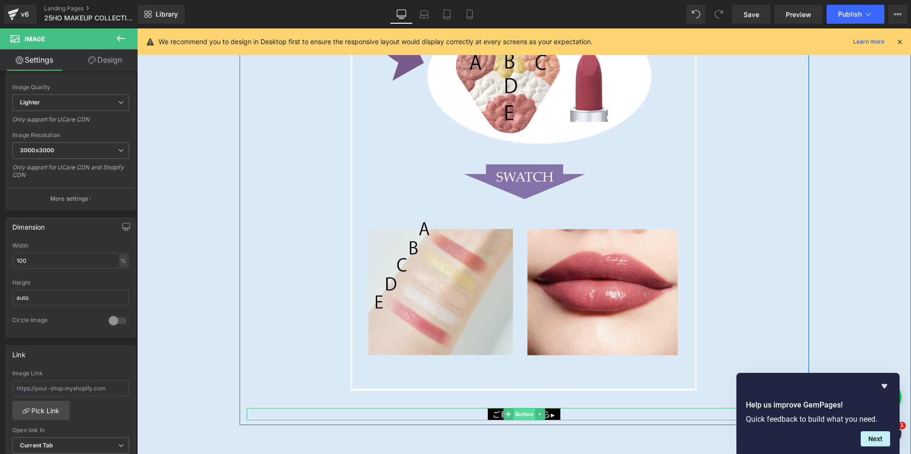
click at [513, 410] on span "Button" at bounding box center [524, 413] width 22 height 11
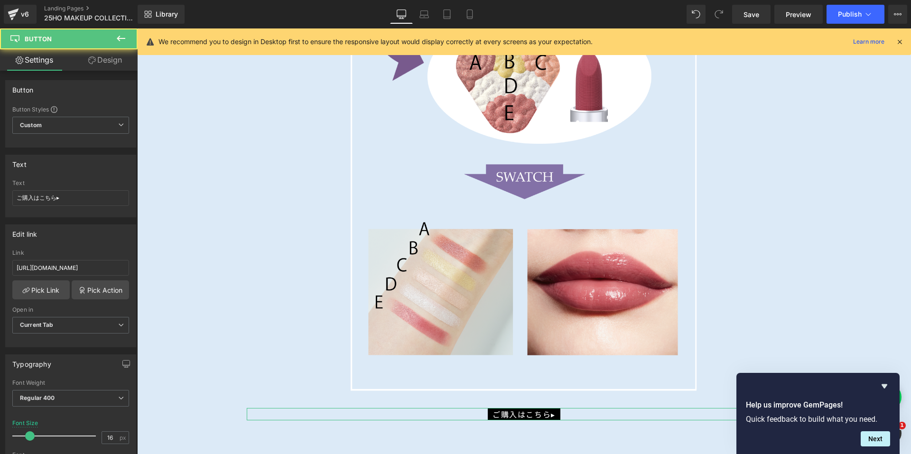
click at [23, 386] on div "Font Weight" at bounding box center [70, 383] width 117 height 7
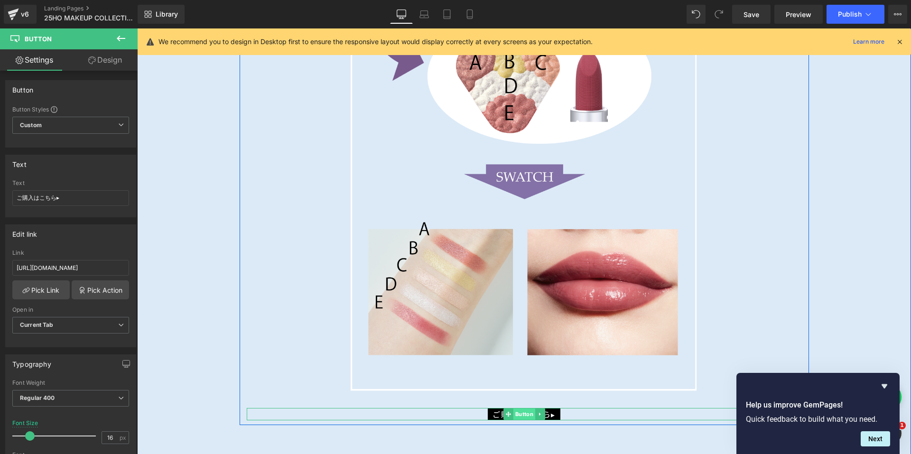
click at [513, 409] on span "Button" at bounding box center [524, 413] width 22 height 11
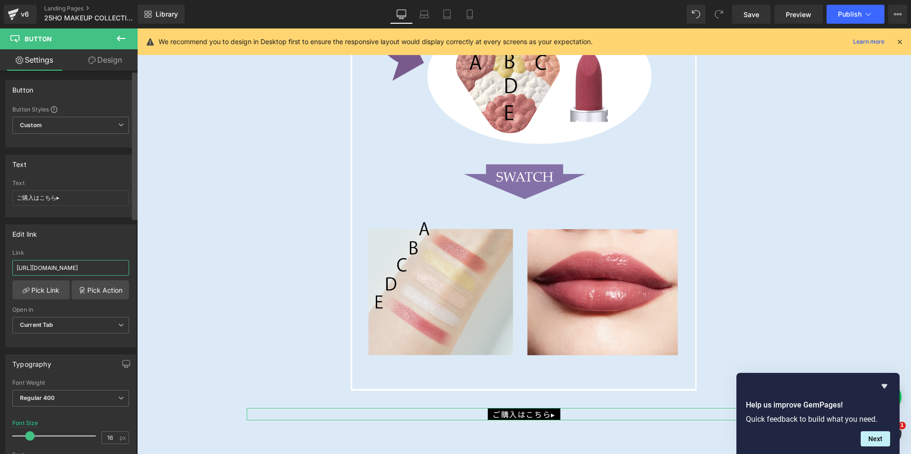
drag, startPoint x: 15, startPoint y: 266, endPoint x: 134, endPoint y: 268, distance: 119.6
click at [134, 268] on div "Button Button Styles Custom Custom Setup Global Style Custom Setup Global Style…" at bounding box center [69, 265] width 138 height 388
paste input "[URL][DOMAIN_NAME]"
type input "[URL][DOMAIN_NAME]"
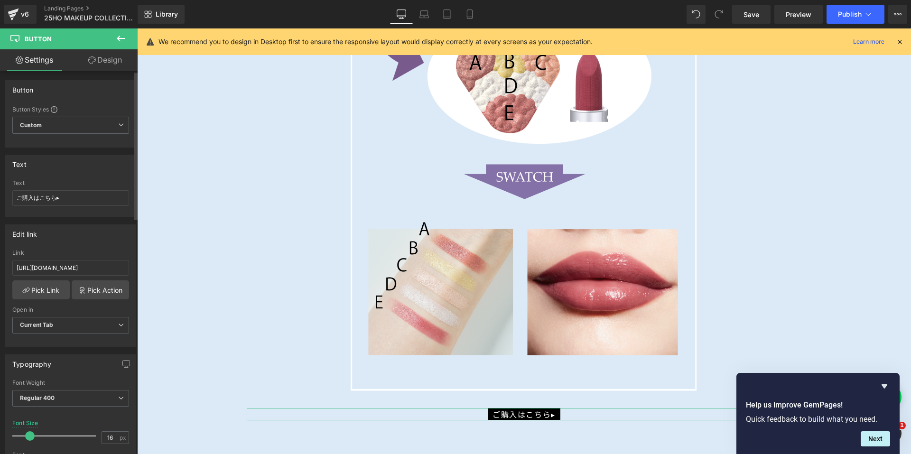
click at [110, 236] on div "Edit link" at bounding box center [71, 234] width 130 height 18
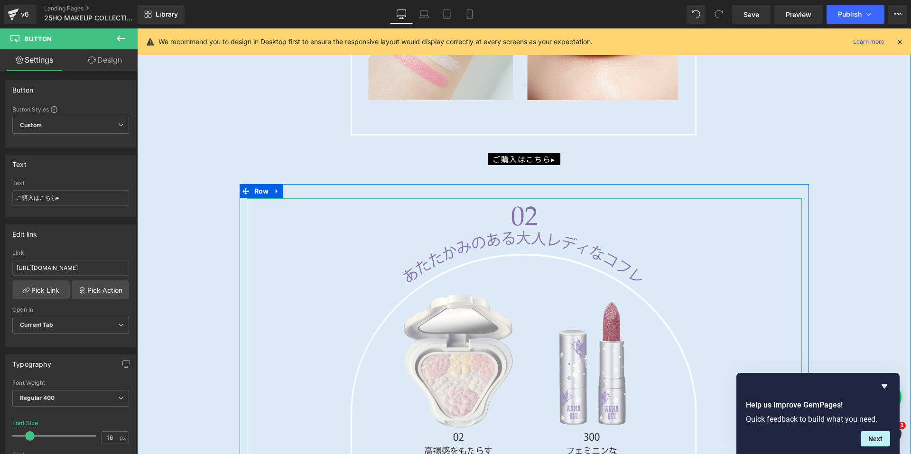
scroll to position [2776, 0]
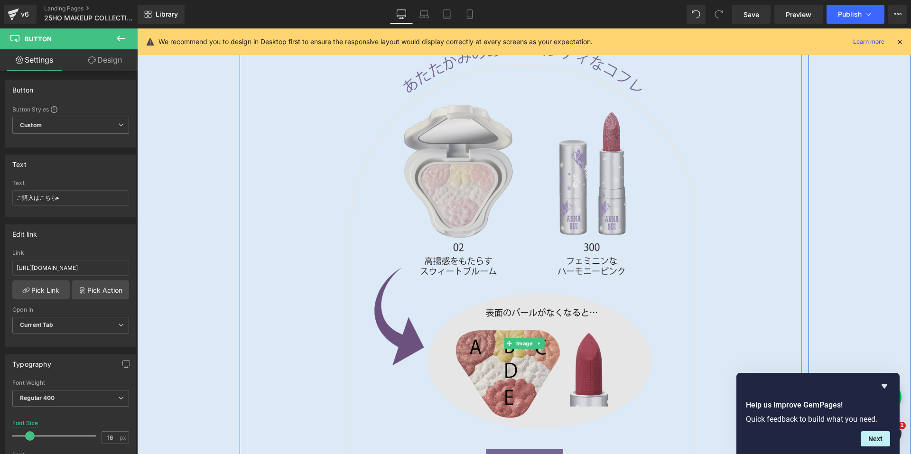
click at [515, 285] on img at bounding box center [524, 344] width 555 height 670
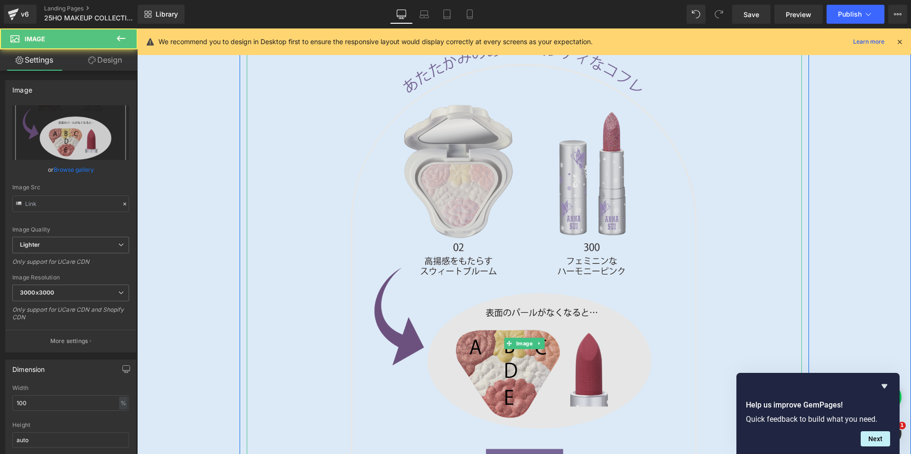
type input "[URL][DOMAIN_NAME]"
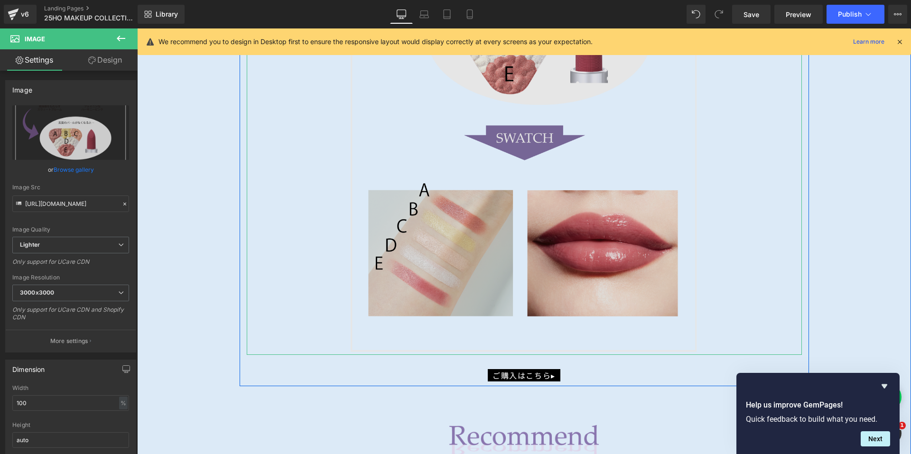
scroll to position [3013, 0]
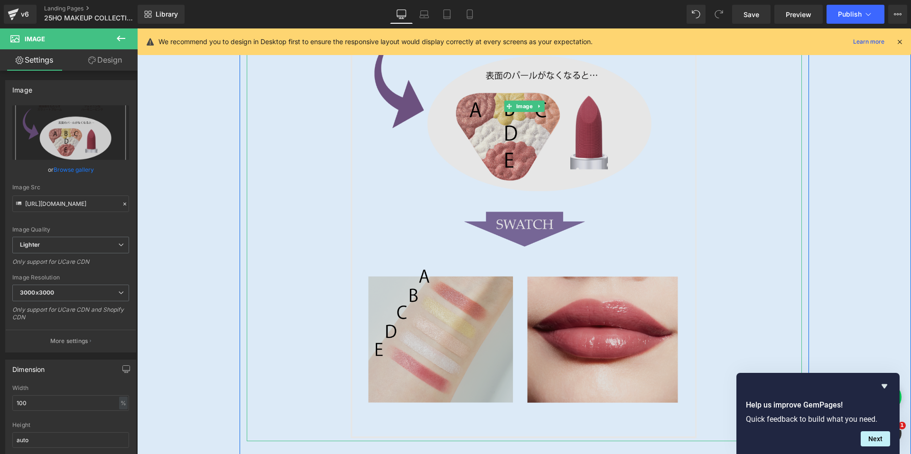
click at [495, 233] on img at bounding box center [524, 106] width 555 height 670
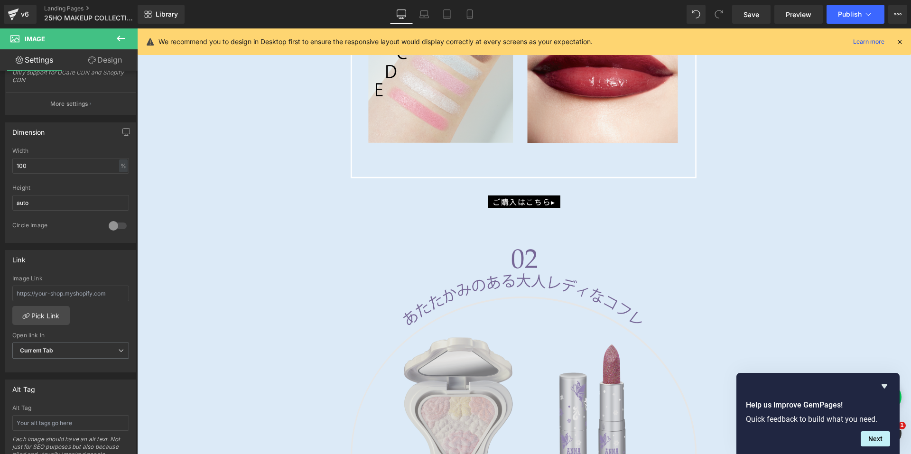
scroll to position [2539, 0]
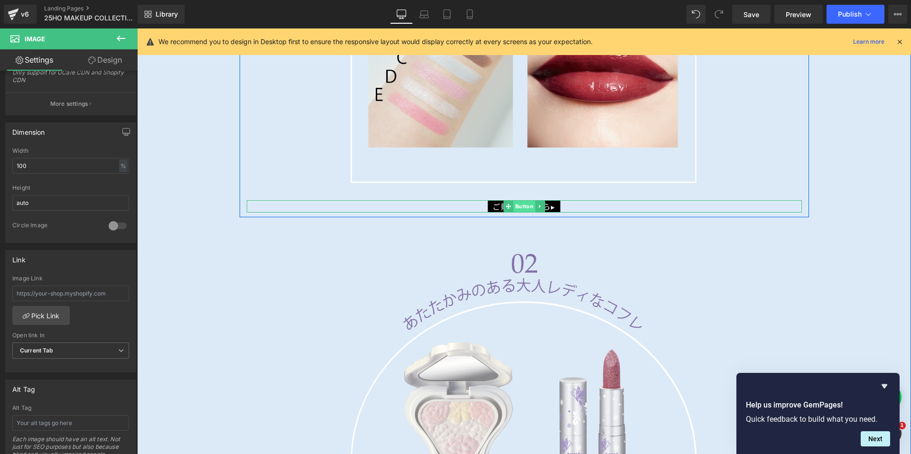
click at [513, 201] on span "Button" at bounding box center [524, 206] width 22 height 11
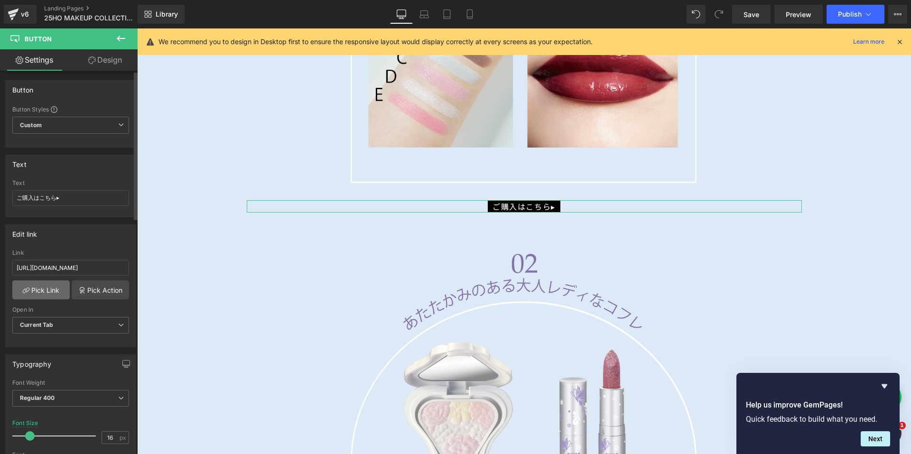
click at [20, 289] on link "Pick Link" at bounding box center [40, 289] width 57 height 19
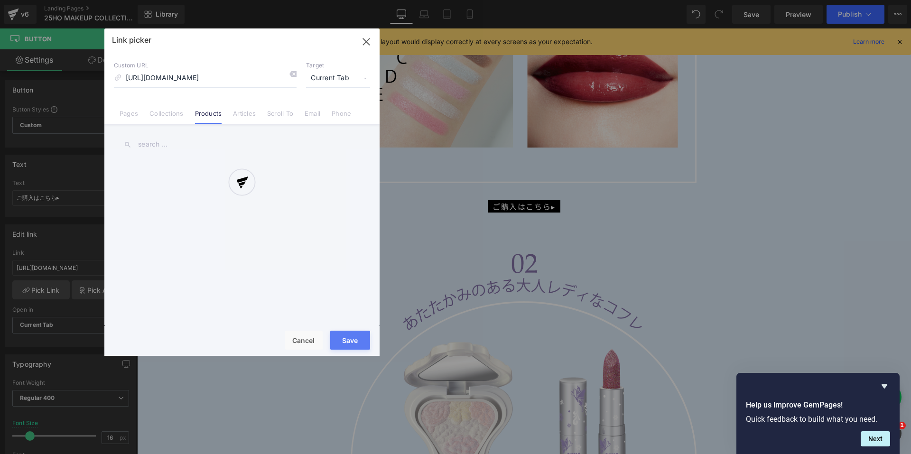
click at [295, 336] on div at bounding box center [241, 191] width 275 height 327
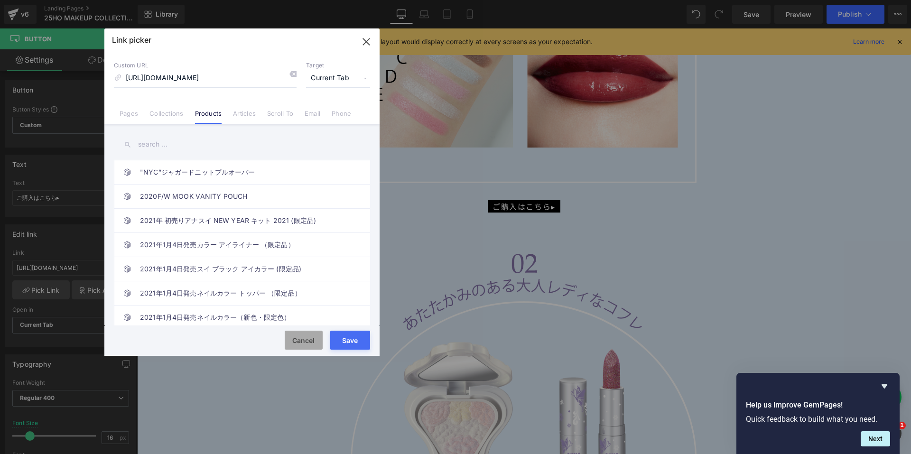
click at [309, 337] on button "Cancel" at bounding box center [304, 340] width 38 height 19
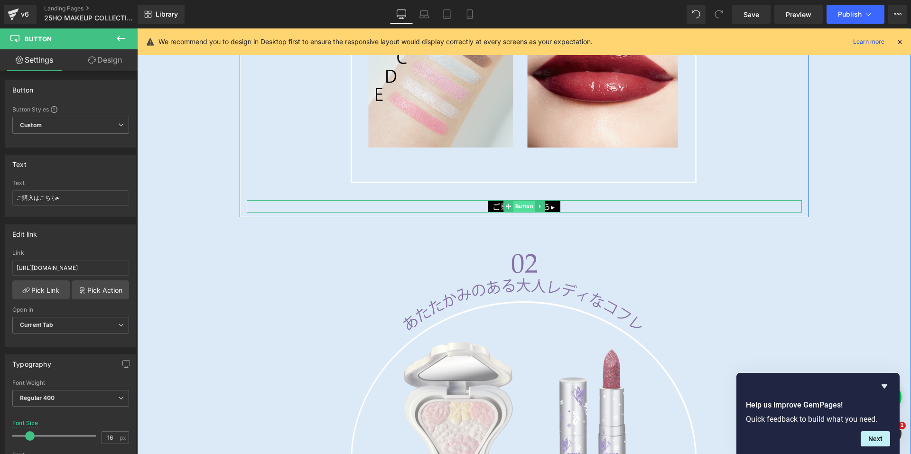
click at [519, 202] on span "Button" at bounding box center [524, 206] width 22 height 11
drag, startPoint x: 15, startPoint y: 265, endPoint x: 133, endPoint y: 269, distance: 118.7
click at [133, 269] on div "Edit link [URL][DOMAIN_NAME] Link [URL][DOMAIN_NAME] Pick Link Pick Action Curr…" at bounding box center [71, 282] width 142 height 130
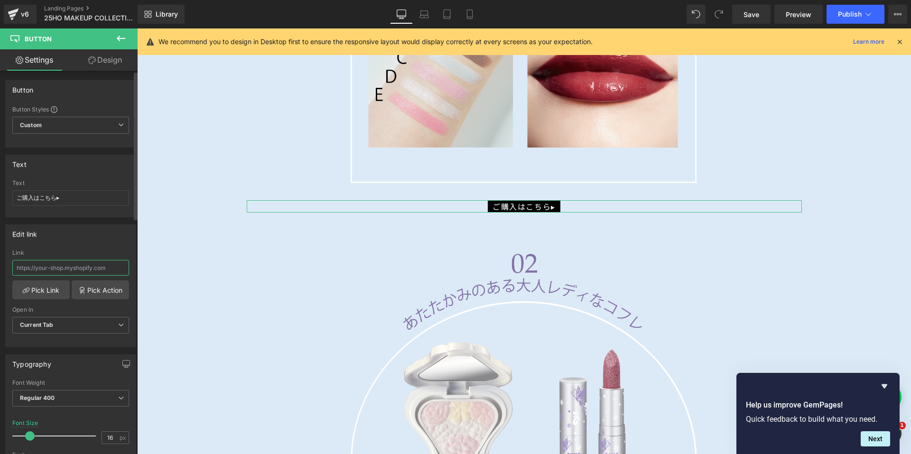
paste input "[URL][DOMAIN_NAME]"
type input "[URL][DOMAIN_NAME]"
click at [102, 235] on div "Edit link" at bounding box center [71, 234] width 130 height 18
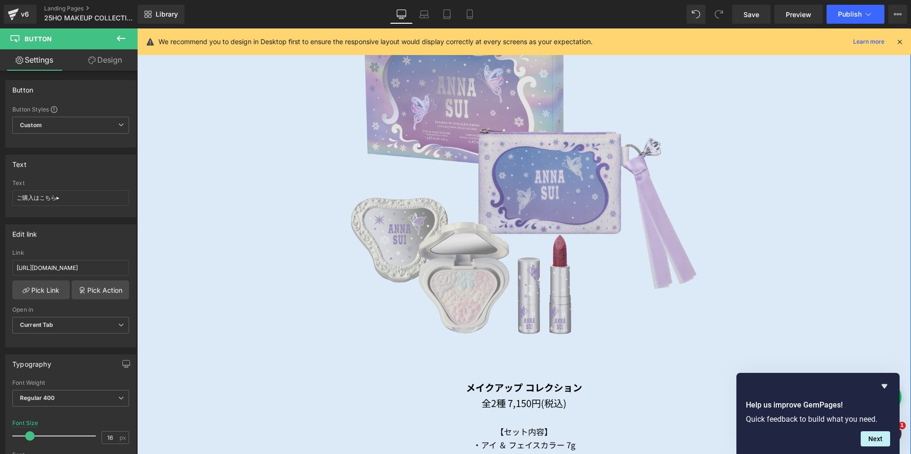
scroll to position [879, 0]
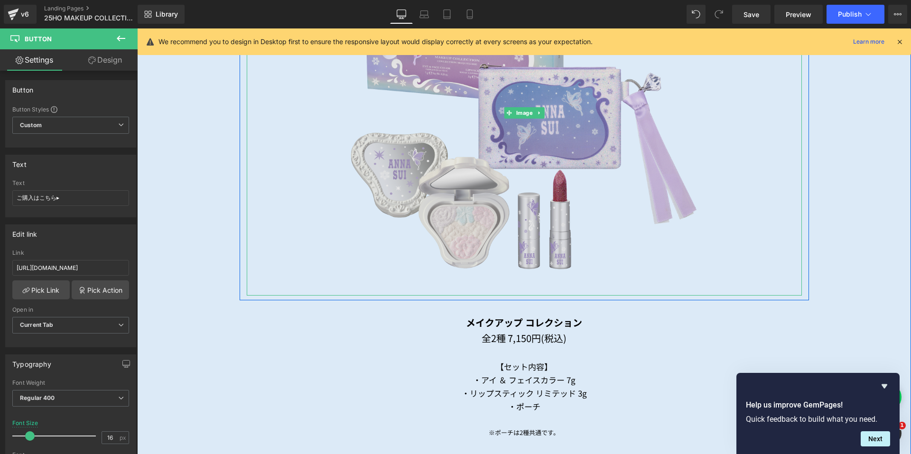
click at [505, 120] on img at bounding box center [524, 112] width 555 height 365
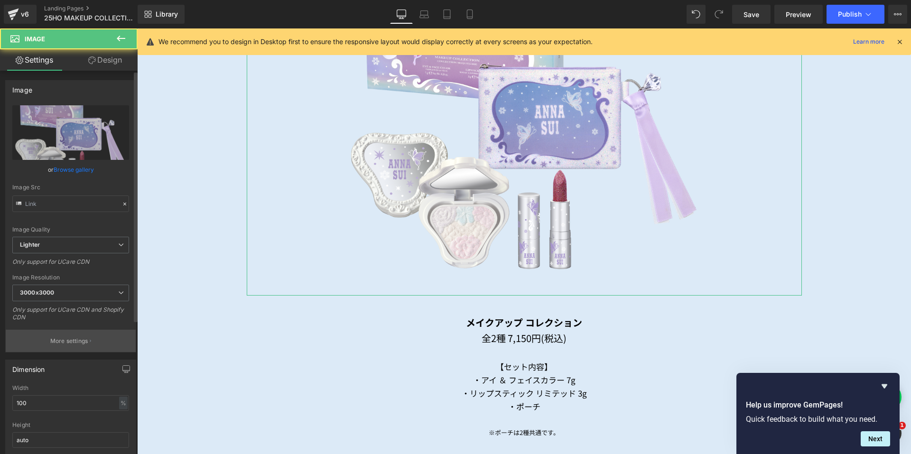
type input "[URL][DOMAIN_NAME]"
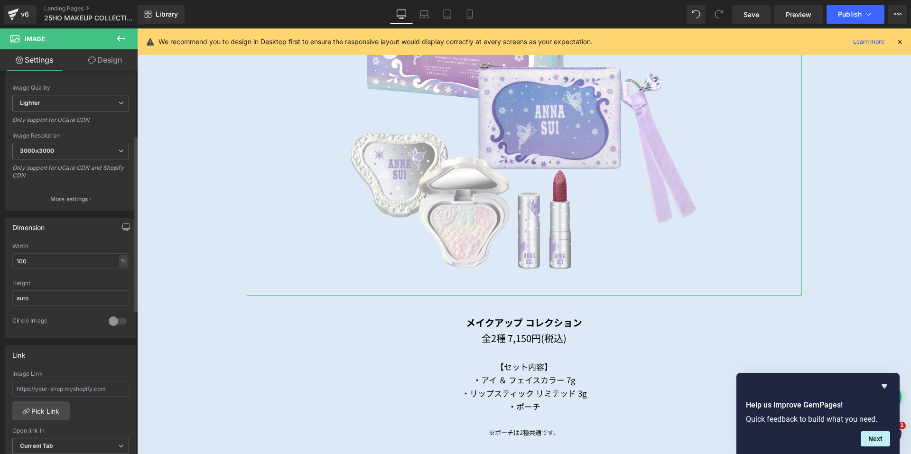
scroll to position [142, 0]
click at [74, 348] on div "Link" at bounding box center [71, 354] width 130 height 18
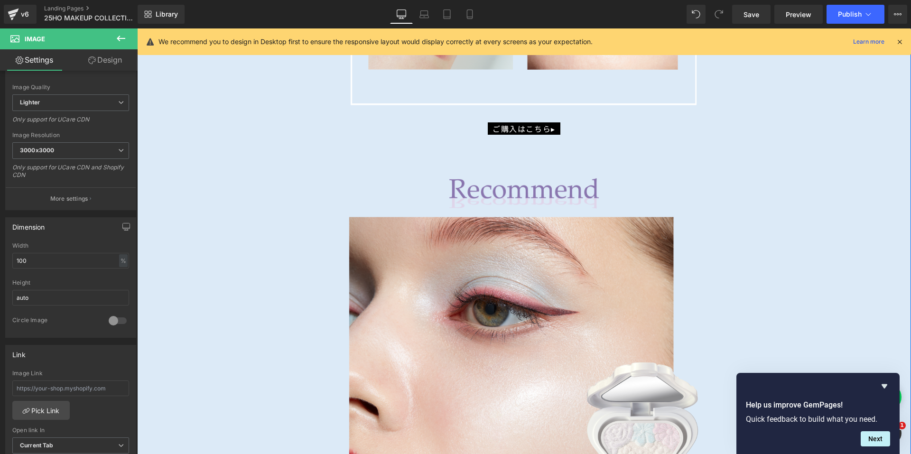
scroll to position [3346, 0]
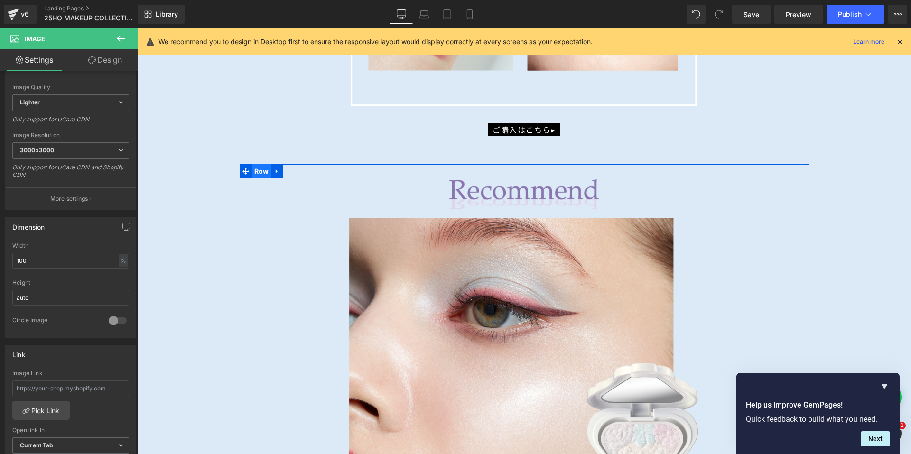
click at [255, 168] on span "Row" at bounding box center [261, 171] width 19 height 14
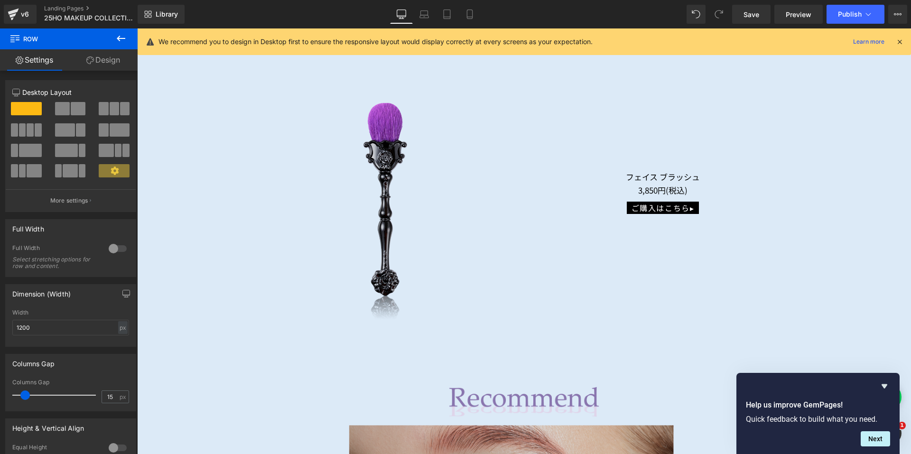
scroll to position [4020, 0]
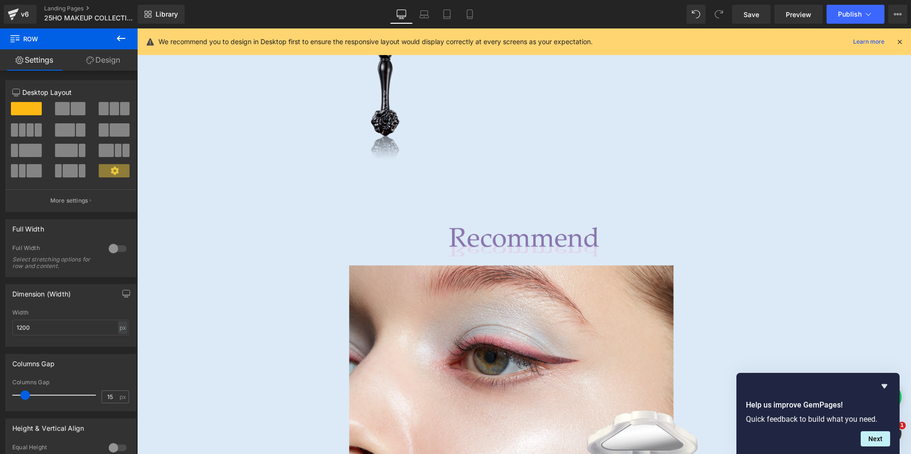
click at [488, 229] on img at bounding box center [524, 242] width 555 height 32
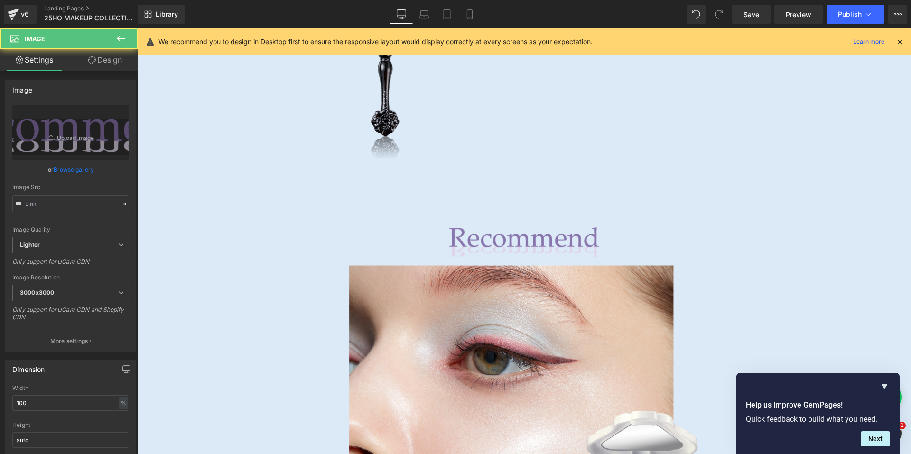
type input "[URL][DOMAIN_NAME]"
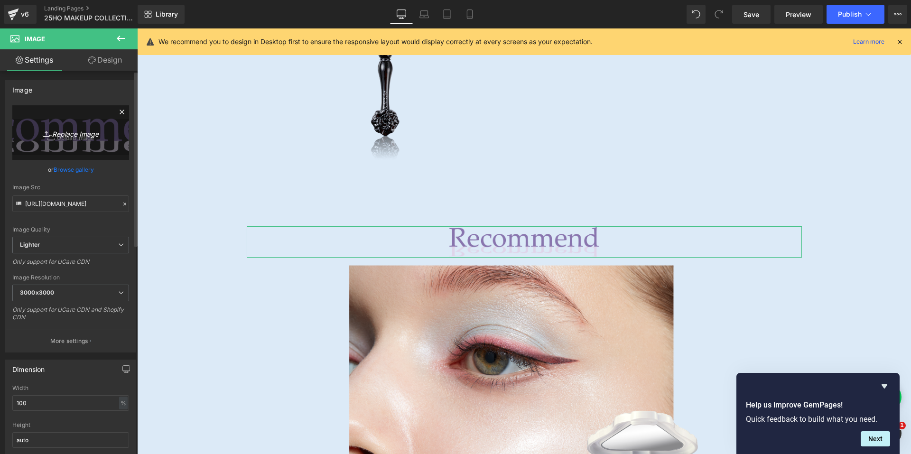
click at [38, 118] on link "Replace Image" at bounding box center [70, 132] width 117 height 55
type input "C:\fakepath\title04.png"
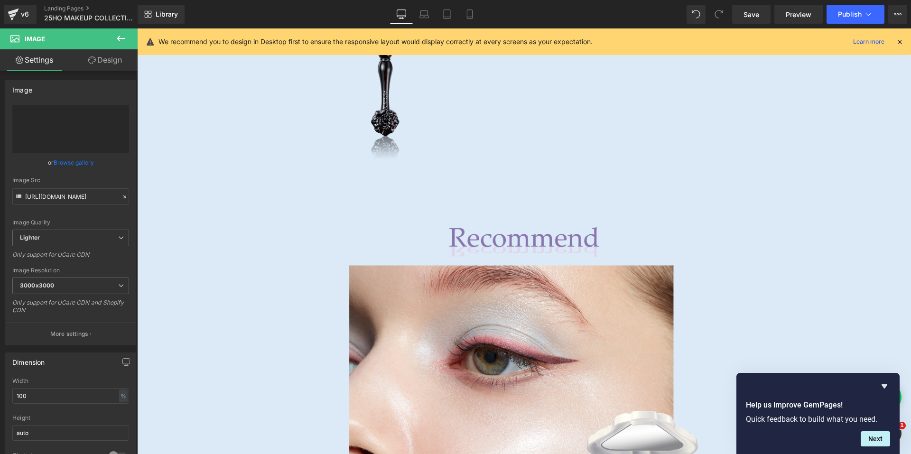
type input "[URL][DOMAIN_NAME]"
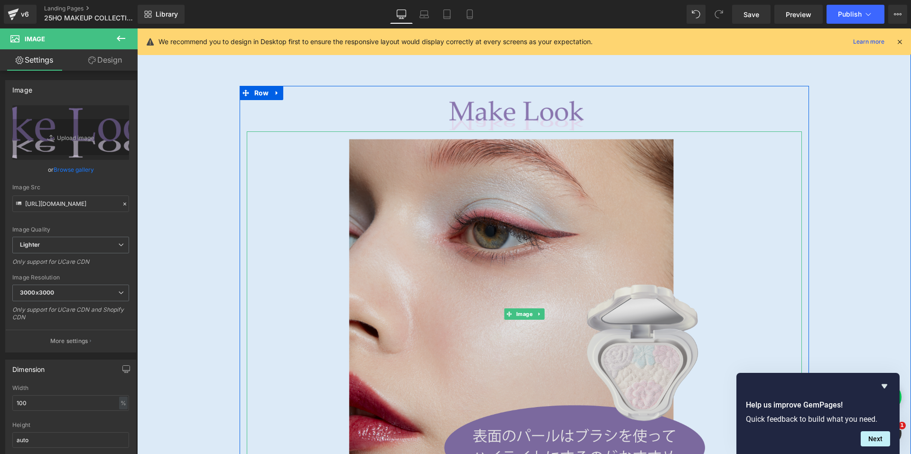
click at [468, 259] on img at bounding box center [524, 313] width 555 height 365
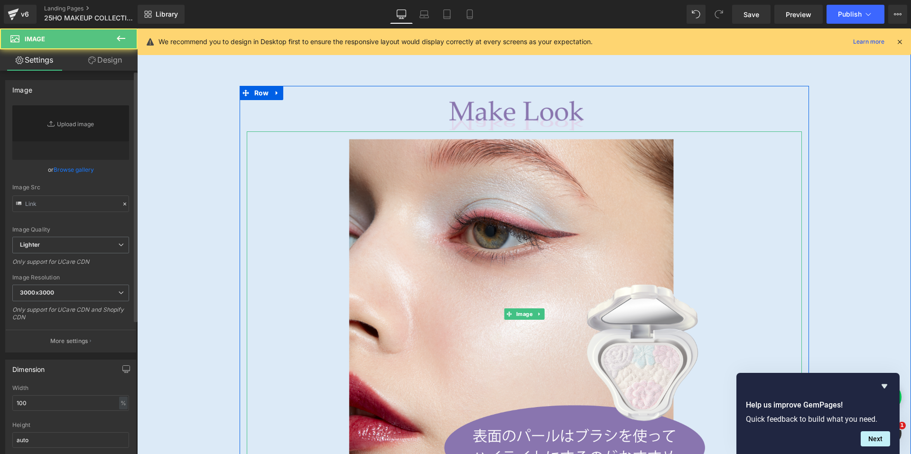
scroll to position [4162, 0]
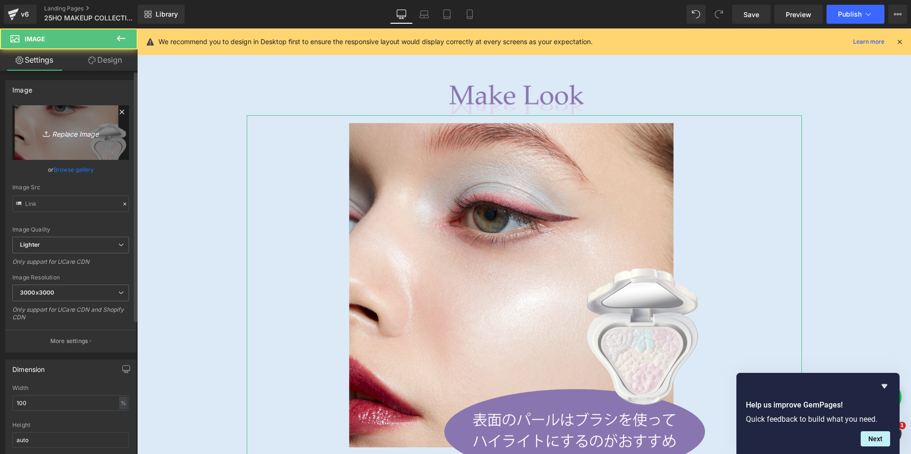
type input "[URL][DOMAIN_NAME]"
click at [64, 138] on icon "Replace Image" at bounding box center [71, 133] width 76 height 12
type input "C:\fakepath\makelook01.png"
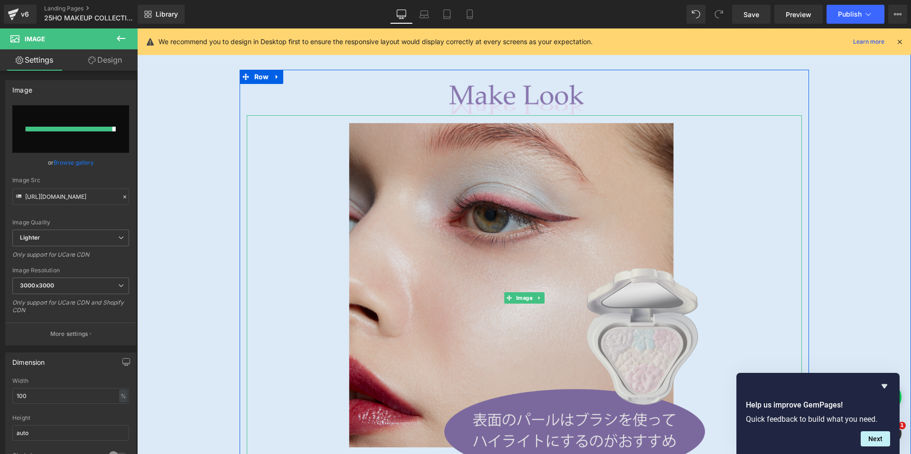
type input "[URL][DOMAIN_NAME]"
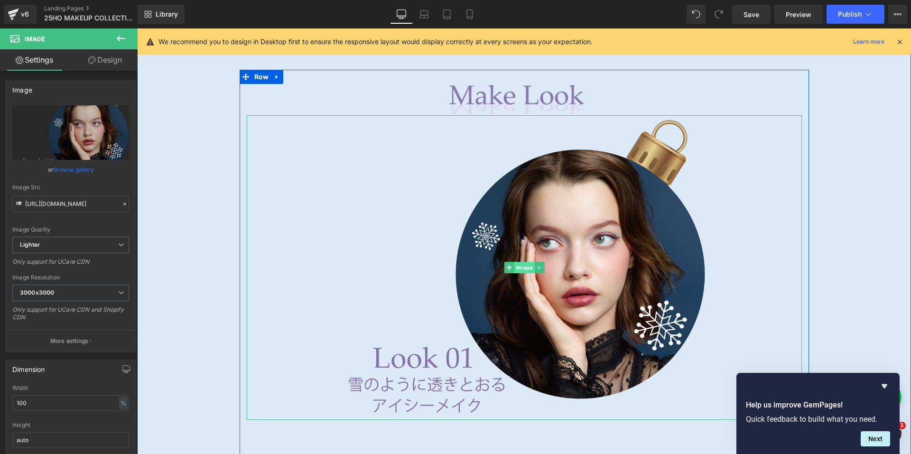
click at [519, 264] on span "Image" at bounding box center [524, 267] width 20 height 11
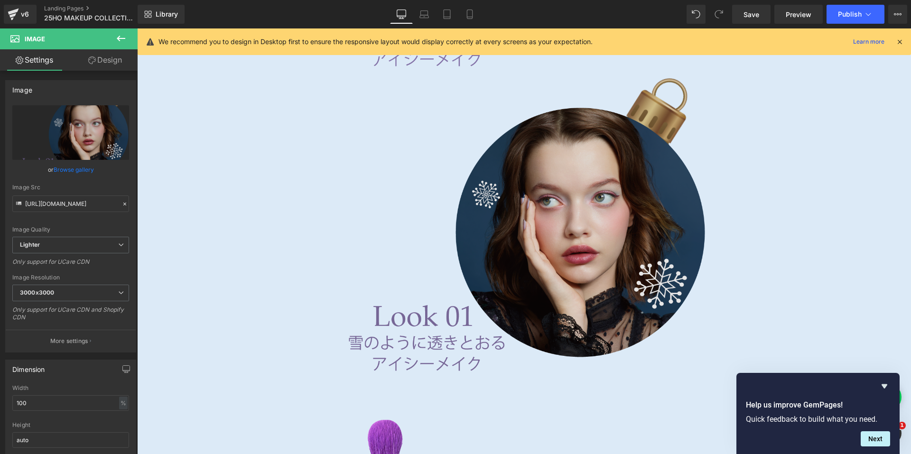
scroll to position [4512, 0]
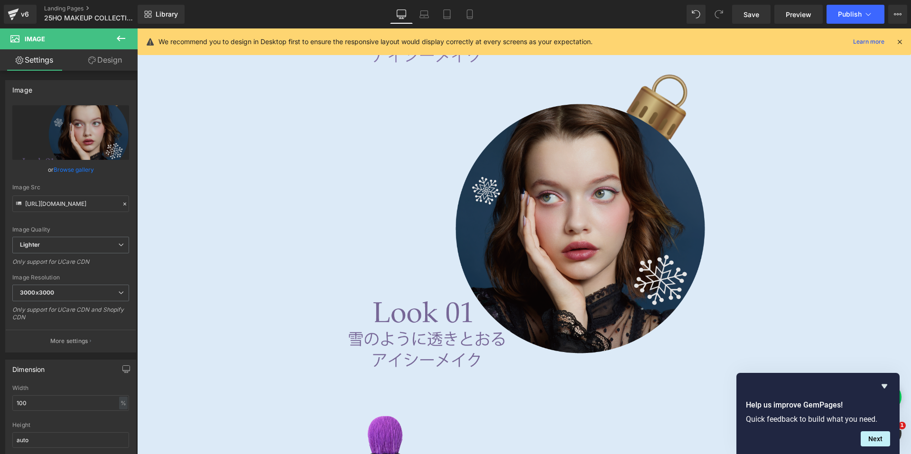
click at [463, 230] on img at bounding box center [524, 222] width 555 height 305
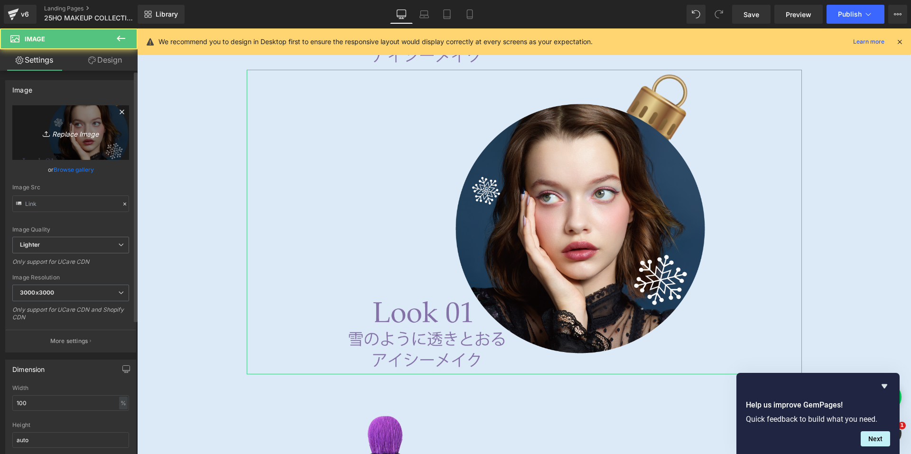
type input "[URL][DOMAIN_NAME]"
click at [59, 135] on icon "Replace Image" at bounding box center [71, 133] width 76 height 12
type input "C:\fakepath\makelook01_usedcolor.png"
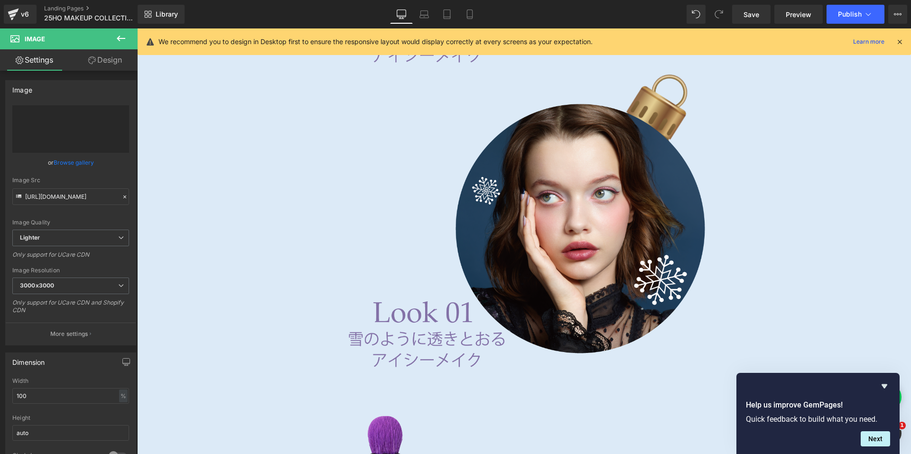
type input "[URL][DOMAIN_NAME]"
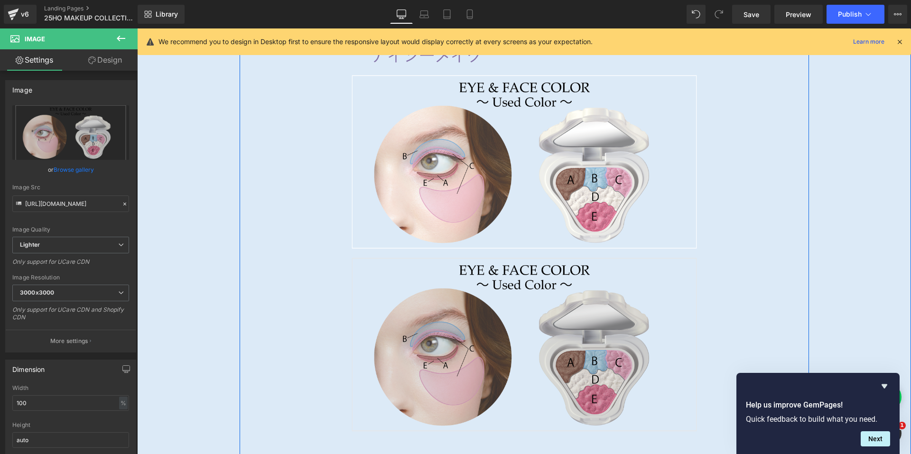
click at [465, 302] on img at bounding box center [524, 343] width 555 height 183
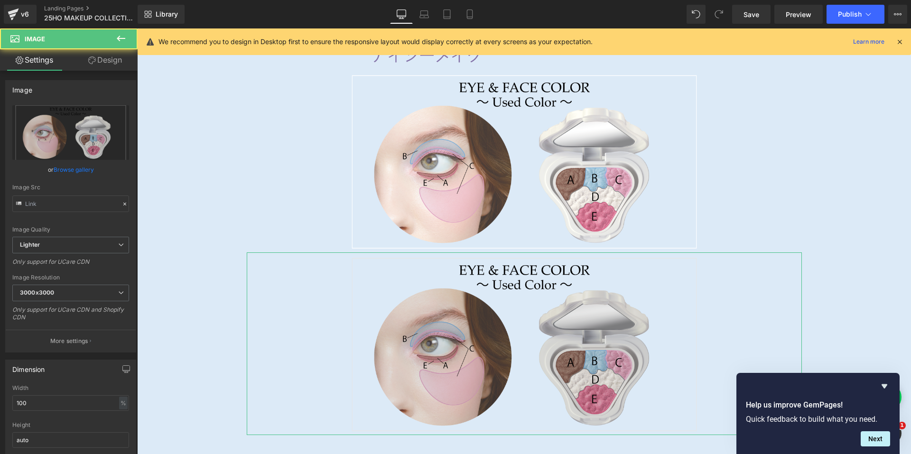
type input "[URL][DOMAIN_NAME]"
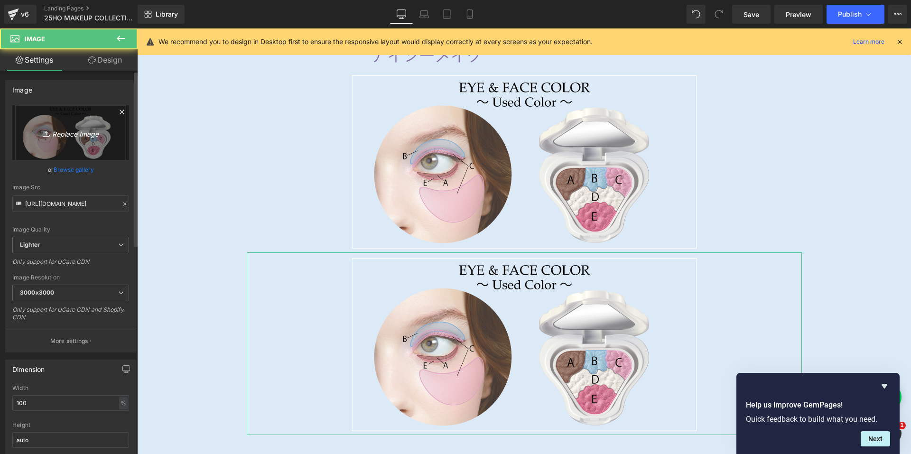
click at [45, 130] on icon at bounding box center [47, 133] width 9 height 9
type input "C:\fakepath\makelook02.png"
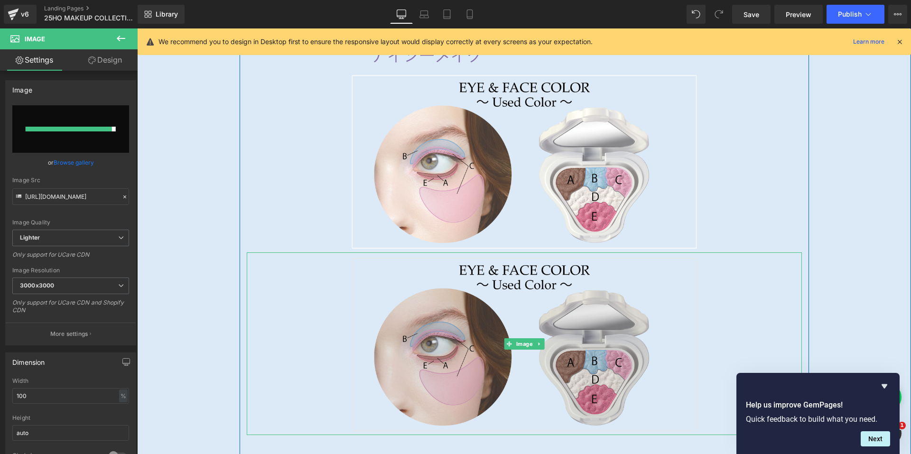
type input "[URL][DOMAIN_NAME]"
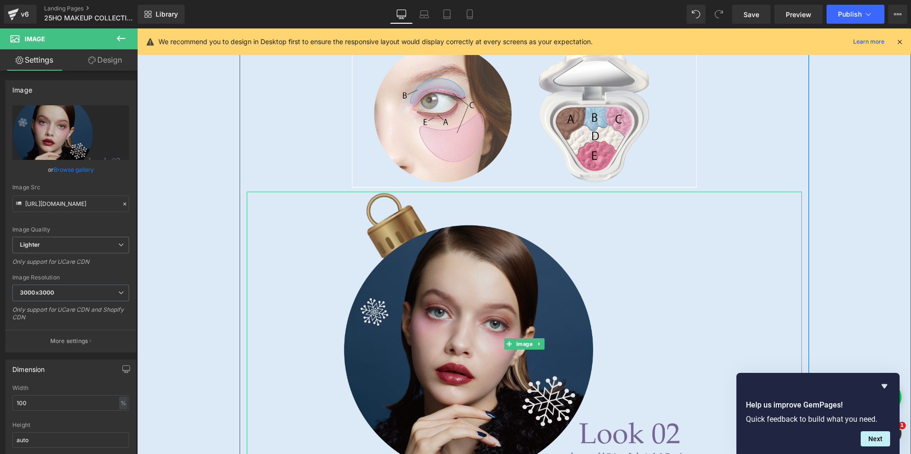
scroll to position [4654, 0]
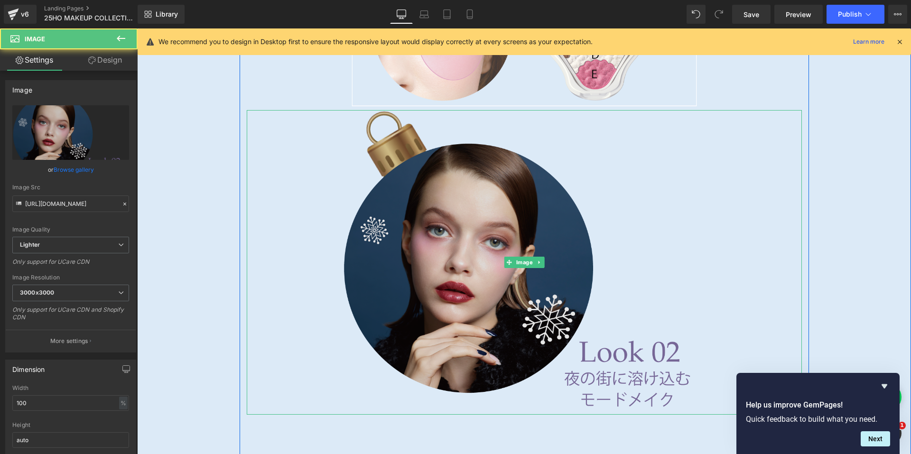
click at [514, 285] on img at bounding box center [524, 262] width 555 height 305
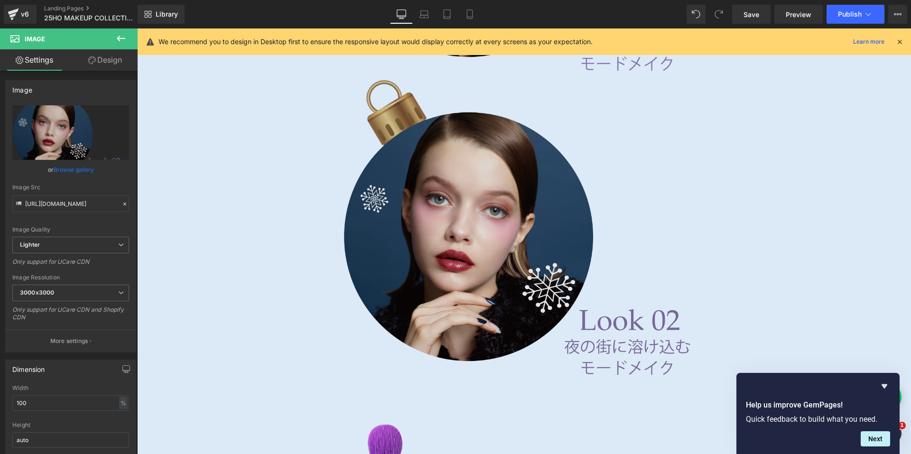
click at [497, 277] on img at bounding box center [524, 231] width 555 height 305
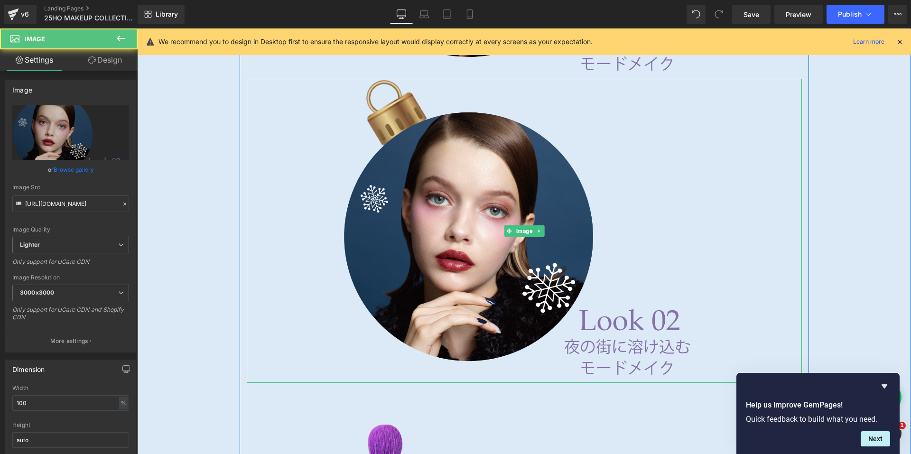
scroll to position [4999, 0]
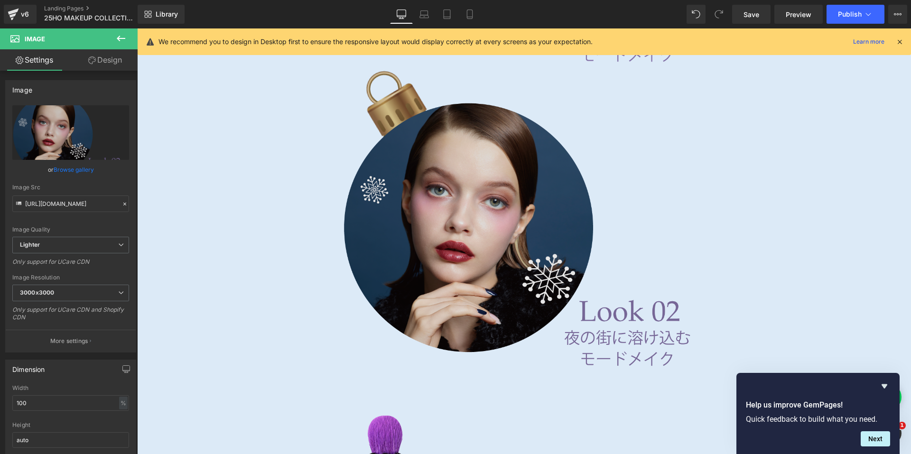
click at [429, 145] on img at bounding box center [524, 222] width 555 height 305
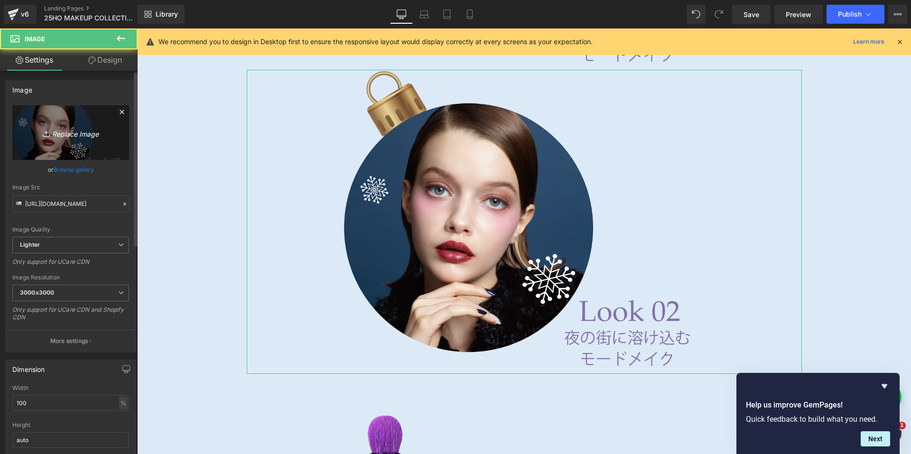
click at [70, 135] on icon "Replace Image" at bounding box center [71, 133] width 76 height 12
type input "C:\fakepath\makelook02_usedcolor.png"
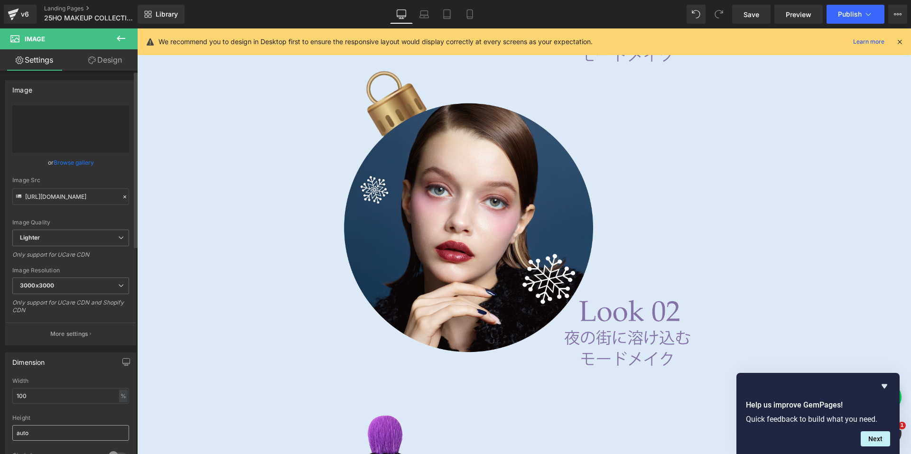
type input "[URL][DOMAIN_NAME]"
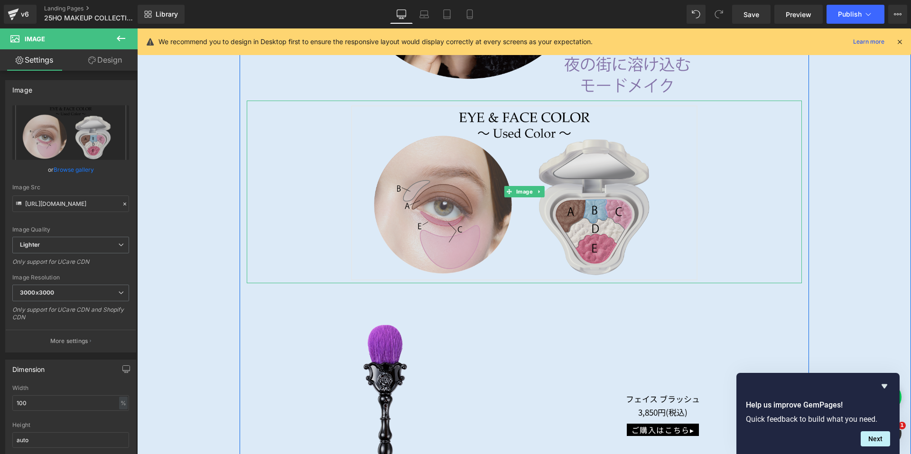
scroll to position [4952, 0]
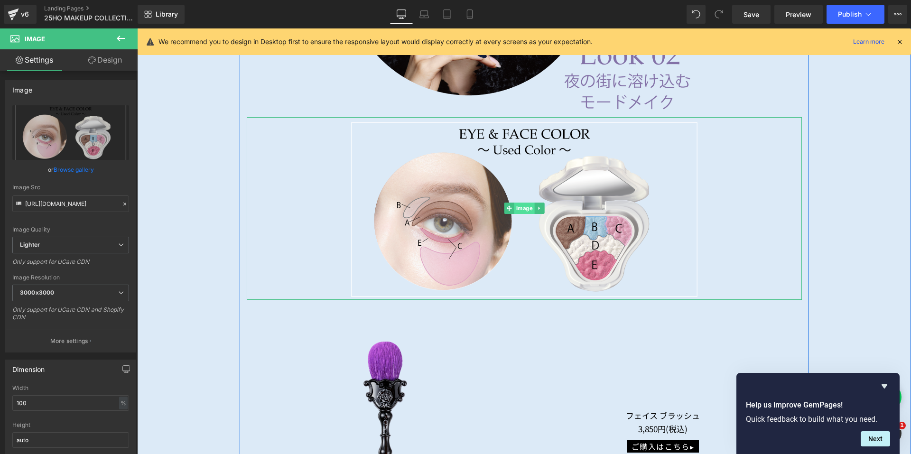
click at [518, 203] on span "Image" at bounding box center [524, 208] width 20 height 11
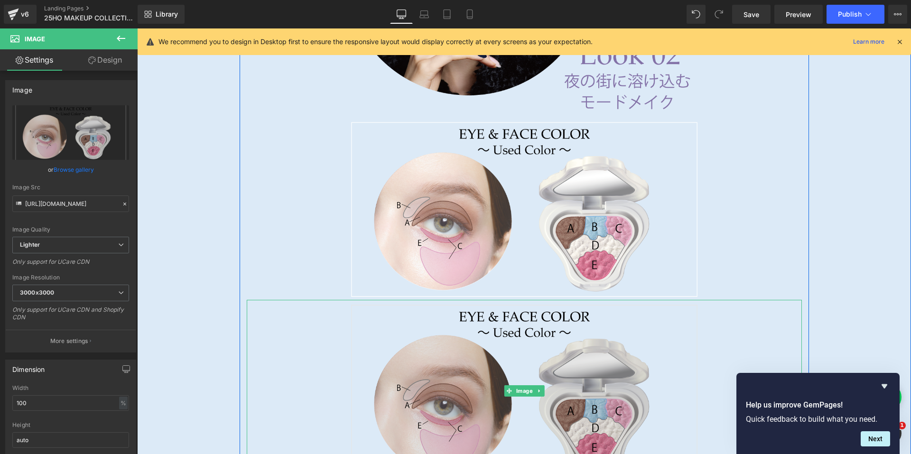
click at [383, 340] on img at bounding box center [524, 391] width 555 height 183
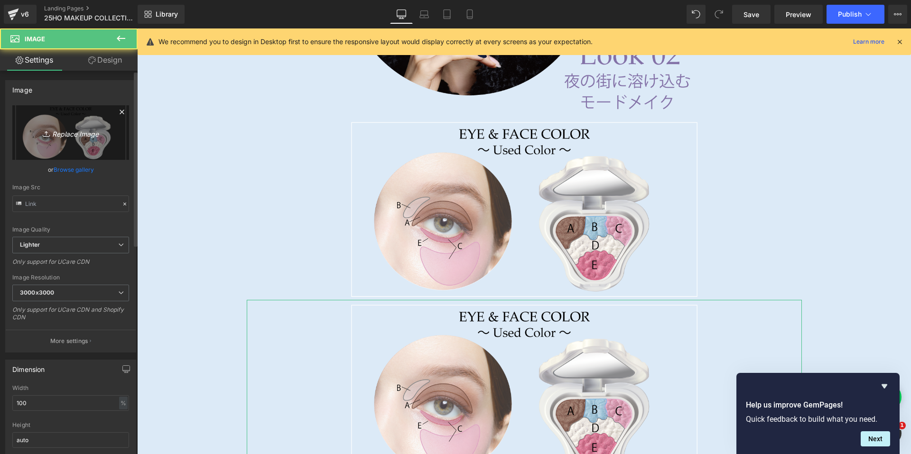
type input "[URL][DOMAIN_NAME]"
click at [56, 144] on link "Replace Image" at bounding box center [70, 132] width 117 height 55
type input "C:\fakepath\cutout01_makelook.png"
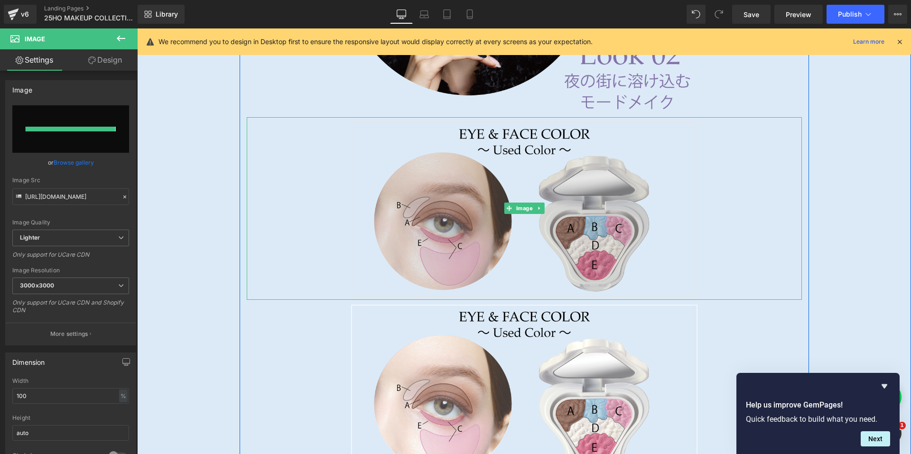
type input "[URL][DOMAIN_NAME]"
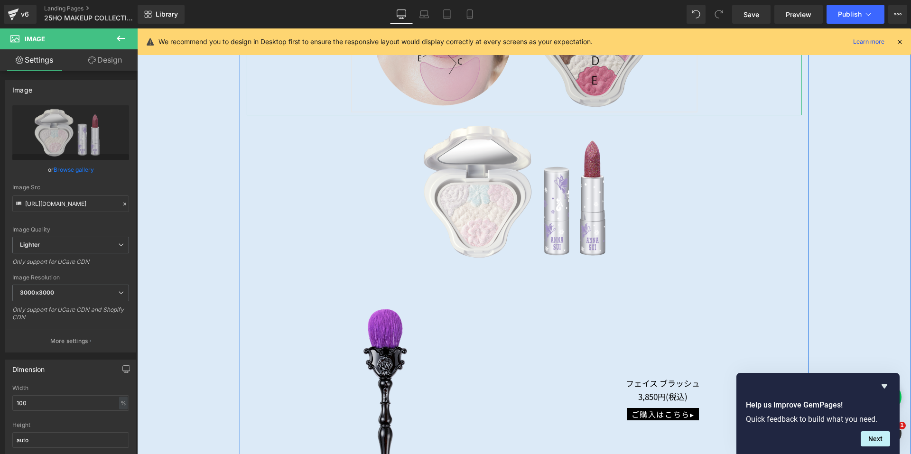
scroll to position [5142, 0]
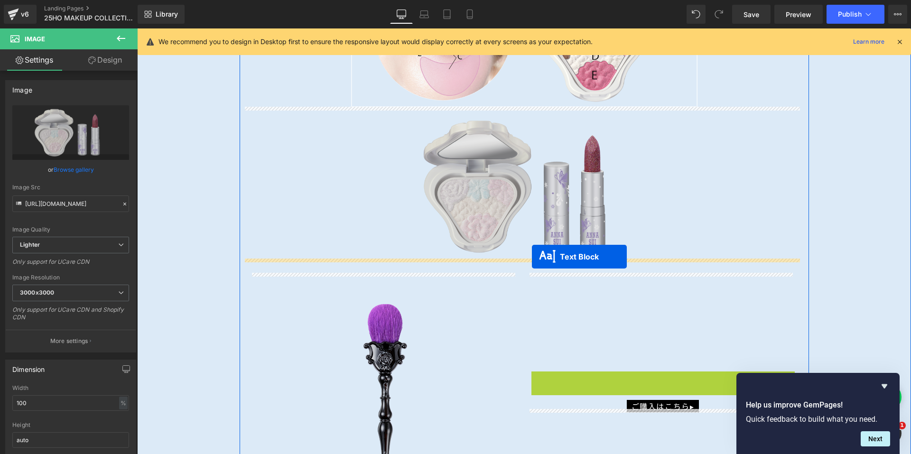
drag, startPoint x: 632, startPoint y: 381, endPoint x: 531, endPoint y: 257, distance: 159.9
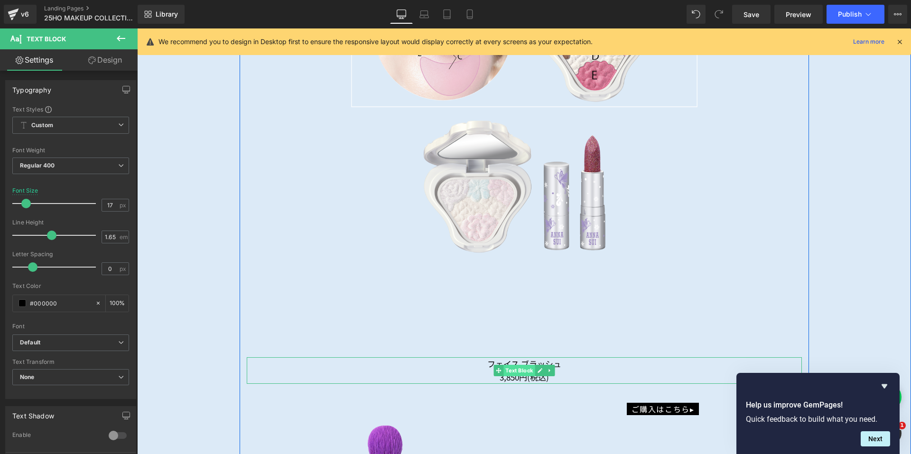
click at [514, 366] on span "Text Block" at bounding box center [518, 370] width 31 height 11
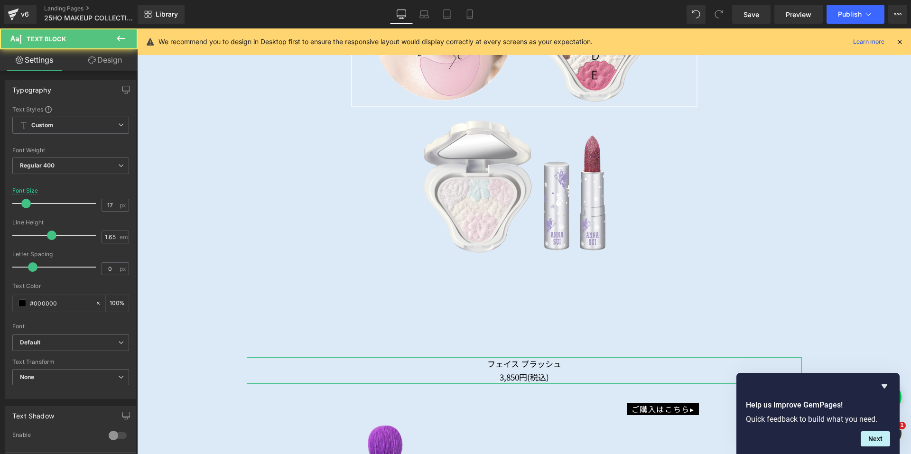
click at [105, 70] on link "Design" at bounding box center [105, 59] width 69 height 21
click at [0, 0] on div "Spacing" at bounding box center [0, 0] width 0 height 0
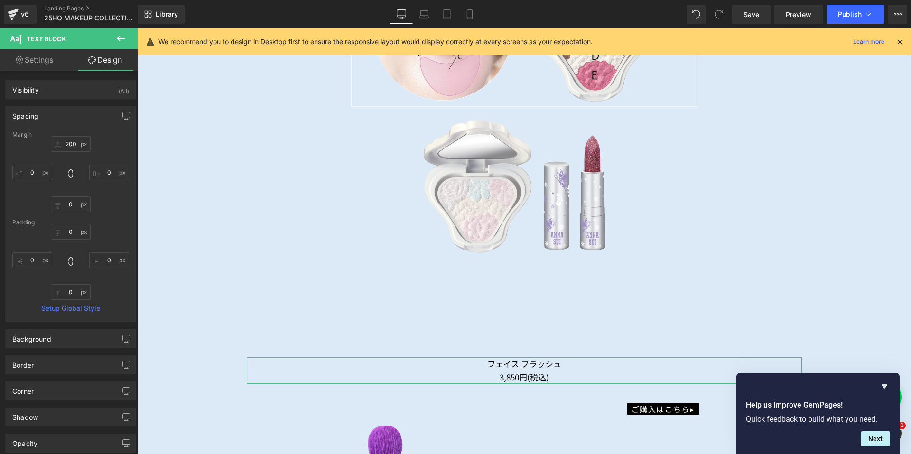
type input "200"
type input "0"
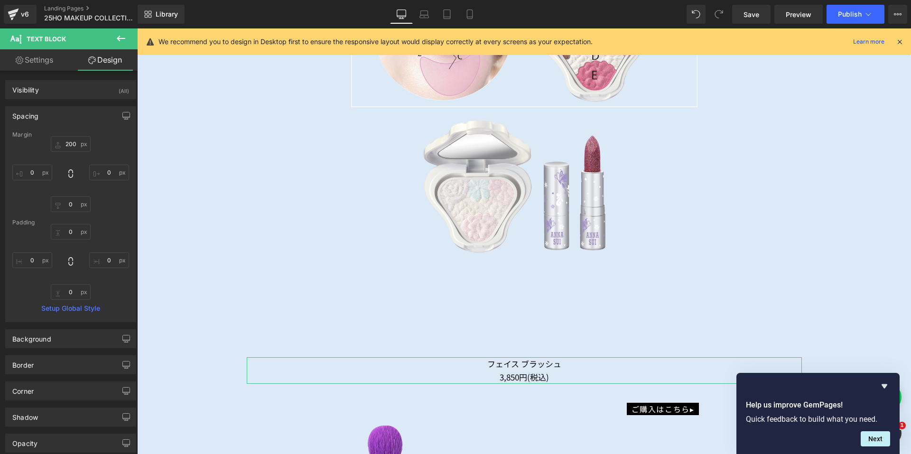
type input "0"
click at [63, 145] on input "200" at bounding box center [71, 144] width 40 height 16
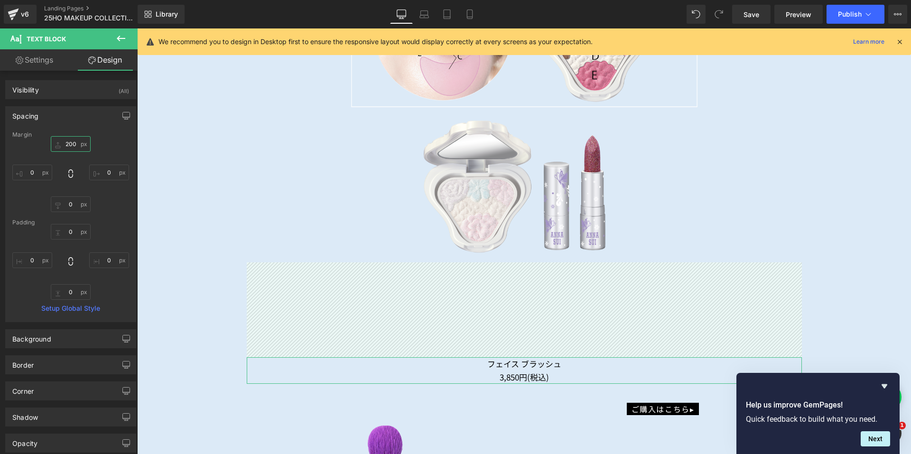
type input "0"
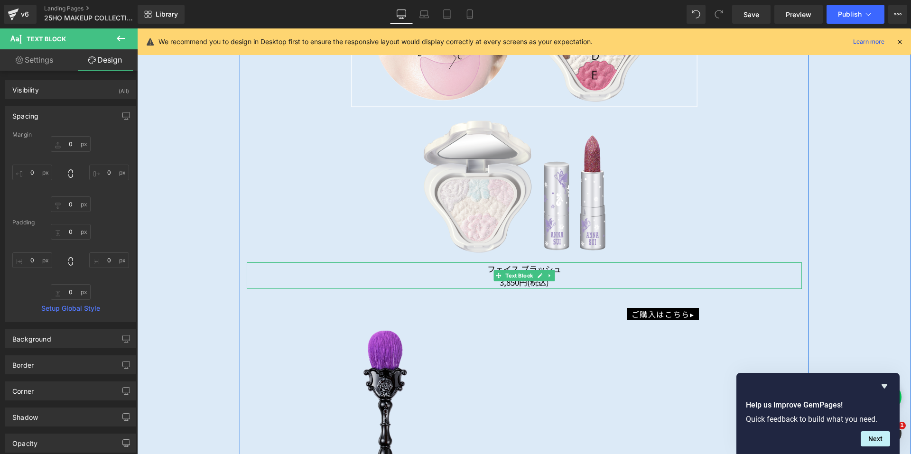
click at [553, 276] on p "3,850円(税込)" at bounding box center [524, 282] width 555 height 13
click at [558, 278] on p "3,850円(税込)" at bounding box center [524, 282] width 555 height 13
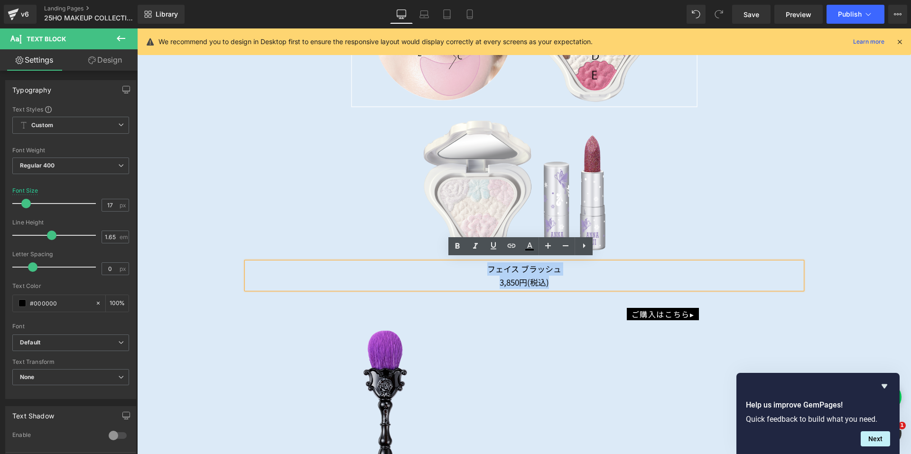
drag, startPoint x: 561, startPoint y: 279, endPoint x: 481, endPoint y: 265, distance: 81.4
click at [481, 265] on div "フェイス ブラッシュ 3,850円(税込)" at bounding box center [524, 275] width 555 height 27
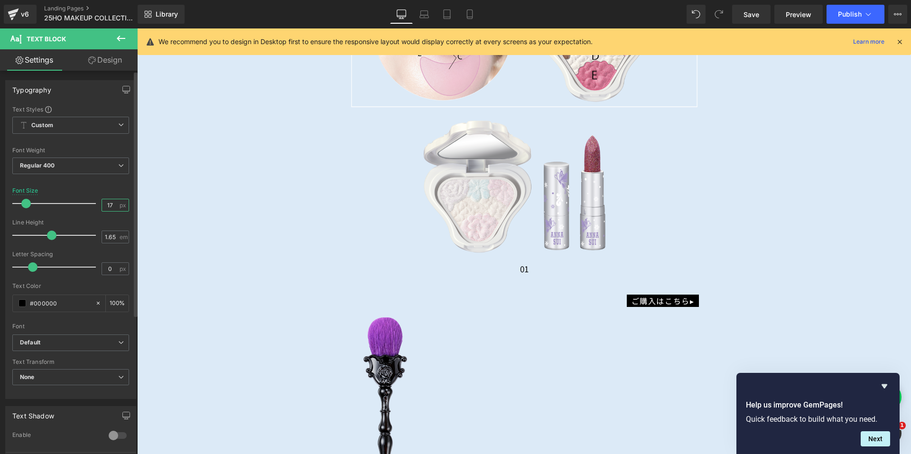
click at [109, 203] on input "17" at bounding box center [110, 205] width 17 height 12
type input "16"
drag, startPoint x: 100, startPoint y: 185, endPoint x: 107, endPoint y: 187, distance: 7.1
click at [100, 184] on div at bounding box center [70, 182] width 117 height 6
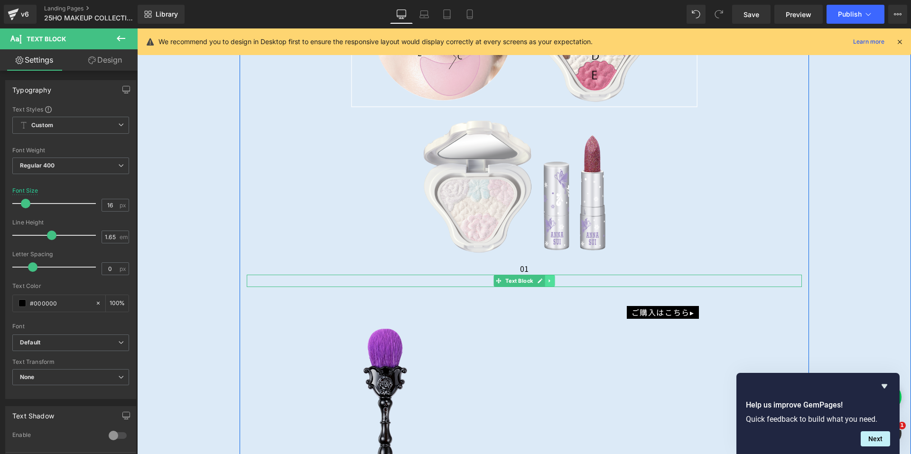
click at [545, 278] on link at bounding box center [550, 280] width 10 height 11
click at [524, 278] on icon at bounding box center [524, 281] width 5 height 6
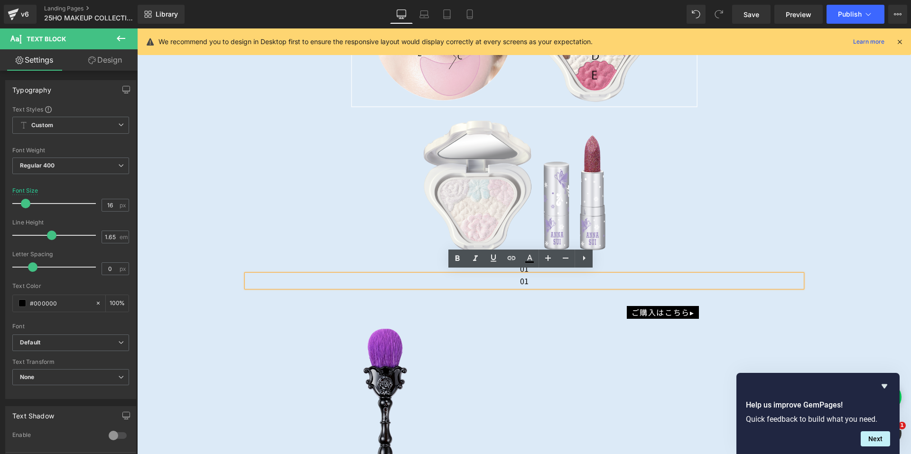
click at [568, 278] on p "01" at bounding box center [524, 281] width 555 height 12
click at [541, 281] on p "01" at bounding box center [524, 281] width 555 height 12
drag, startPoint x: 541, startPoint y: 278, endPoint x: 493, endPoint y: 277, distance: 47.9
click at [493, 277] on p "01" at bounding box center [524, 281] width 555 height 12
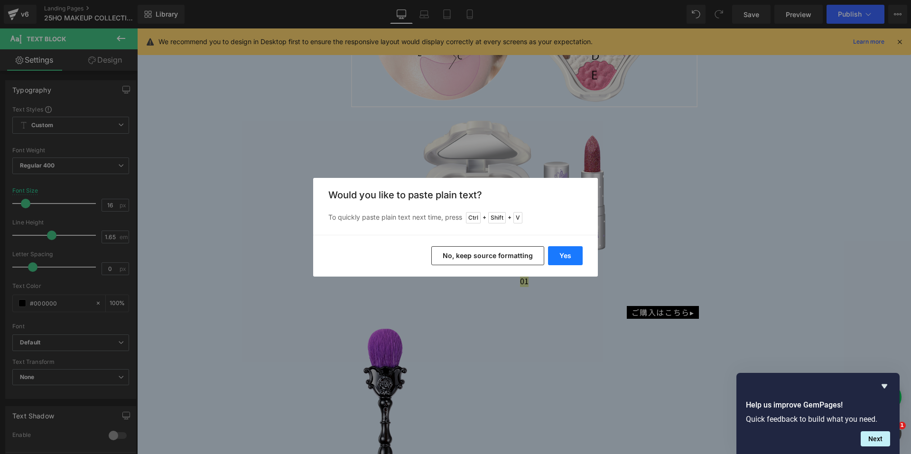
click at [573, 255] on button "Yes" at bounding box center [565, 255] width 35 height 19
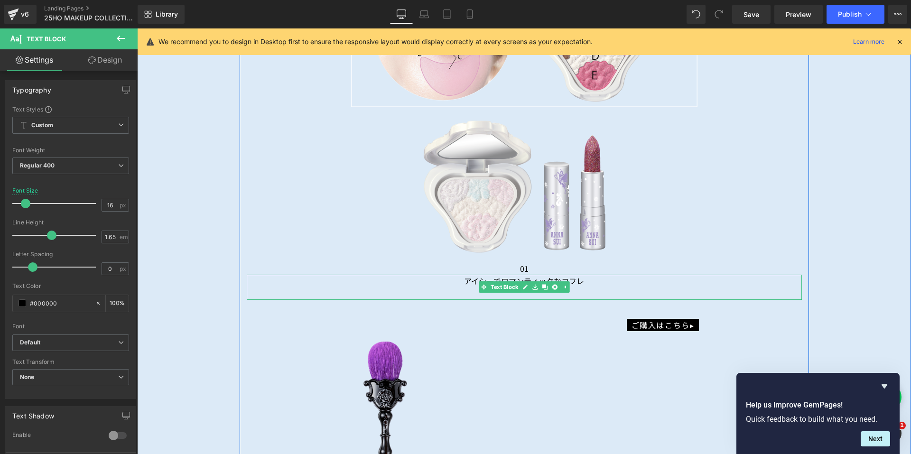
click at [513, 292] on p at bounding box center [524, 293] width 555 height 12
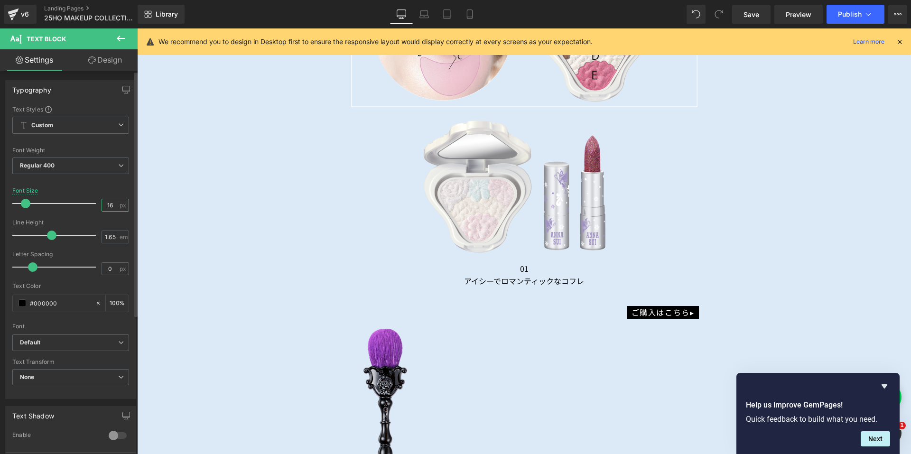
click at [110, 205] on input "16" at bounding box center [110, 205] width 17 height 12
type input "13"
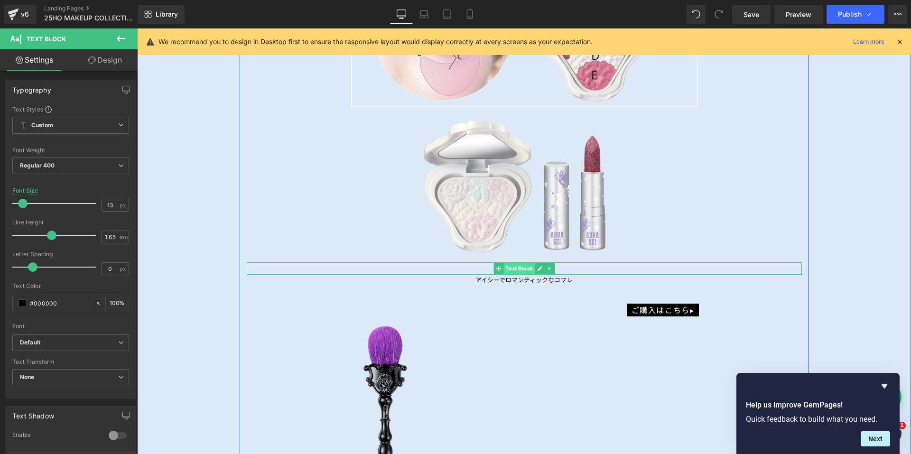
click at [511, 265] on span "Text Block" at bounding box center [518, 268] width 31 height 11
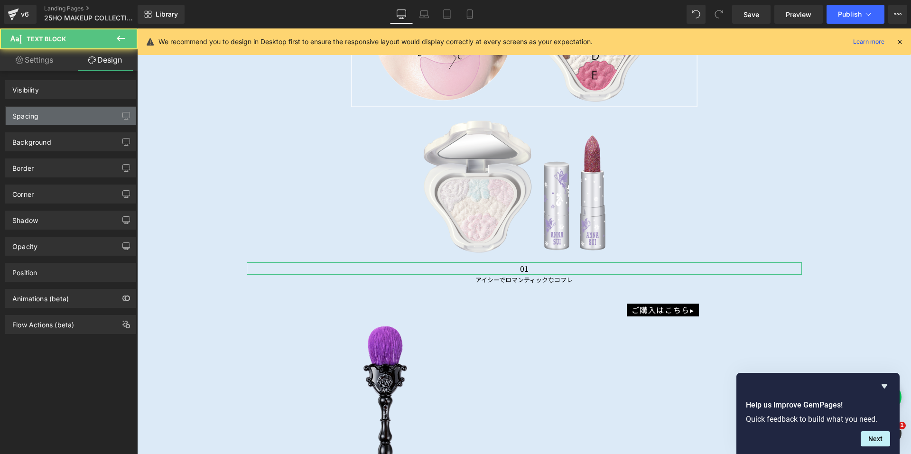
click at [65, 115] on div "Spacing" at bounding box center [71, 116] width 130 height 18
click at [61, 118] on div "Spacing" at bounding box center [71, 116] width 130 height 18
click at [62, 122] on div "Spacing" at bounding box center [71, 116] width 130 height 18
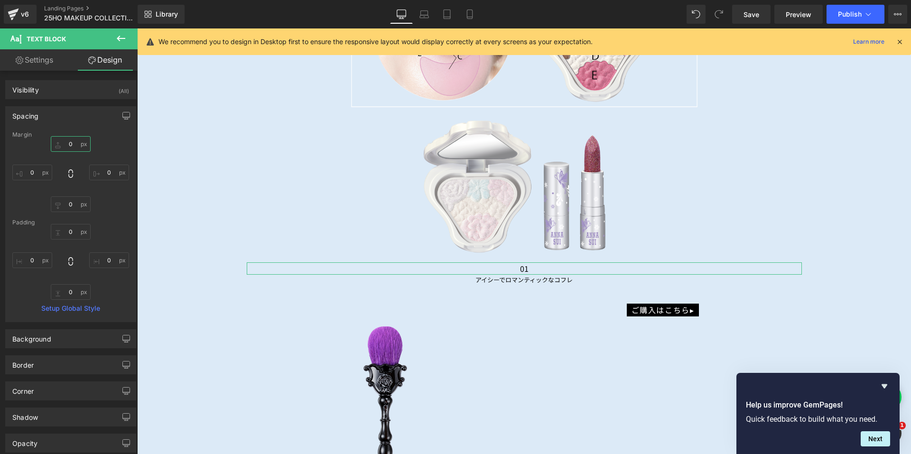
click at [60, 142] on input "0" at bounding box center [71, 144] width 40 height 16
type input "30"
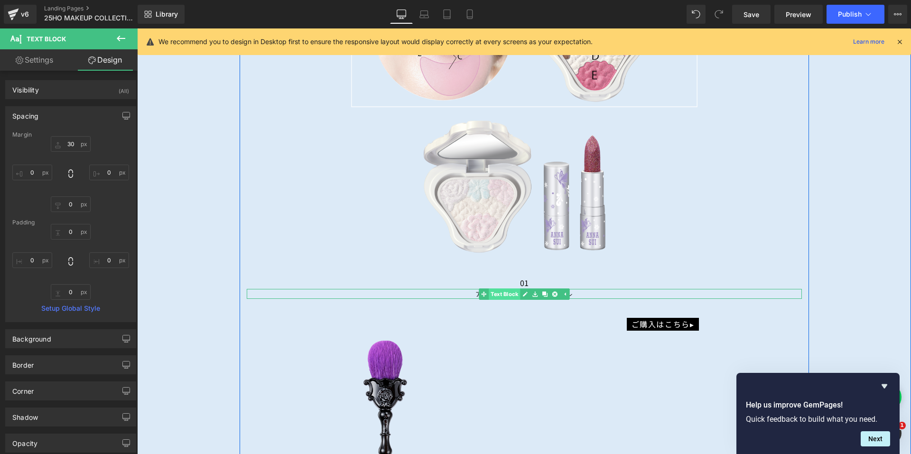
click at [516, 291] on span "Text Block" at bounding box center [504, 293] width 31 height 11
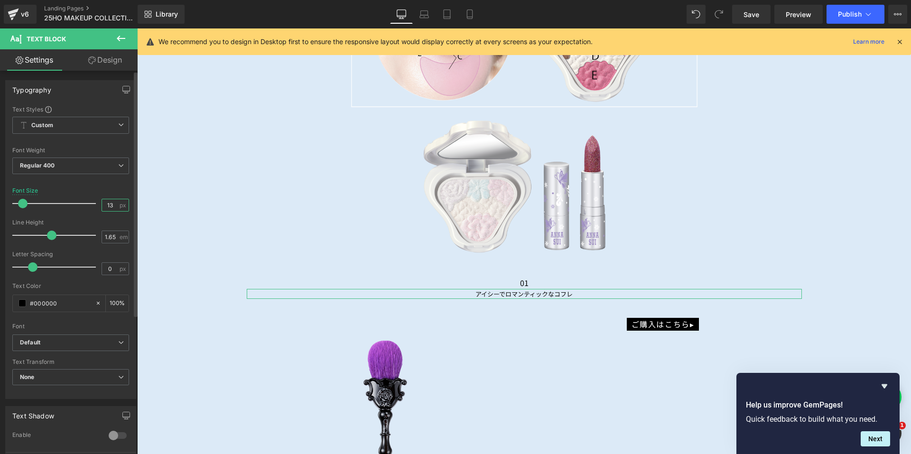
click at [110, 204] on input "13" at bounding box center [110, 205] width 17 height 12
type input "16"
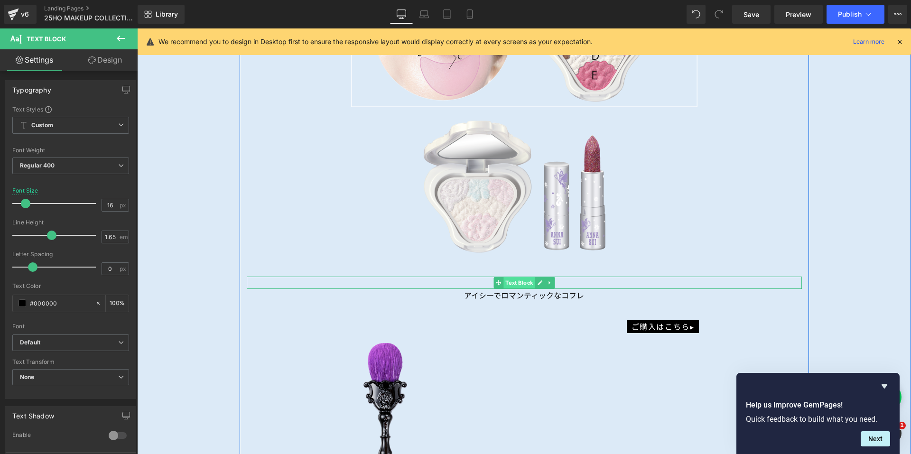
click at [512, 277] on span "Text Block" at bounding box center [518, 282] width 31 height 11
click at [113, 203] on input "16" at bounding box center [110, 205] width 17 height 12
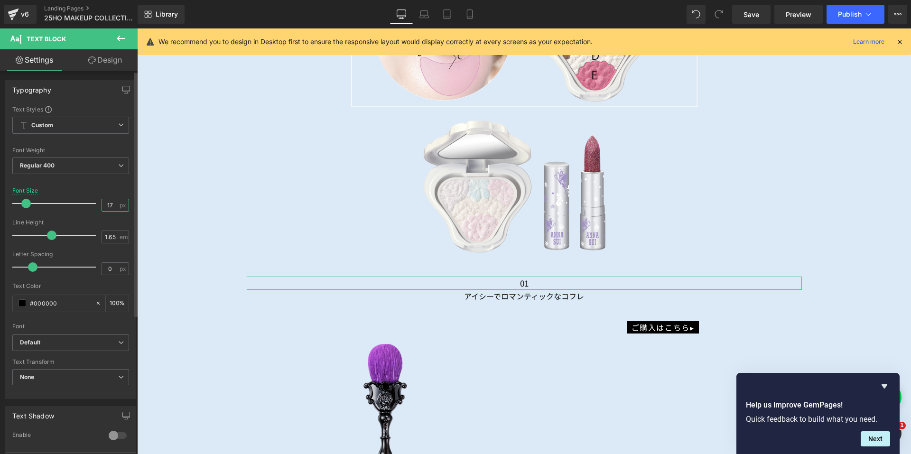
type input "1"
type input "20"
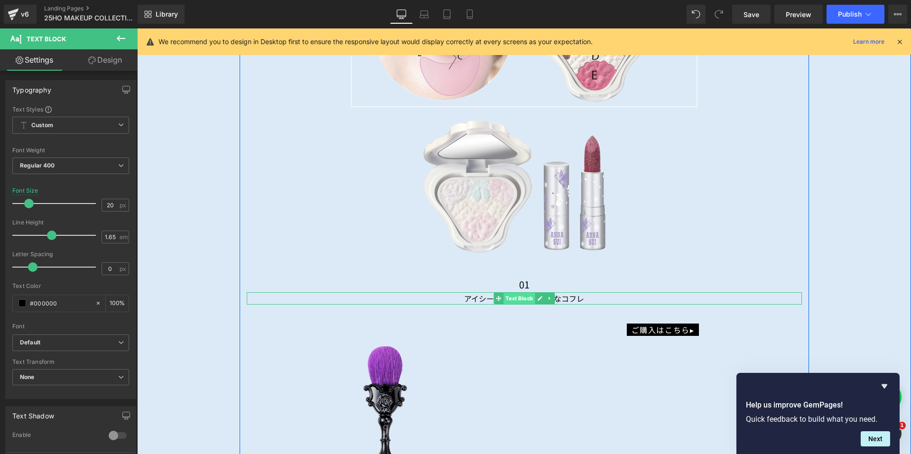
click at [518, 295] on span "Text Block" at bounding box center [518, 298] width 31 height 11
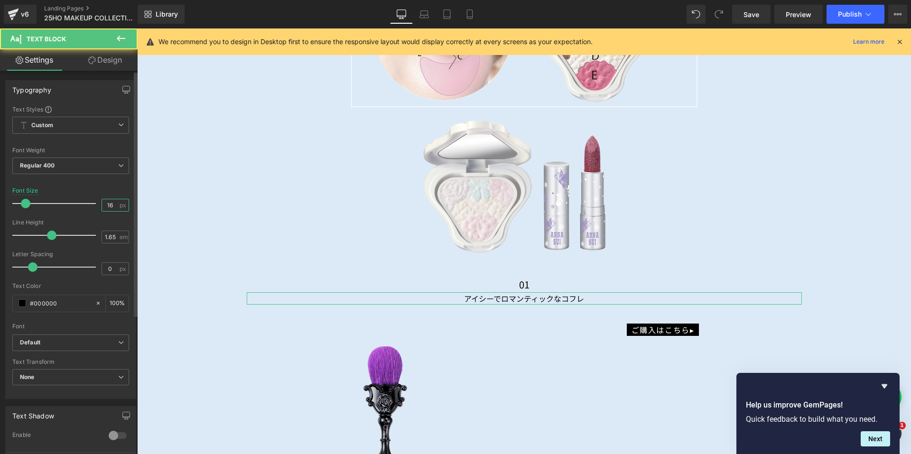
click at [108, 205] on input "16" at bounding box center [110, 205] width 17 height 12
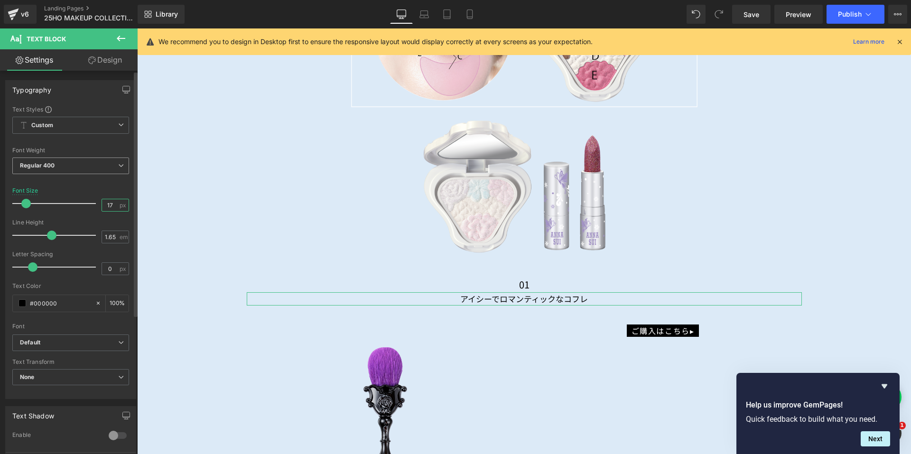
type input "17"
click at [74, 176] on div "Regular 400 Thin 100 Semi Thin 200 Light 300 Regular 400 Medium 500 Semi Bold 6…" at bounding box center [70, 168] width 117 height 21
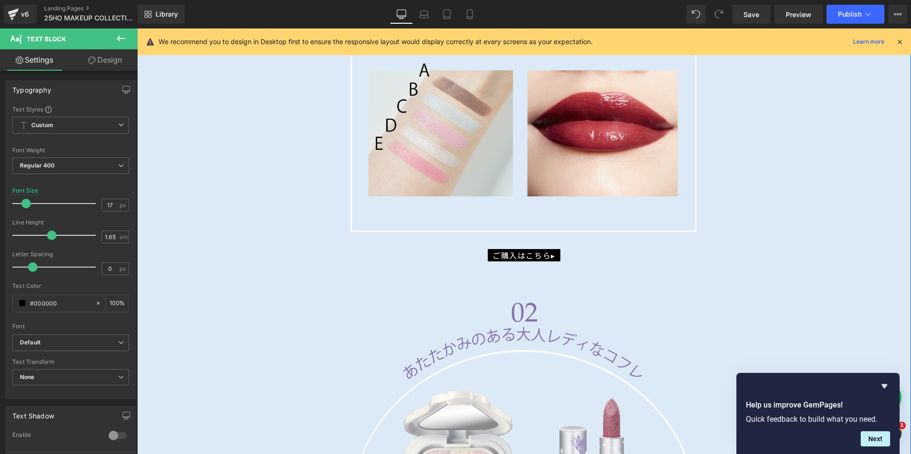
scroll to position [2532, 0]
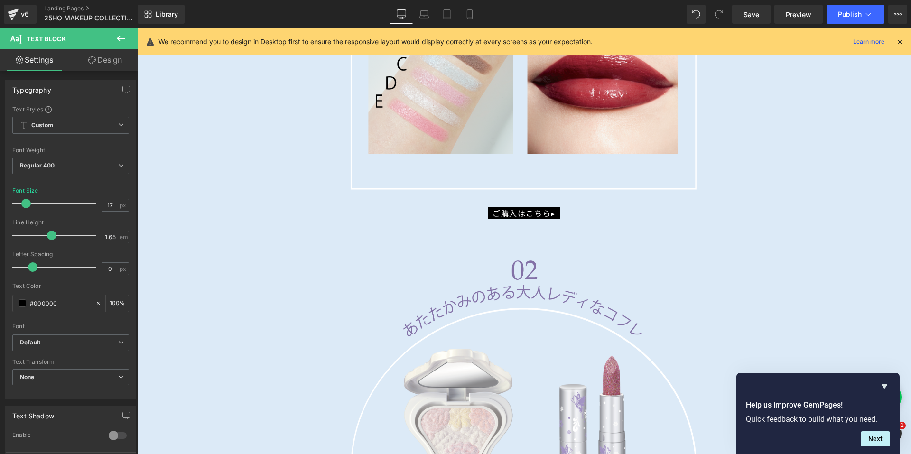
click at [512, 207] on div "ご購入はこちら▸ Button" at bounding box center [524, 213] width 555 height 12
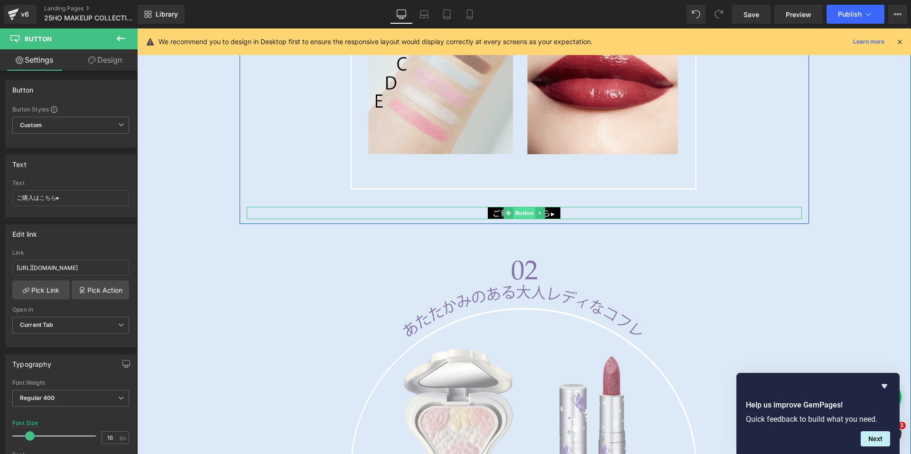
click at [515, 209] on span "Button" at bounding box center [524, 212] width 22 height 11
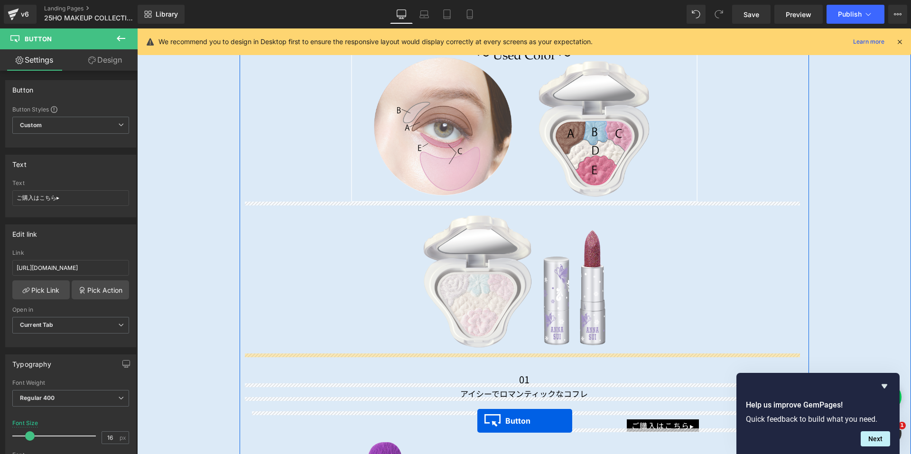
scroll to position [5113, 0]
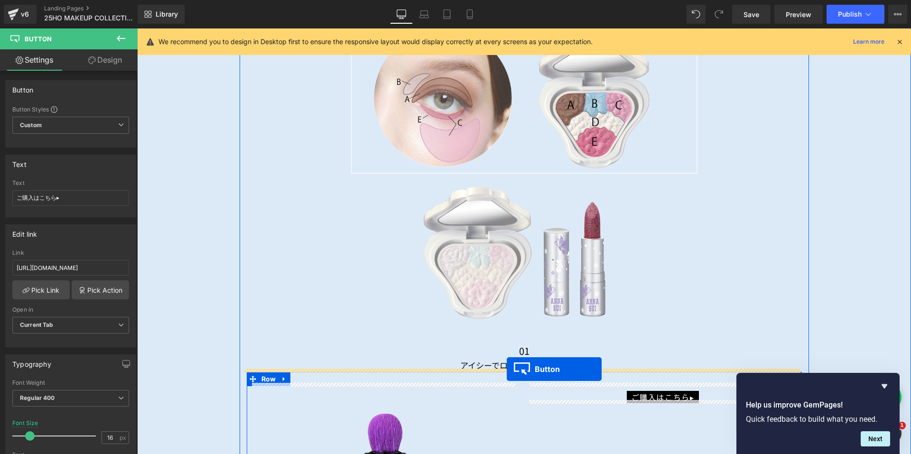
drag, startPoint x: 507, startPoint y: 239, endPoint x: 608, endPoint y: 57, distance: 207.5
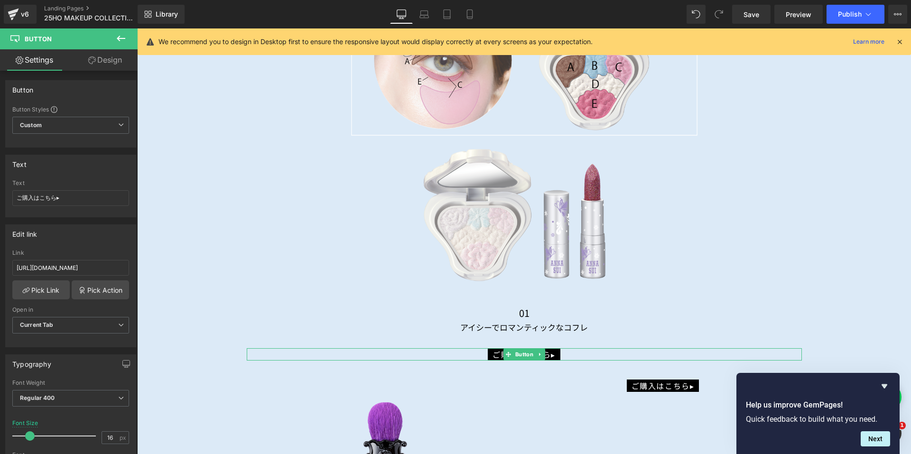
scroll to position [5075, 0]
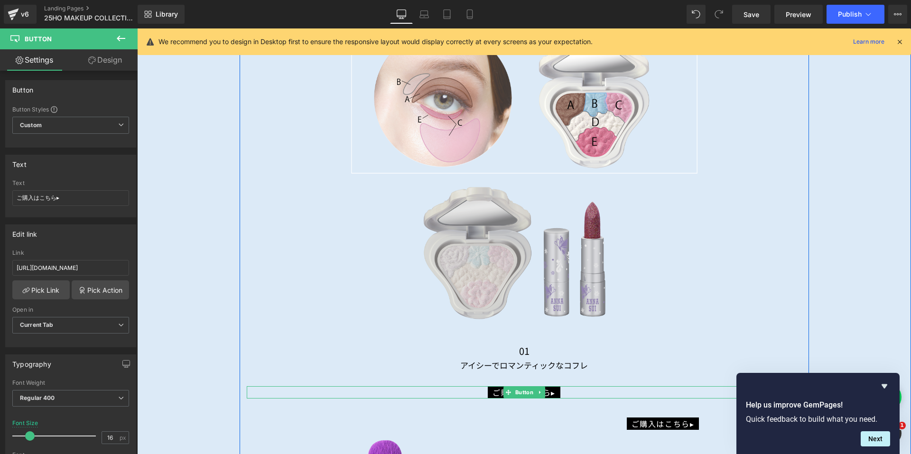
click at [485, 234] on img at bounding box center [524, 252] width 555 height 152
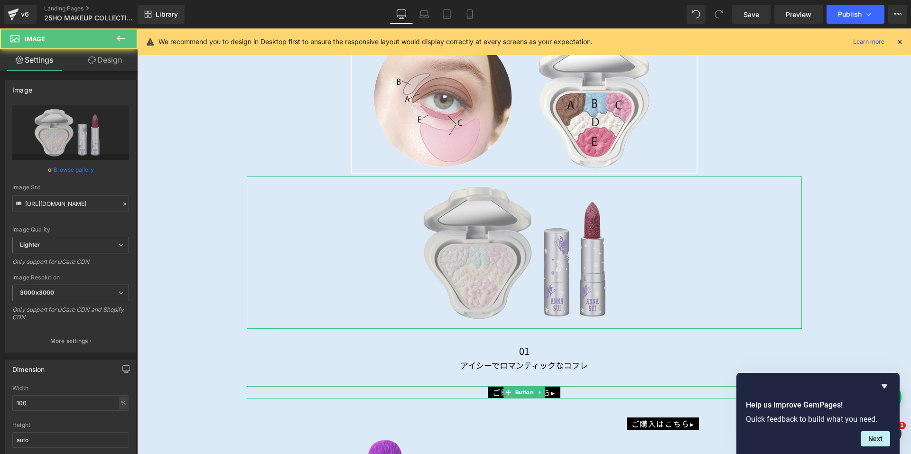
click at [107, 62] on link "Design" at bounding box center [105, 59] width 69 height 21
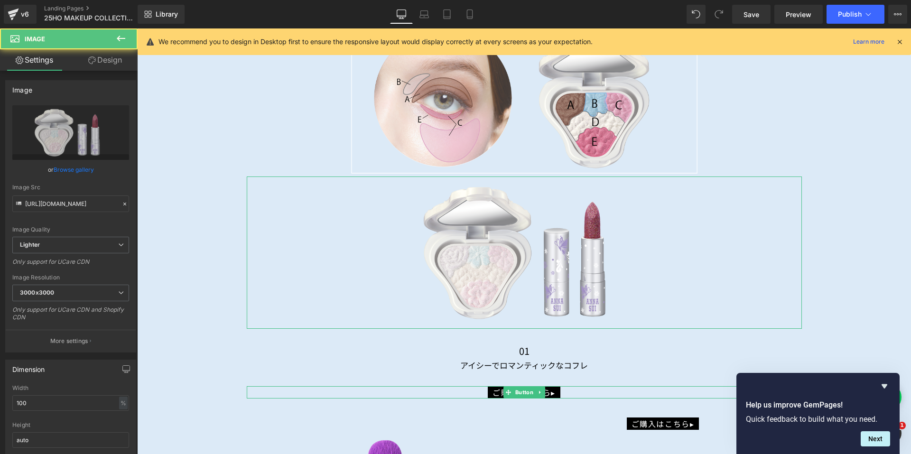
click at [0, 0] on div "Spacing" at bounding box center [0, 0] width 0 height 0
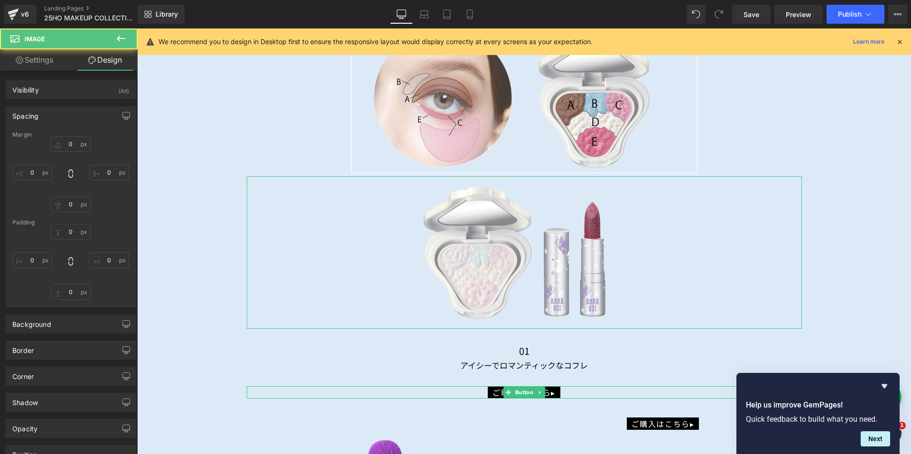
type input "0"
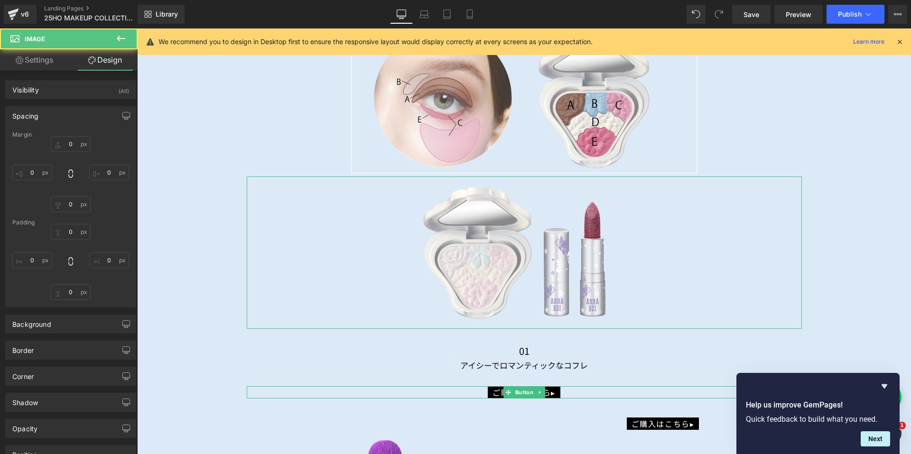
type input "200"
type input "0"
type input "200"
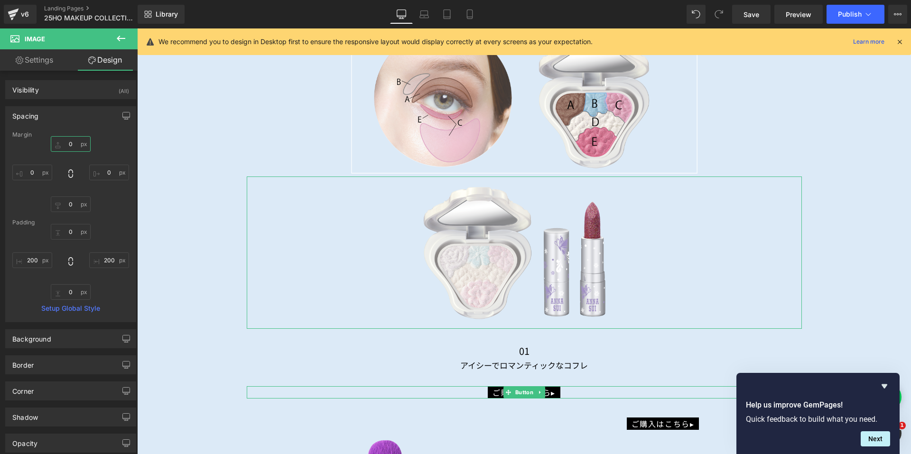
click at [64, 144] on input "0" at bounding box center [71, 144] width 40 height 16
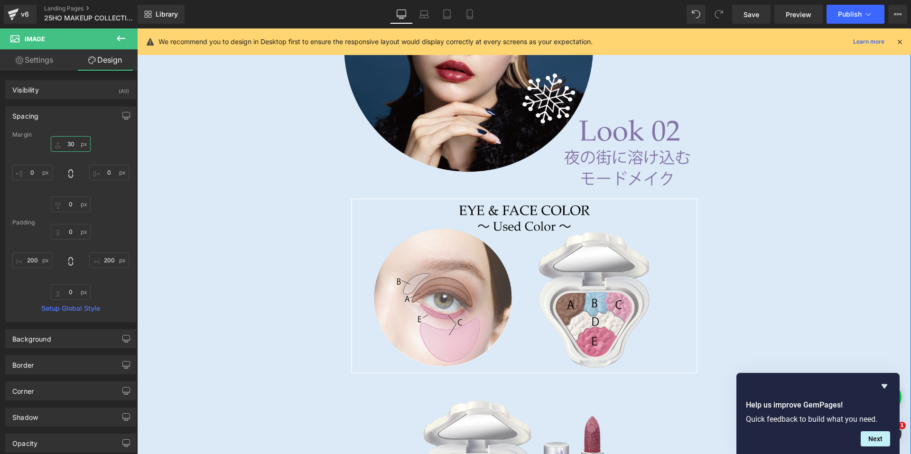
scroll to position [4838, 0]
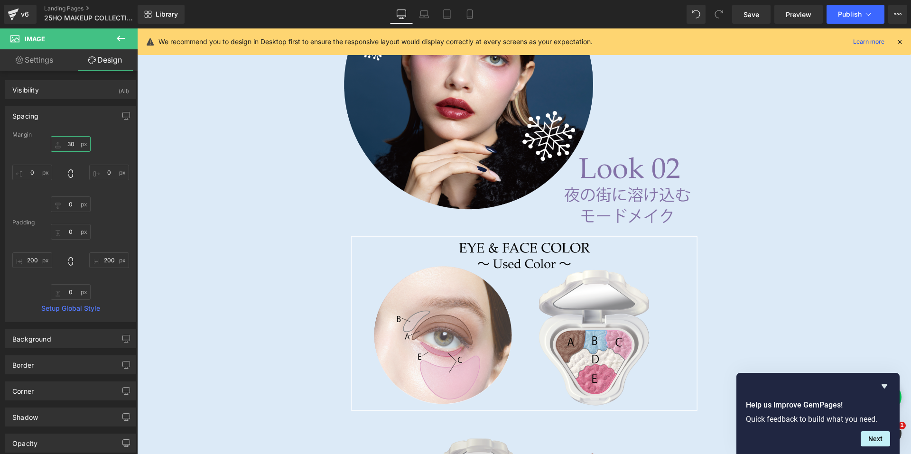
type input "30"
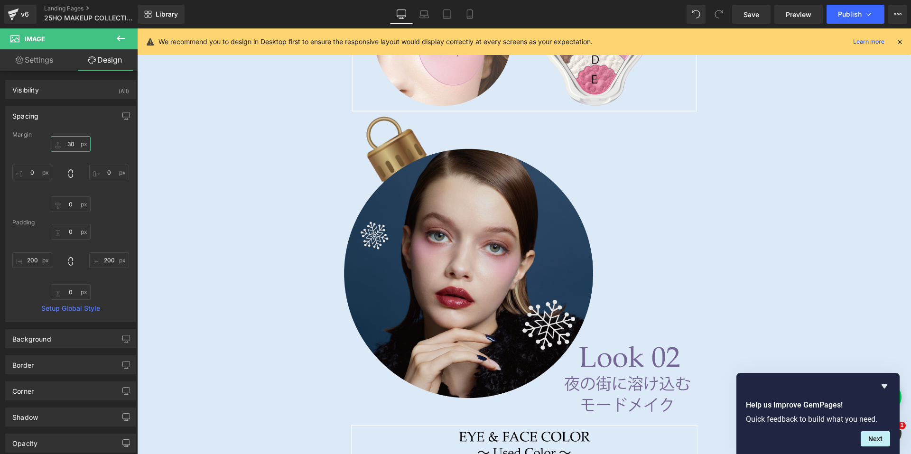
scroll to position [4648, 0]
click at [470, 198] on img at bounding box center [524, 268] width 555 height 305
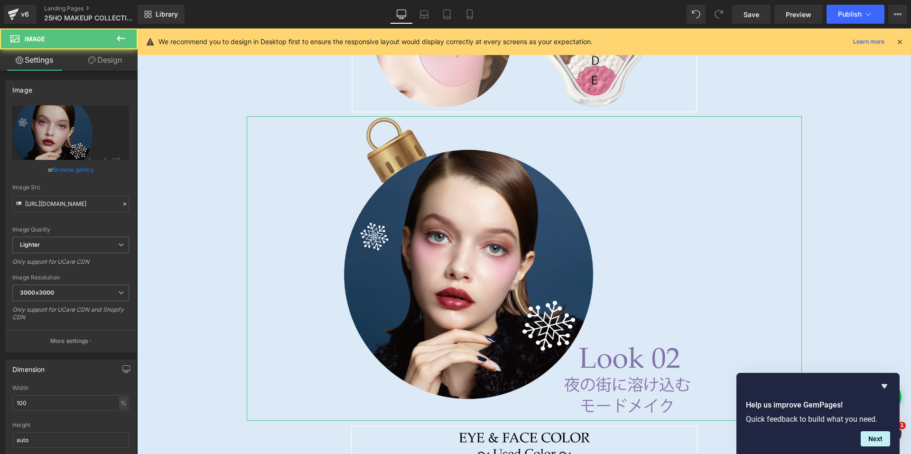
click at [100, 64] on link "Design" at bounding box center [105, 59] width 69 height 21
click at [0, 0] on div "Spacing" at bounding box center [0, 0] width 0 height 0
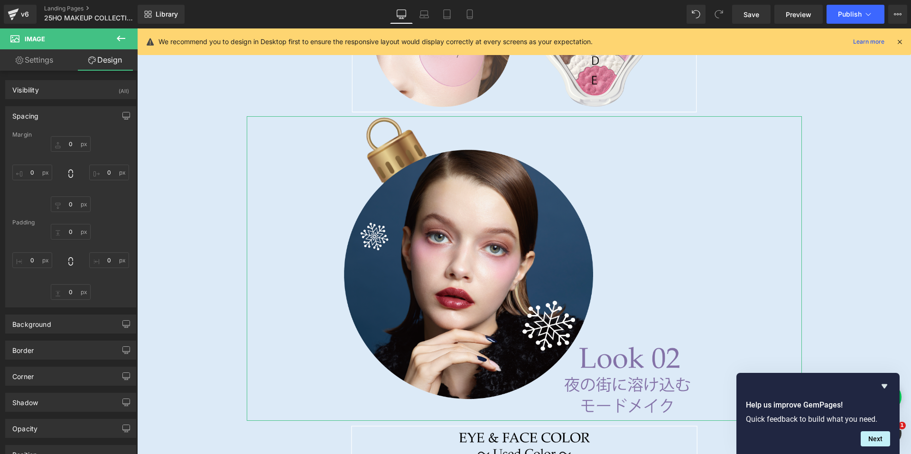
type input "0"
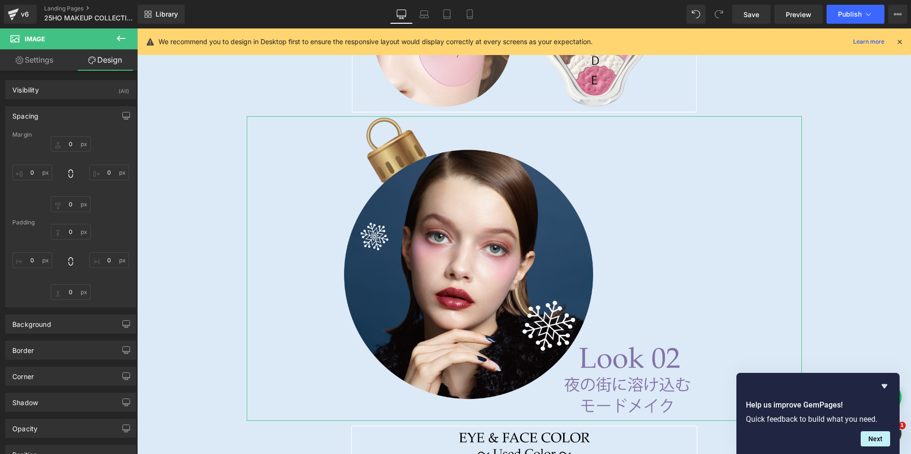
type input "200"
type input "0"
type input "200"
click at [59, 141] on input "0" at bounding box center [71, 144] width 40 height 16
type input "30"
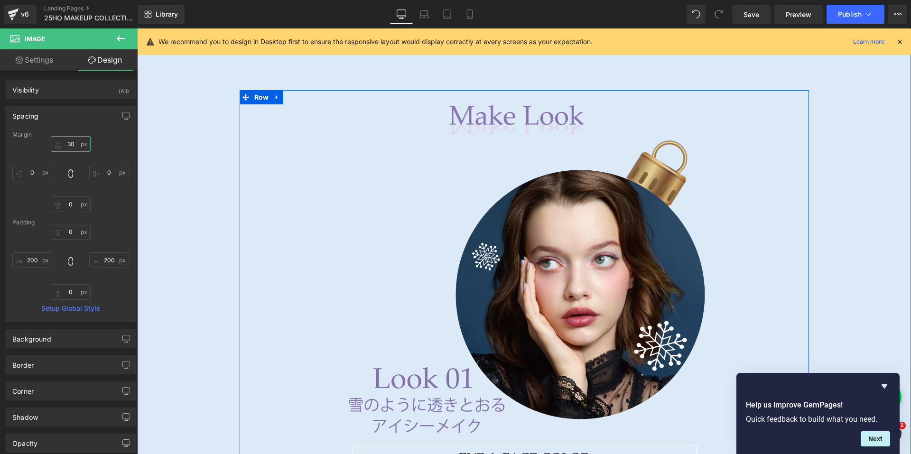
scroll to position [4126, 0]
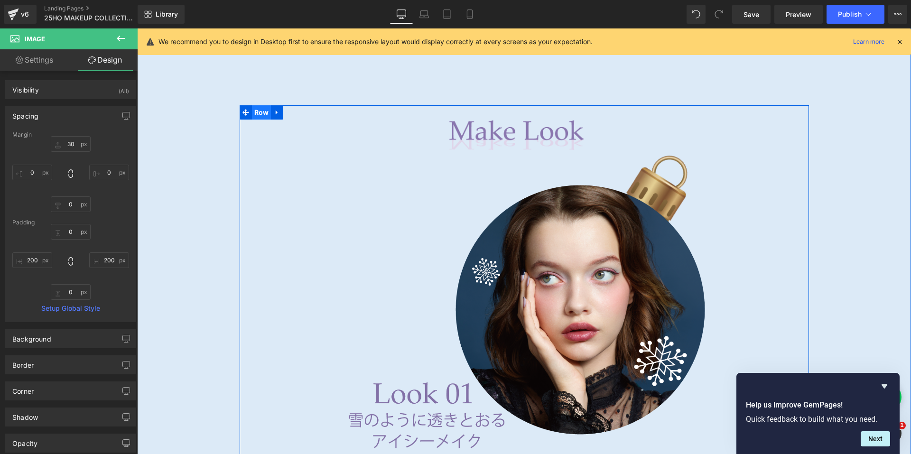
click at [252, 111] on span "Row" at bounding box center [261, 112] width 19 height 14
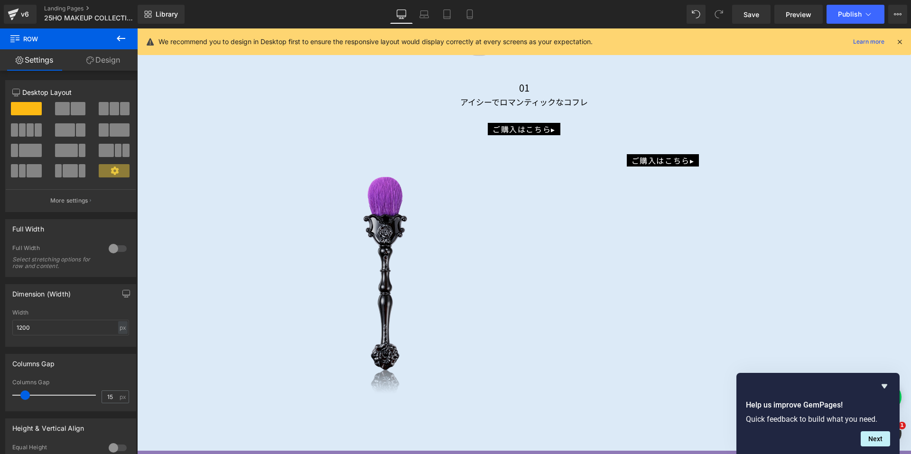
scroll to position [6929, 0]
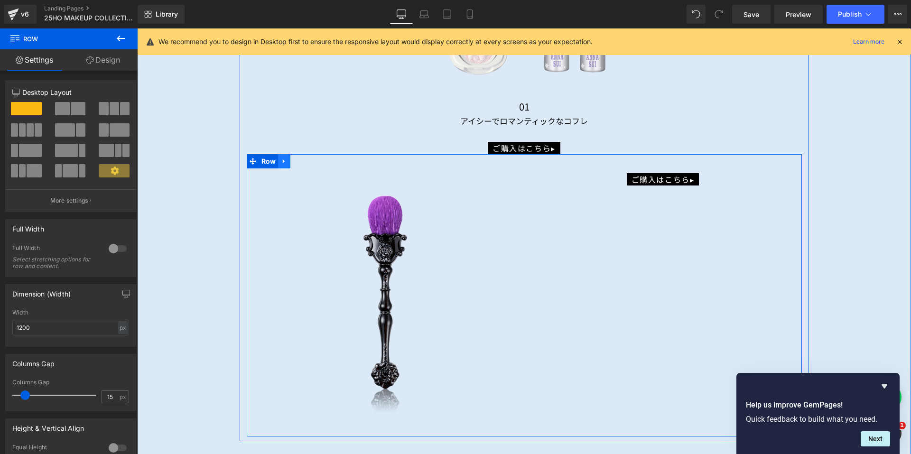
click at [284, 162] on link at bounding box center [284, 161] width 12 height 14
click at [308, 158] on icon at bounding box center [309, 161] width 7 height 7
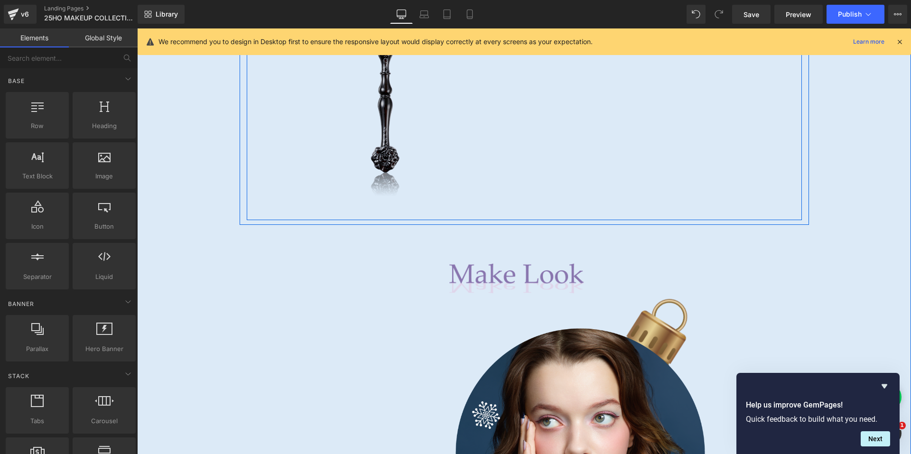
scroll to position [5648, 0]
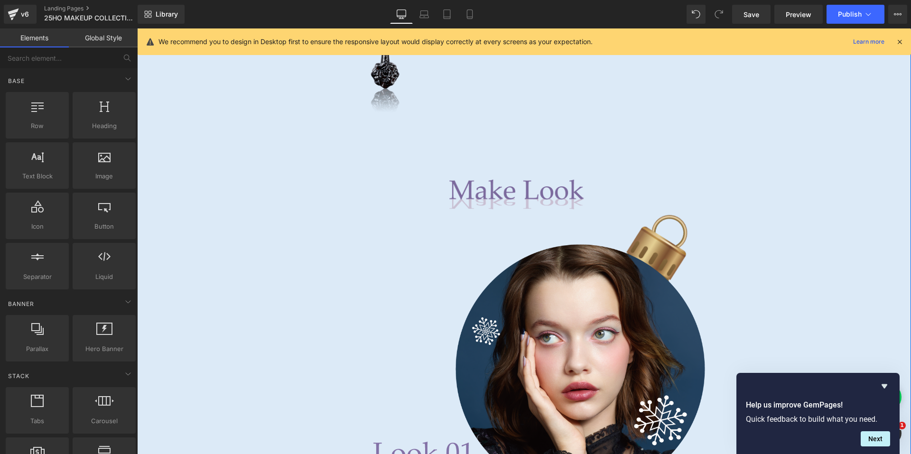
click at [503, 190] on div "Image" at bounding box center [524, 195] width 555 height 32
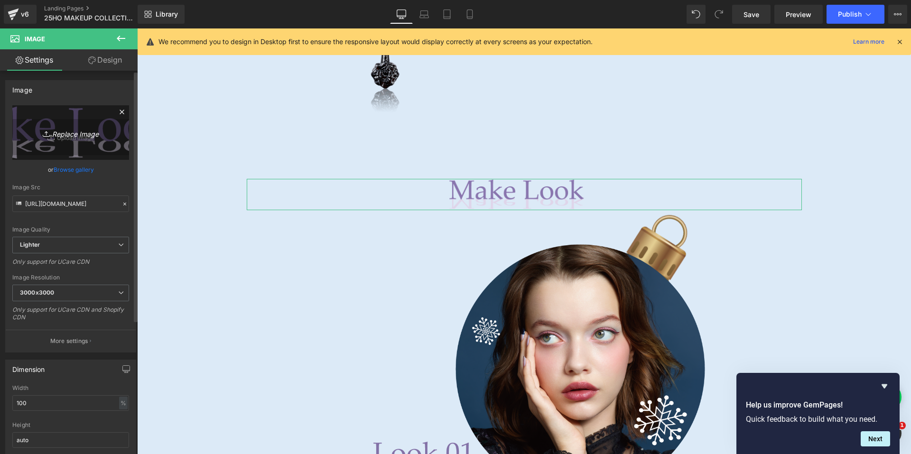
click at [70, 128] on icon "Replace Image" at bounding box center [71, 133] width 76 height 12
type input "C:\fakepath\line.png"
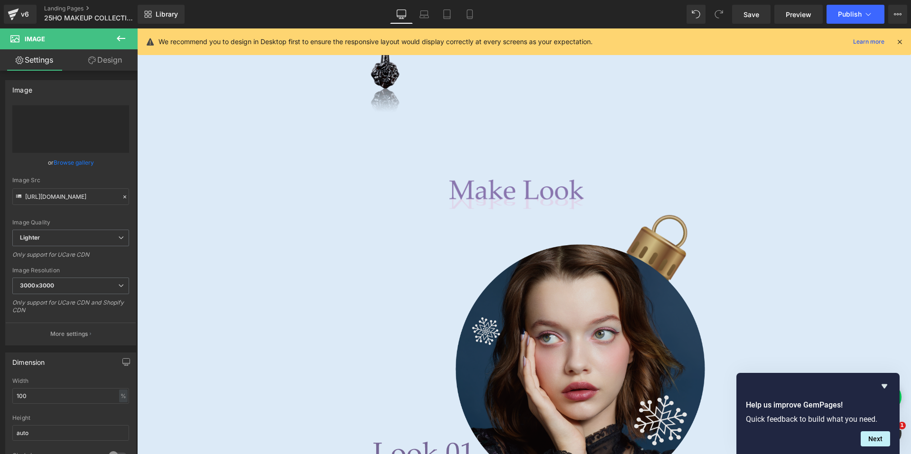
type input "[URL][DOMAIN_NAME]"
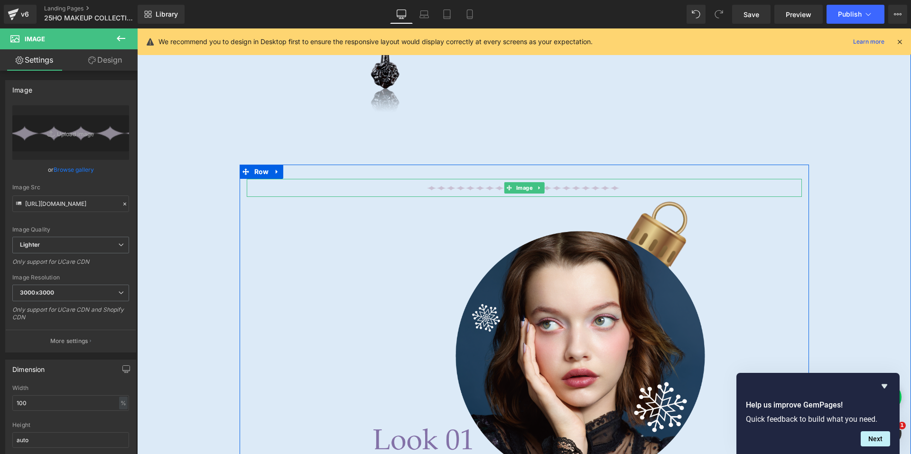
click at [467, 188] on img at bounding box center [524, 188] width 555 height 18
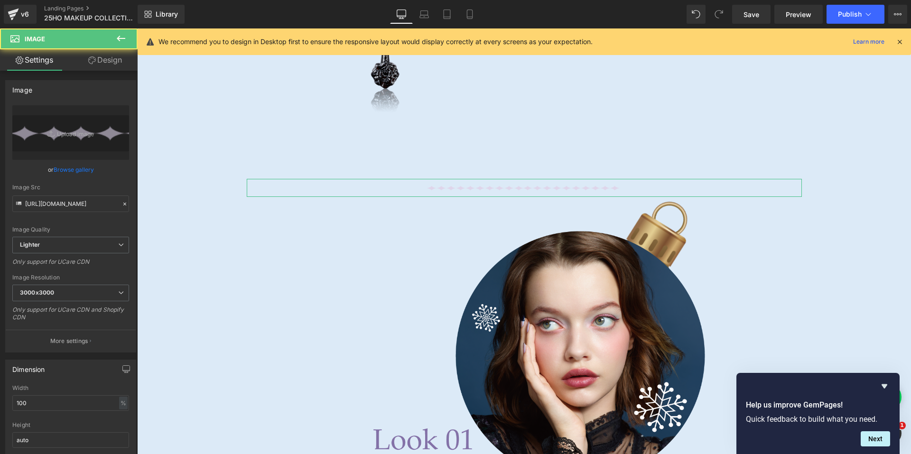
drag, startPoint x: 94, startPoint y: 59, endPoint x: 28, endPoint y: 243, distance: 195.7
click at [94, 59] on icon at bounding box center [92, 60] width 8 height 8
click at [0, 0] on div "Spacing" at bounding box center [0, 0] width 0 height 0
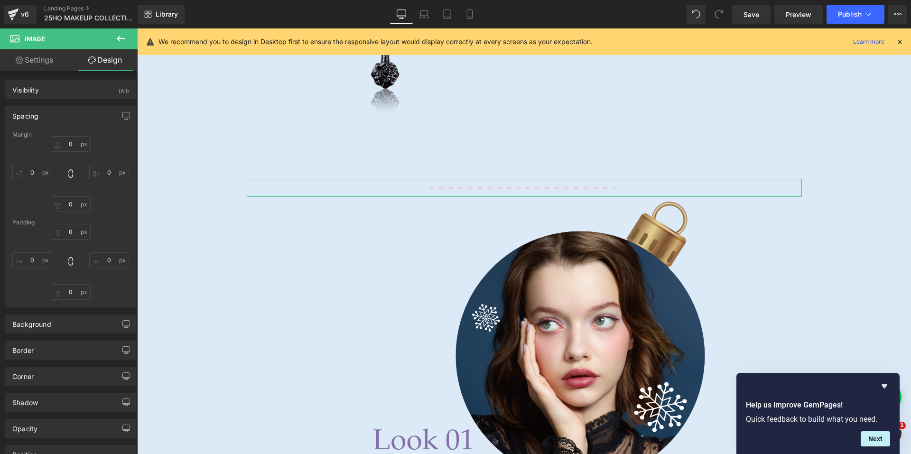
type input "0"
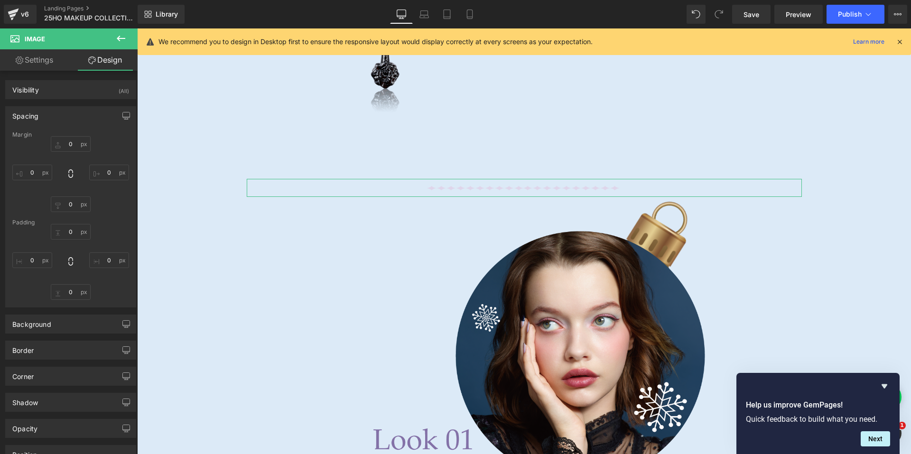
type input "300"
type input "0"
click at [29, 257] on input "300" at bounding box center [32, 260] width 40 height 16
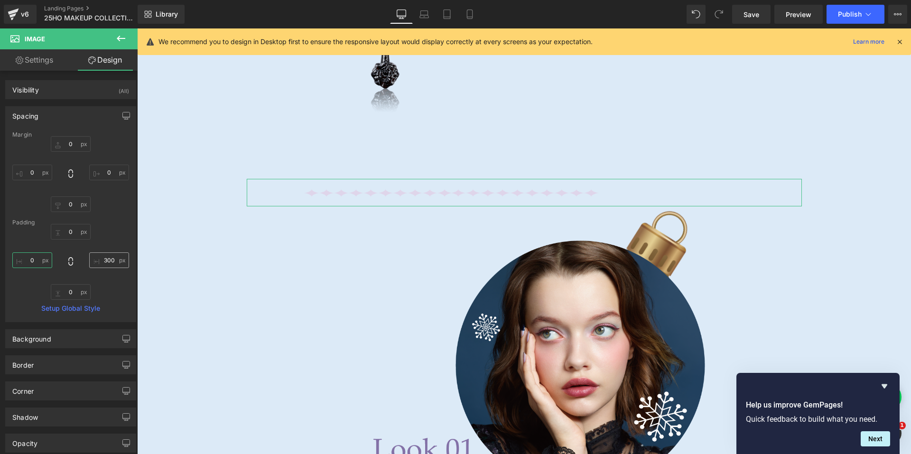
type input "0"
click at [102, 260] on input "300" at bounding box center [109, 260] width 40 height 16
type input "0"
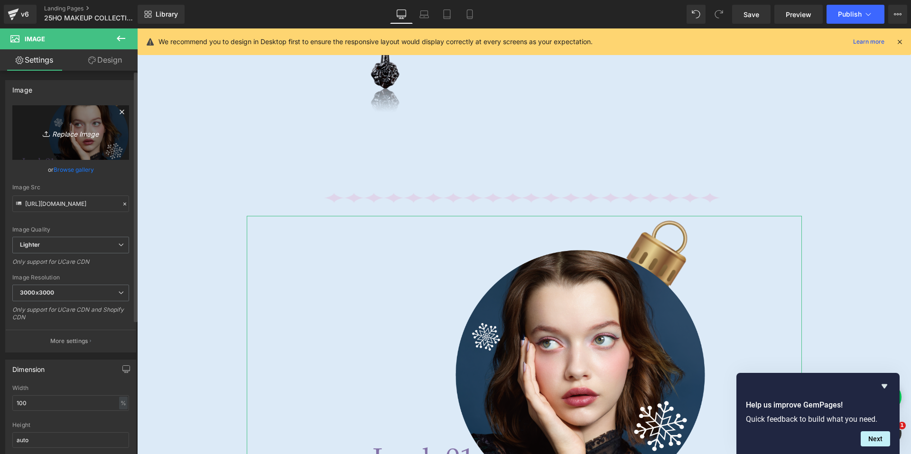
click at [76, 154] on link "Replace Image" at bounding box center [70, 132] width 117 height 55
type input "C:\fakepath\makelook03.png"
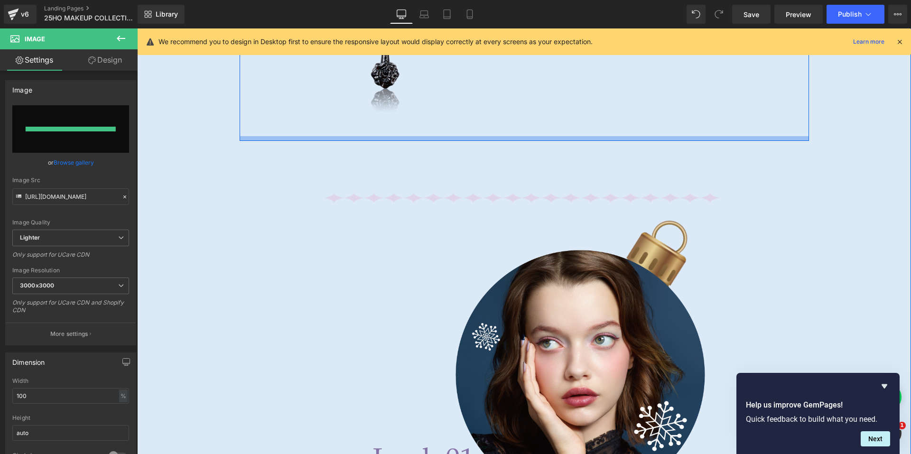
type input "[URL][DOMAIN_NAME]"
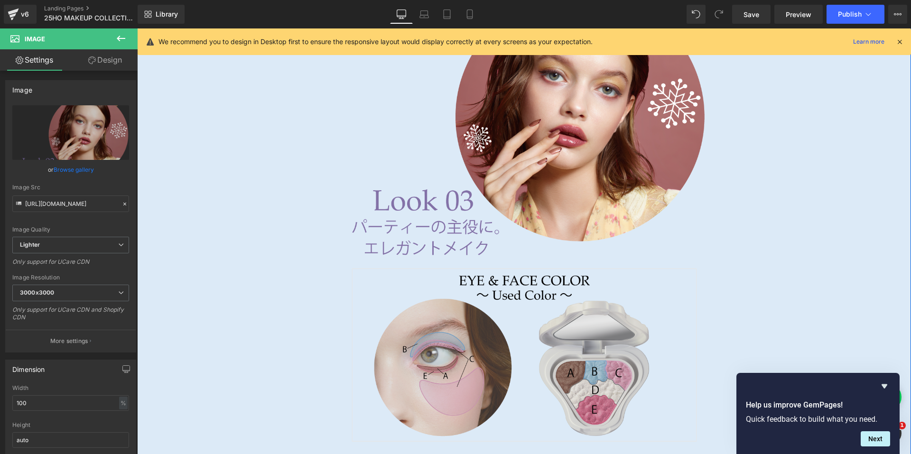
scroll to position [5980, 0]
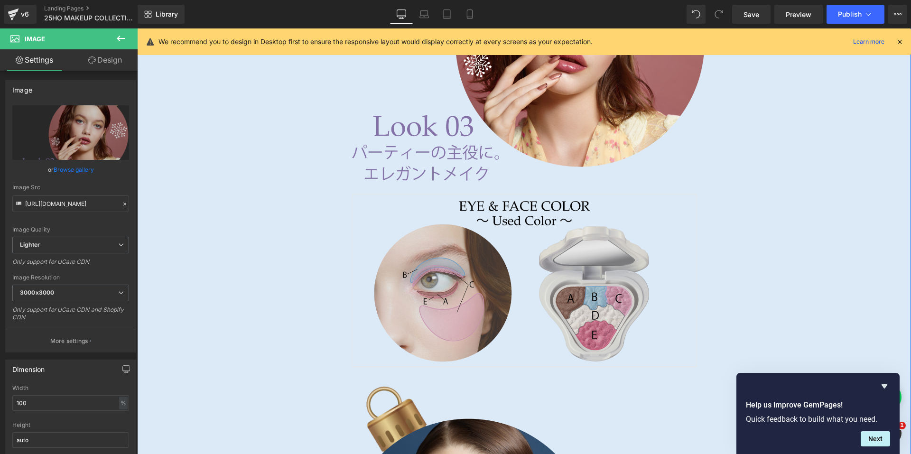
click at [468, 208] on img at bounding box center [524, 279] width 555 height 183
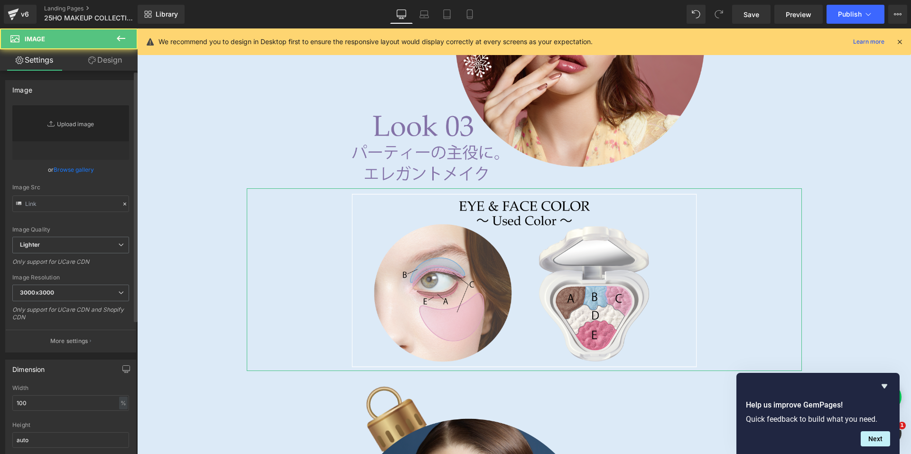
click at [0, 0] on icon "Replace Image" at bounding box center [0, 0] width 0 height 0
type input "[URL][DOMAIN_NAME]"
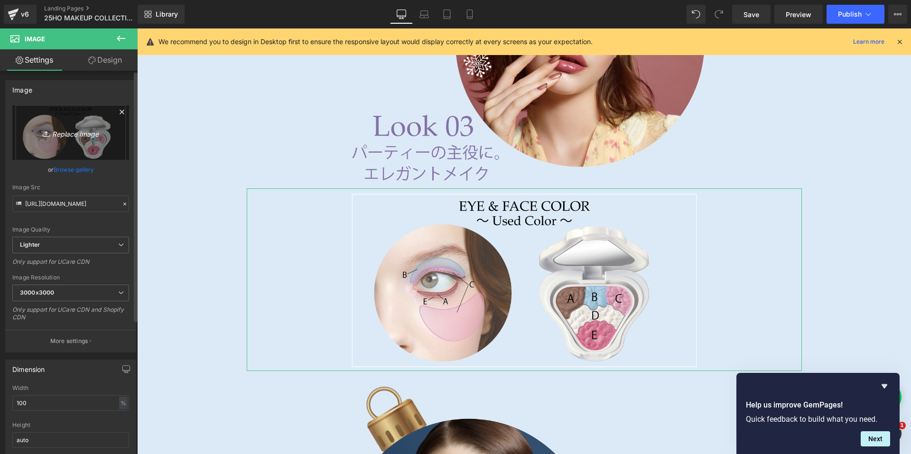
type input "C:\fakepath\makelook03_usedcolor.png"
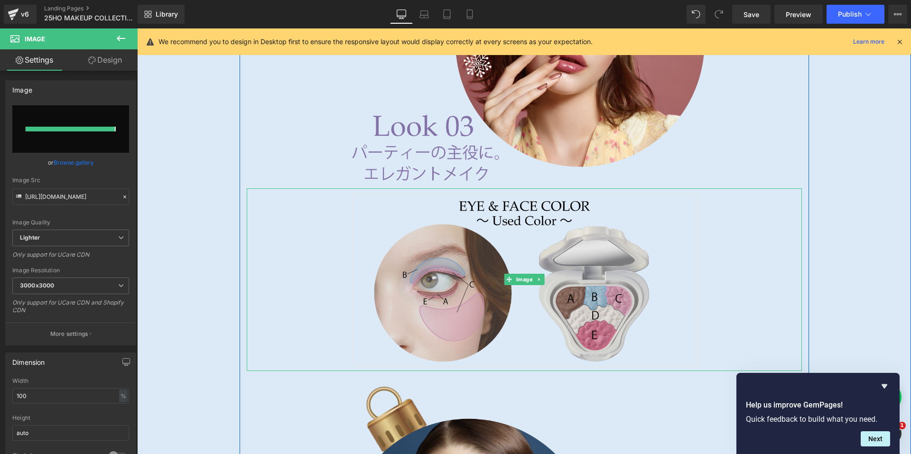
type input "[URL][DOMAIN_NAME]"
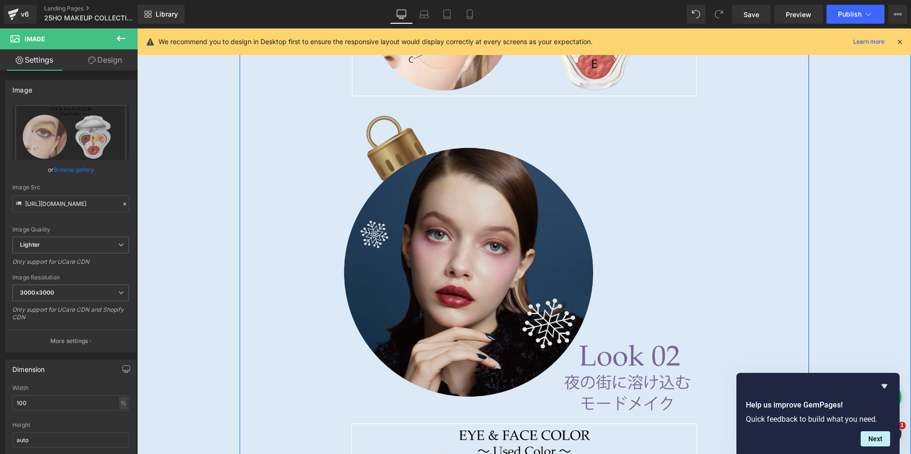
scroll to position [6313, 0]
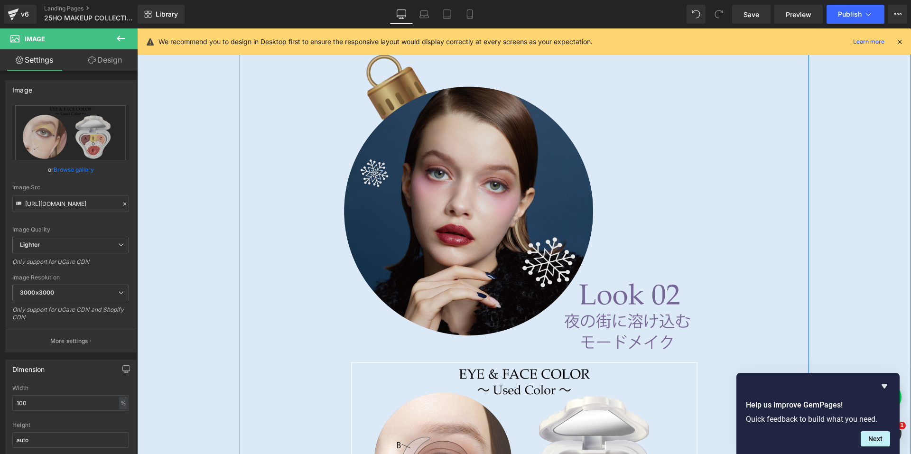
click at [547, 225] on img at bounding box center [524, 205] width 555 height 305
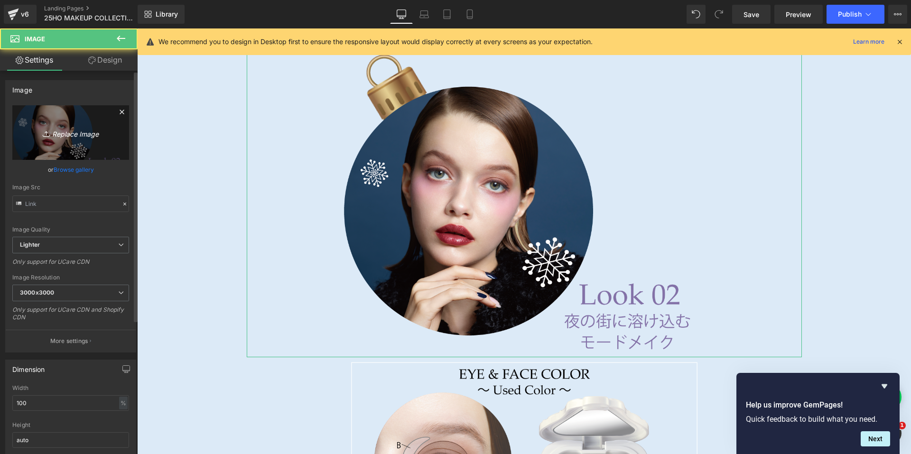
type input "[URL][DOMAIN_NAME]"
click at [70, 144] on link "Replace Image" at bounding box center [70, 132] width 117 height 55
type input "C:\fakepath\makelook04.png"
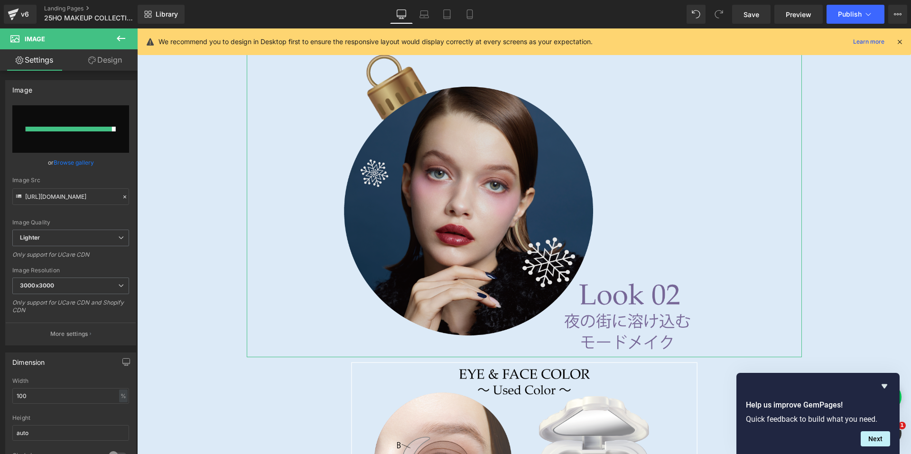
type input "[URL][DOMAIN_NAME]"
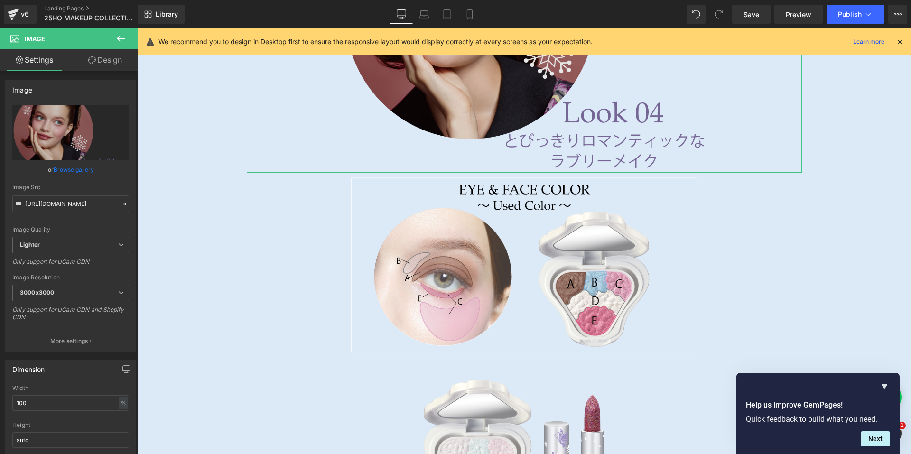
scroll to position [6502, 0]
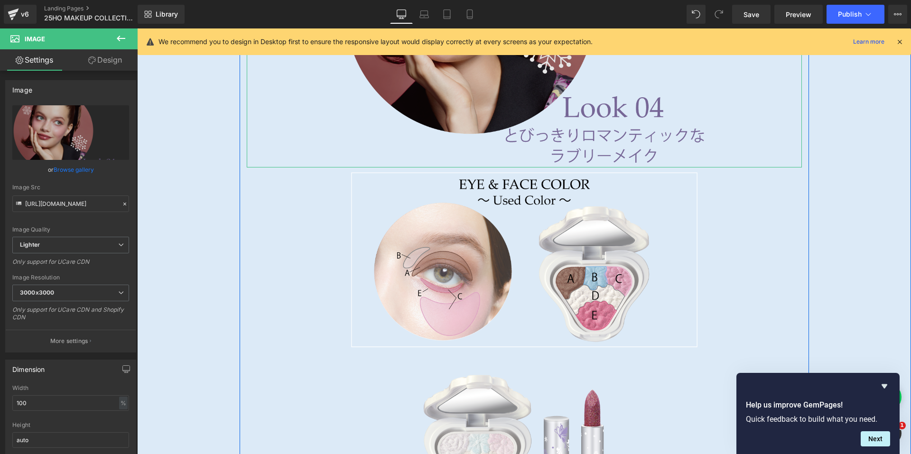
click at [503, 214] on img at bounding box center [524, 258] width 555 height 183
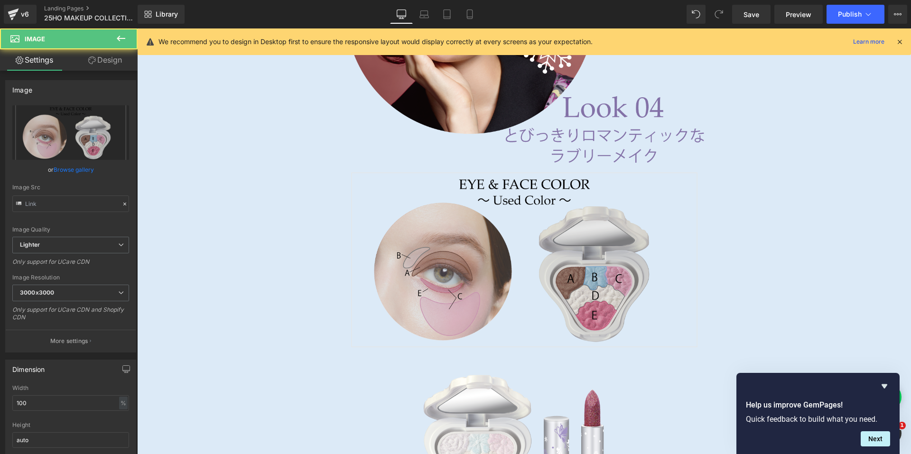
type input "[URL][DOMAIN_NAME]"
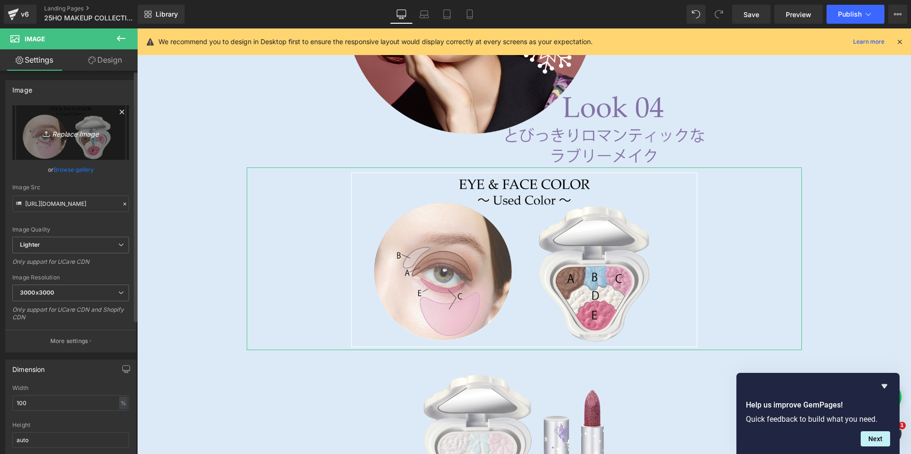
click at [74, 139] on link "Replace Image" at bounding box center [70, 132] width 117 height 55
type input "C:\fakepath\makelook04_usedcolor.png"
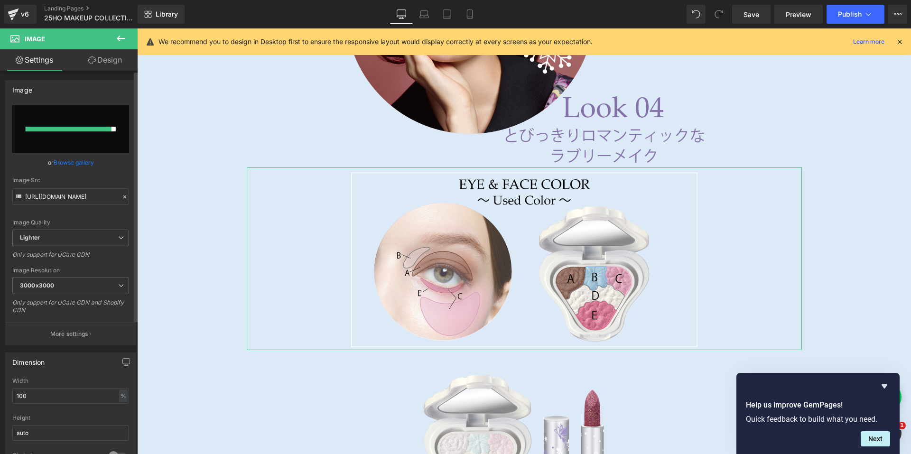
click at [87, 138] on input "file" at bounding box center [70, 128] width 117 height 47
click at [116, 110] on input "file" at bounding box center [70, 128] width 117 height 47
type input "C:\fakepath\makelook04_usedcolor.png"
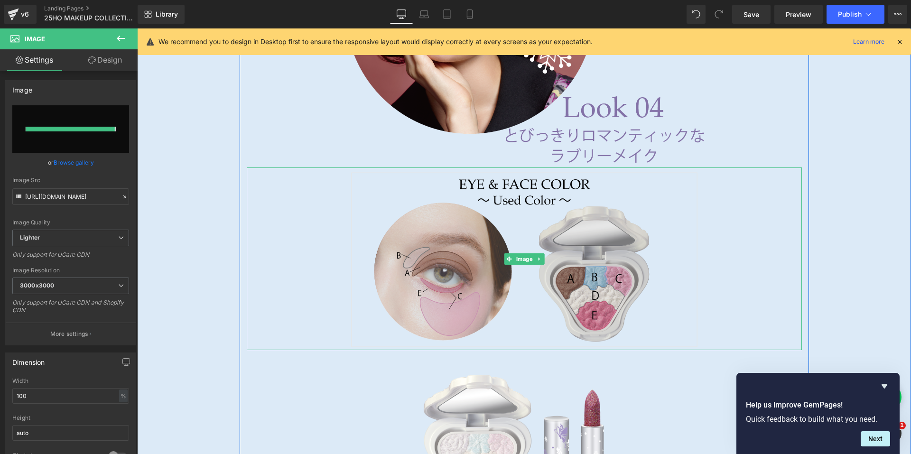
type input "[URL][DOMAIN_NAME]"
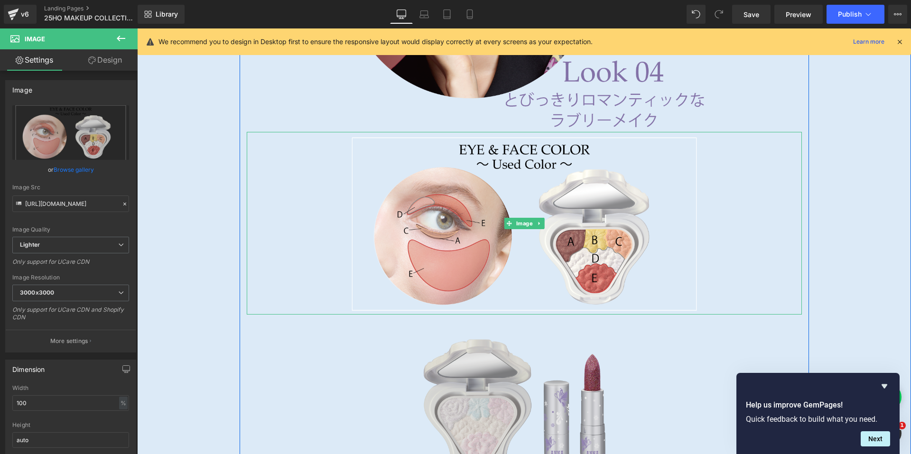
scroll to position [6645, 0]
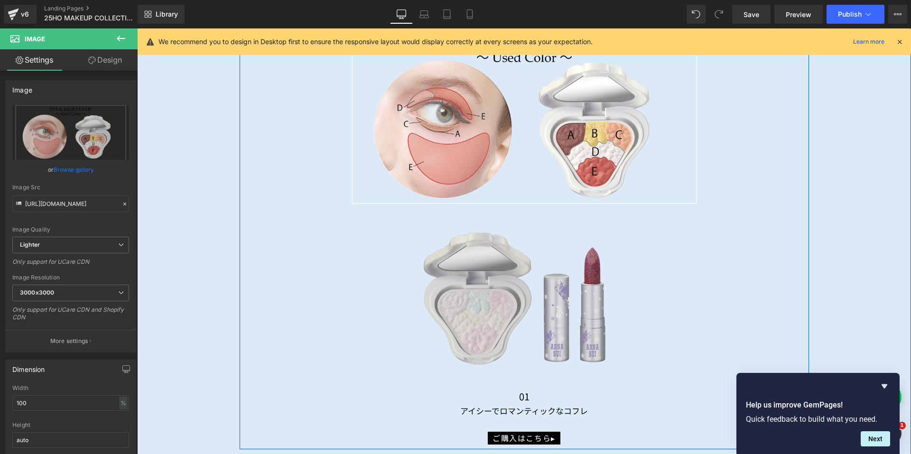
click at [472, 272] on img at bounding box center [524, 298] width 555 height 152
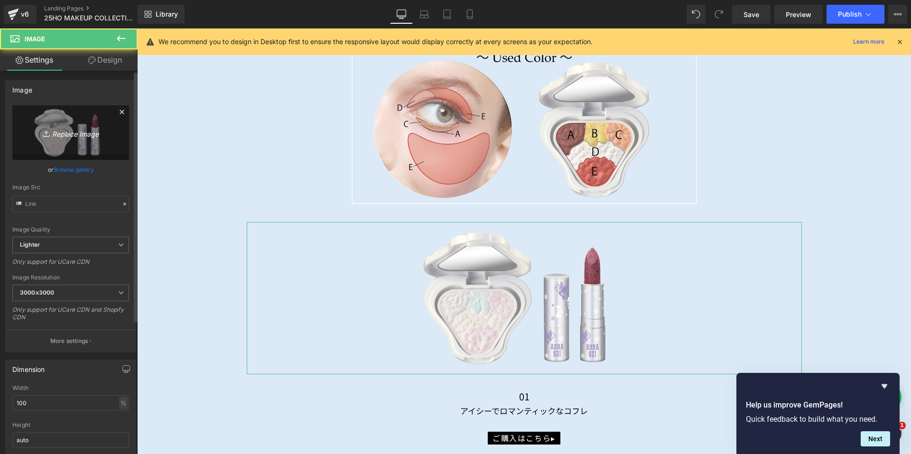
type input "[URL][DOMAIN_NAME]"
click at [73, 144] on link "Replace Image" at bounding box center [70, 132] width 117 height 55
type input "C:\fakepath\cutout02_makelook.png"
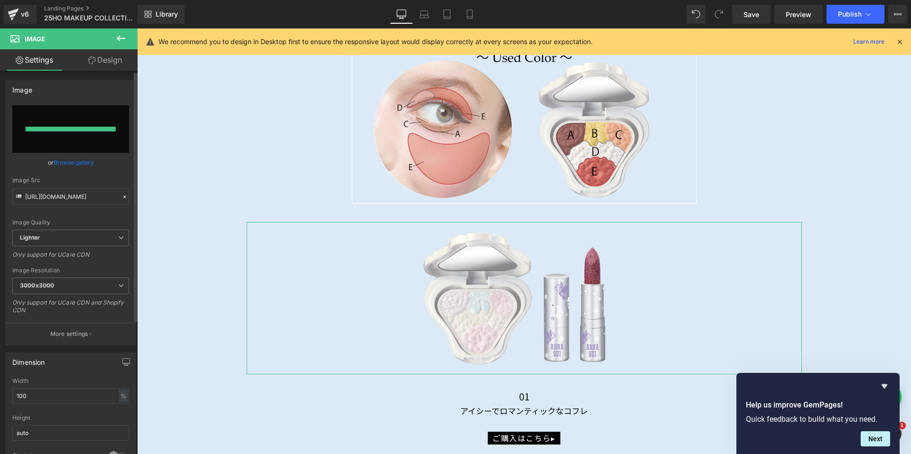
type input "[URL][DOMAIN_NAME]"
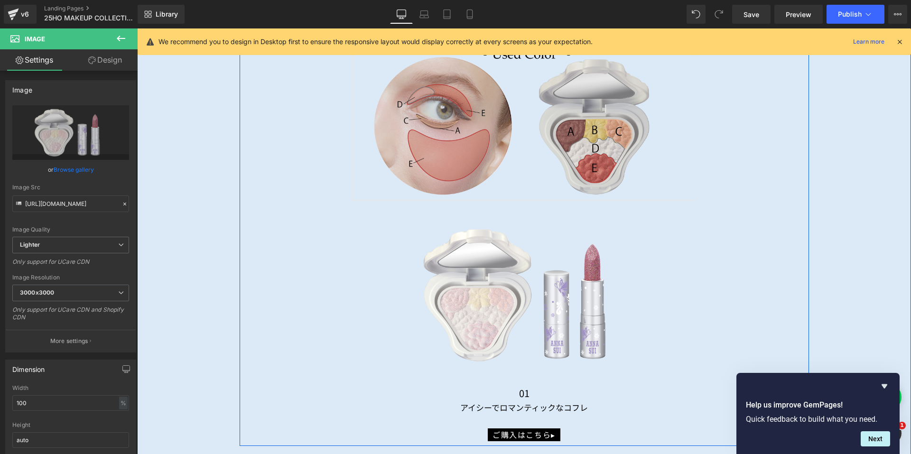
scroll to position [6740, 0]
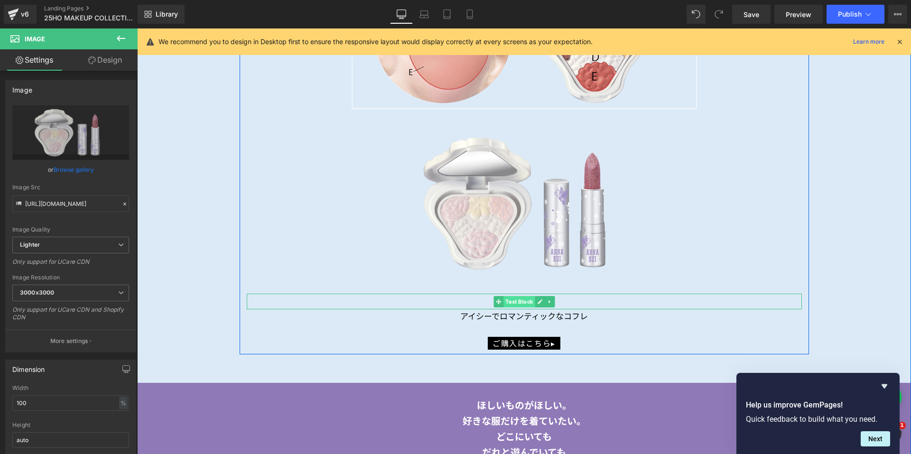
click at [521, 299] on span "Text Block" at bounding box center [518, 301] width 31 height 11
click at [538, 299] on icon at bounding box center [540, 301] width 5 height 5
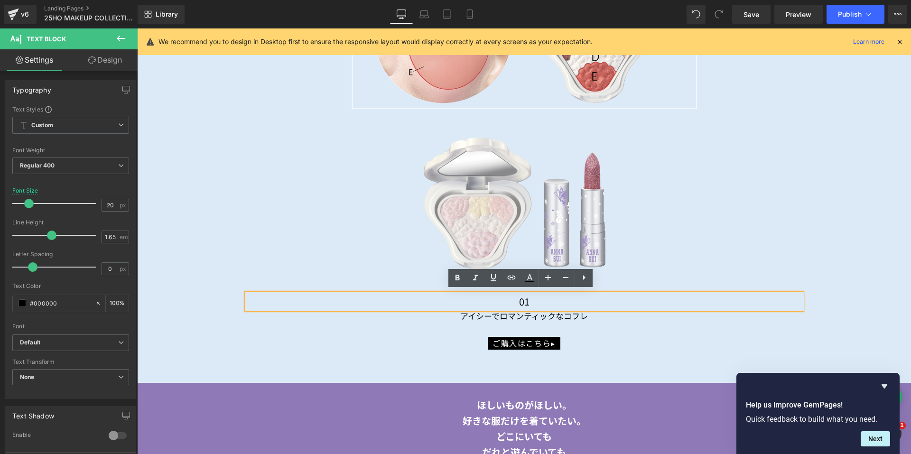
click at [534, 300] on p "01" at bounding box center [524, 302] width 555 height 16
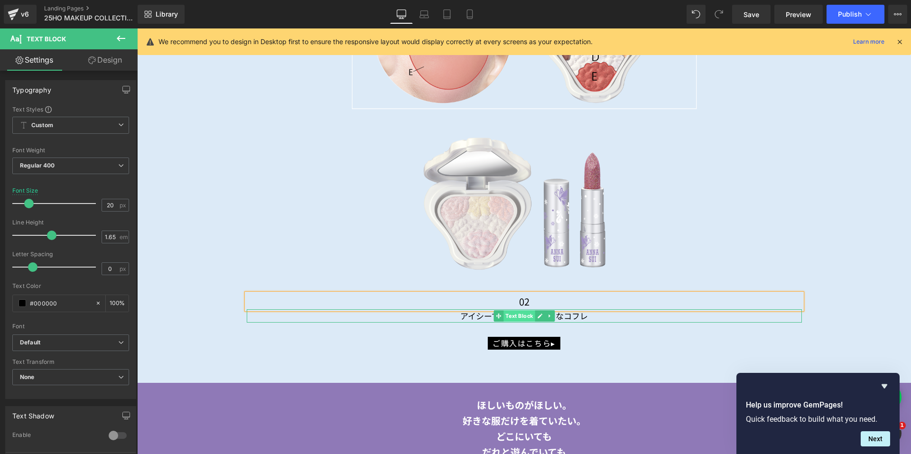
click at [527, 315] on span "Text Block" at bounding box center [518, 315] width 31 height 11
click at [537, 314] on icon at bounding box center [539, 316] width 5 height 6
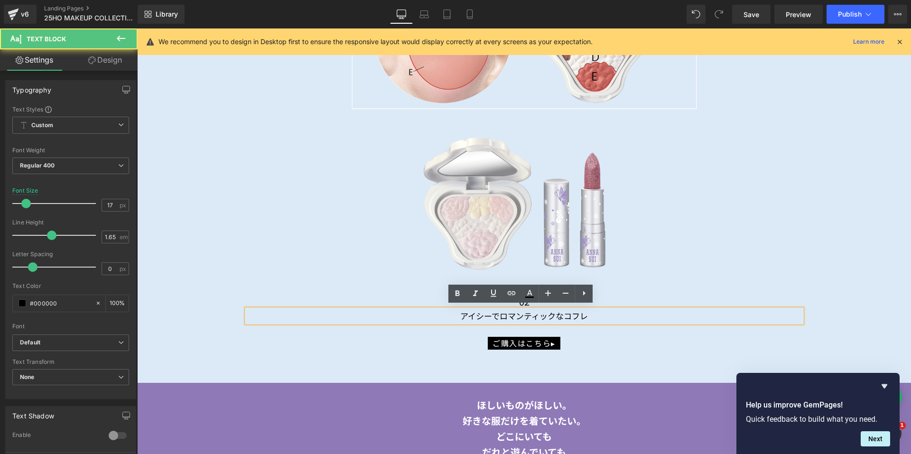
click at [586, 312] on p "アイシーでロマンティックなコフレ" at bounding box center [524, 315] width 555 height 13
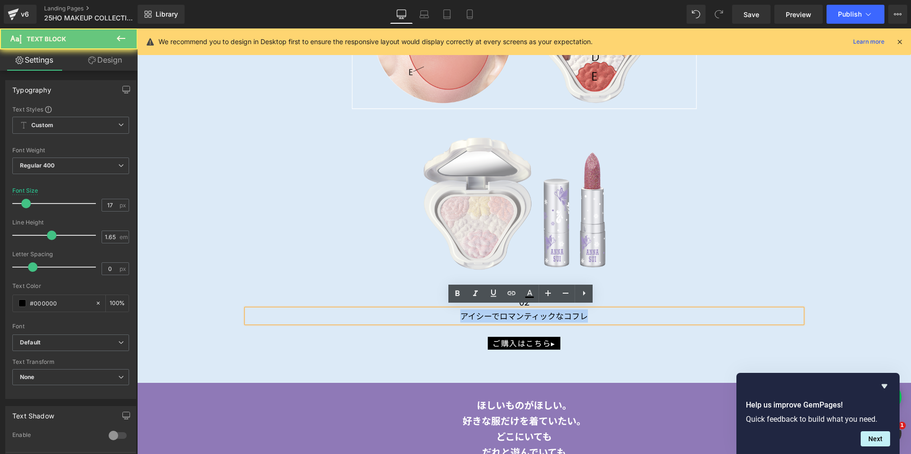
drag, startPoint x: 586, startPoint y: 312, endPoint x: 451, endPoint y: 313, distance: 134.7
click at [452, 313] on p "アイシーでロマンティックなコフレ" at bounding box center [524, 315] width 555 height 13
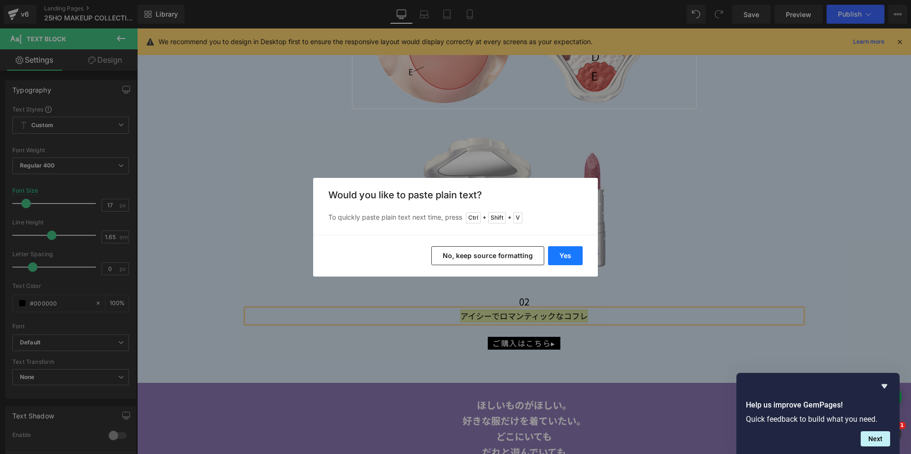
click at [561, 256] on button "Yes" at bounding box center [565, 255] width 35 height 19
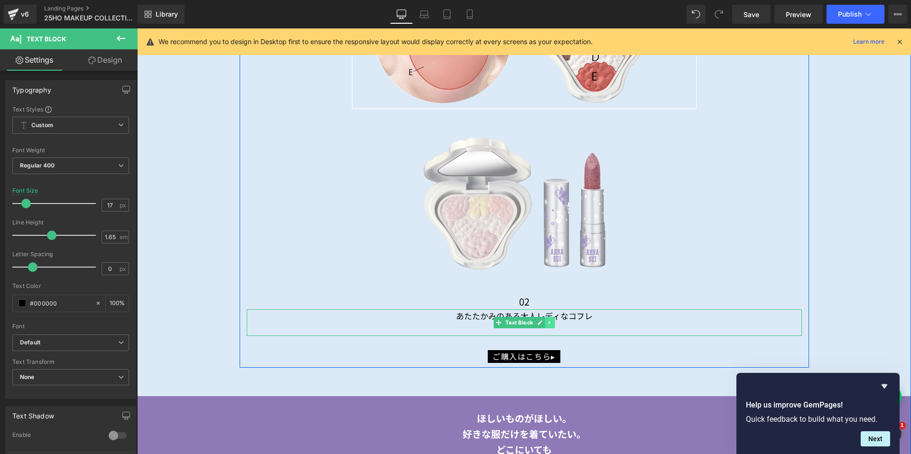
click at [548, 321] on icon at bounding box center [549, 323] width 5 height 6
click at [531, 334] on div at bounding box center [524, 335] width 555 height 2
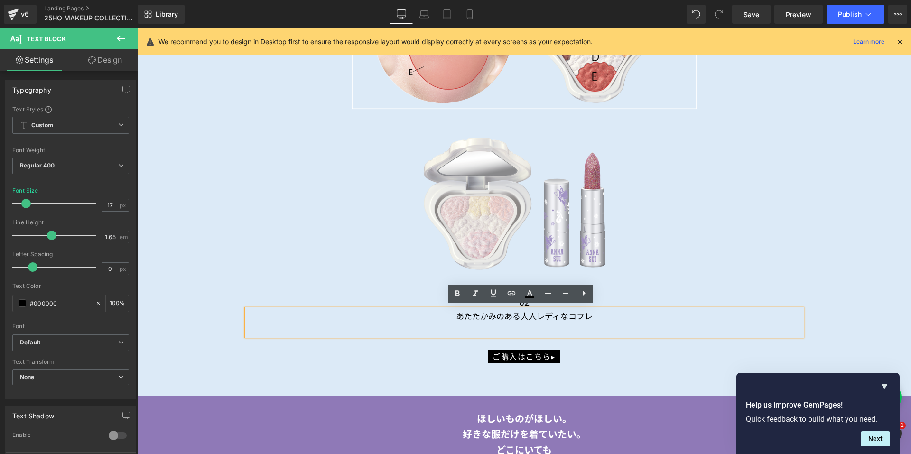
click at [532, 328] on p at bounding box center [524, 329] width 555 height 13
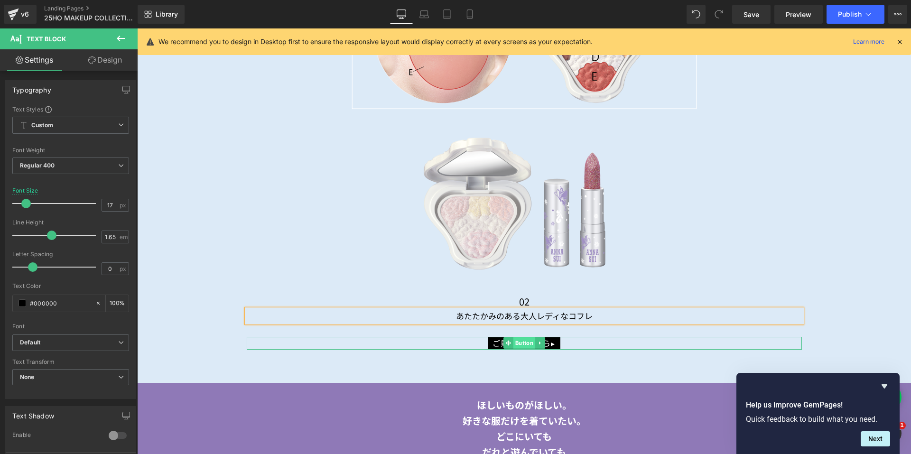
click at [517, 341] on span "Button" at bounding box center [524, 342] width 22 height 11
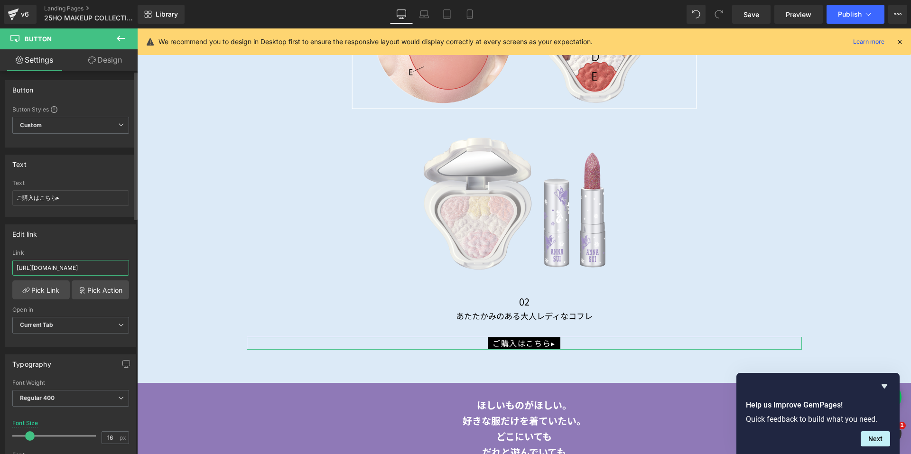
click at [111, 269] on input "[URL][DOMAIN_NAME]" at bounding box center [70, 268] width 117 height 16
type input "[URL][DOMAIN_NAME]"
click at [106, 237] on div "Edit link" at bounding box center [71, 234] width 130 height 18
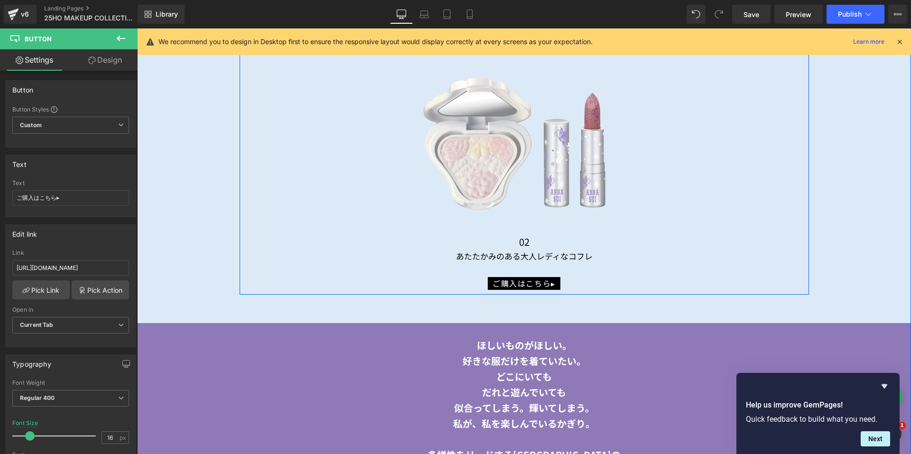
scroll to position [6882, 0]
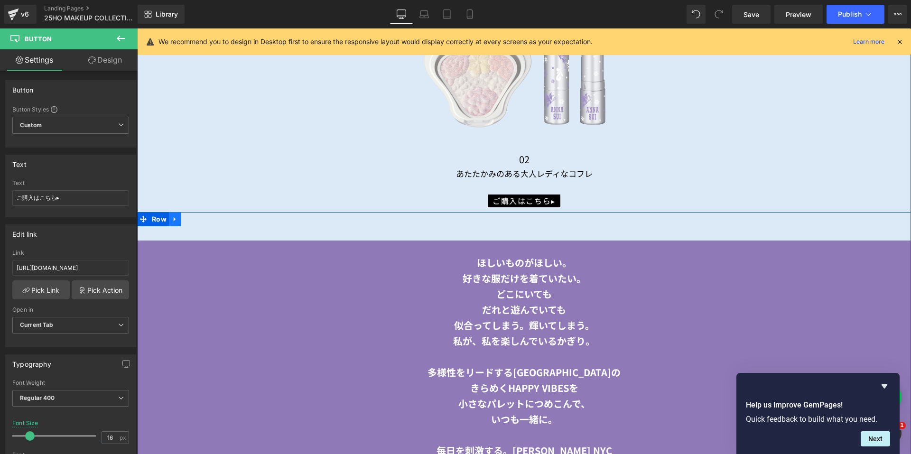
click at [172, 221] on link at bounding box center [175, 219] width 12 height 14
click at [196, 216] on icon at bounding box center [199, 219] width 7 height 7
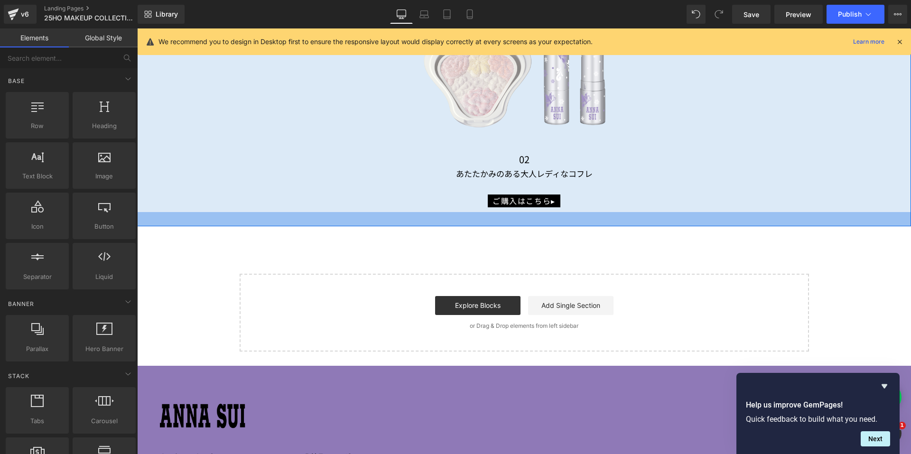
click at [156, 215] on div at bounding box center [524, 219] width 774 height 14
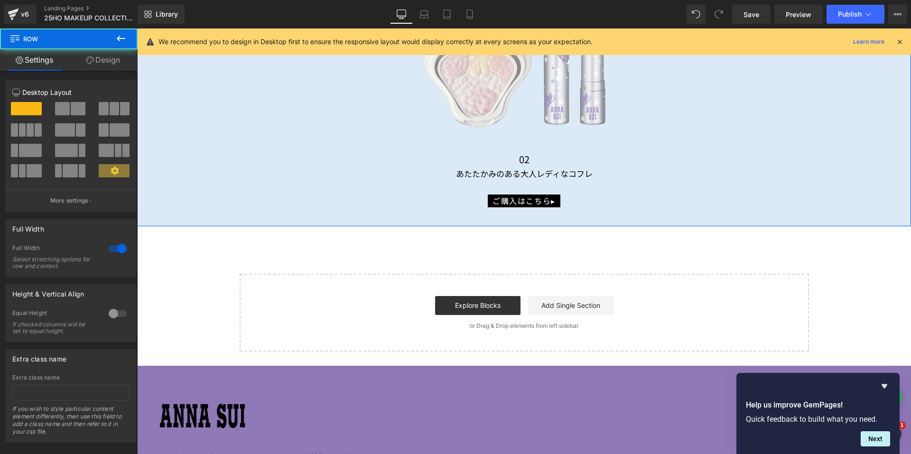
drag, startPoint x: 97, startPoint y: 60, endPoint x: 65, endPoint y: 137, distance: 83.1
click at [97, 60] on link "Design" at bounding box center [103, 59] width 69 height 21
click at [0, 0] on div "Spacing" at bounding box center [0, 0] width 0 height 0
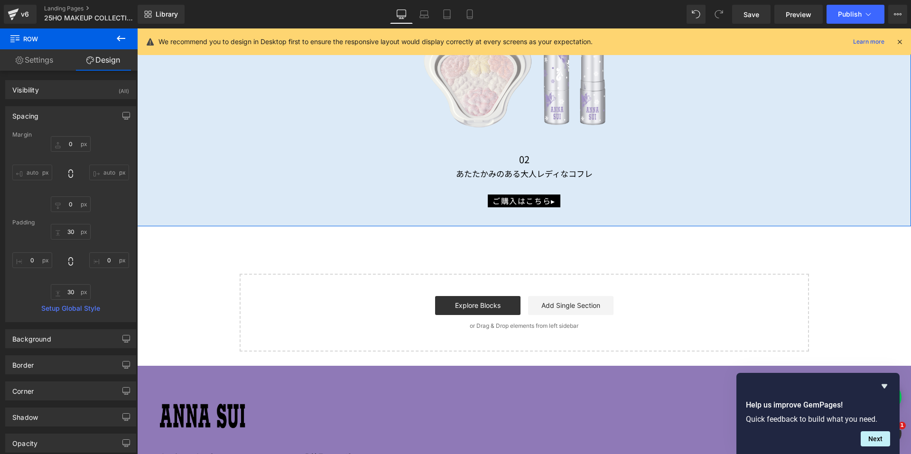
type input "0"
type input "30"
type input "0"
type input "30"
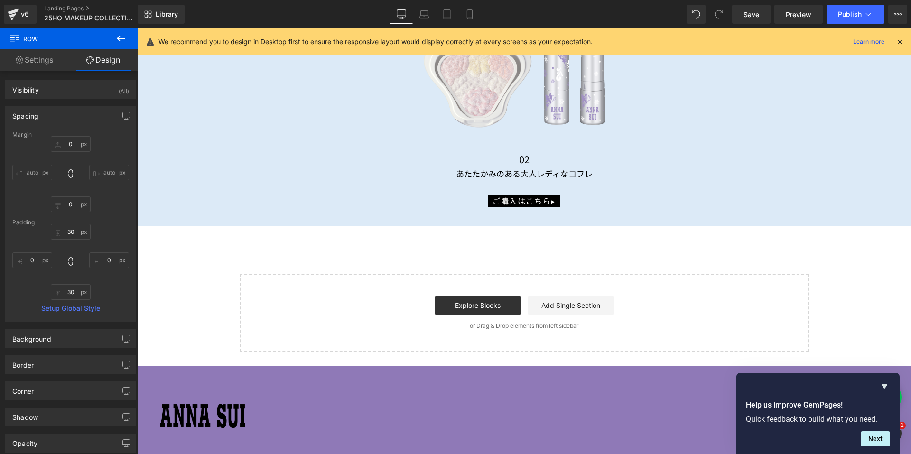
type input "0"
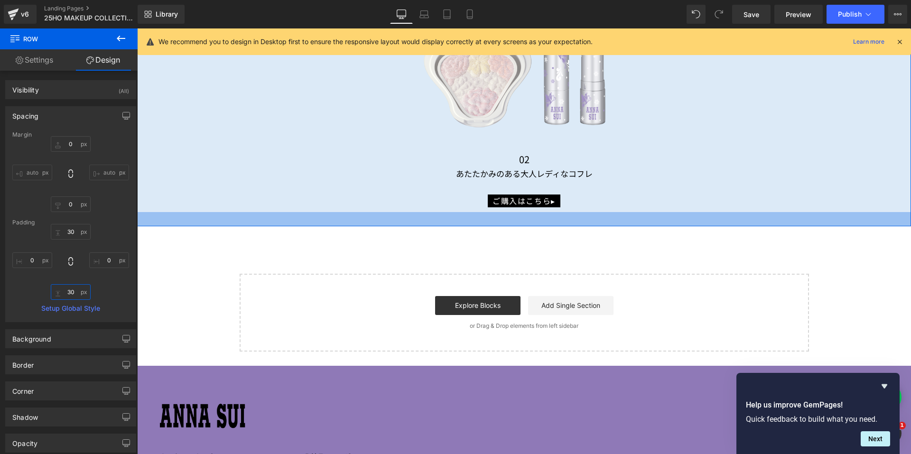
click at [60, 290] on input "30" at bounding box center [71, 292] width 40 height 16
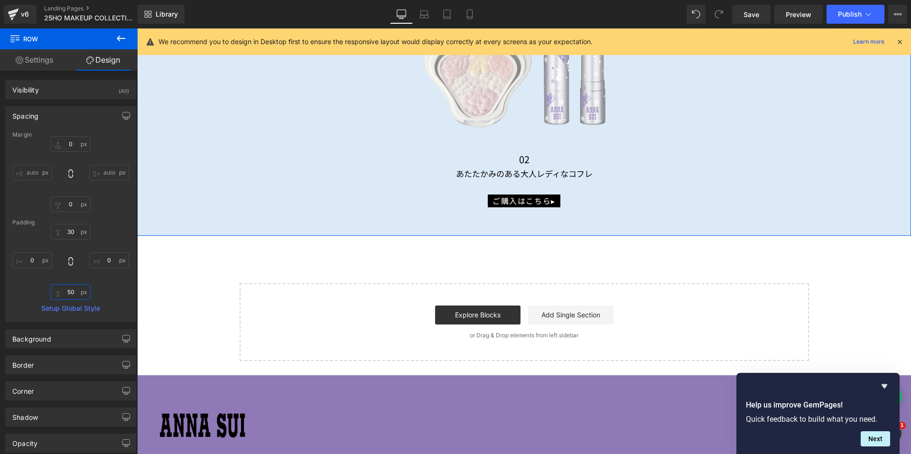
type input "50"
click at [118, 295] on div "30px 30 0px 0 50 50 0px 0" at bounding box center [70, 262] width 117 height 76
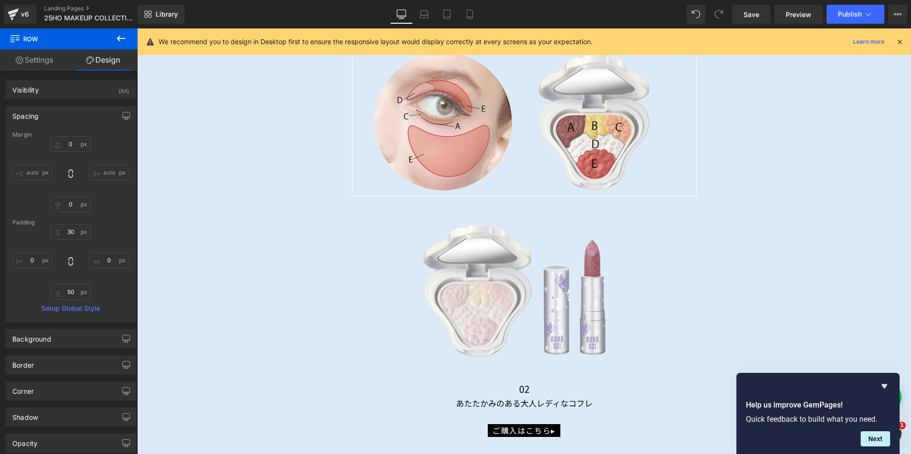
scroll to position [6597, 0]
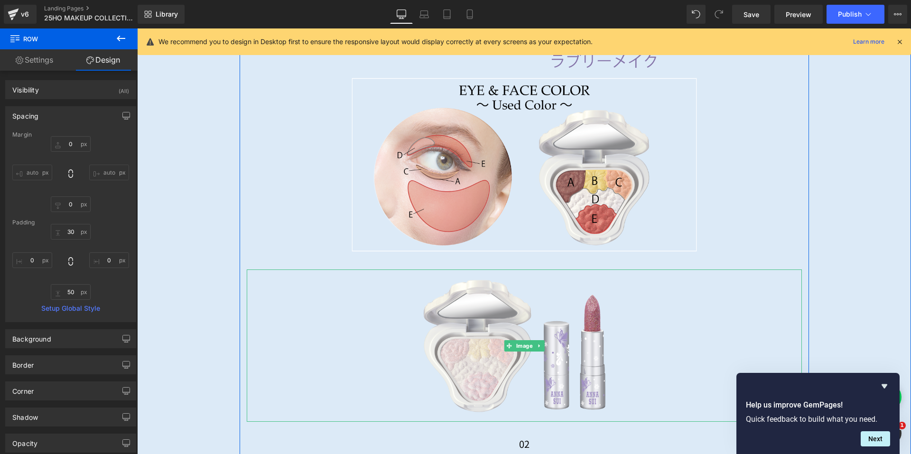
click at [497, 343] on img at bounding box center [524, 345] width 555 height 152
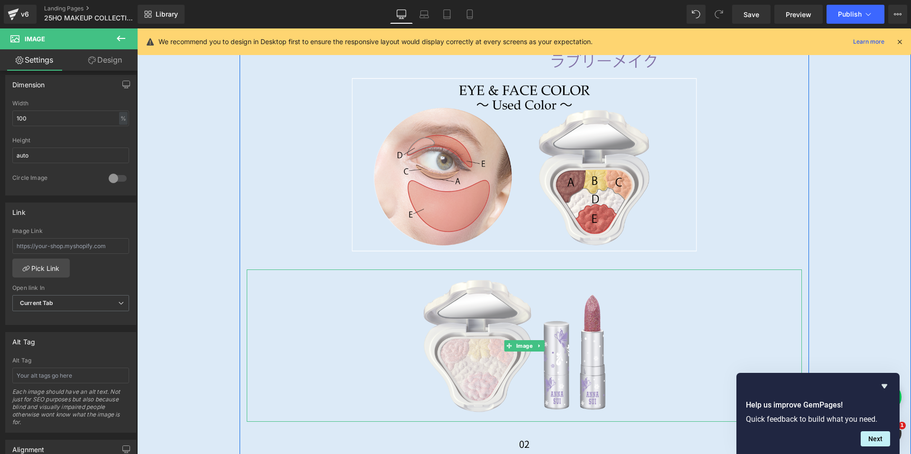
scroll to position [6692, 0]
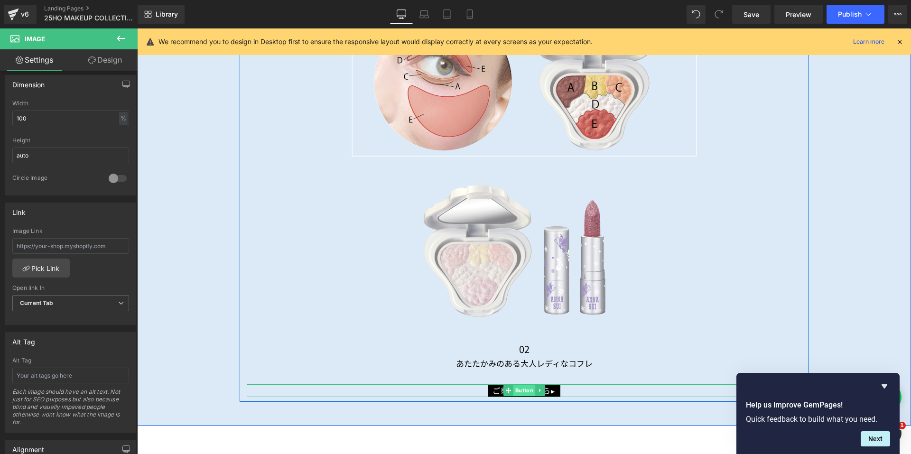
click at [518, 386] on span "Button" at bounding box center [524, 390] width 22 height 11
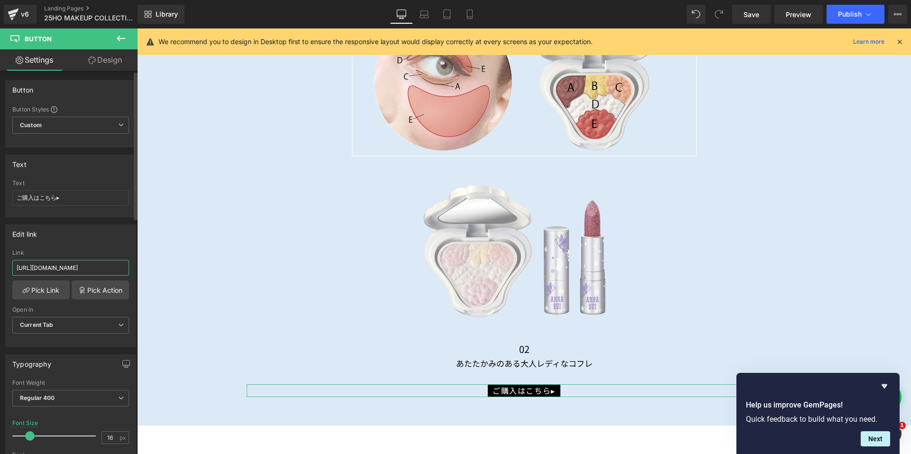
scroll to position [0, 3]
drag, startPoint x: 16, startPoint y: 267, endPoint x: 123, endPoint y: 270, distance: 106.8
click at [123, 270] on input "[URL][DOMAIN_NAME]" at bounding box center [70, 268] width 117 height 16
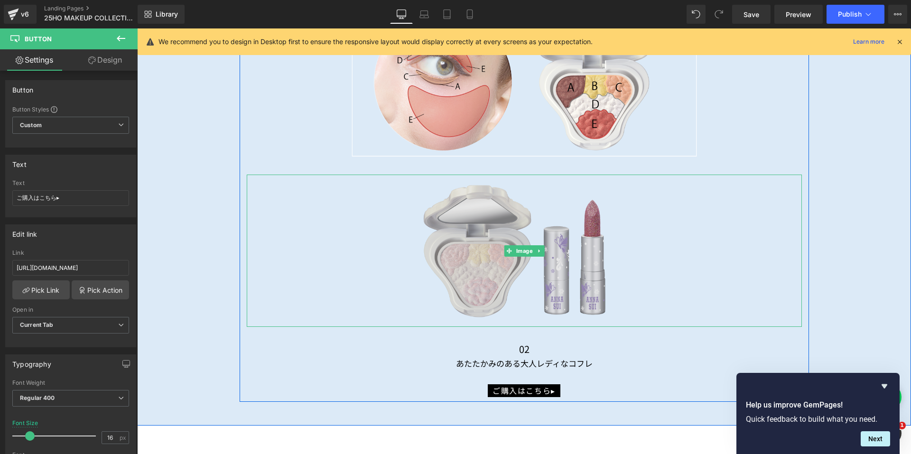
click at [480, 275] on img at bounding box center [524, 251] width 555 height 152
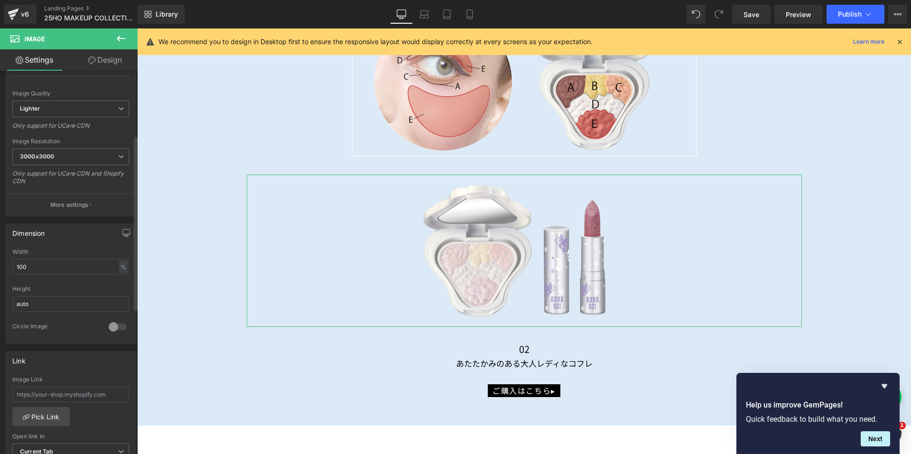
scroll to position [142, 0]
click at [23, 386] on input "text" at bounding box center [70, 388] width 117 height 16
paste input "[URL][DOMAIN_NAME]"
type input "[URL][DOMAIN_NAME]"
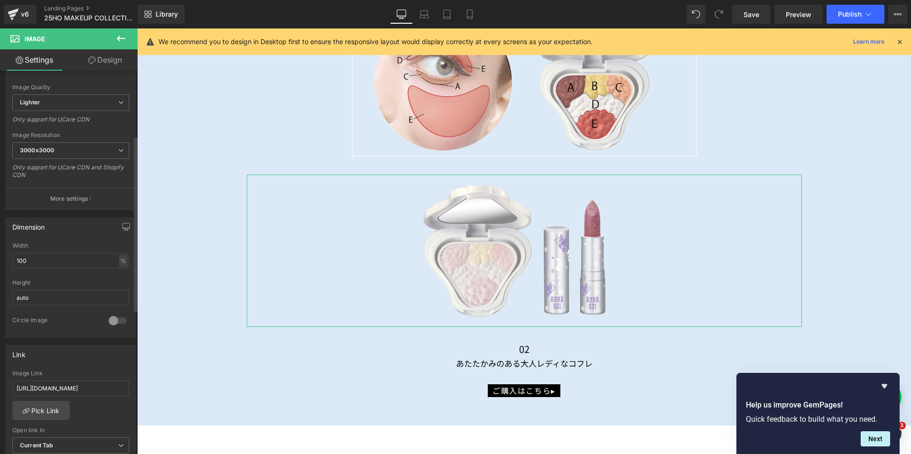
click at [72, 354] on div "Link" at bounding box center [71, 354] width 130 height 18
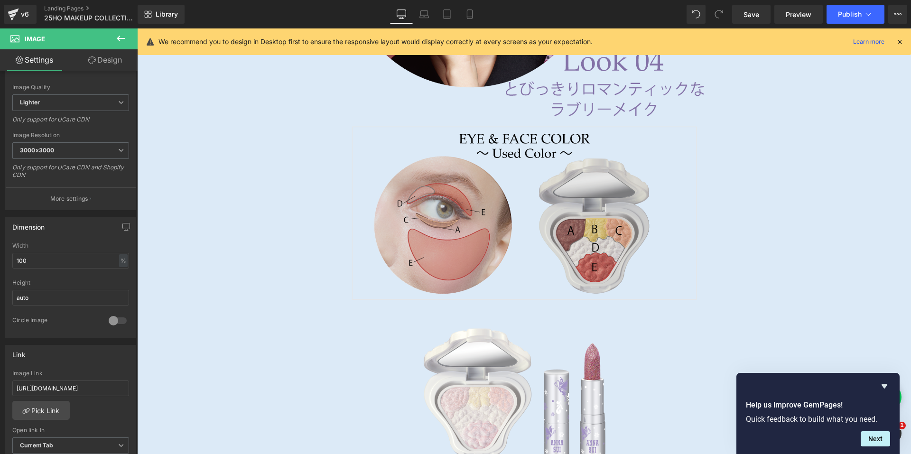
scroll to position [6550, 0]
click at [473, 248] on img at bounding box center [524, 211] width 555 height 183
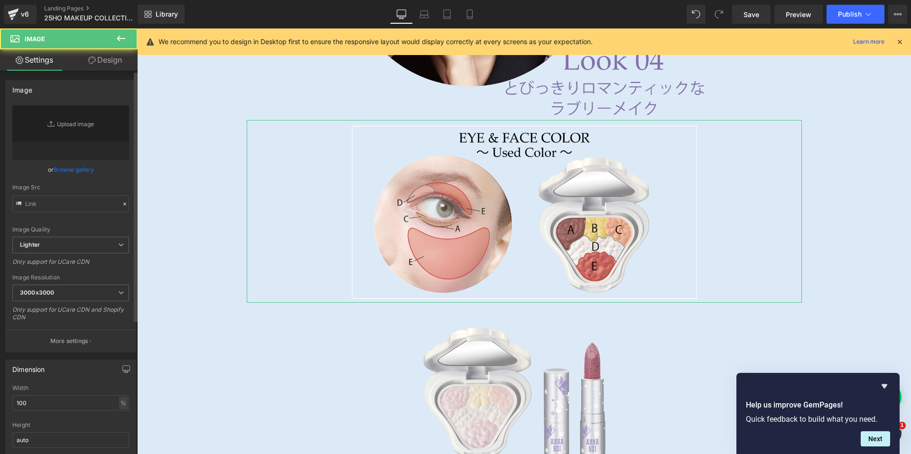
type input "[URL][DOMAIN_NAME]"
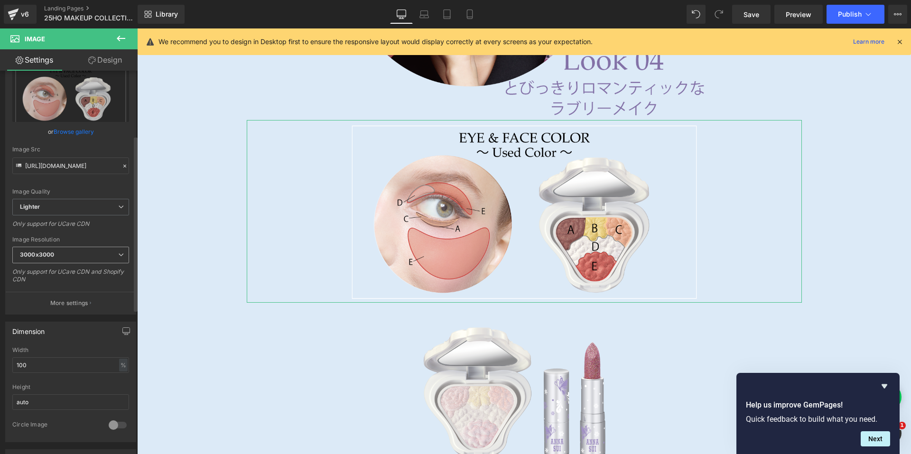
scroll to position [142, 0]
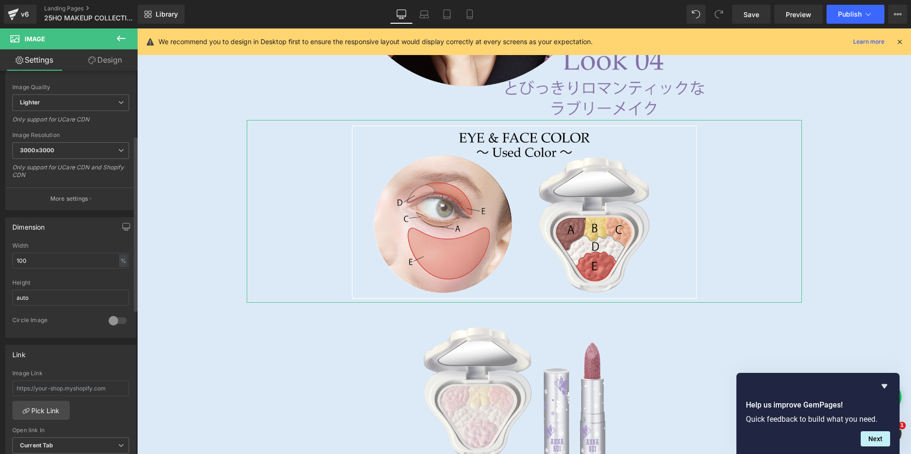
click at [56, 360] on div "Link" at bounding box center [71, 354] width 130 height 18
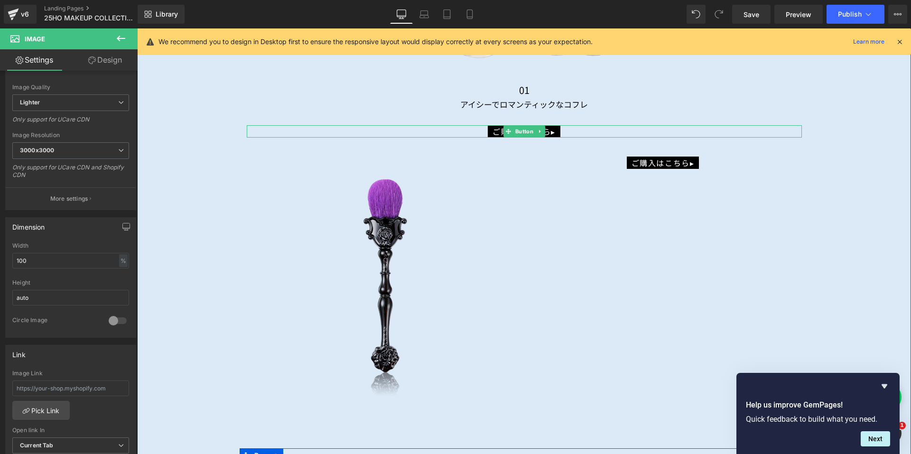
scroll to position [5269, 0]
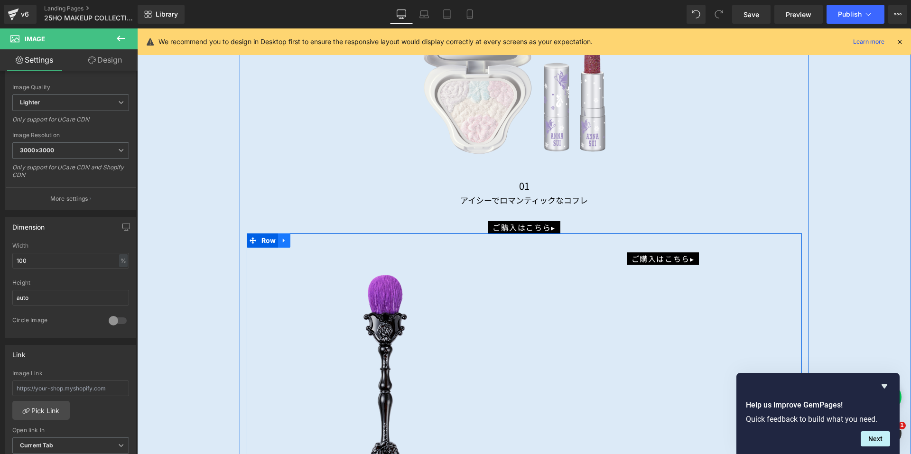
click at [281, 239] on icon at bounding box center [284, 240] width 7 height 7
click at [306, 237] on icon at bounding box center [309, 240] width 7 height 7
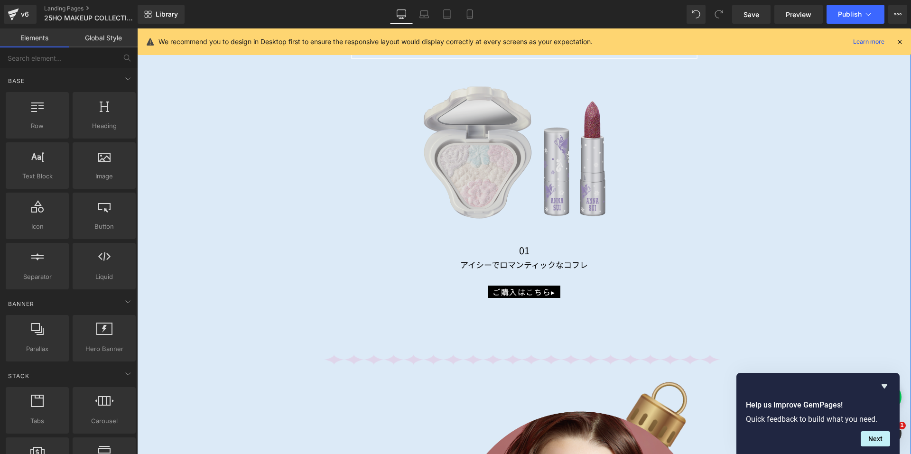
scroll to position [5174, 0]
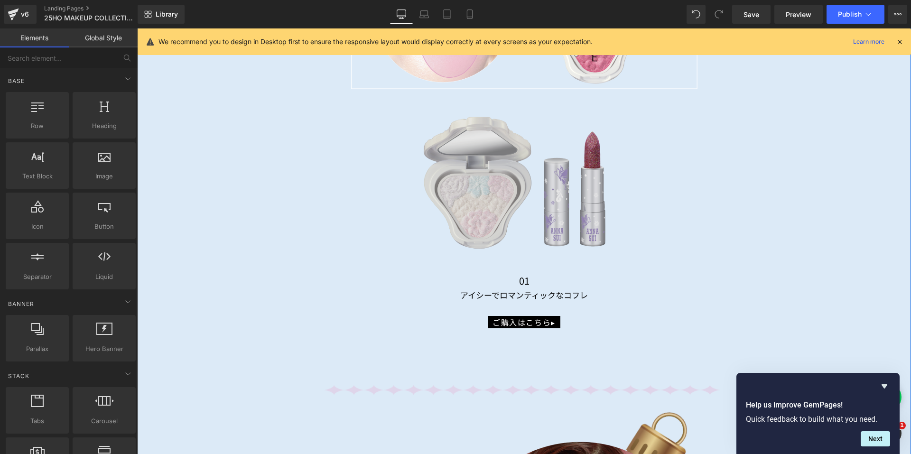
click at [473, 177] on img at bounding box center [524, 182] width 555 height 152
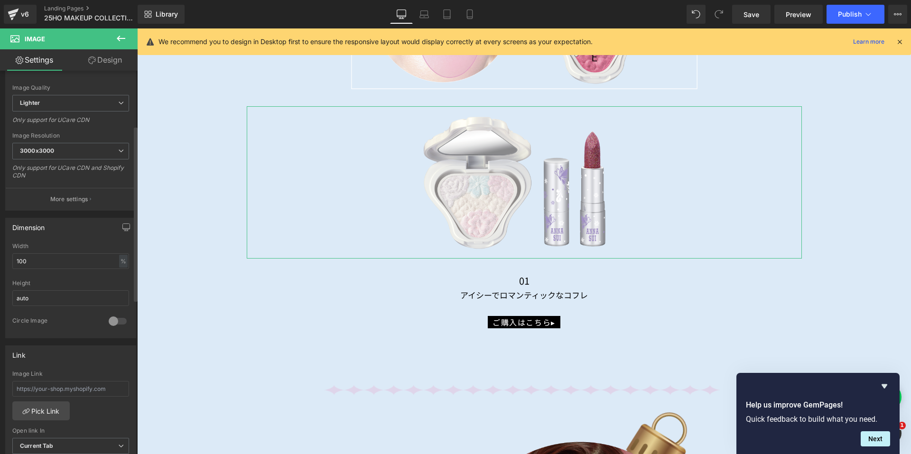
scroll to position [142, 0]
click at [19, 389] on input "text" at bounding box center [70, 388] width 117 height 16
paste input "[URL][DOMAIN_NAME]"
type input "[URL][DOMAIN_NAME]"
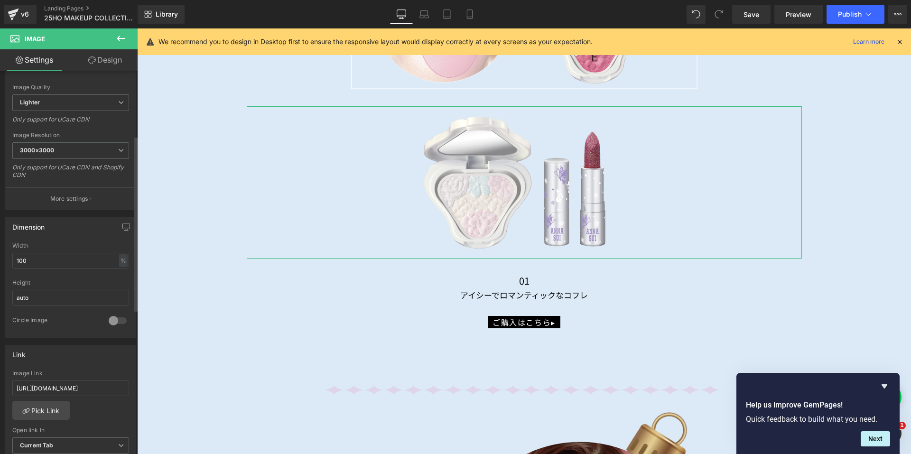
click at [100, 363] on div "Link" at bounding box center [71, 354] width 130 height 18
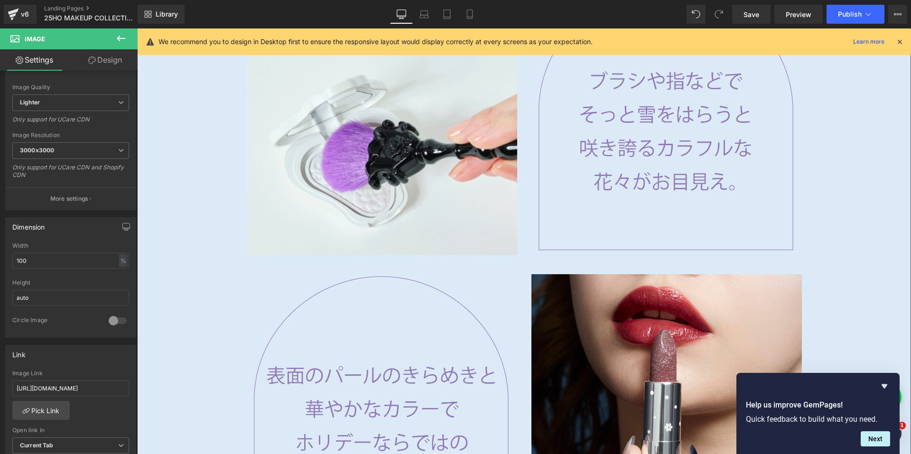
scroll to position [1331, 0]
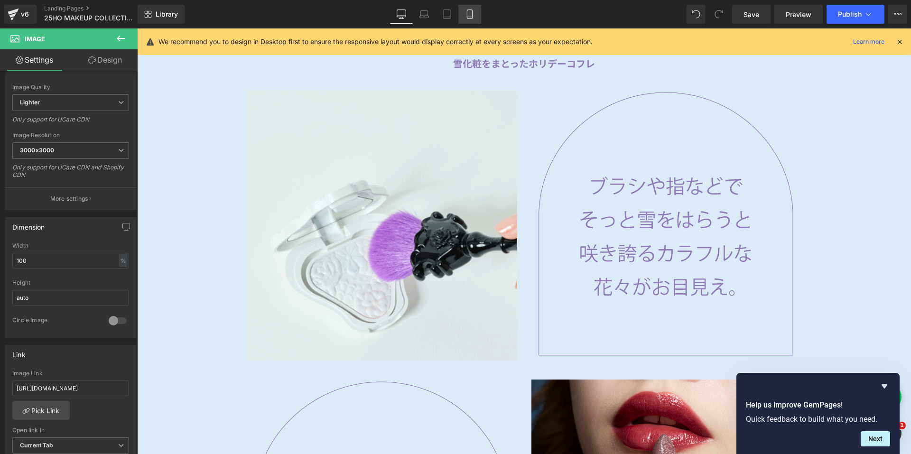
click at [468, 17] on icon at bounding box center [469, 17] width 5 height 0
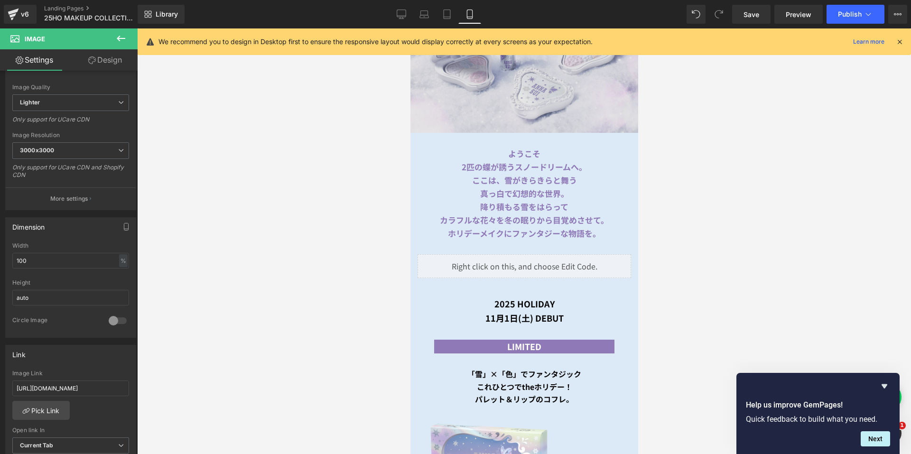
scroll to position [237, 0]
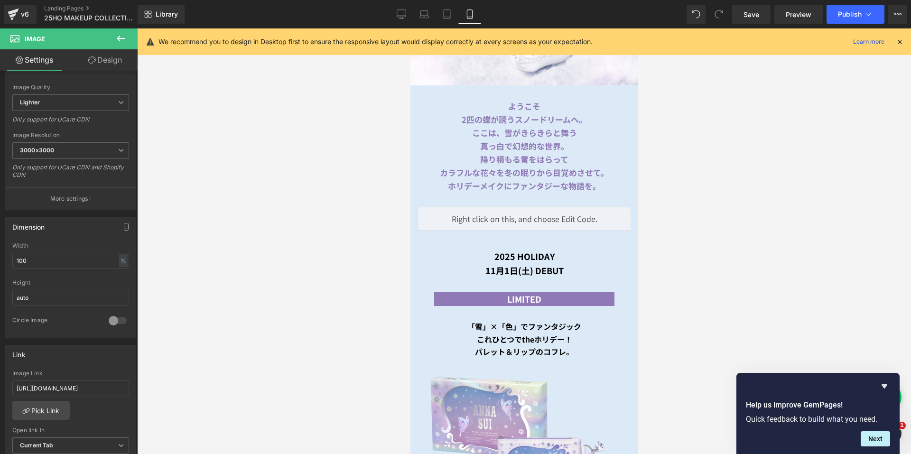
click at [776, 143] on span "Text Block" at bounding box center [791, 144] width 31 height 11
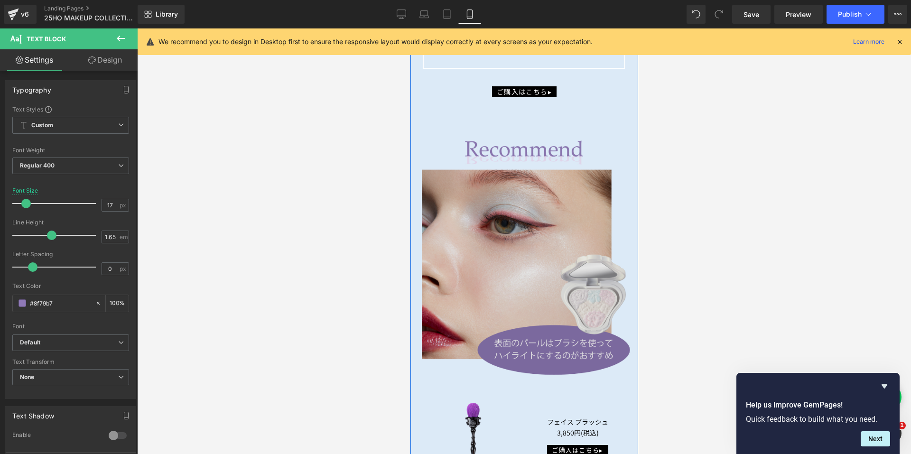
scroll to position [2040, 0]
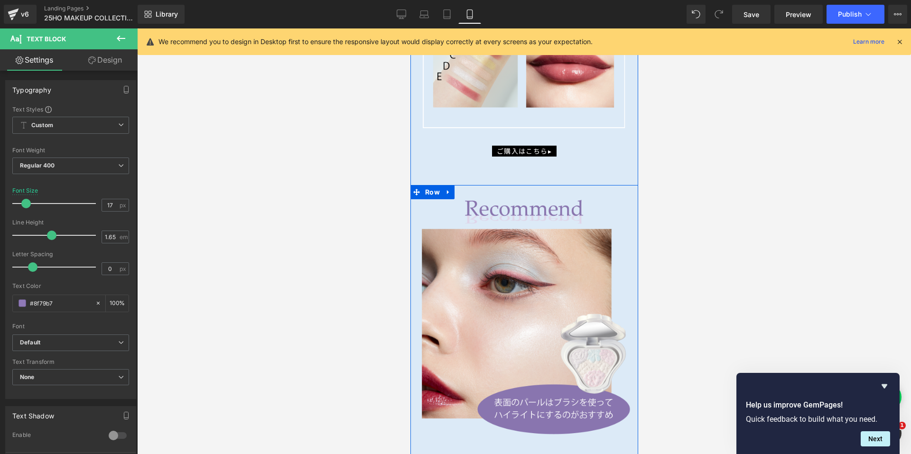
drag, startPoint x: 432, startPoint y: 186, endPoint x: 431, endPoint y: 180, distance: 6.7
click at [432, 186] on span "Row" at bounding box center [431, 192] width 19 height 14
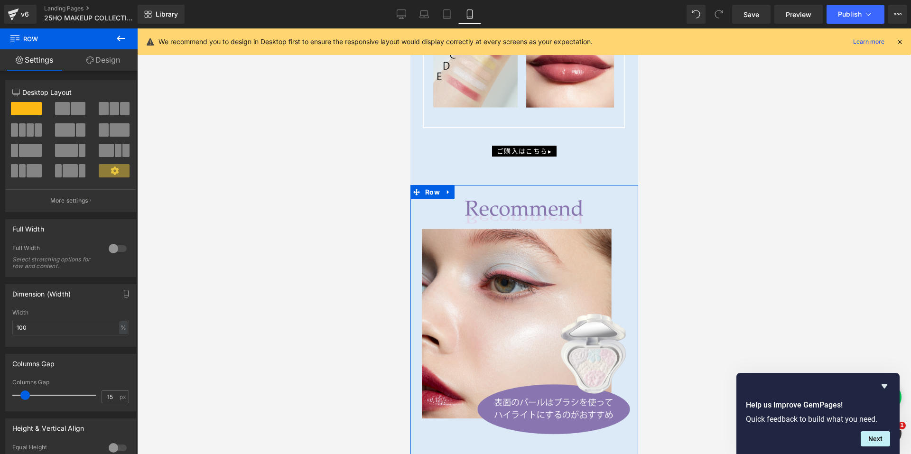
click at [111, 65] on link "Design" at bounding box center [103, 59] width 69 height 21
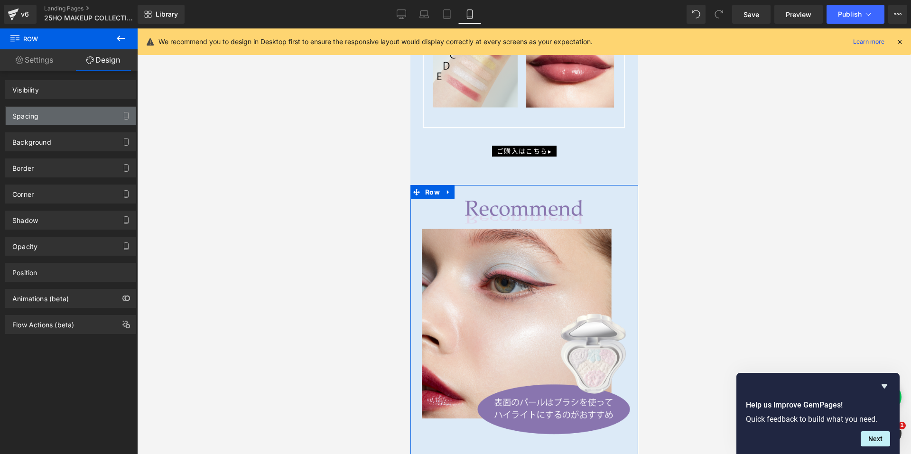
click at [79, 114] on div "Spacing" at bounding box center [71, 116] width 130 height 18
click at [79, 115] on div "Spacing" at bounding box center [71, 116] width 130 height 18
type input "50"
type input "0"
type input "30"
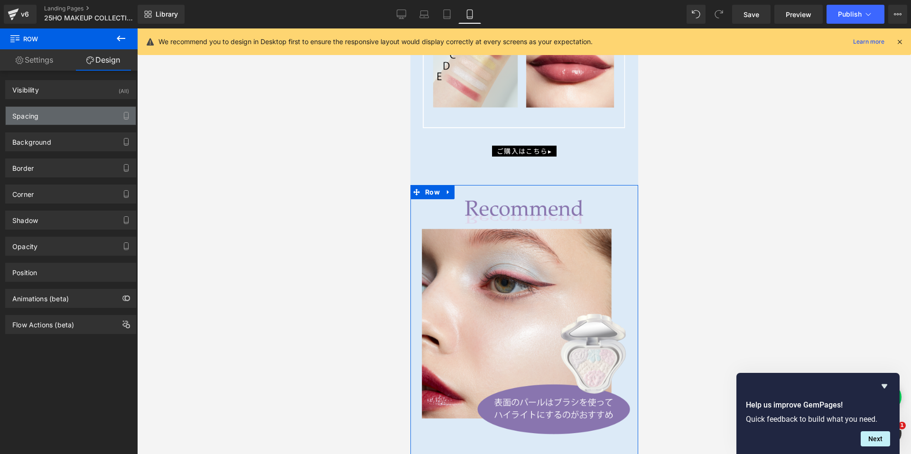
type input "0"
type input "10"
type input "0"
click at [64, 112] on div "Spacing" at bounding box center [71, 116] width 130 height 18
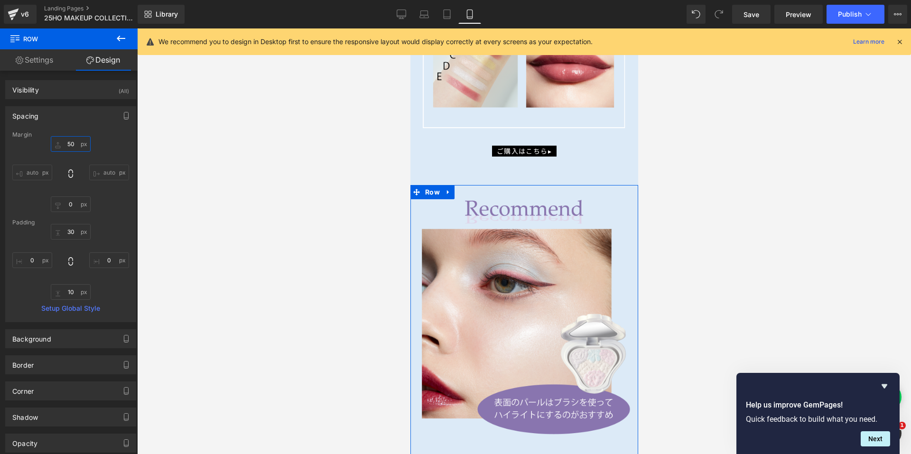
click at [71, 144] on input "50" at bounding box center [71, 144] width 40 height 16
type input "30"
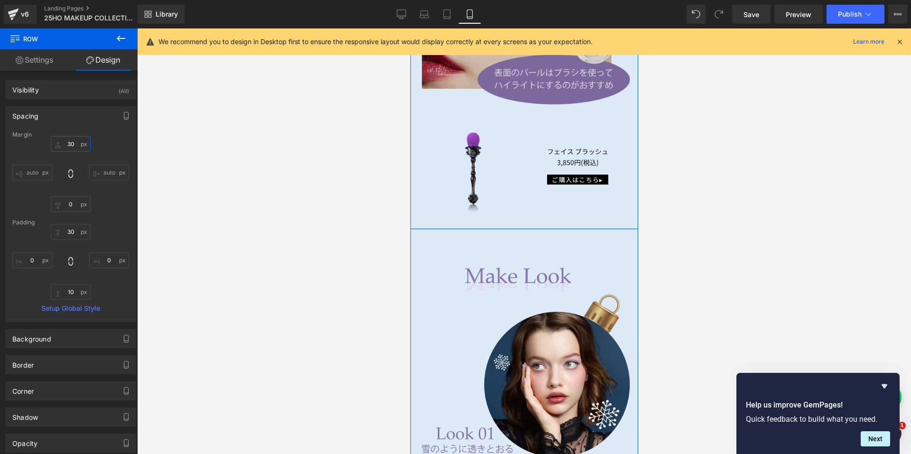
scroll to position [2467, 0]
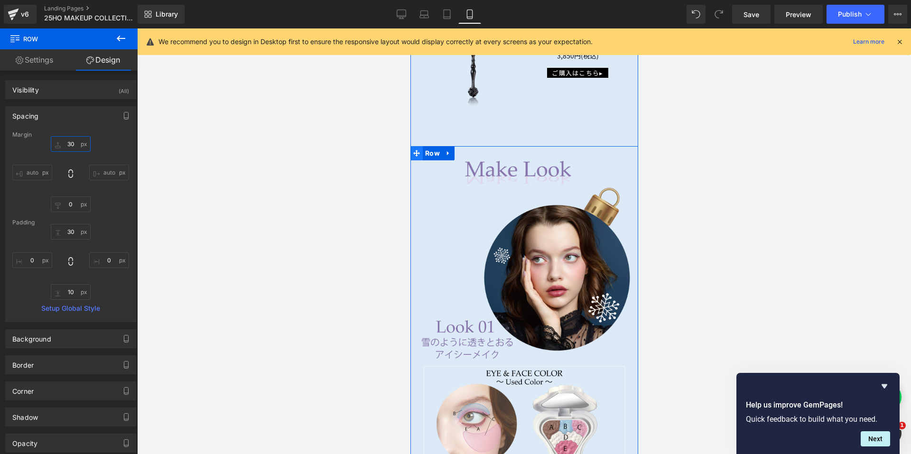
drag, startPoint x: 425, startPoint y: 151, endPoint x: 418, endPoint y: 148, distance: 8.1
click at [423, 151] on span "Row" at bounding box center [431, 153] width 19 height 14
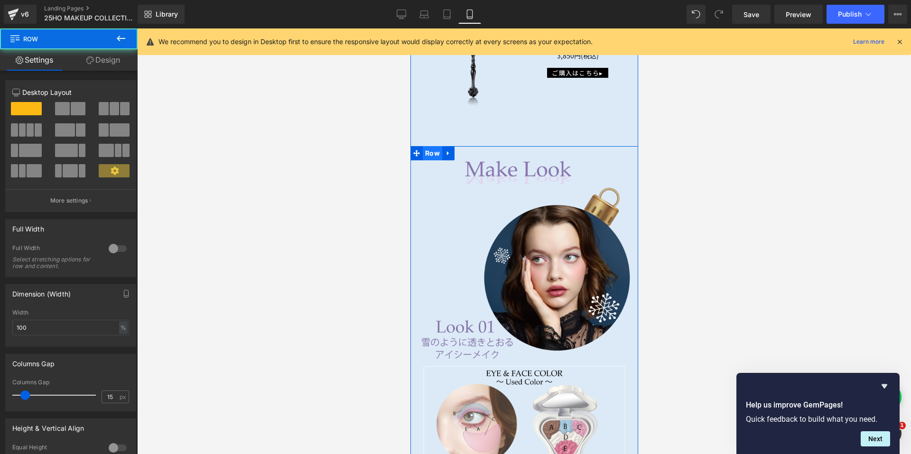
click at [422, 146] on span "Row" at bounding box center [431, 153] width 19 height 14
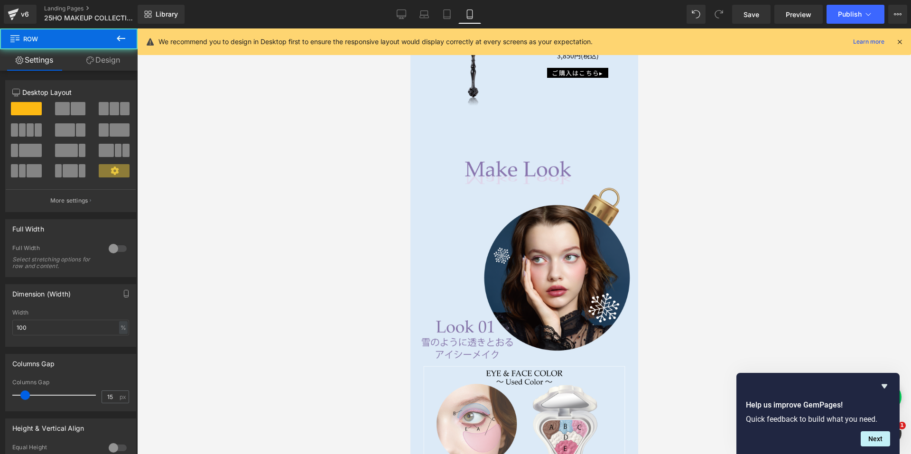
click at [127, 59] on link "Design" at bounding box center [103, 59] width 69 height 21
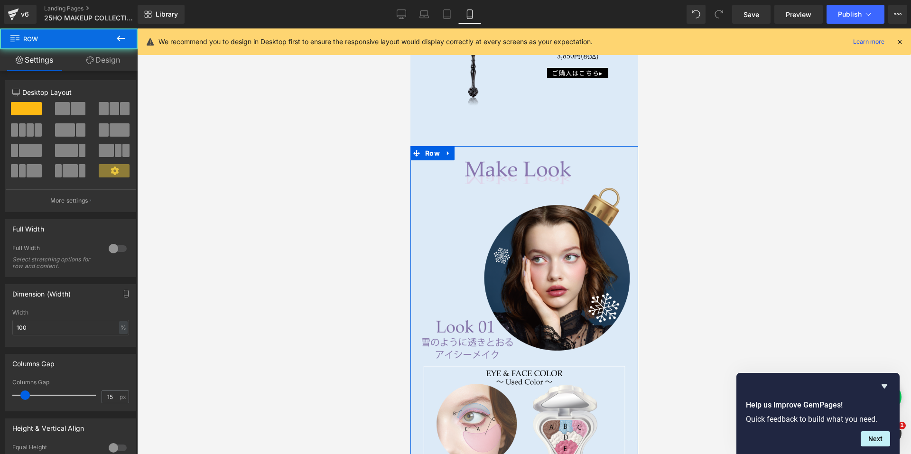
click at [0, 0] on div "Spacing" at bounding box center [0, 0] width 0 height 0
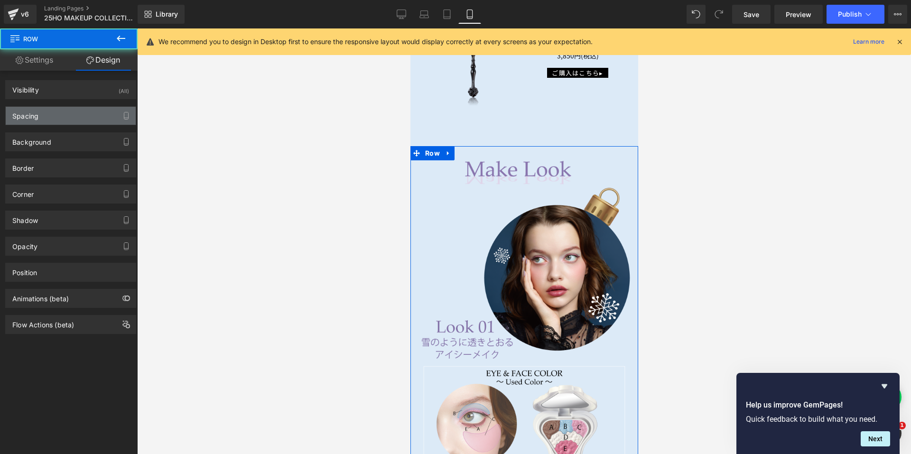
click at [67, 118] on div "Spacing" at bounding box center [71, 116] width 130 height 18
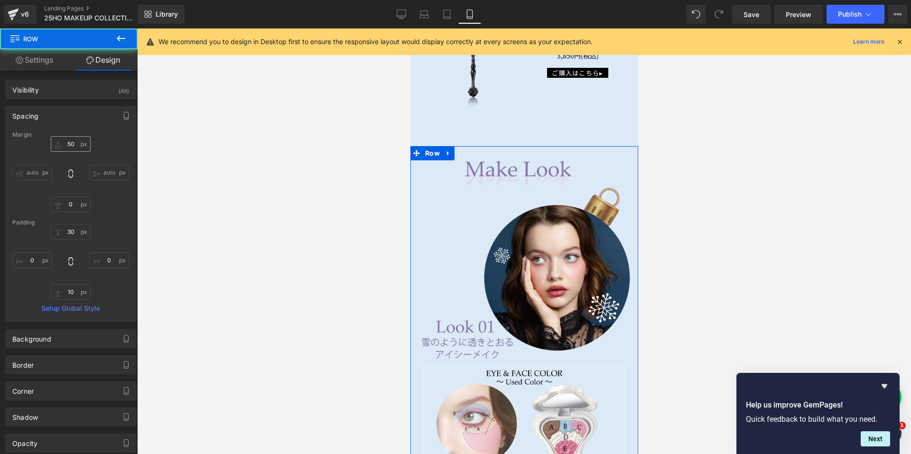
type input "50"
type input "0"
type input "30"
type input "0"
type input "10"
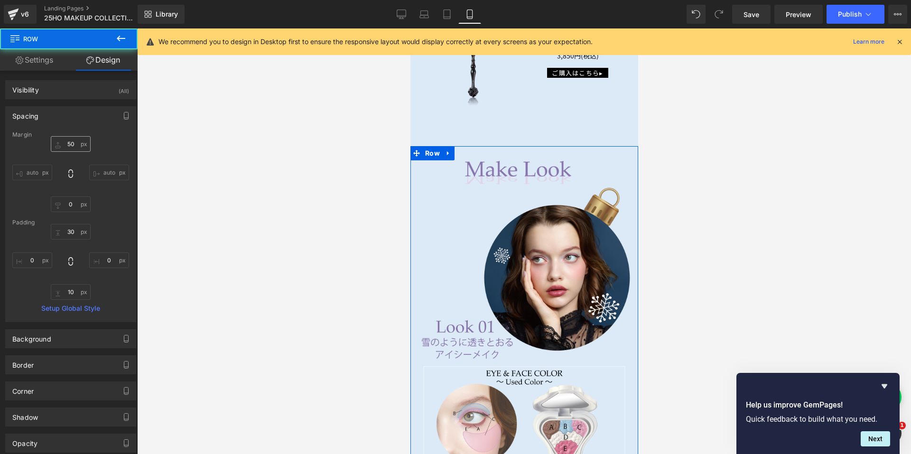
type input "0"
click at [64, 143] on input "50" at bounding box center [71, 144] width 40 height 16
type input "30"
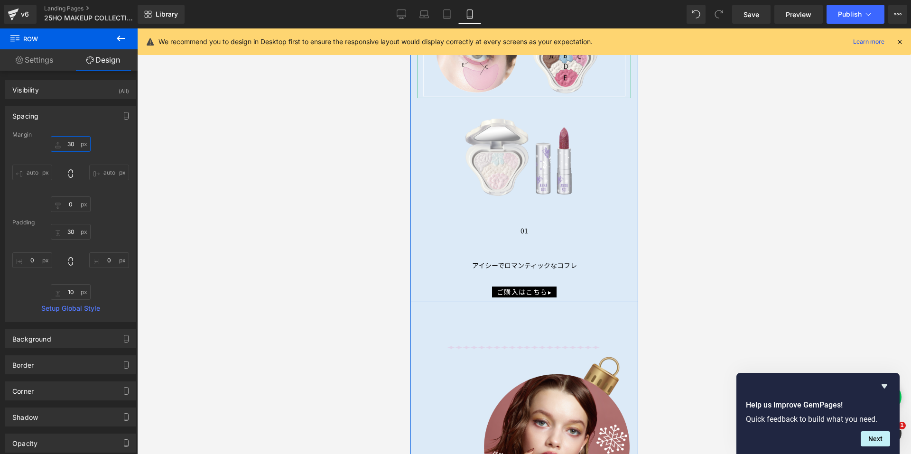
scroll to position [3131, 0]
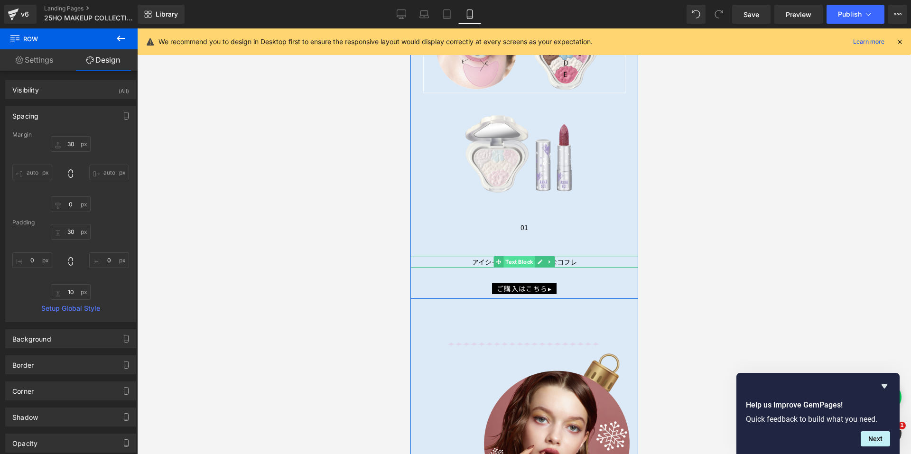
click at [515, 256] on span "Text Block" at bounding box center [518, 261] width 31 height 11
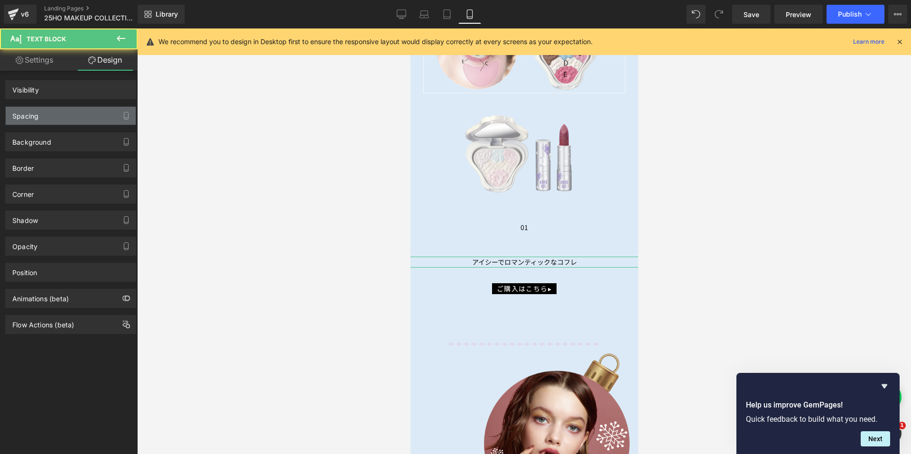
click at [45, 119] on div "Spacing" at bounding box center [71, 116] width 130 height 18
click at [54, 113] on div "Spacing" at bounding box center [71, 116] width 130 height 18
click at [74, 116] on div "Spacing" at bounding box center [71, 116] width 130 height 18
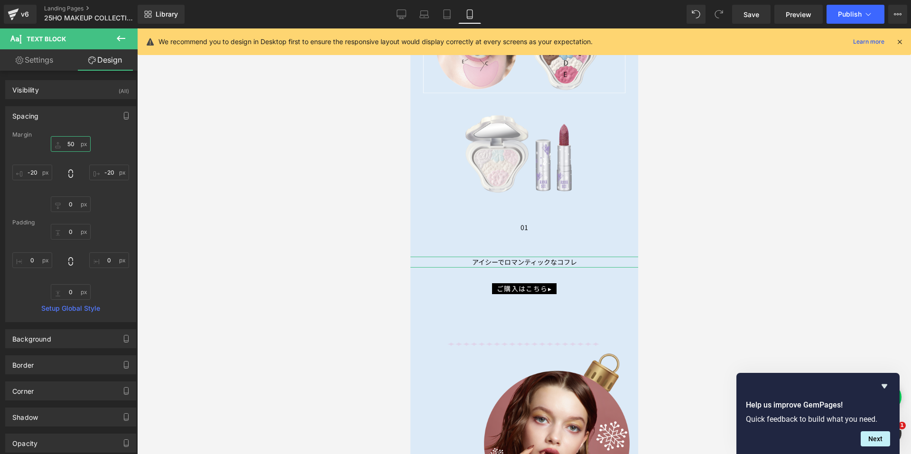
click at [65, 149] on input "50" at bounding box center [71, 144] width 40 height 16
type input "0"
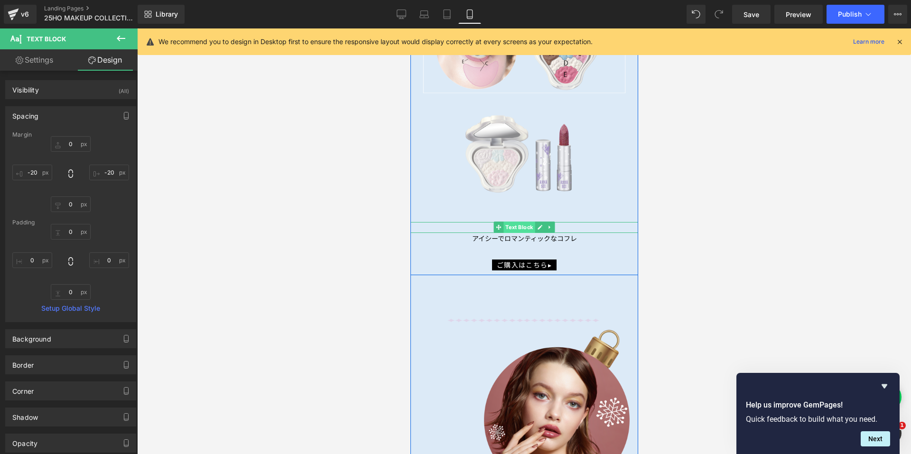
click at [515, 222] on span "Text Block" at bounding box center [518, 227] width 31 height 11
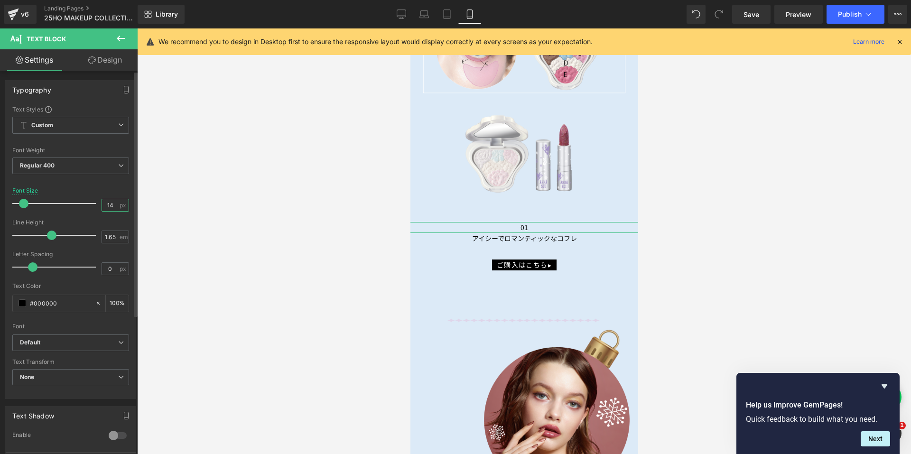
click at [109, 204] on input "14" at bounding box center [110, 205] width 17 height 12
type input "16"
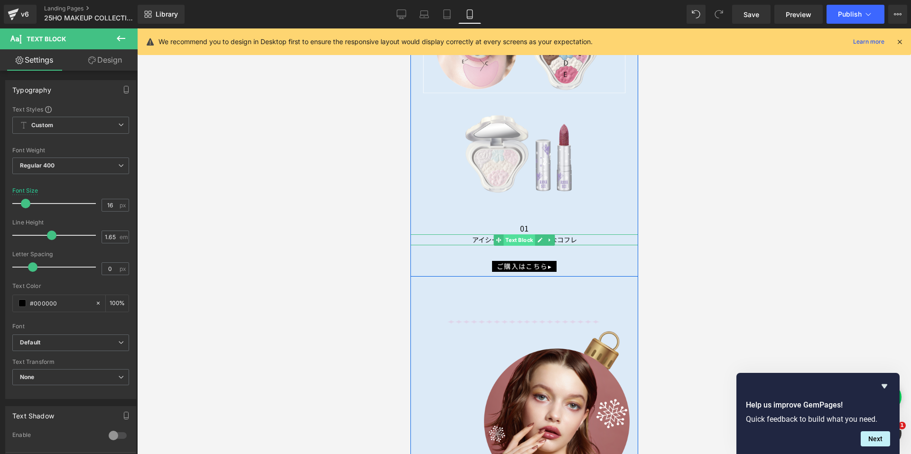
click at [509, 234] on span "Text Block" at bounding box center [518, 239] width 31 height 11
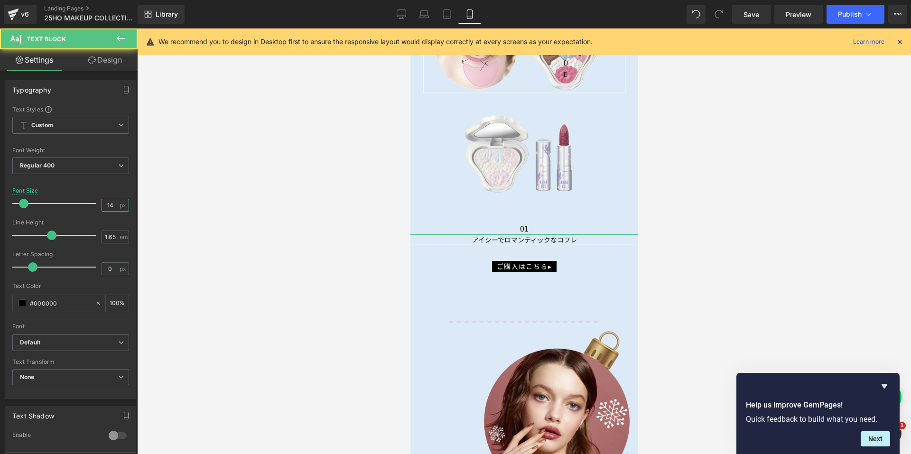
click at [112, 204] on input "14" at bounding box center [110, 205] width 17 height 12
type input "14"
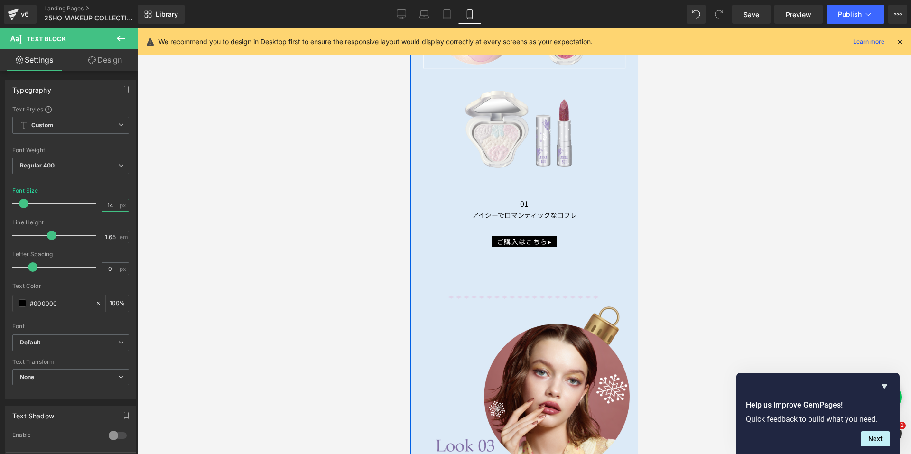
scroll to position [3179, 0]
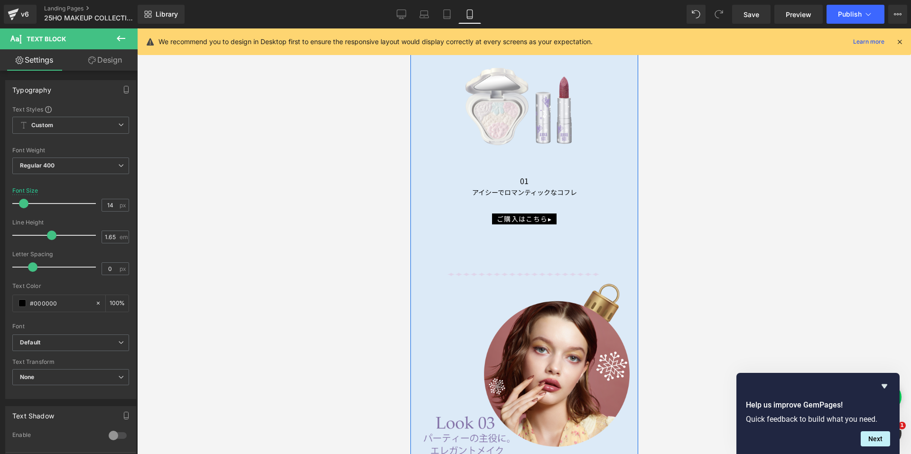
drag, startPoint x: 510, startPoint y: 222, endPoint x: 507, endPoint y: 250, distance: 28.7
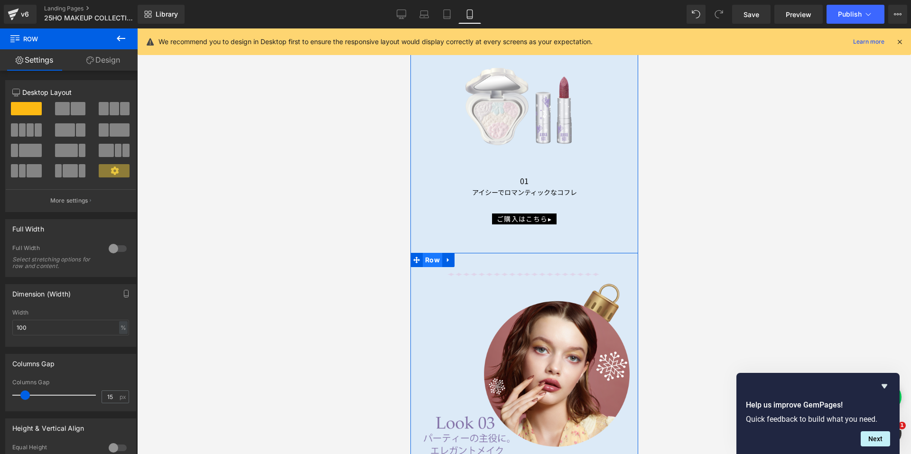
click at [429, 253] on span "Row" at bounding box center [431, 260] width 19 height 14
click at [424, 253] on span "Row" at bounding box center [431, 260] width 19 height 14
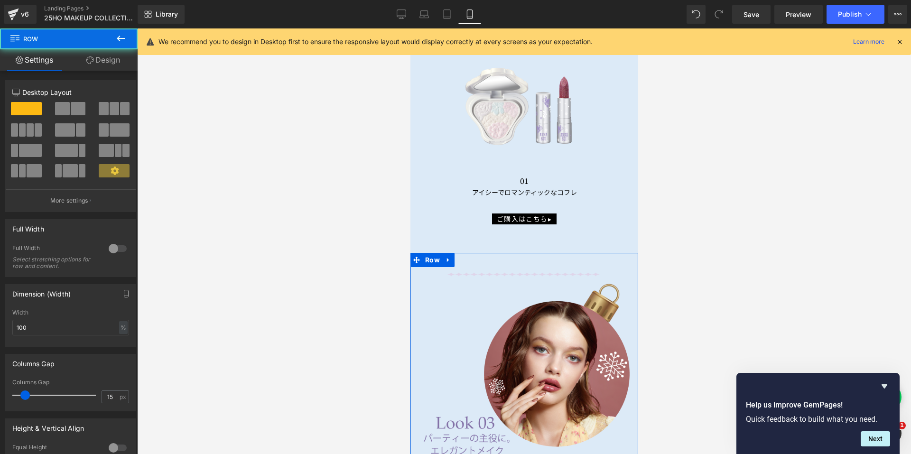
click at [101, 61] on link "Design" at bounding box center [103, 59] width 69 height 21
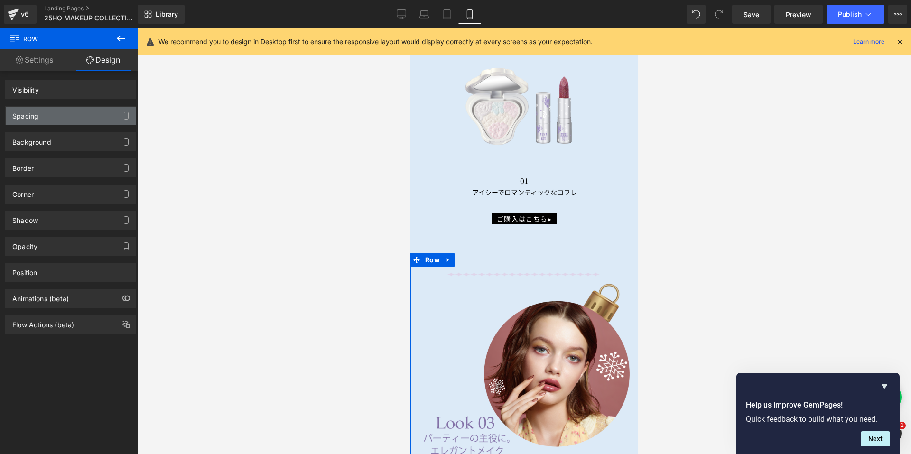
click at [67, 114] on div "Spacing" at bounding box center [71, 116] width 130 height 18
click at [73, 119] on div "Spacing" at bounding box center [71, 116] width 130 height 18
type input "50"
type input "0"
type input "30"
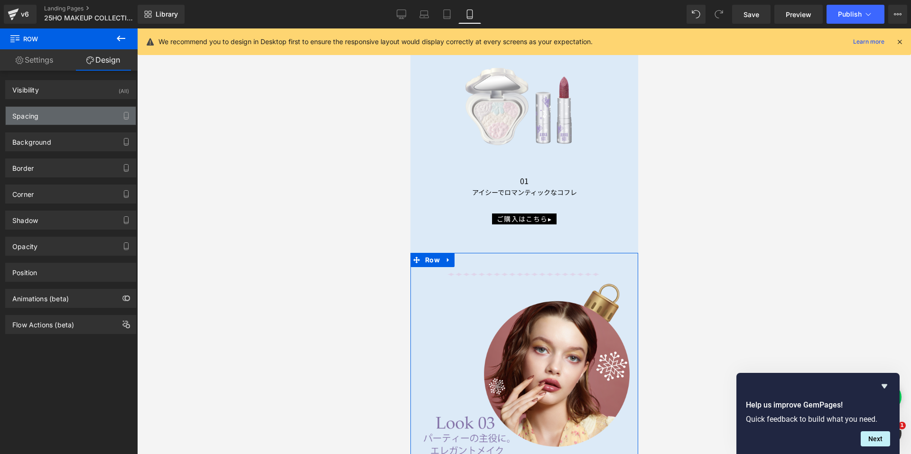
type input "0"
type input "10"
type input "0"
click at [73, 119] on div "Spacing" at bounding box center [71, 116] width 130 height 18
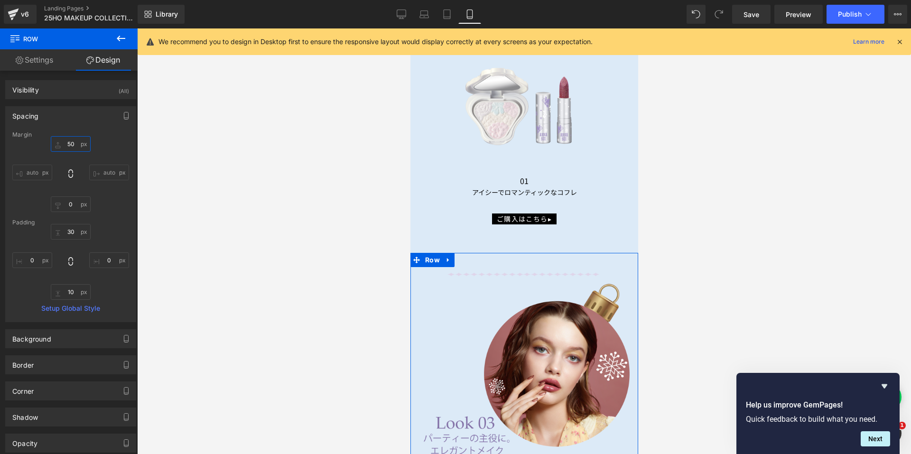
click at [65, 139] on input "50" at bounding box center [71, 144] width 40 height 16
type input "30"
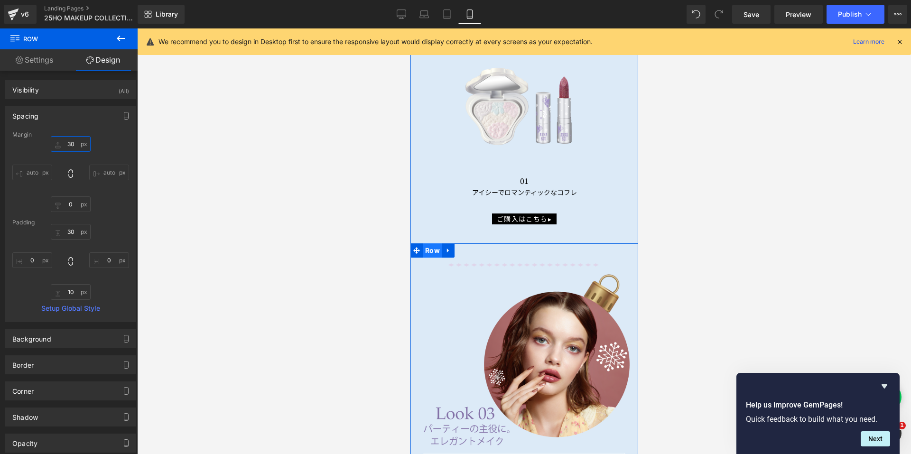
drag, startPoint x: 1207, startPoint y: 261, endPoint x: 429, endPoint y: 243, distance: 778.7
click at [429, 243] on span "Row" at bounding box center [431, 250] width 19 height 14
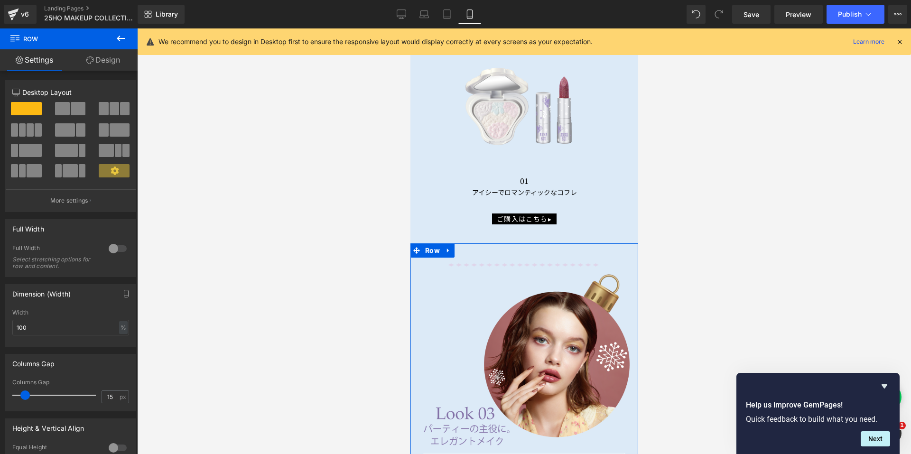
click at [101, 63] on link "Design" at bounding box center [103, 59] width 69 height 21
click at [0, 0] on div "Spacing" at bounding box center [0, 0] width 0 height 0
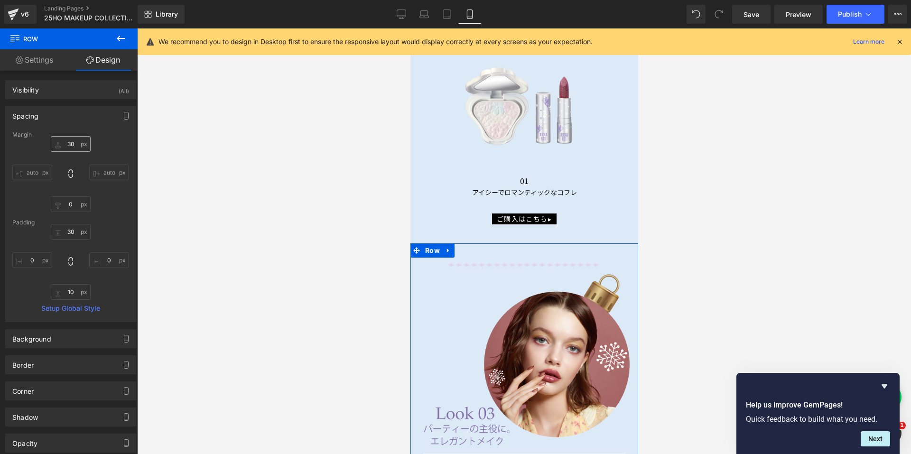
type input "30"
type input "0"
type input "30"
type input "0"
type input "10"
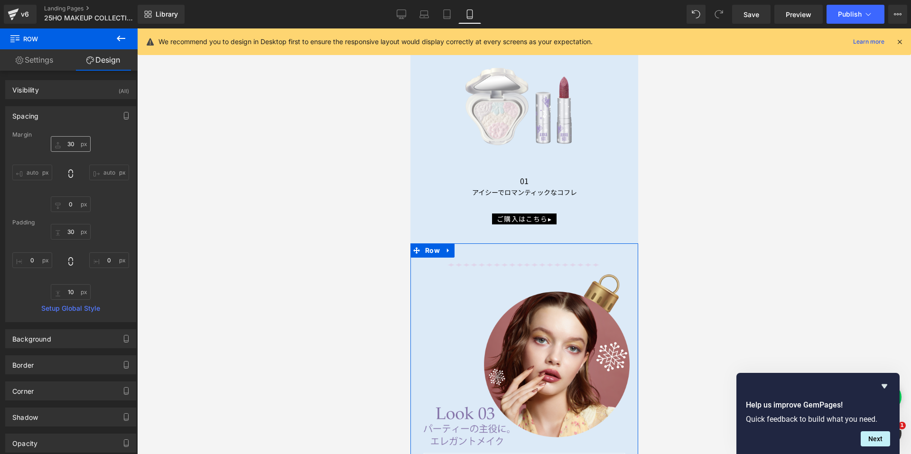
type input "0"
click at [66, 143] on input "30" at bounding box center [71, 144] width 40 height 16
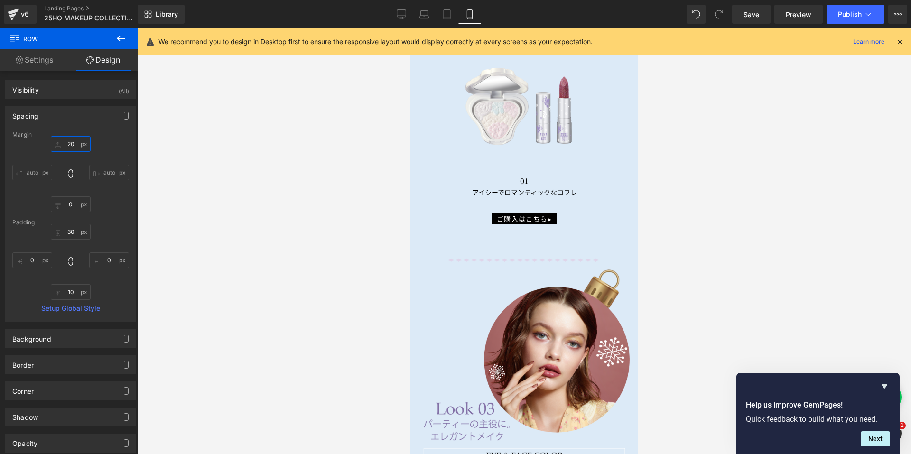
type input "2"
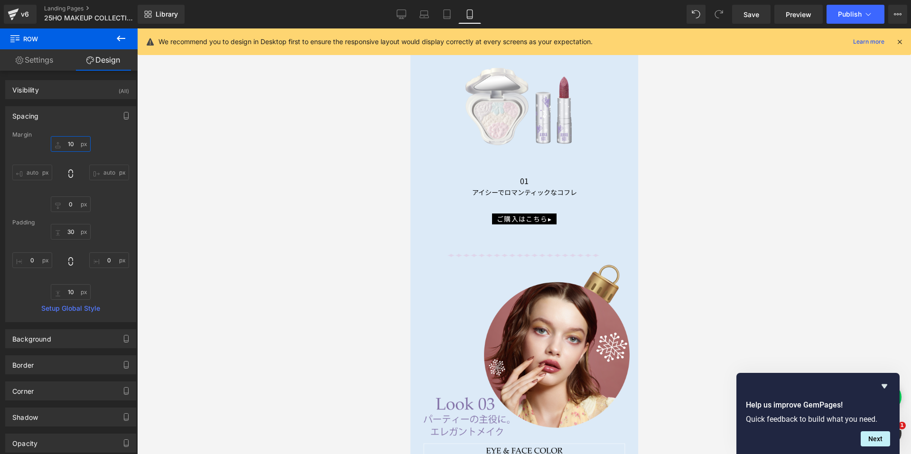
type input "1"
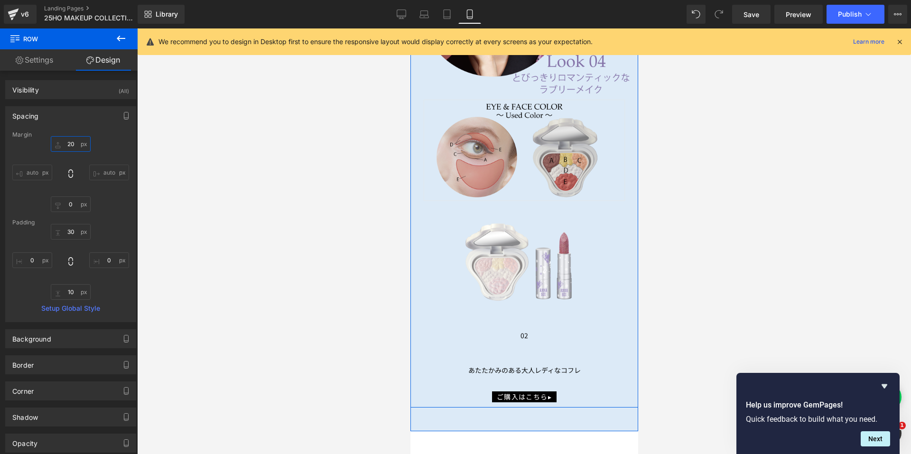
scroll to position [3843, 0]
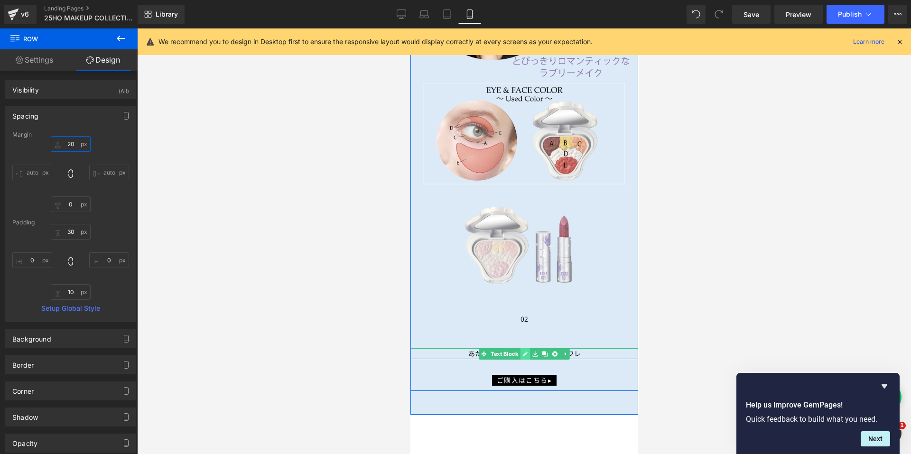
type input "20"
click at [522, 351] on icon at bounding box center [524, 354] width 5 height 6
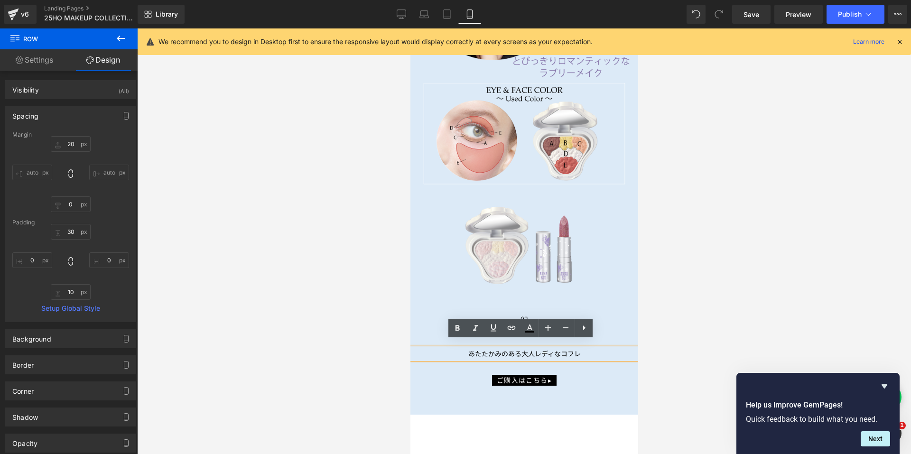
click at [496, 348] on p "あたたかみのある大人レディなコフレ" at bounding box center [524, 353] width 232 height 11
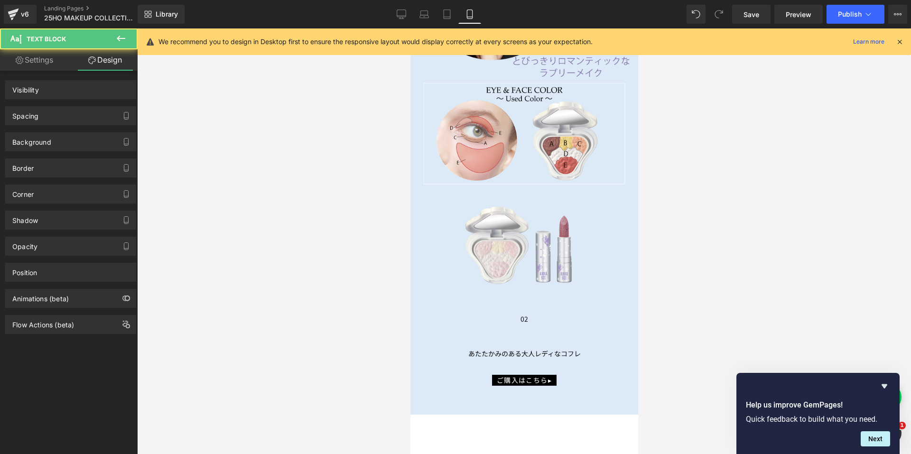
click at [102, 63] on link "Design" at bounding box center [105, 59] width 69 height 21
click at [61, 112] on div "Spacing" at bounding box center [71, 116] width 130 height 18
click at [60, 112] on div "Spacing" at bounding box center [71, 116] width 130 height 18
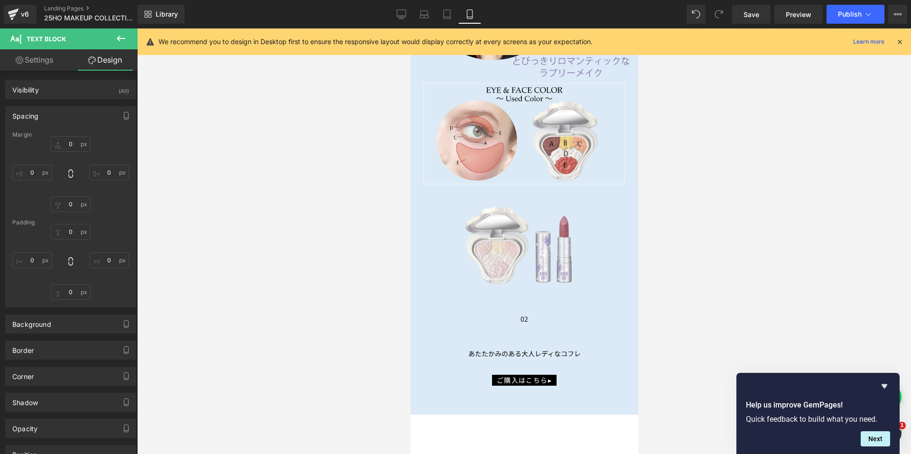
type input "50"
type input "-20"
type input "0"
type input "-20"
type input "0"
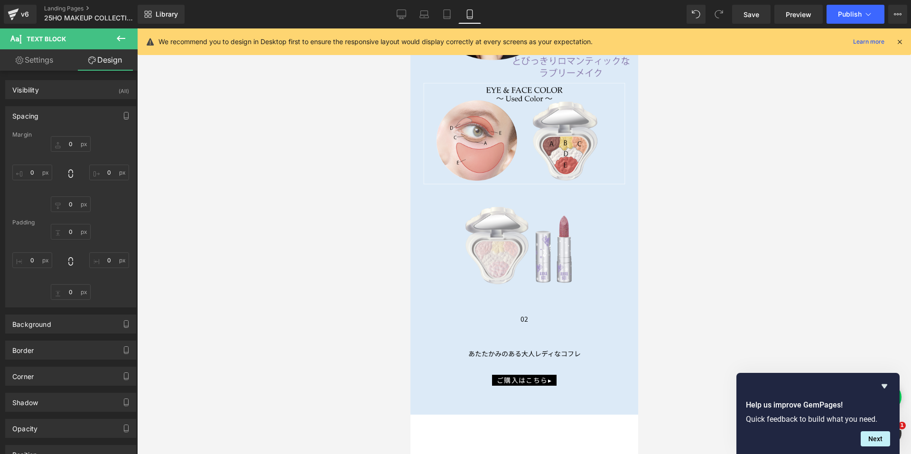
type input "0"
click at [64, 144] on input "50" at bounding box center [71, 144] width 40 height 16
type input "0"
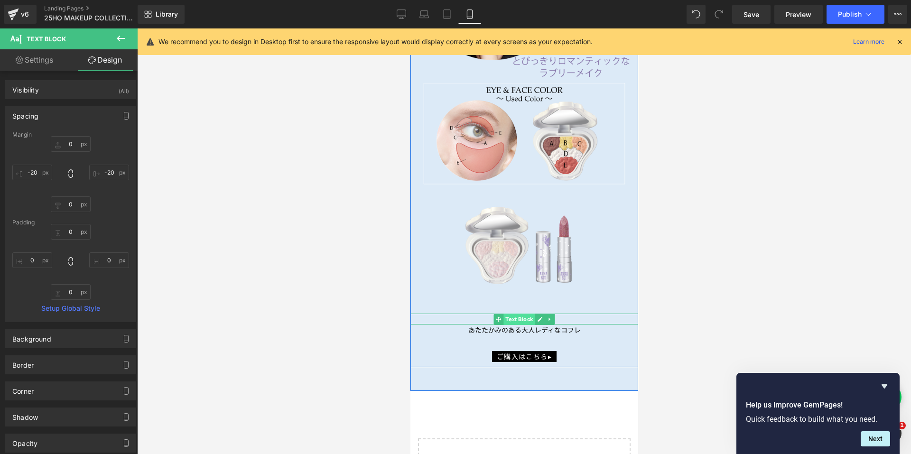
click at [524, 314] on span "Text Block" at bounding box center [518, 319] width 31 height 11
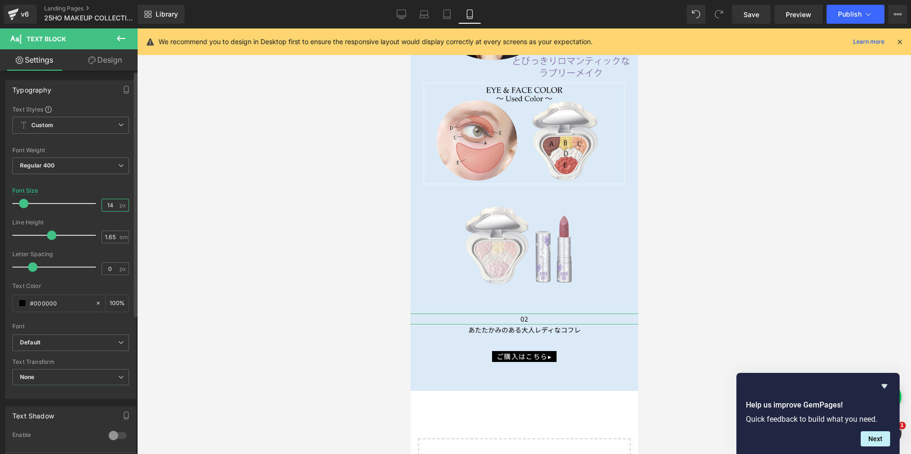
click at [112, 204] on input "14" at bounding box center [110, 205] width 17 height 12
type input "16"
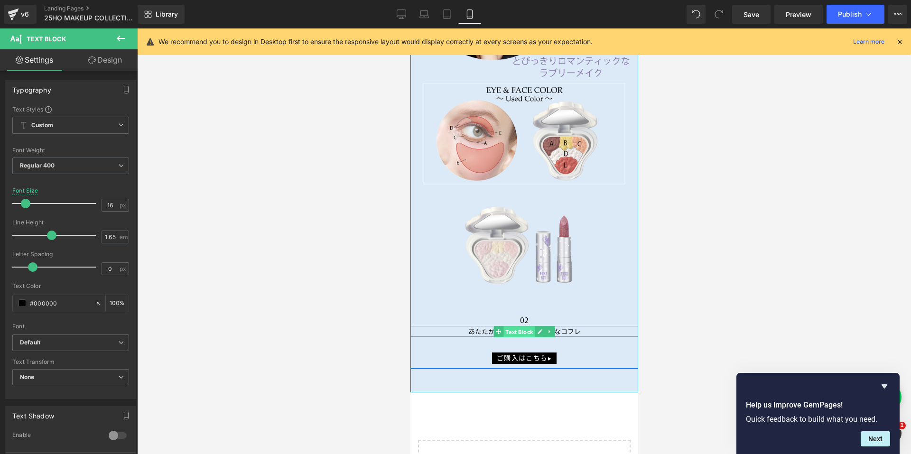
click at [504, 326] on span "Text Block" at bounding box center [518, 331] width 31 height 11
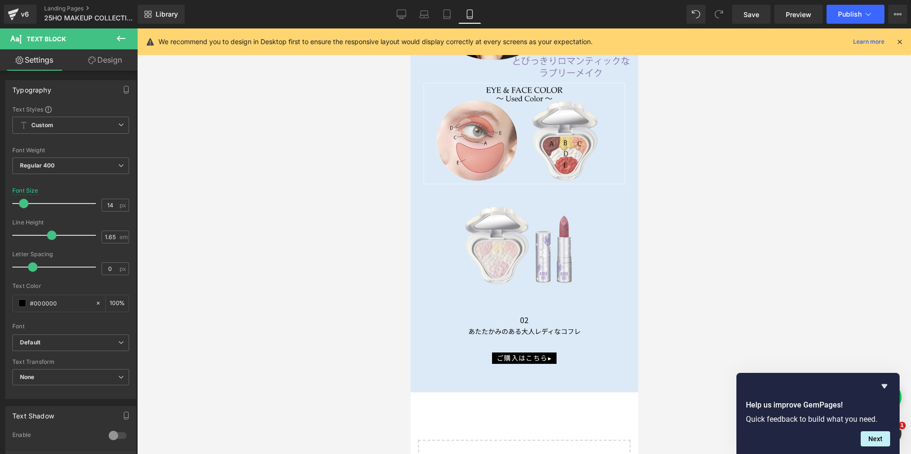
click at [343, 299] on div at bounding box center [524, 241] width 774 height 426
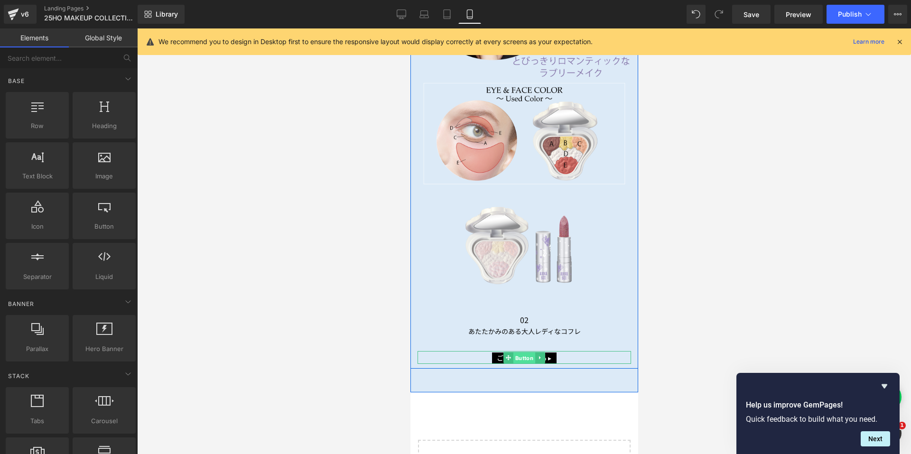
click at [514, 352] on span "Button" at bounding box center [524, 357] width 22 height 11
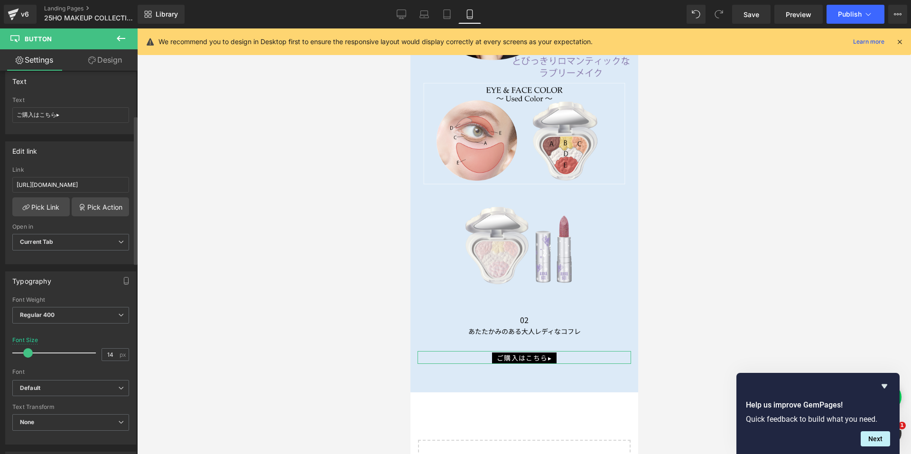
scroll to position [142, 0]
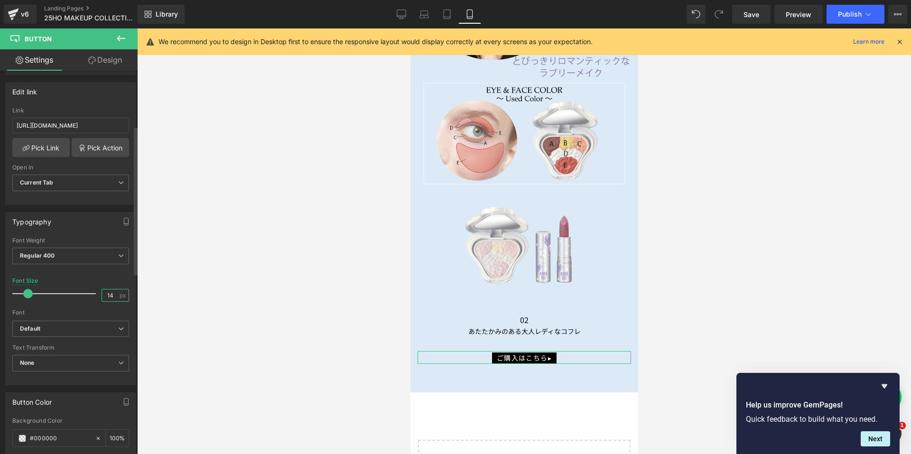
click at [113, 294] on input "14" at bounding box center [110, 295] width 17 height 12
type input "13"
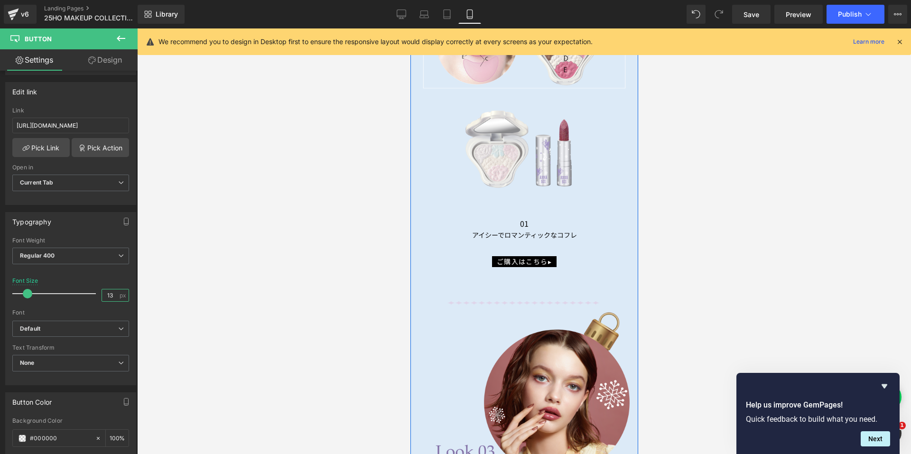
scroll to position [3131, 0]
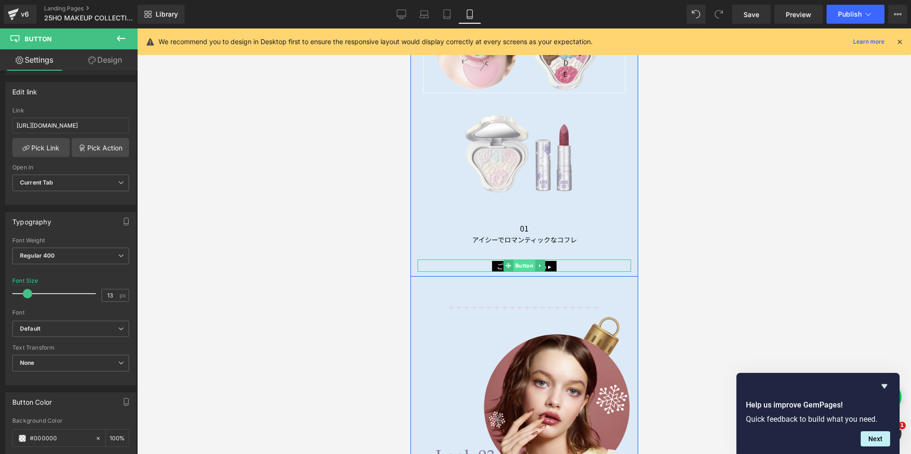
click at [517, 260] on span "Button" at bounding box center [524, 265] width 22 height 11
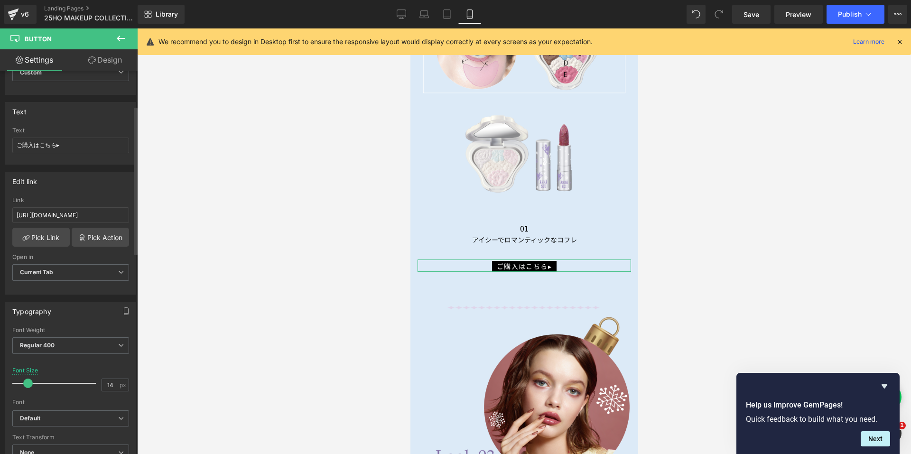
scroll to position [95, 0]
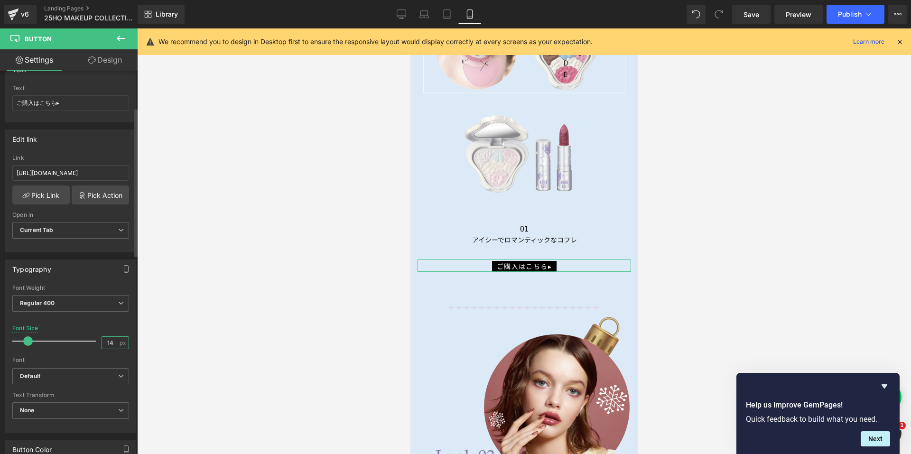
click at [112, 341] on input "14" at bounding box center [110, 343] width 17 height 12
type input "13"
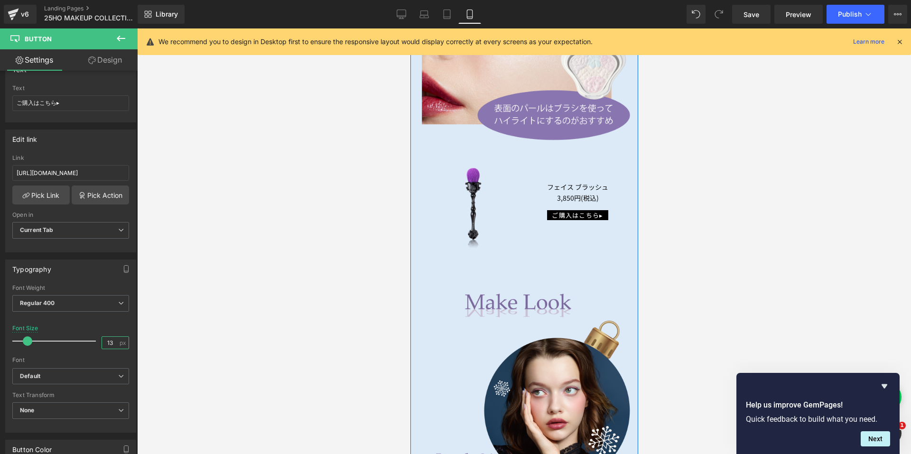
scroll to position [2230, 0]
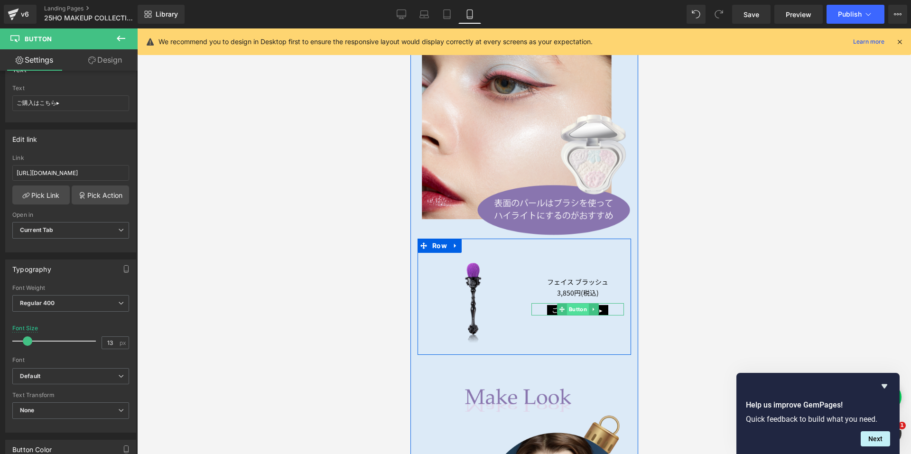
click at [569, 304] on span "Button" at bounding box center [577, 309] width 22 height 11
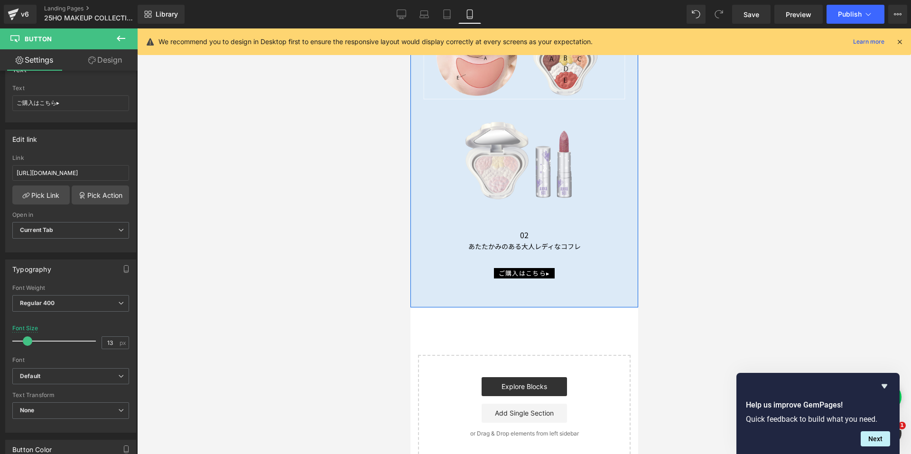
scroll to position [3938, 0]
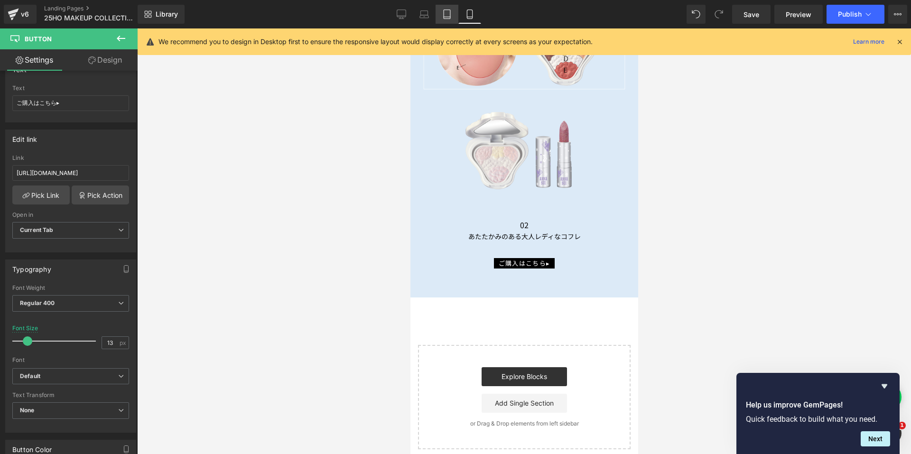
click at [452, 18] on link "Tablet" at bounding box center [447, 14] width 23 height 19
type input "100"
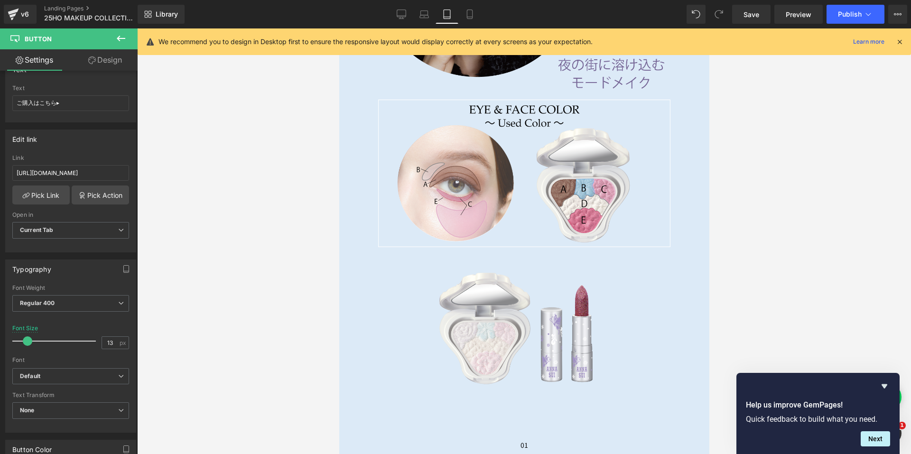
scroll to position [4405, 0]
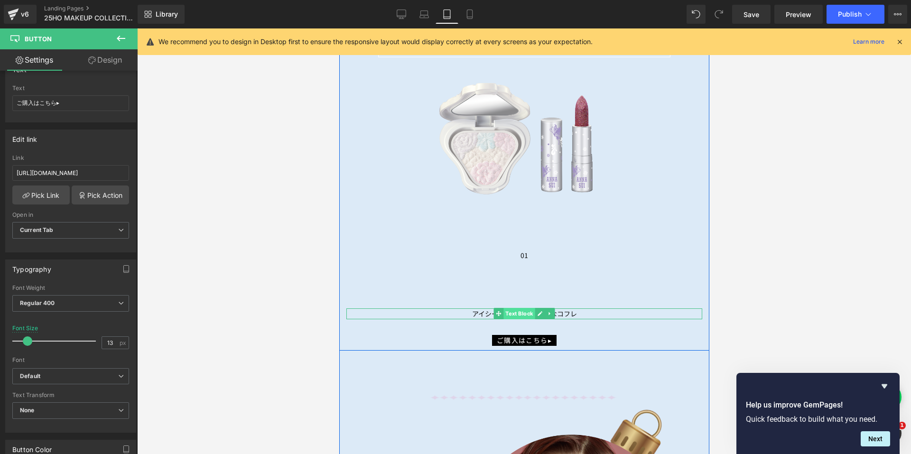
click at [505, 308] on span "Text Block" at bounding box center [518, 313] width 31 height 11
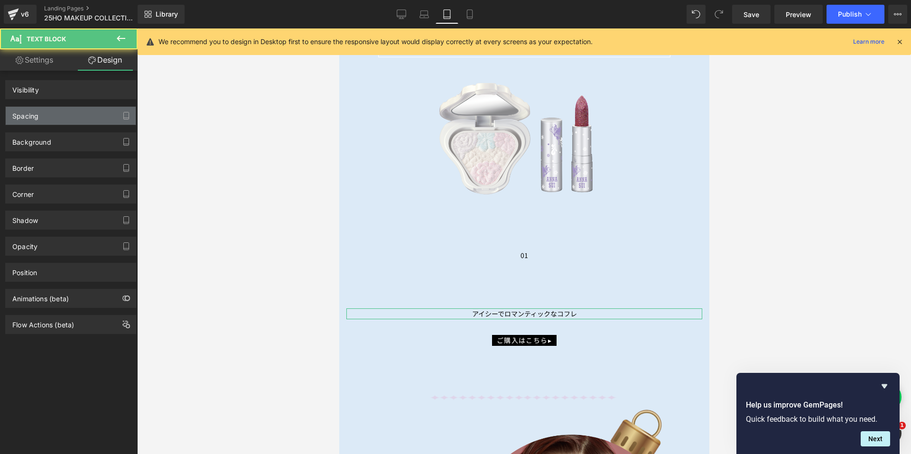
click at [64, 112] on div "Spacing" at bounding box center [71, 116] width 130 height 18
click at [64, 113] on div "Spacing" at bounding box center [71, 116] width 130 height 18
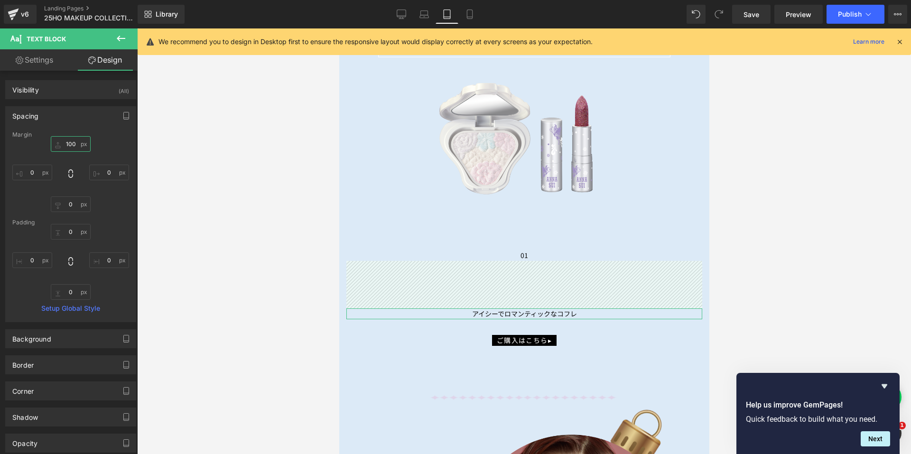
click at [73, 147] on input "100" at bounding box center [71, 144] width 40 height 16
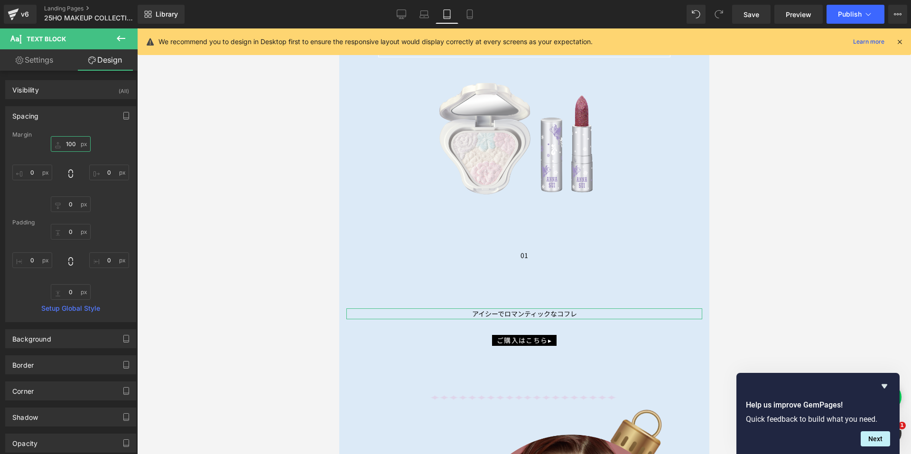
type input "0"
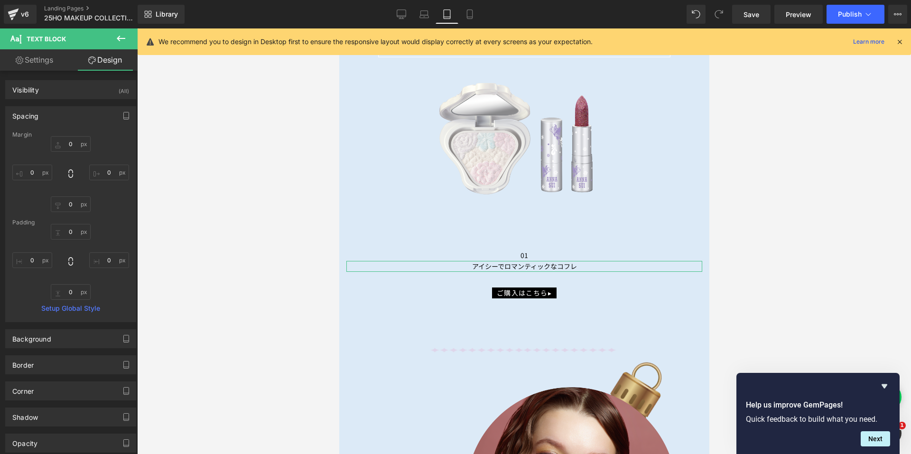
click at [40, 60] on link "Settings" at bounding box center [34, 59] width 69 height 21
type input "100"
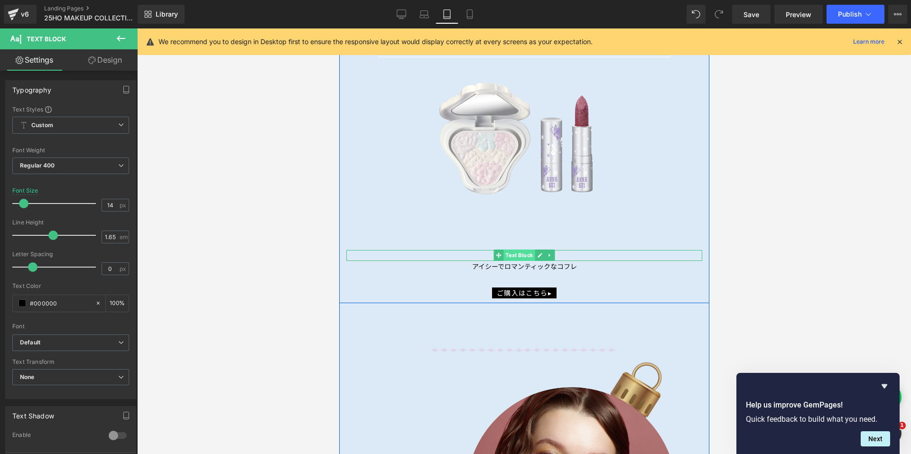
click at [514, 250] on span "Text Block" at bounding box center [518, 255] width 31 height 11
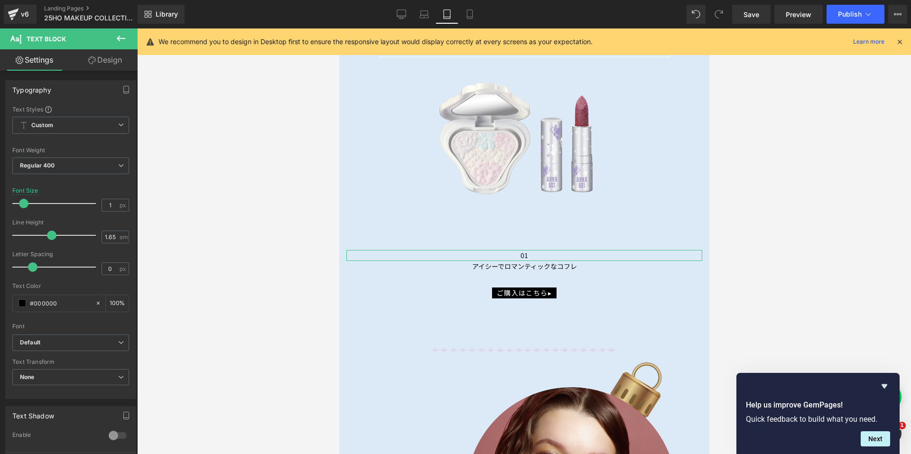
type input "17"
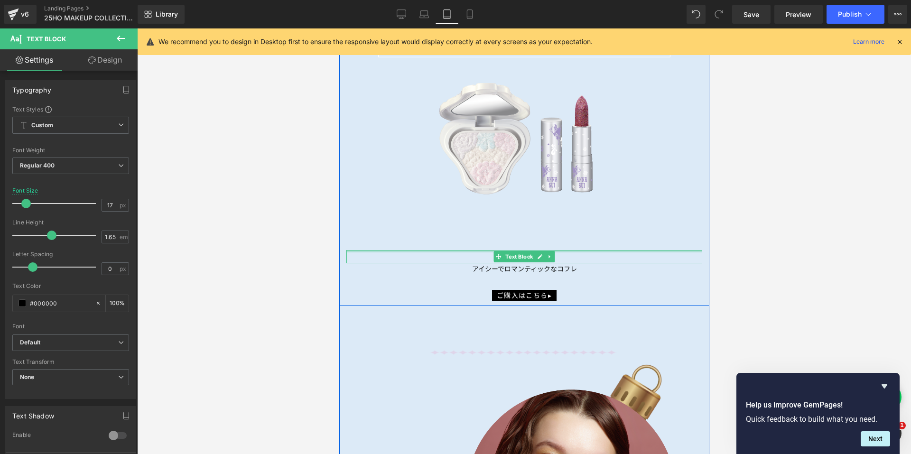
scroll to position [4453, 0]
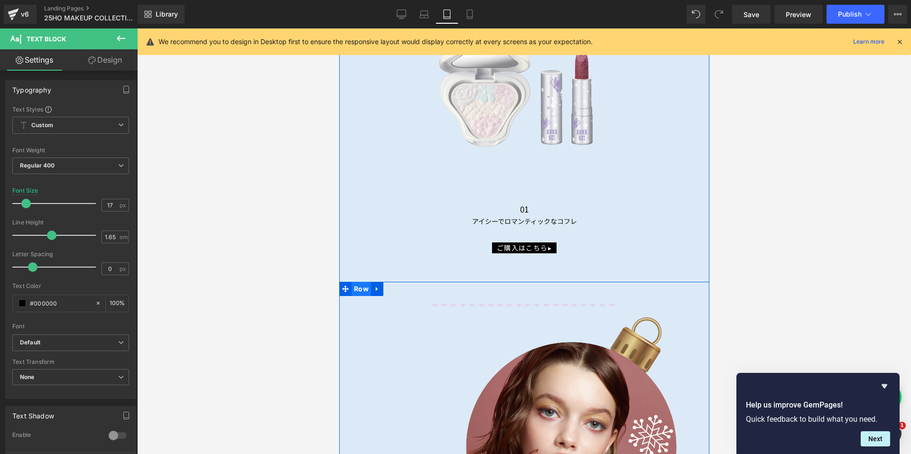
click at [351, 283] on span "Row" at bounding box center [360, 289] width 19 height 14
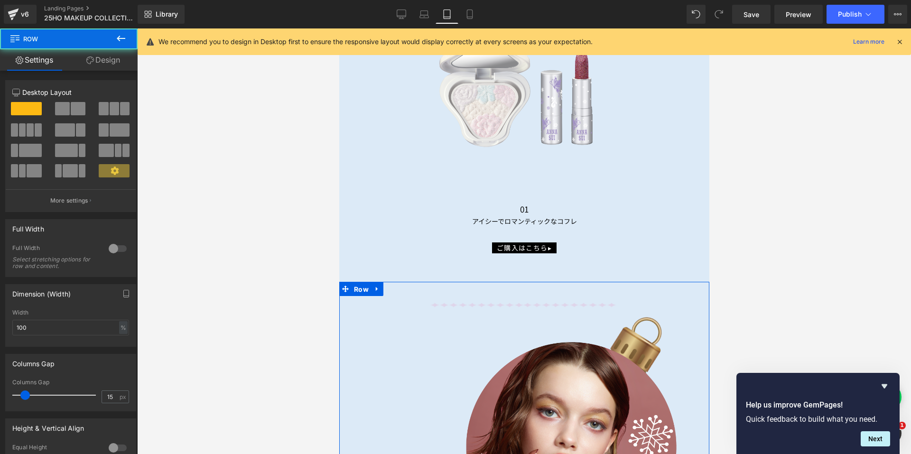
click at [99, 66] on link "Design" at bounding box center [103, 59] width 69 height 21
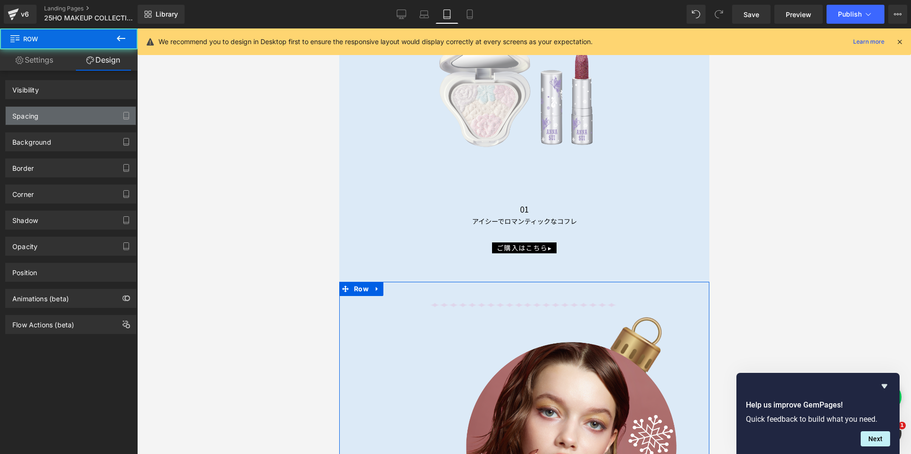
click at [63, 113] on div "Spacing" at bounding box center [71, 116] width 130 height 18
click at [64, 114] on div "Spacing" at bounding box center [71, 116] width 130 height 18
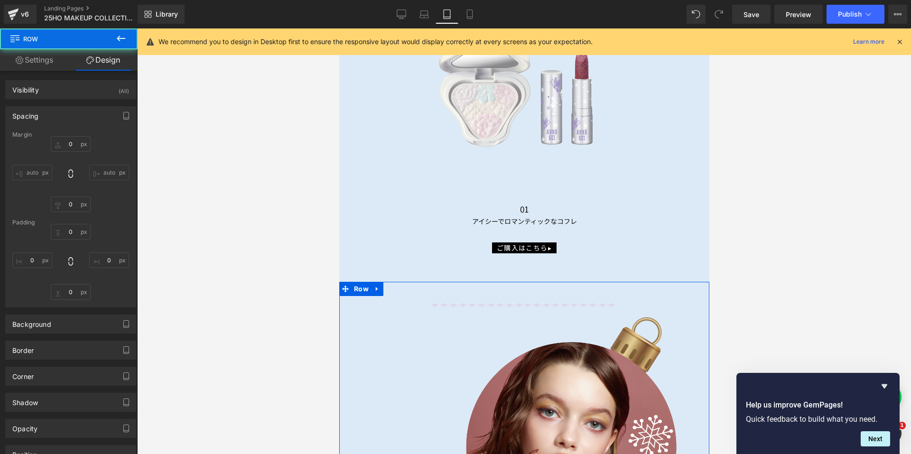
type input "50"
type input "0"
type input "30"
type input "0"
type input "10"
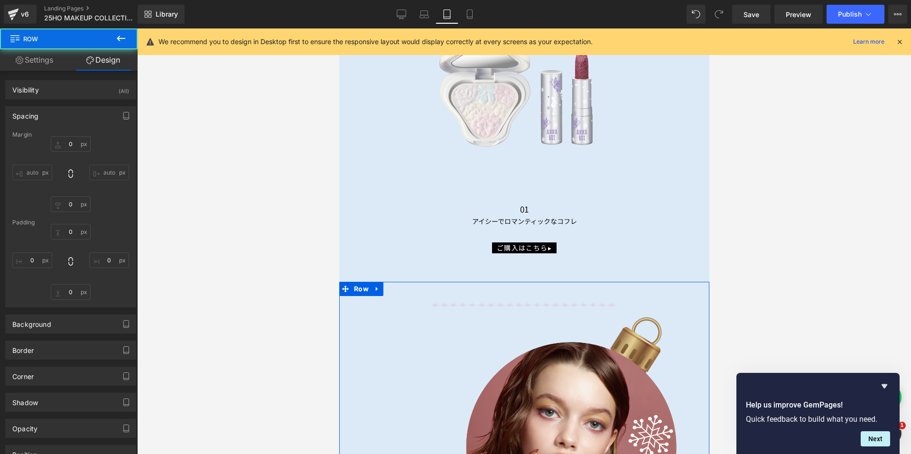
type input "0"
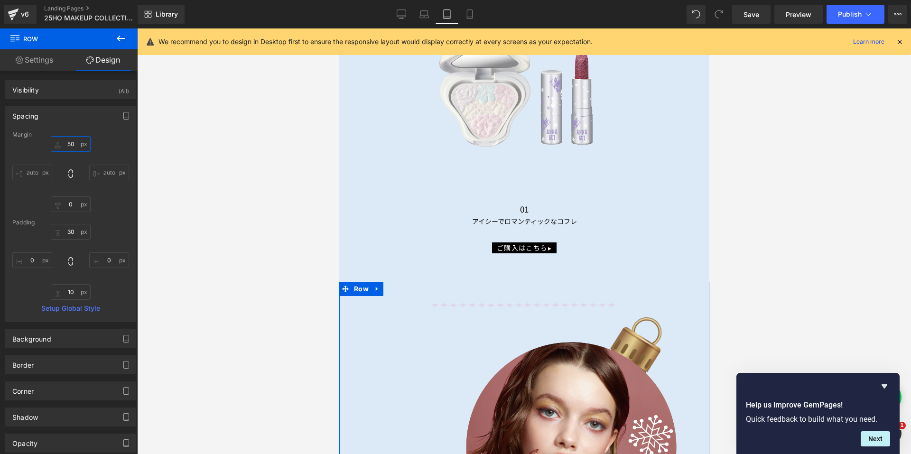
click at [66, 143] on input "50" at bounding box center [71, 144] width 40 height 16
type input "20"
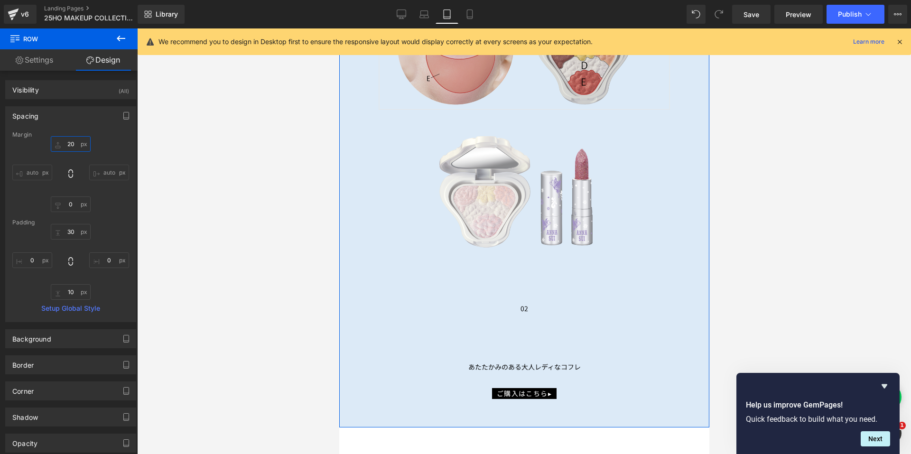
scroll to position [5591, 0]
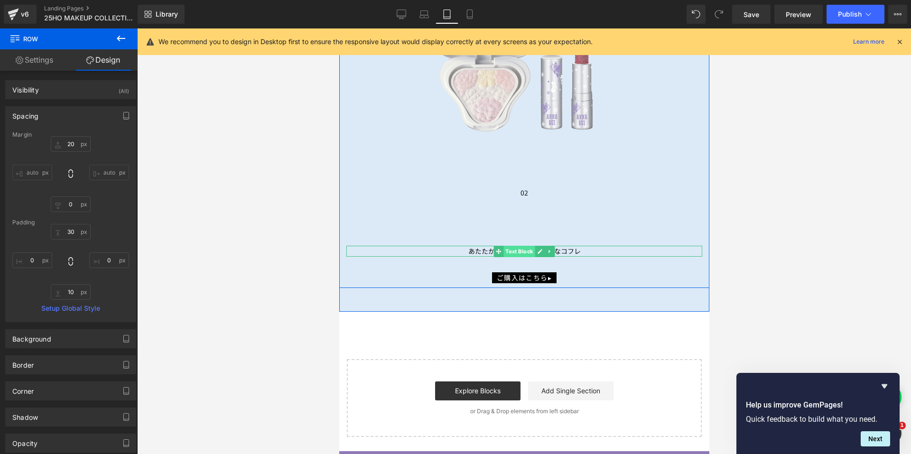
click at [513, 246] on span "Text Block" at bounding box center [518, 251] width 31 height 11
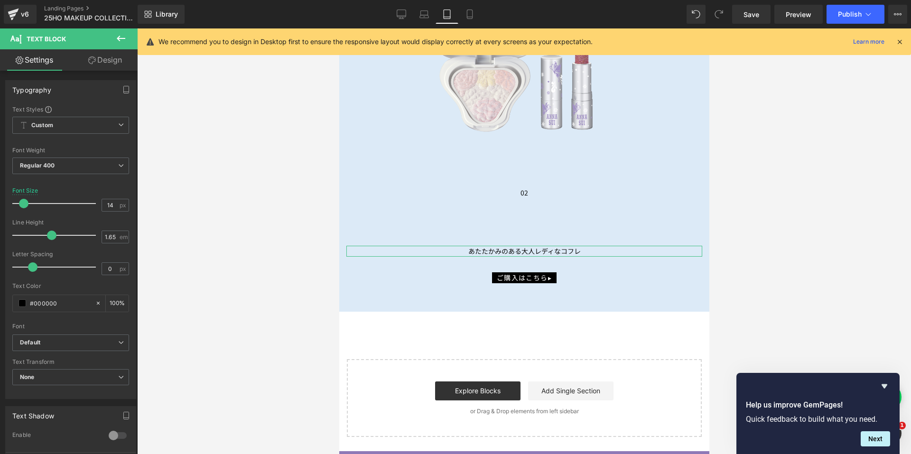
click at [92, 65] on link "Design" at bounding box center [105, 59] width 69 height 21
click at [0, 0] on div "Spacing" at bounding box center [0, 0] width 0 height 0
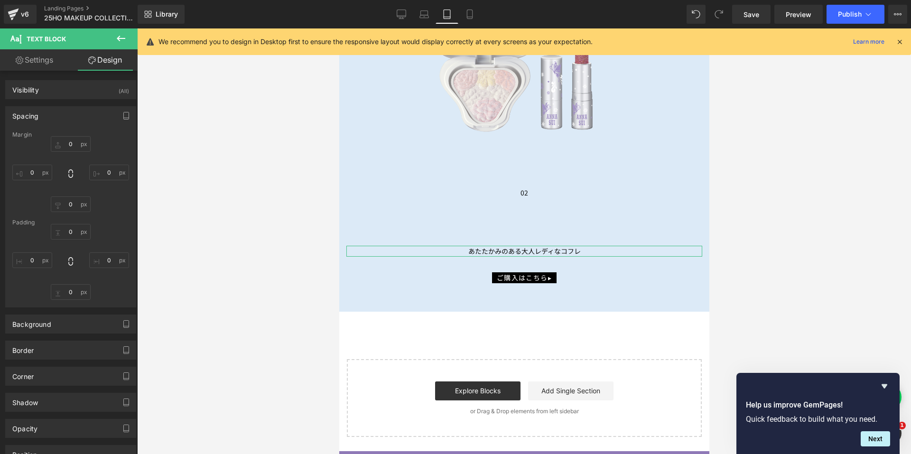
type input "100"
type input "0"
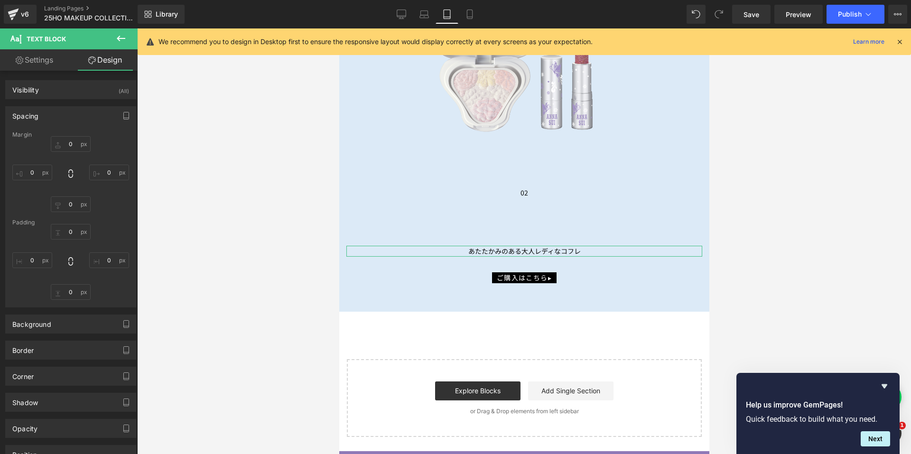
type input "0"
click at [64, 142] on input "100" at bounding box center [71, 144] width 40 height 16
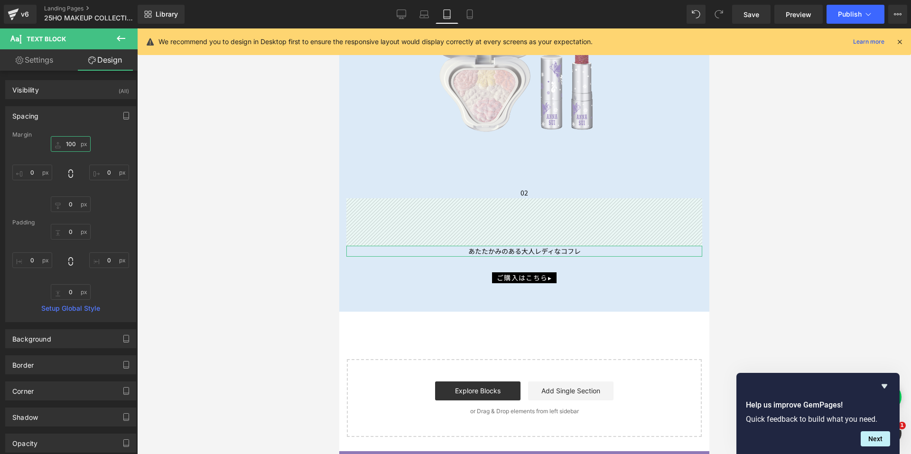
type input "0"
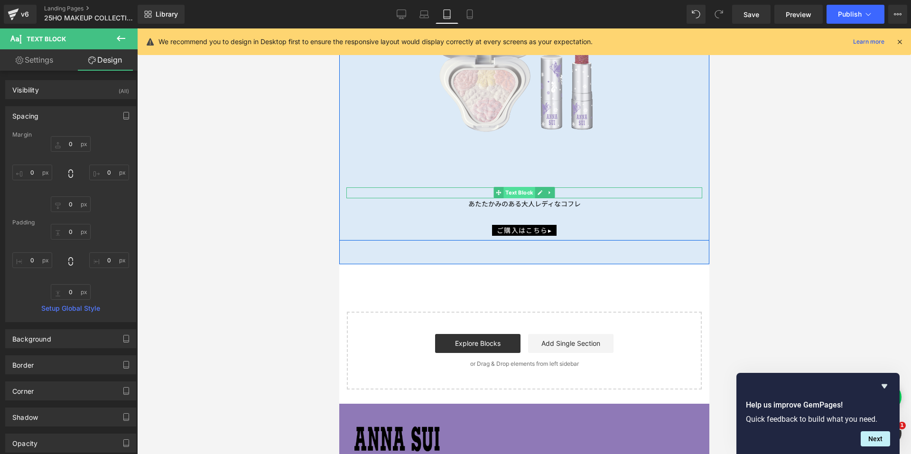
click at [520, 187] on span "Text Block" at bounding box center [518, 192] width 31 height 11
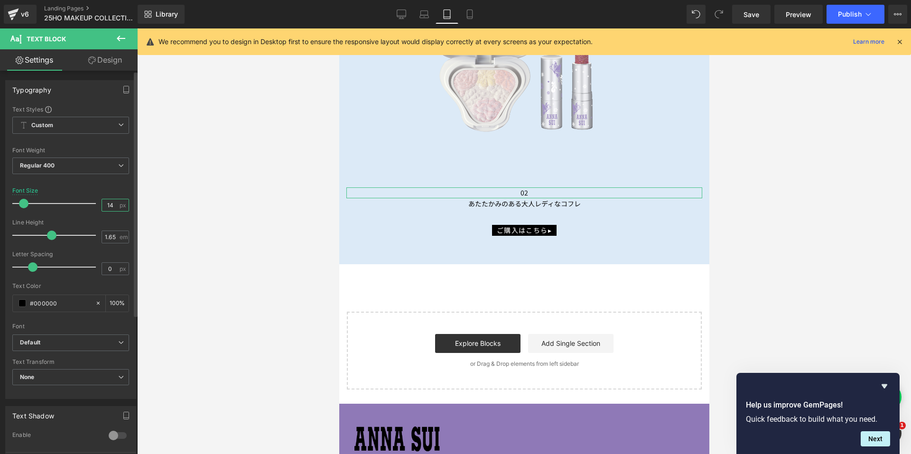
click at [111, 202] on input "14" at bounding box center [110, 205] width 17 height 12
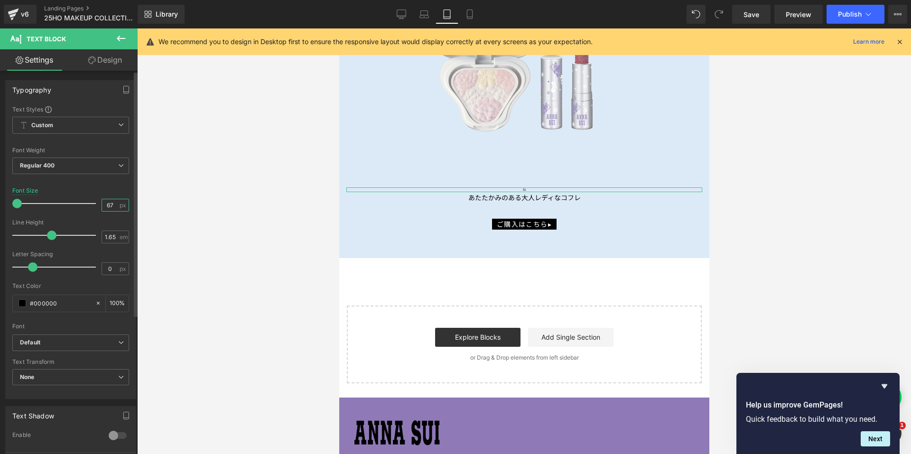
type input "6"
type input "17"
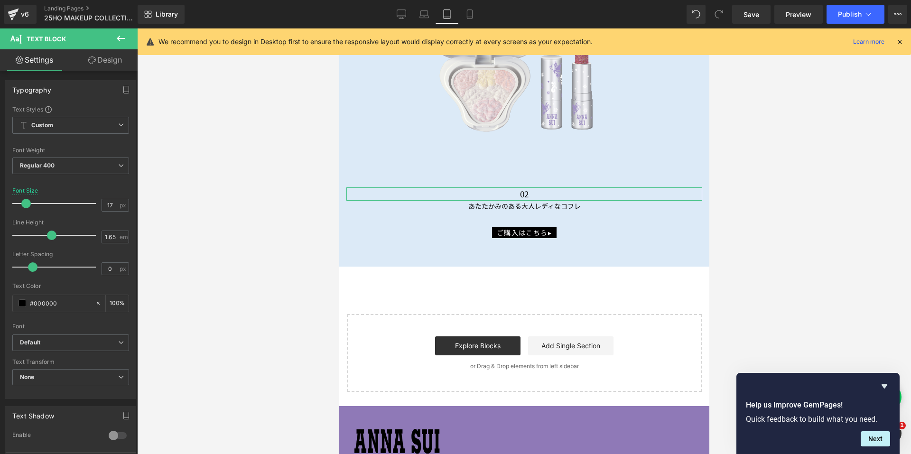
click at [111, 61] on link "Design" at bounding box center [105, 59] width 69 height 21
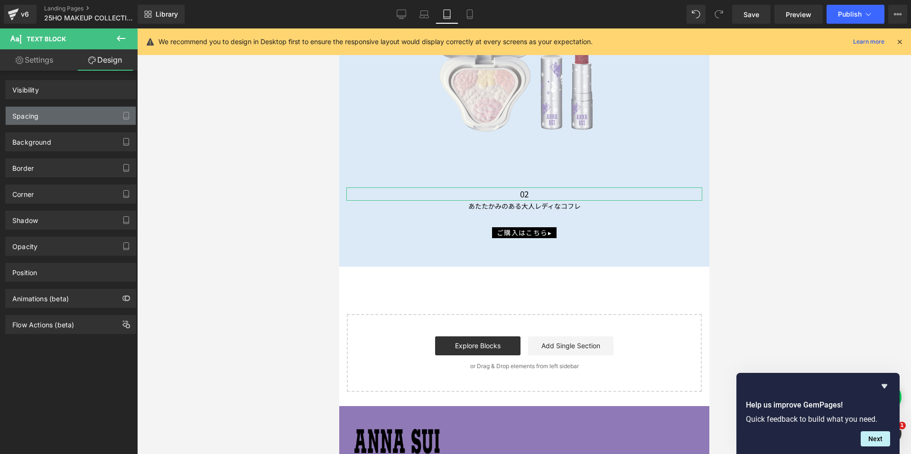
click at [51, 115] on div "Spacing" at bounding box center [71, 116] width 130 height 18
click at [52, 115] on div "Spacing" at bounding box center [71, 116] width 130 height 18
type input "100"
type input "0"
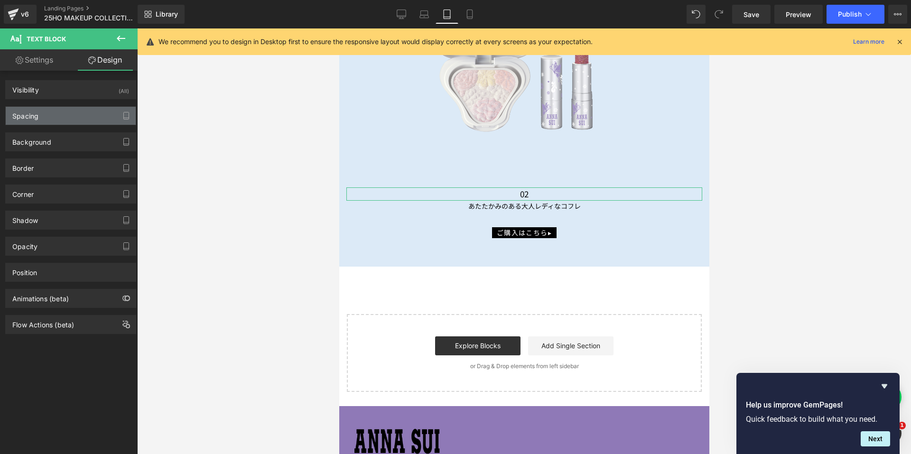
type input "0"
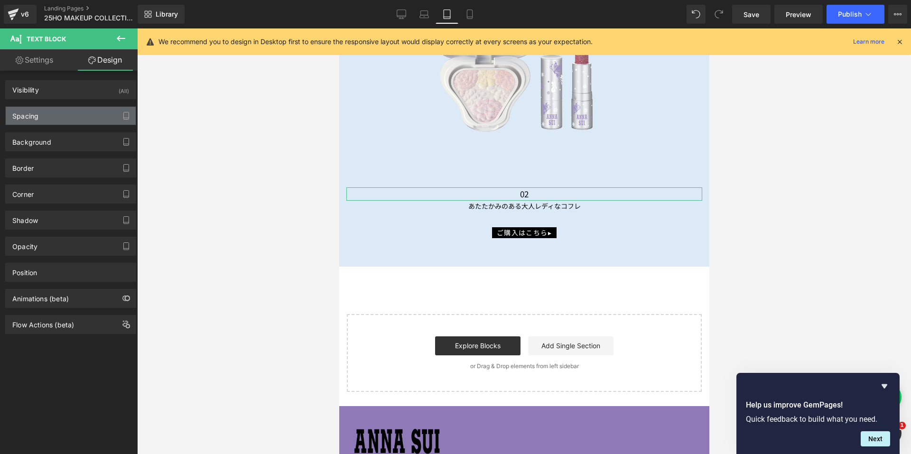
type input "0"
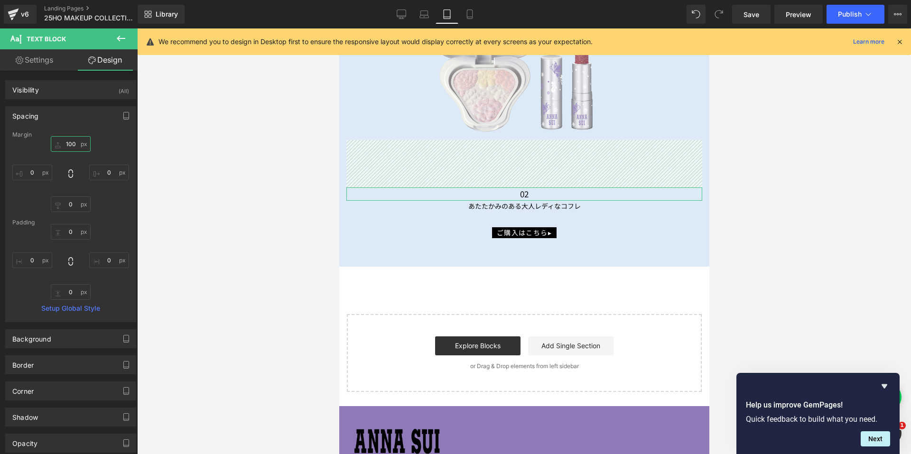
click at [66, 147] on input "100" at bounding box center [71, 144] width 40 height 16
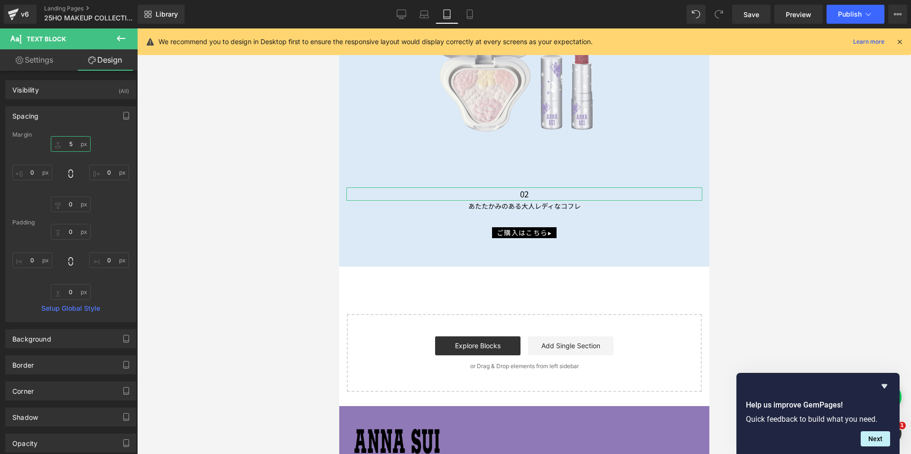
type input "50"
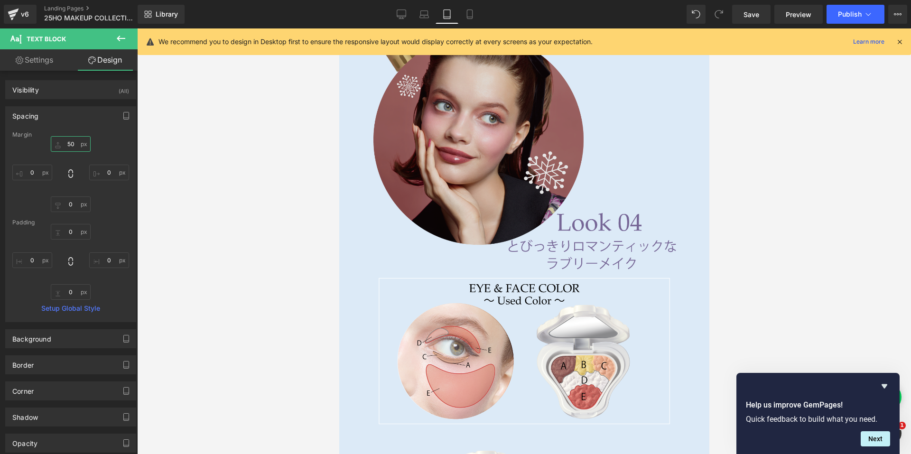
scroll to position [5164, 0]
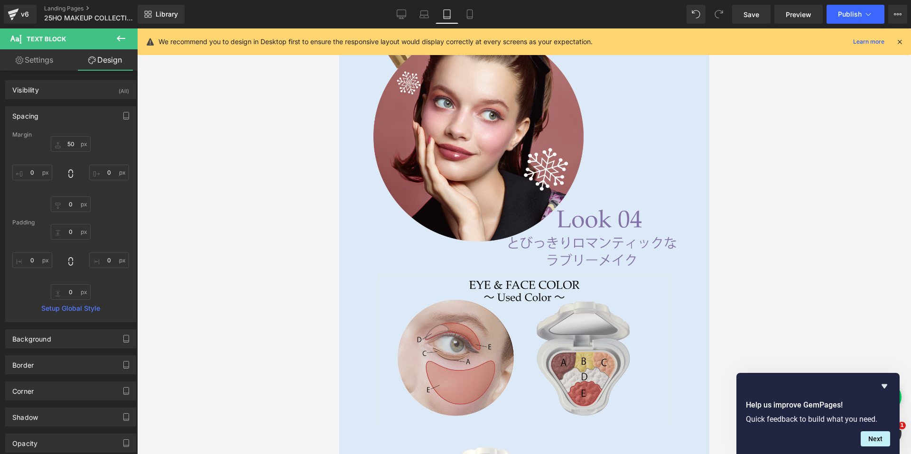
click at [520, 294] on img at bounding box center [524, 347] width 356 height 154
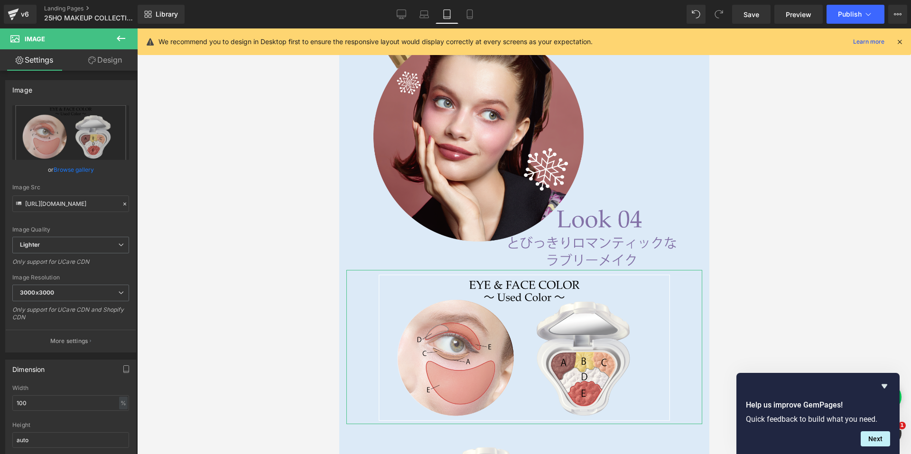
click at [107, 59] on link "Design" at bounding box center [105, 59] width 69 height 21
click at [756, 198] on div at bounding box center [524, 241] width 774 height 426
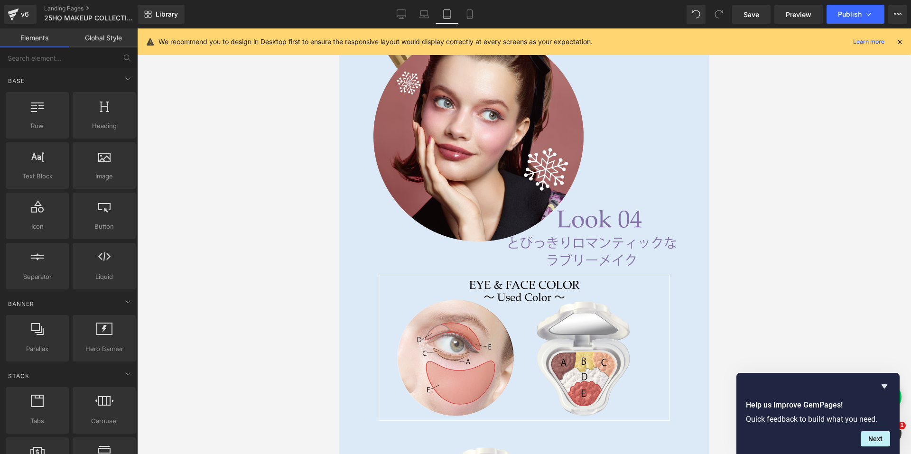
scroll to position [4832, 0]
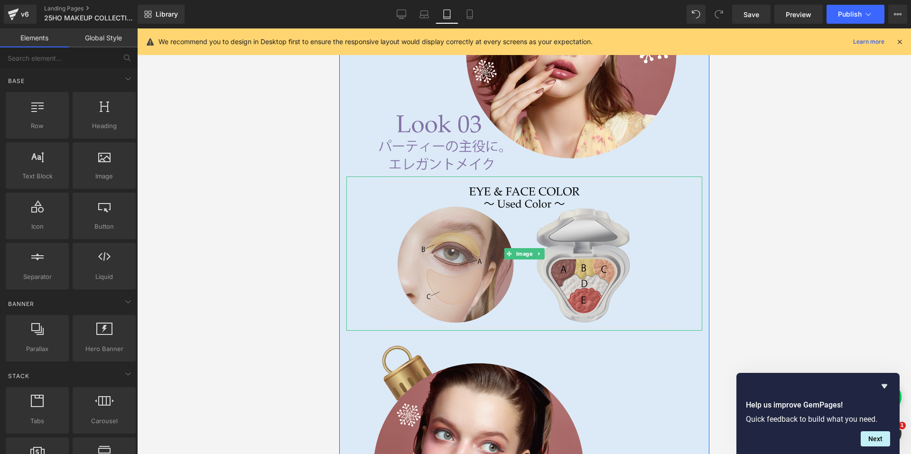
click at [466, 238] on img at bounding box center [524, 253] width 356 height 154
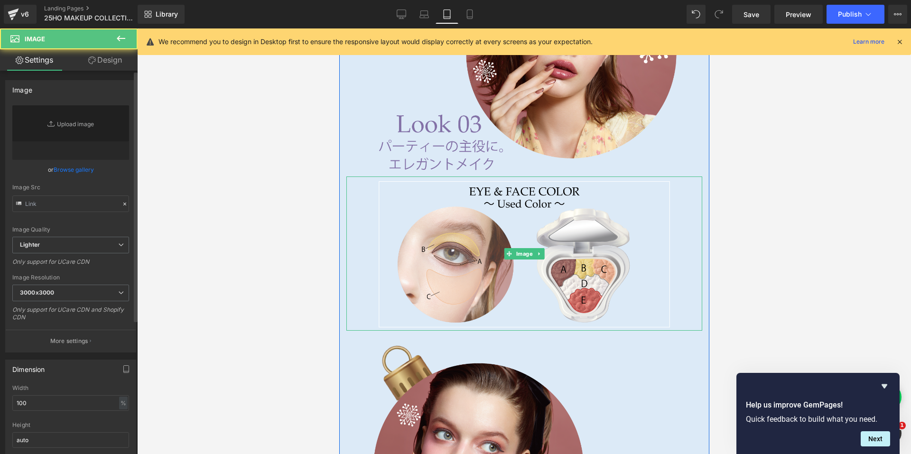
type input "[URL][DOMAIN_NAME]"
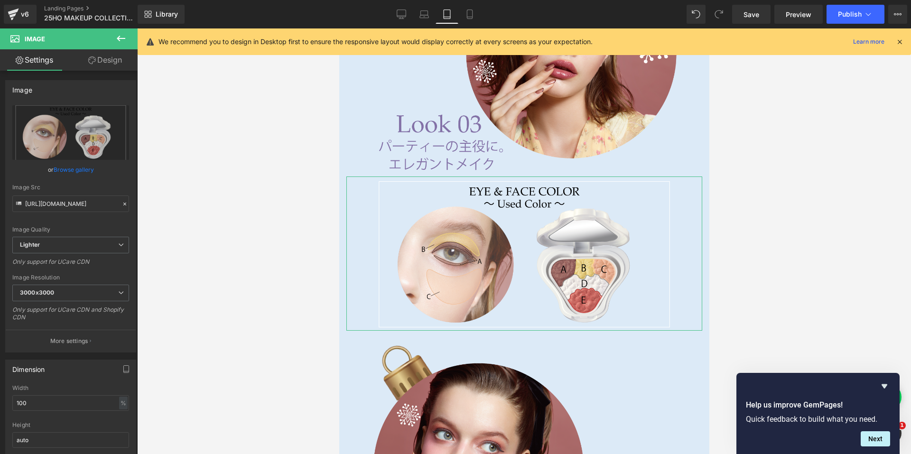
click at [102, 64] on link "Design" at bounding box center [105, 59] width 69 height 21
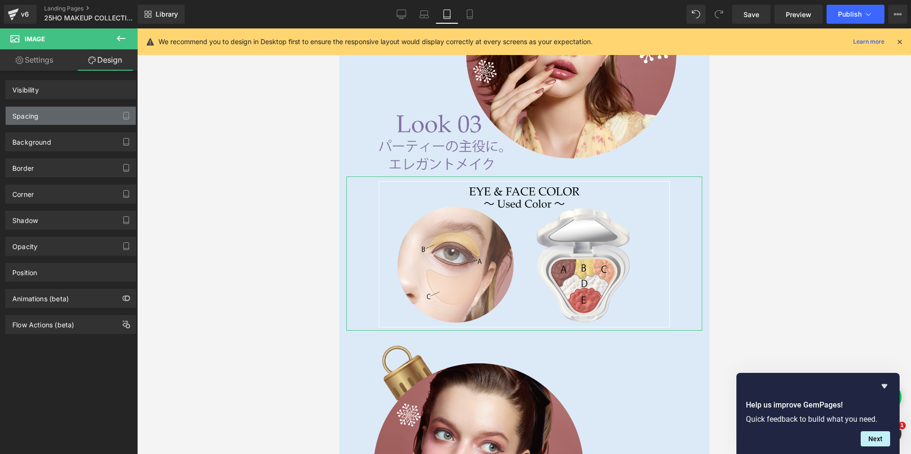
click at [62, 112] on div "Spacing" at bounding box center [71, 116] width 130 height 18
click at [62, 113] on div "Spacing" at bounding box center [71, 116] width 130 height 18
click at [63, 115] on div "Spacing" at bounding box center [71, 116] width 130 height 18
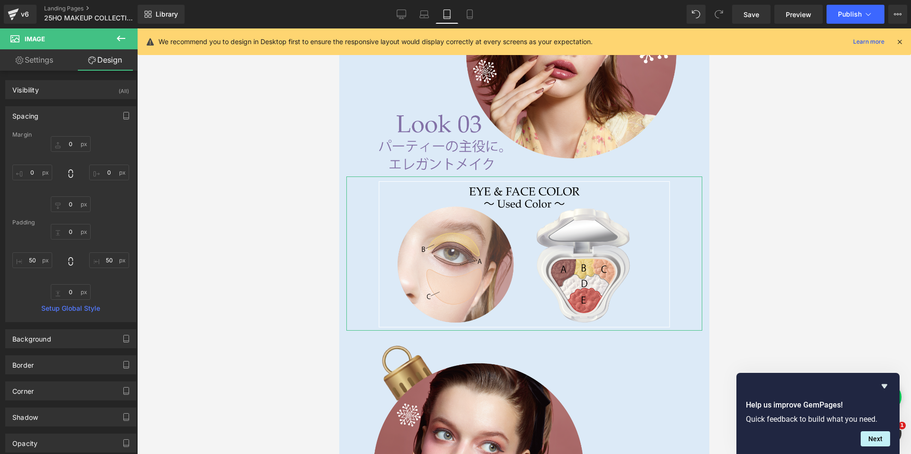
type input "0"
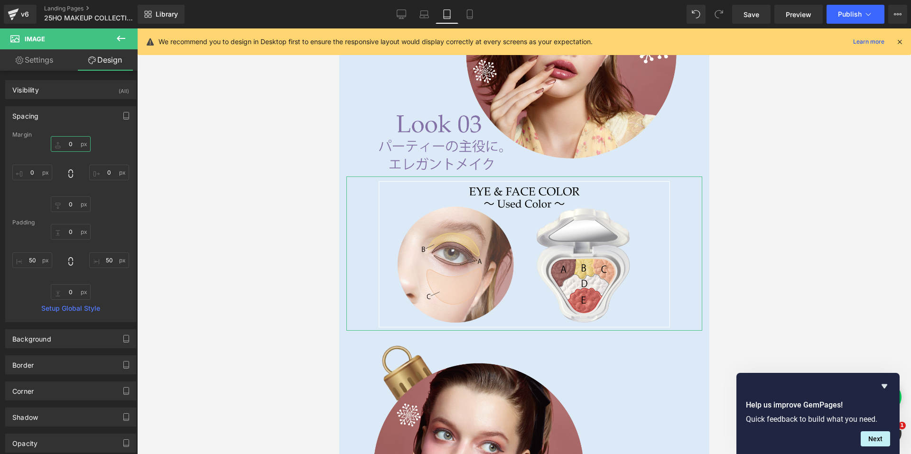
click at [61, 142] on input "0" at bounding box center [71, 144] width 40 height 16
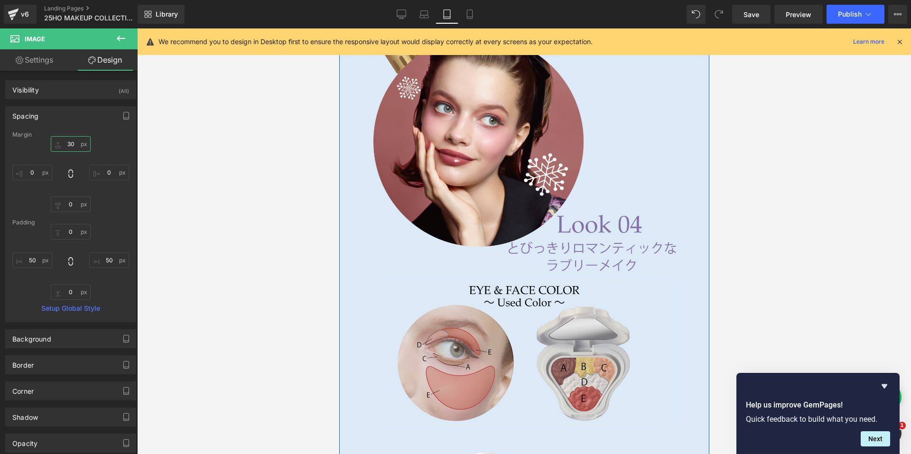
scroll to position [5212, 0]
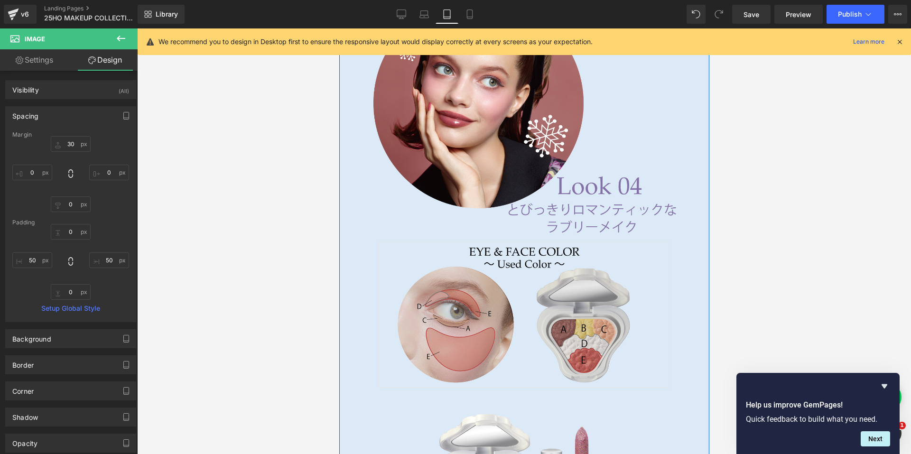
click at [534, 291] on img at bounding box center [524, 314] width 356 height 154
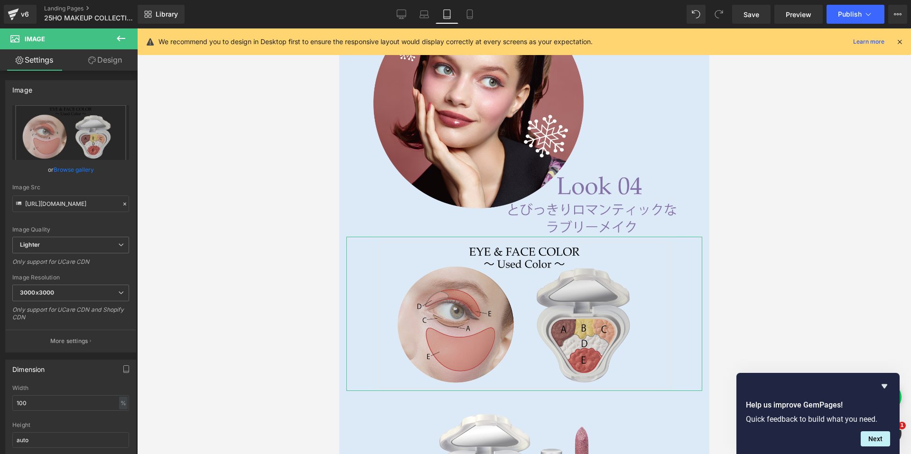
click at [108, 61] on link "Design" at bounding box center [105, 59] width 69 height 21
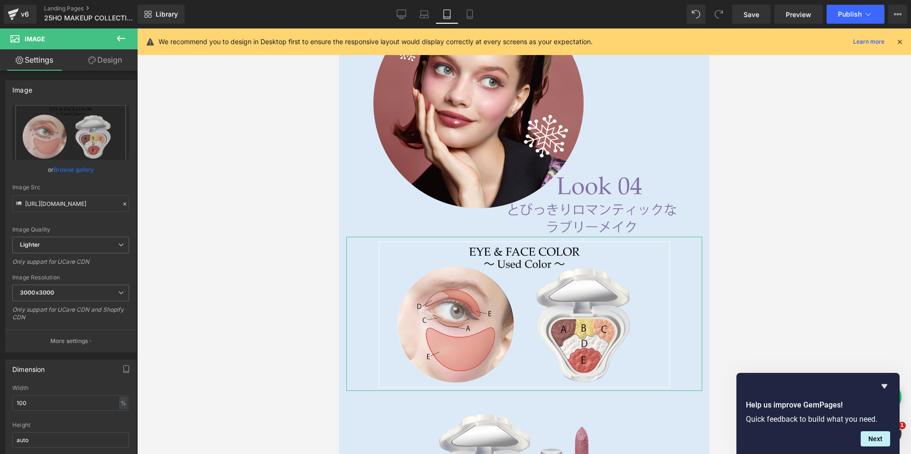
click at [0, 0] on div "Spacing" at bounding box center [0, 0] width 0 height 0
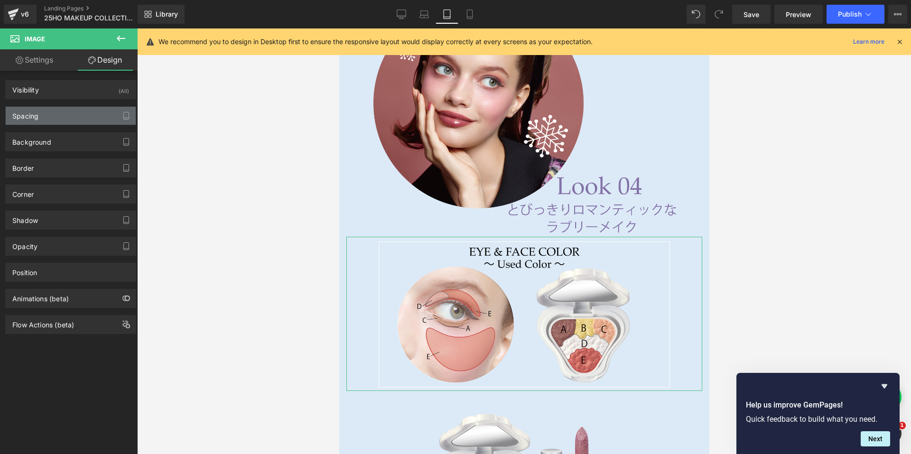
click at [59, 116] on div "Spacing" at bounding box center [71, 116] width 130 height 18
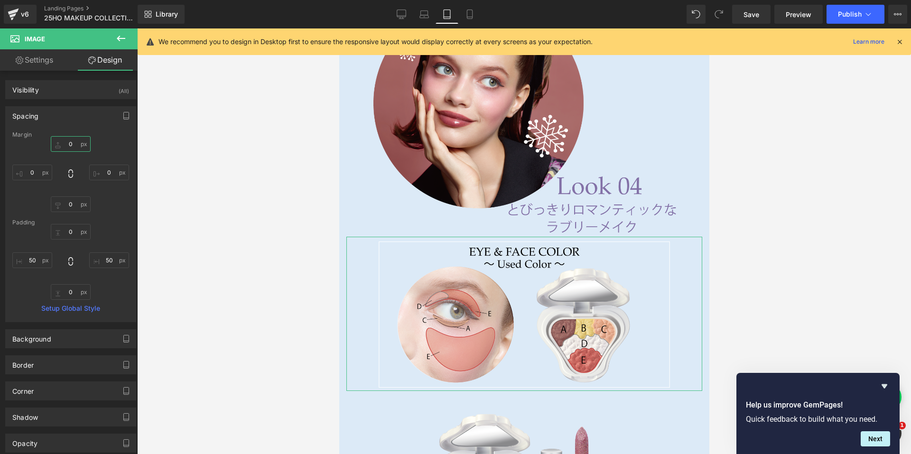
click at [61, 144] on input "0" at bounding box center [71, 144] width 40 height 16
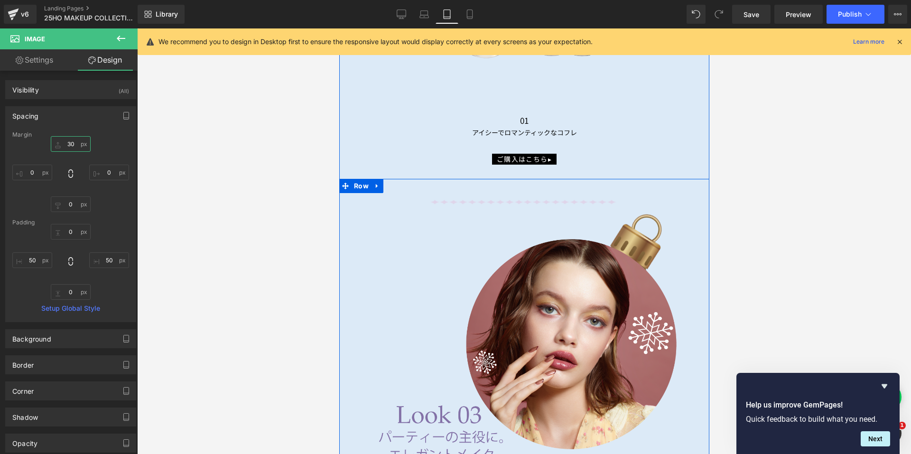
scroll to position [4358, 0]
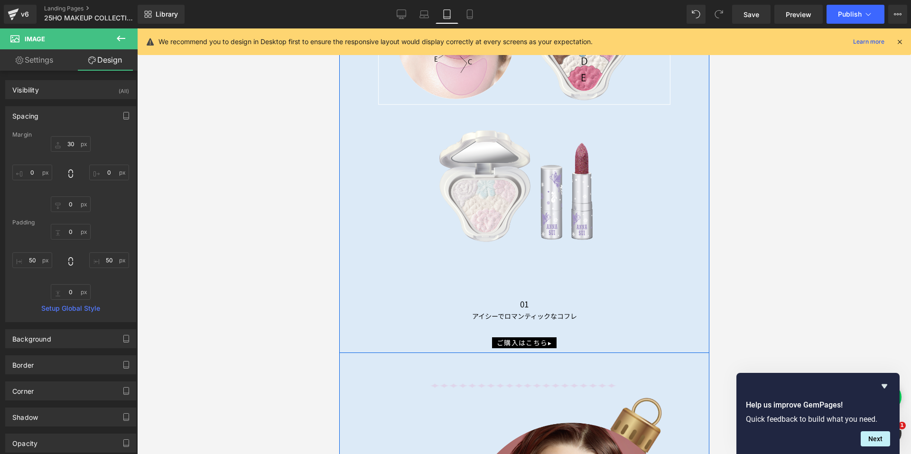
click at [515, 298] on span "Text Block" at bounding box center [518, 303] width 31 height 11
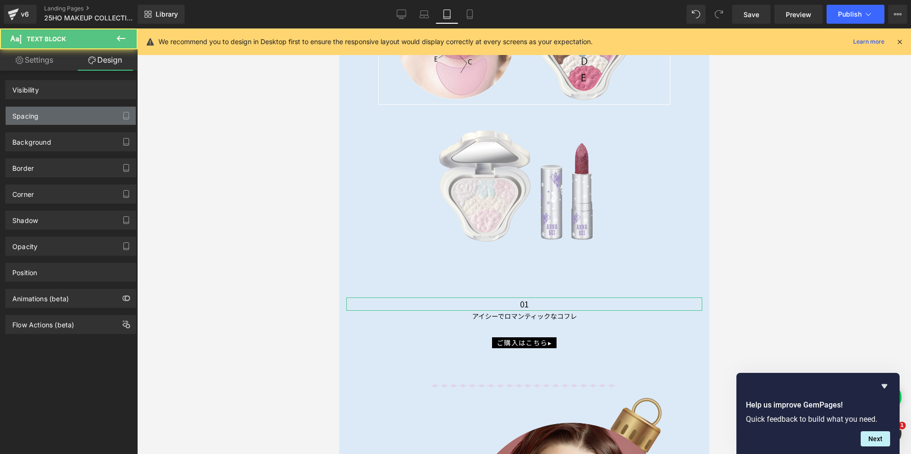
click at [51, 113] on div "Spacing" at bounding box center [71, 116] width 130 height 18
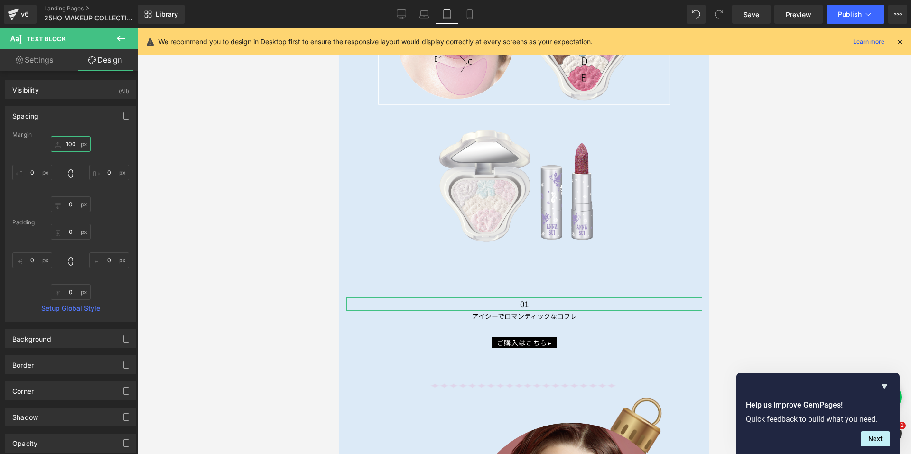
click at [59, 143] on input "100" at bounding box center [71, 144] width 40 height 16
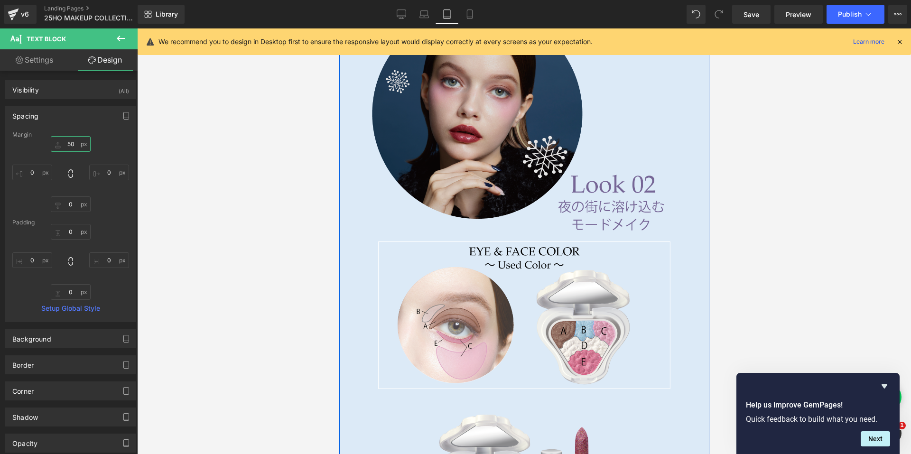
scroll to position [4073, 0]
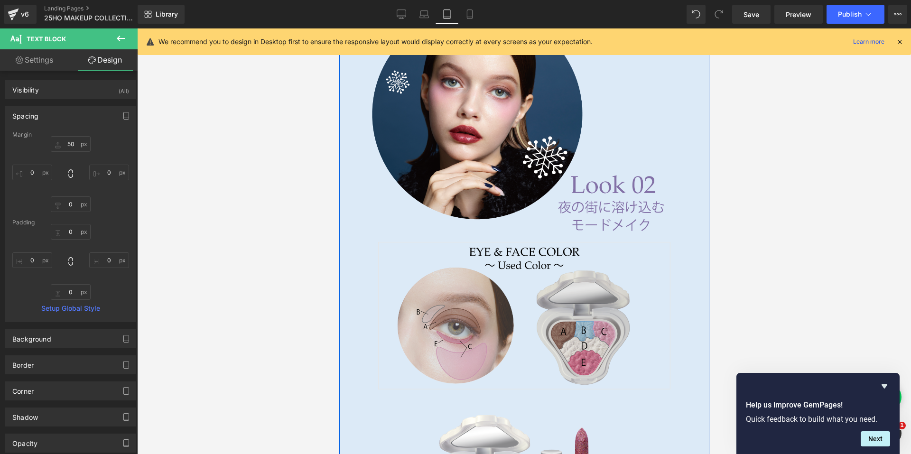
click at [451, 267] on img at bounding box center [524, 315] width 356 height 154
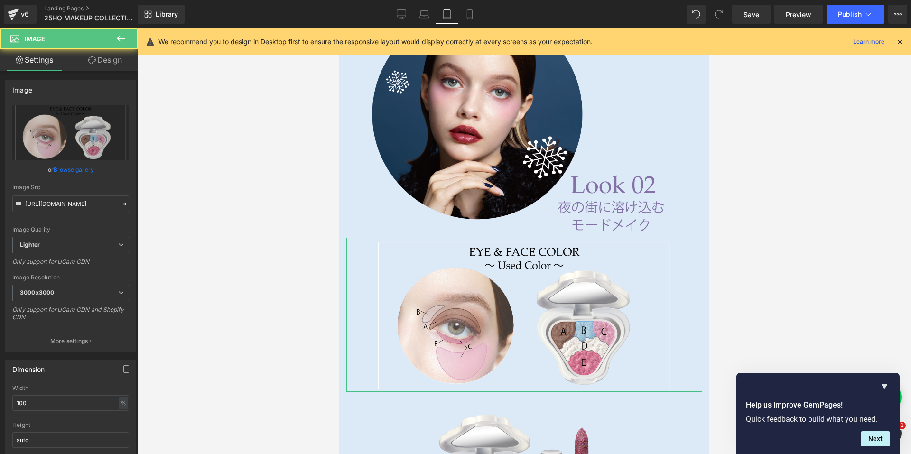
click at [112, 61] on link "Design" at bounding box center [105, 59] width 69 height 21
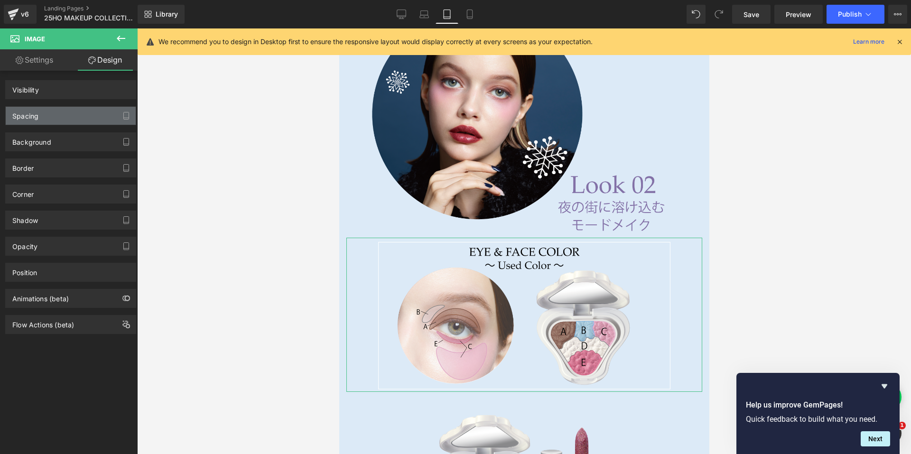
click at [52, 115] on div "Spacing" at bounding box center [71, 116] width 130 height 18
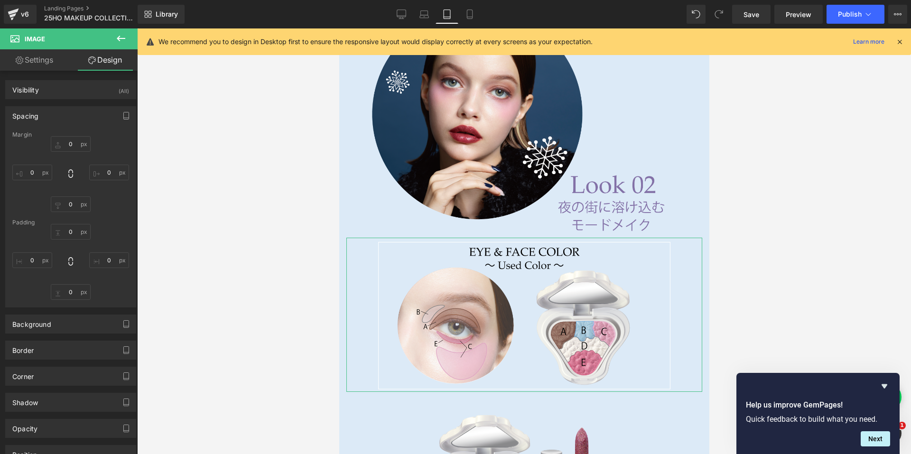
click at [59, 119] on div "Spacing" at bounding box center [71, 116] width 130 height 18
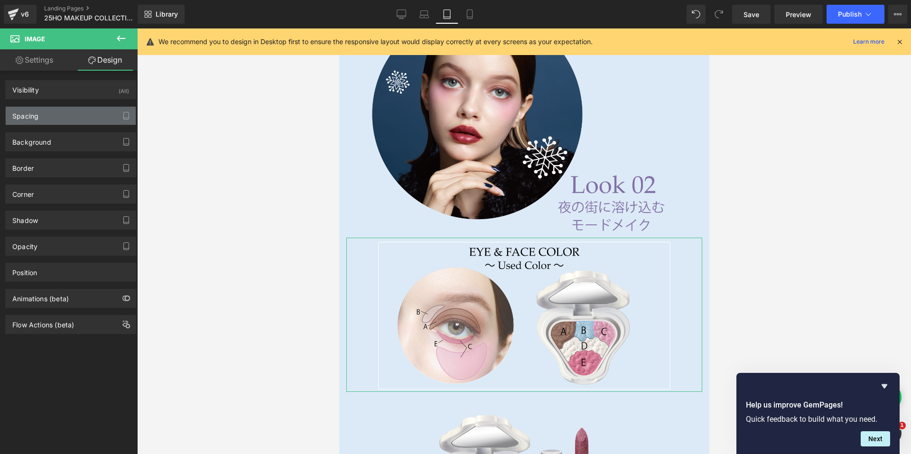
click at [58, 109] on div "Spacing" at bounding box center [71, 116] width 130 height 18
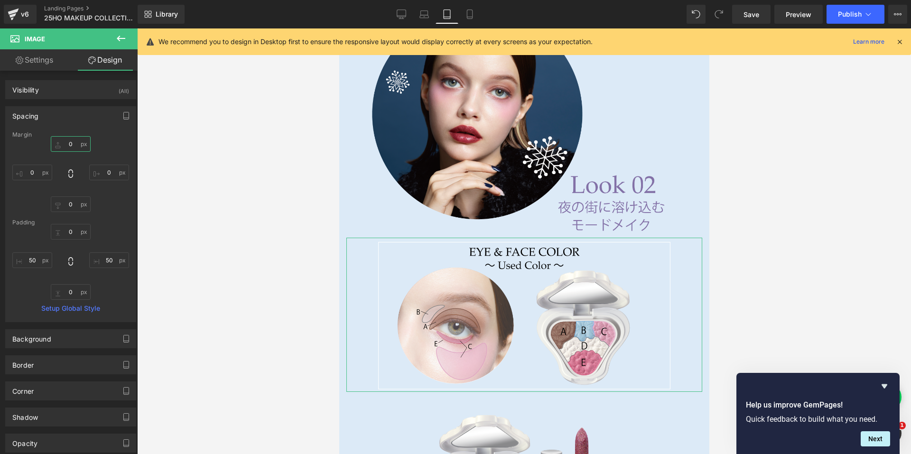
click at [58, 146] on input "0" at bounding box center [71, 144] width 40 height 16
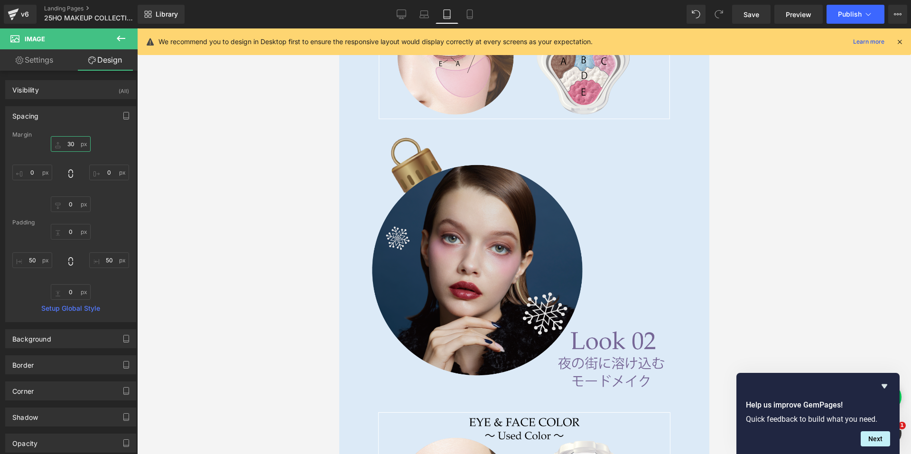
scroll to position [3836, 0]
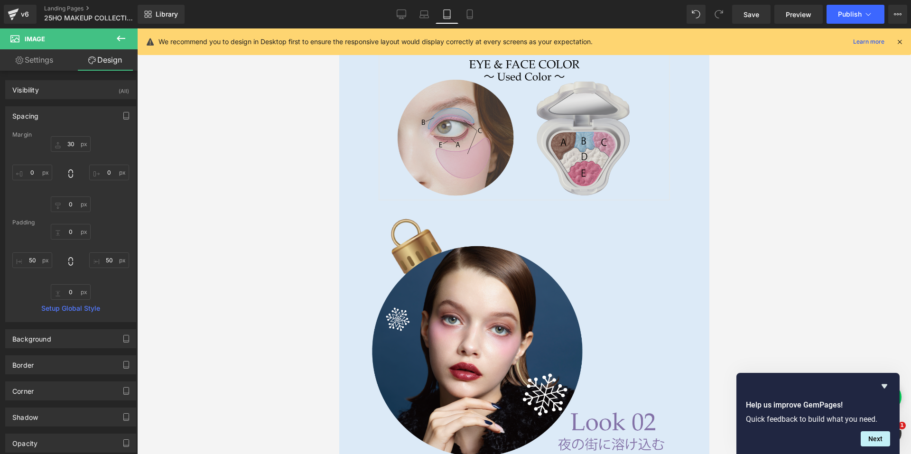
click at [473, 128] on img at bounding box center [524, 126] width 356 height 154
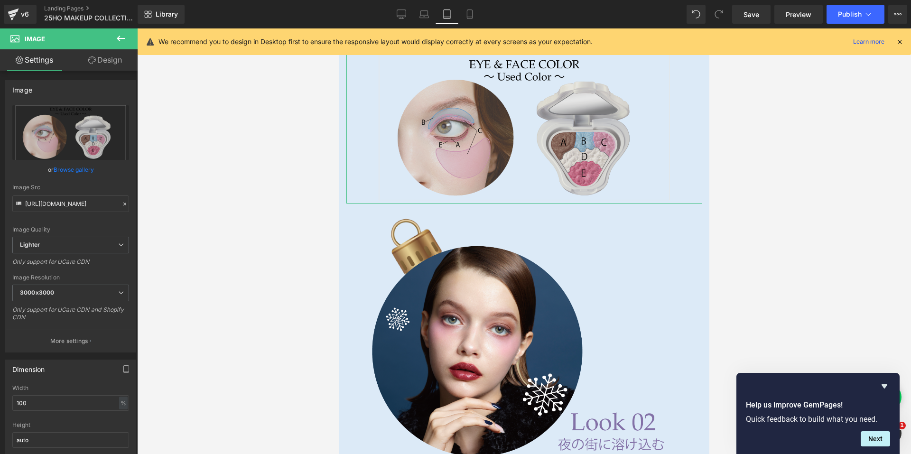
click at [115, 58] on link "Design" at bounding box center [105, 59] width 69 height 21
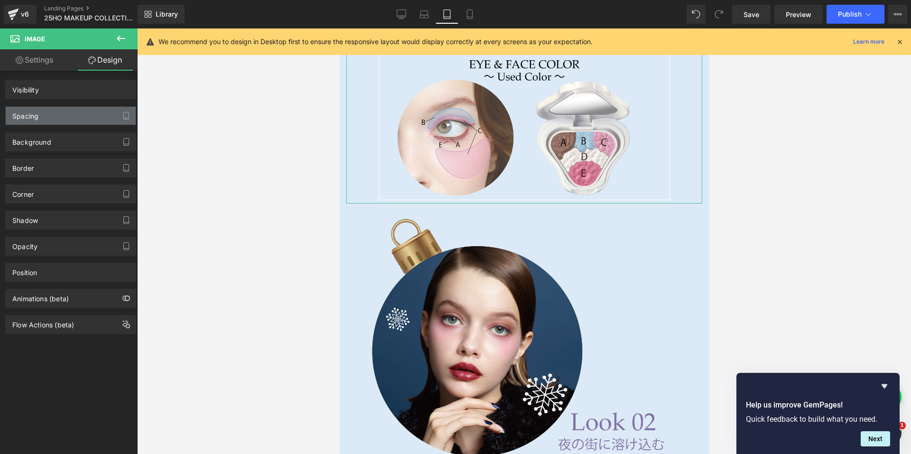
click at [69, 113] on div "Spacing" at bounding box center [71, 116] width 130 height 18
click at [69, 114] on div "Spacing" at bounding box center [71, 116] width 130 height 18
click at [68, 120] on div "Spacing" at bounding box center [71, 116] width 130 height 18
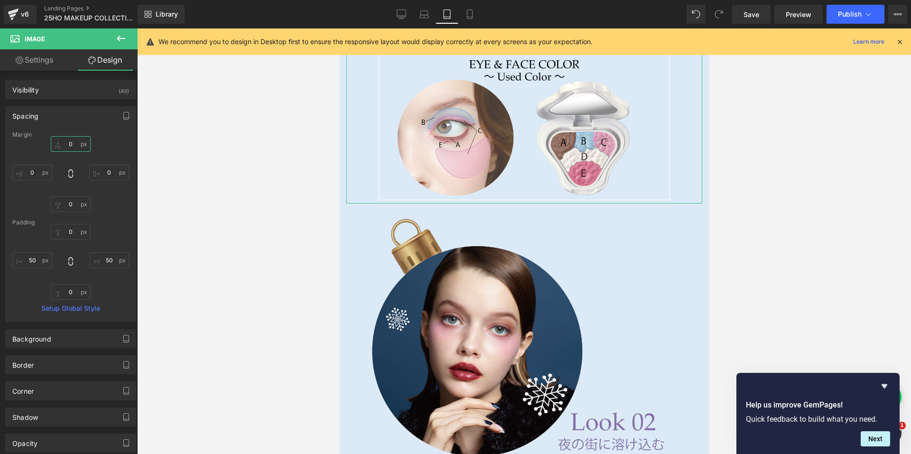
click at [64, 149] on input "0" at bounding box center [71, 144] width 40 height 16
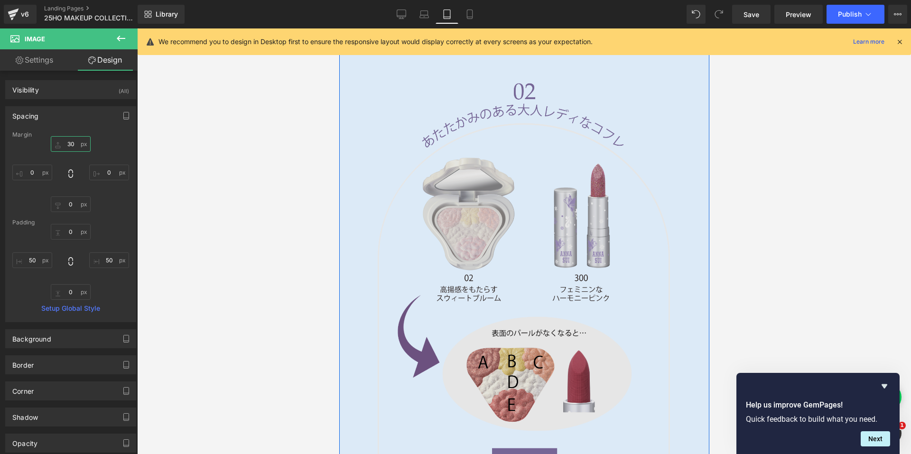
scroll to position [2318, 0]
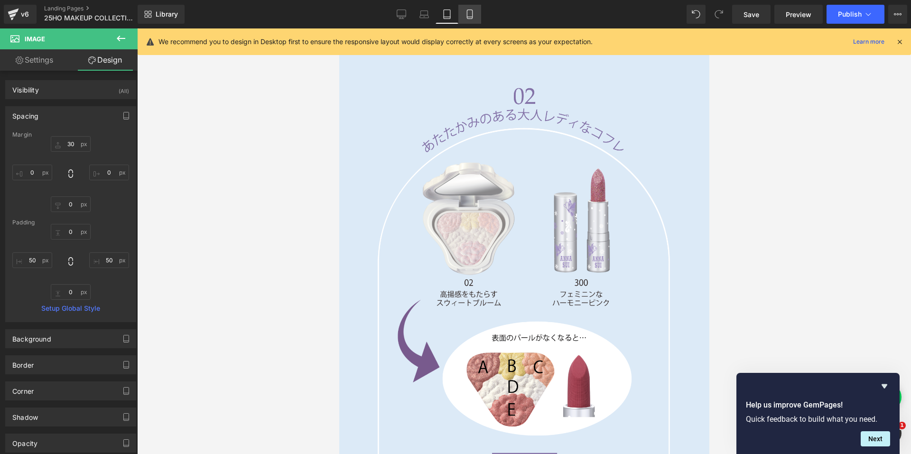
click at [468, 18] on icon at bounding box center [469, 14] width 5 height 9
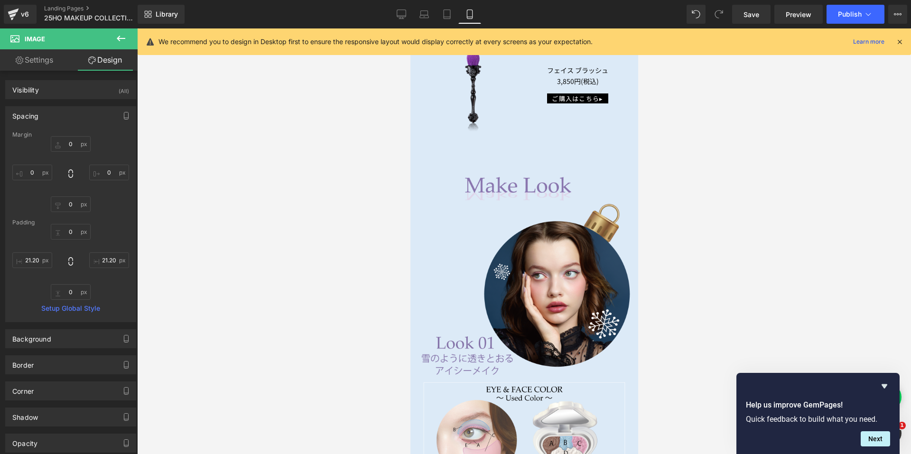
scroll to position [2594, 0]
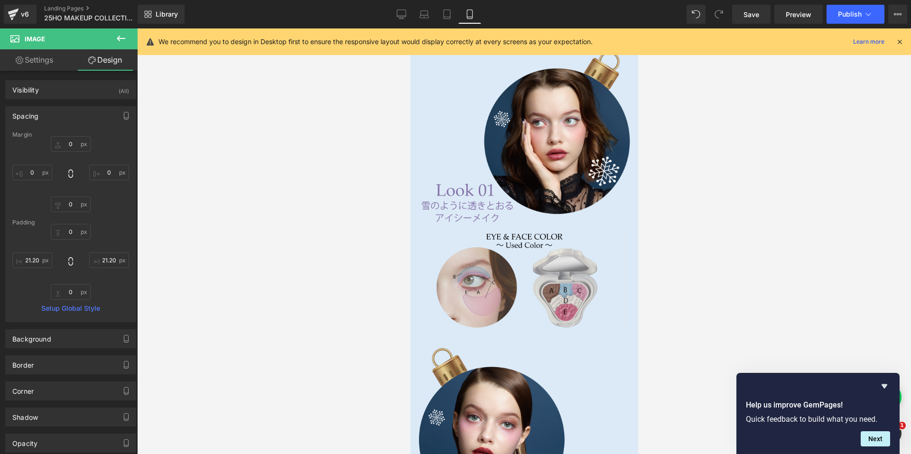
click at [495, 230] on img at bounding box center [523, 279] width 213 height 107
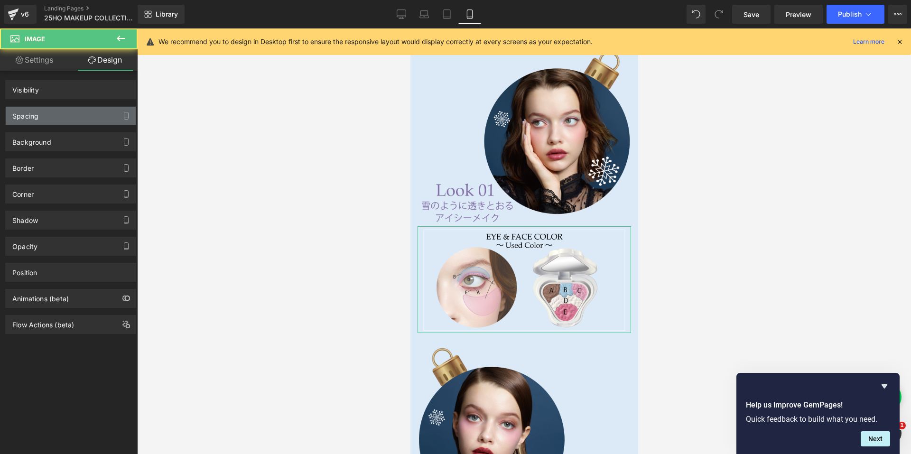
click at [60, 117] on div "Spacing" at bounding box center [71, 116] width 130 height 18
click at [61, 115] on div "Spacing" at bounding box center [71, 116] width 130 height 18
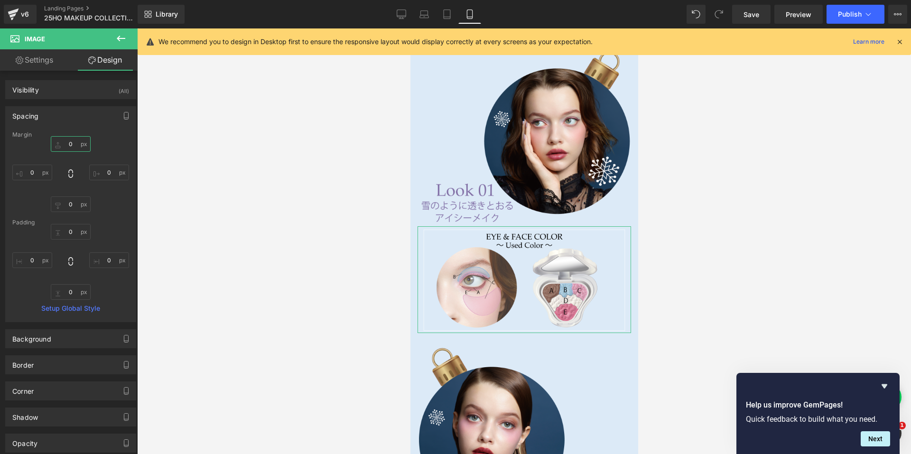
click at [65, 140] on input "0" at bounding box center [71, 144] width 40 height 16
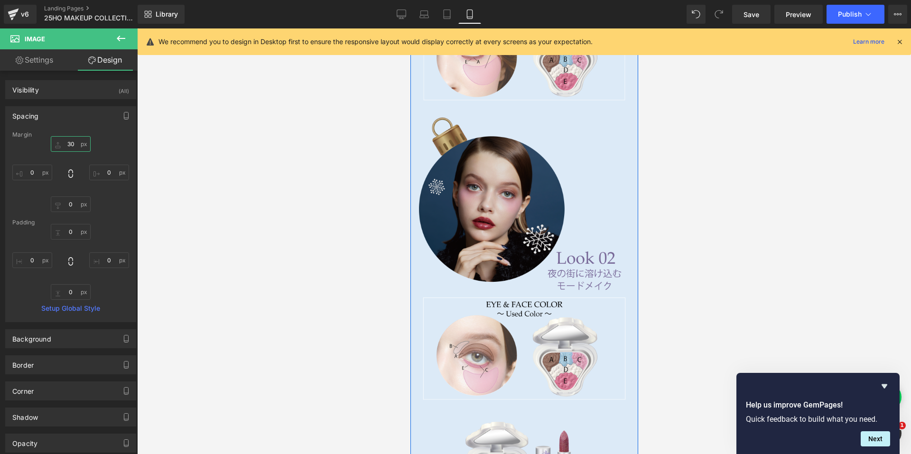
scroll to position [2974, 0]
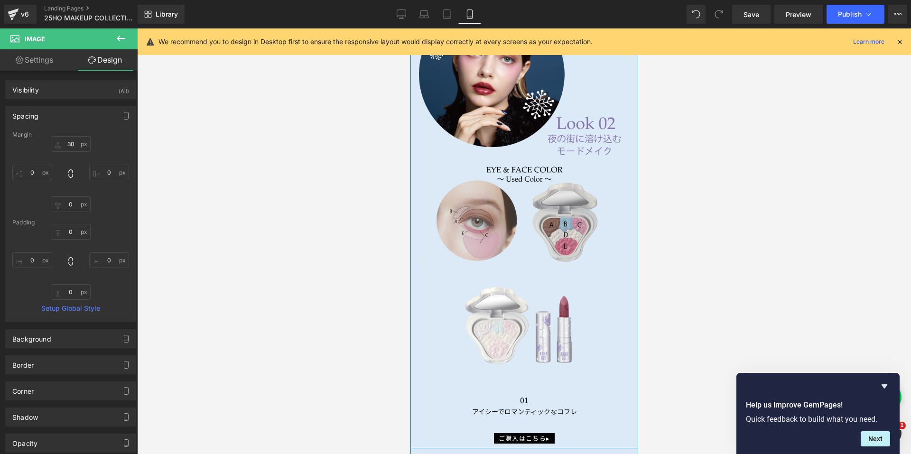
click at [495, 238] on img at bounding box center [523, 213] width 213 height 107
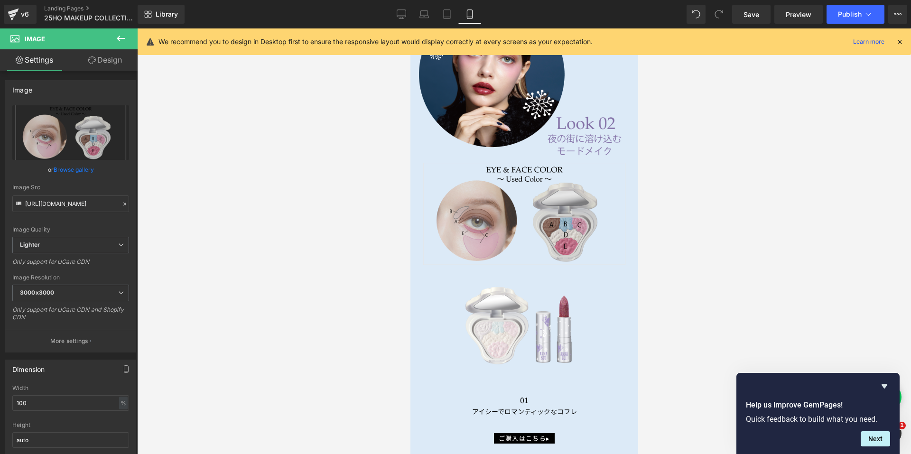
click at [457, 189] on img at bounding box center [523, 213] width 213 height 107
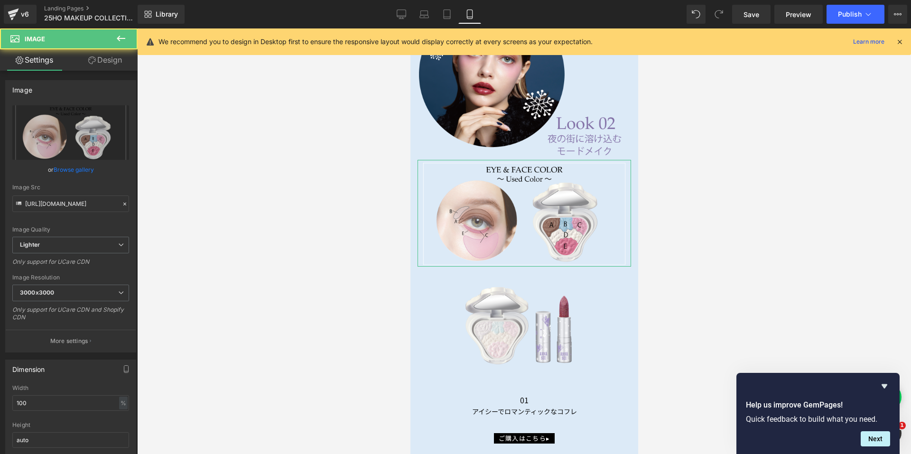
click at [111, 65] on link "Design" at bounding box center [105, 59] width 69 height 21
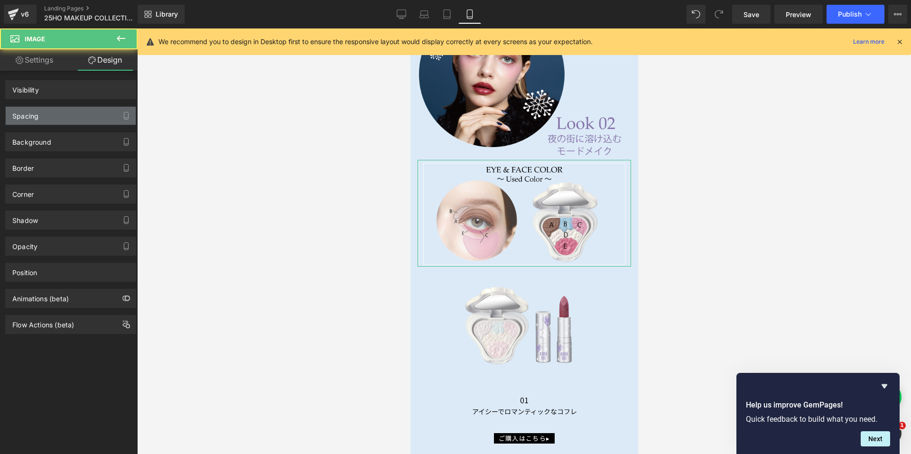
click at [78, 106] on div "Spacing [GEOGRAPHIC_DATA] [GEOGRAPHIC_DATA]" at bounding box center [71, 112] width 142 height 26
click at [74, 112] on div "Spacing" at bounding box center [71, 116] width 130 height 18
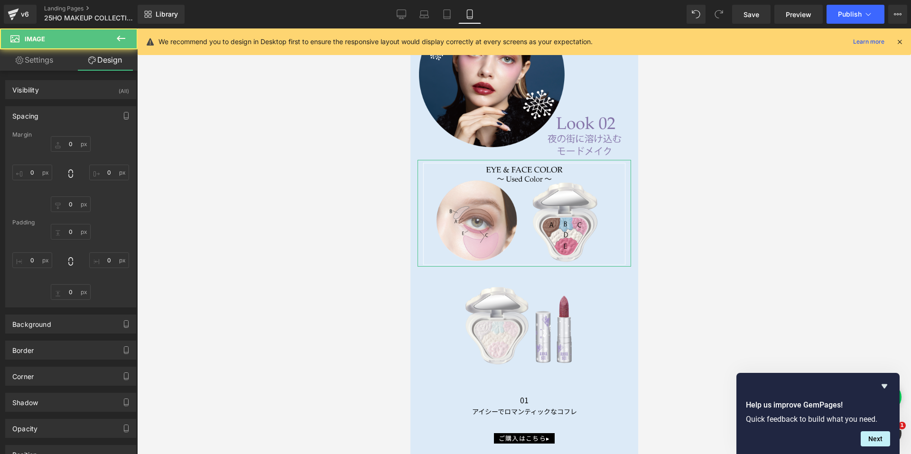
click at [71, 117] on div "Spacing" at bounding box center [71, 116] width 130 height 18
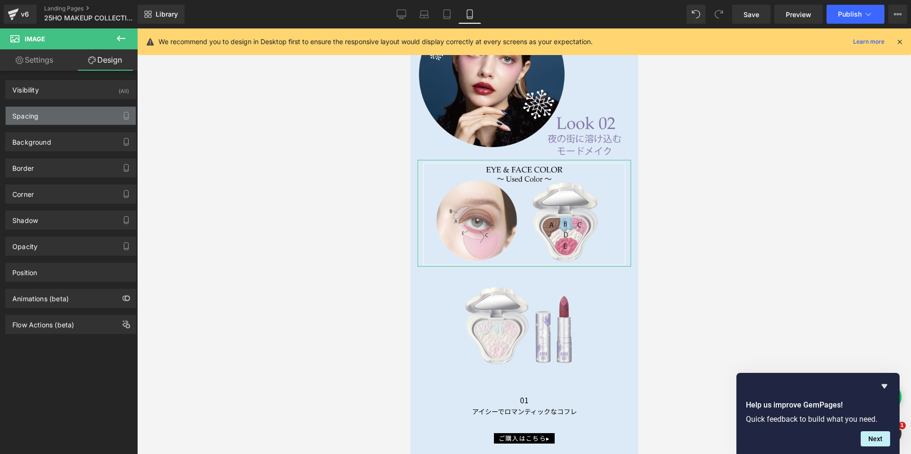
click at [71, 118] on div "Spacing" at bounding box center [71, 116] width 130 height 18
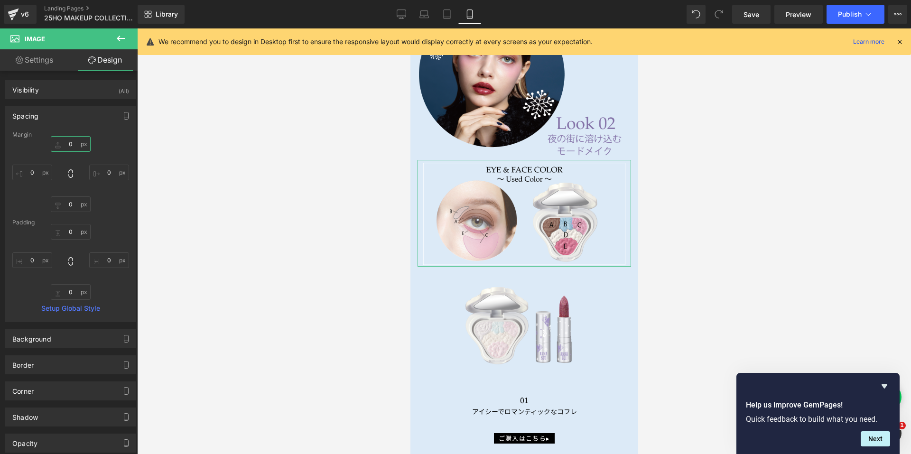
click at [69, 139] on input "0" at bounding box center [71, 144] width 40 height 16
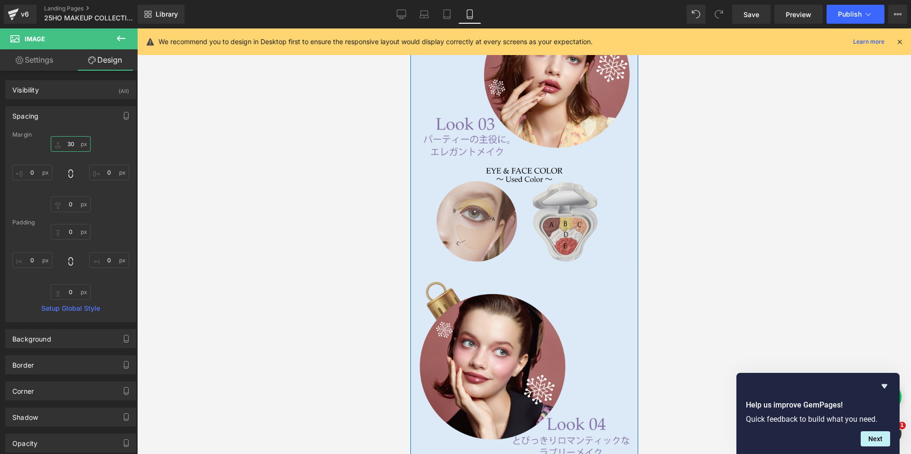
scroll to position [3495, 0]
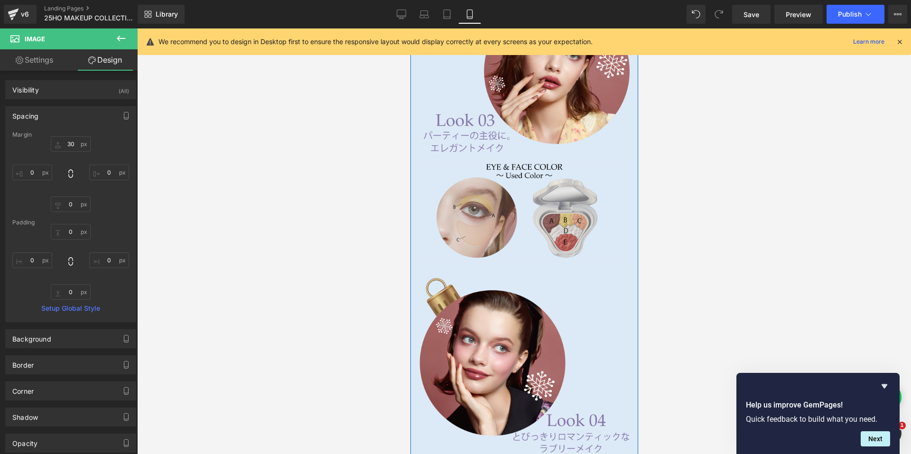
click at [505, 212] on img at bounding box center [523, 210] width 213 height 107
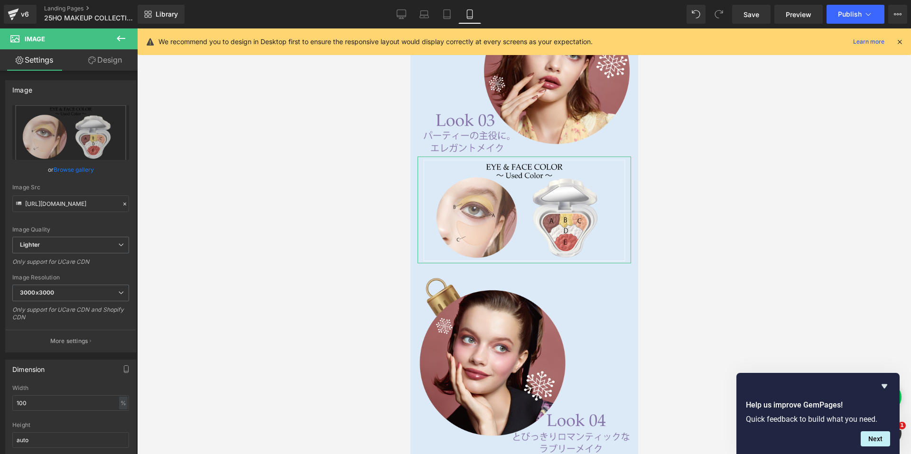
click at [121, 66] on link "Design" at bounding box center [105, 59] width 69 height 21
click at [0, 0] on div "Spacing" at bounding box center [0, 0] width 0 height 0
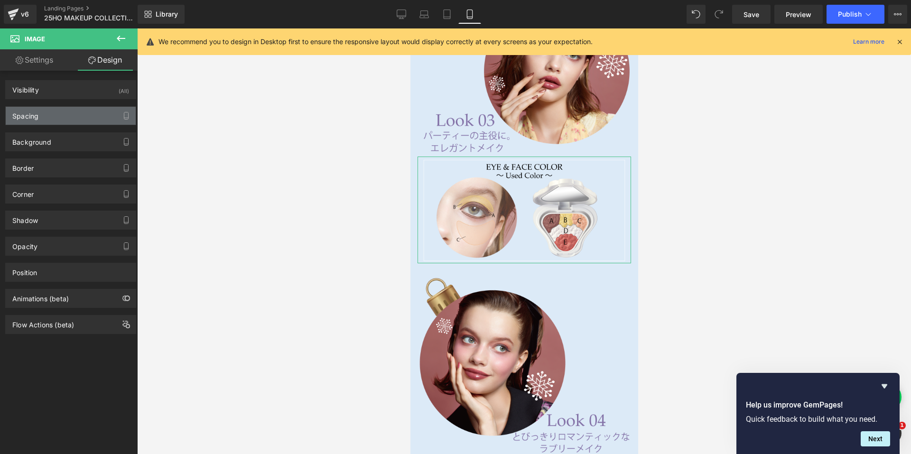
click at [67, 115] on div "Spacing" at bounding box center [71, 116] width 130 height 18
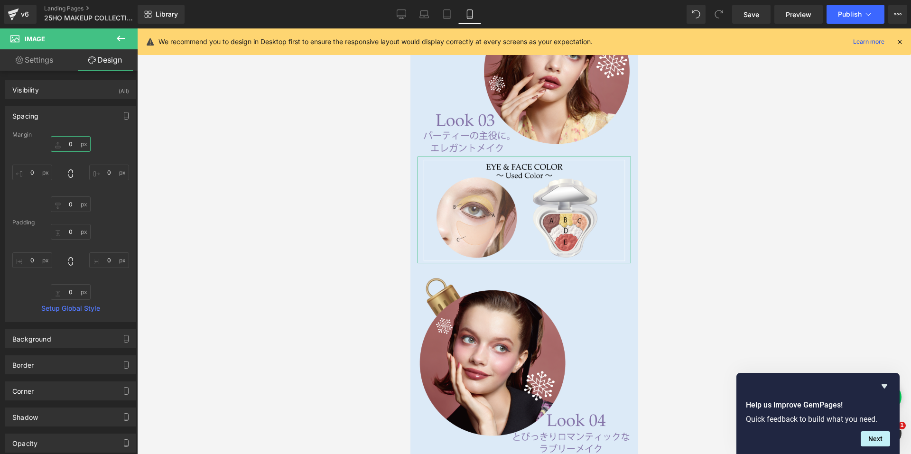
click at [64, 145] on input "0" at bounding box center [71, 144] width 40 height 16
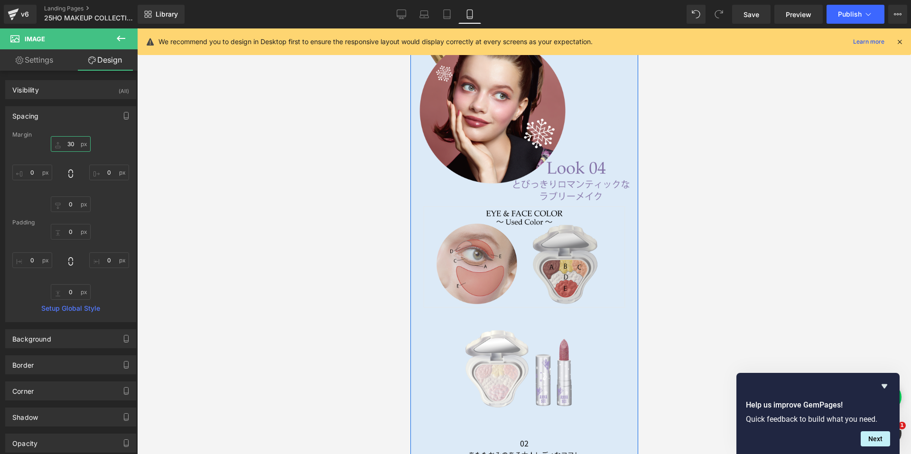
scroll to position [3780, 0]
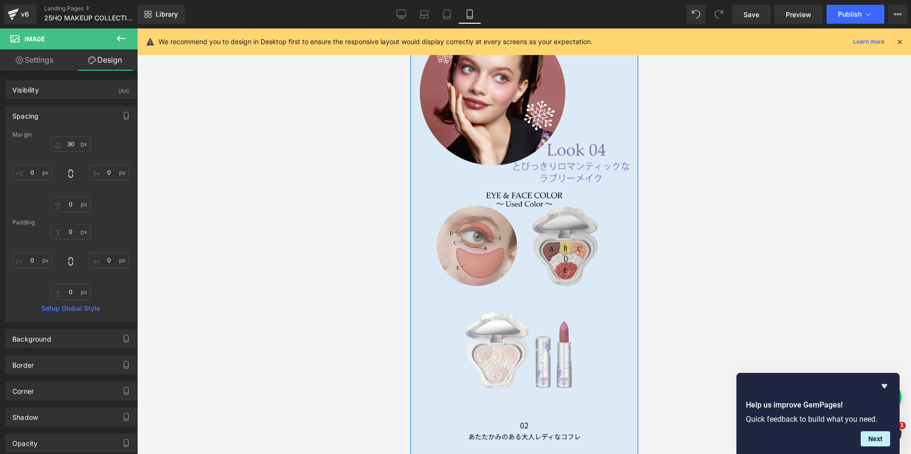
click at [515, 240] on img at bounding box center [523, 238] width 213 height 107
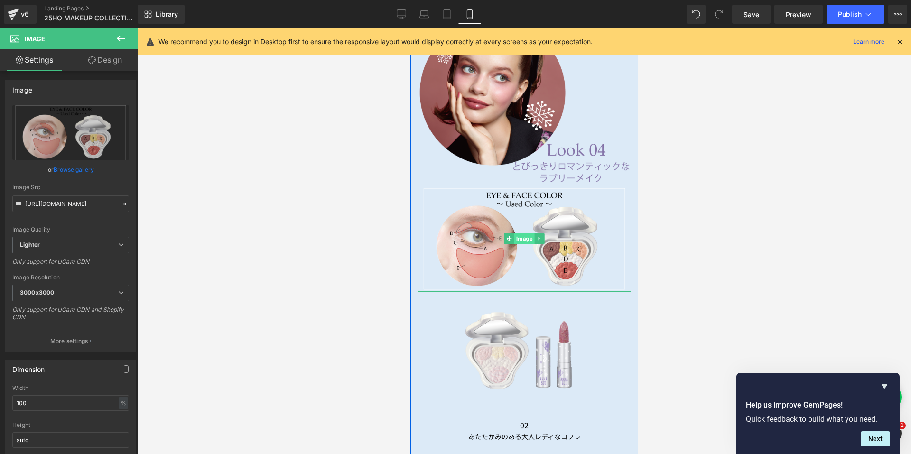
click at [517, 233] on span "Image" at bounding box center [524, 238] width 20 height 11
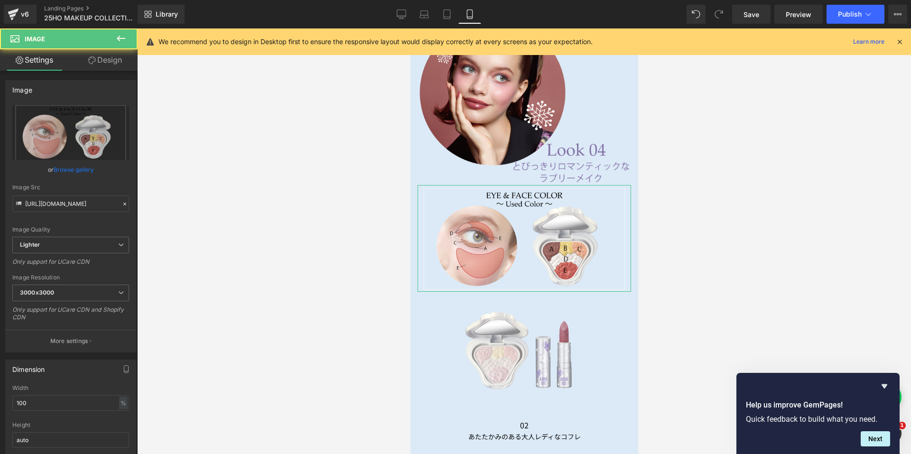
click at [97, 59] on link "Design" at bounding box center [105, 59] width 69 height 21
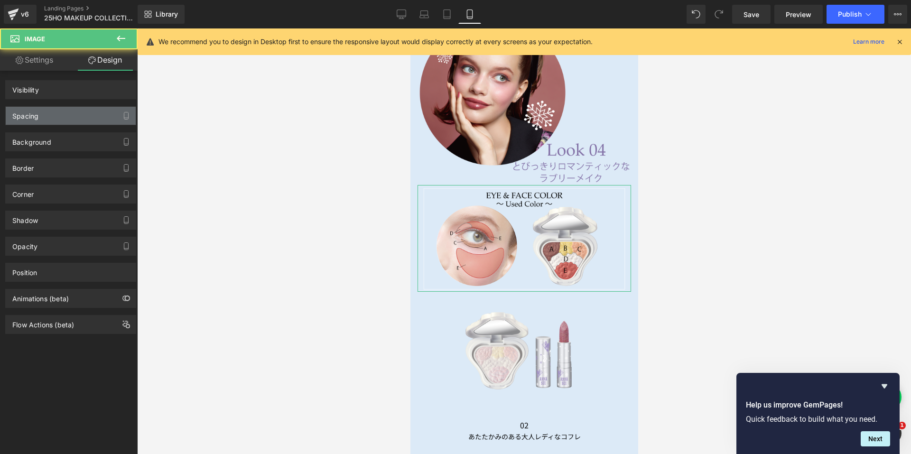
click at [58, 113] on div "Spacing" at bounding box center [71, 116] width 130 height 18
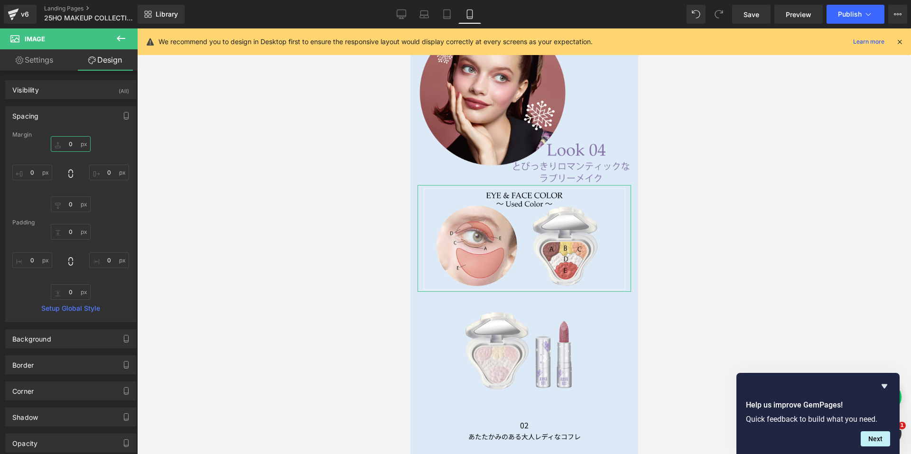
click at [72, 147] on input "0" at bounding box center [71, 144] width 40 height 16
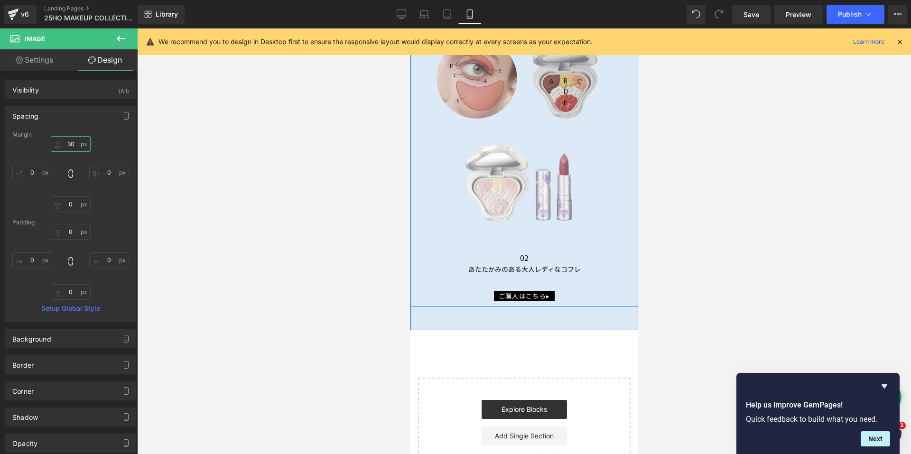
scroll to position [3970, 0]
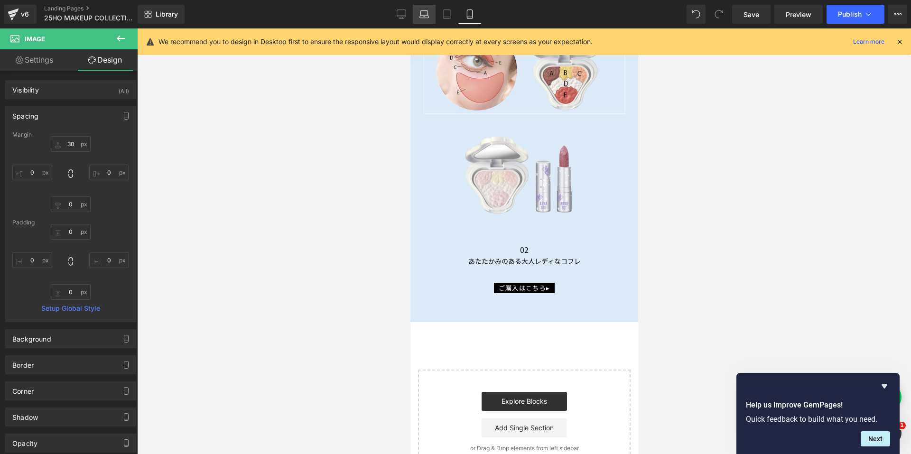
click at [424, 16] on icon at bounding box center [423, 13] width 9 height 9
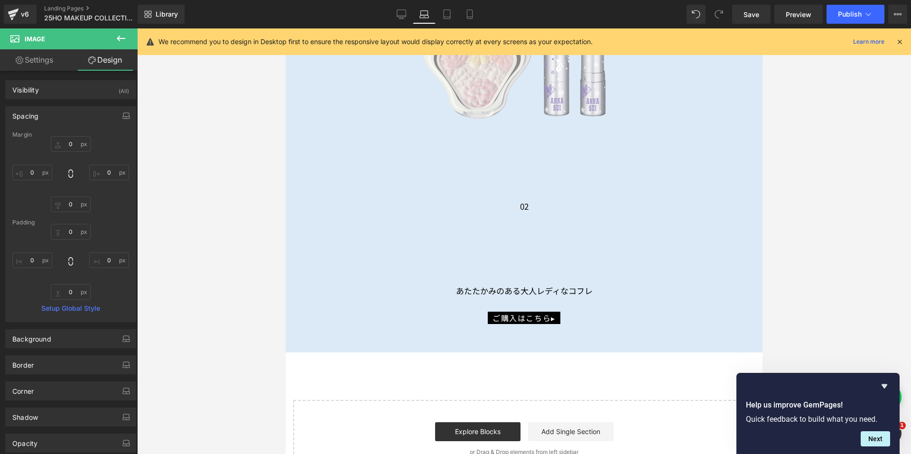
scroll to position [6446, 0]
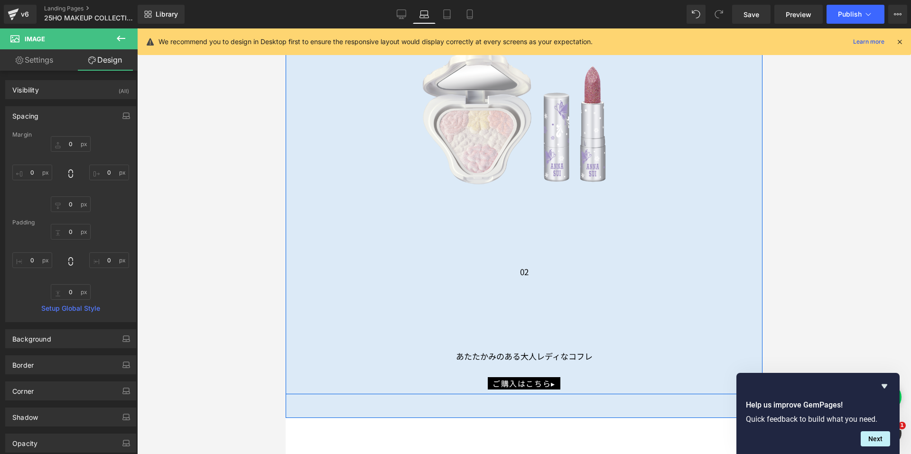
click at [481, 352] on span "Text Block" at bounding box center [465, 354] width 31 height 11
click at [481, 353] on span "Text Block" at bounding box center [465, 354] width 31 height 11
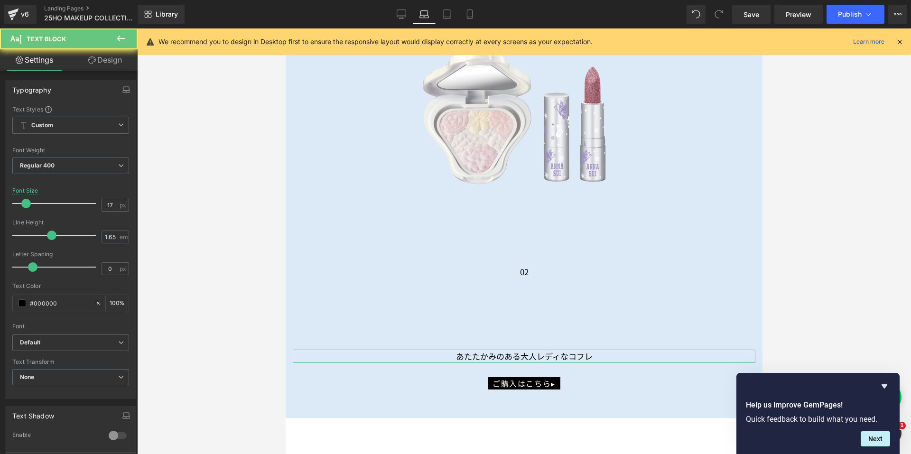
click at [112, 63] on link "Design" at bounding box center [105, 59] width 69 height 21
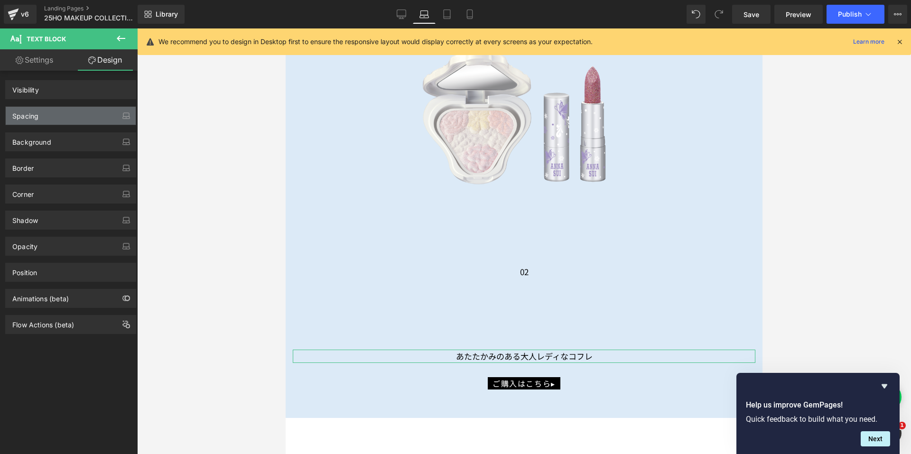
click at [55, 116] on div "Spacing" at bounding box center [71, 116] width 130 height 18
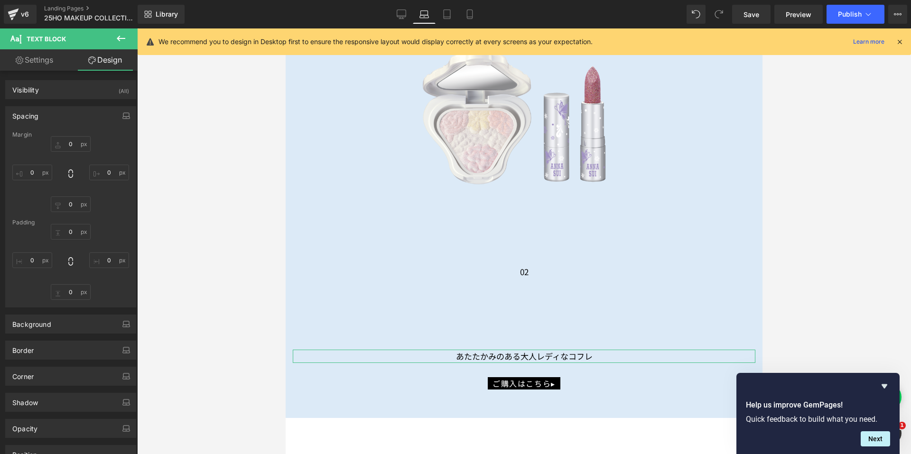
click at [55, 116] on div "Spacing" at bounding box center [71, 116] width 130 height 18
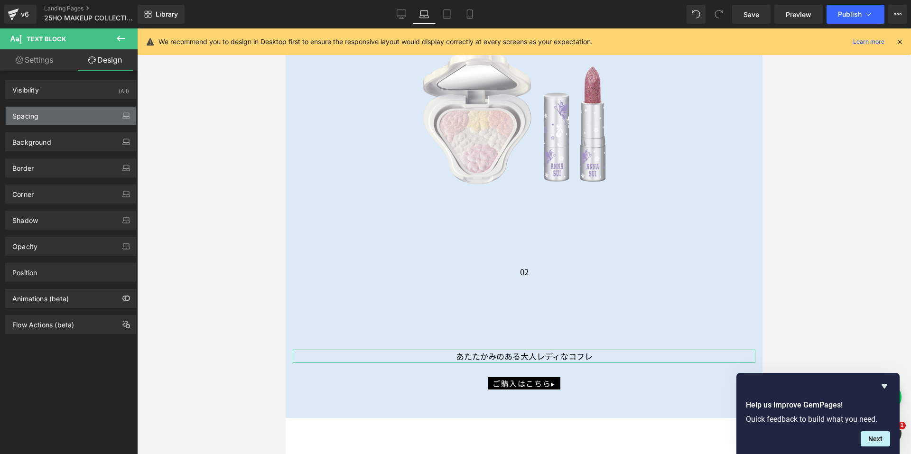
click at [63, 122] on div "Spacing" at bounding box center [71, 116] width 130 height 18
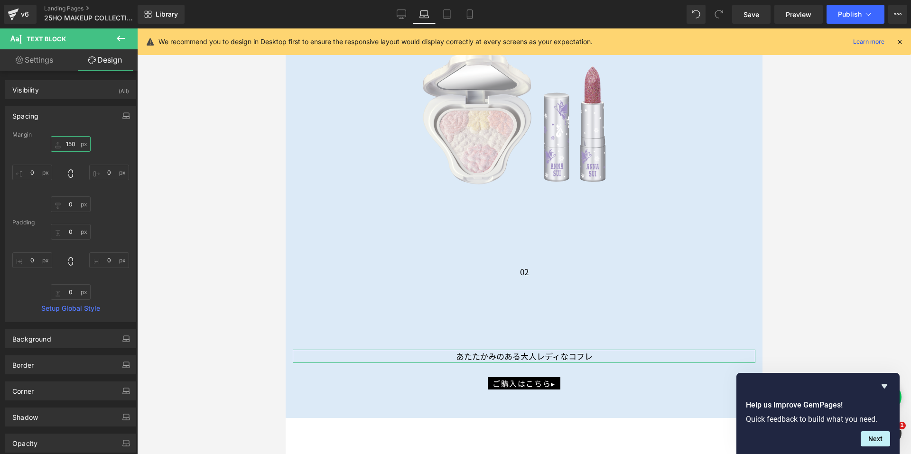
click at [69, 149] on input "150" at bounding box center [71, 144] width 40 height 16
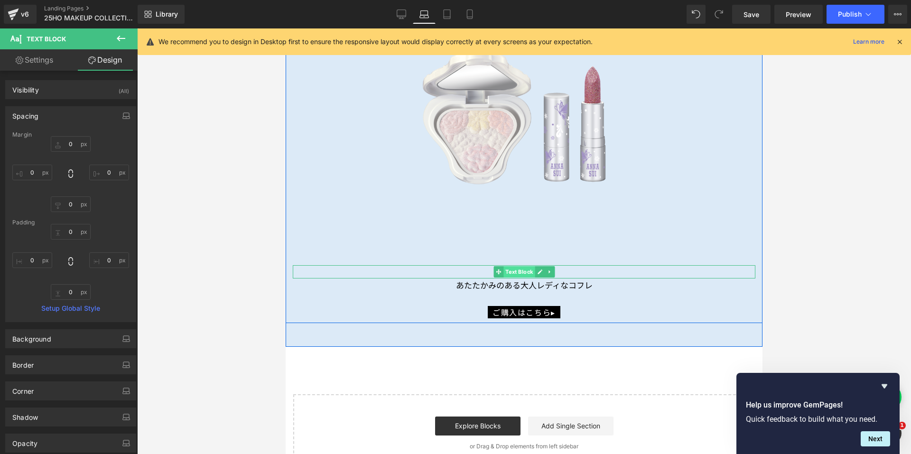
click at [519, 267] on span "Text Block" at bounding box center [518, 271] width 31 height 11
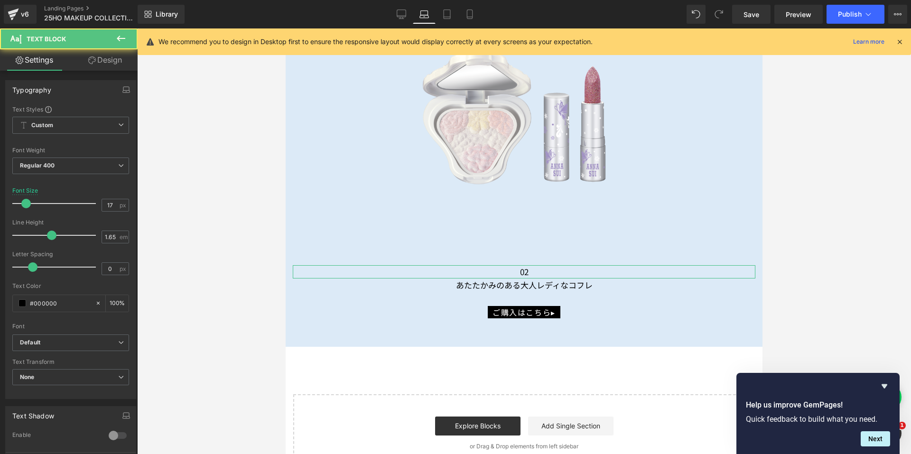
click at [98, 64] on link "Design" at bounding box center [105, 59] width 69 height 21
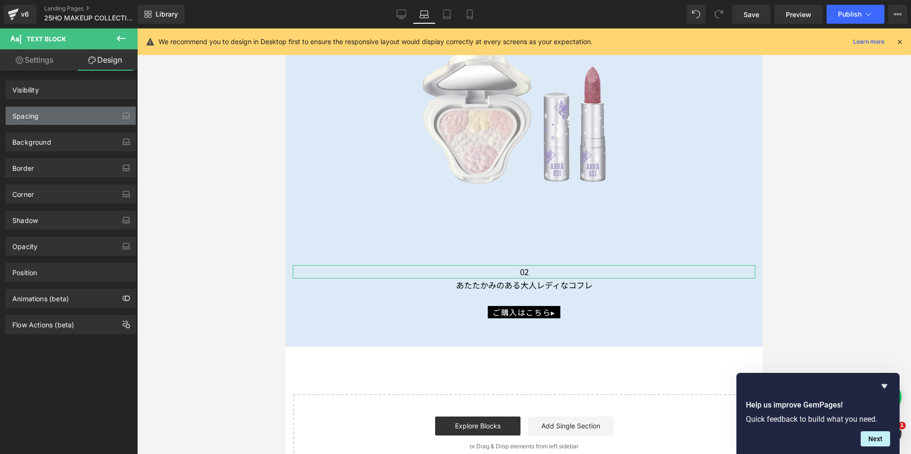
click at [53, 115] on div "Spacing" at bounding box center [71, 116] width 130 height 18
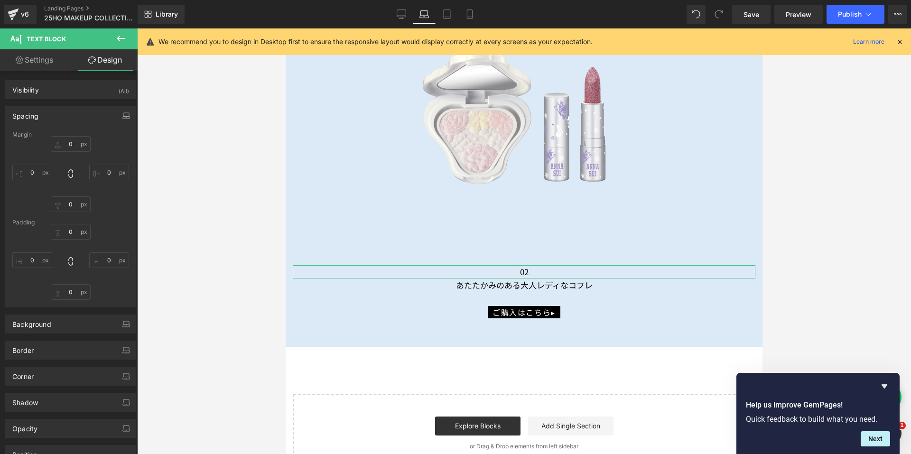
click at [53, 115] on div "Spacing" at bounding box center [71, 116] width 130 height 18
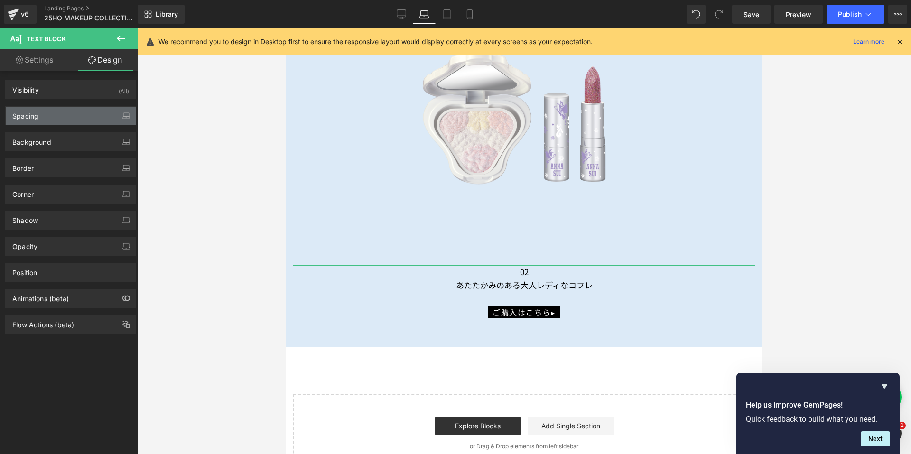
click at [53, 115] on div "Spacing" at bounding box center [71, 116] width 130 height 18
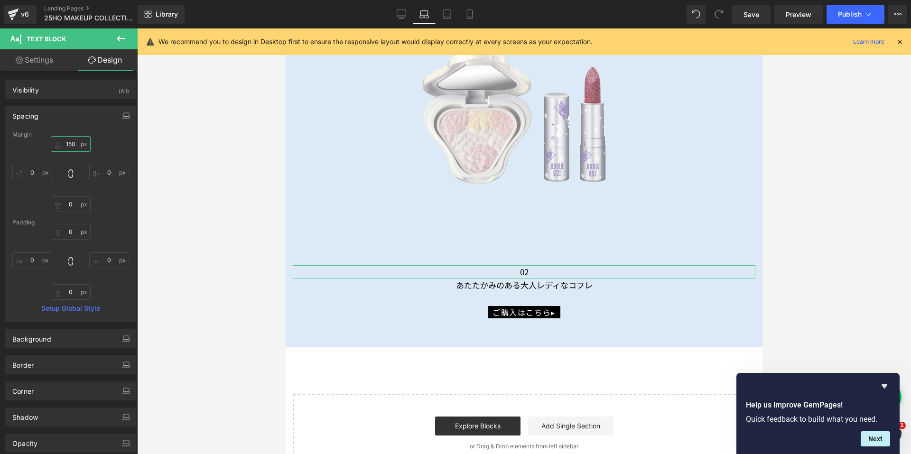
click at [65, 140] on input "150" at bounding box center [71, 144] width 40 height 16
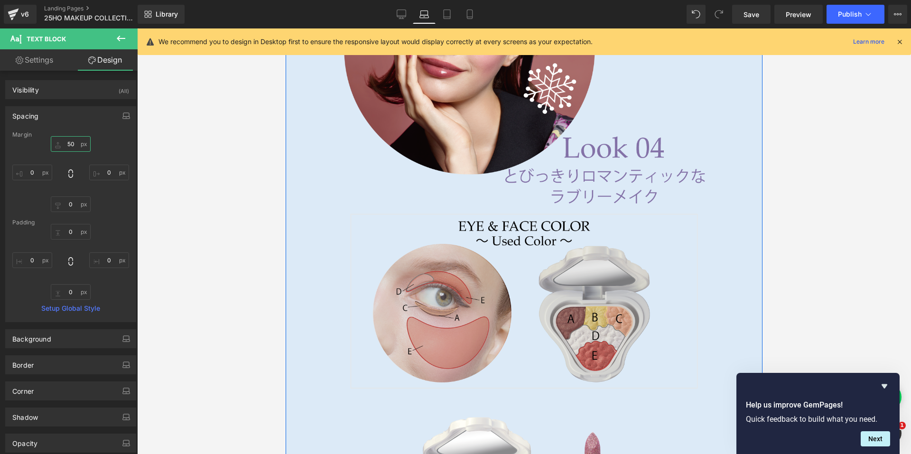
scroll to position [6162, 0]
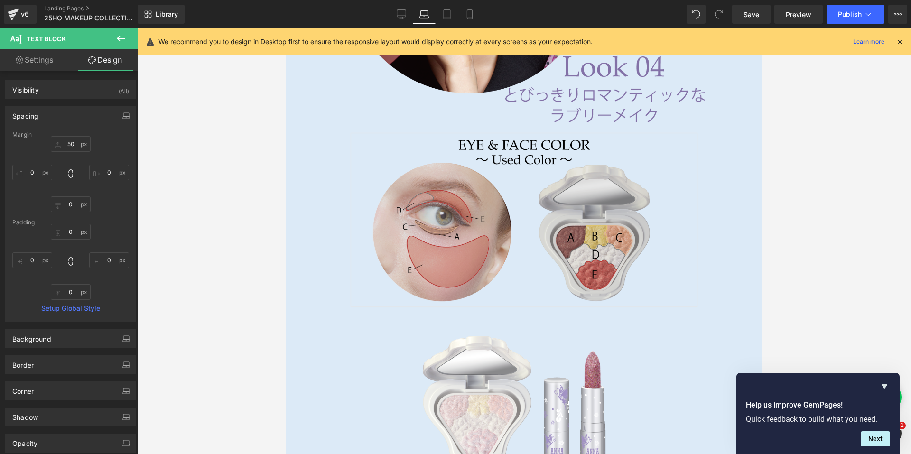
click at [473, 160] on img at bounding box center [524, 219] width 463 height 184
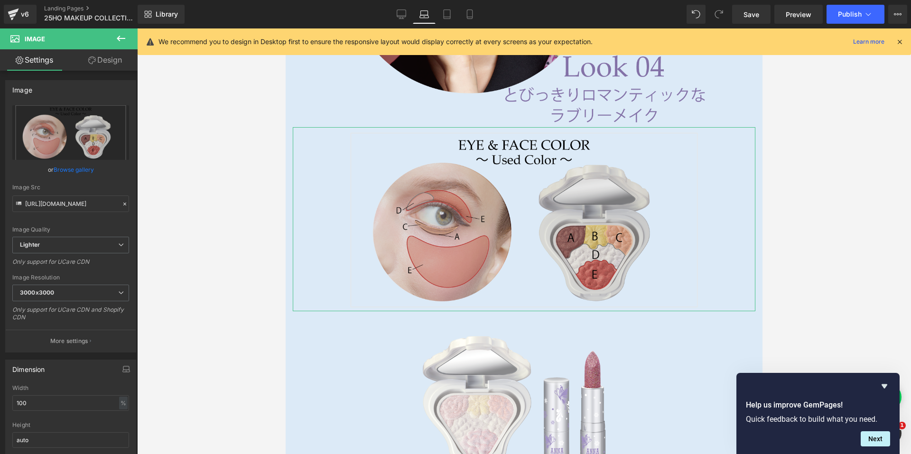
click at [94, 56] on icon at bounding box center [92, 60] width 8 height 8
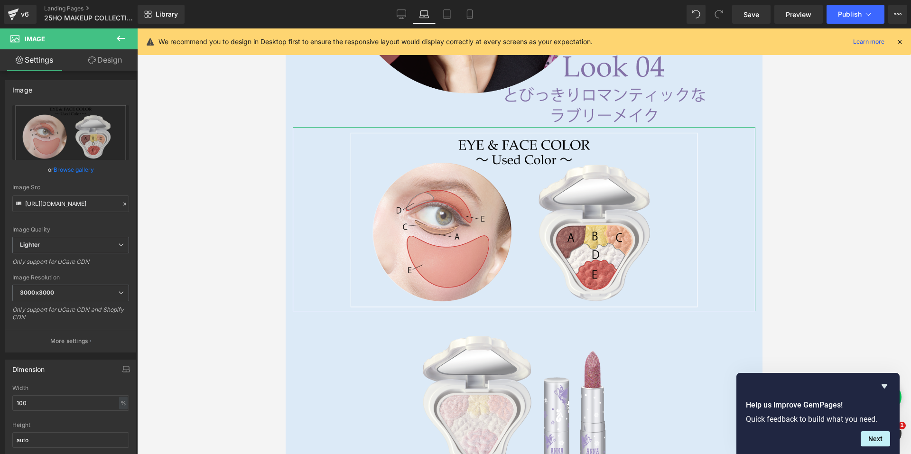
click at [0, 0] on div "Spacing" at bounding box center [0, 0] width 0 height 0
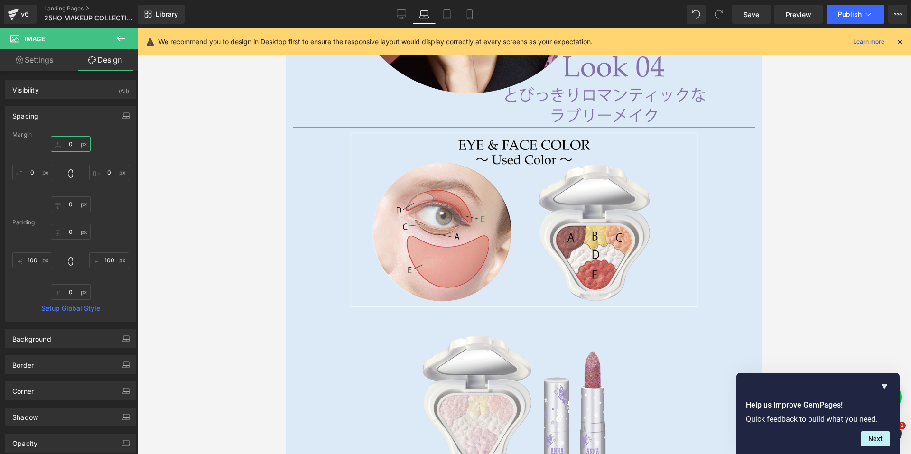
click at [74, 145] on input "0" at bounding box center [71, 144] width 40 height 16
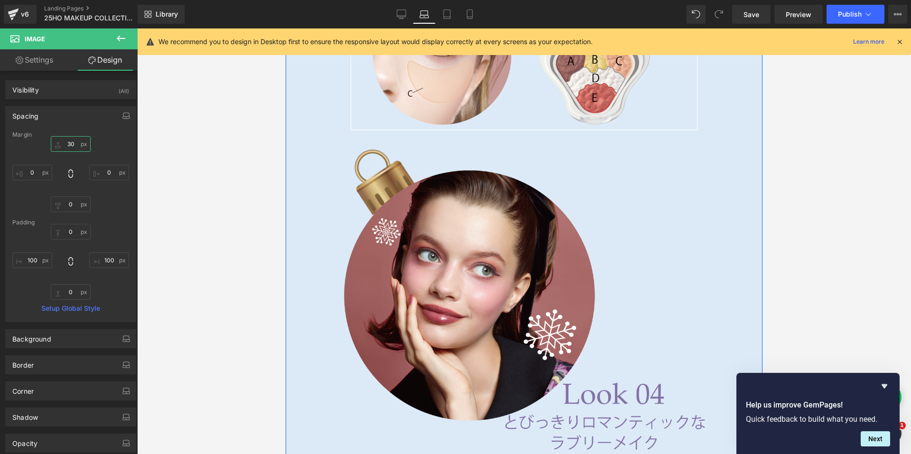
scroll to position [5830, 0]
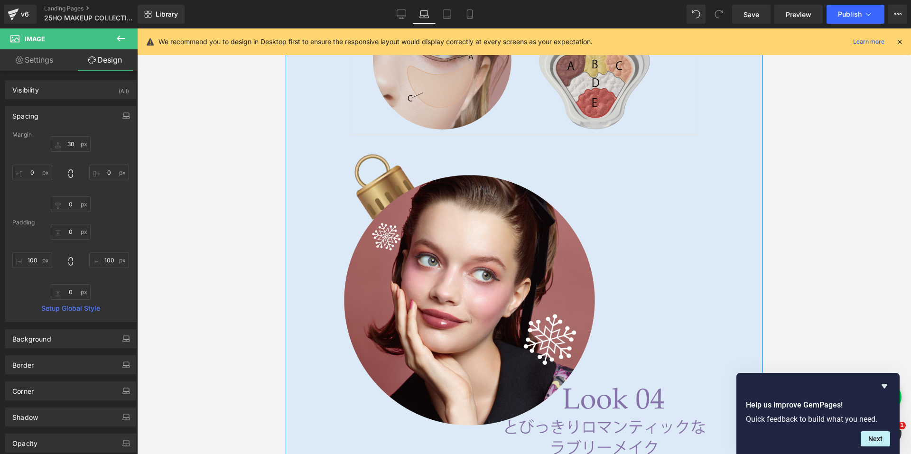
click at [474, 84] on img at bounding box center [524, 47] width 463 height 184
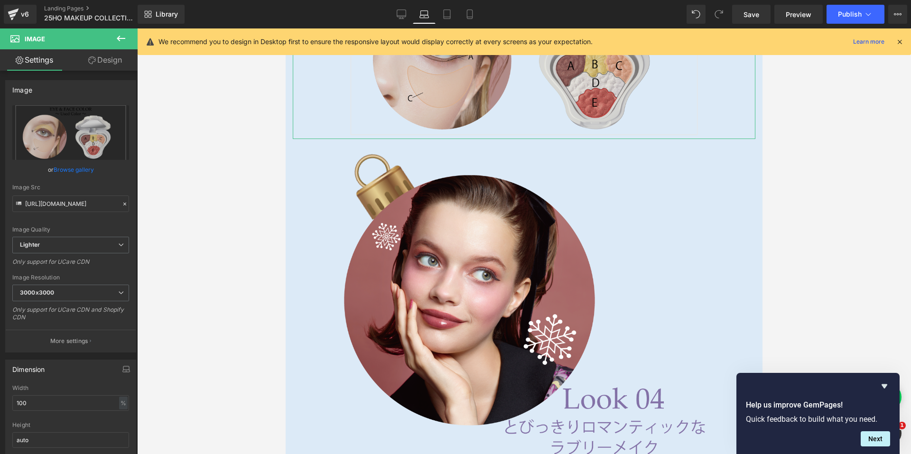
click at [105, 63] on link "Design" at bounding box center [105, 59] width 69 height 21
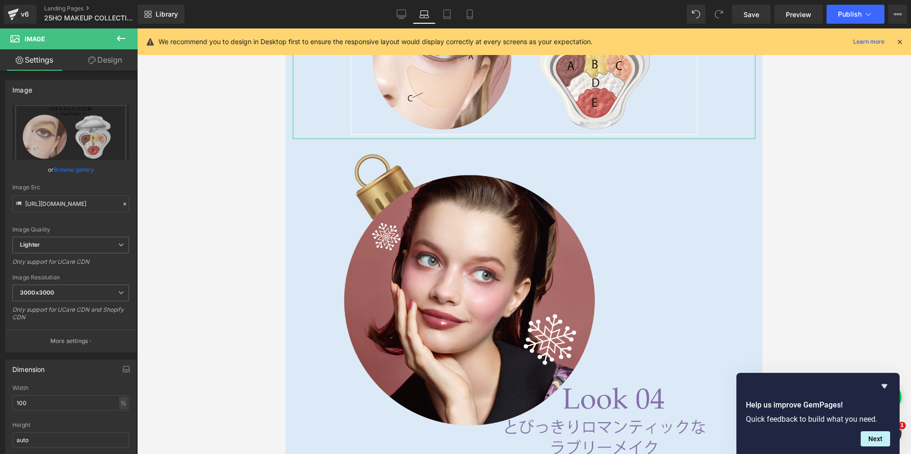
click at [0, 0] on div "Spacing" at bounding box center [0, 0] width 0 height 0
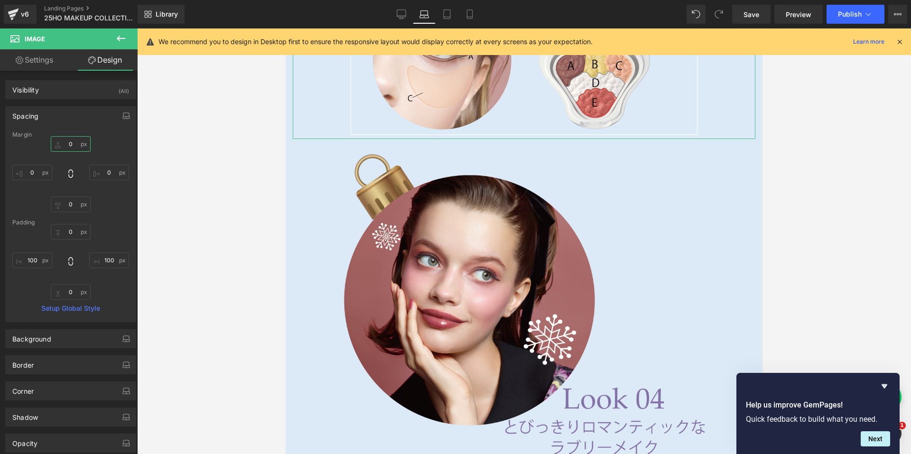
click at [65, 145] on input "0" at bounding box center [71, 144] width 40 height 16
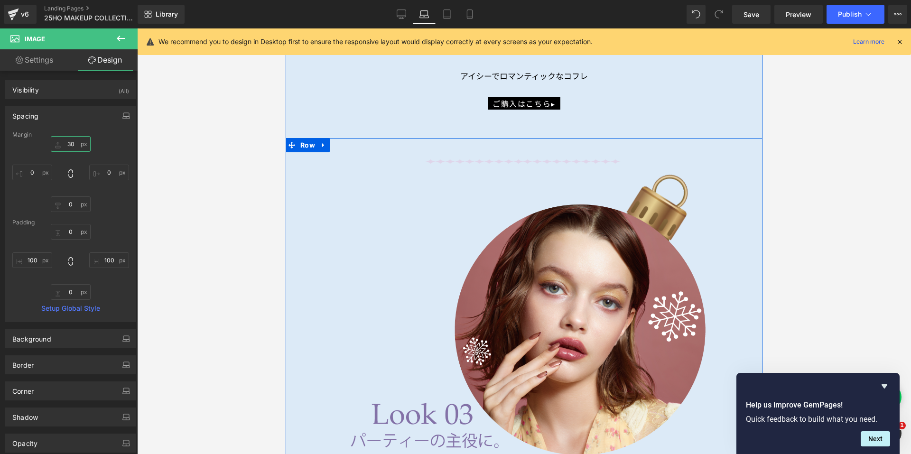
scroll to position [5165, 0]
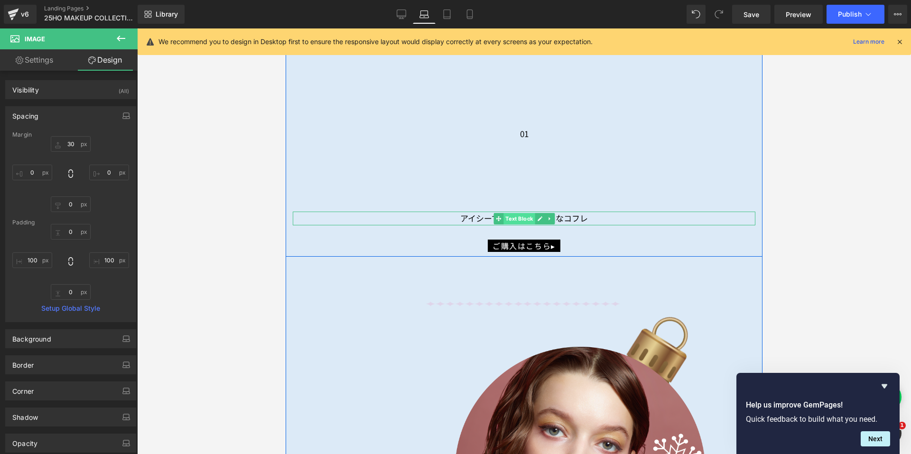
click at [504, 215] on span "Text Block" at bounding box center [518, 218] width 31 height 11
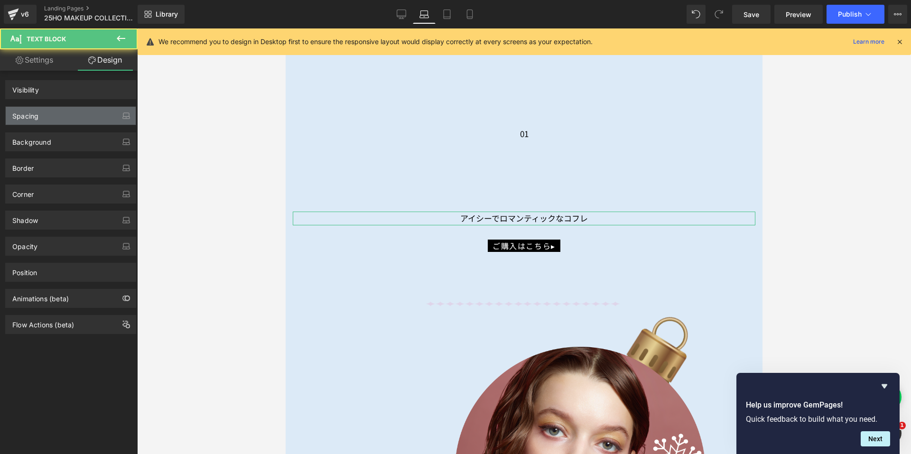
click at [29, 114] on div "Spacing" at bounding box center [25, 113] width 26 height 13
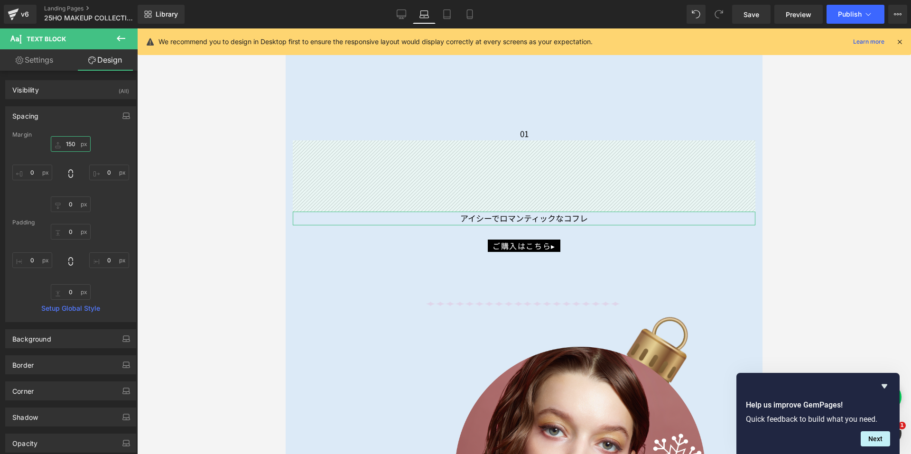
click at [64, 141] on input "150" at bounding box center [71, 144] width 40 height 16
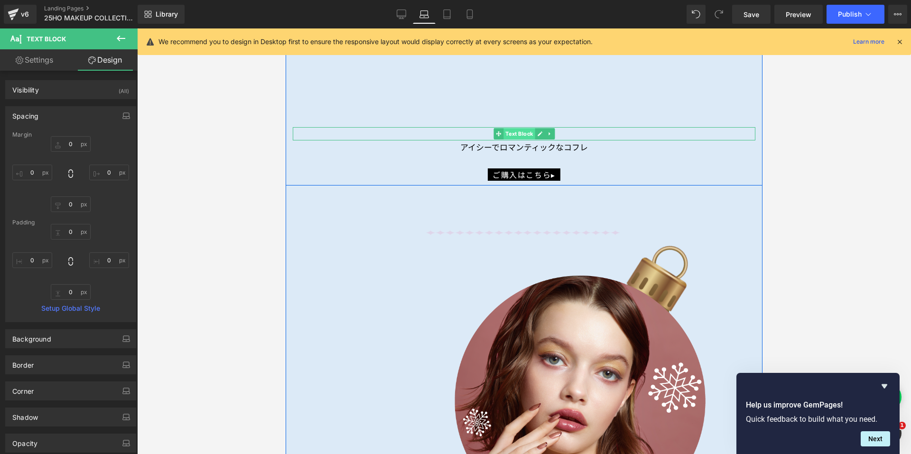
click at [511, 132] on span "Text Block" at bounding box center [518, 133] width 31 height 11
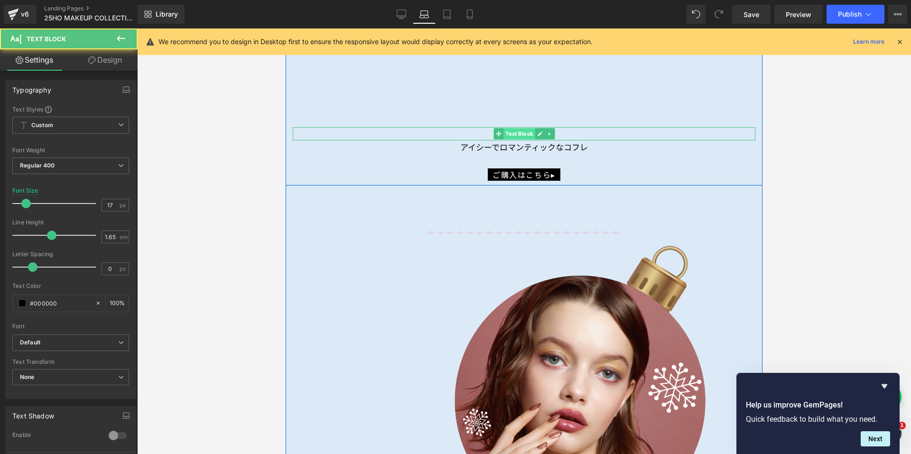
click at [89, 58] on icon at bounding box center [92, 60] width 8 height 8
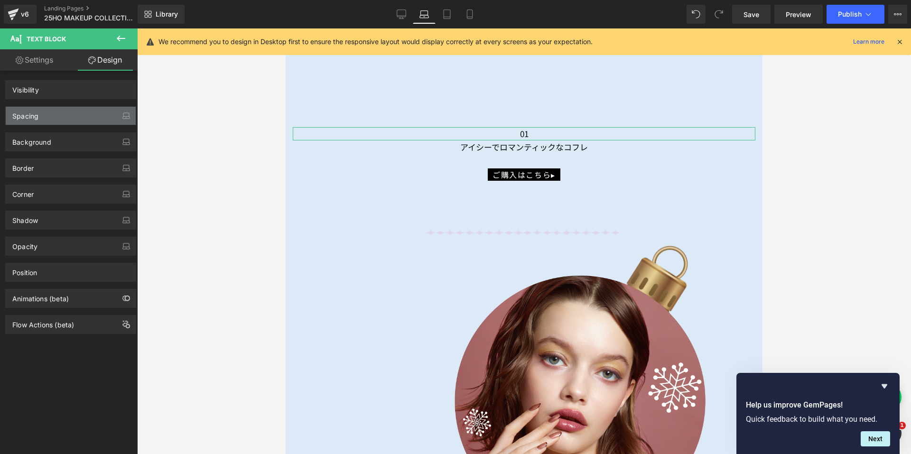
click at [31, 115] on div "Spacing" at bounding box center [25, 113] width 26 height 13
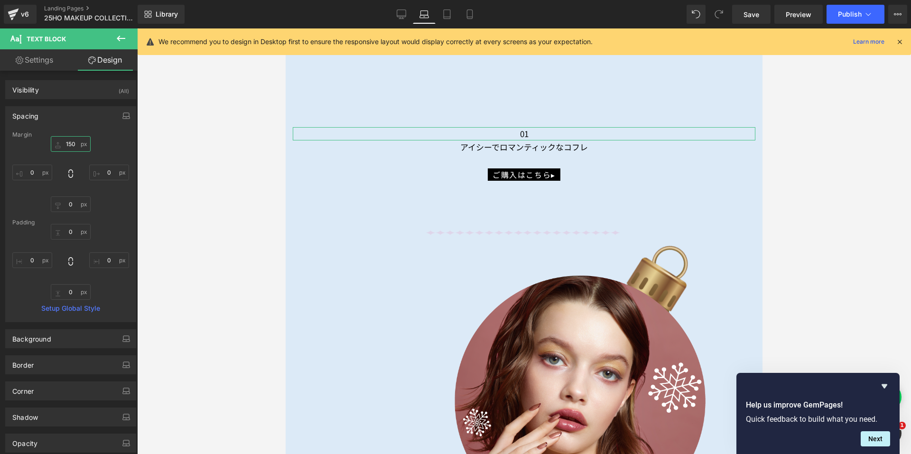
click at [67, 144] on input "150" at bounding box center [71, 144] width 40 height 16
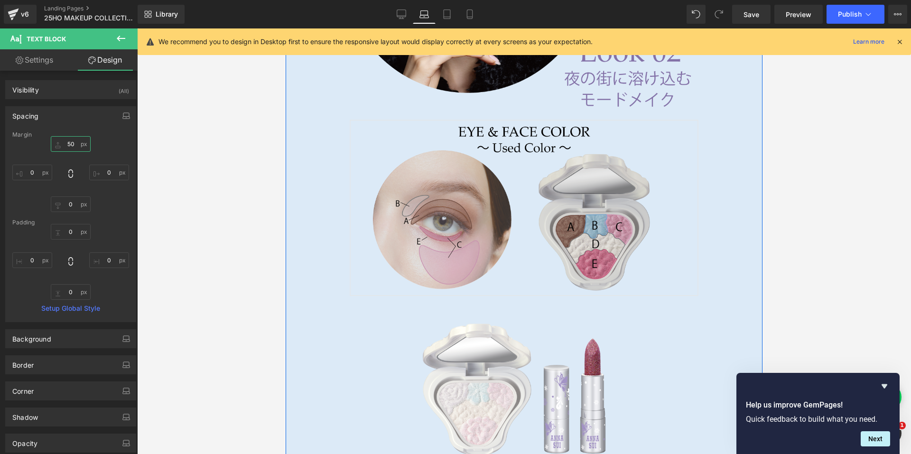
scroll to position [4738, 0]
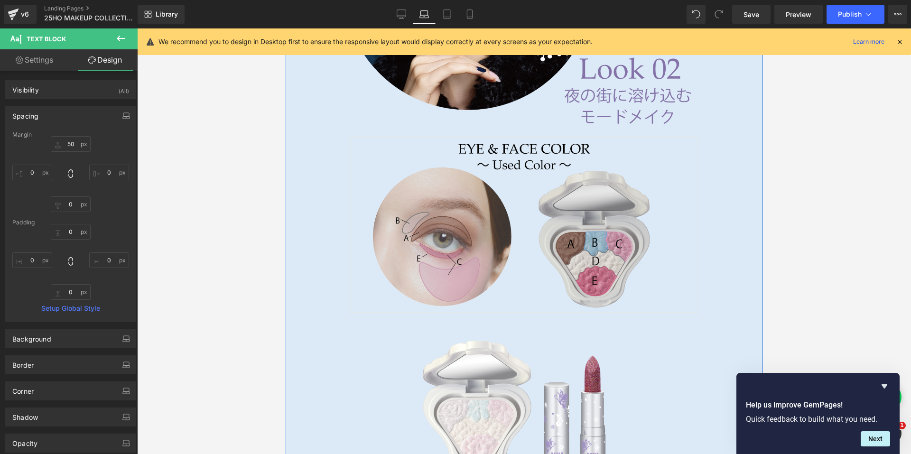
click at [478, 152] on img at bounding box center [524, 224] width 463 height 184
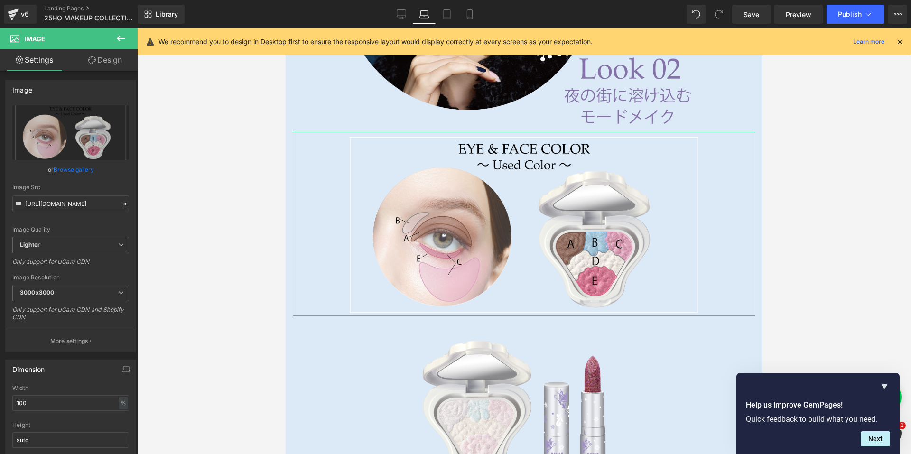
click at [87, 56] on link "Design" at bounding box center [105, 59] width 69 height 21
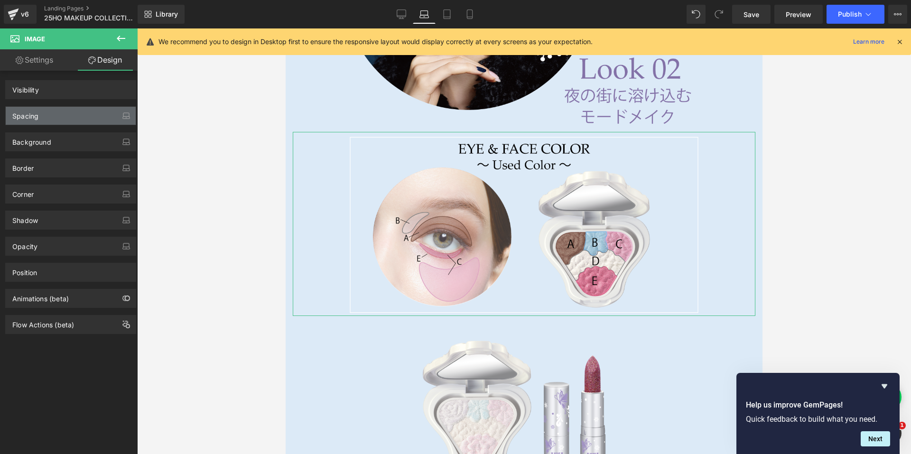
click at [40, 115] on div "Spacing" at bounding box center [71, 116] width 130 height 18
click at [31, 118] on div "Spacing" at bounding box center [25, 113] width 26 height 13
click at [34, 119] on div "Spacing" at bounding box center [25, 113] width 26 height 13
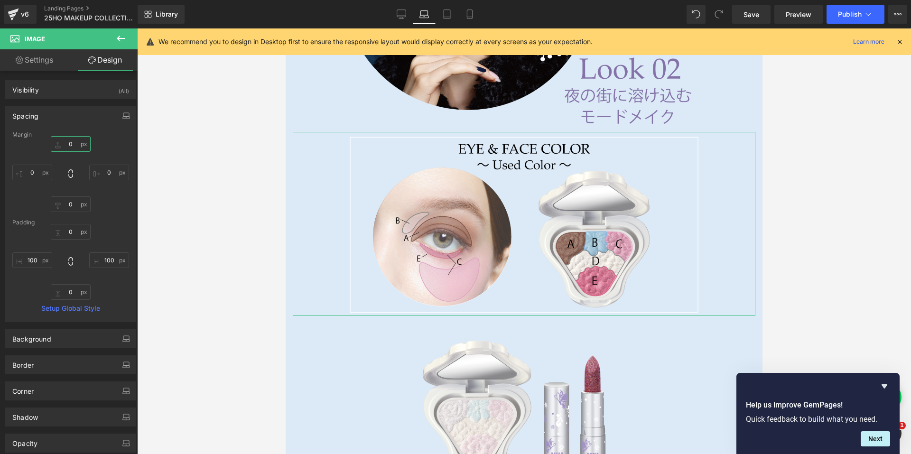
click at [66, 148] on input "0" at bounding box center [71, 144] width 40 height 16
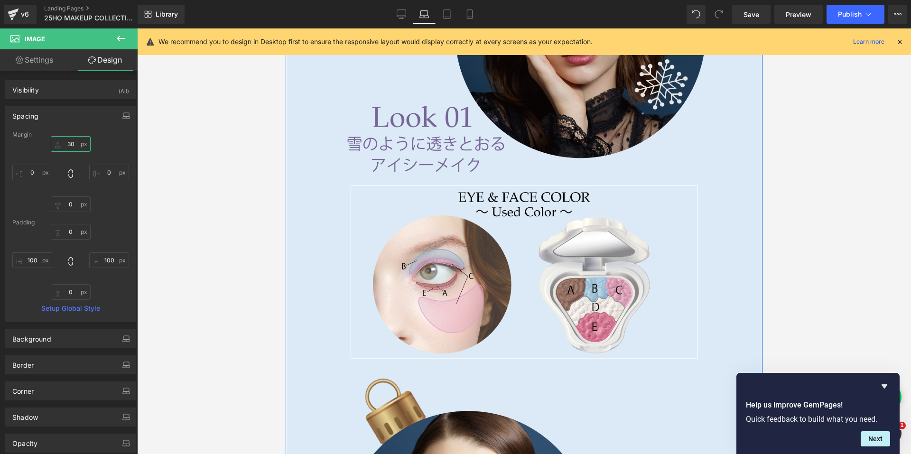
scroll to position [4169, 0]
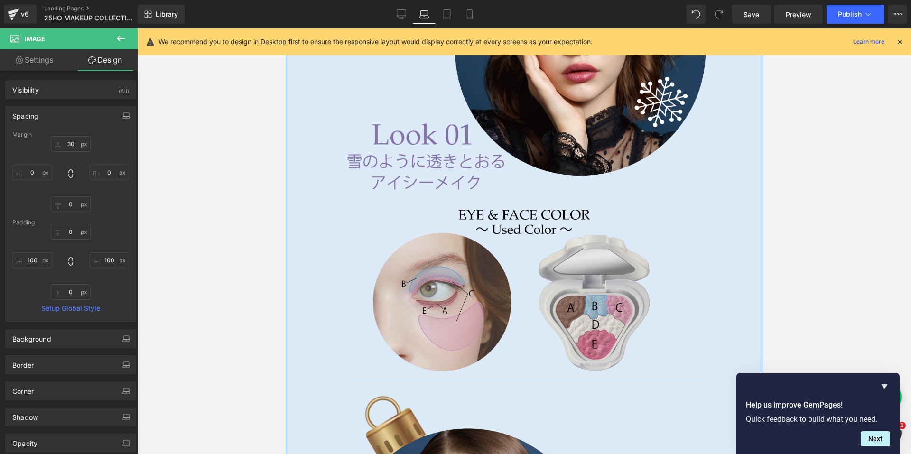
click at [408, 239] on img at bounding box center [524, 289] width 463 height 184
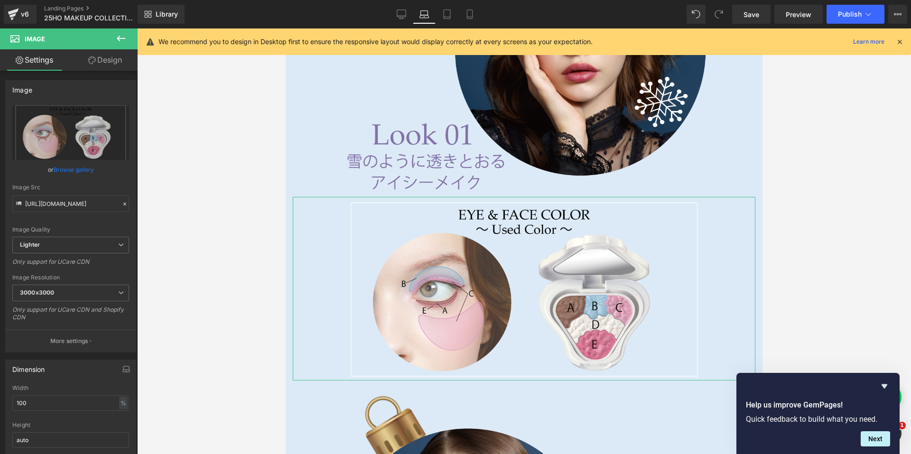
click at [95, 63] on link "Design" at bounding box center [105, 59] width 69 height 21
click at [0, 0] on div "Spacing" at bounding box center [0, 0] width 0 height 0
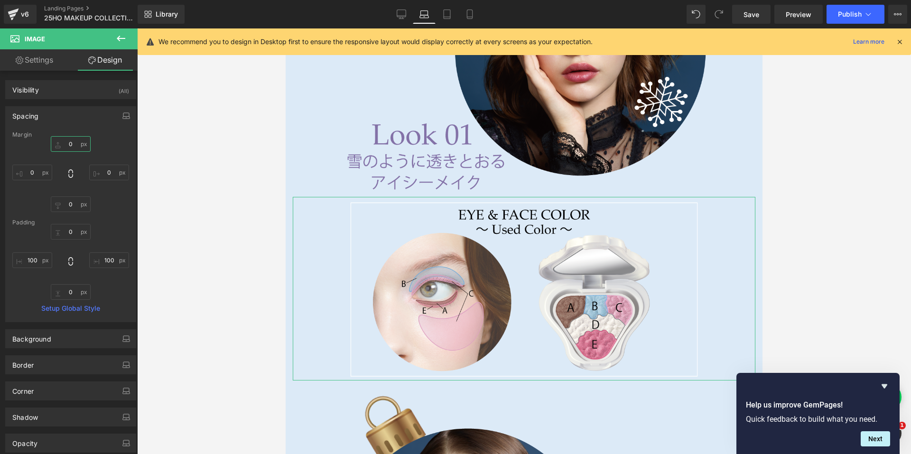
click at [68, 140] on input "0" at bounding box center [71, 144] width 40 height 16
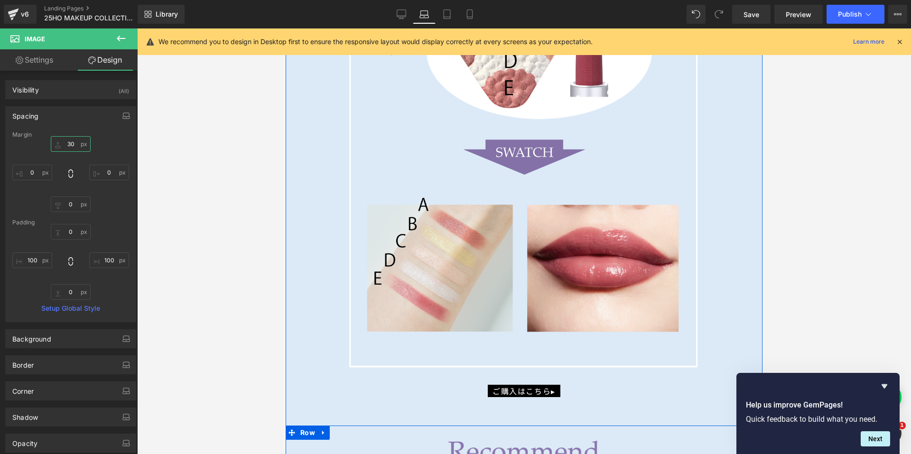
scroll to position [2841, 0]
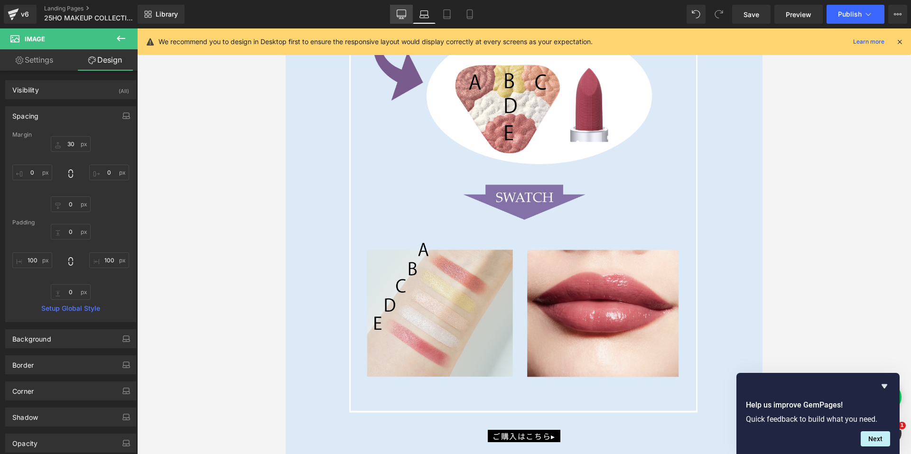
click at [400, 15] on icon at bounding box center [401, 13] width 9 height 9
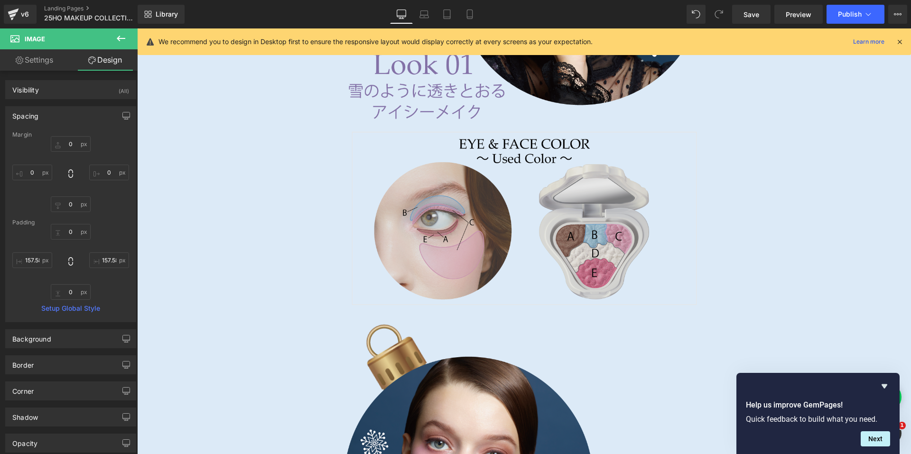
scroll to position [4463, 0]
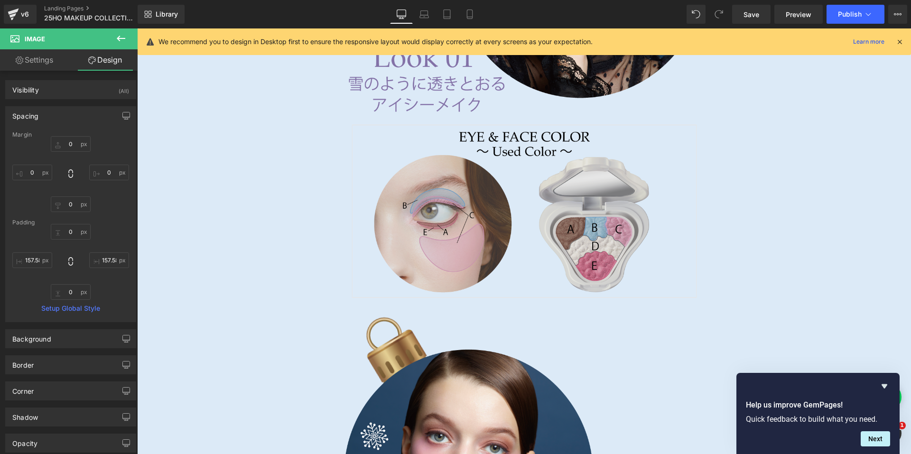
click at [477, 189] on img at bounding box center [524, 210] width 555 height 183
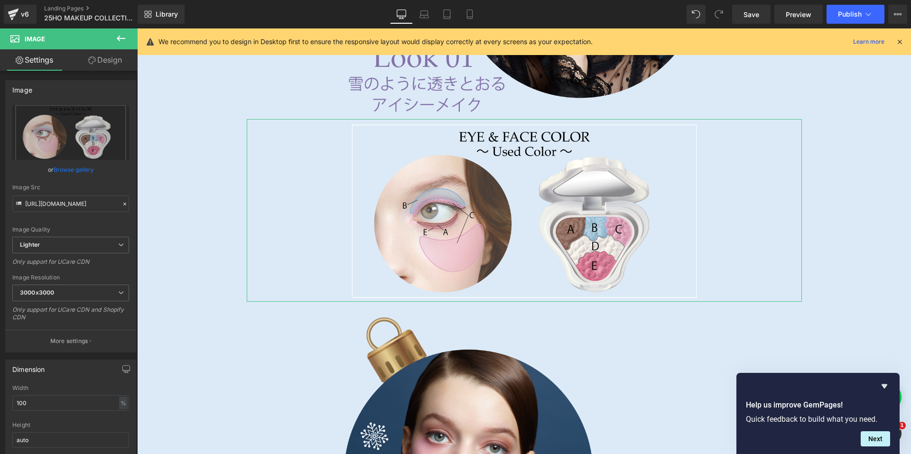
click at [107, 63] on link "Design" at bounding box center [105, 59] width 69 height 21
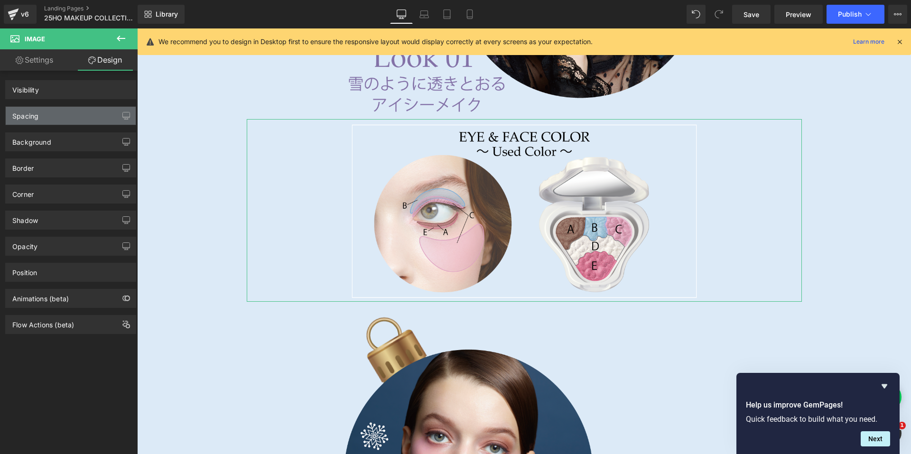
click at [22, 115] on div "Spacing" at bounding box center [25, 113] width 26 height 13
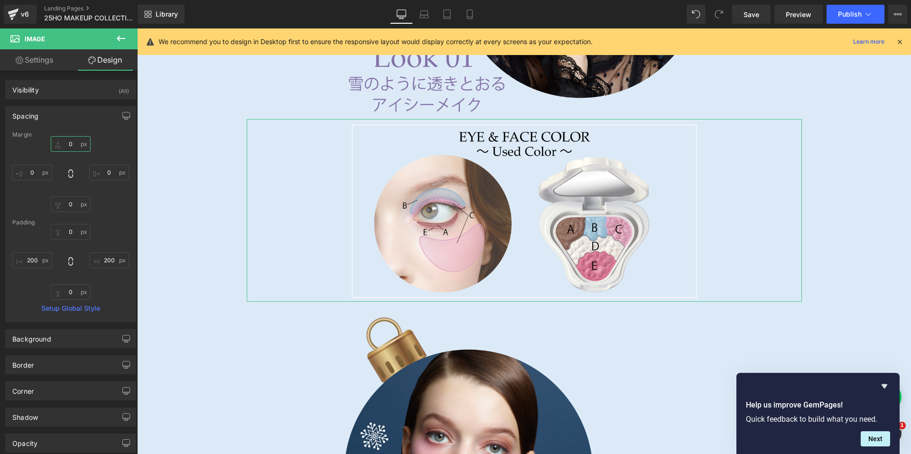
click at [62, 144] on input "0" at bounding box center [71, 144] width 40 height 16
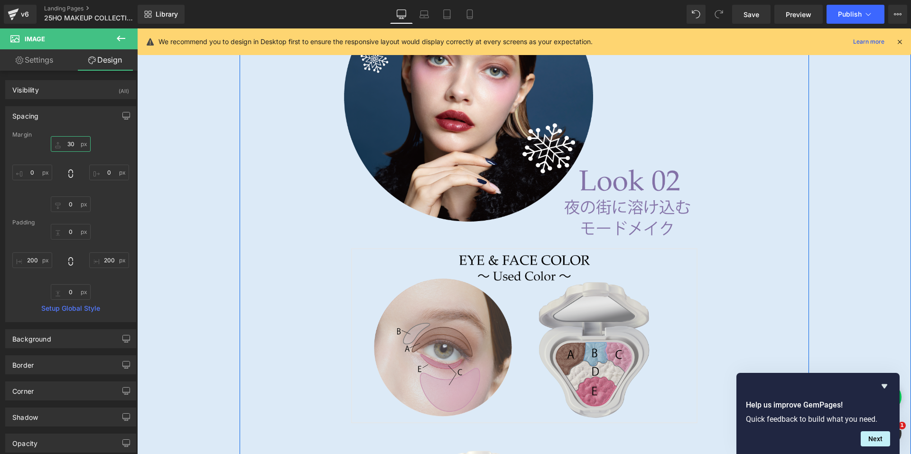
scroll to position [4937, 0]
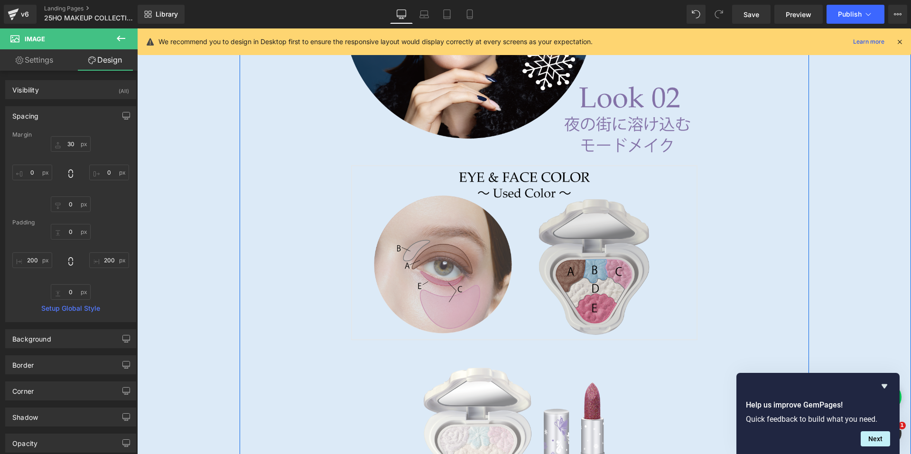
click at [444, 263] on img at bounding box center [524, 251] width 555 height 183
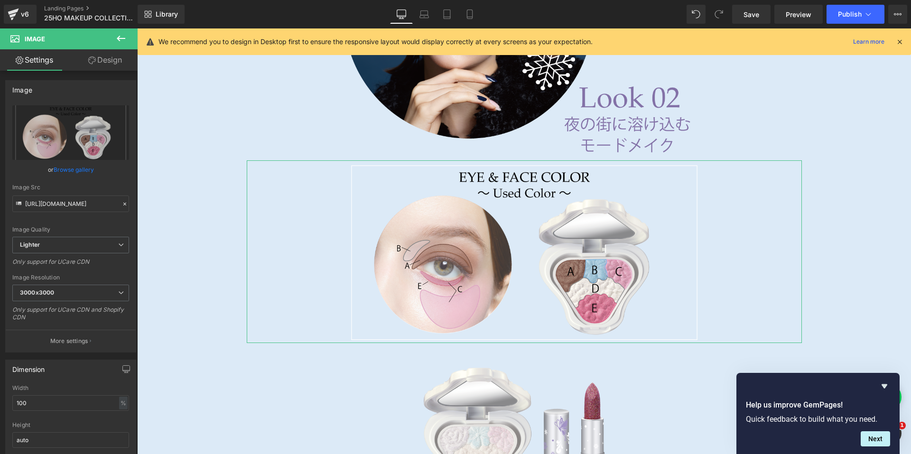
click at [99, 63] on link "Design" at bounding box center [105, 59] width 69 height 21
click at [0, 0] on div "Spacing" at bounding box center [0, 0] width 0 height 0
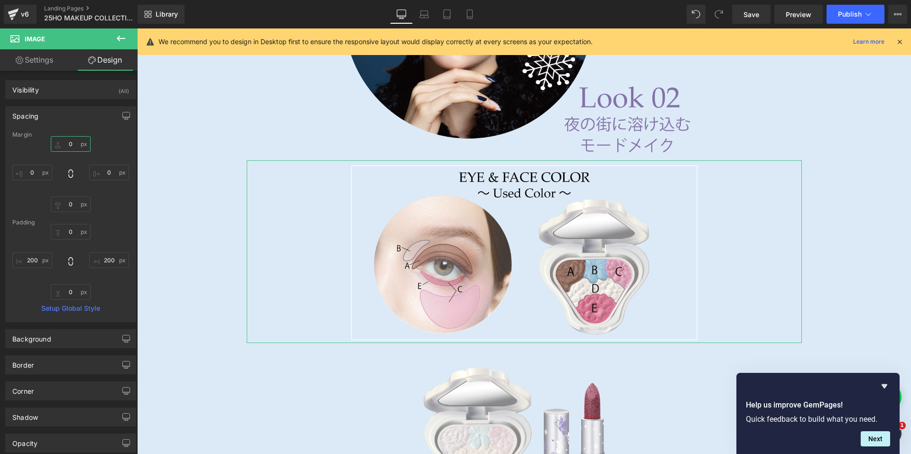
click at [62, 140] on input "0" at bounding box center [71, 144] width 40 height 16
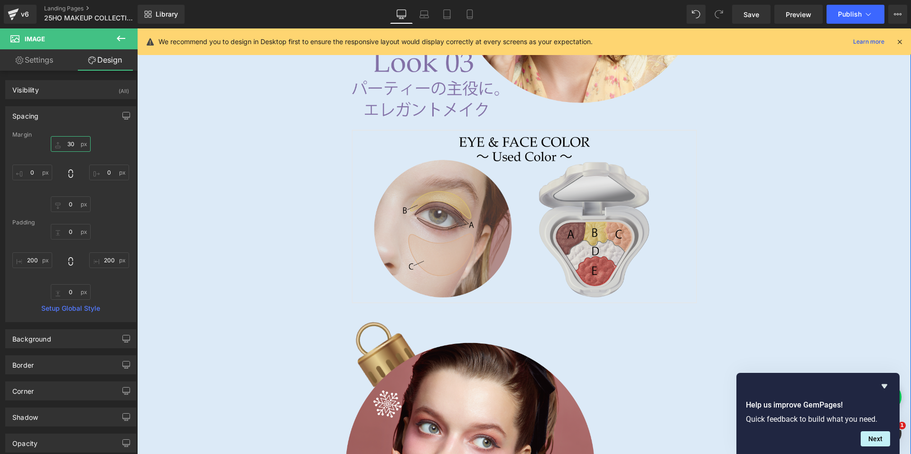
scroll to position [5791, 0]
click at [435, 214] on img at bounding box center [524, 215] width 555 height 183
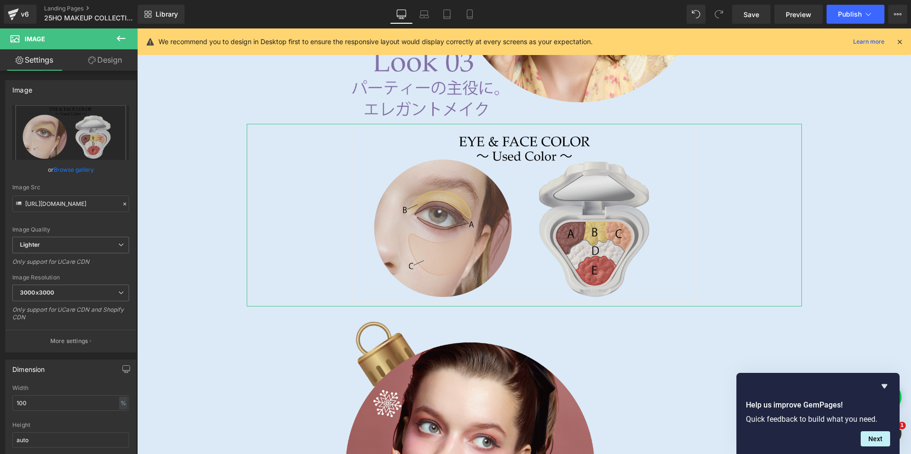
click at [114, 65] on link "Design" at bounding box center [105, 59] width 69 height 21
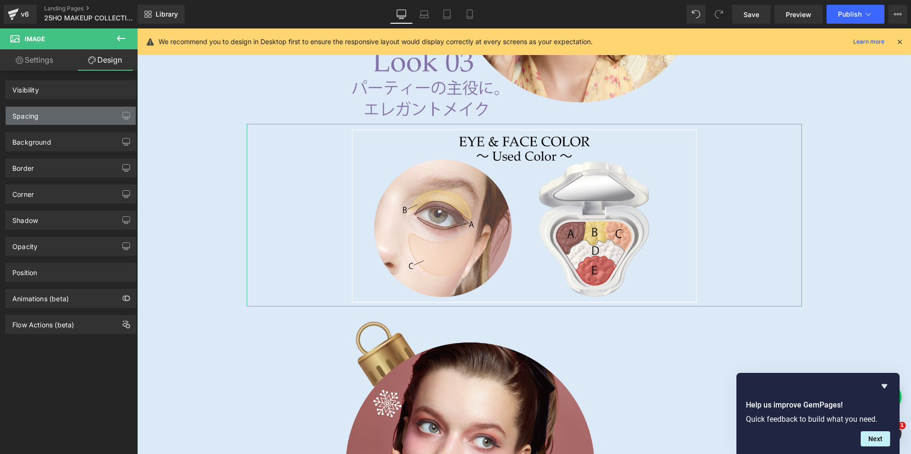
click at [30, 117] on div "Spacing" at bounding box center [25, 113] width 26 height 13
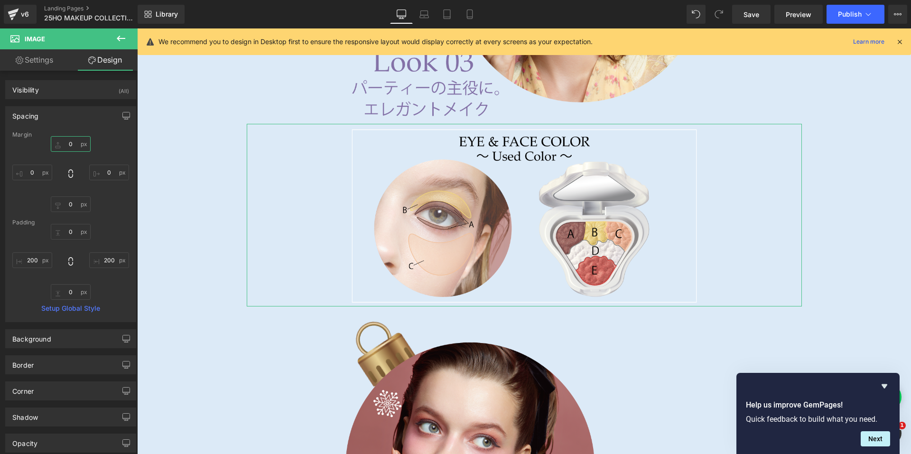
click at [64, 143] on input "0" at bounding box center [71, 144] width 40 height 16
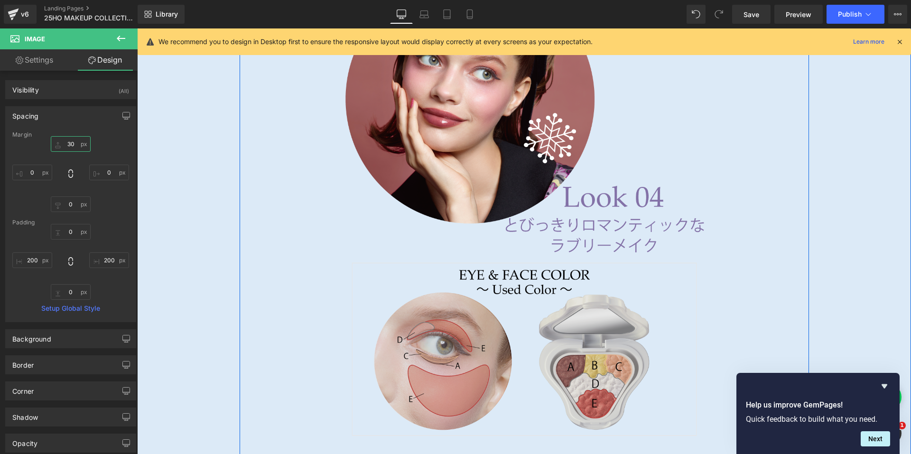
scroll to position [6218, 0]
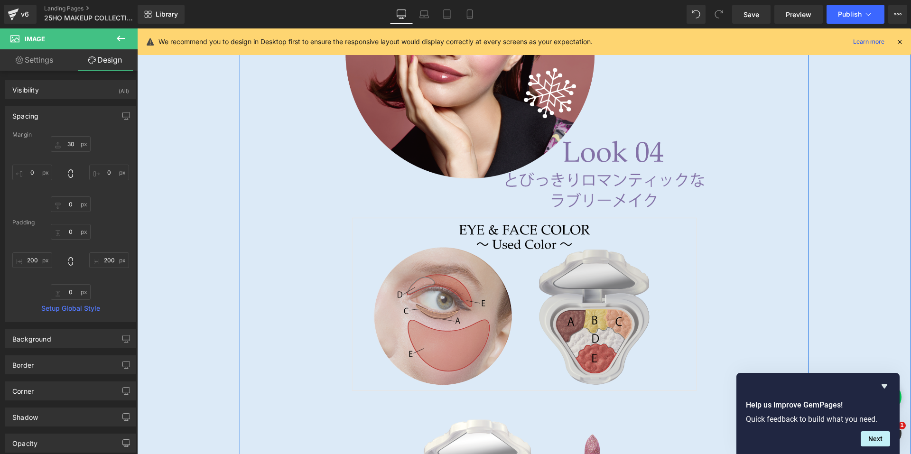
click at [443, 247] on img at bounding box center [524, 303] width 555 height 183
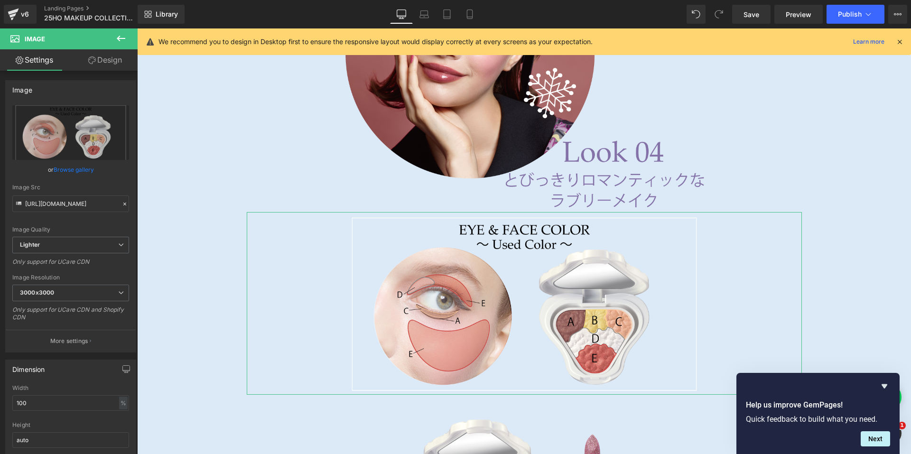
click at [103, 62] on link "Design" at bounding box center [105, 59] width 69 height 21
click at [0, 0] on div "Spacing" at bounding box center [0, 0] width 0 height 0
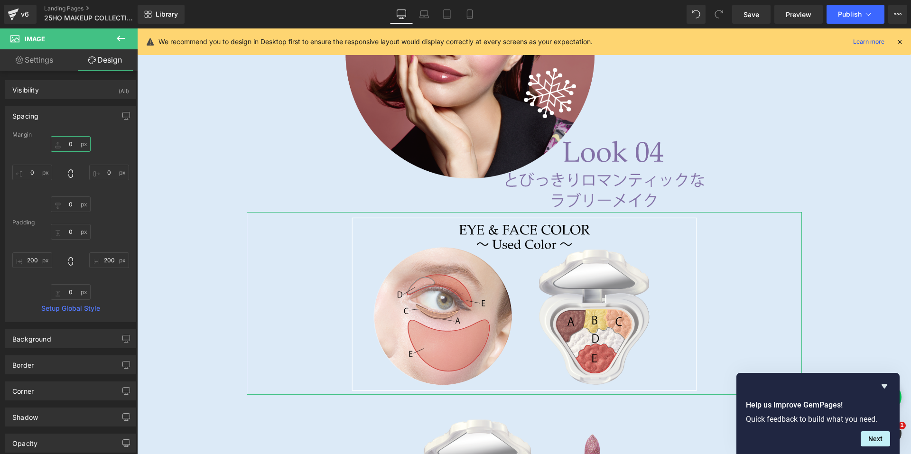
click at [69, 146] on input "0" at bounding box center [71, 144] width 40 height 16
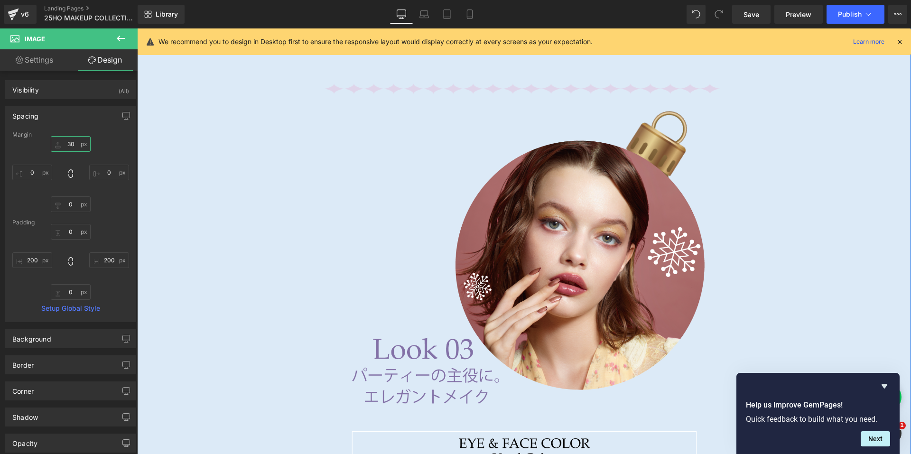
scroll to position [5507, 0]
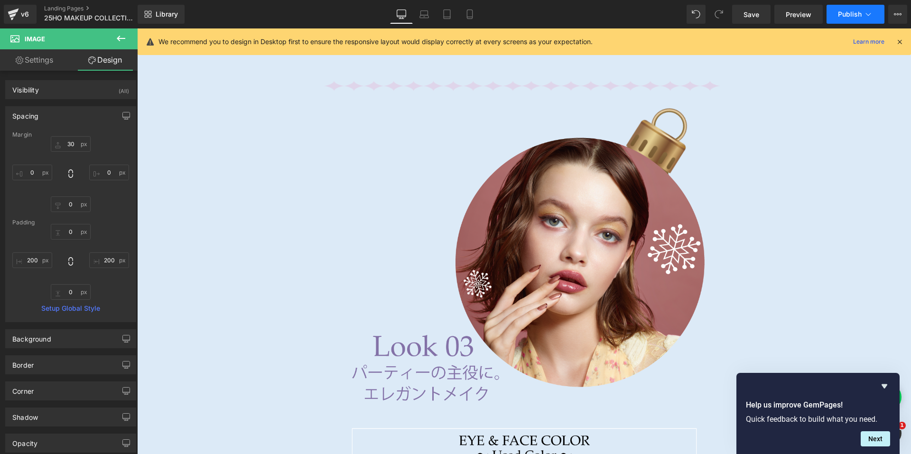
click at [848, 8] on button "Publish" at bounding box center [855, 14] width 58 height 19
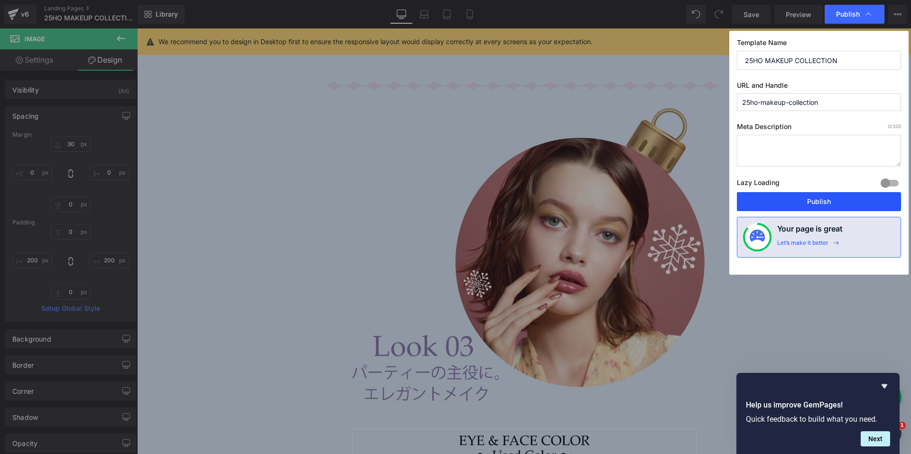
click at [788, 201] on button "Publish" at bounding box center [819, 201] width 164 height 19
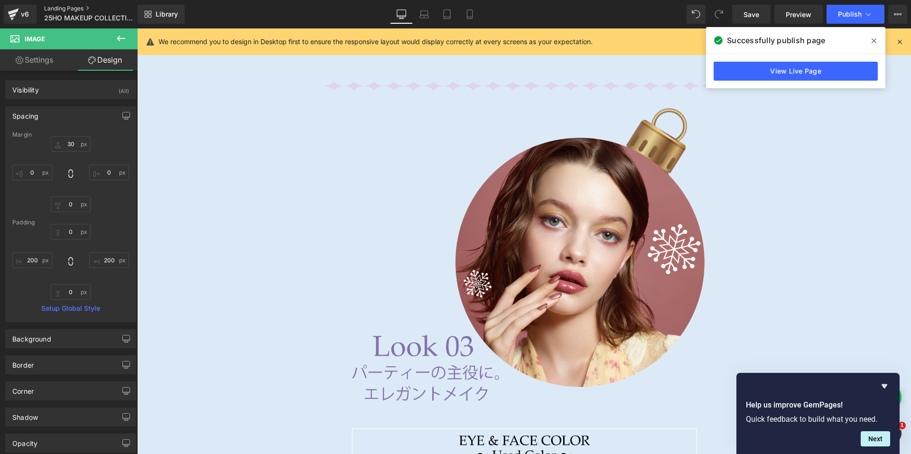
click at [60, 9] on link "Landing Pages" at bounding box center [97, 9] width 107 height 8
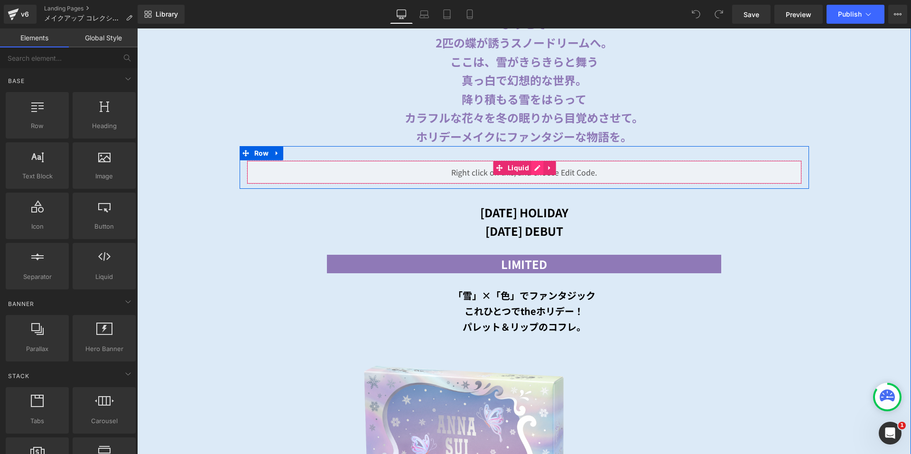
click at [531, 165] on div "Liquid" at bounding box center [524, 172] width 555 height 24
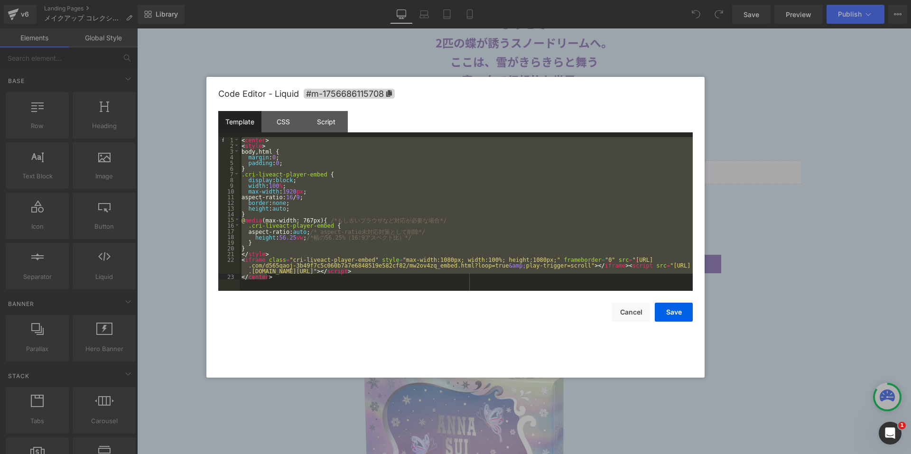
drag, startPoint x: 241, startPoint y: 141, endPoint x: 283, endPoint y: 279, distance: 144.7
click at [283, 279] on div "< center > < style > body , html { margin : 0 ; padding : 0 ; } .cri-liveact-pl…" at bounding box center [466, 219] width 453 height 165
click at [243, 141] on div "< center > < style > body , html { margin : 0 ; padding : 0 ; } .cri-liveact-pl…" at bounding box center [466, 214] width 453 height 154
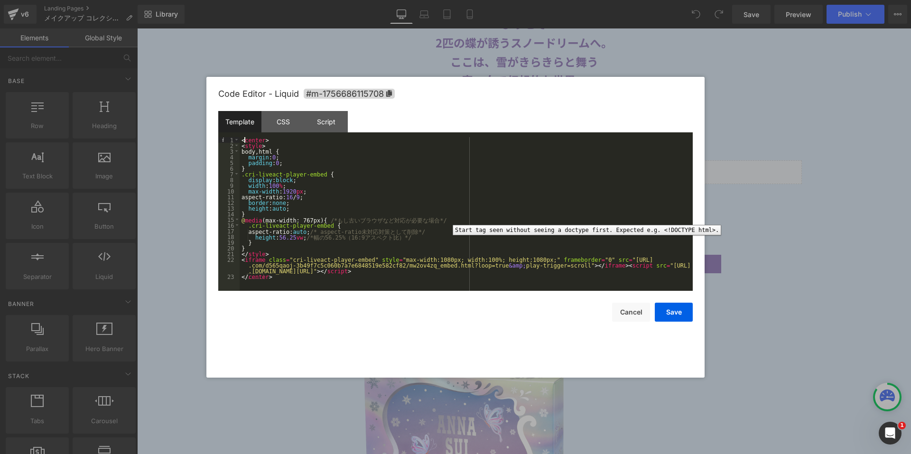
click at [240, 141] on pre "1 2 3 4 5 6 7 8 9 10 11 12 13 14 15 16 17 18 19 20 21 22 23 < center > < style …" at bounding box center [455, 214] width 474 height 154
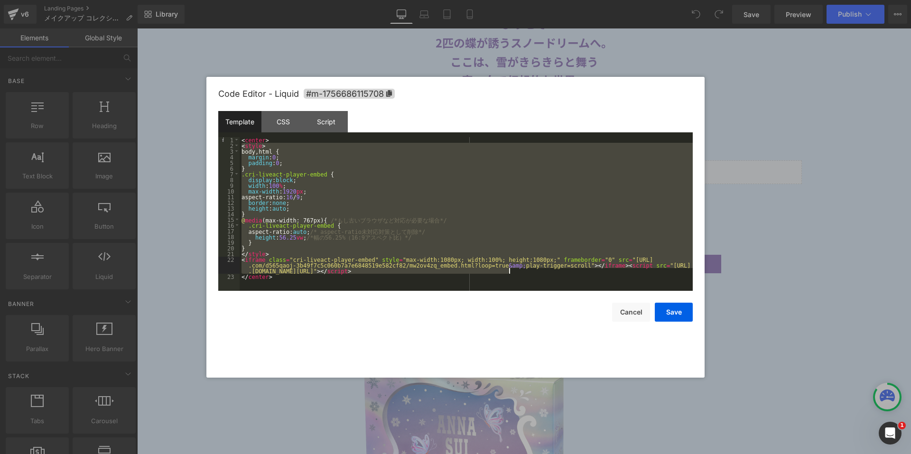
drag, startPoint x: 241, startPoint y: 147, endPoint x: 524, endPoint y: 272, distance: 310.1
click at [524, 272] on div "< center > < style > body , html { margin : 0 ; padding : 0 ; } .cri-liveact-pl…" at bounding box center [466, 219] width 453 height 165
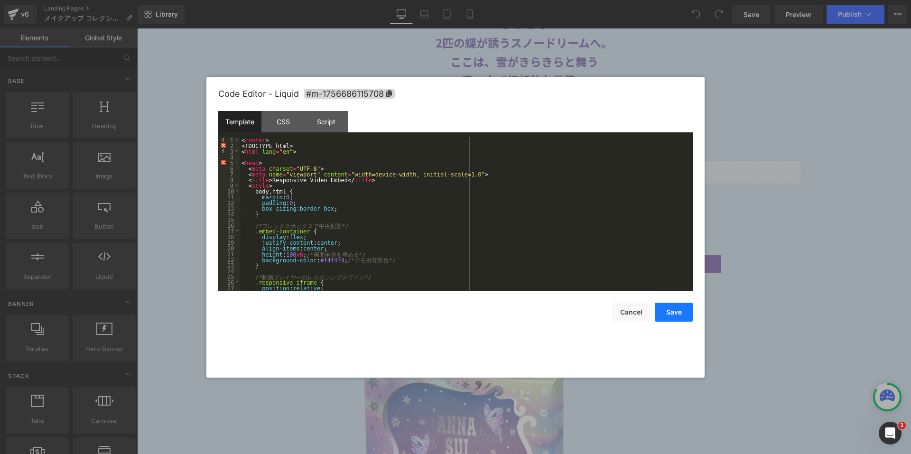
click at [668, 312] on button "Save" at bounding box center [674, 312] width 38 height 19
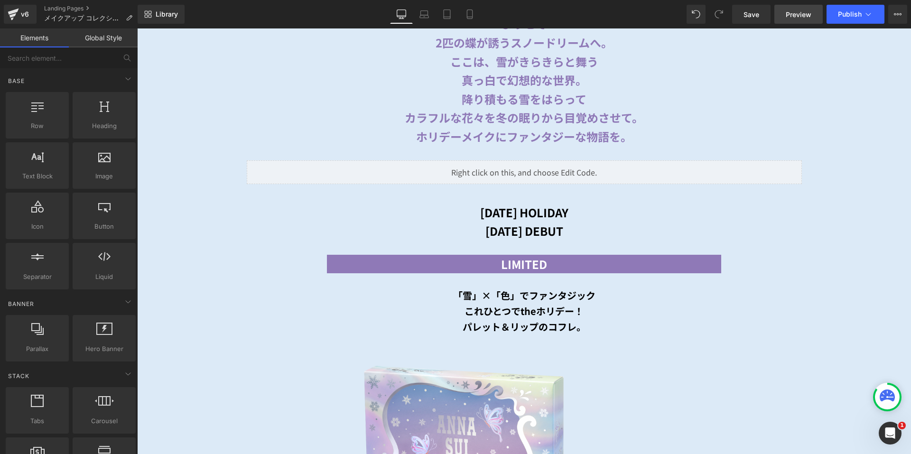
click at [793, 16] on span "Preview" at bounding box center [799, 14] width 26 height 10
click at [750, 15] on span "Save" at bounding box center [751, 14] width 16 height 10
click at [797, 15] on span "Preview" at bounding box center [799, 14] width 26 height 10
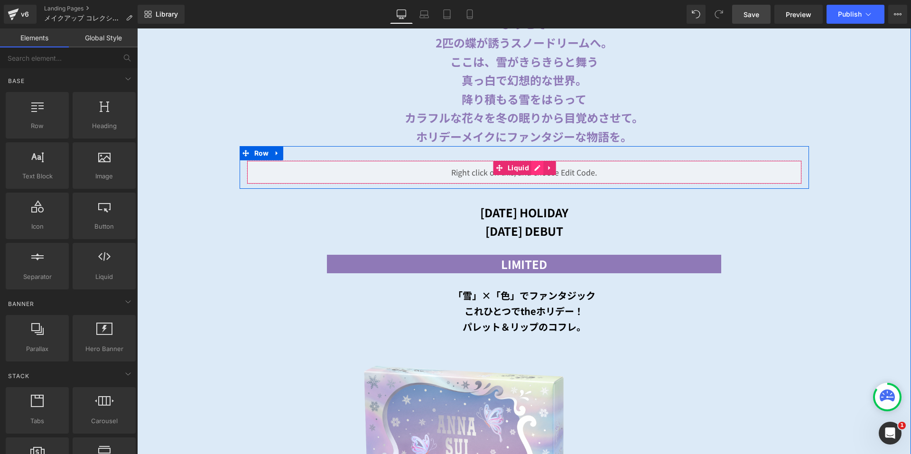
click at [533, 163] on div "Liquid" at bounding box center [524, 172] width 555 height 24
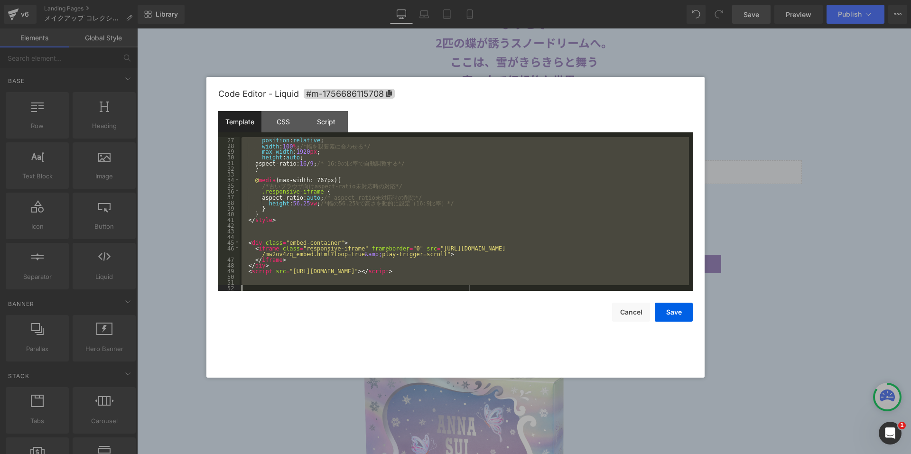
scroll to position [154, 0]
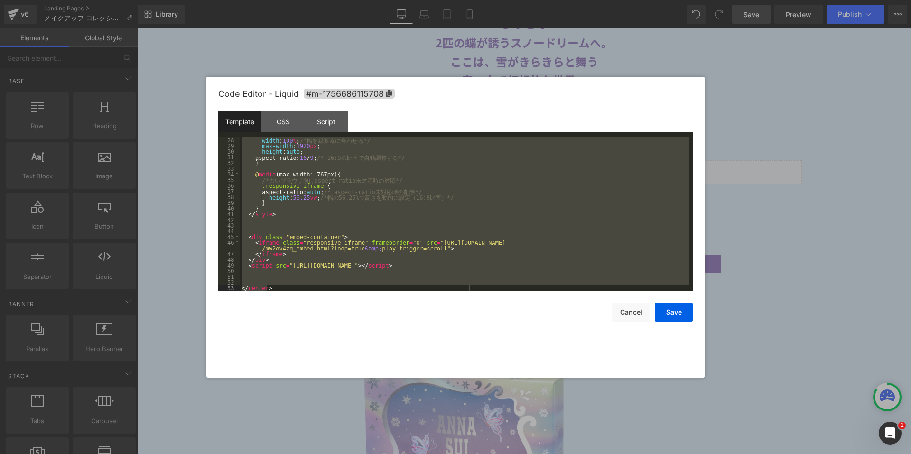
drag, startPoint x: 241, startPoint y: 139, endPoint x: 541, endPoint y: 291, distance: 336.9
click at [541, 291] on div "Code Editor - Liquid #m-1756686115708 Template CSS Script Data 28 29 30 31 32 3…" at bounding box center [455, 227] width 474 height 301
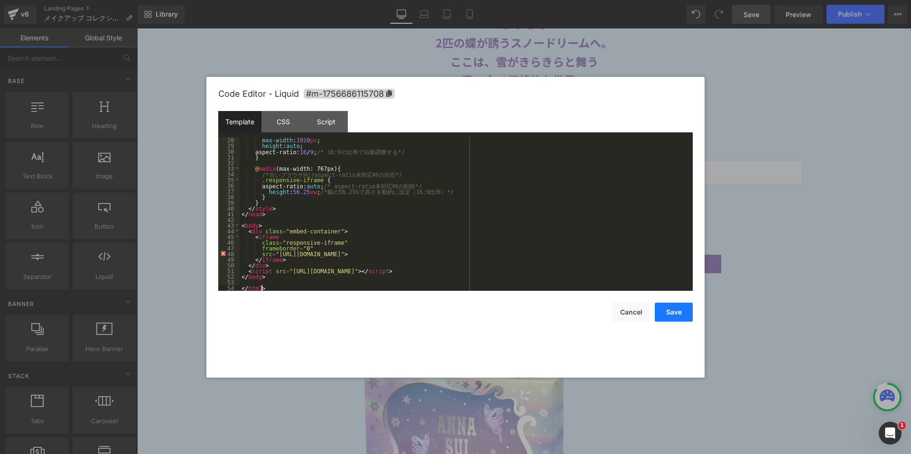
click at [674, 313] on button "Save" at bounding box center [674, 312] width 38 height 19
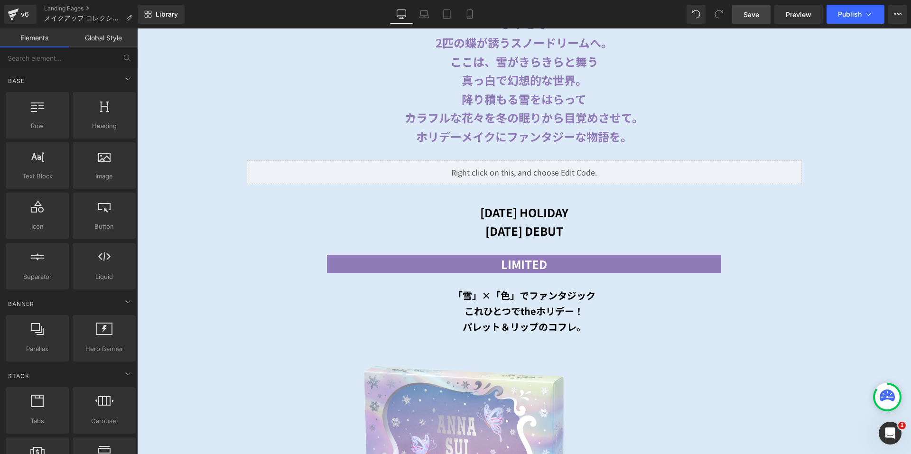
click at [750, 8] on link "Save" at bounding box center [751, 14] width 38 height 19
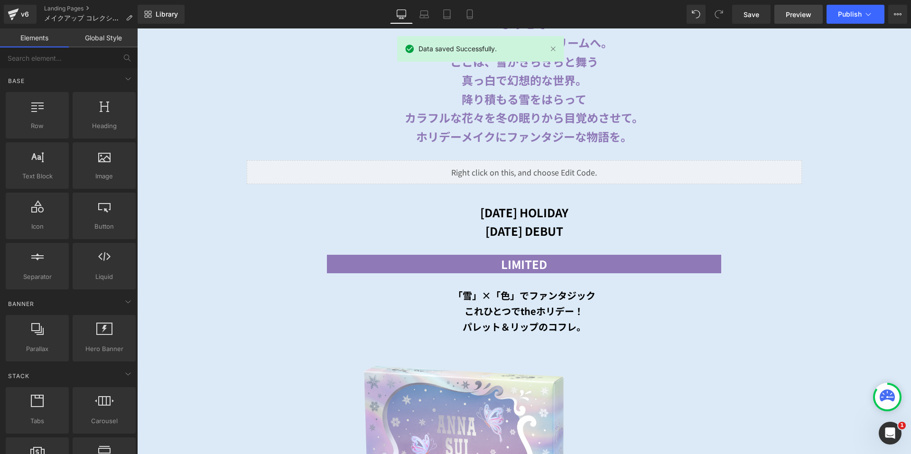
click at [793, 18] on span "Preview" at bounding box center [799, 14] width 26 height 10
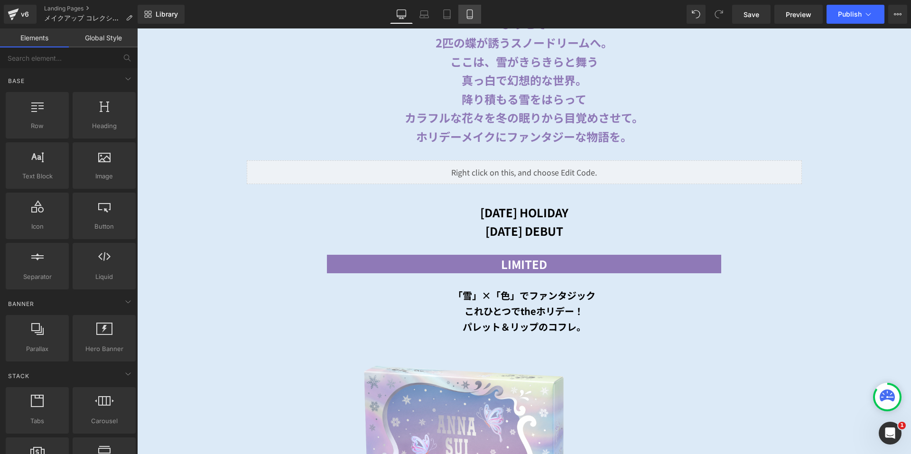
click at [479, 15] on link "Mobile" at bounding box center [469, 14] width 23 height 19
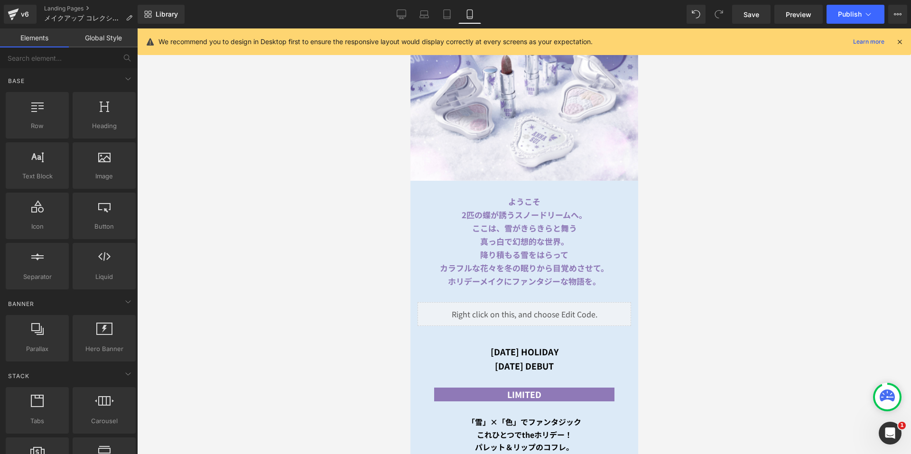
scroll to position [95, 0]
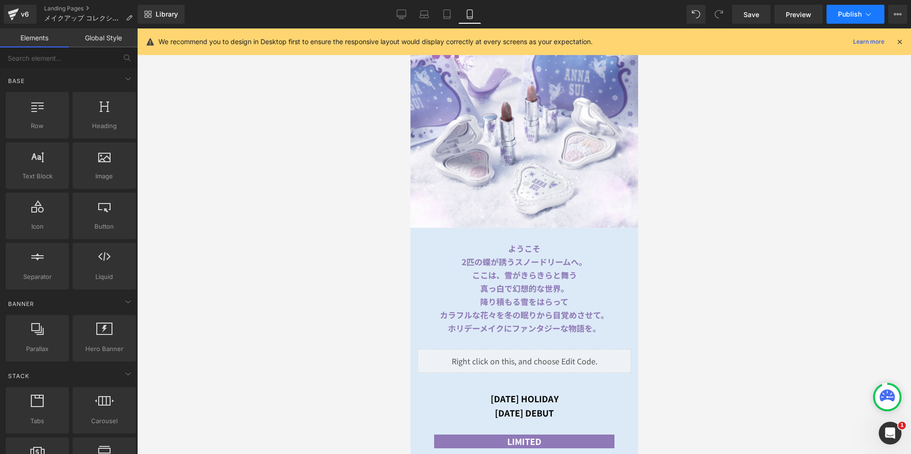
click at [851, 21] on button "Publish" at bounding box center [855, 14] width 58 height 19
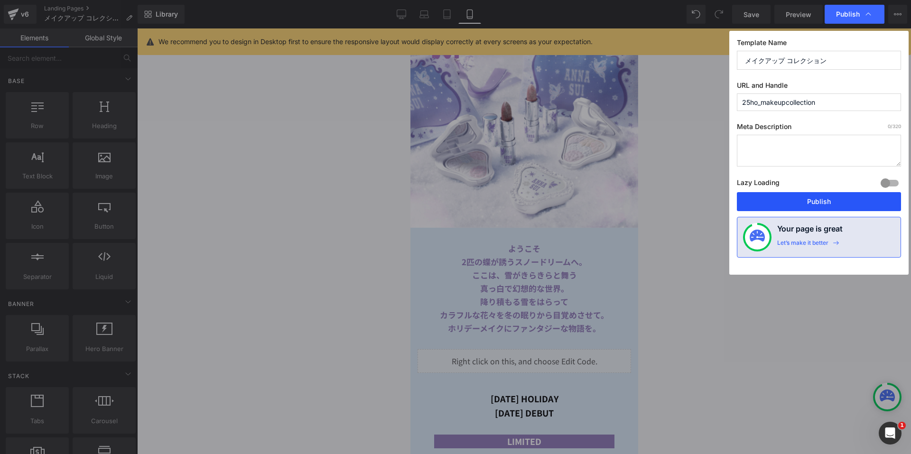
click at [801, 206] on button "Publish" at bounding box center [819, 201] width 164 height 19
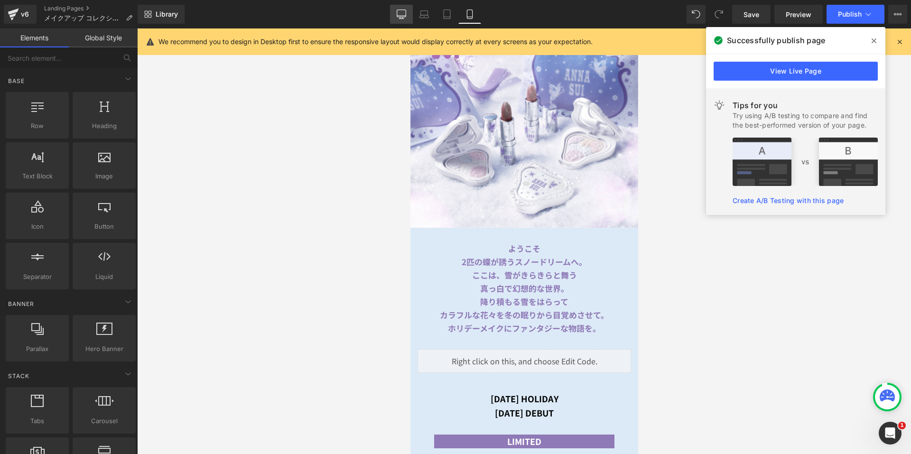
click at [397, 15] on icon at bounding box center [401, 13] width 9 height 9
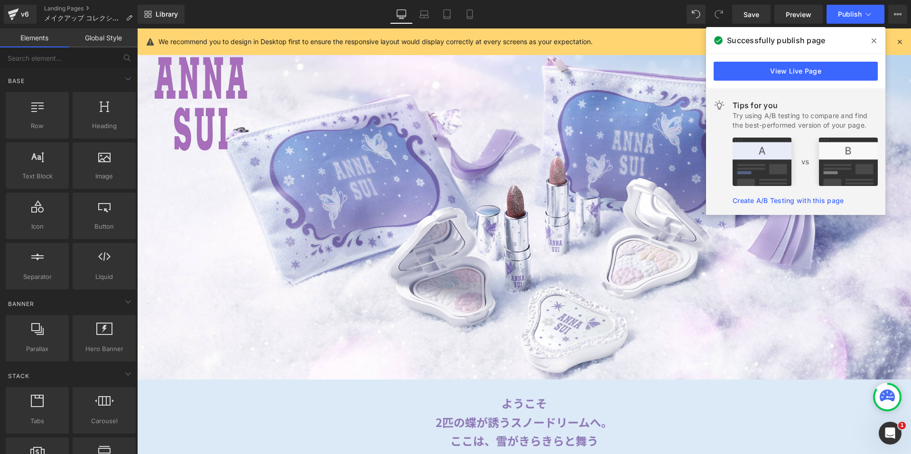
scroll to position [443, 0]
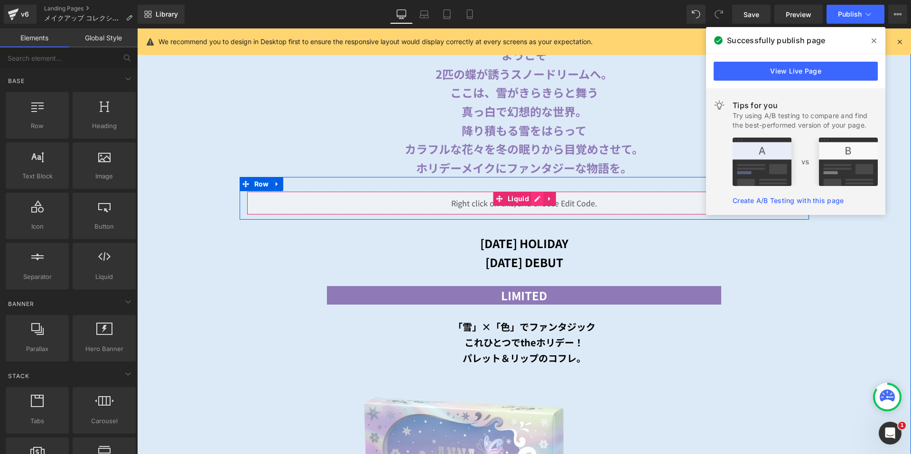
click at [535, 196] on div "Liquid" at bounding box center [524, 203] width 555 height 24
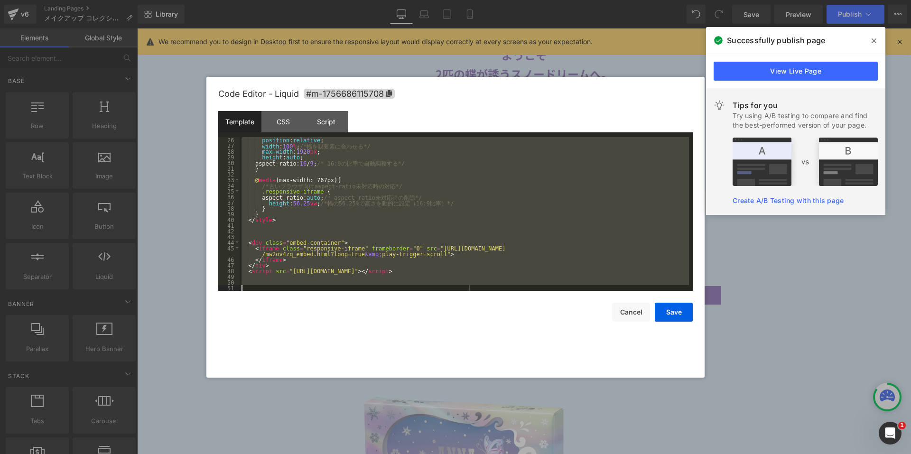
scroll to position [142, 0]
drag, startPoint x: 242, startPoint y: 140, endPoint x: 433, endPoint y: 297, distance: 247.0
click at [433, 297] on div "Code Editor - Liquid #m-1756686115708 Template CSS Script Data 26 27 28 29 30 3…" at bounding box center [455, 227] width 474 height 301
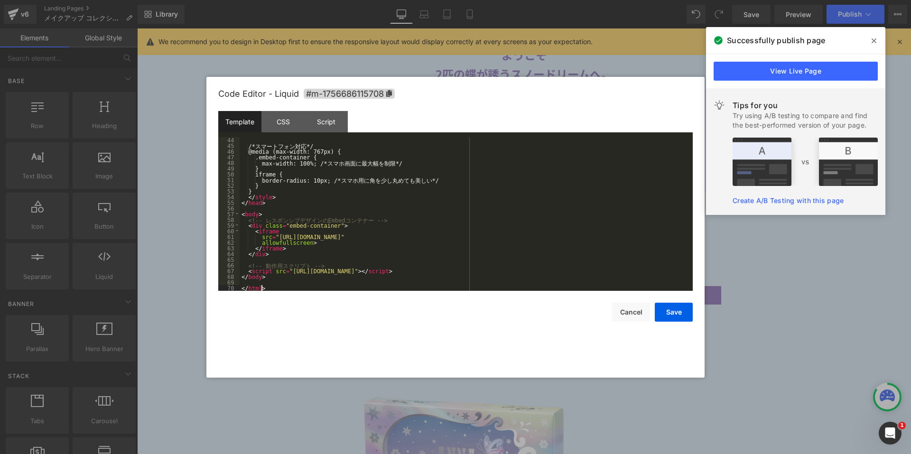
scroll to position [245, 0]
click at [674, 311] on button "Save" at bounding box center [674, 312] width 38 height 19
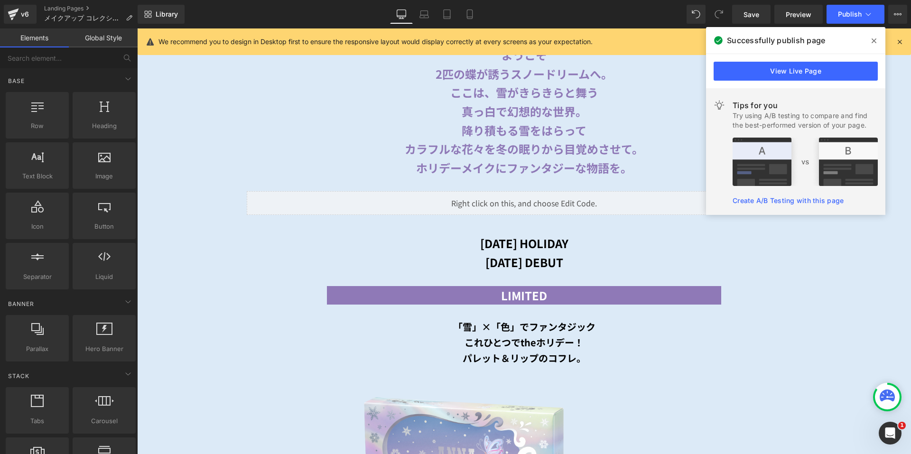
click at [874, 36] on span at bounding box center [873, 40] width 15 height 15
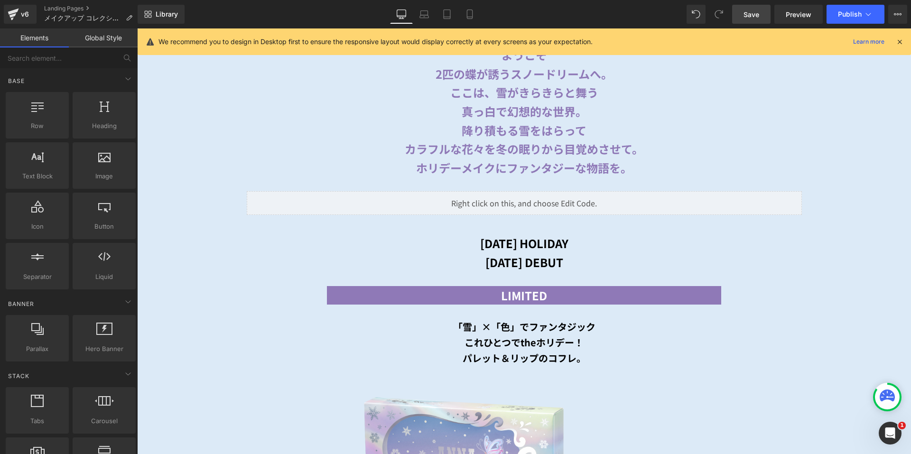
click at [756, 11] on span "Save" at bounding box center [751, 14] width 16 height 10
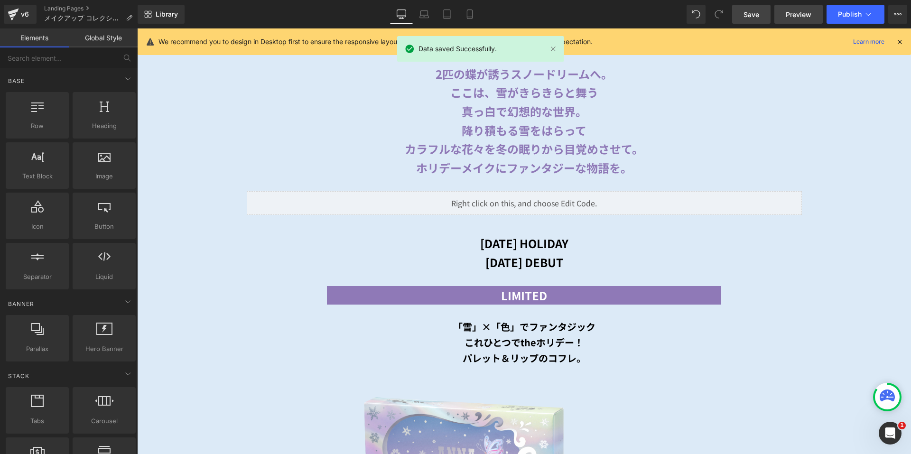
click at [809, 13] on span "Preview" at bounding box center [799, 14] width 26 height 10
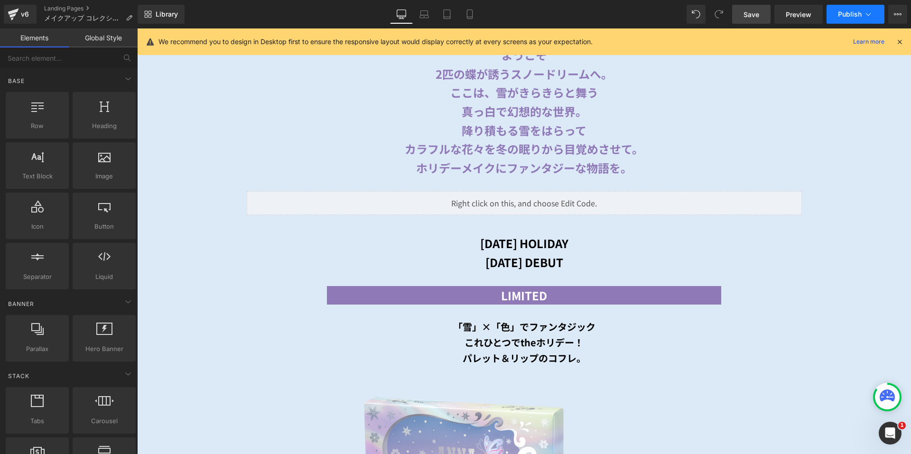
click at [849, 9] on button "Publish" at bounding box center [855, 14] width 58 height 19
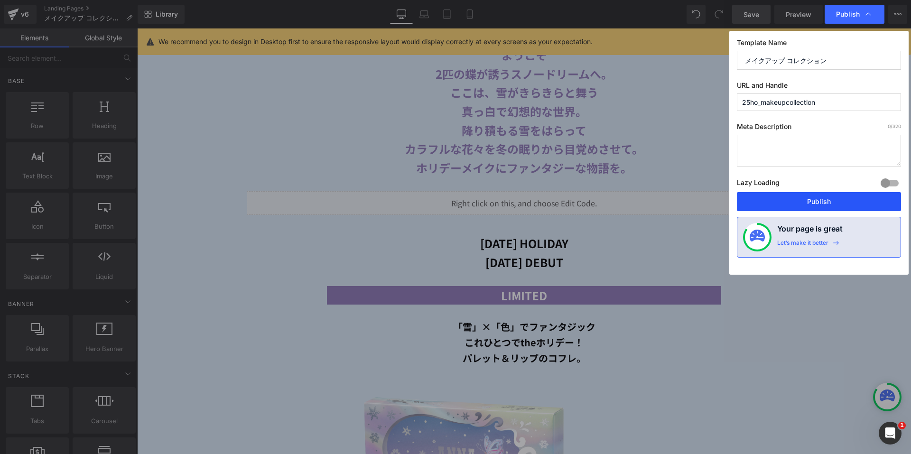
click at [767, 197] on button "Publish" at bounding box center [819, 201] width 164 height 19
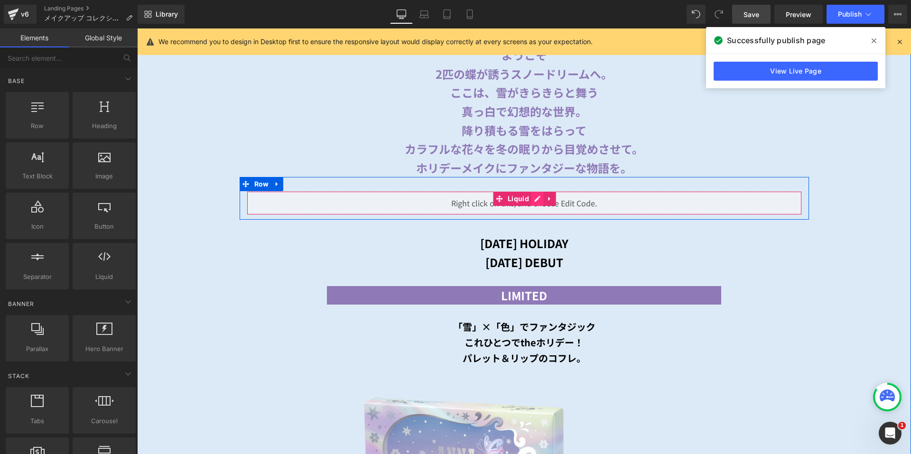
click at [534, 194] on div "Liquid" at bounding box center [524, 203] width 555 height 24
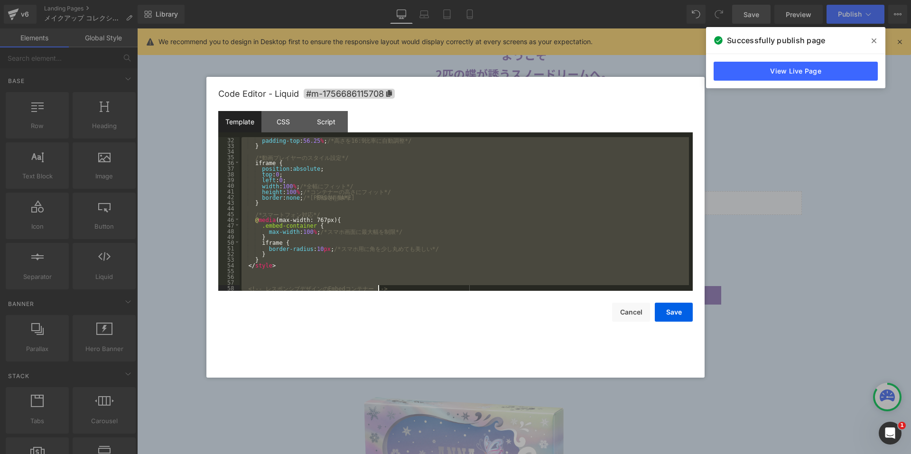
scroll to position [239, 0]
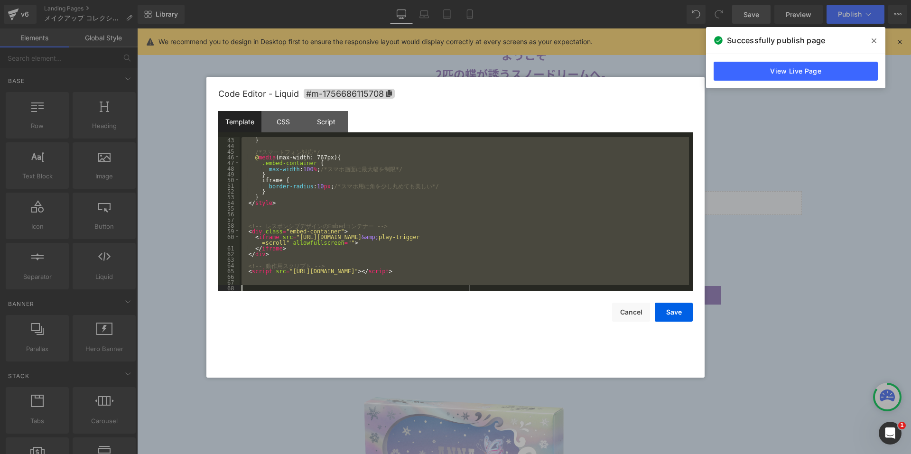
drag, startPoint x: 248, startPoint y: 140, endPoint x: 632, endPoint y: 300, distance: 416.2
click at [632, 300] on div "Code Editor - Liquid #m-1756686115708 Template CSS Script Data 43 44 45 46 47 4…" at bounding box center [455, 227] width 474 height 301
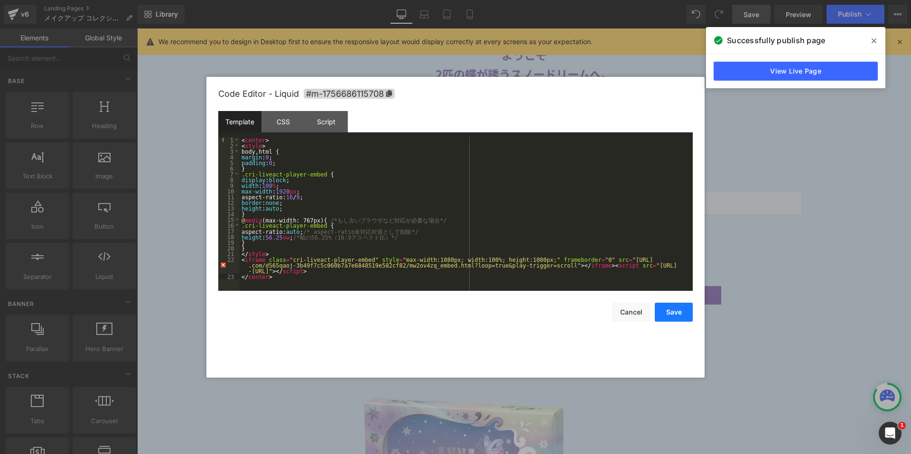
click at [668, 310] on button "Save" at bounding box center [674, 312] width 38 height 19
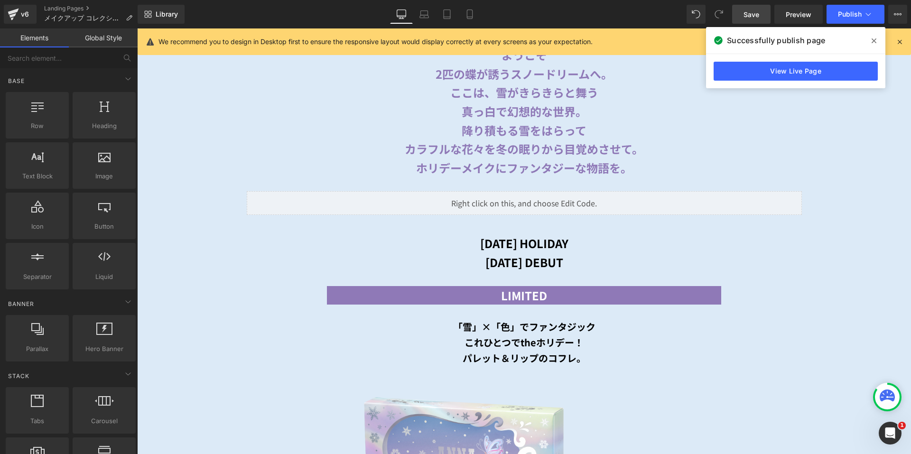
click at [746, 16] on span "Save" at bounding box center [751, 14] width 16 height 10
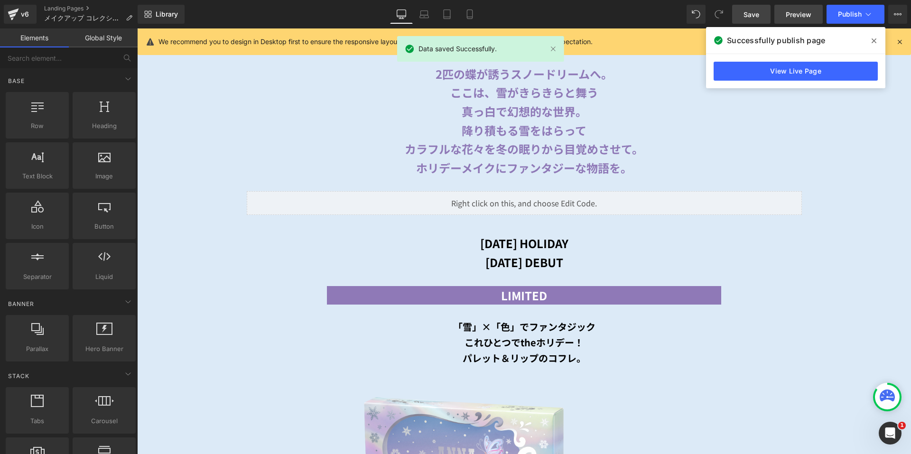
click at [799, 15] on span "Preview" at bounding box center [799, 14] width 26 height 10
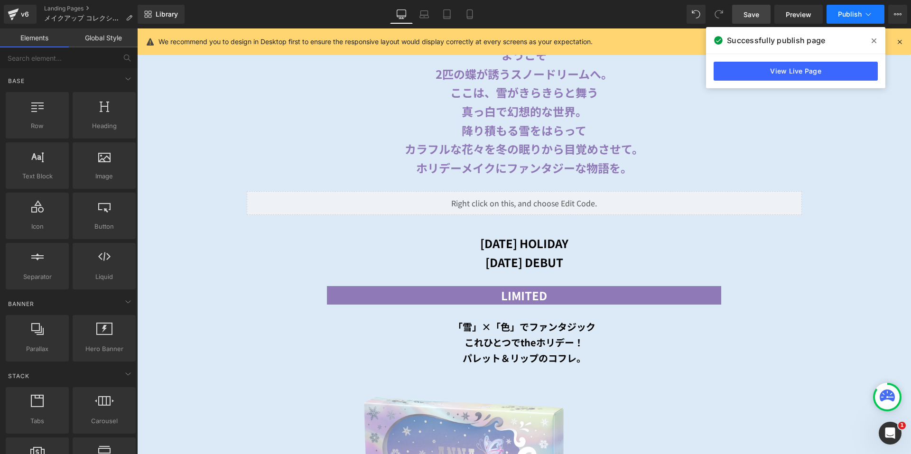
click at [840, 12] on span "Publish" at bounding box center [850, 14] width 24 height 8
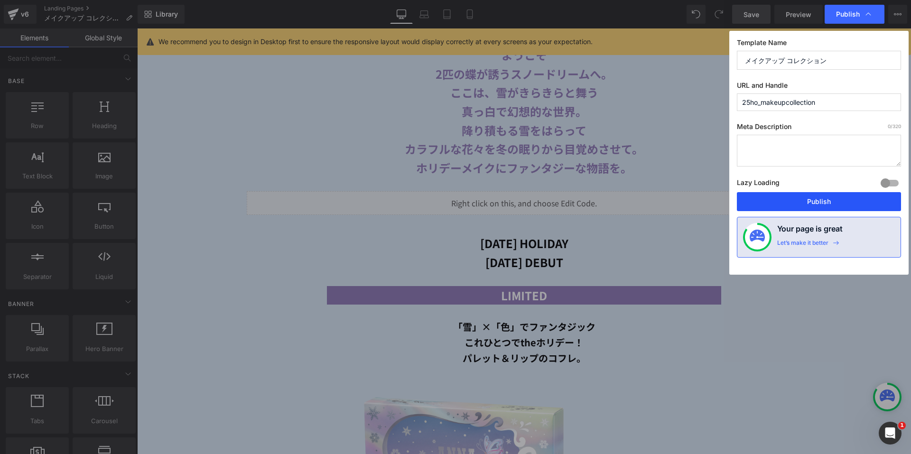
click at [784, 196] on button "Publish" at bounding box center [819, 201] width 164 height 19
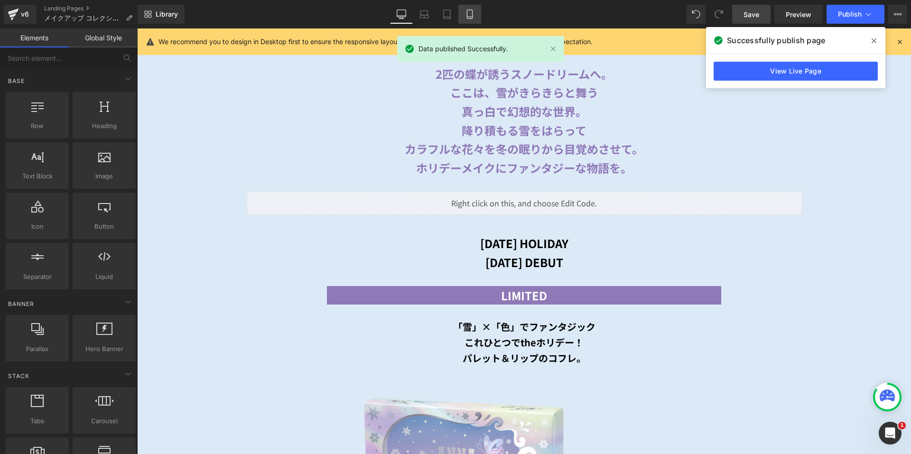
click at [466, 16] on icon at bounding box center [469, 13] width 9 height 9
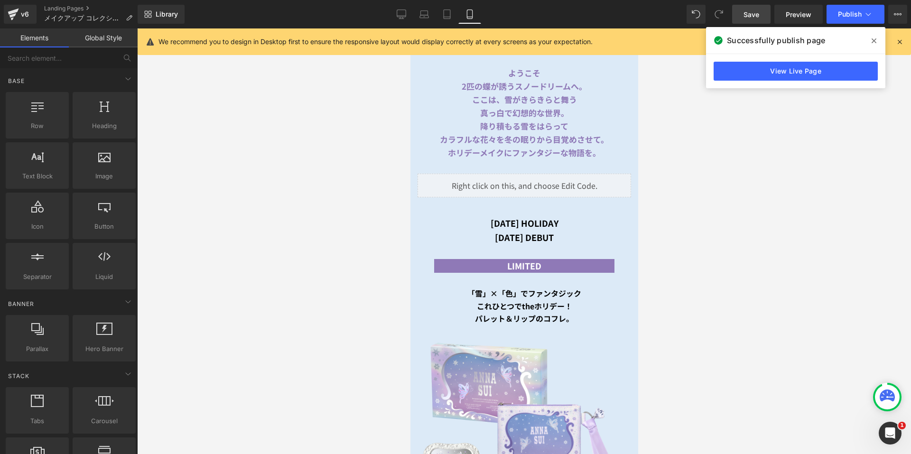
scroll to position [271, 0]
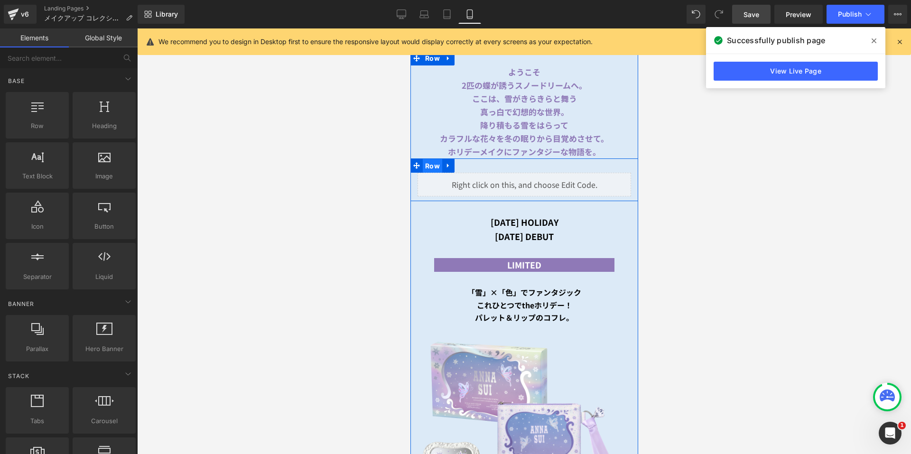
drag, startPoint x: 428, startPoint y: 157, endPoint x: 677, endPoint y: 152, distance: 248.6
click at [428, 159] on span "Row" at bounding box center [431, 166] width 19 height 14
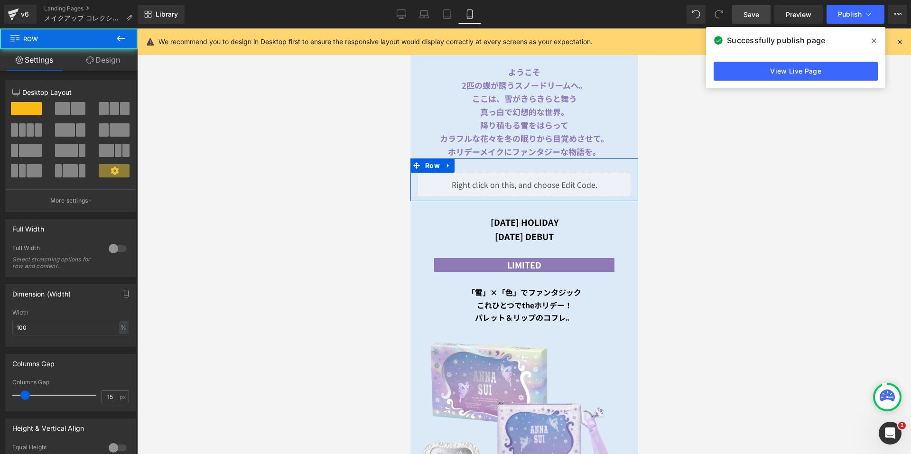
click at [106, 64] on link "Design" at bounding box center [103, 59] width 69 height 21
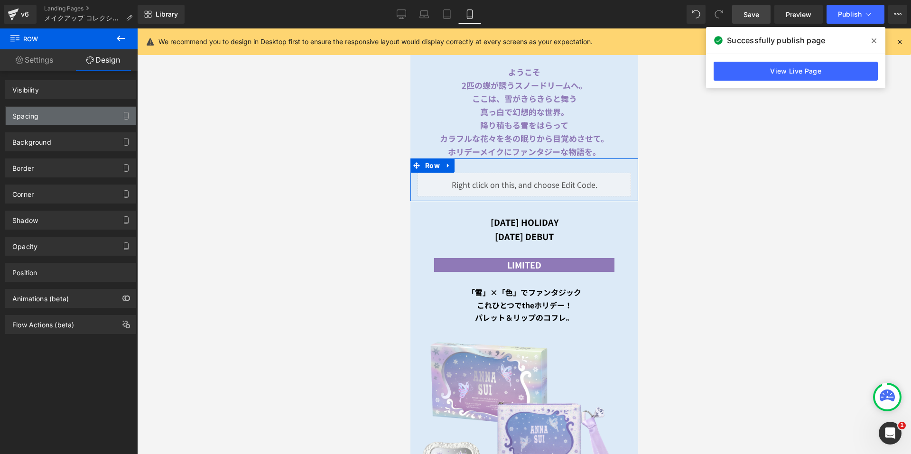
click at [81, 113] on div "Spacing" at bounding box center [71, 116] width 130 height 18
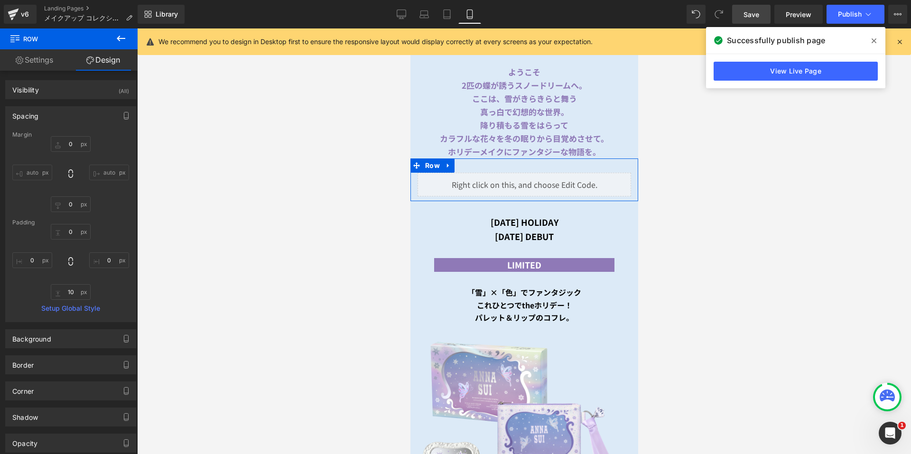
type input "0"
type input "10"
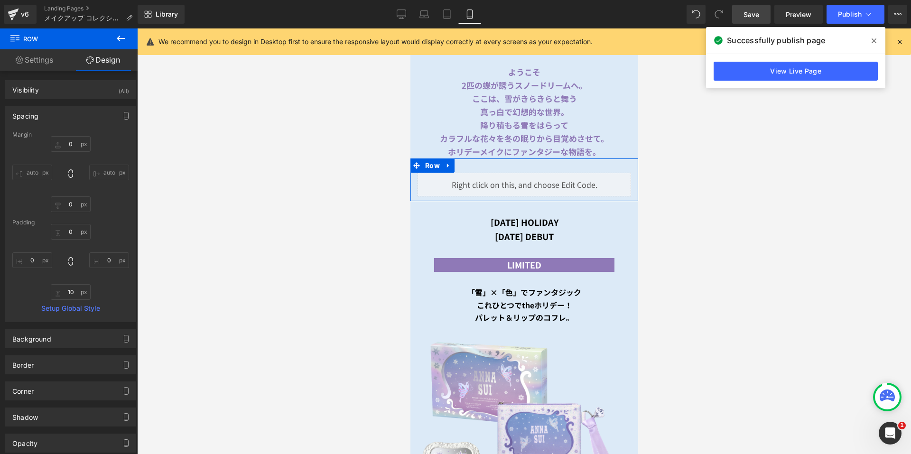
type input "0"
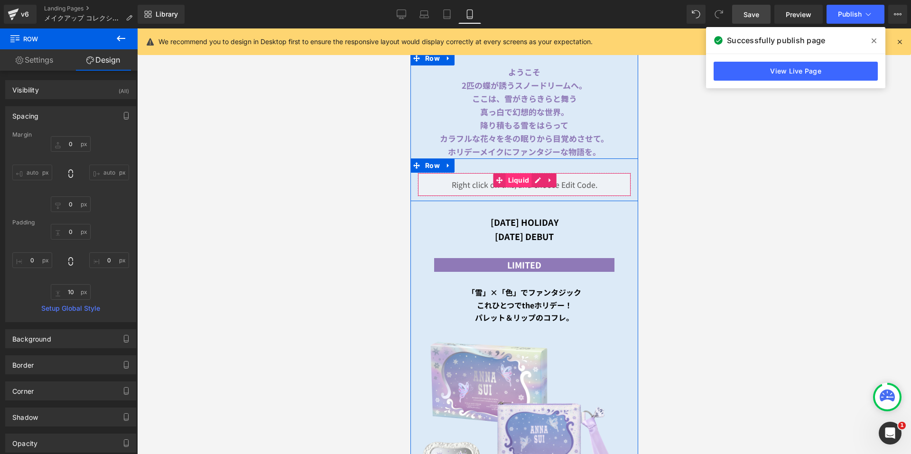
click at [519, 173] on span "Liquid" at bounding box center [518, 180] width 26 height 14
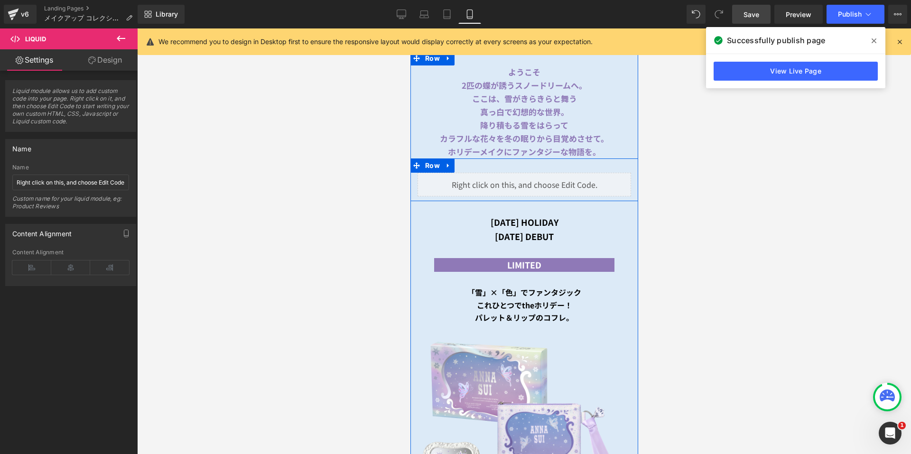
click at [537, 174] on div "Liquid" at bounding box center [523, 185] width 213 height 24
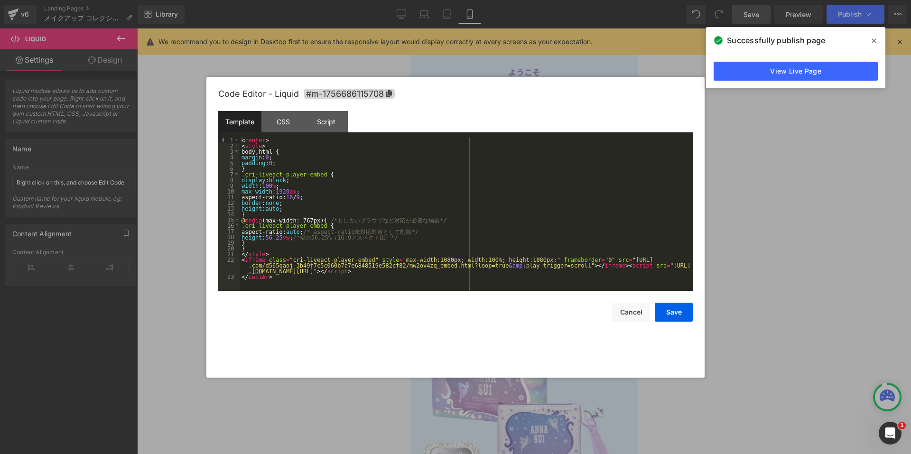
click at [768, 184] on div at bounding box center [455, 227] width 911 height 454
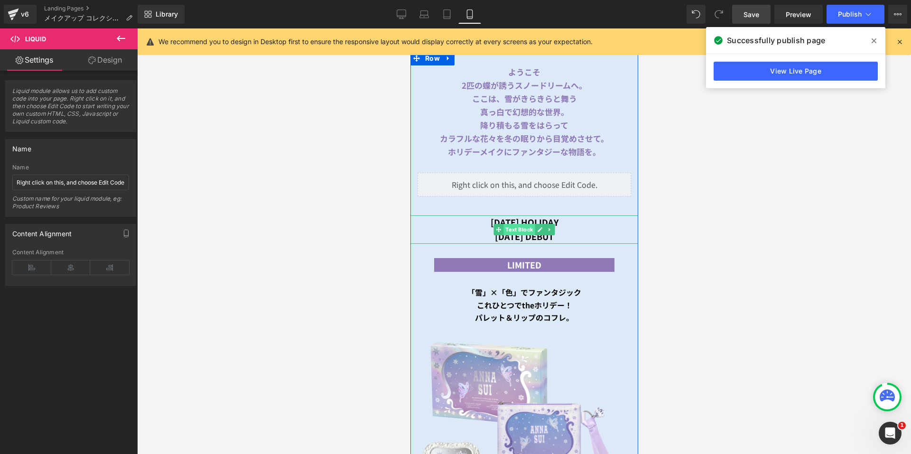
click at [509, 224] on span "Text Block" at bounding box center [518, 229] width 31 height 11
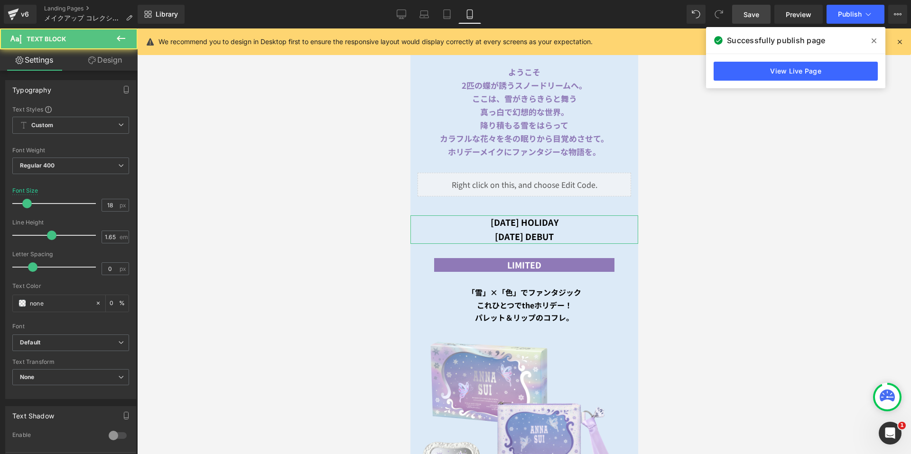
click at [109, 64] on link "Design" at bounding box center [105, 59] width 69 height 21
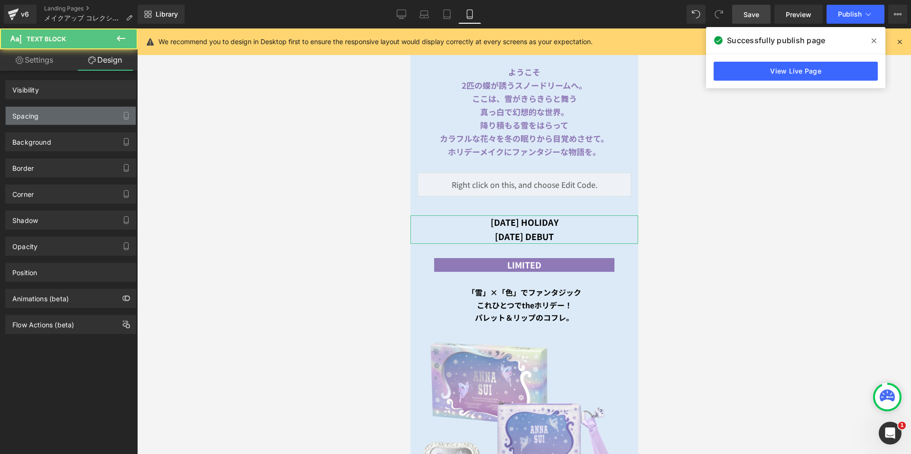
click at [62, 113] on div "Spacing" at bounding box center [71, 116] width 130 height 18
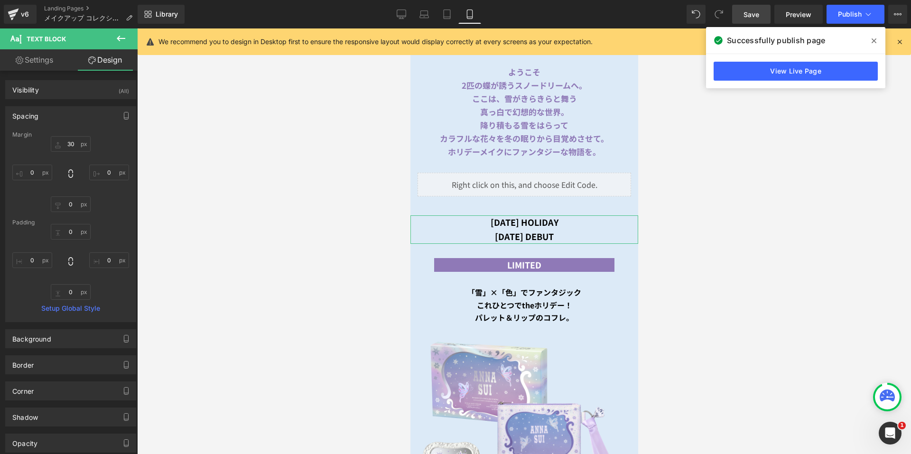
type input "30"
type input "0"
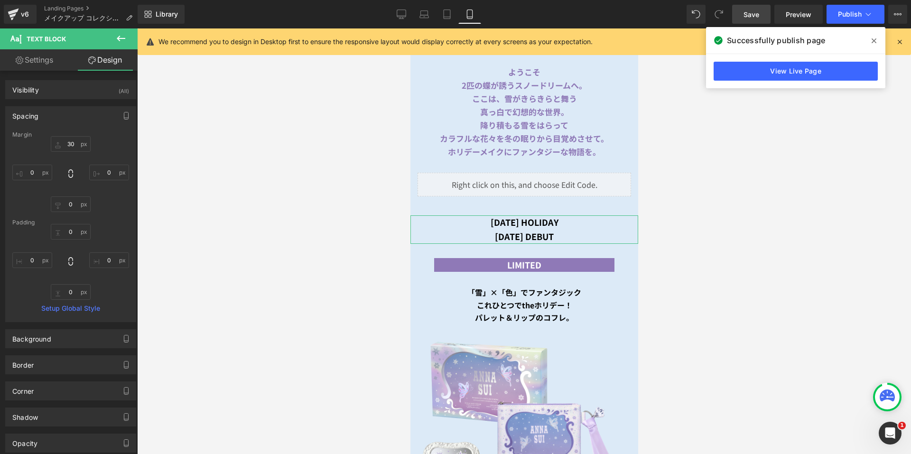
type input "0"
click at [54, 146] on input "30" at bounding box center [71, 144] width 40 height 16
type input "０"
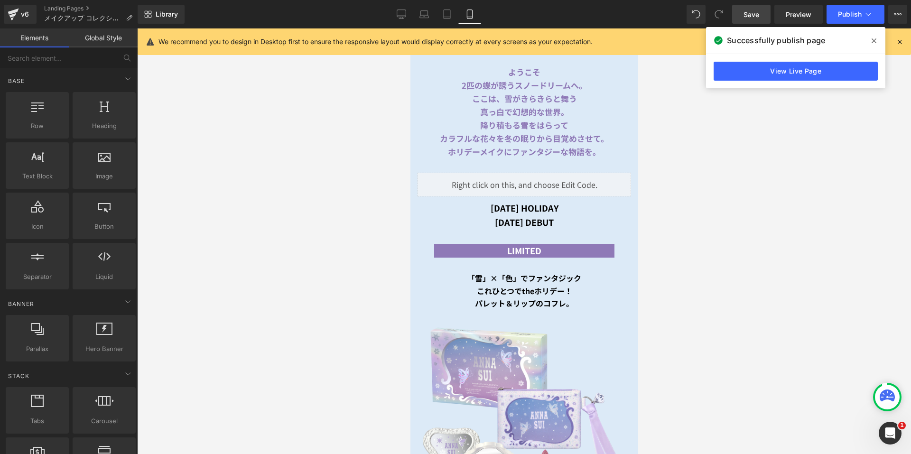
click at [734, 161] on div at bounding box center [524, 241] width 774 height 426
click at [848, 18] on button "Publish" at bounding box center [855, 14] width 58 height 19
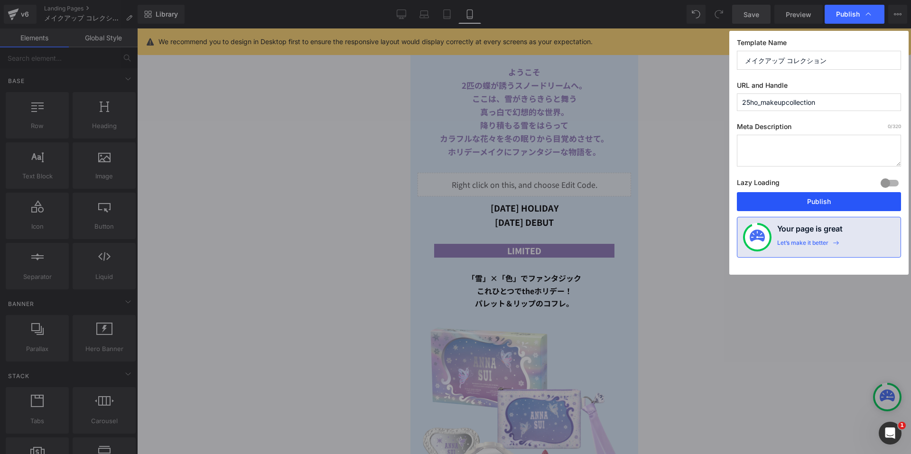
click at [772, 206] on button "Publish" at bounding box center [819, 201] width 164 height 19
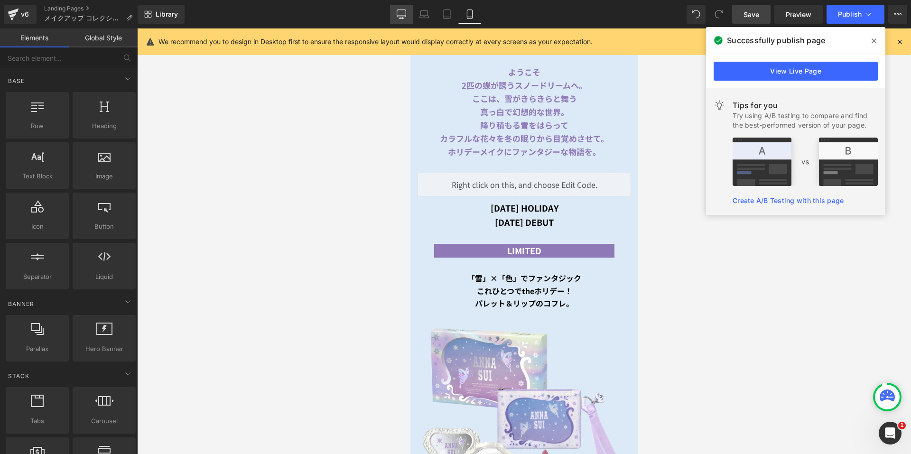
click at [397, 14] on icon at bounding box center [401, 13] width 9 height 9
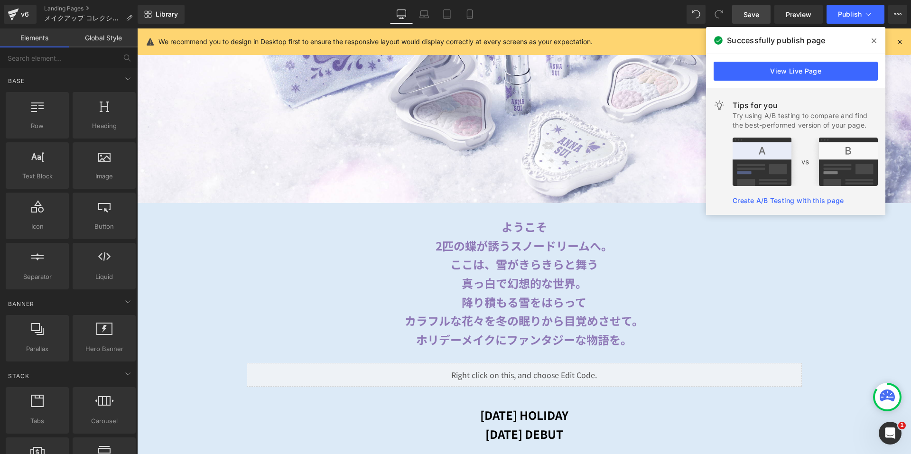
scroll to position [443, 0]
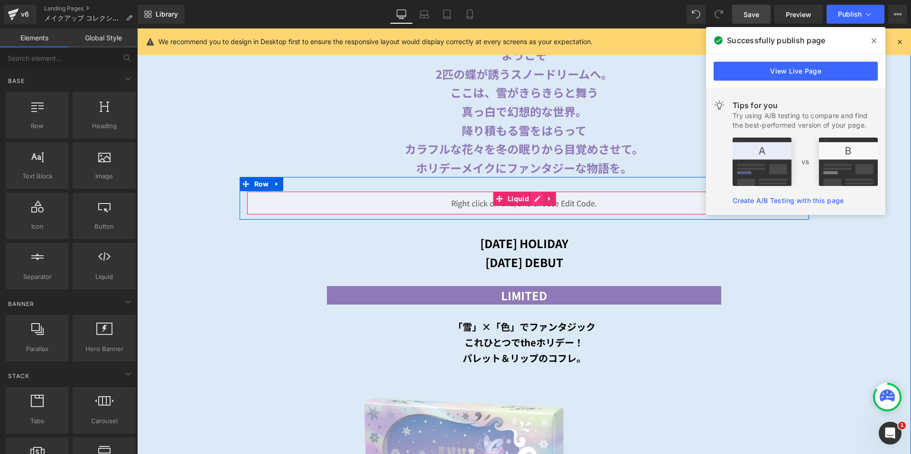
click at [535, 197] on div "Liquid" at bounding box center [524, 203] width 555 height 24
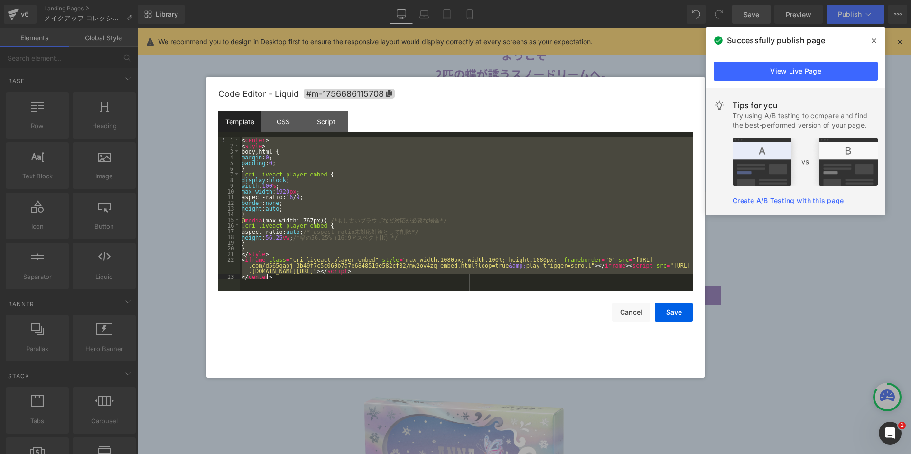
drag, startPoint x: 240, startPoint y: 140, endPoint x: 334, endPoint y: 287, distance: 174.5
click at [334, 287] on div "< center > < style > body , html { margin : 0 ; padding : 0 ; } .cri-liveact-pl…" at bounding box center [466, 219] width 453 height 165
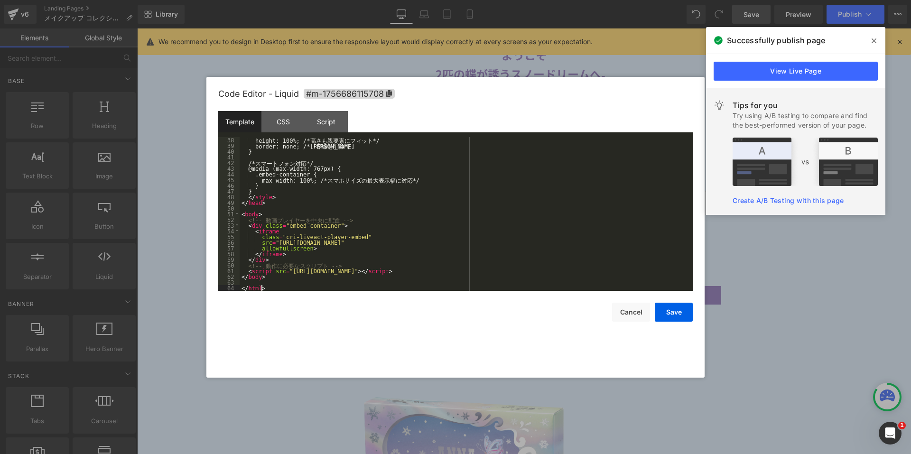
scroll to position [211, 0]
click at [672, 312] on button "Save" at bounding box center [674, 312] width 38 height 19
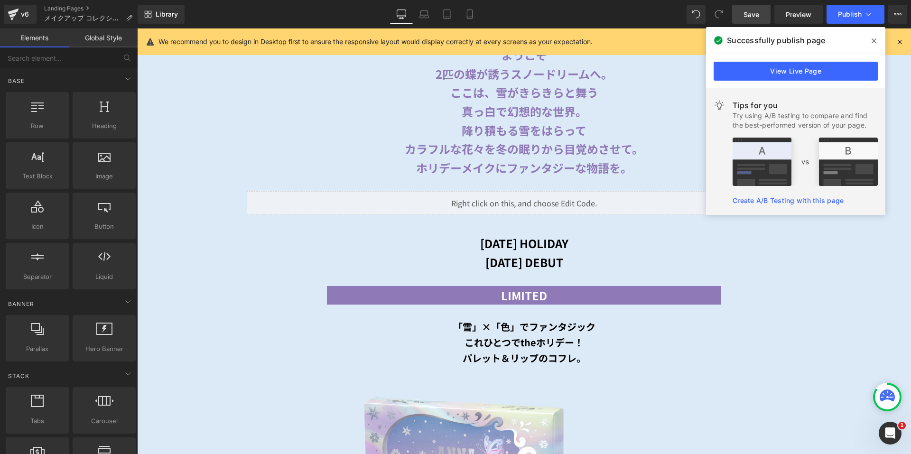
drag, startPoint x: 743, startPoint y: 12, endPoint x: 765, endPoint y: 18, distance: 23.0
click at [743, 12] on link "Save" at bounding box center [751, 14] width 38 height 19
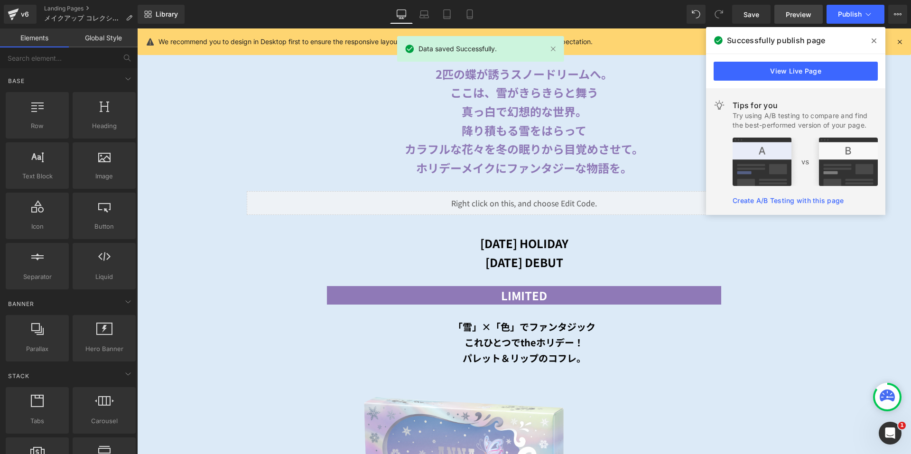
click at [790, 16] on span "Preview" at bounding box center [799, 14] width 26 height 10
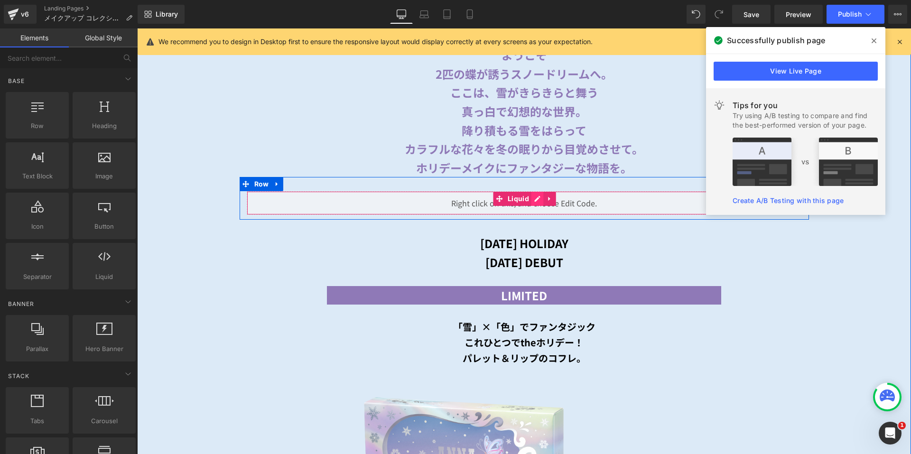
click at [534, 197] on div "Liquid" at bounding box center [524, 203] width 555 height 24
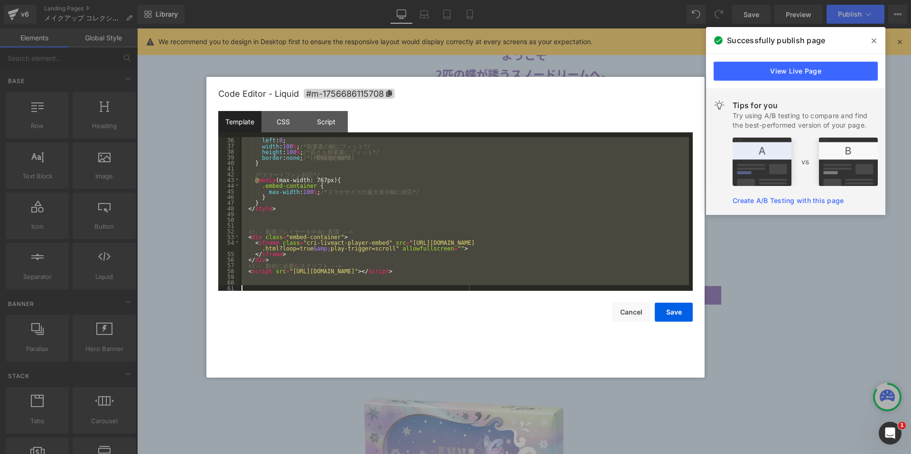
scroll to position [199, 0]
drag, startPoint x: 248, startPoint y: 141, endPoint x: 382, endPoint y: 297, distance: 205.9
click at [382, 297] on div "Code Editor - Liquid #m-1756686115708 Template CSS Script Data 36 37 38 39 40 4…" at bounding box center [455, 227] width 474 height 301
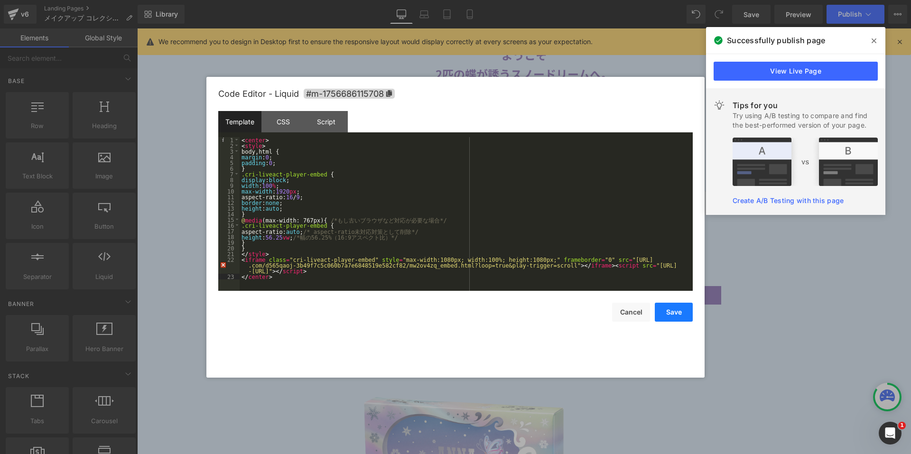
click at [677, 312] on button "Save" at bounding box center [674, 312] width 38 height 19
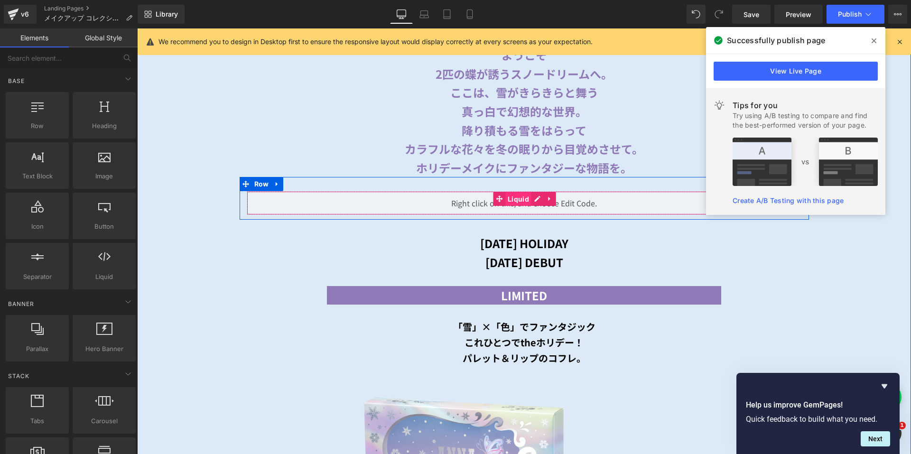
click at [521, 195] on span "Liquid" at bounding box center [518, 199] width 26 height 14
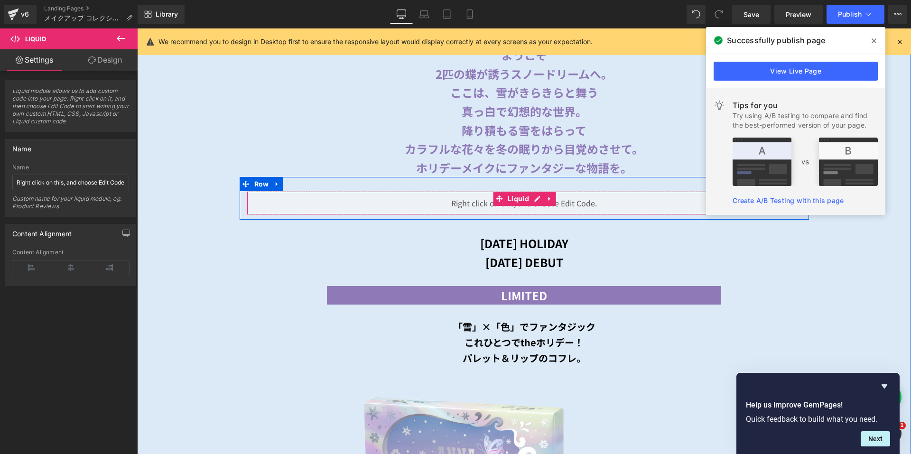
drag, startPoint x: 513, startPoint y: 195, endPoint x: 357, endPoint y: 164, distance: 158.6
click at [512, 195] on span "Liquid" at bounding box center [518, 199] width 26 height 14
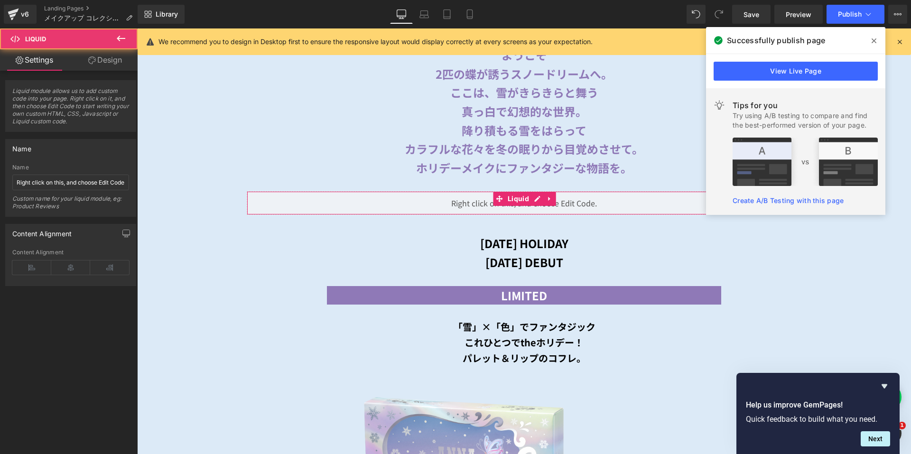
drag, startPoint x: 112, startPoint y: 56, endPoint x: 197, endPoint y: 130, distance: 112.6
click at [112, 56] on link "Design" at bounding box center [105, 59] width 69 height 21
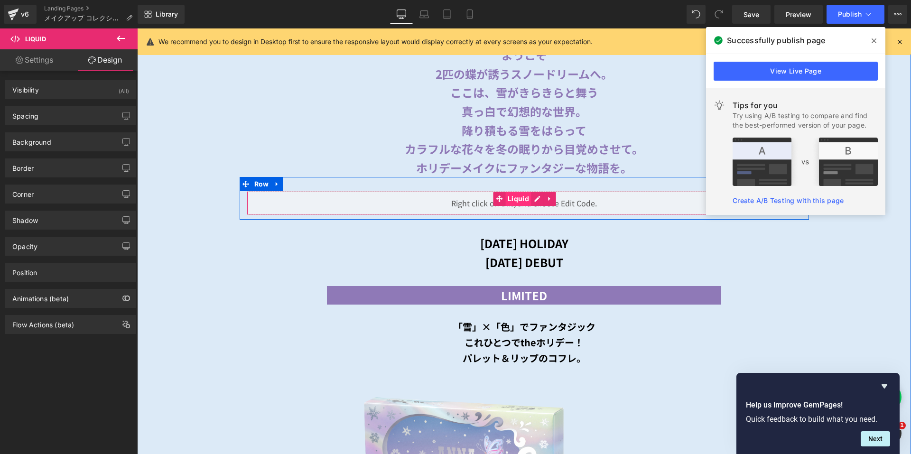
click at [520, 195] on span "Liquid" at bounding box center [518, 199] width 26 height 14
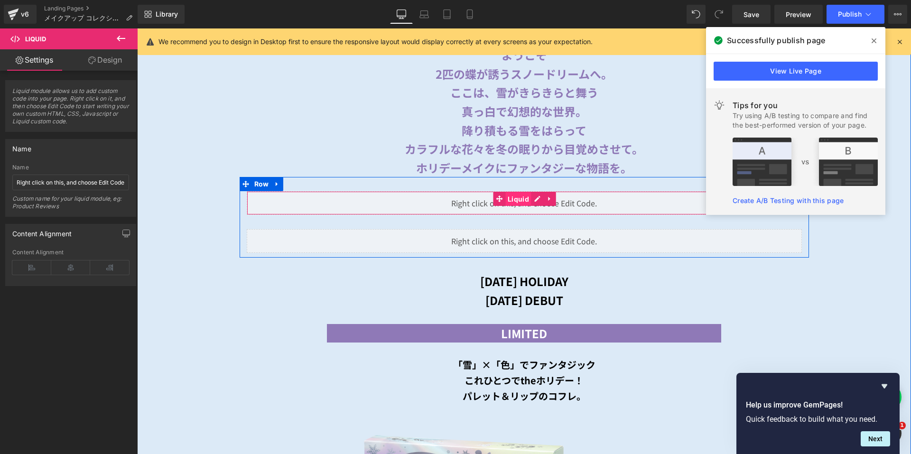
click at [518, 194] on span "Liquid" at bounding box center [518, 199] width 26 height 14
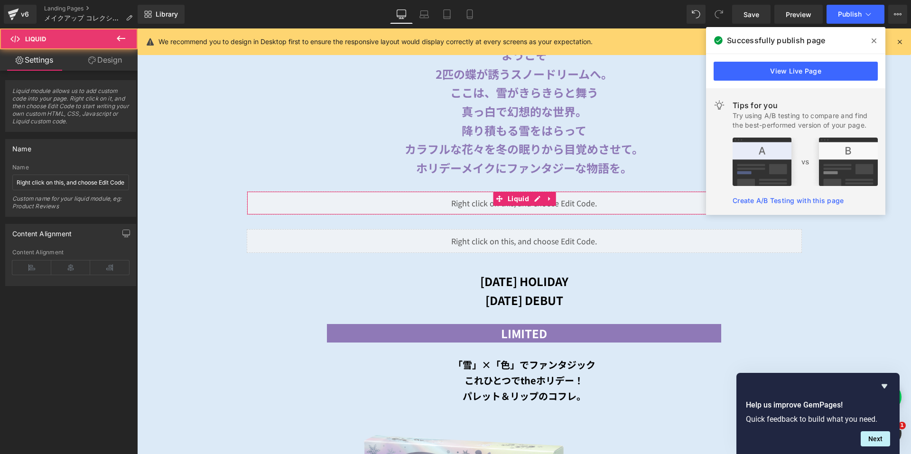
click at [96, 56] on link "Design" at bounding box center [105, 59] width 69 height 21
click at [0, 0] on div "Visibility" at bounding box center [0, 0] width 0 height 0
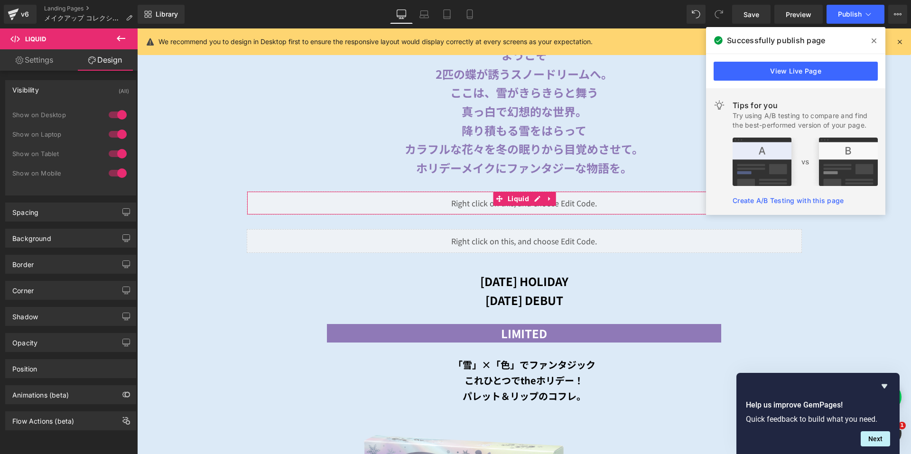
drag, startPoint x: 120, startPoint y: 153, endPoint x: 121, endPoint y: 163, distance: 10.5
click at [122, 155] on div at bounding box center [117, 153] width 23 height 15
click at [120, 170] on div at bounding box center [117, 173] width 23 height 15
click at [476, 11] on link "Mobile" at bounding box center [469, 14] width 23 height 19
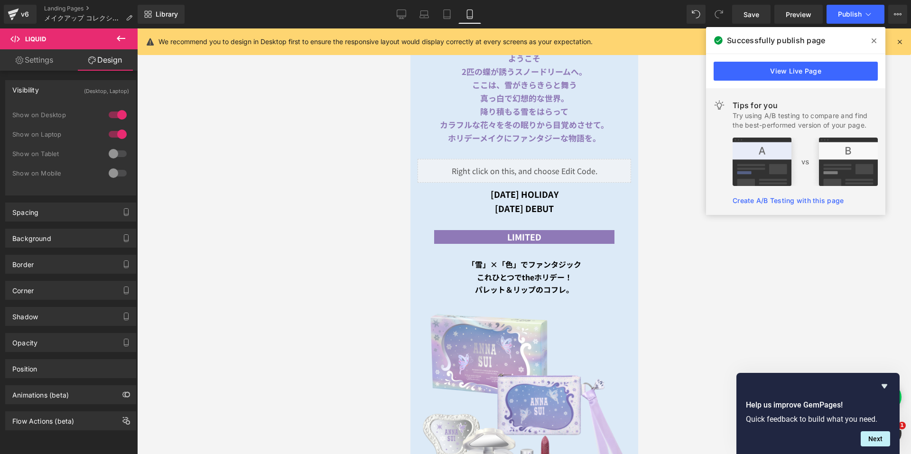
scroll to position [285, 0]
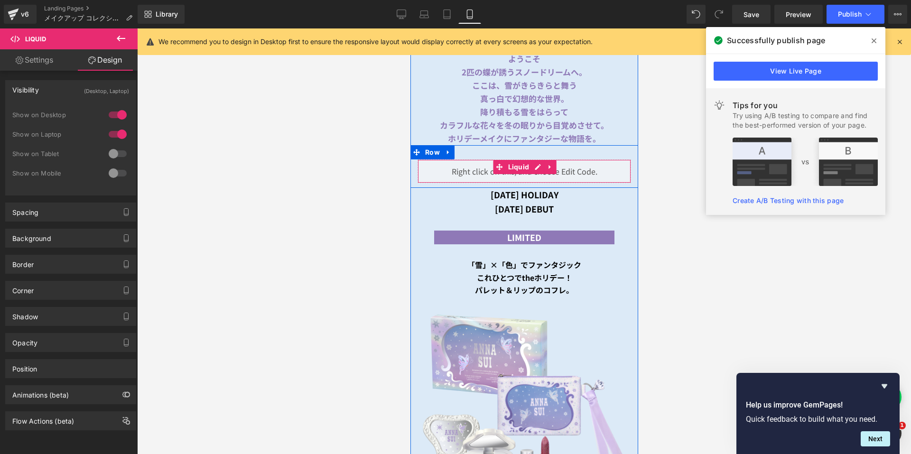
click at [510, 160] on span "Liquid" at bounding box center [518, 167] width 26 height 14
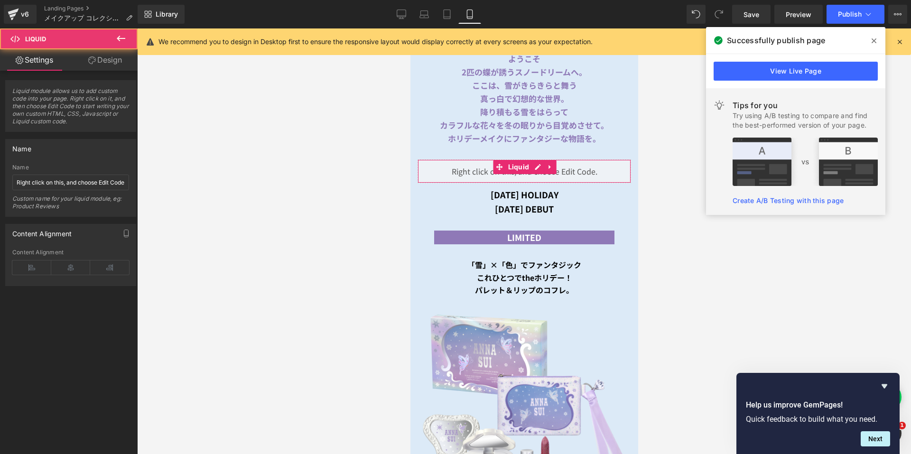
click at [120, 61] on link "Design" at bounding box center [105, 59] width 69 height 21
click at [0, 0] on div "Visibility" at bounding box center [0, 0] width 0 height 0
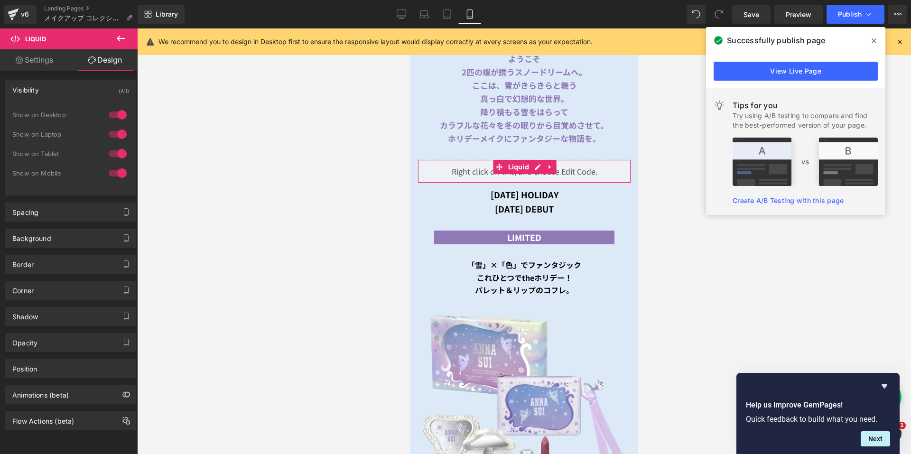
click at [113, 113] on div at bounding box center [117, 114] width 23 height 15
click at [114, 134] on div at bounding box center [117, 134] width 23 height 15
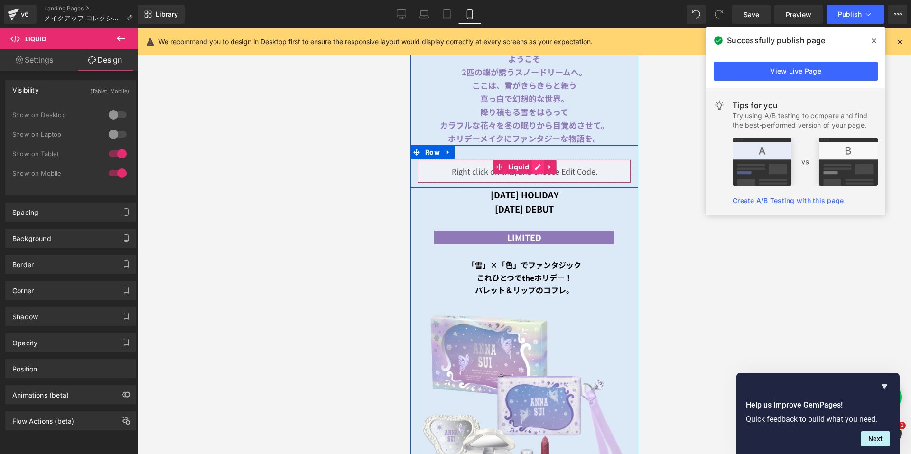
click at [531, 161] on div "Liquid" at bounding box center [523, 171] width 213 height 24
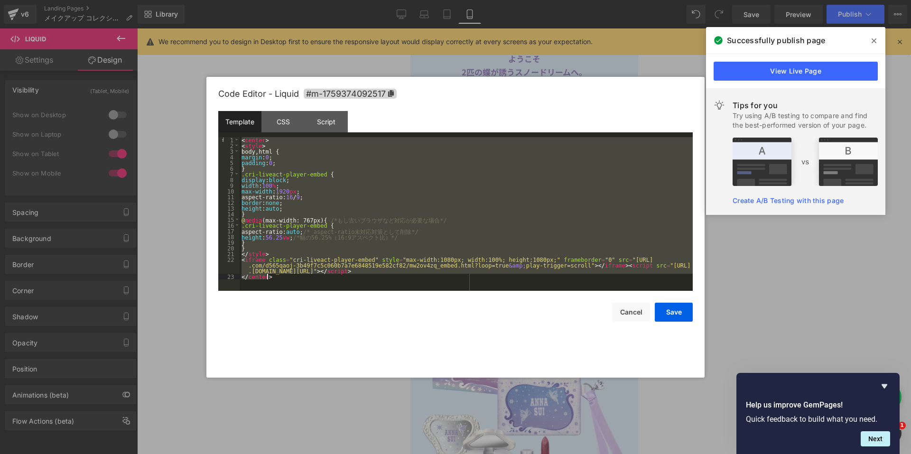
drag, startPoint x: 241, startPoint y: 139, endPoint x: 518, endPoint y: 279, distance: 310.6
click at [518, 278] on div "< center > < style > body , html { margin : 0 ; padding : 0 ; } .cri-liveact-pl…" at bounding box center [466, 219] width 453 height 165
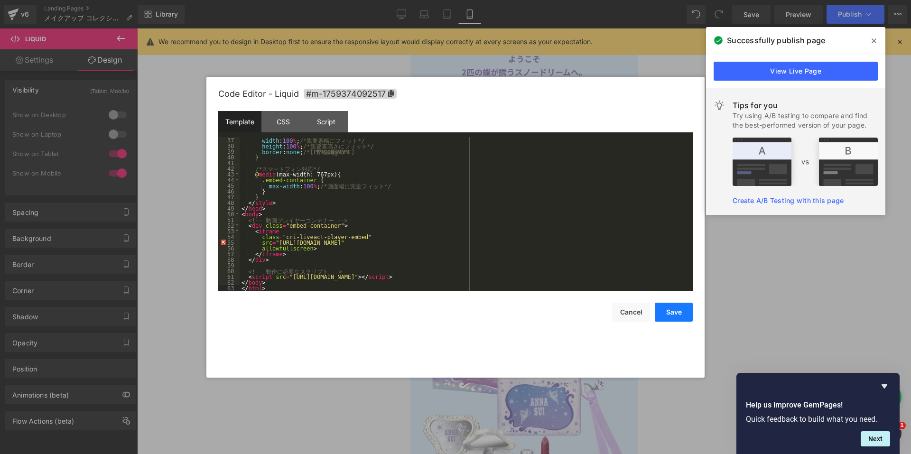
click at [669, 309] on button "Save" at bounding box center [674, 312] width 38 height 19
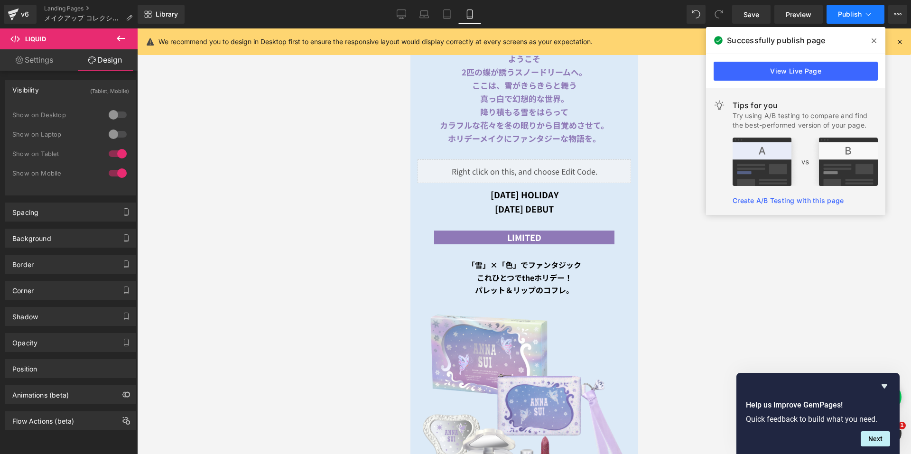
click at [842, 14] on span "Publish" at bounding box center [850, 14] width 24 height 8
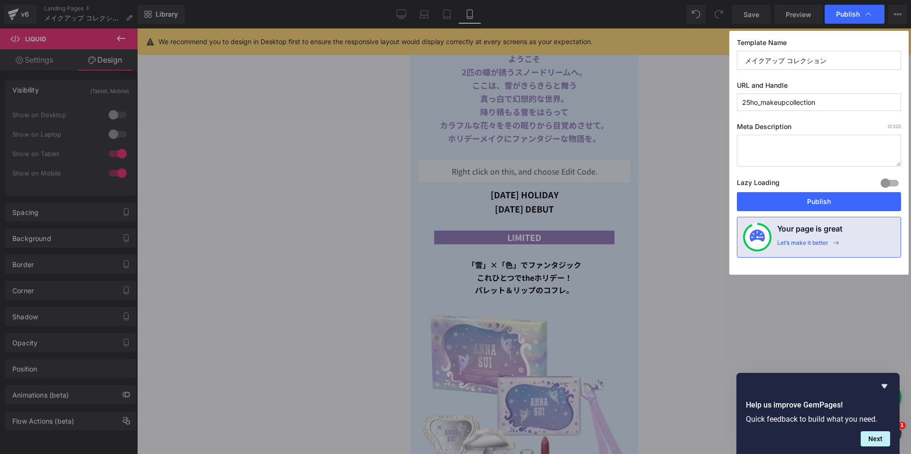
click at [792, 202] on button "Publish" at bounding box center [819, 201] width 164 height 19
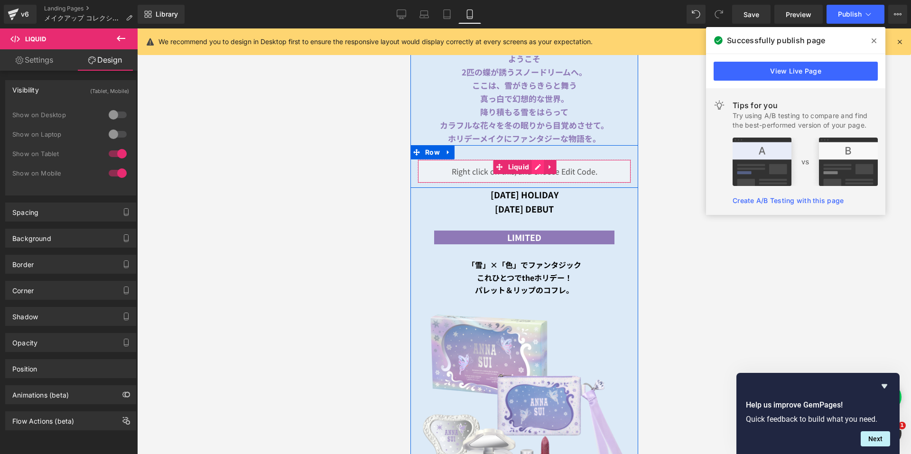
click at [533, 162] on div "Liquid" at bounding box center [523, 171] width 213 height 24
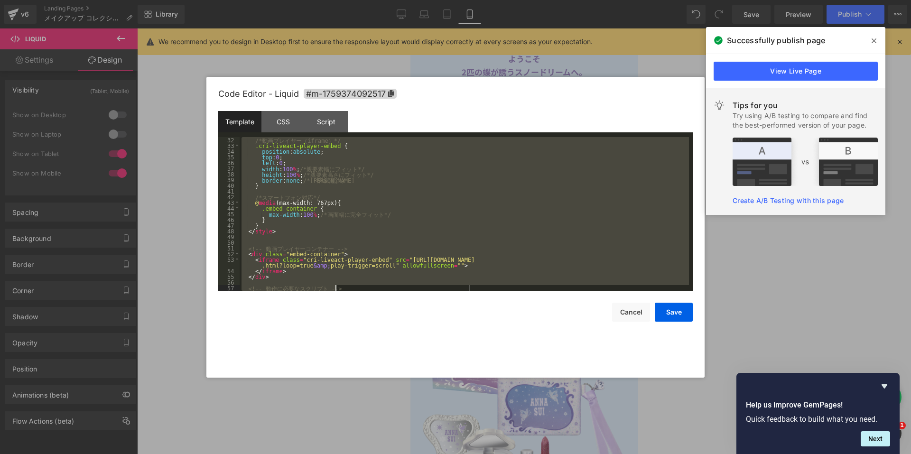
scroll to position [194, 0]
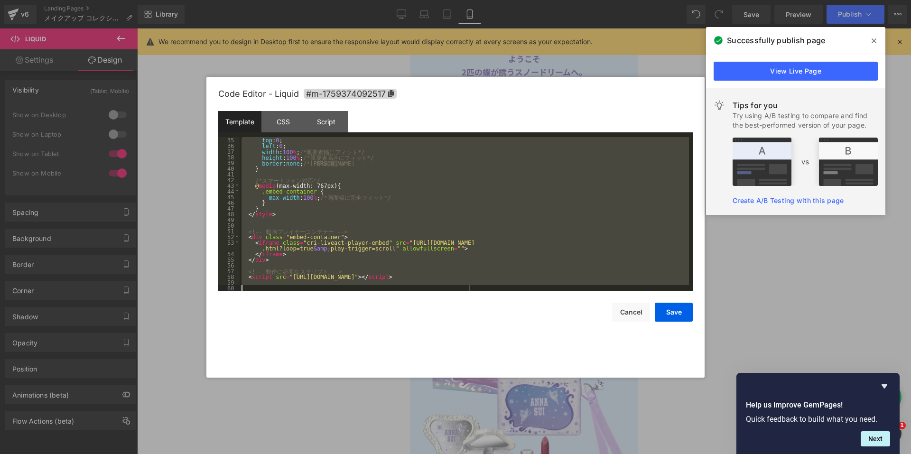
drag, startPoint x: 247, startPoint y: 140, endPoint x: 386, endPoint y: 301, distance: 212.2
click at [386, 301] on div "Code Editor - Liquid #m-1759374092517 Template CSS Script Data 35 36 37 38 39 4…" at bounding box center [455, 227] width 474 height 301
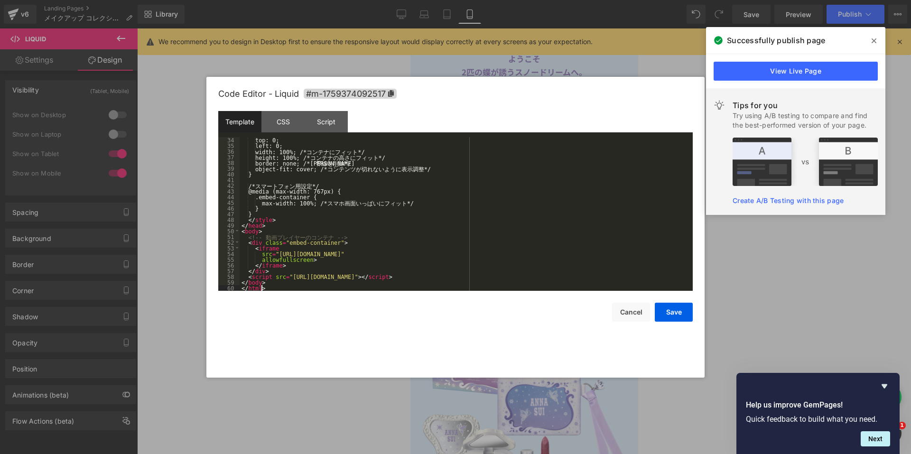
scroll to position [188, 0]
click at [677, 307] on button "Save" at bounding box center [674, 312] width 38 height 19
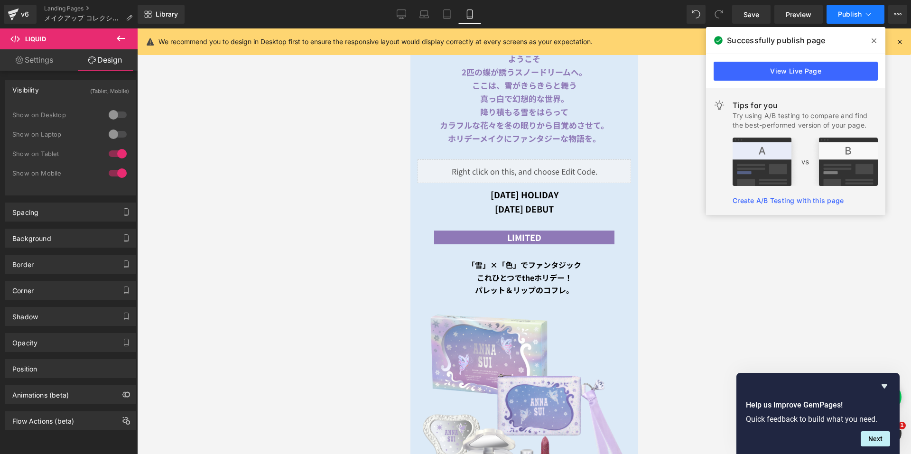
click at [843, 21] on button "Publish" at bounding box center [855, 14] width 58 height 19
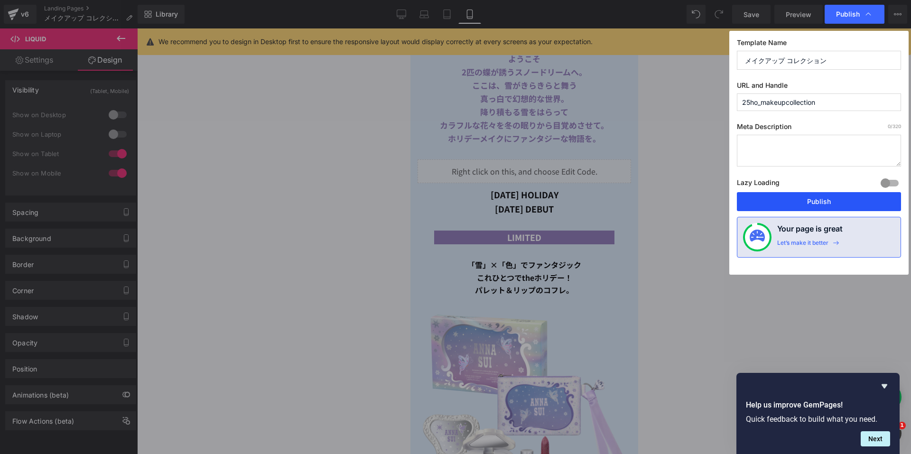
click at [761, 195] on button "Publish" at bounding box center [819, 201] width 164 height 19
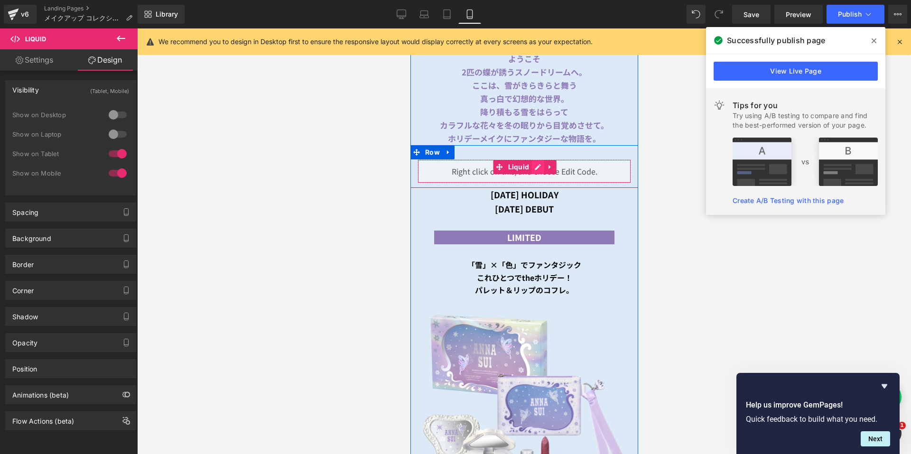
click at [532, 161] on div "Liquid" at bounding box center [523, 171] width 213 height 24
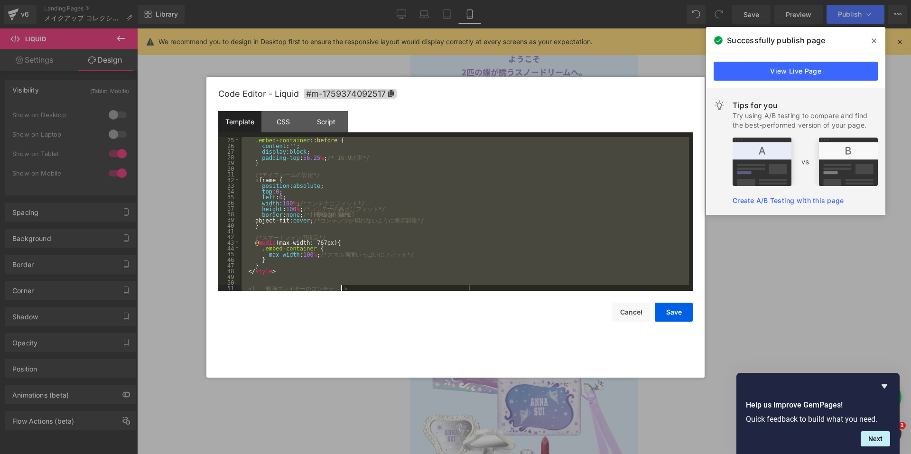
scroll to position [182, 0]
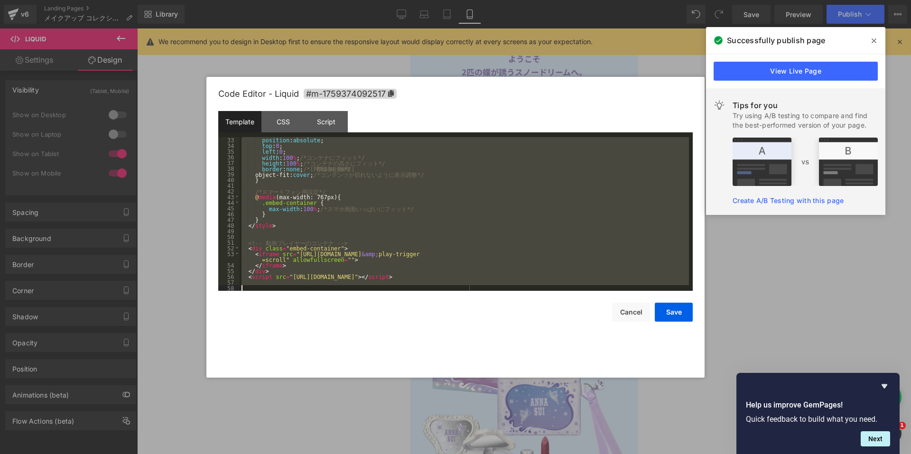
drag, startPoint x: 248, startPoint y: 139, endPoint x: 386, endPoint y: 309, distance: 218.8
click at [386, 309] on div "Code Editor - Liquid #m-1759374092517 Template CSS Script Data 33 34 35 36 37 3…" at bounding box center [455, 227] width 474 height 301
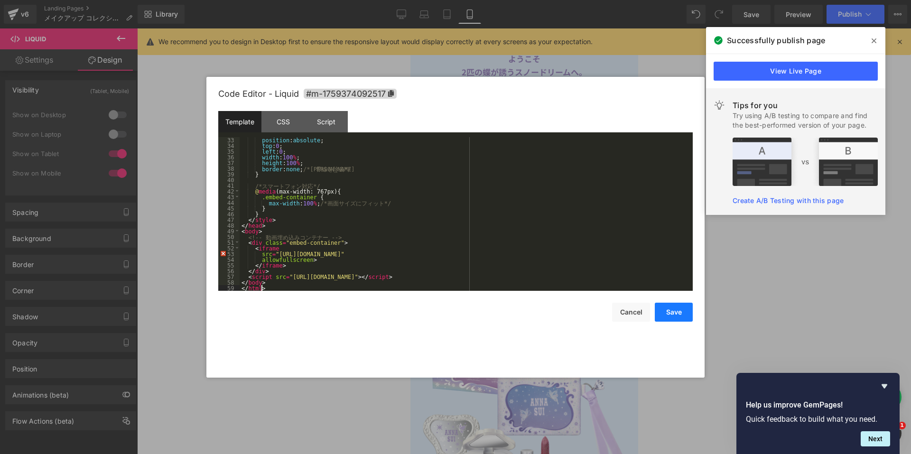
click at [673, 313] on button "Save" at bounding box center [674, 312] width 38 height 19
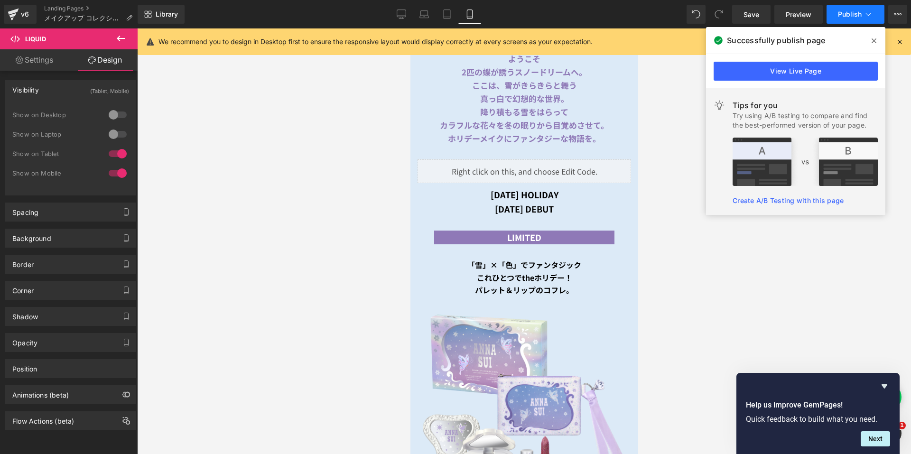
click at [850, 14] on span "Publish" at bounding box center [850, 14] width 24 height 8
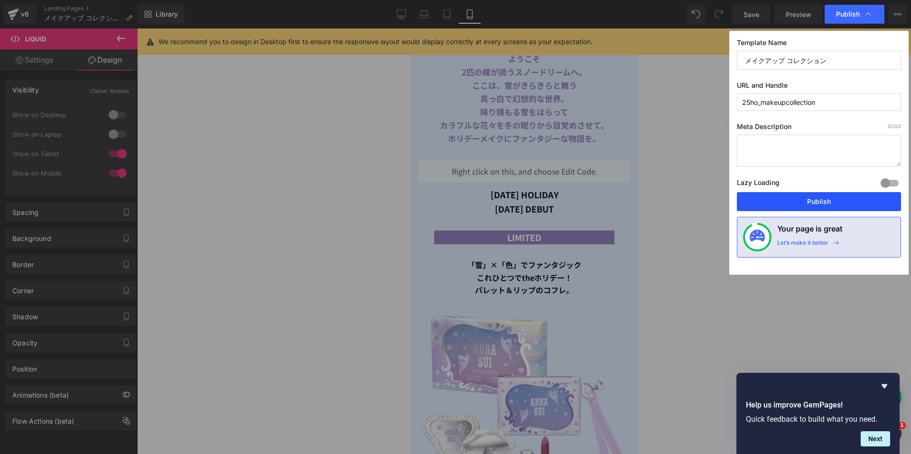
click at [825, 203] on button "Publish" at bounding box center [819, 201] width 164 height 19
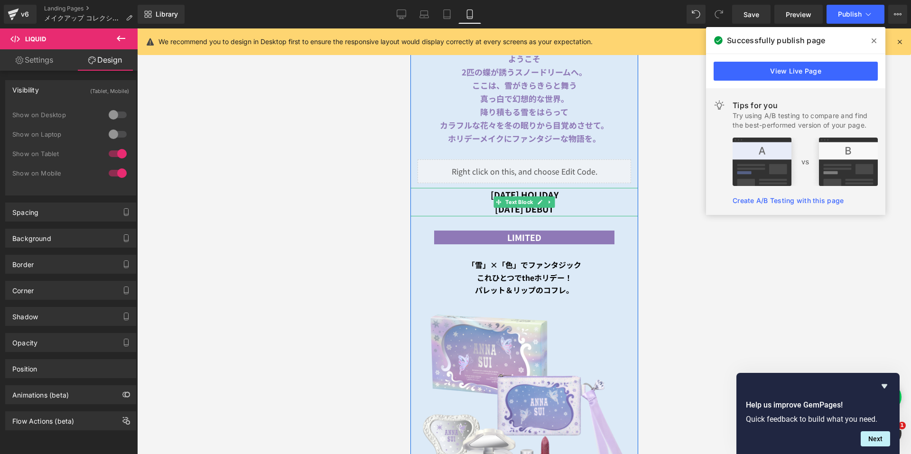
click at [510, 188] on b "2025 HOLIDAY" at bounding box center [524, 194] width 68 height 12
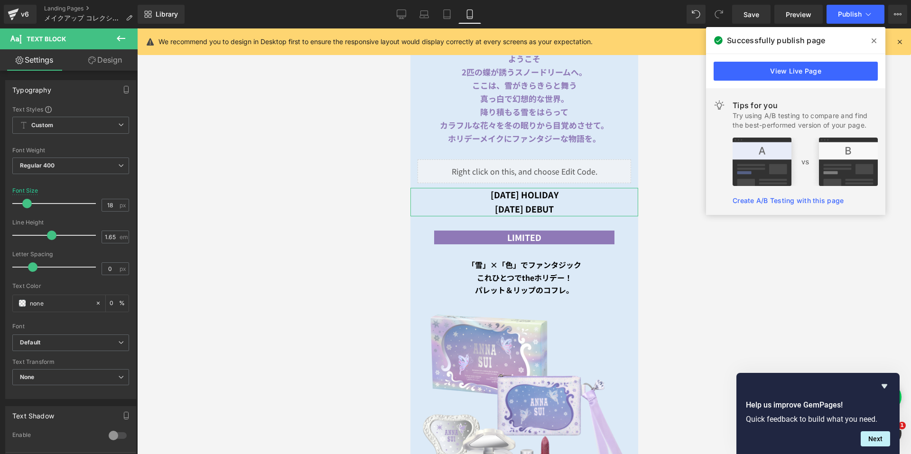
click at [93, 55] on link "Design" at bounding box center [105, 59] width 69 height 21
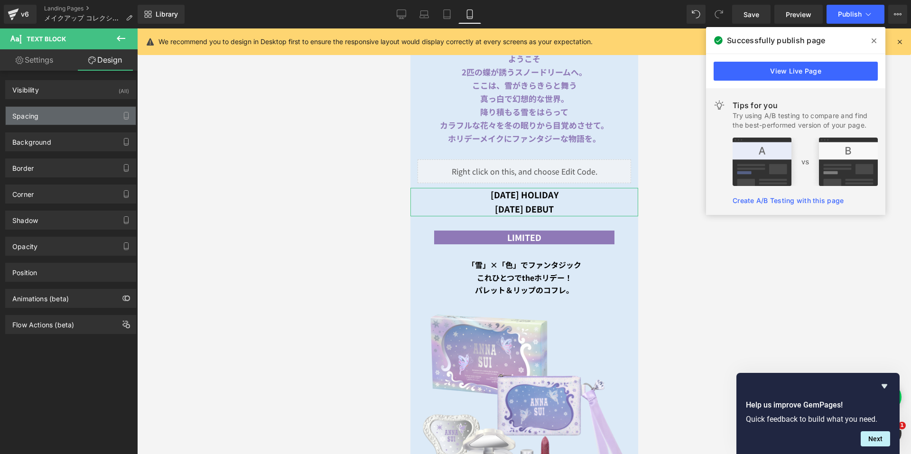
click at [44, 115] on div "Spacing" at bounding box center [71, 116] width 130 height 18
type input "0"
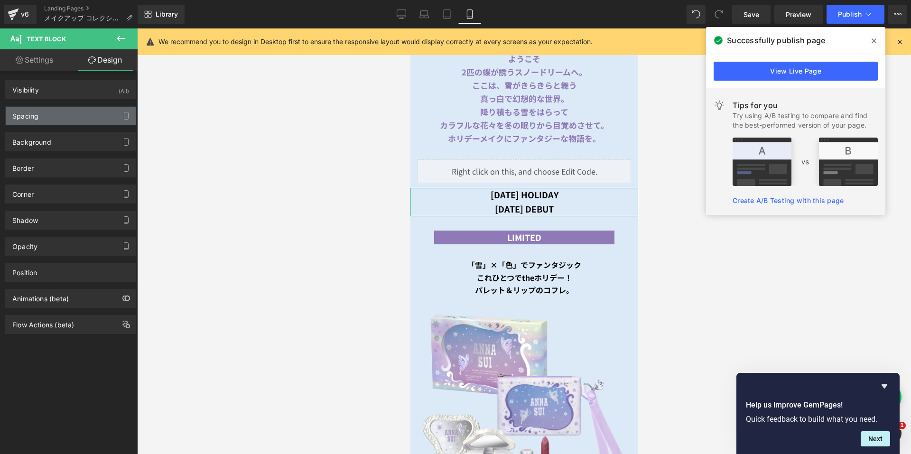
type input "0"
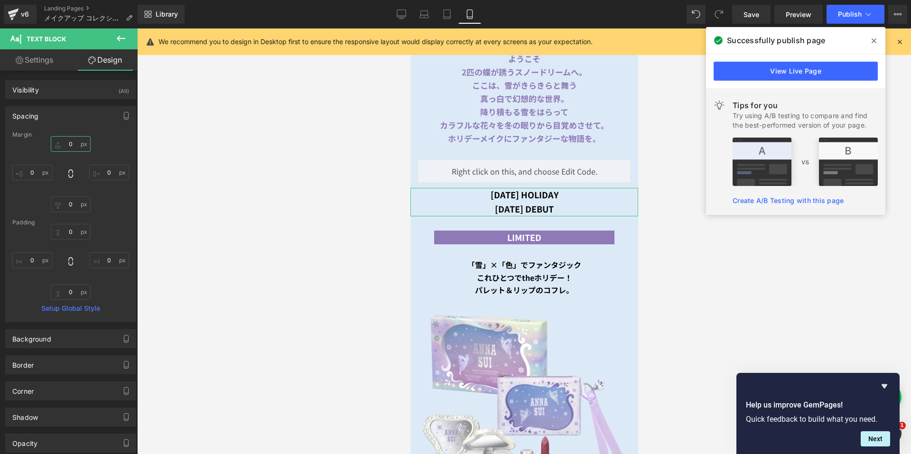
click at [62, 144] on input "0" at bounding box center [71, 144] width 40 height 16
type input "３０"
type input "３"
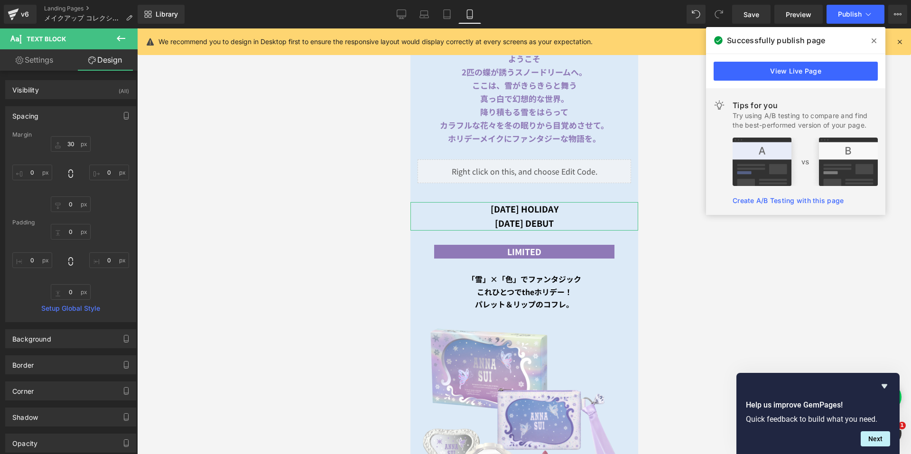
click at [114, 142] on div "30 30 0px 0 0px 0 0px 0" at bounding box center [70, 174] width 117 height 76
click at [393, 12] on link "Desktop" at bounding box center [401, 14] width 23 height 19
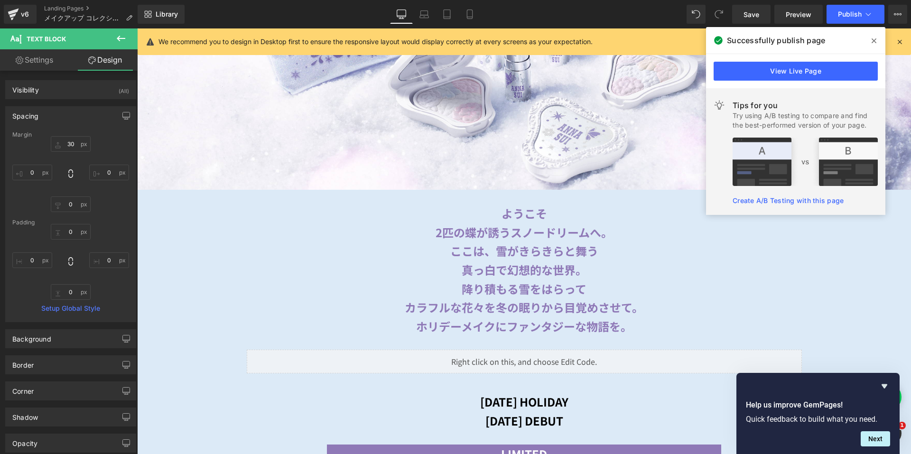
type input "30"
type input "0"
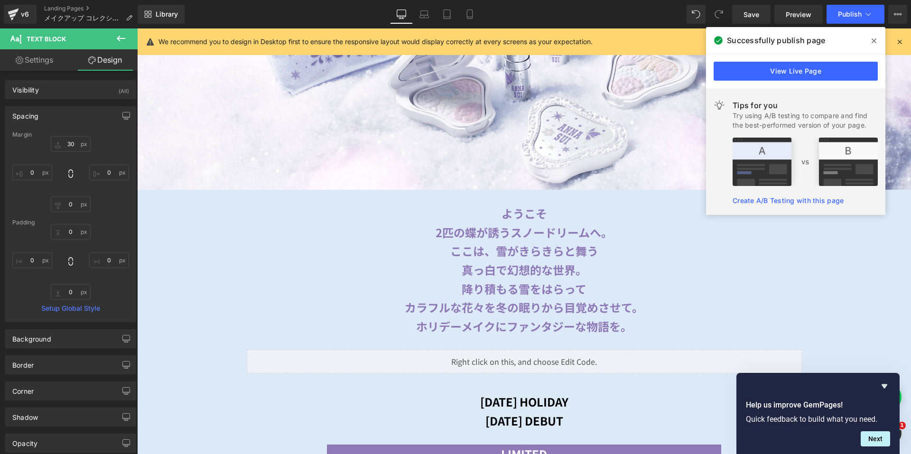
type input "0"
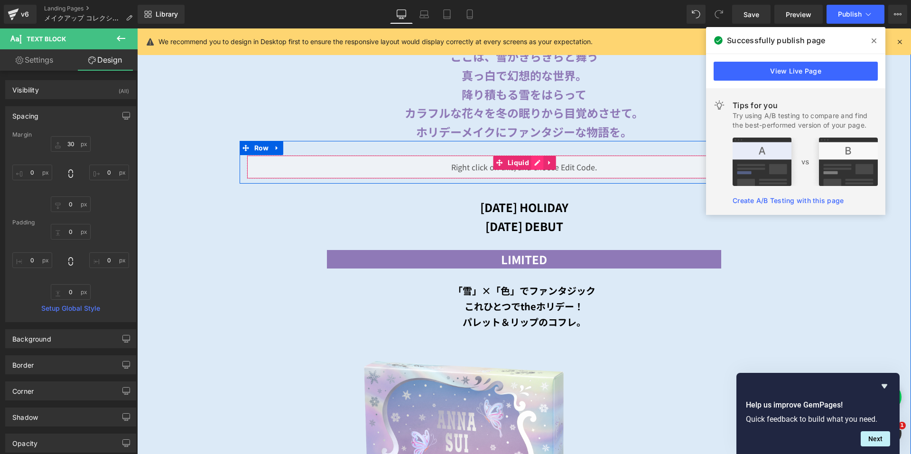
click at [535, 160] on div "Liquid" at bounding box center [524, 167] width 555 height 24
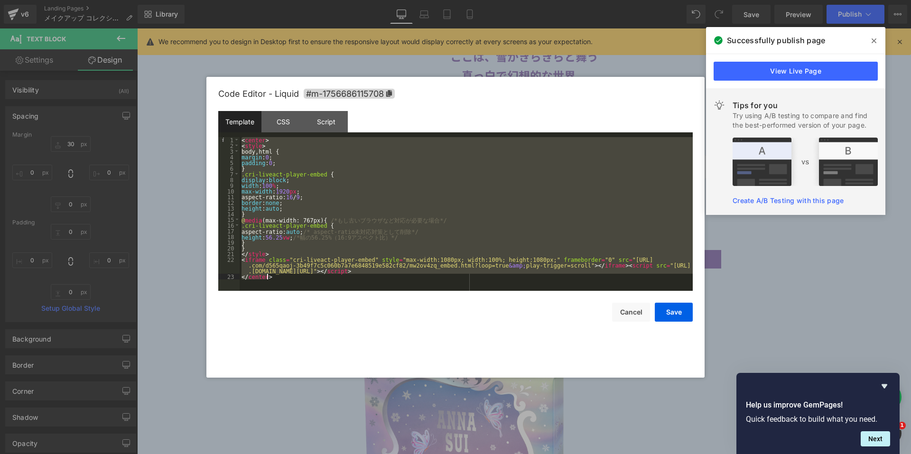
drag, startPoint x: 242, startPoint y: 139, endPoint x: 338, endPoint y: 283, distance: 173.0
click at [338, 283] on div "< center > < style > body , html { margin : 0 ; padding : 0 ; } .cri-liveact-pl…" at bounding box center [466, 219] width 453 height 165
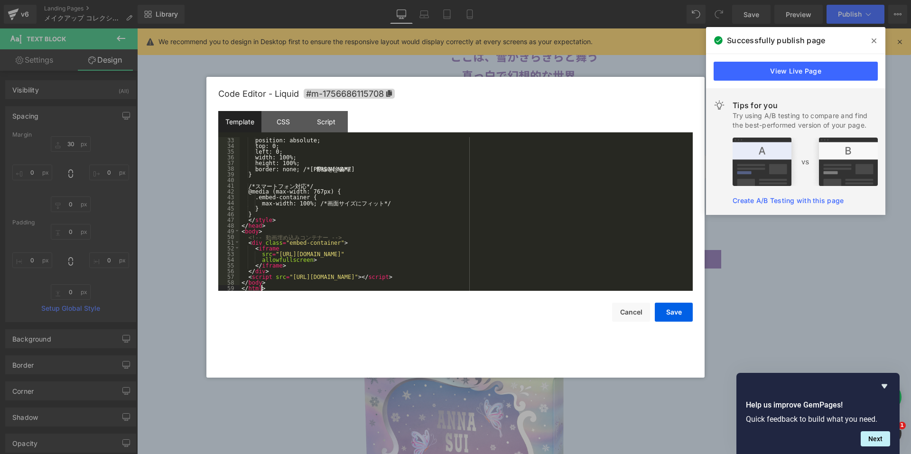
scroll to position [182, 0]
click at [670, 311] on button "Save" at bounding box center [674, 312] width 38 height 19
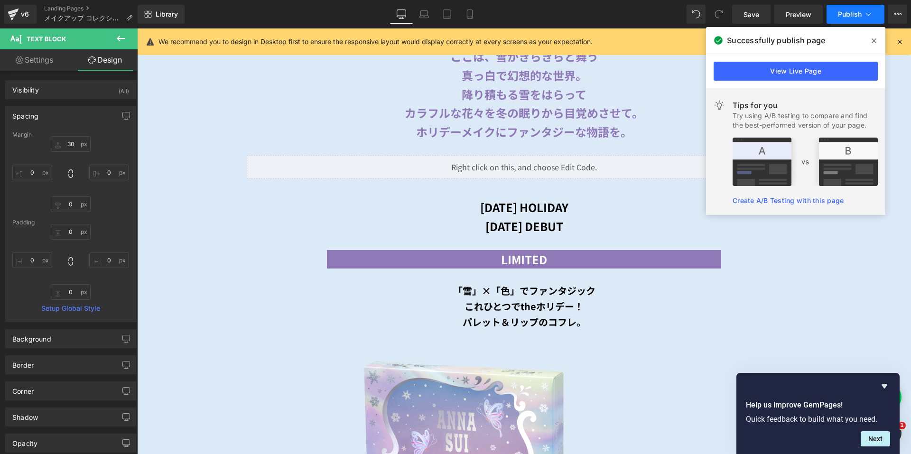
click at [859, 16] on span "Publish" at bounding box center [850, 14] width 24 height 8
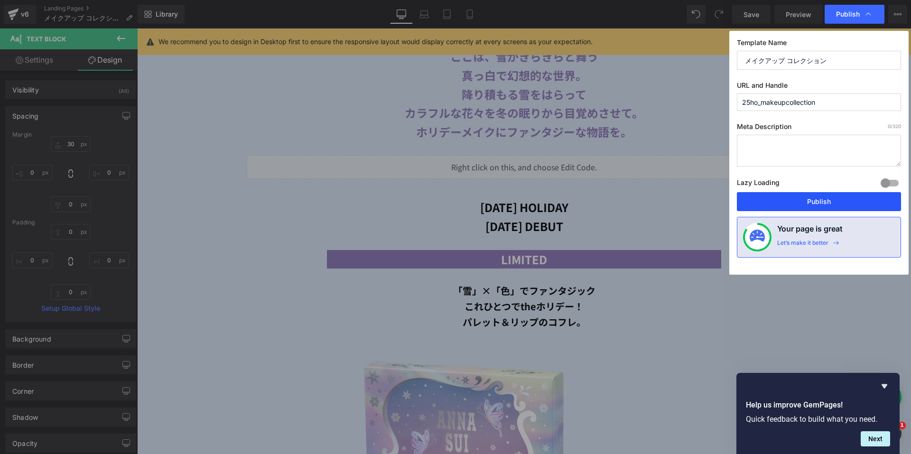
click at [779, 200] on button "Publish" at bounding box center [819, 201] width 164 height 19
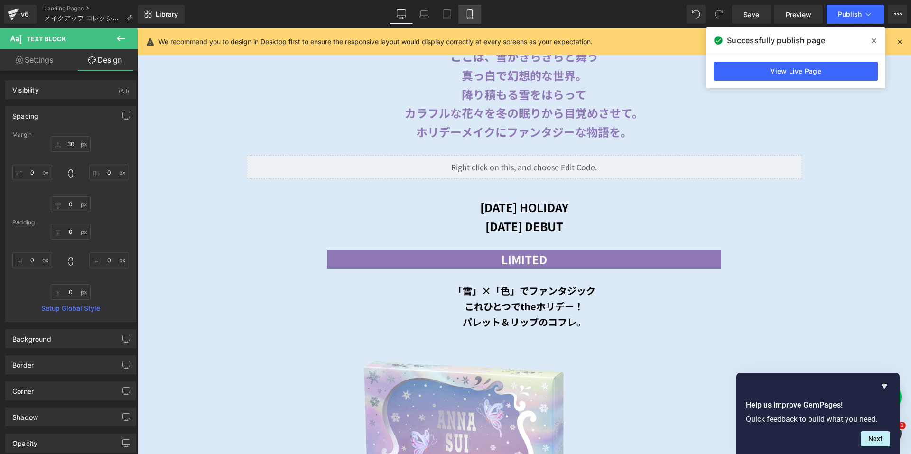
click at [466, 16] on icon at bounding box center [469, 13] width 9 height 9
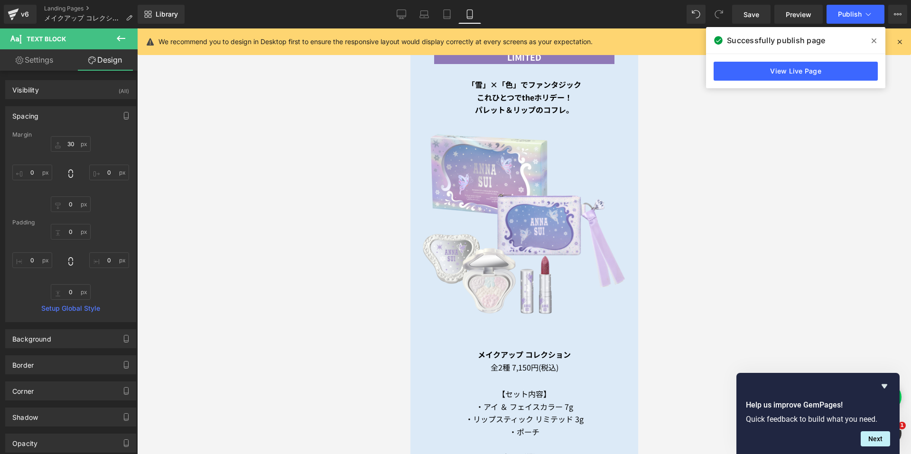
type input "30"
type input "0"
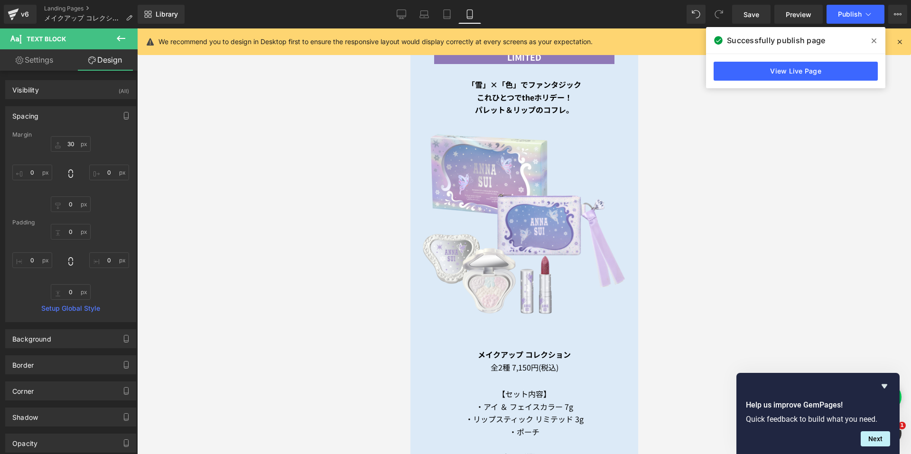
type input "0"
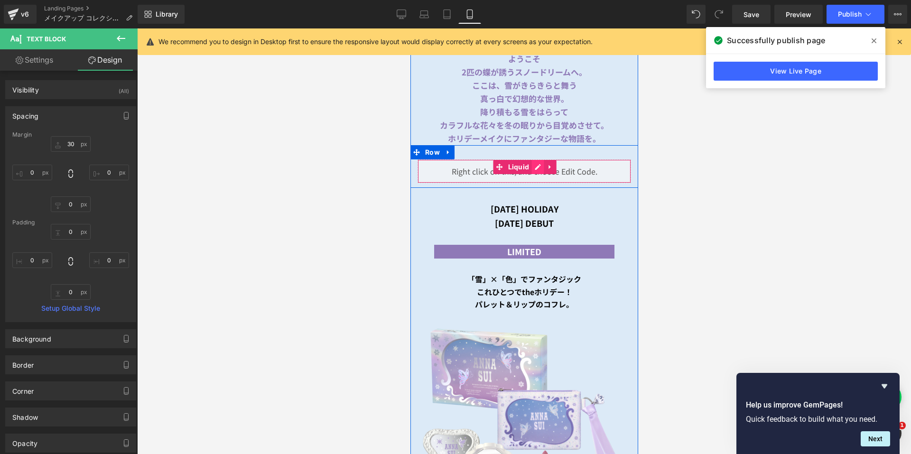
click at [532, 159] on div "Liquid" at bounding box center [523, 171] width 213 height 24
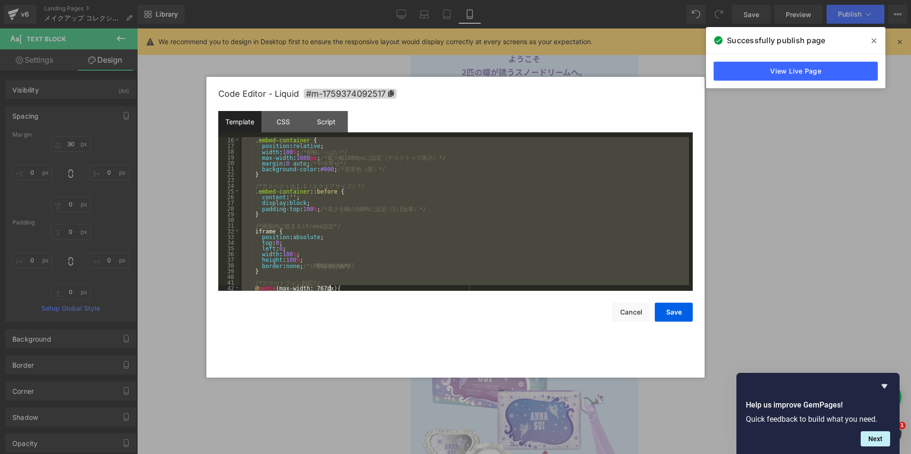
scroll to position [176, 0]
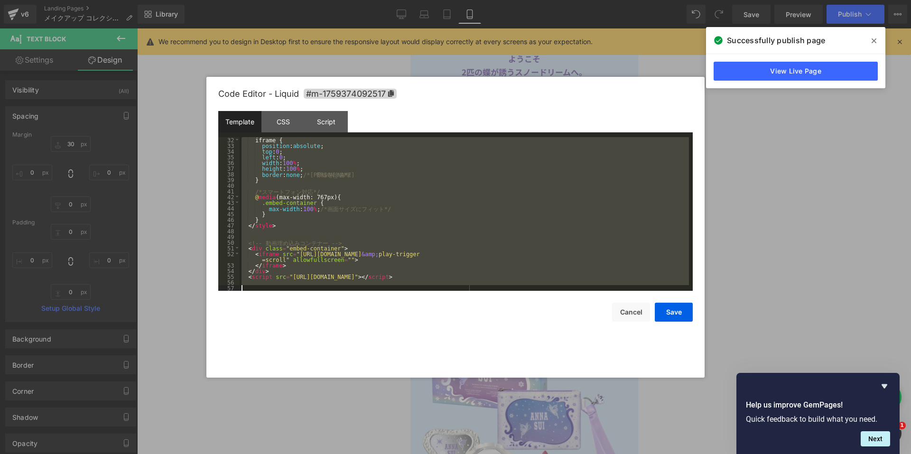
drag, startPoint x: 245, startPoint y: 141, endPoint x: 393, endPoint y: 305, distance: 221.0
click at [393, 305] on div "Code Editor - Liquid #m-1759374092517 Template CSS Script Data 32 33 34 35 36 3…" at bounding box center [455, 227] width 474 height 301
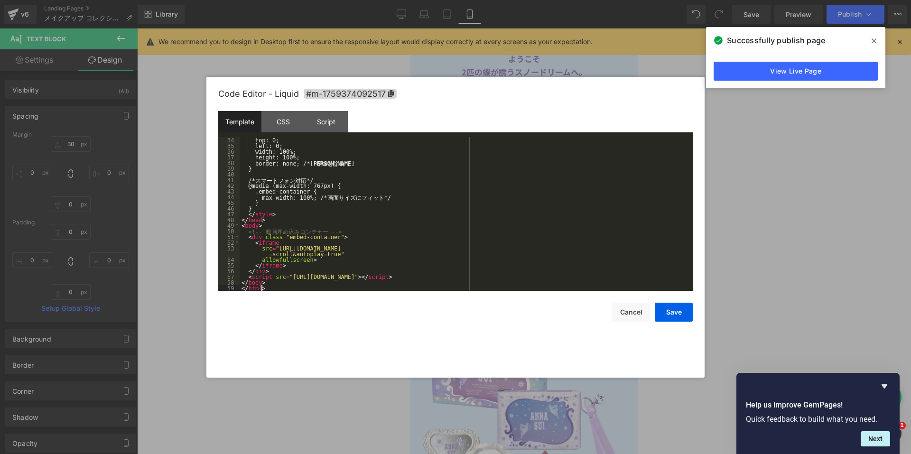
scroll to position [188, 0]
click at [665, 310] on button "Save" at bounding box center [674, 312] width 38 height 19
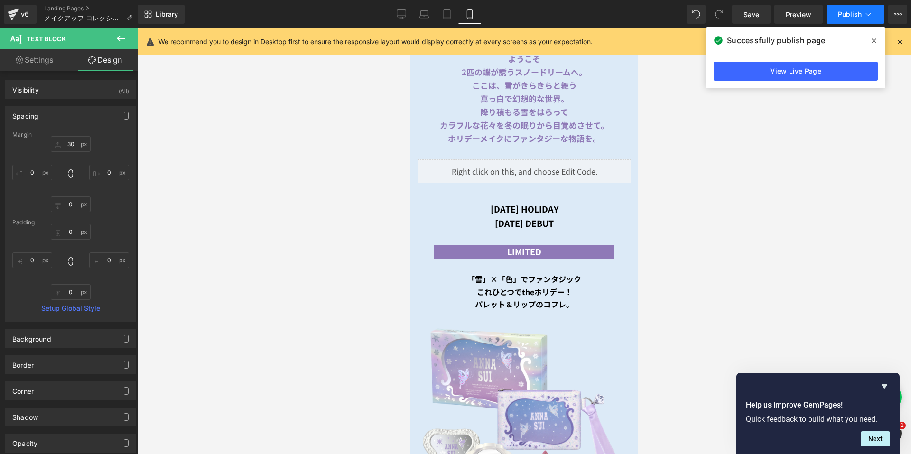
click at [850, 14] on span "Publish" at bounding box center [850, 14] width 24 height 8
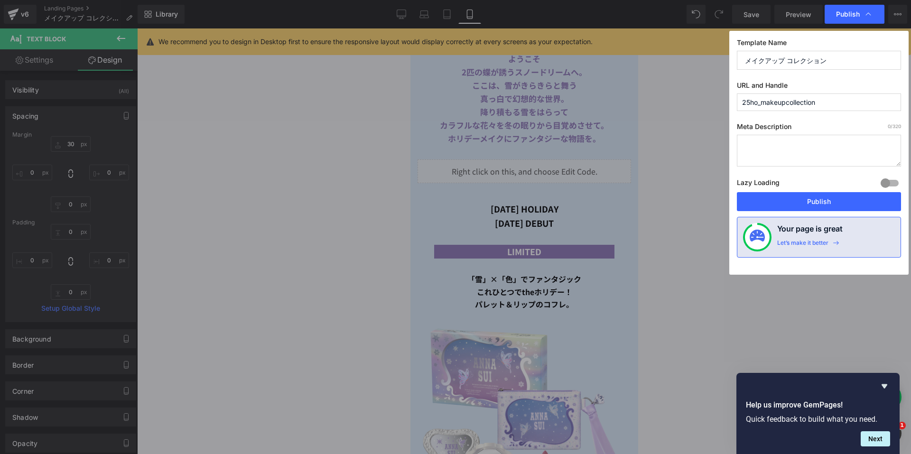
click at [776, 198] on button "Publish" at bounding box center [819, 201] width 164 height 19
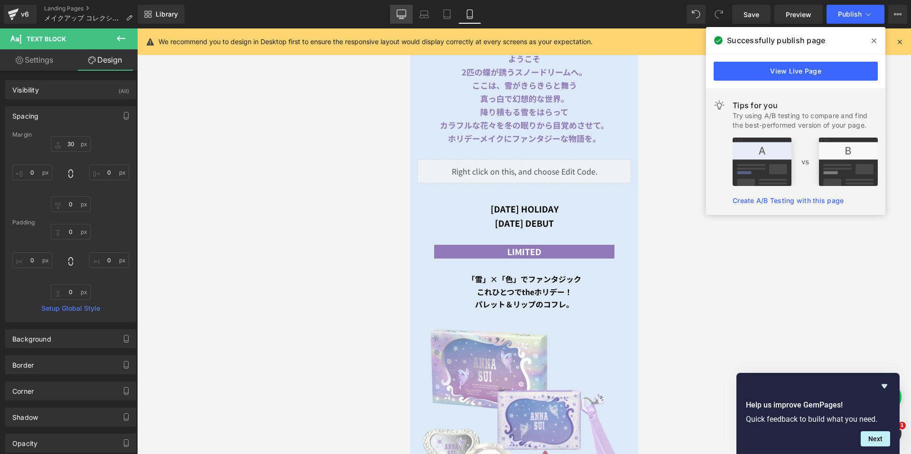
click at [404, 13] on icon at bounding box center [401, 13] width 9 height 9
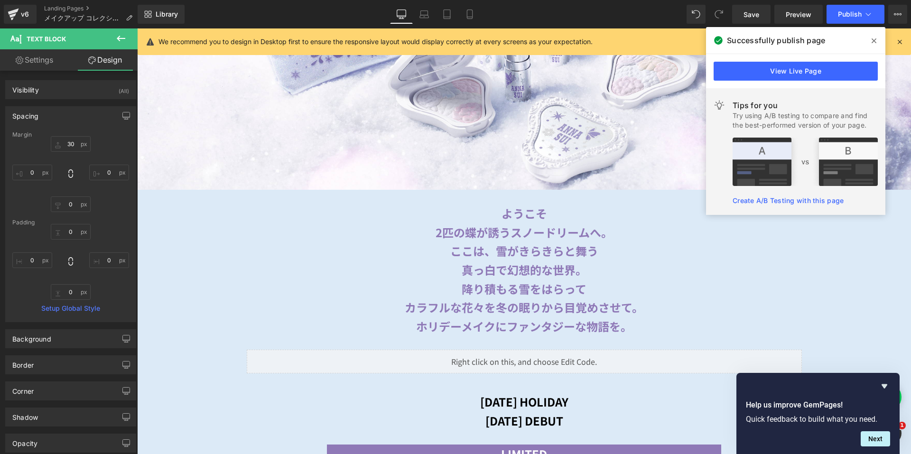
type input "30"
type input "0"
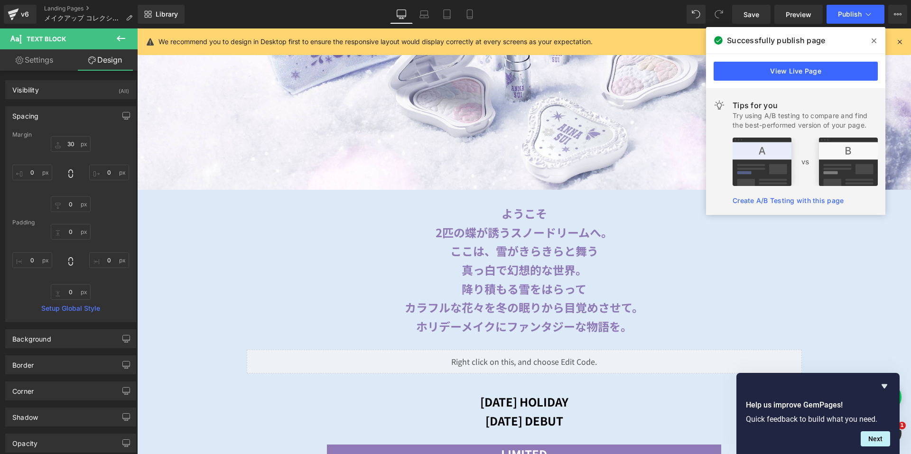
type input "0"
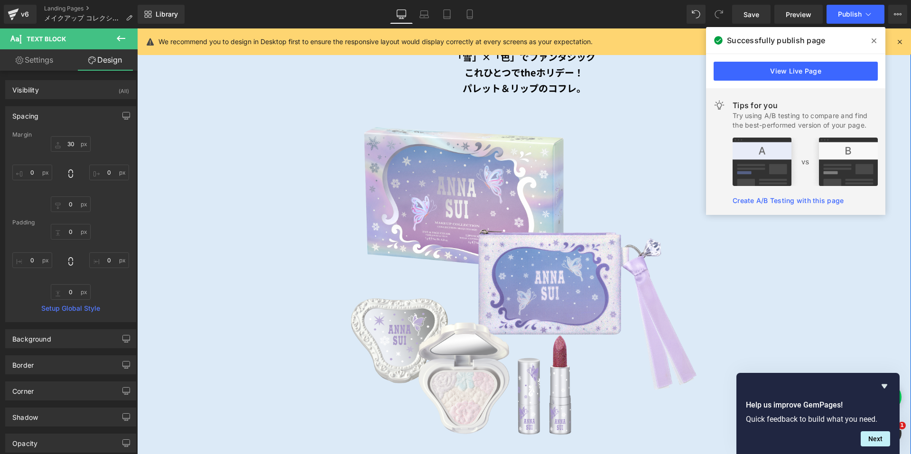
scroll to position [764, 0]
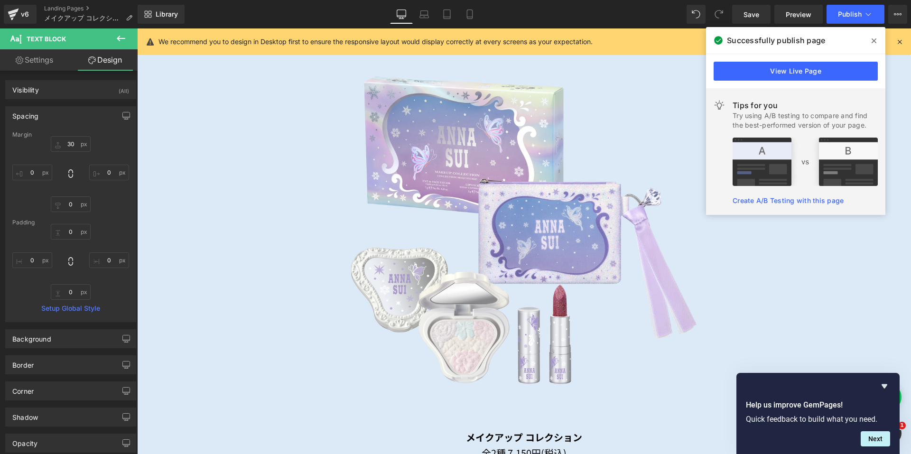
click at [471, 20] on link "Mobile" at bounding box center [469, 14] width 23 height 19
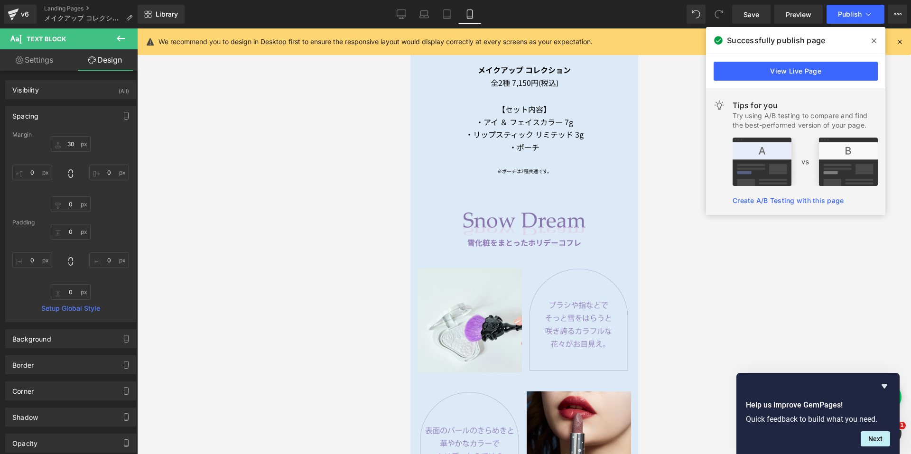
type input "30"
type input "0"
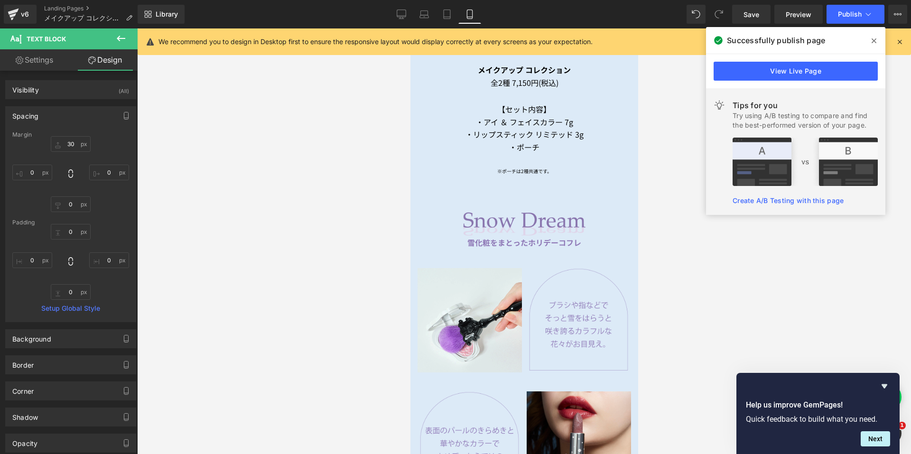
type input "0"
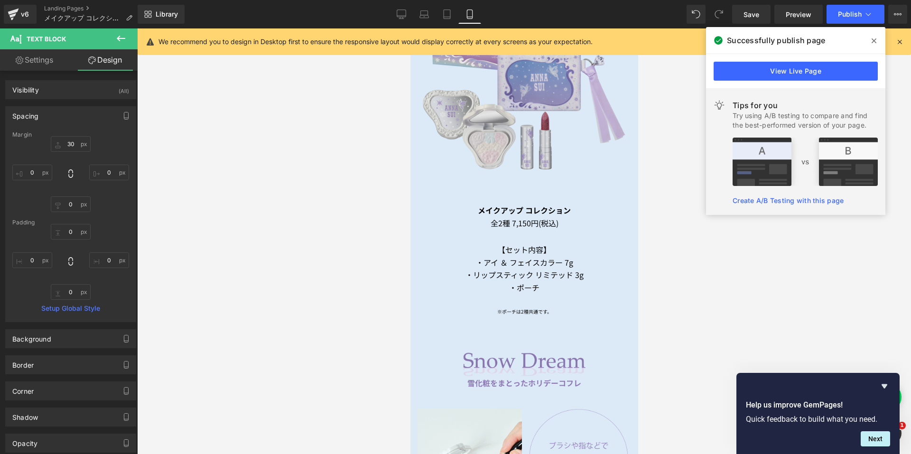
scroll to position [735, 0]
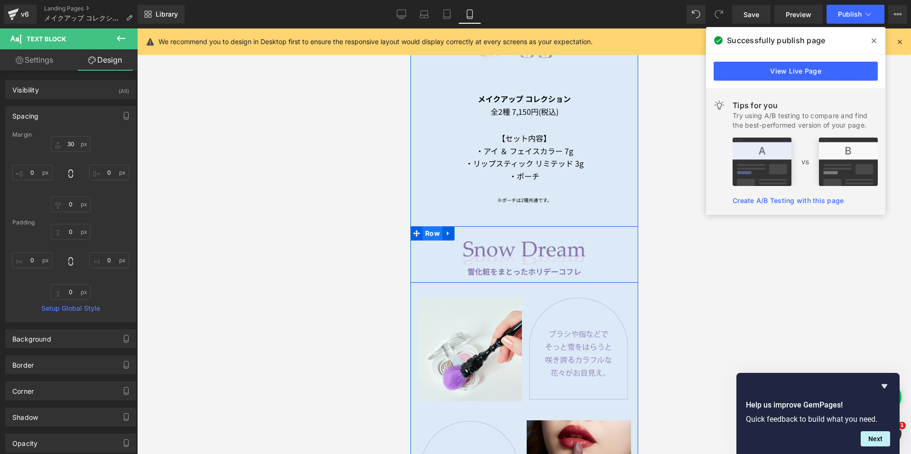
drag, startPoint x: 430, startPoint y: 228, endPoint x: 673, endPoint y: 196, distance: 244.5
click at [430, 228] on span "Row" at bounding box center [431, 233] width 19 height 14
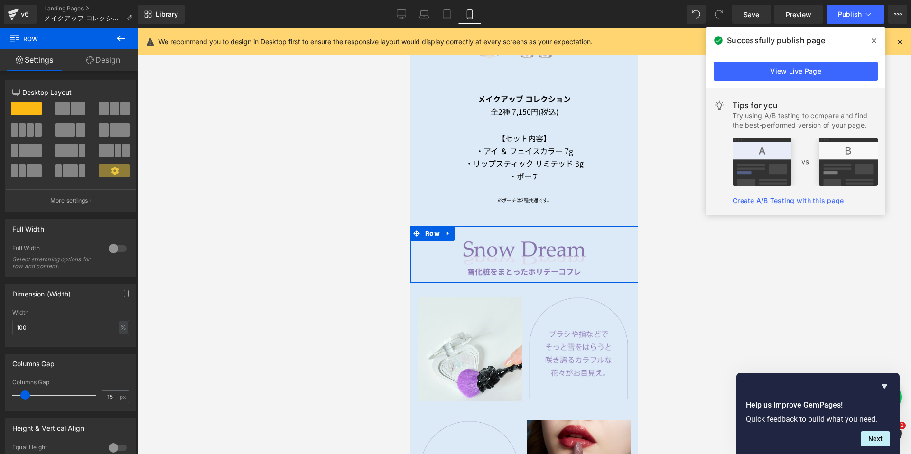
click at [107, 62] on link "Design" at bounding box center [103, 59] width 69 height 21
click at [0, 0] on div "Spacing" at bounding box center [0, 0] width 0 height 0
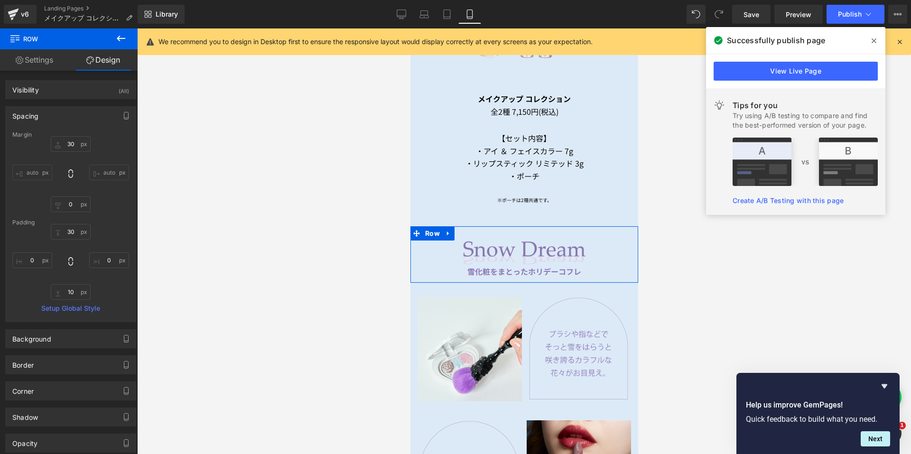
type input "30"
type input "0"
type input "30"
type input "0"
type input "10"
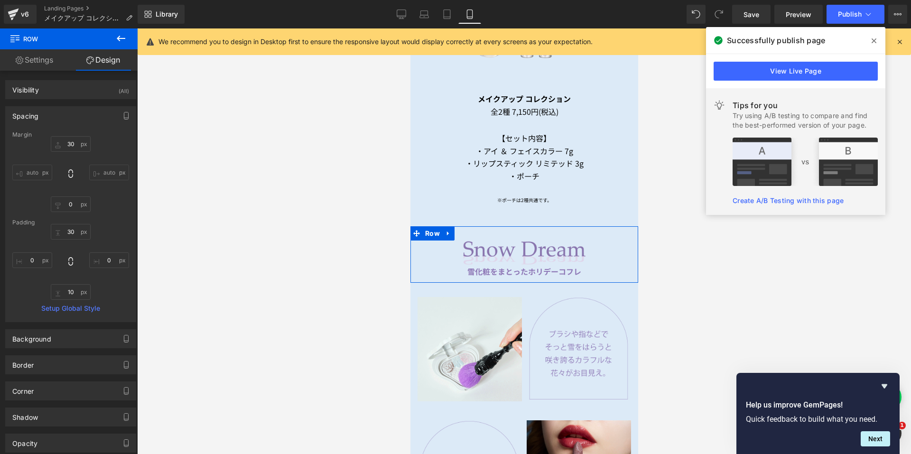
type input "0"
click at [67, 143] on input "30" at bounding box center [71, 144] width 40 height 16
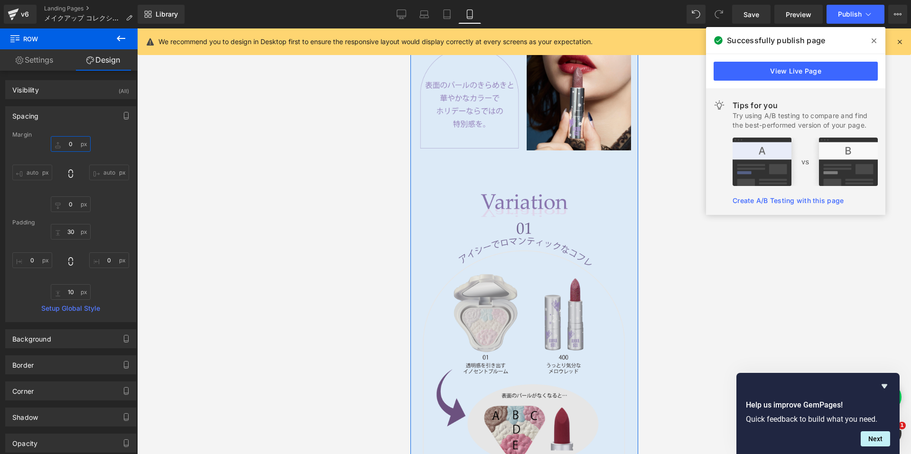
scroll to position [1114, 0]
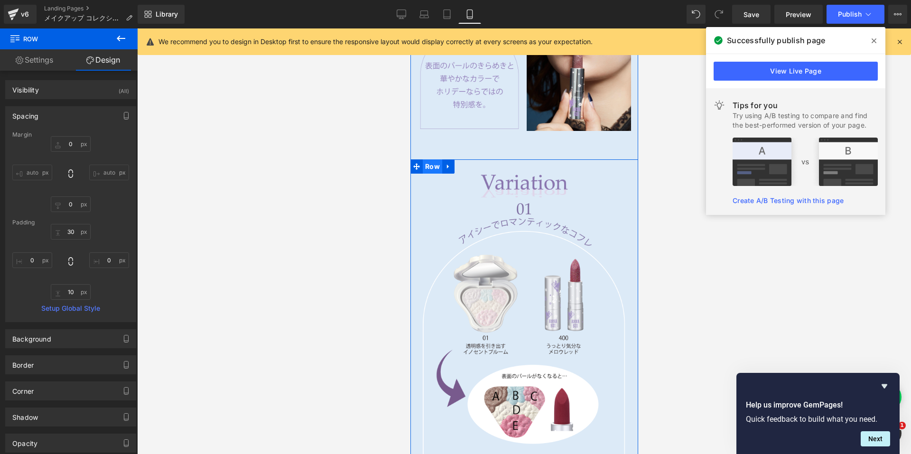
click at [429, 159] on span "Row" at bounding box center [431, 166] width 19 height 14
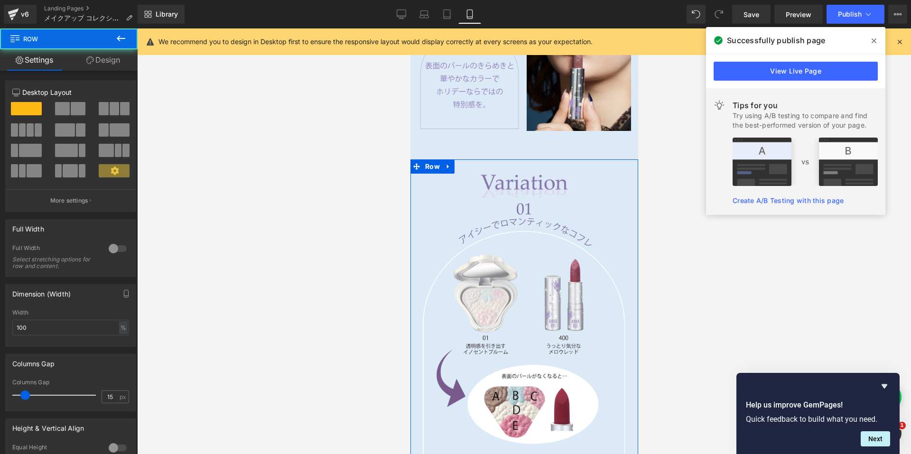
click at [117, 61] on link "Design" at bounding box center [103, 59] width 69 height 21
click at [0, 0] on div "Spacing" at bounding box center [0, 0] width 0 height 0
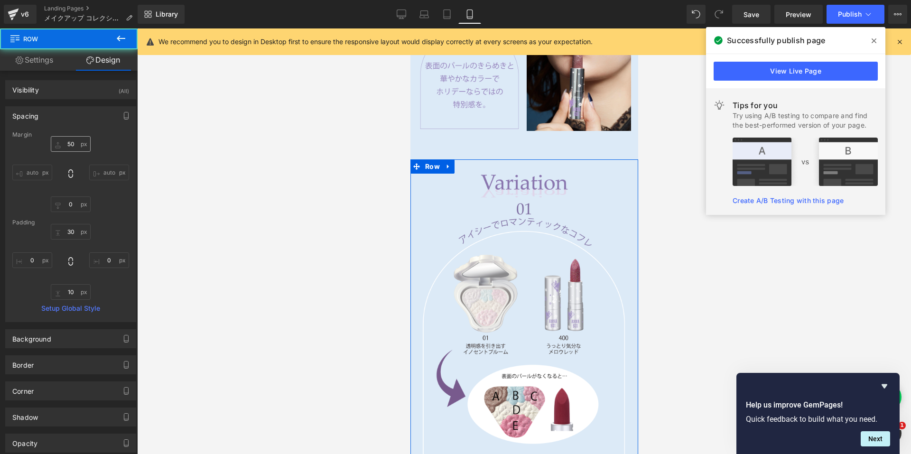
type input "50"
type input "0"
type input "30"
type input "0"
type input "10"
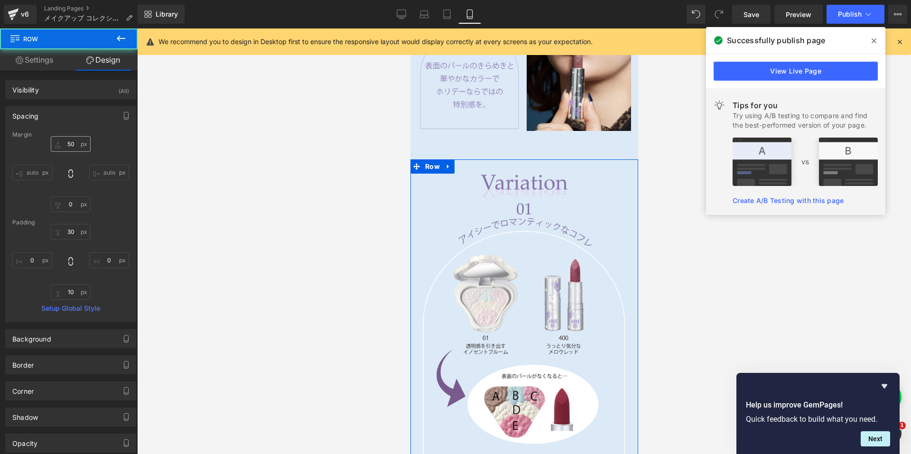
type input "0"
click at [66, 146] on input "50" at bounding box center [71, 144] width 40 height 16
type input "０"
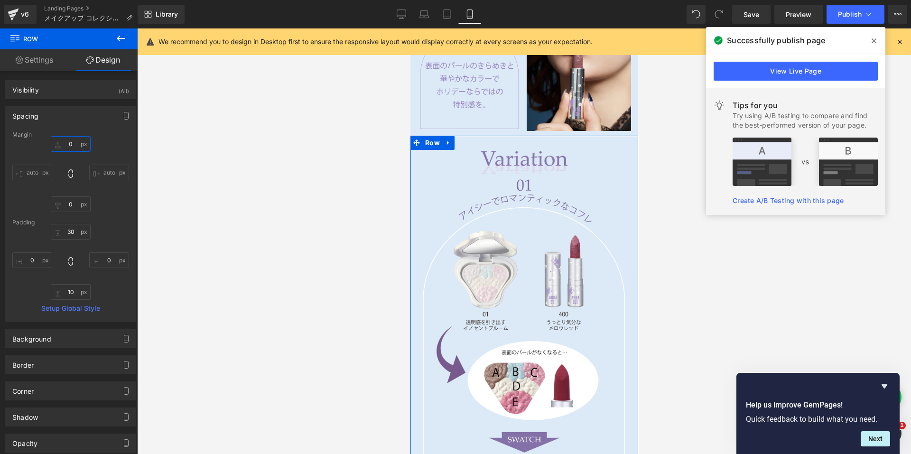
type input "０"
click at [108, 119] on div "Spacing" at bounding box center [71, 116] width 130 height 18
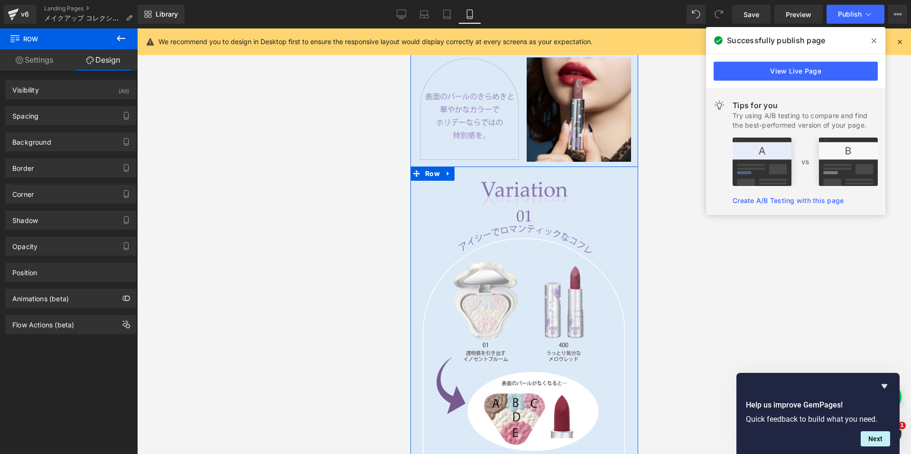
scroll to position [1067, 0]
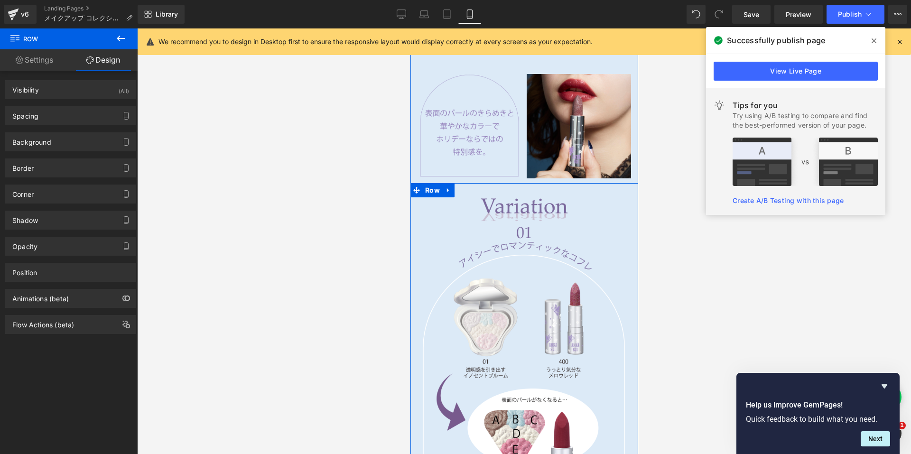
click at [500, 205] on img at bounding box center [523, 209] width 213 height 25
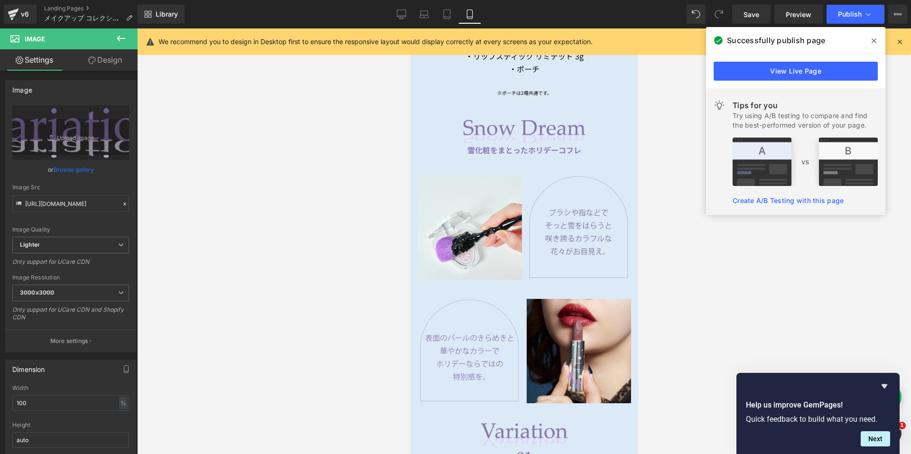
scroll to position [972, 0]
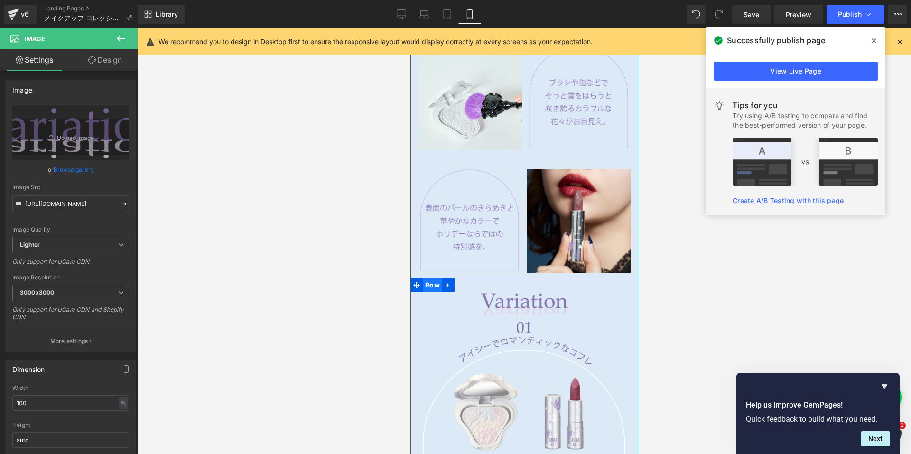
click at [425, 278] on span "Row" at bounding box center [431, 285] width 19 height 14
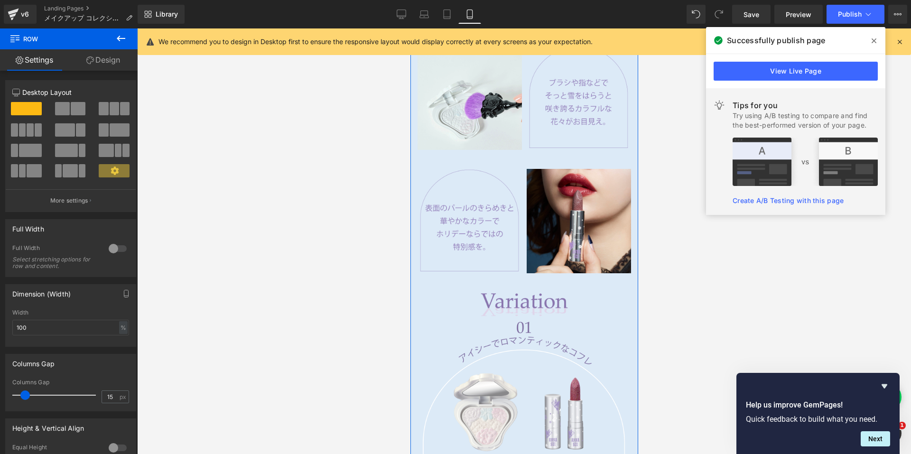
scroll to position [1020, 0]
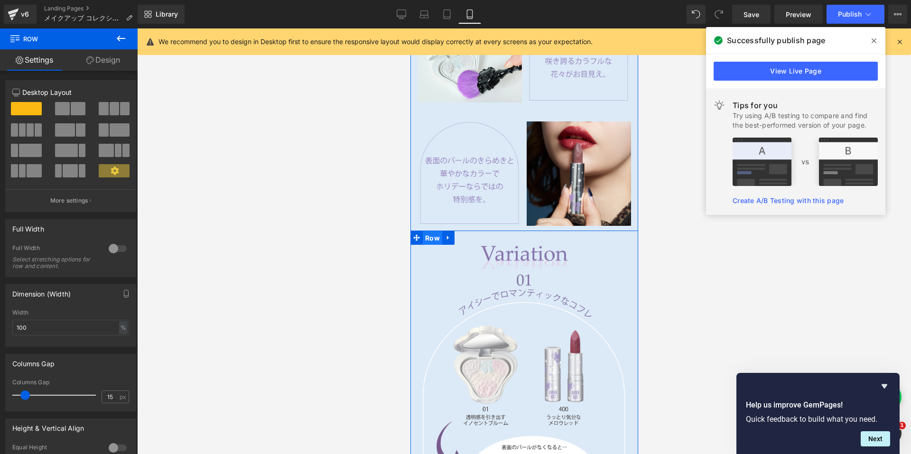
drag, startPoint x: 418, startPoint y: 232, endPoint x: 816, endPoint y: 256, distance: 398.3
click at [422, 232] on span "Row" at bounding box center [431, 238] width 19 height 14
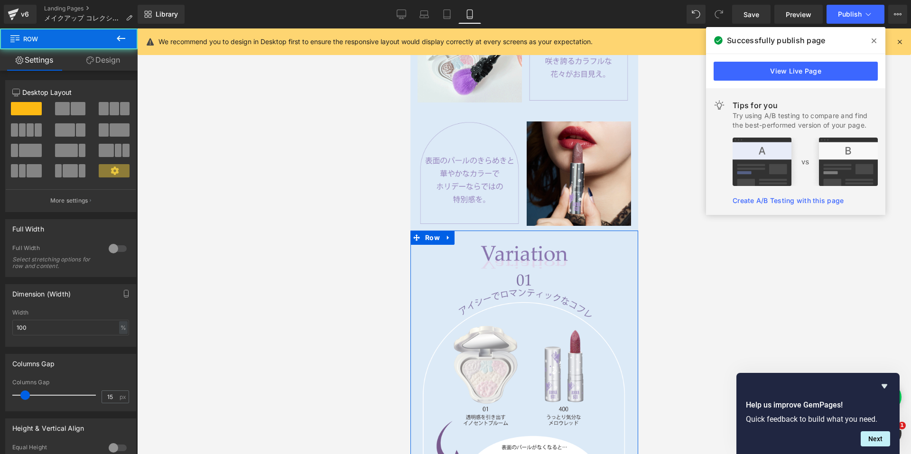
click at [93, 69] on link "Design" at bounding box center [103, 59] width 69 height 21
click at [0, 0] on div "Spacing" at bounding box center [0, 0] width 0 height 0
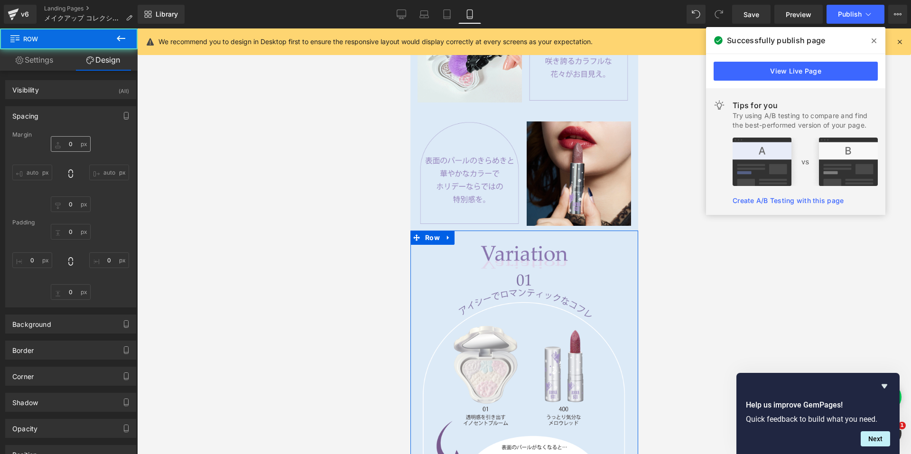
type input "0"
type input "30"
type input "0"
type input "10"
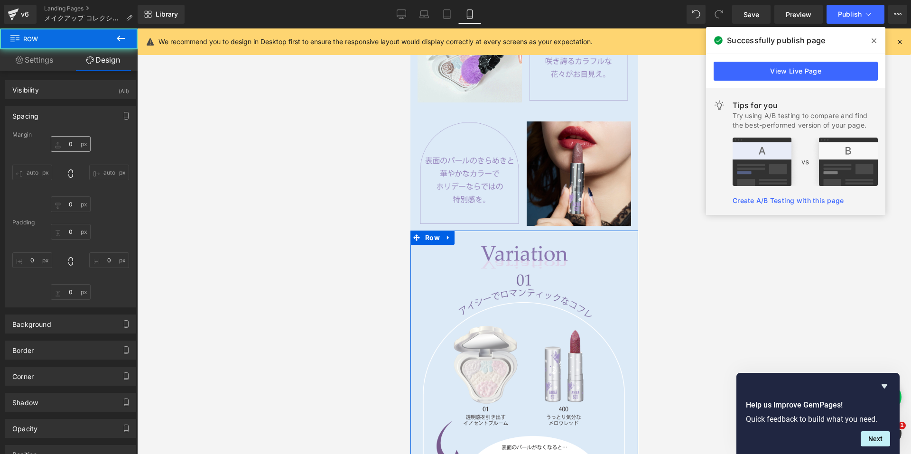
type input "0"
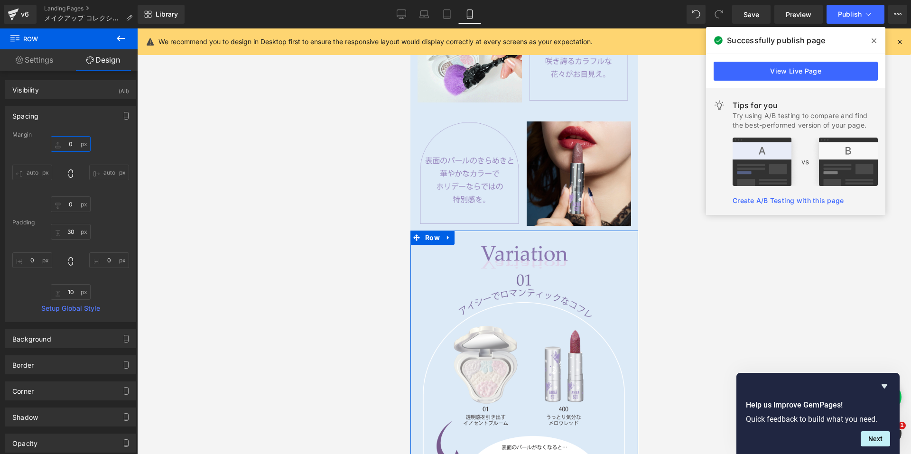
click at [55, 143] on input "0" at bounding box center [71, 144] width 40 height 16
type input "１"
type input "１０"
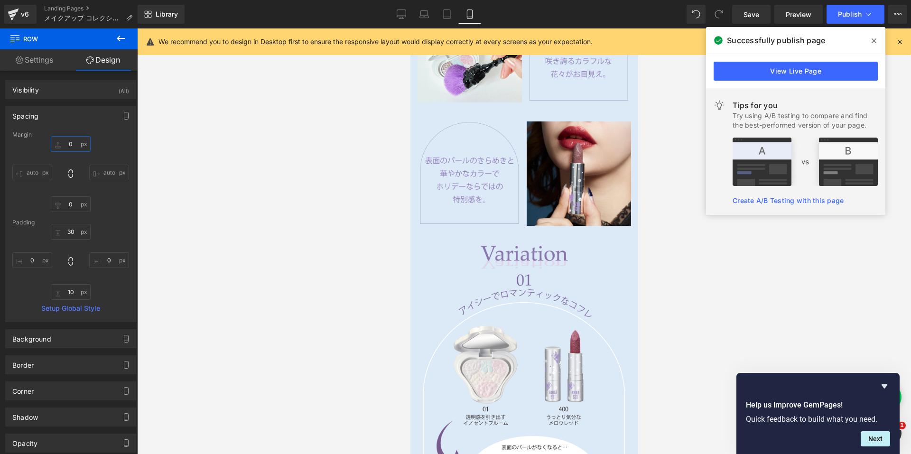
type input "１"
type input "10"
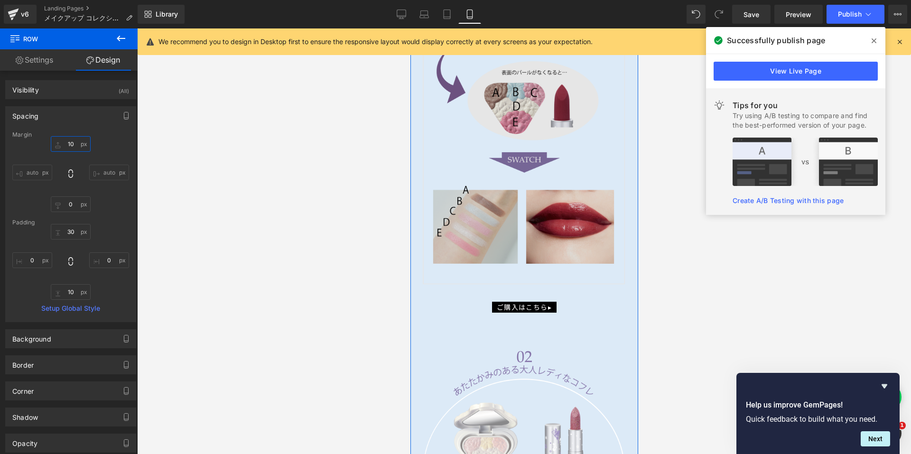
scroll to position [1494, 0]
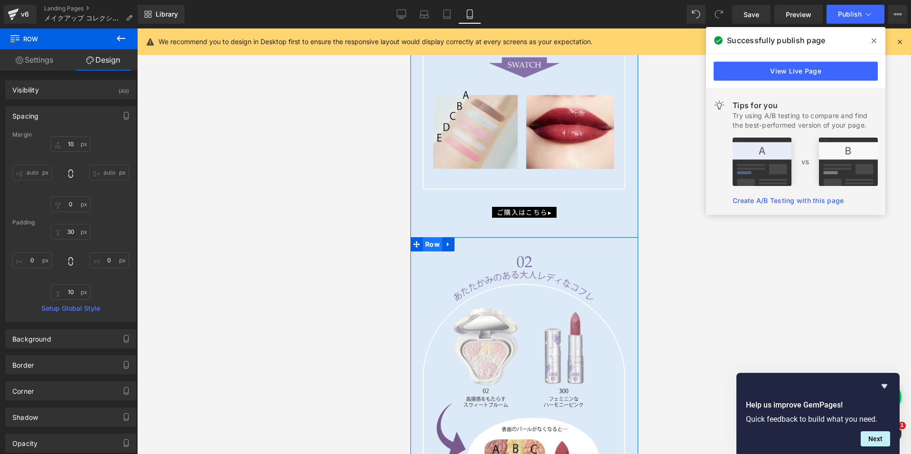
click at [429, 239] on span "Row" at bounding box center [431, 244] width 19 height 14
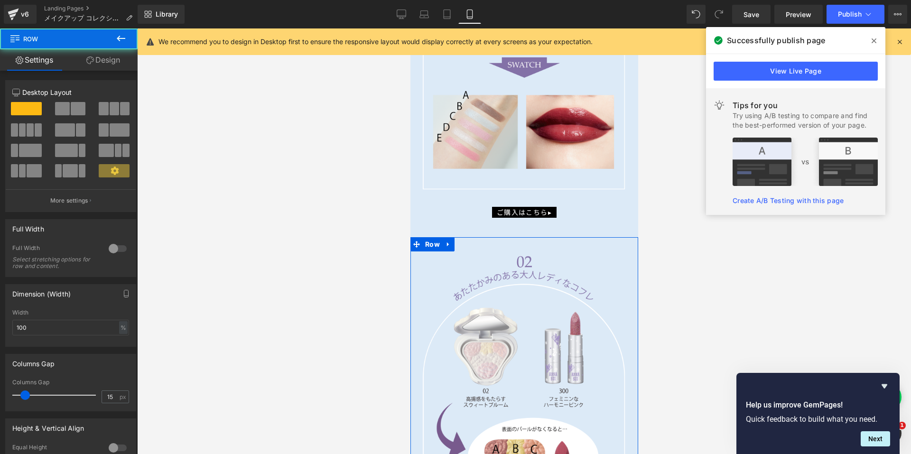
click at [110, 58] on link "Design" at bounding box center [103, 59] width 69 height 21
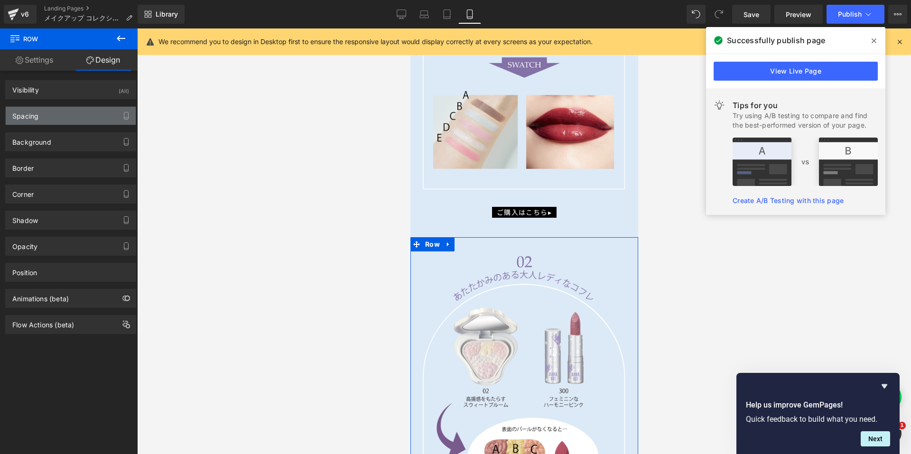
click at [58, 115] on div "Spacing" at bounding box center [71, 116] width 130 height 18
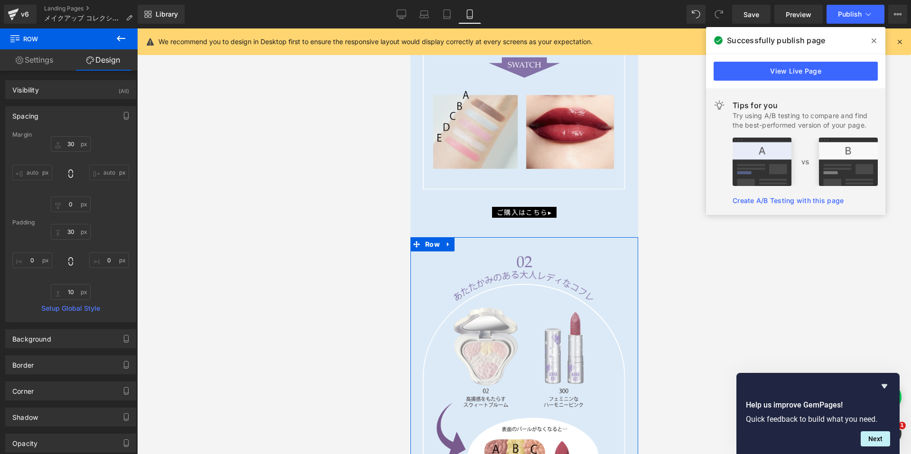
type input "30"
type input "0"
type input "30"
type input "0"
type input "10"
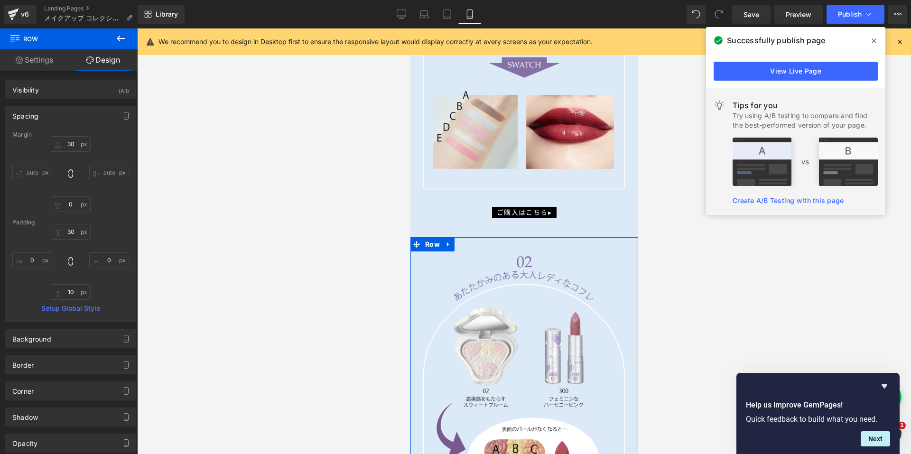
type input "0"
click at [61, 141] on input "30" at bounding box center [71, 144] width 40 height 16
type input "0"
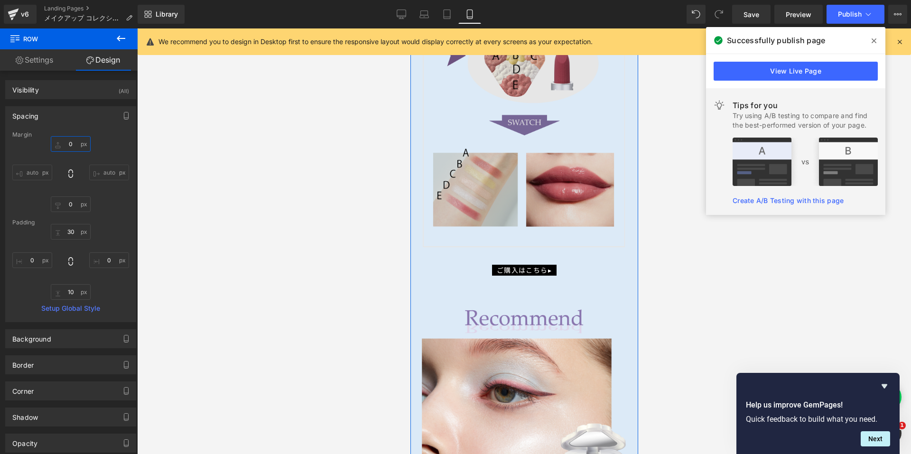
scroll to position [1968, 0]
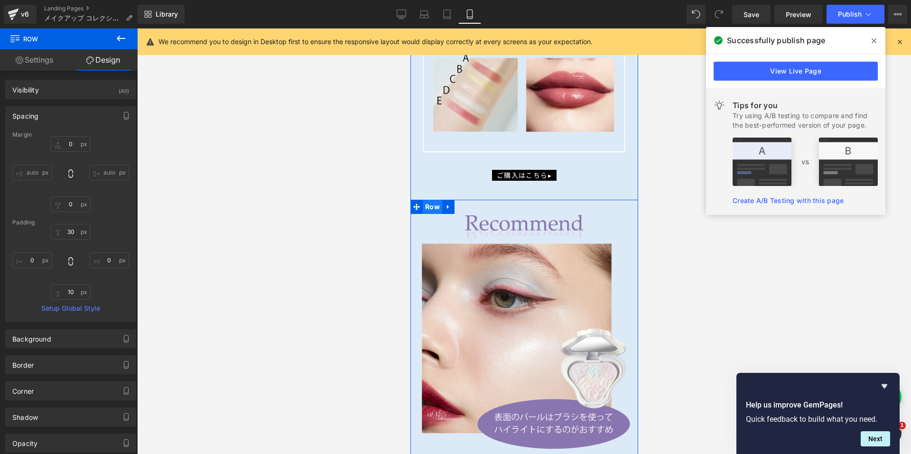
click at [428, 200] on span "Row" at bounding box center [431, 207] width 19 height 14
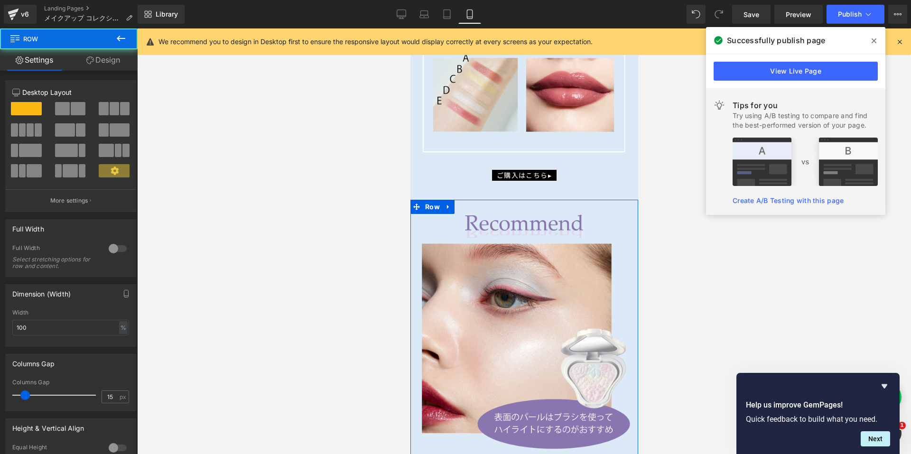
click at [121, 66] on link "Design" at bounding box center [103, 59] width 69 height 21
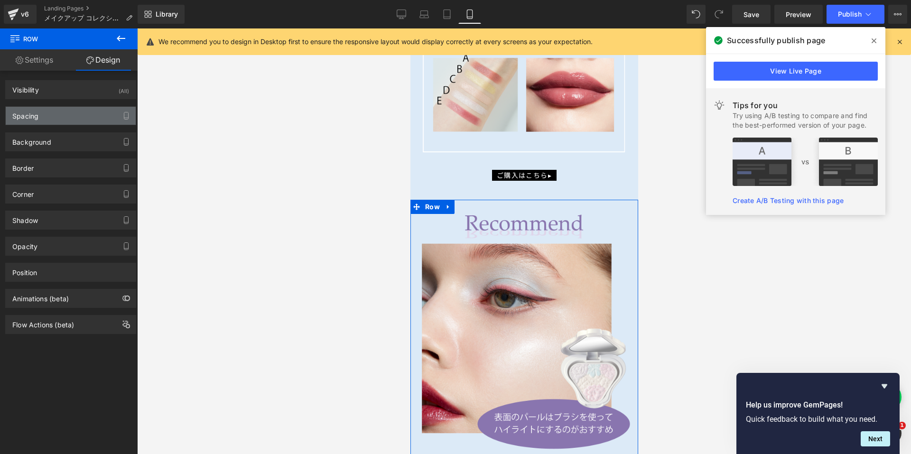
click at [52, 111] on div "Spacing" at bounding box center [71, 116] width 130 height 18
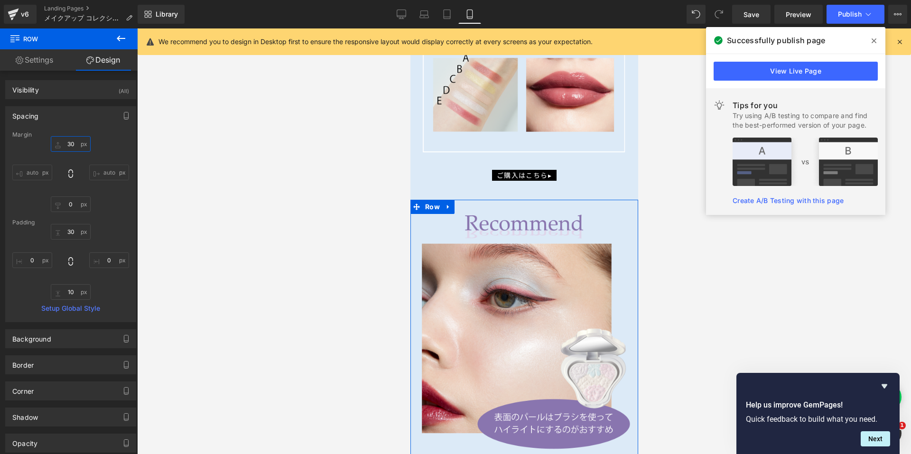
click at [62, 141] on input "30" at bounding box center [71, 144] width 40 height 16
type input "0"
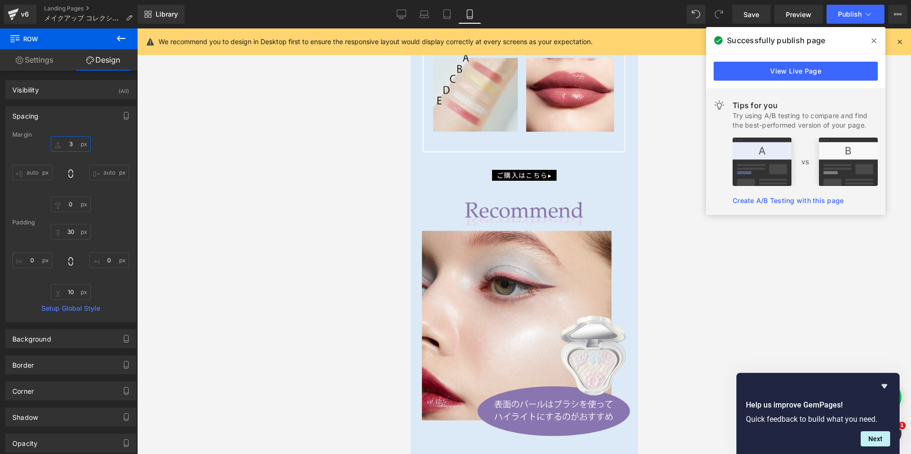
type input "30"
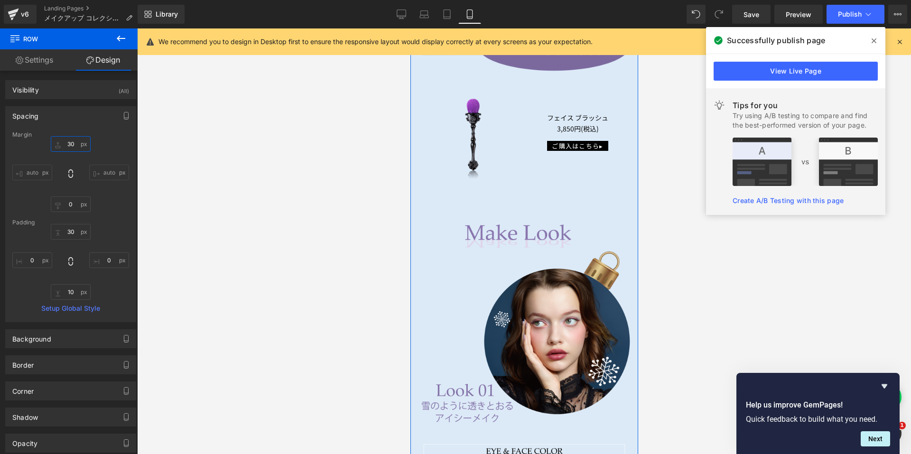
scroll to position [2395, 0]
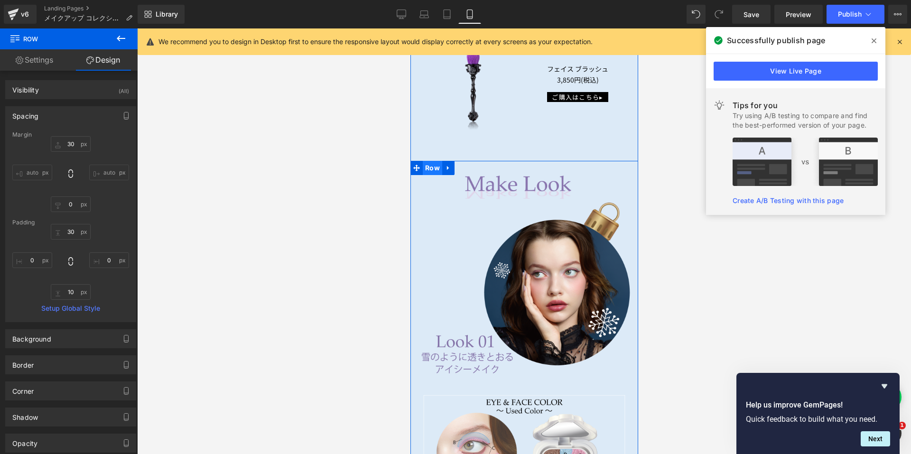
click at [427, 165] on span "Row" at bounding box center [431, 168] width 19 height 14
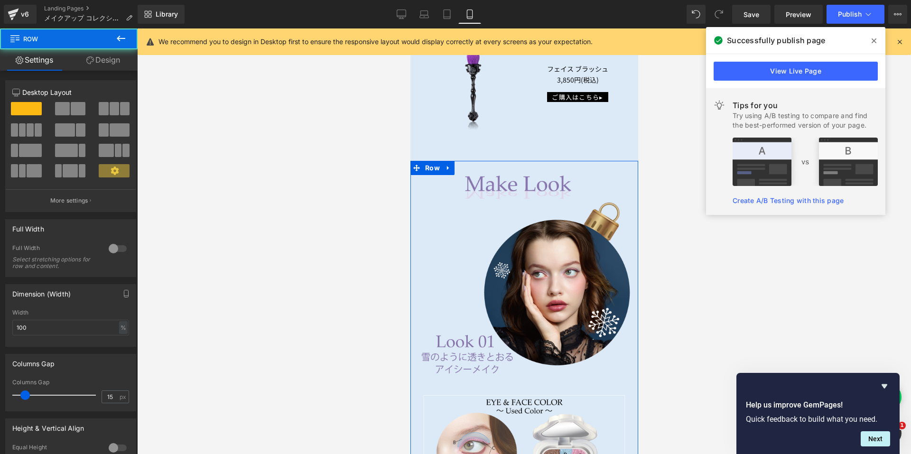
click at [113, 55] on link "Design" at bounding box center [103, 59] width 69 height 21
click at [0, 0] on div "Spacing" at bounding box center [0, 0] width 0 height 0
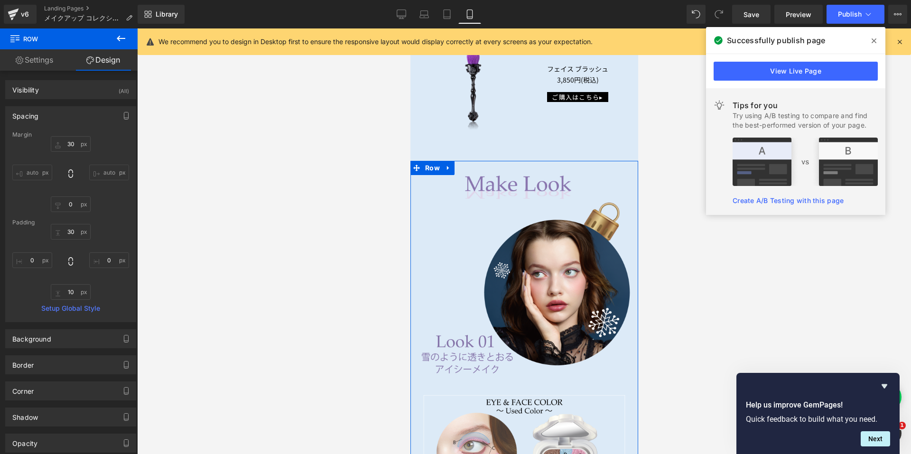
type input "30"
type input "0"
type input "30"
type input "0"
type input "10"
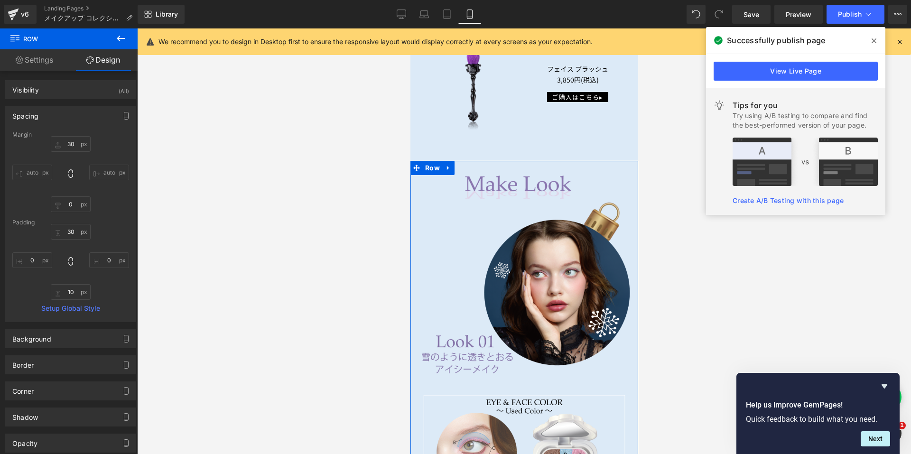
type input "0"
click at [68, 144] on input "30" at bounding box center [71, 144] width 40 height 16
type input "0"
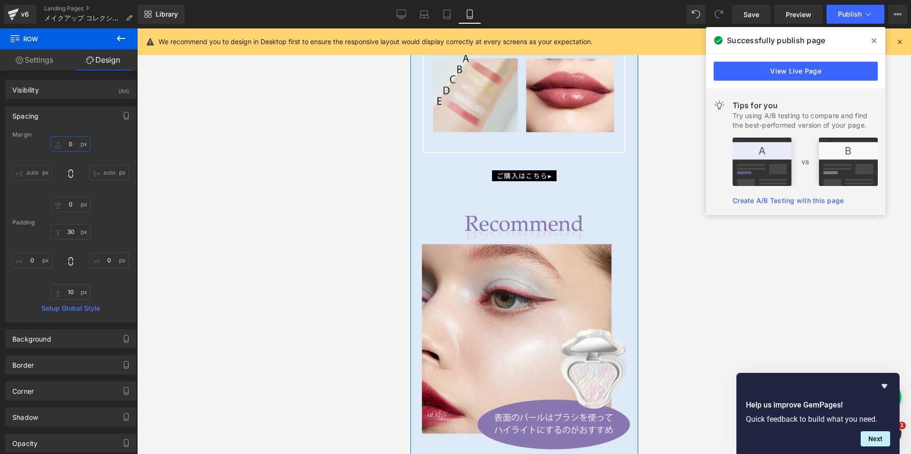
scroll to position [1968, 0]
click at [429, 202] on span "Row" at bounding box center [431, 207] width 19 height 14
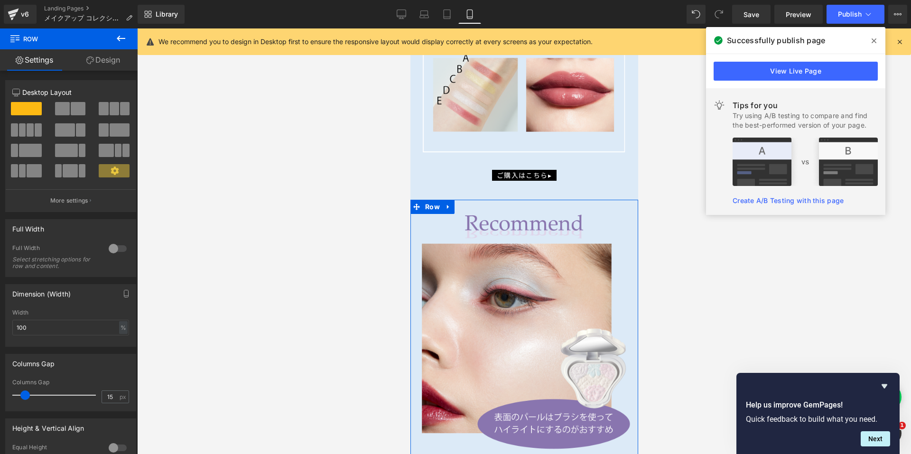
click at [115, 67] on link "Design" at bounding box center [103, 59] width 69 height 21
click at [0, 0] on div "Spacing" at bounding box center [0, 0] width 0 height 0
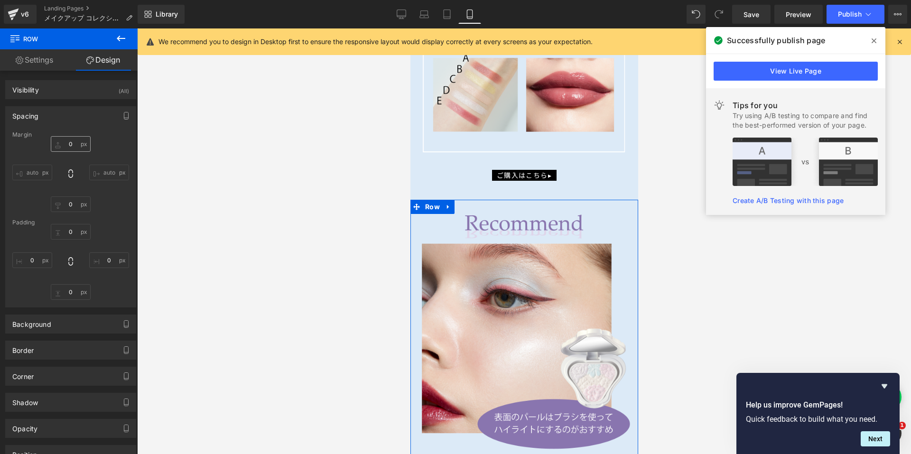
type input "30"
type input "0"
type input "30"
type input "0"
type input "10"
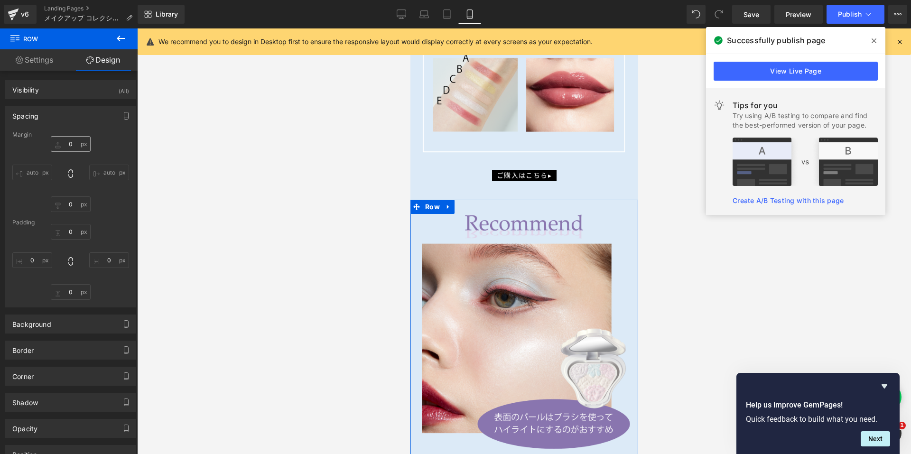
type input "0"
click at [65, 146] on input "30" at bounding box center [71, 144] width 40 height 16
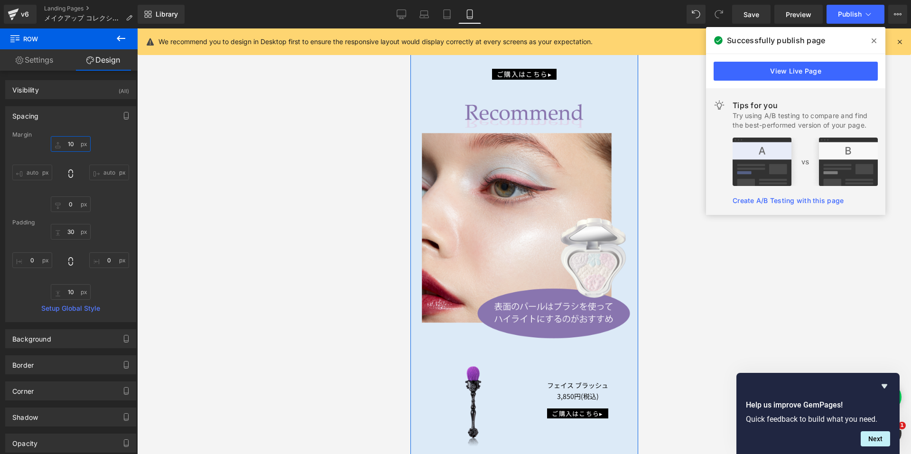
scroll to position [2158, 0]
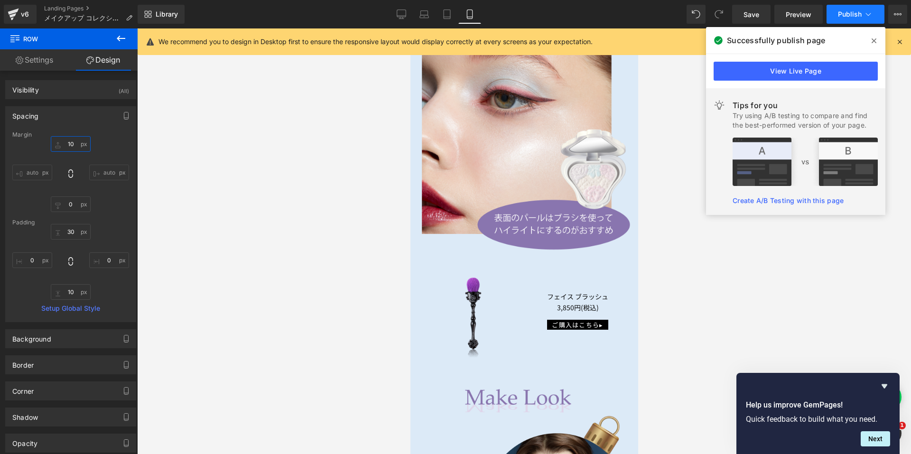
type input "10"
click at [858, 14] on span "Publish" at bounding box center [850, 14] width 24 height 8
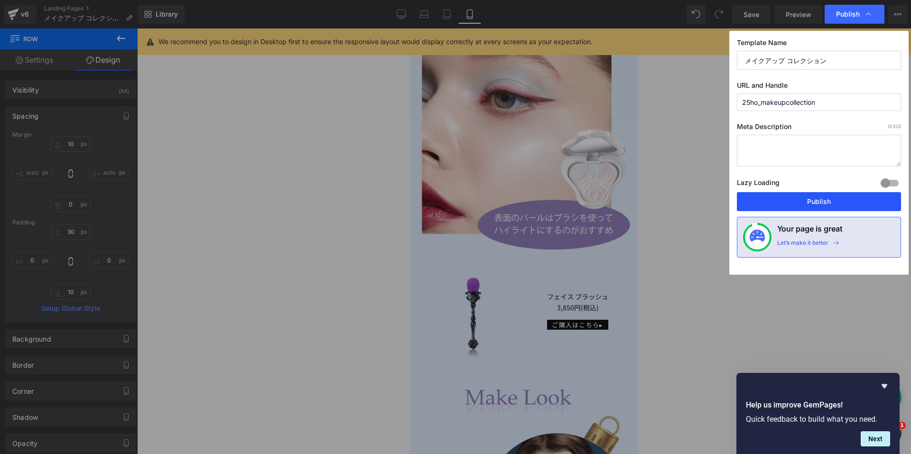
click at [796, 202] on button "Publish" at bounding box center [819, 201] width 164 height 19
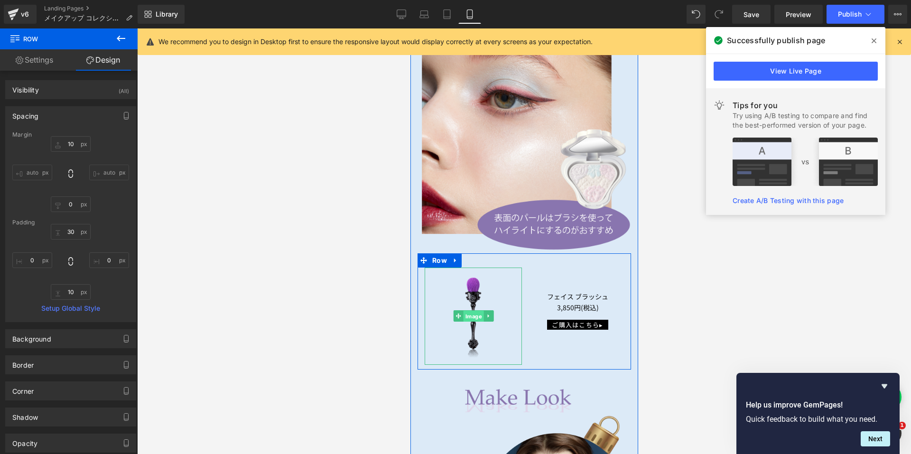
click at [467, 311] on span "Image" at bounding box center [473, 316] width 20 height 11
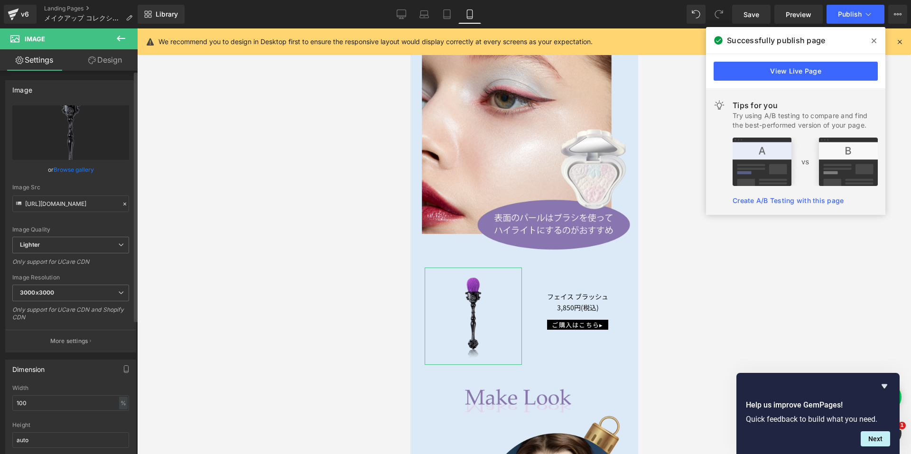
scroll to position [142, 0]
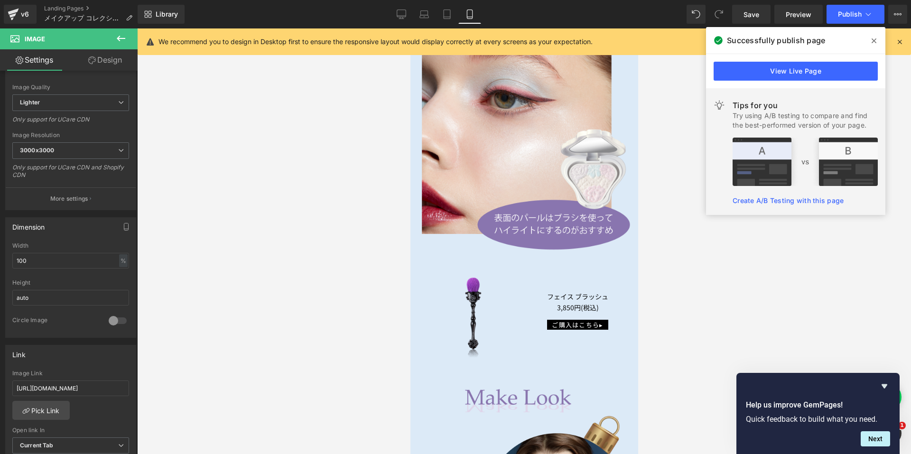
click at [328, 257] on div at bounding box center [524, 241] width 774 height 426
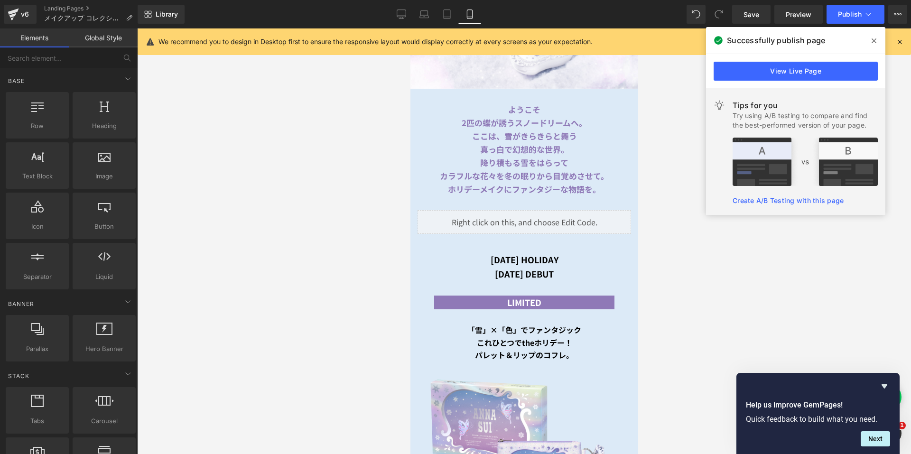
scroll to position [285, 0]
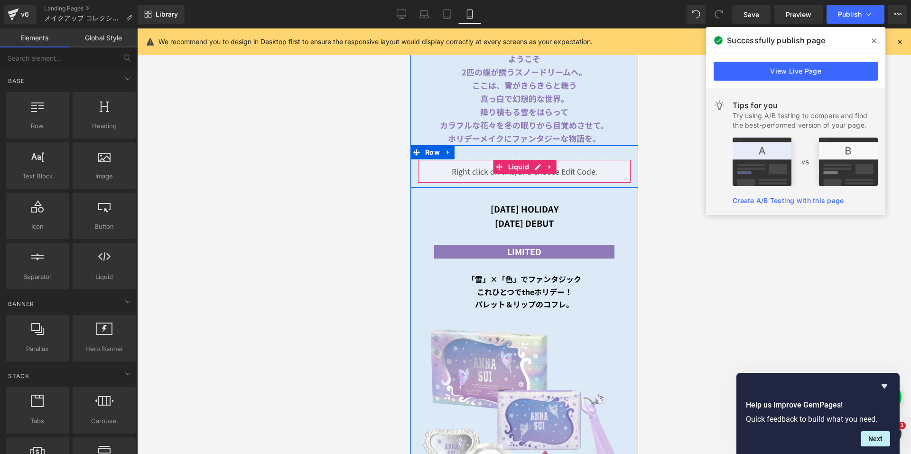
click at [532, 160] on div "Liquid" at bounding box center [523, 171] width 213 height 24
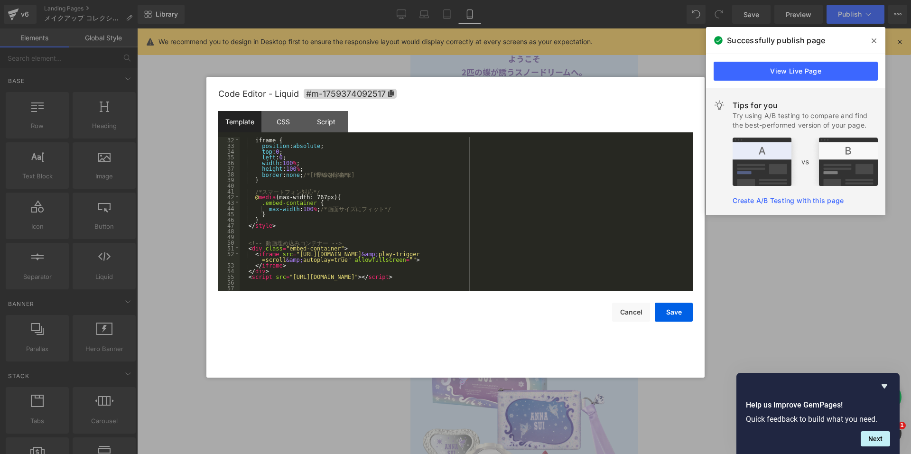
scroll to position [176, 0]
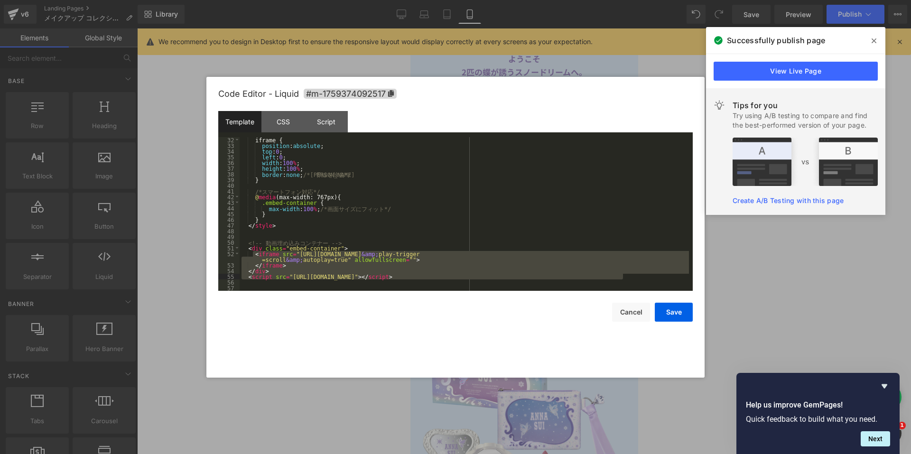
drag, startPoint x: 251, startPoint y: 255, endPoint x: 631, endPoint y: 278, distance: 380.7
click at [631, 278] on div "iframe { position : absolute ; top : 0 ; left : 0 ; width : 100 % ; height : 10…" at bounding box center [464, 219] width 449 height 165
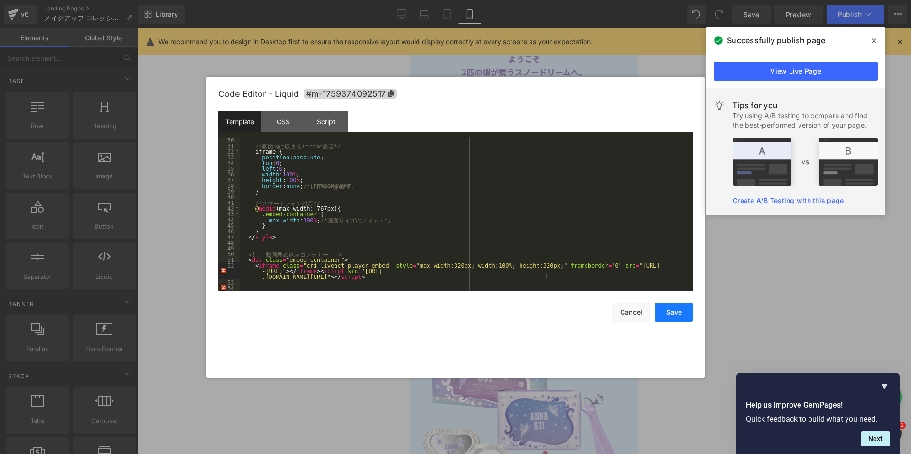
click at [662, 308] on button "Save" at bounding box center [674, 312] width 38 height 19
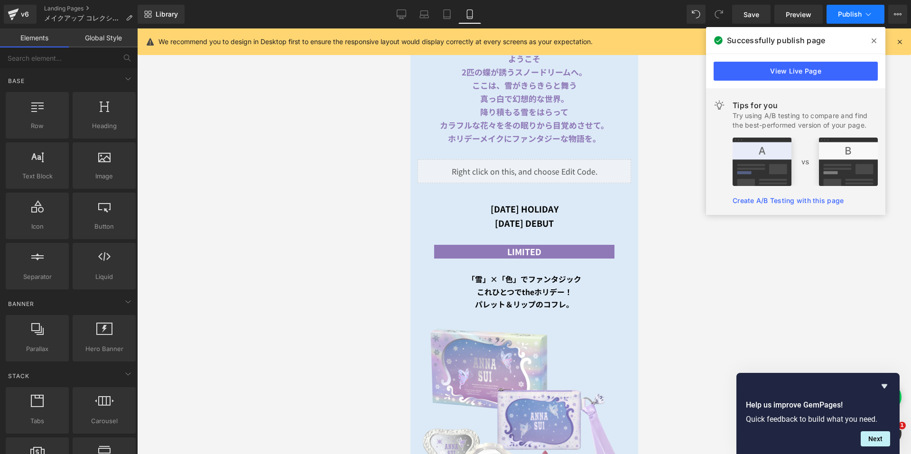
click at [843, 12] on span "Publish" at bounding box center [850, 14] width 24 height 8
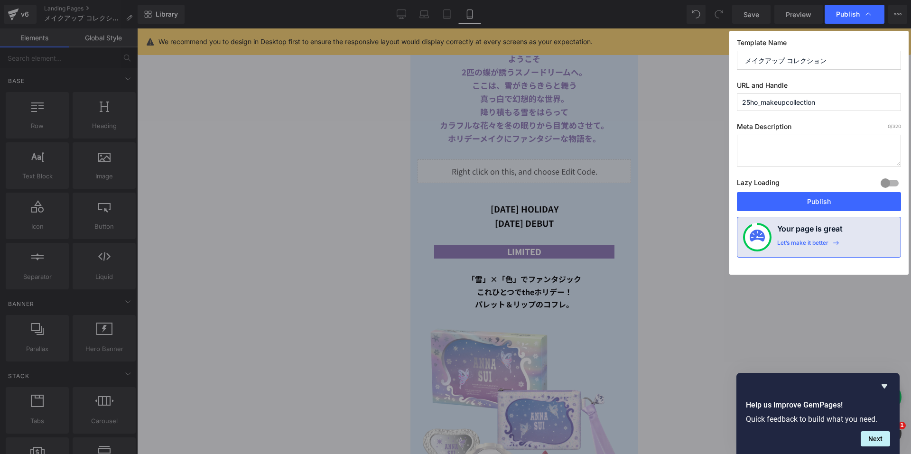
click at [757, 205] on button "Publish" at bounding box center [819, 201] width 164 height 19
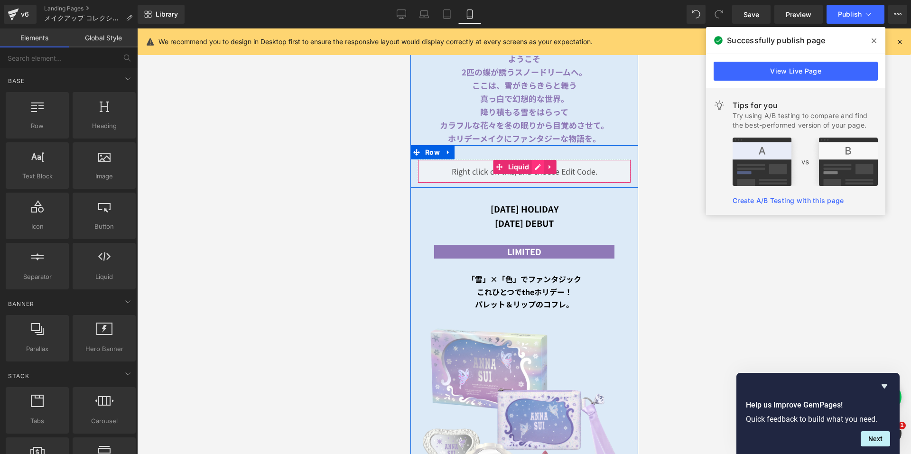
click at [532, 160] on div "Liquid" at bounding box center [523, 171] width 213 height 24
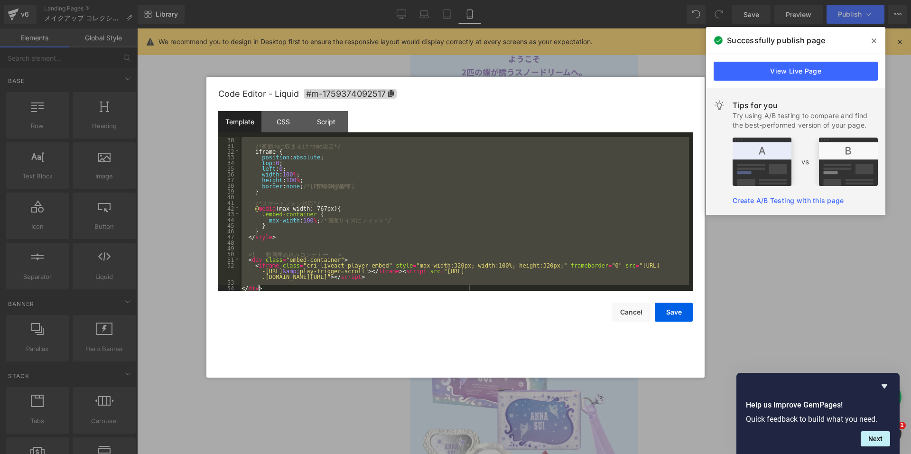
drag, startPoint x: 248, startPoint y: 140, endPoint x: 408, endPoint y: 300, distance: 226.4
click at [408, 300] on div "Code Editor - Liquid #m-1759374092517 Template CSS Script Data 30 31 32 33 34 3…" at bounding box center [455, 227] width 474 height 301
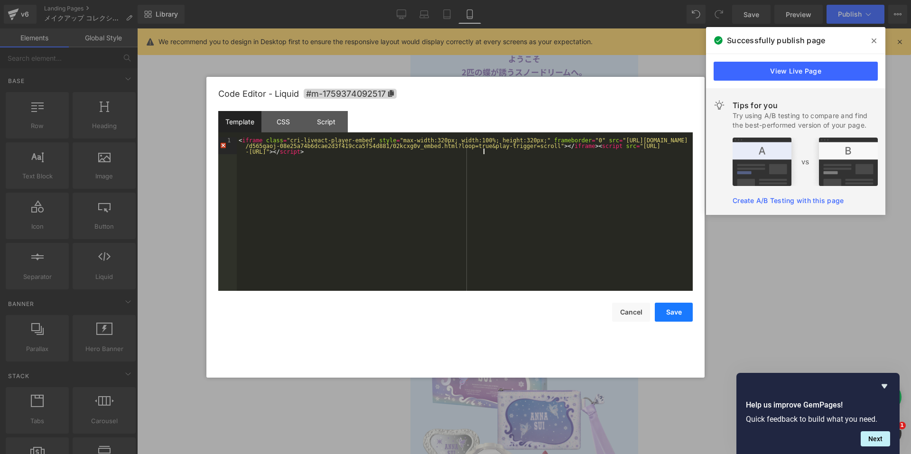
click at [671, 309] on button "Save" at bounding box center [674, 312] width 38 height 19
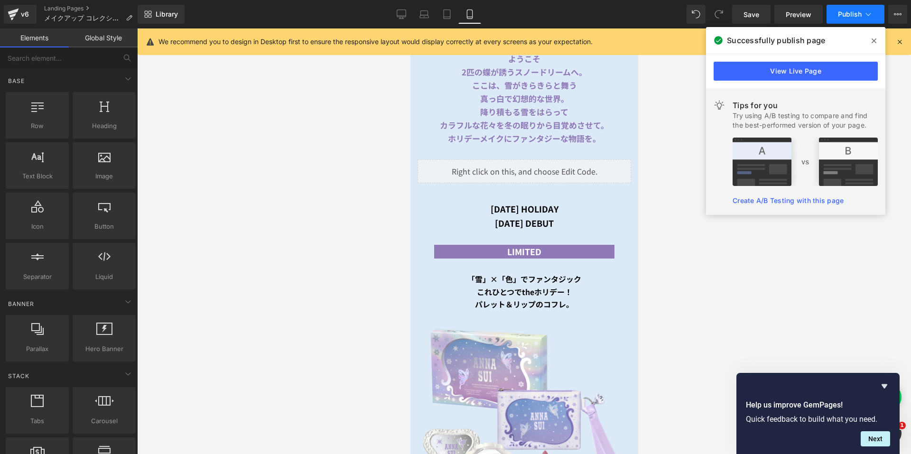
click at [844, 14] on span "Publish" at bounding box center [850, 14] width 24 height 8
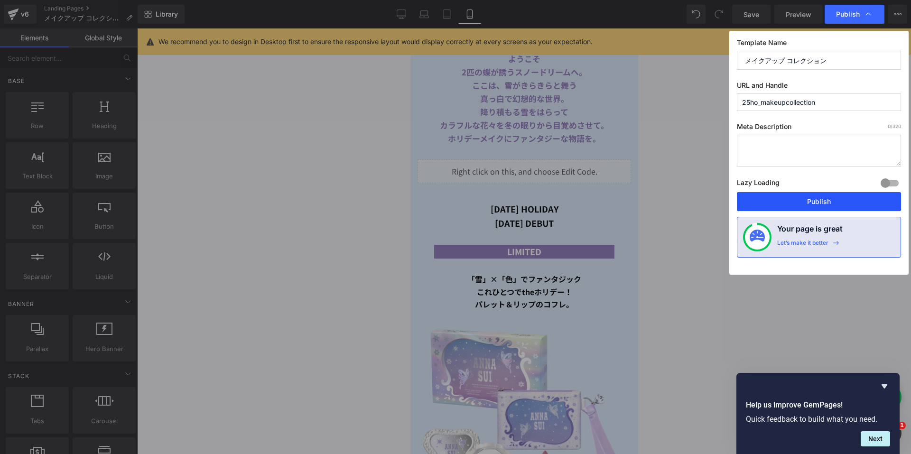
click at [790, 200] on button "Publish" at bounding box center [819, 201] width 164 height 19
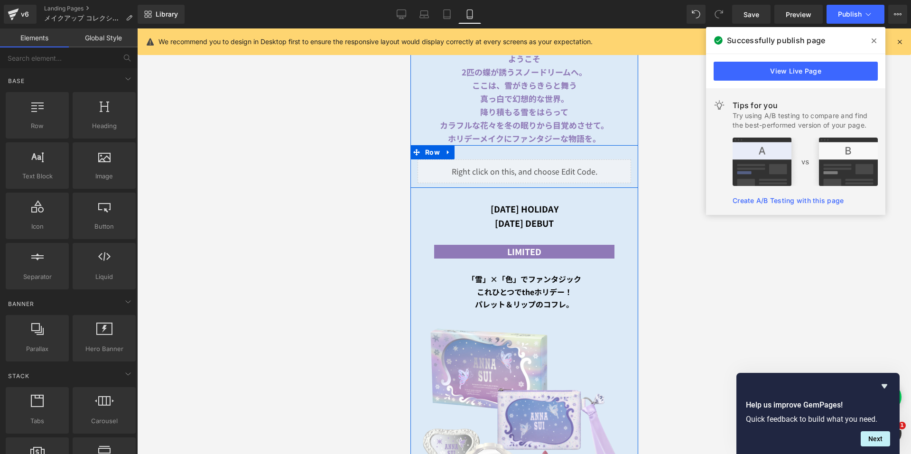
click at [530, 159] on div "Liquid" at bounding box center [523, 171] width 213 height 24
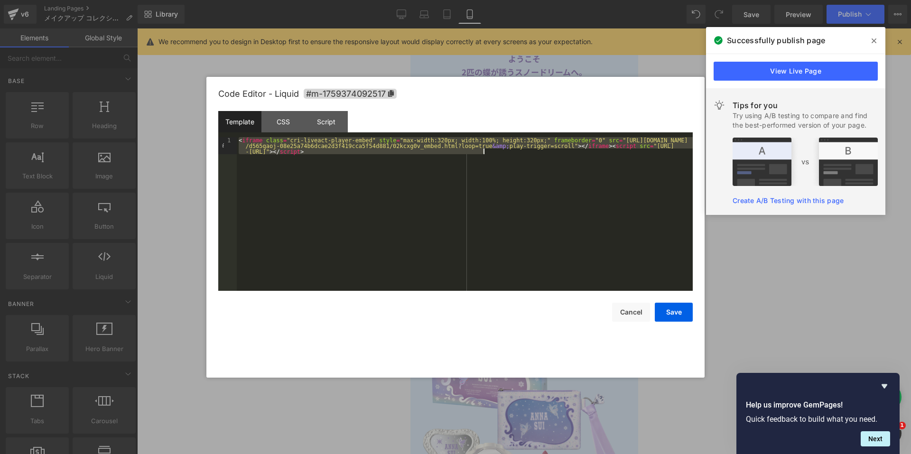
drag, startPoint x: 239, startPoint y: 139, endPoint x: 620, endPoint y: 192, distance: 384.1
click at [620, 192] on div "< iframe class = "cri-liveact-player-embed" style = "max-width:320px; width:100…" at bounding box center [465, 231] width 456 height 188
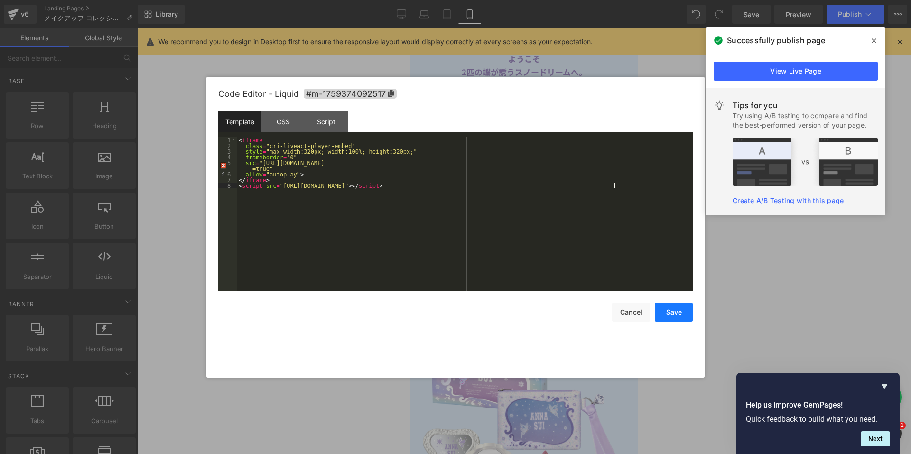
click at [672, 312] on button "Save" at bounding box center [674, 312] width 38 height 19
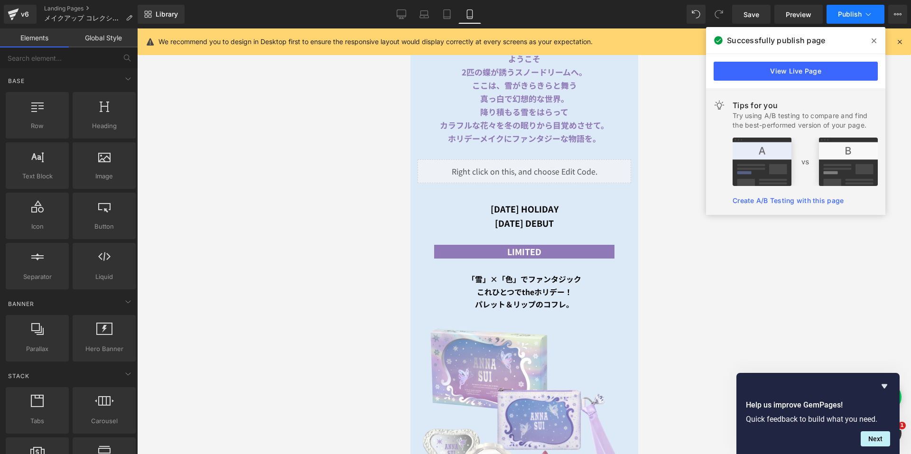
click at [853, 17] on span "Publish" at bounding box center [850, 14] width 24 height 8
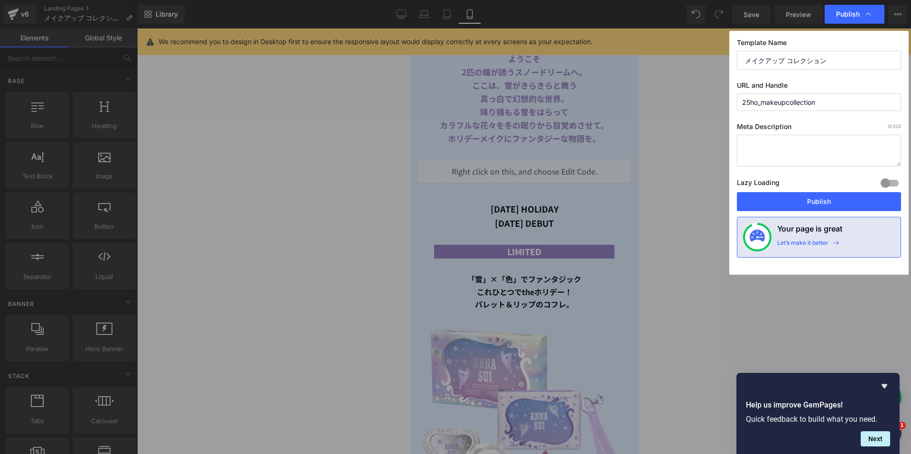
click at [794, 206] on button "Publish" at bounding box center [819, 201] width 164 height 19
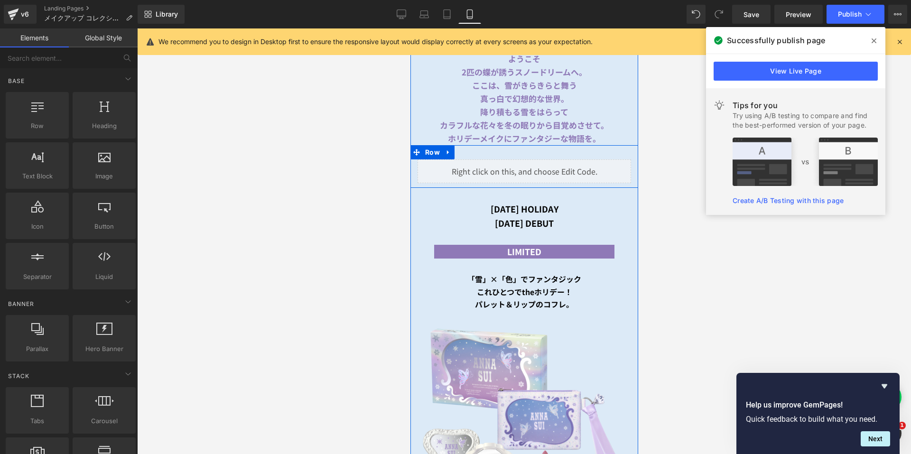
click at [533, 161] on div "Liquid" at bounding box center [523, 171] width 213 height 24
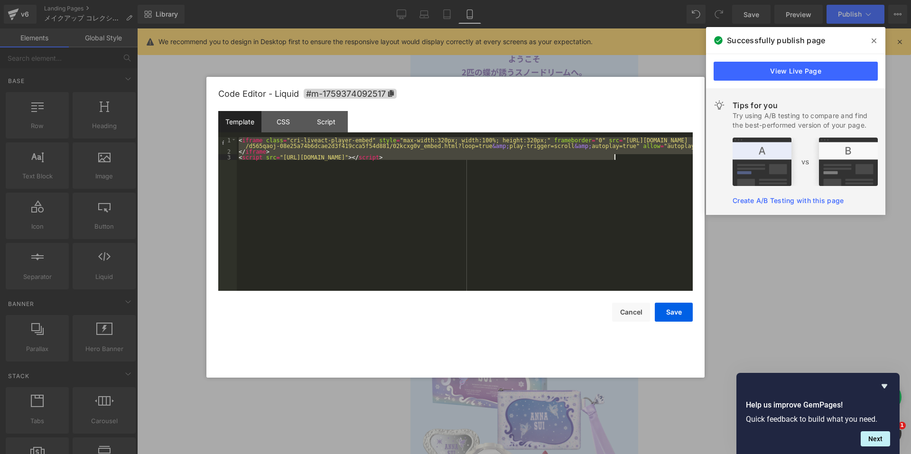
drag, startPoint x: 238, startPoint y: 140, endPoint x: 653, endPoint y: 183, distance: 417.8
click at [653, 183] on div "< iframe class = "cri-liveact-player-embed" style = "max-width:320px; width:100…" at bounding box center [465, 222] width 456 height 171
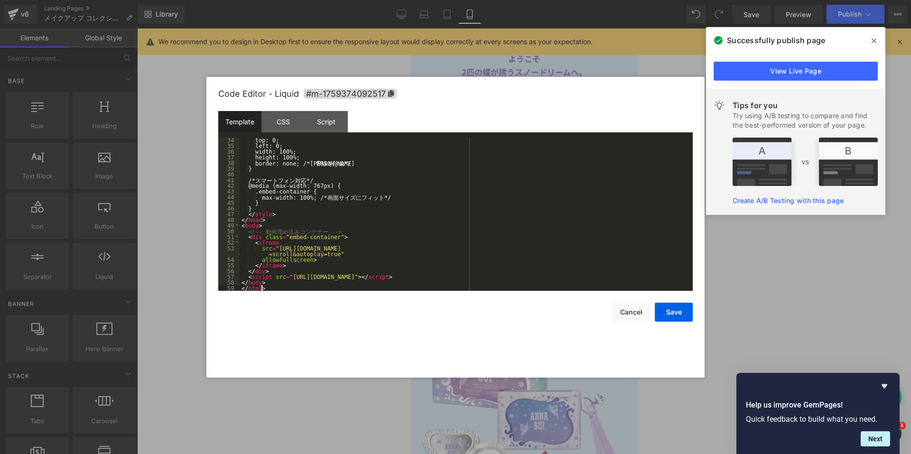
scroll to position [188, 0]
click at [671, 308] on button "Save" at bounding box center [674, 312] width 38 height 19
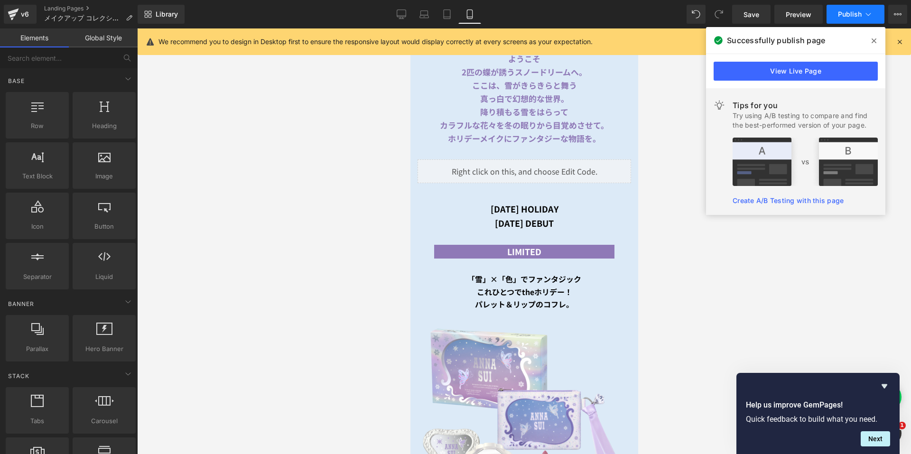
click at [840, 16] on span "Publish" at bounding box center [850, 14] width 24 height 8
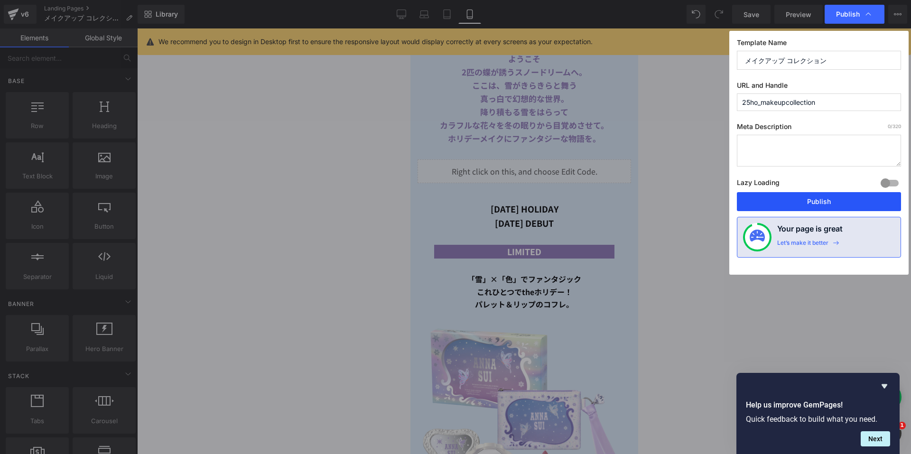
click at [769, 201] on button "Publish" at bounding box center [819, 201] width 164 height 19
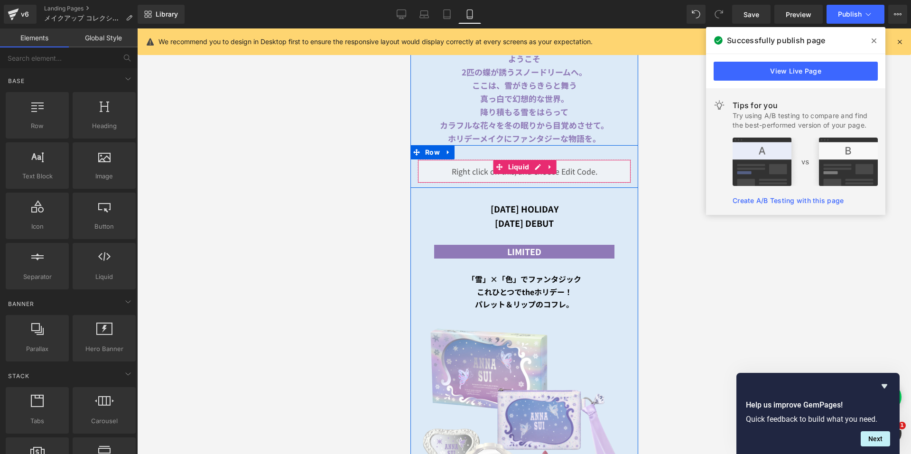
click at [530, 160] on div "Liquid" at bounding box center [523, 171] width 213 height 24
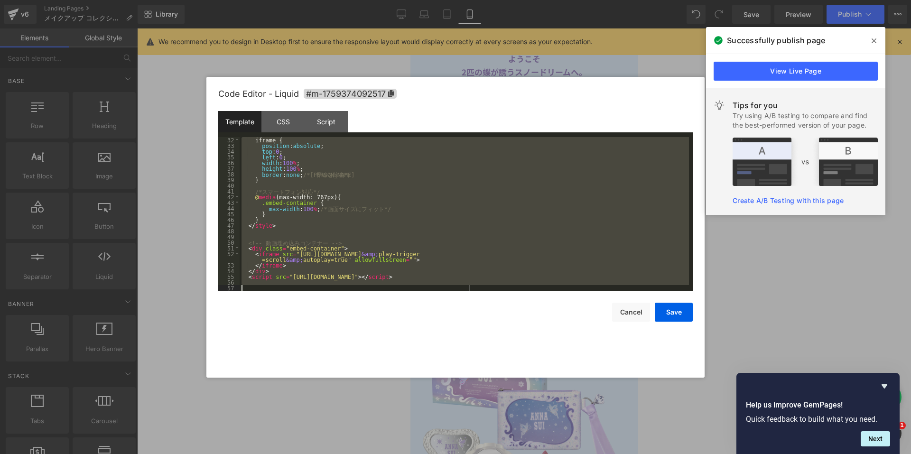
scroll to position [176, 0]
drag, startPoint x: 241, startPoint y: 142, endPoint x: 416, endPoint y: 304, distance: 238.0
click at [410, 304] on div "Code Editor - Liquid #m-1759374092517 Template CSS Script Data 32 33 34 35 36 3…" at bounding box center [455, 227] width 474 height 301
type textarea "ｖ"
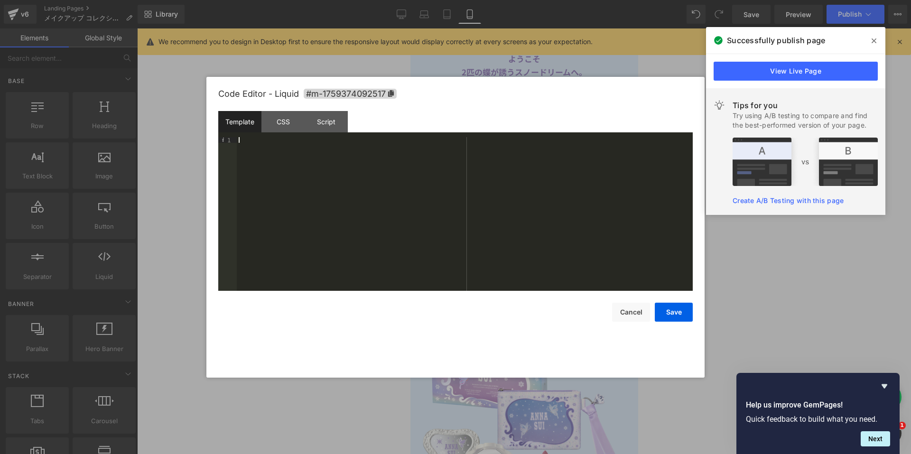
paste textarea
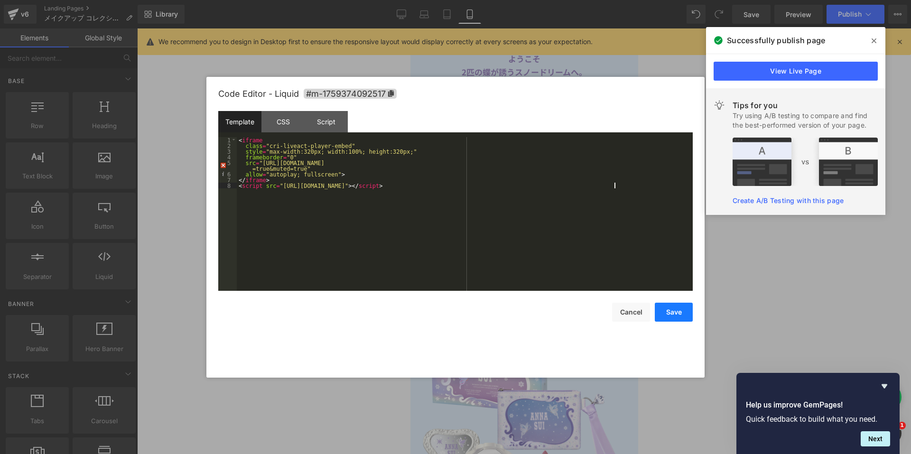
click at [681, 310] on button "Save" at bounding box center [674, 312] width 38 height 19
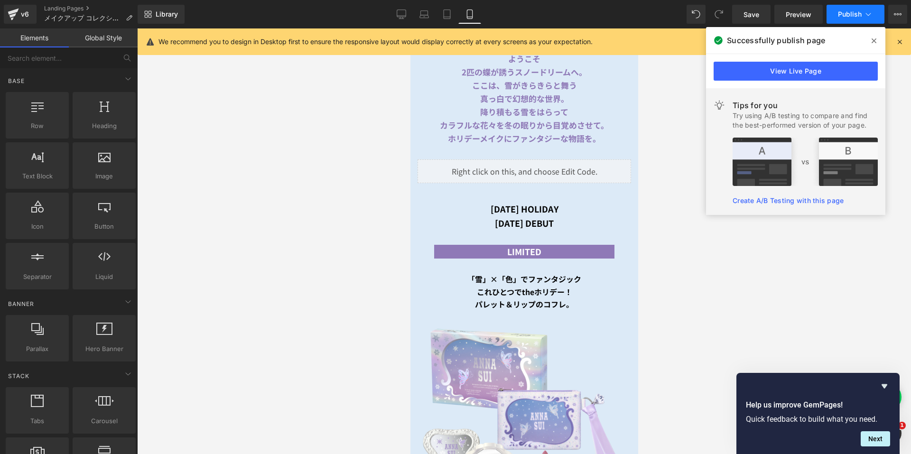
click at [845, 12] on span "Publish" at bounding box center [850, 14] width 24 height 8
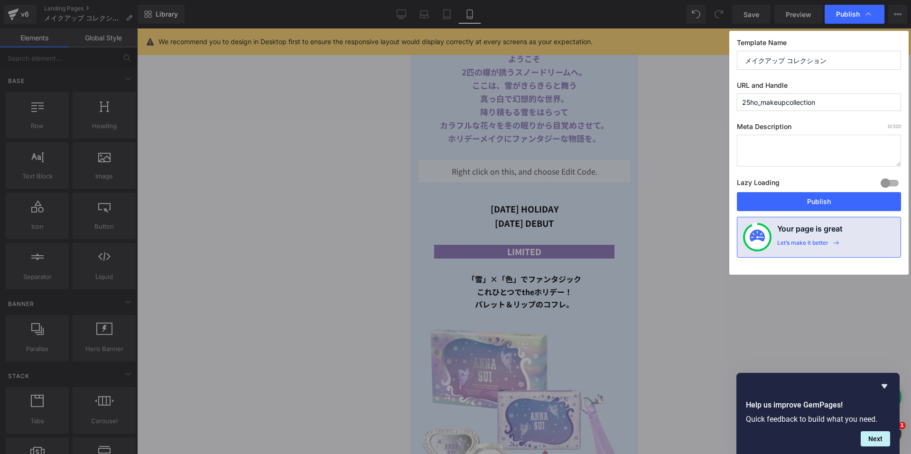
click at [816, 202] on button "Publish" at bounding box center [819, 201] width 164 height 19
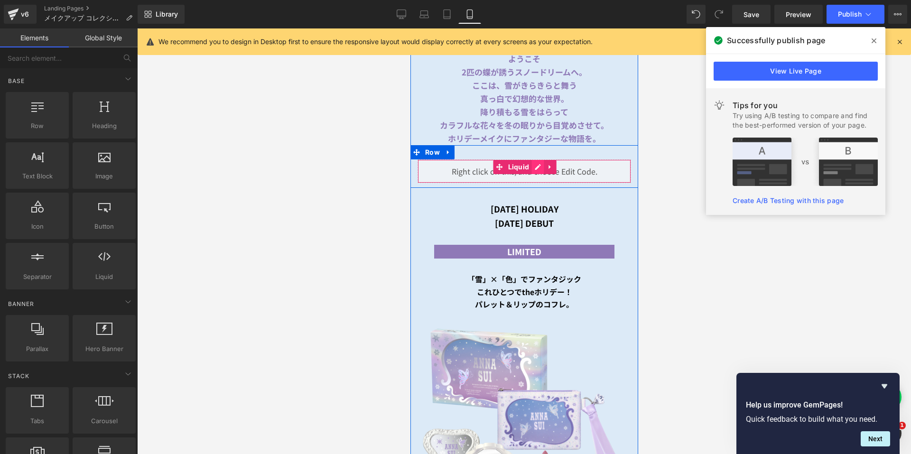
click at [530, 160] on div "Liquid" at bounding box center [523, 171] width 213 height 24
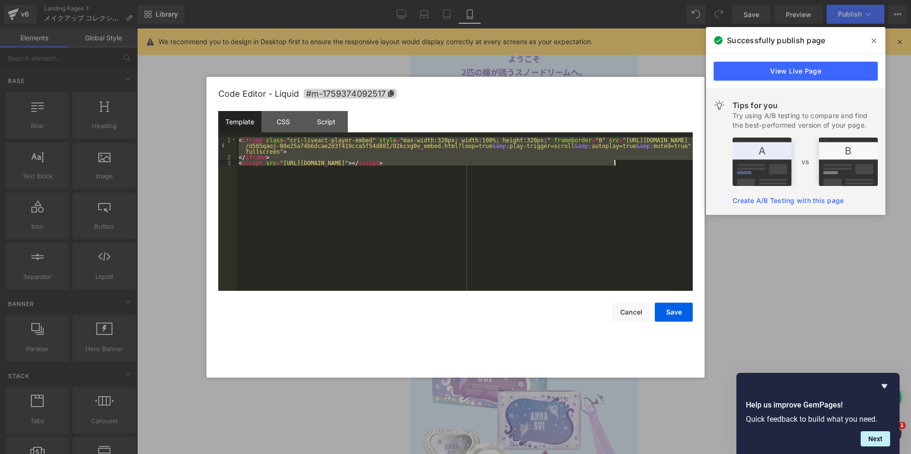
drag, startPoint x: 239, startPoint y: 139, endPoint x: 407, endPoint y: 203, distance: 179.3
click at [407, 203] on div "< iframe class = "cri-liveact-player-embed" style = "max-width:320px; width:100…" at bounding box center [465, 225] width 456 height 176
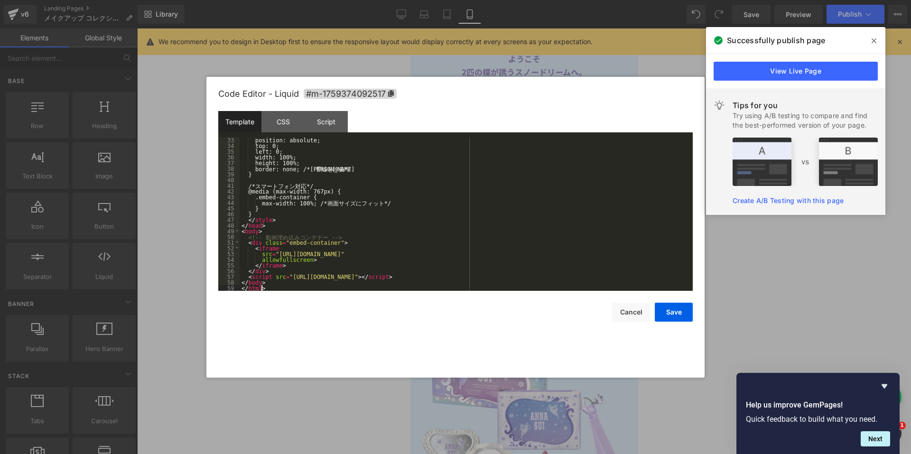
scroll to position [182, 0]
click at [664, 314] on button "Save" at bounding box center [674, 312] width 38 height 19
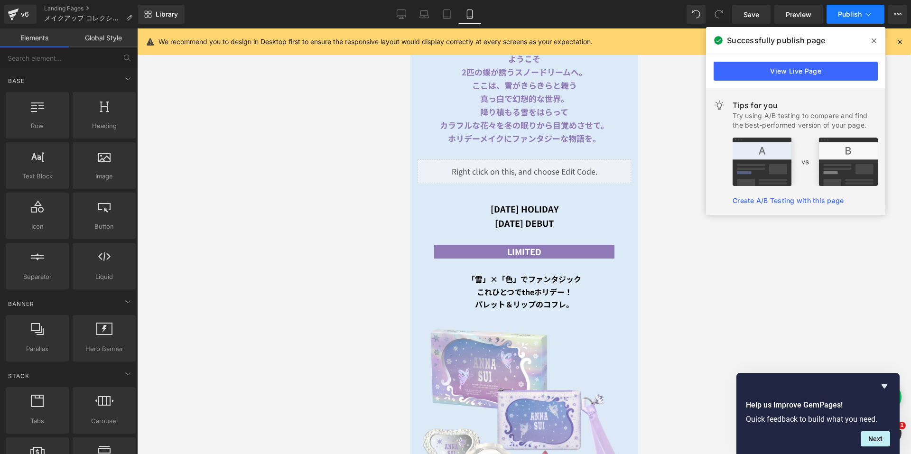
click at [844, 8] on button "Publish" at bounding box center [855, 14] width 58 height 19
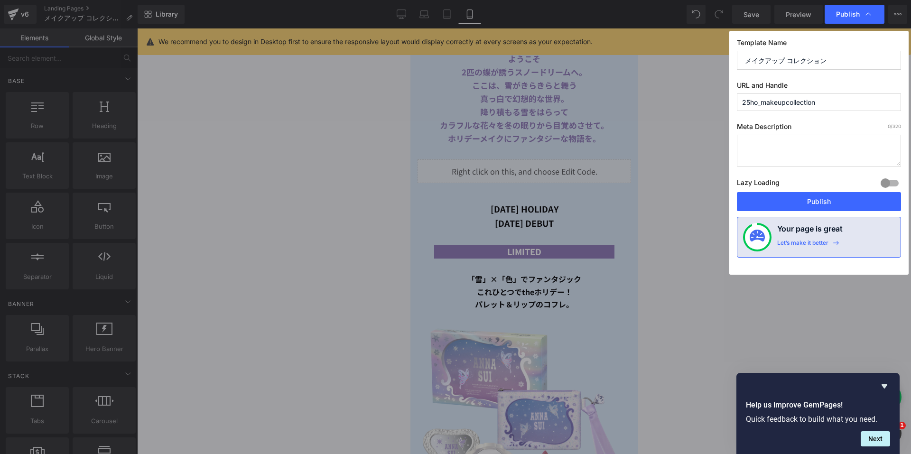
click at [815, 196] on button "Publish" at bounding box center [819, 201] width 164 height 19
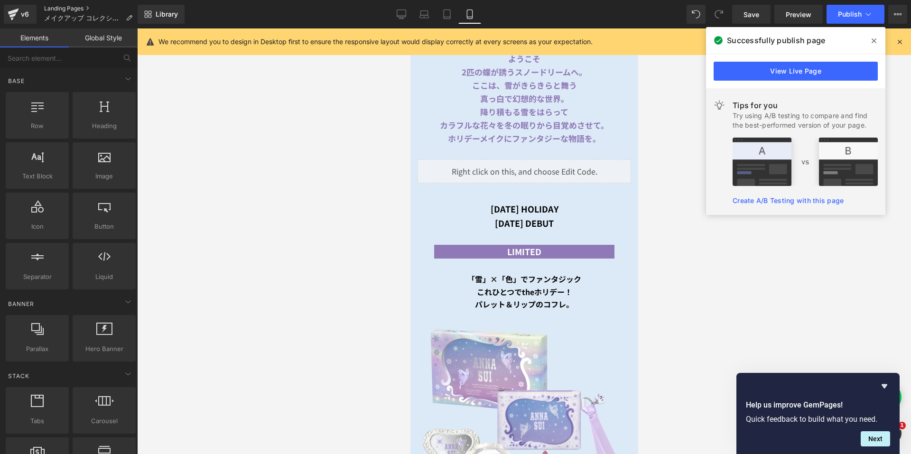
click at [60, 9] on link "Landing Pages" at bounding box center [92, 9] width 96 height 8
